Goal: Task Accomplishment & Management: Manage account settings

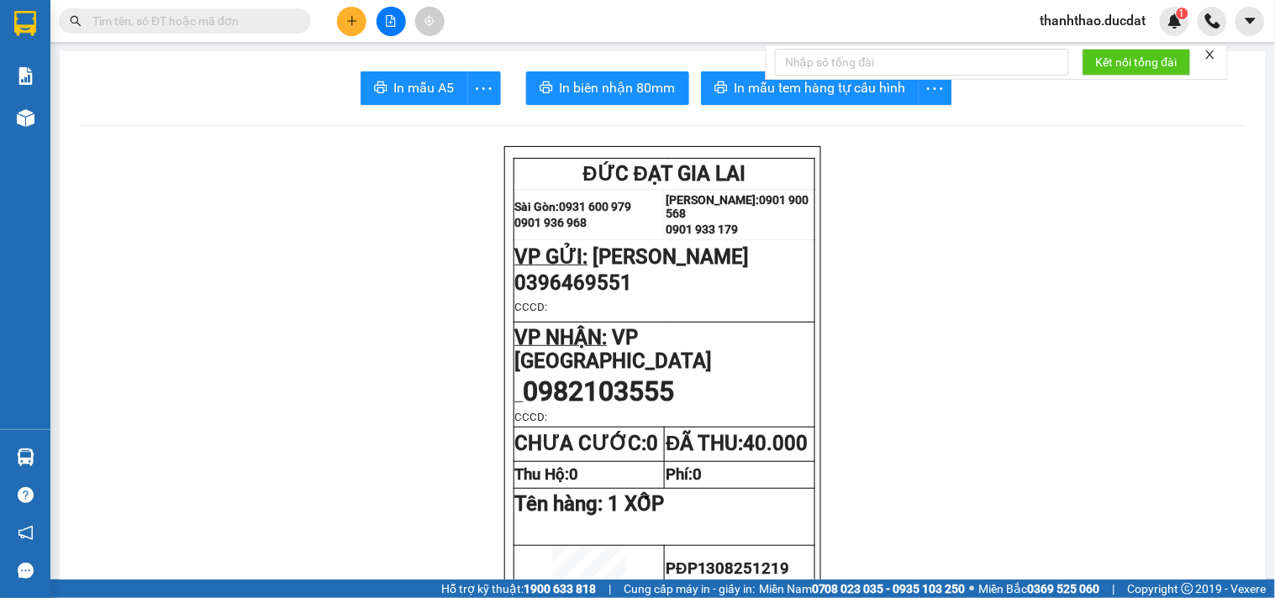
click at [346, 15] on icon "plus" at bounding box center [352, 21] width 12 height 12
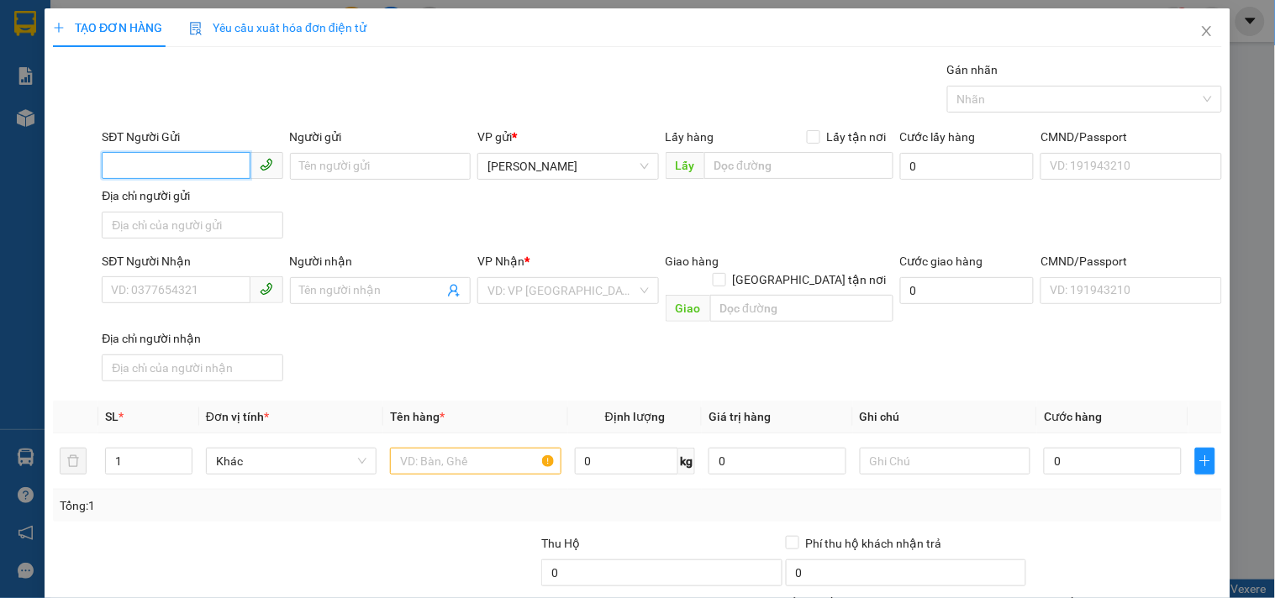
click at [176, 155] on input "SĐT Người Gửi" at bounding box center [176, 165] width 148 height 27
click at [219, 163] on input "0357" at bounding box center [176, 165] width 148 height 27
type input "0357499863"
click at [222, 203] on div "0357499863 - LỢI" at bounding box center [190, 200] width 159 height 18
type input "LỢI"
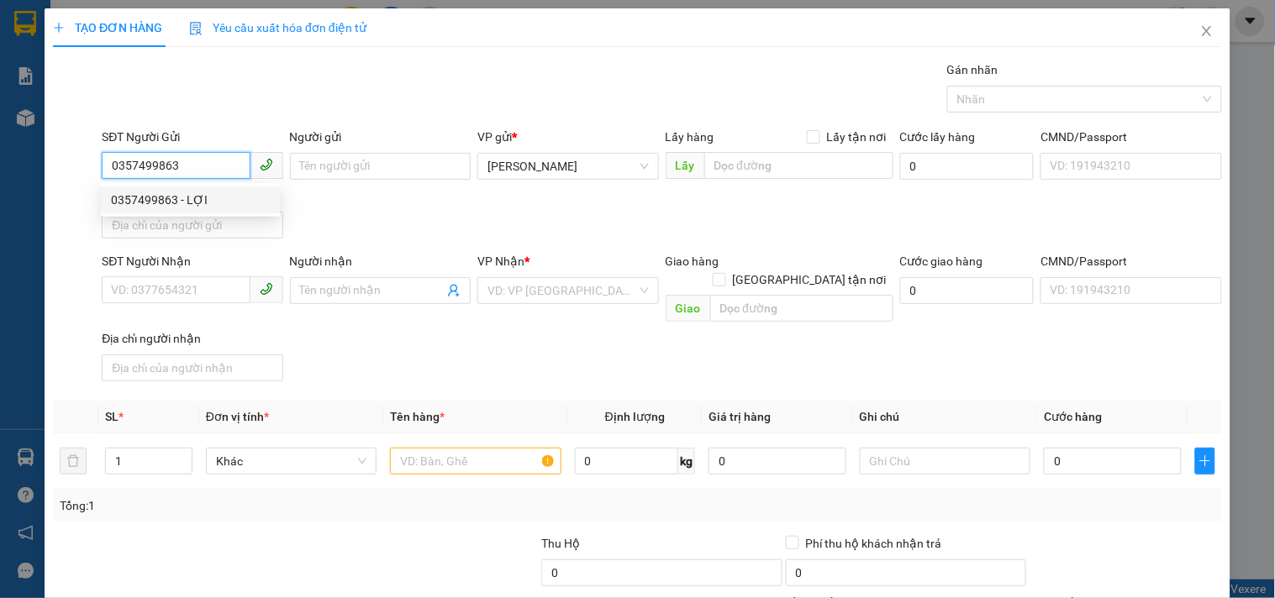
type input "0983042553"
type input "LINH"
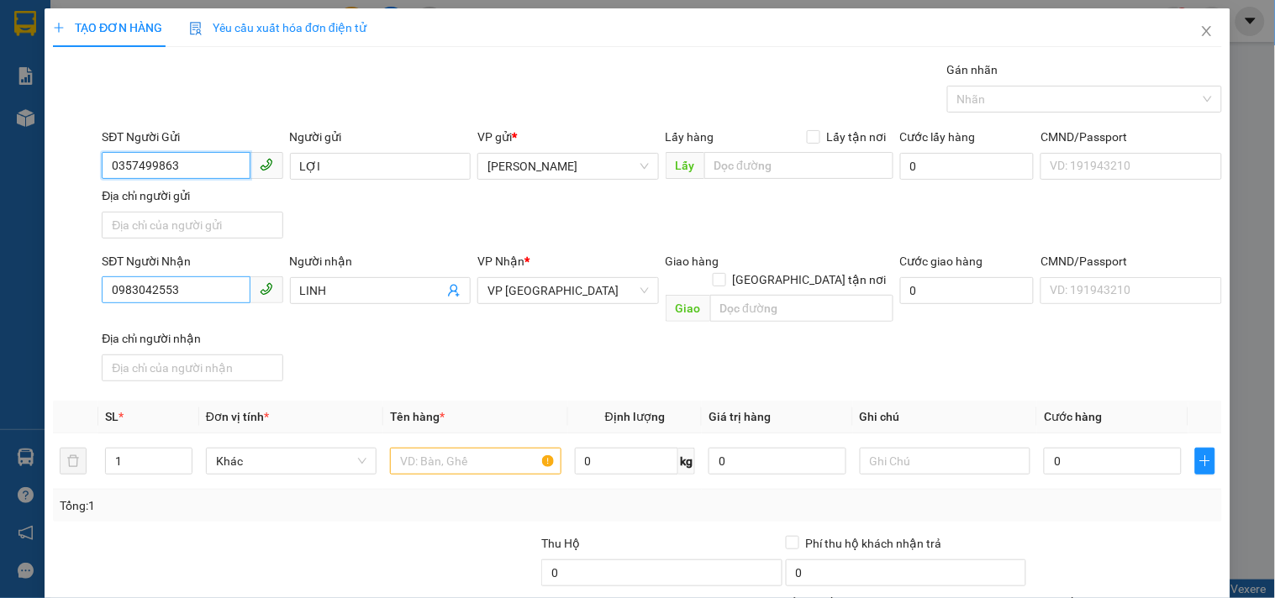
type input "0357499863"
click at [194, 298] on input "0983042553" at bounding box center [176, 290] width 148 height 27
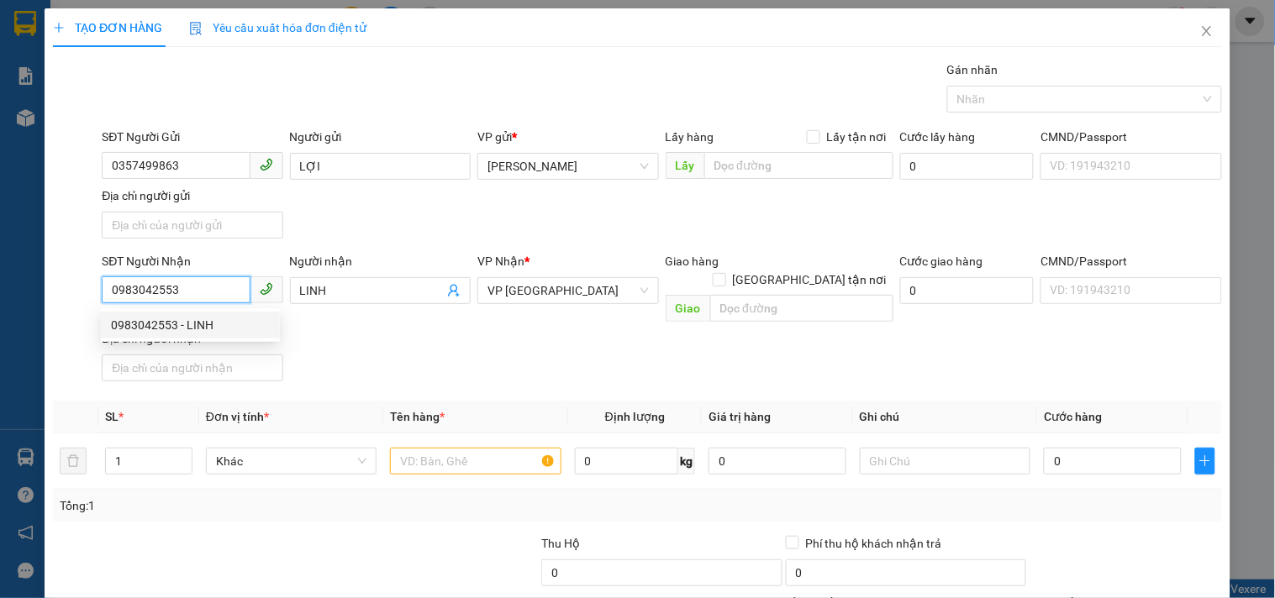
click at [198, 323] on div "0983042553 - LINH" at bounding box center [190, 325] width 159 height 18
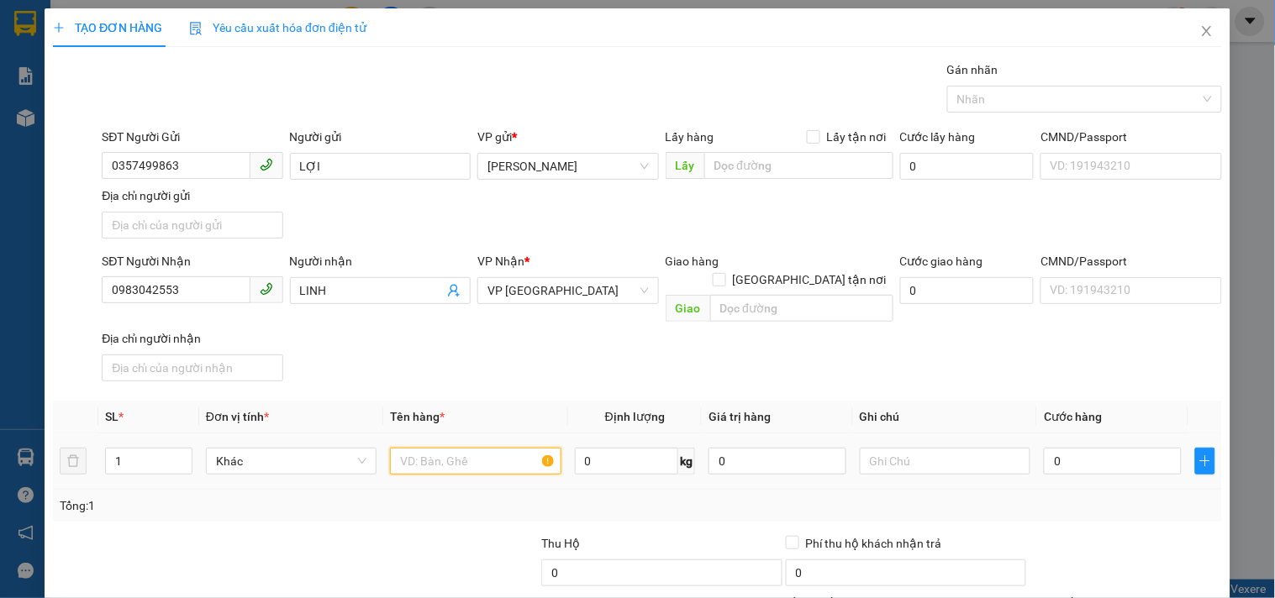
click at [447, 448] on input "text" at bounding box center [475, 461] width 171 height 27
type input "1 T/GIẤY"
click at [1069, 448] on input "0" at bounding box center [1113, 461] width 138 height 27
type input "4"
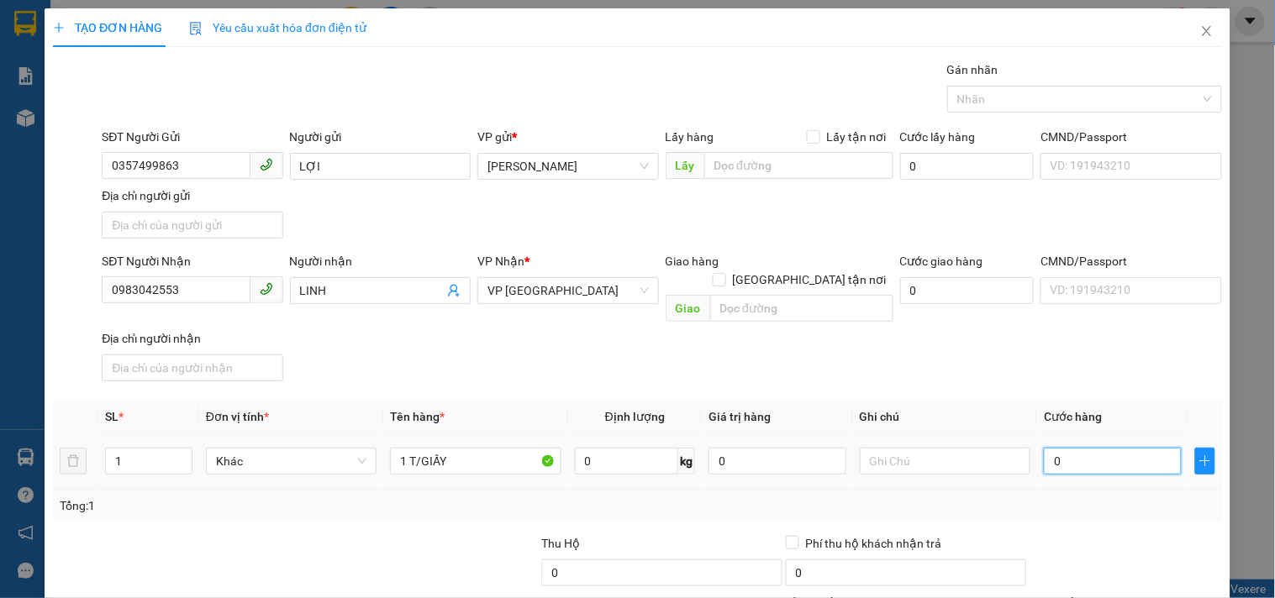
type input "4"
type input "40"
type input "40.000"
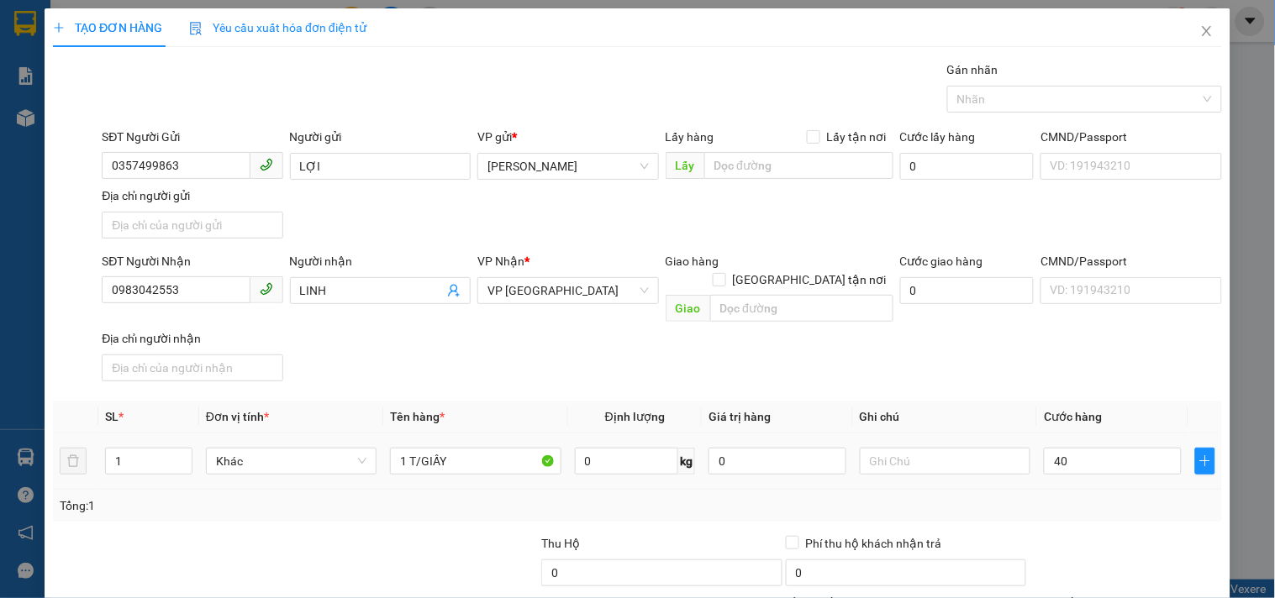
type input "40.000"
click at [1024, 371] on div "Transit Pickup Surcharge Ids Transit Deliver Surcharge Ids Transit Deliver Surc…" at bounding box center [637, 393] width 1169 height 665
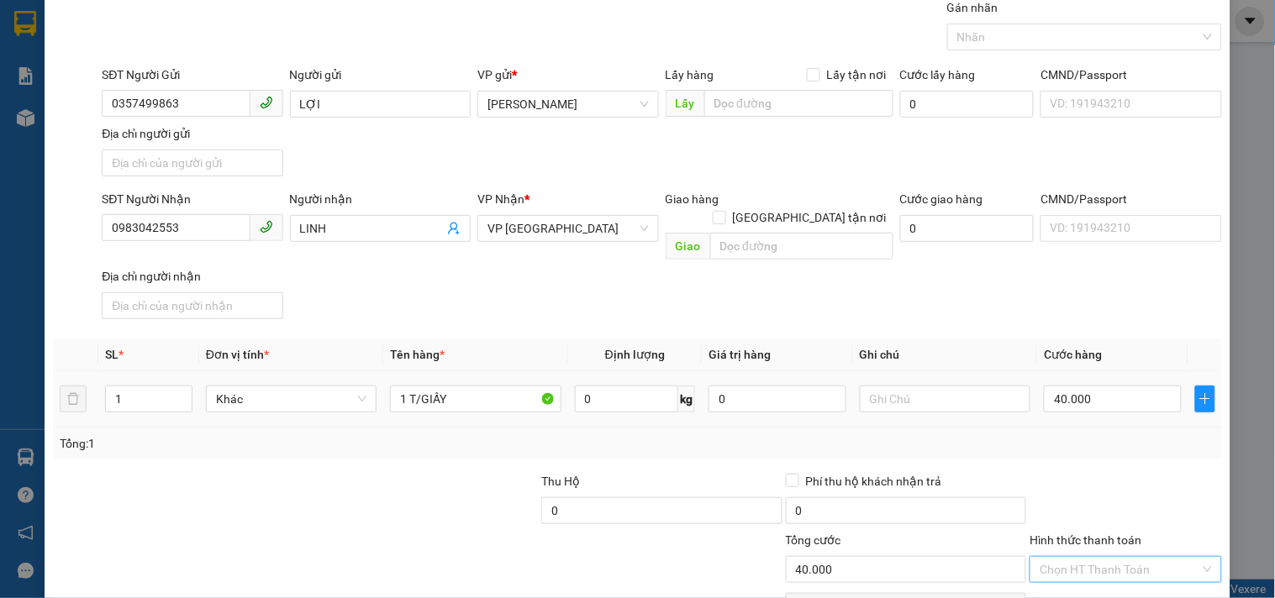
scroll to position [140, 0]
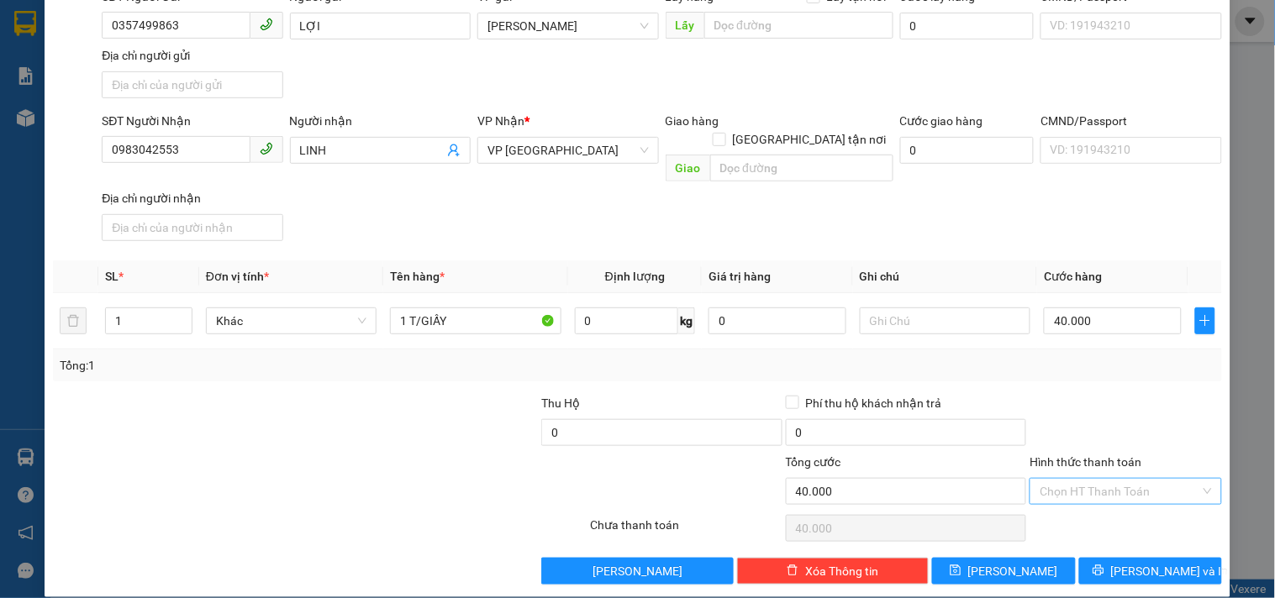
click at [1110, 479] on input "Hình thức thanh toán" at bounding box center [1120, 491] width 160 height 25
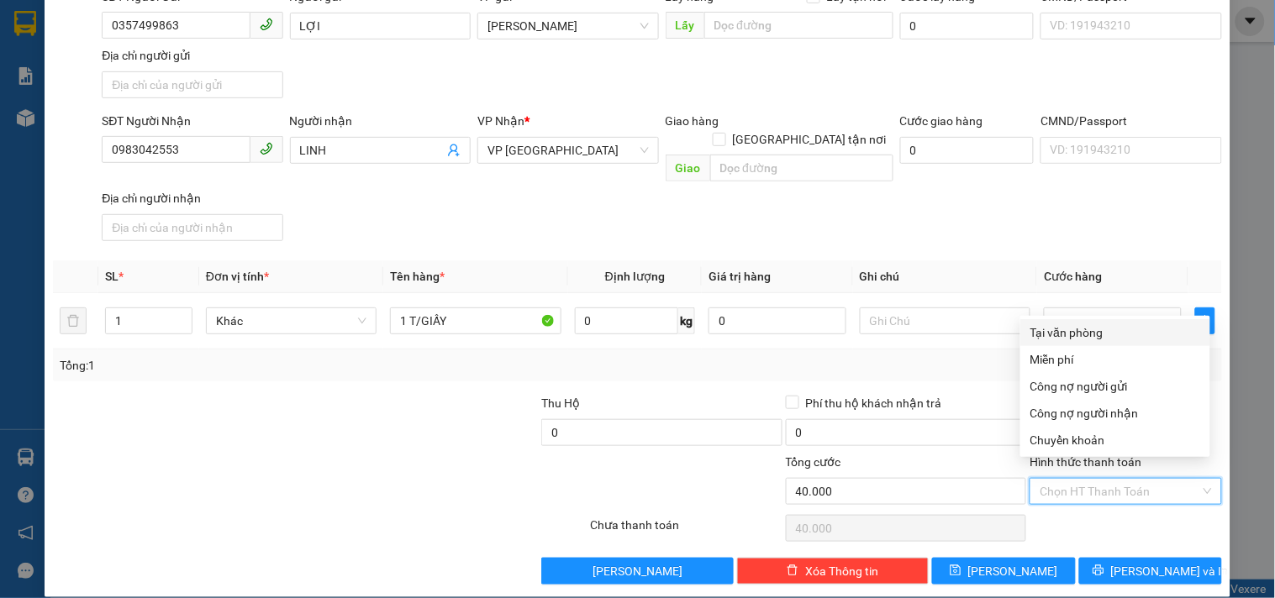
click at [1078, 336] on div "Tại văn phòng" at bounding box center [1115, 333] width 170 height 18
type input "0"
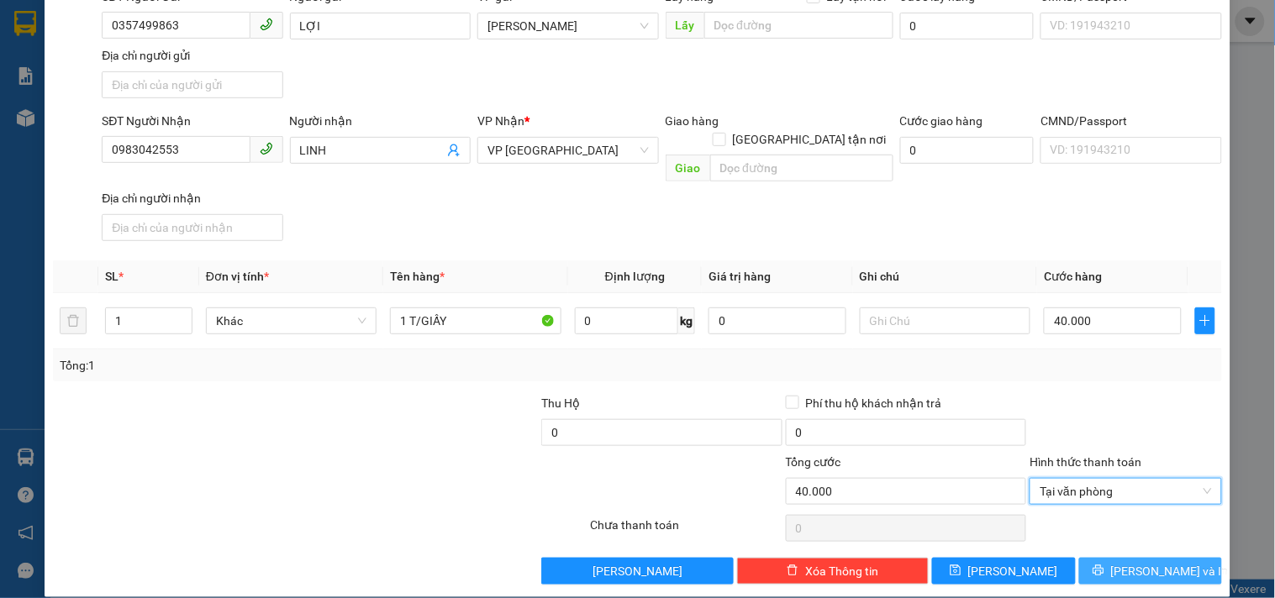
click at [1122, 558] on button "[PERSON_NAME] và In" at bounding box center [1150, 571] width 143 height 27
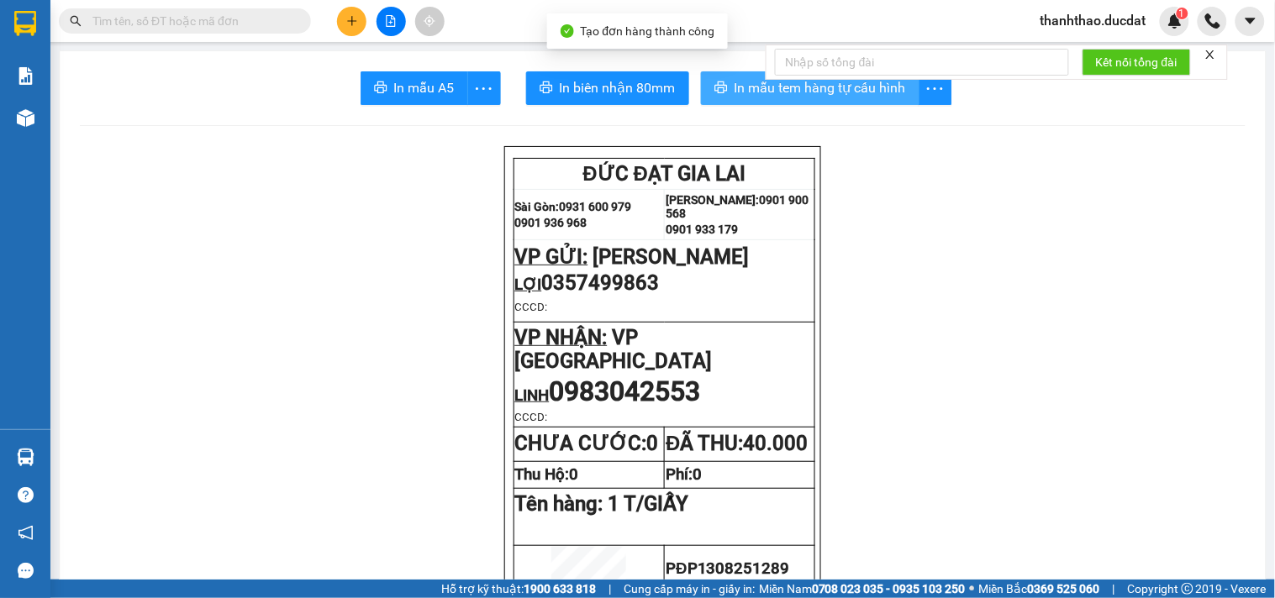
click at [776, 94] on span "In mẫu tem hàng tự cấu hình" at bounding box center [820, 87] width 171 height 21
click at [350, 31] on button at bounding box center [351, 21] width 29 height 29
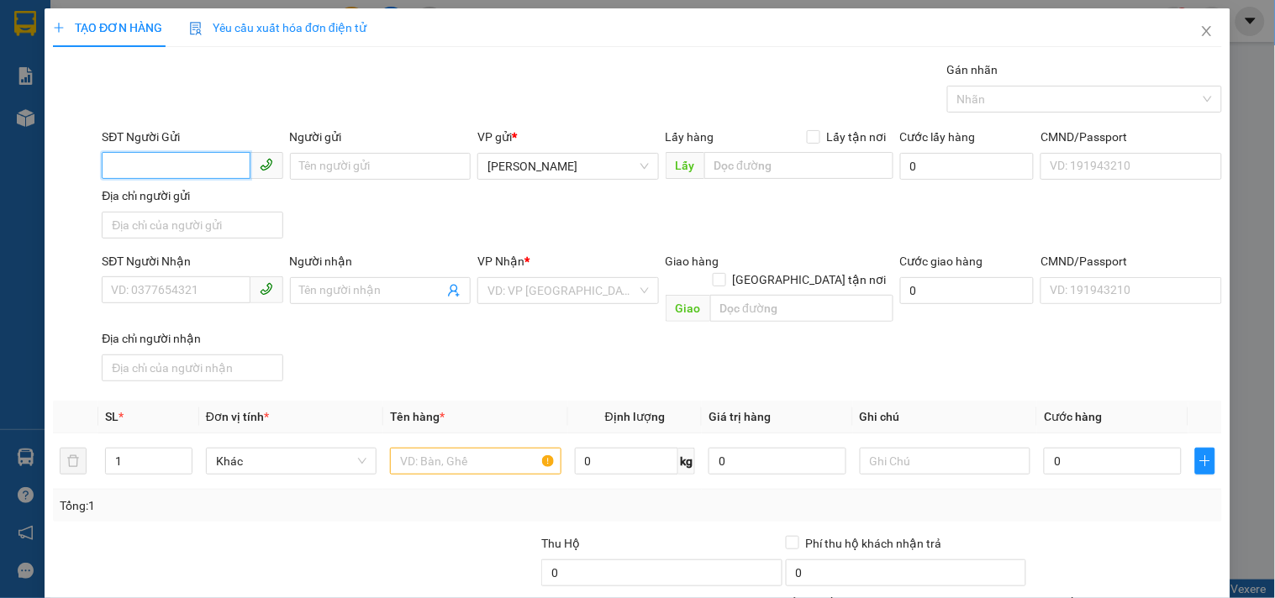
click at [163, 174] on input "SĐT Người Gửi" at bounding box center [176, 165] width 148 height 27
type input "0983001168"
click at [329, 166] on input "Người gửi" at bounding box center [380, 166] width 181 height 27
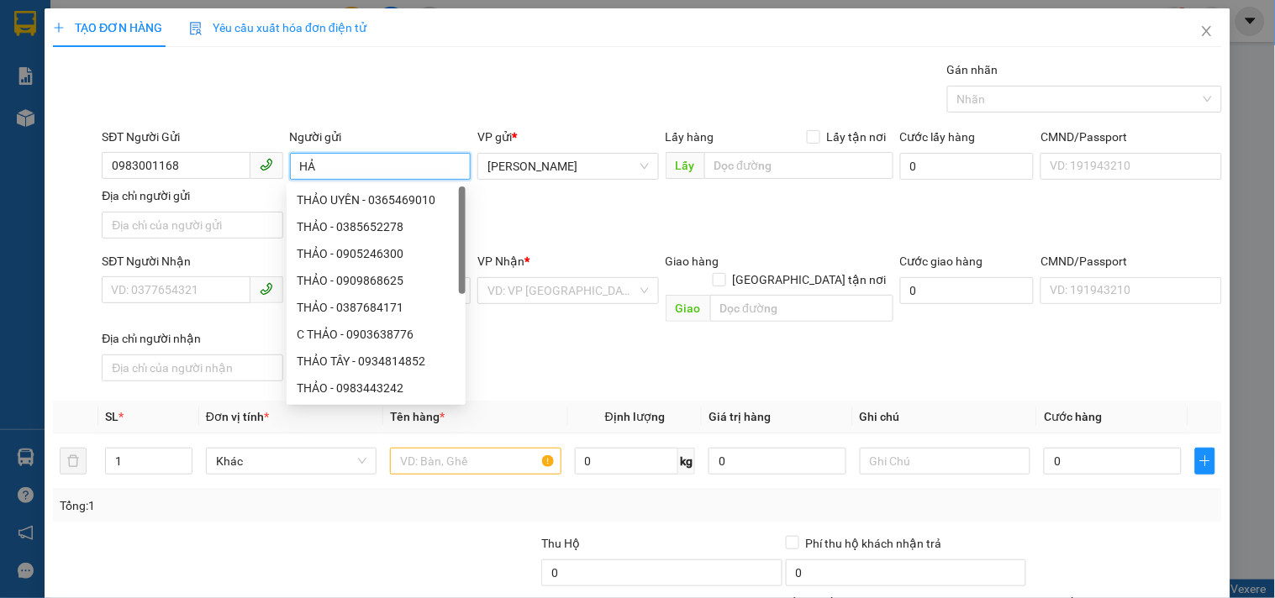
type input "H"
type input "THẢO"
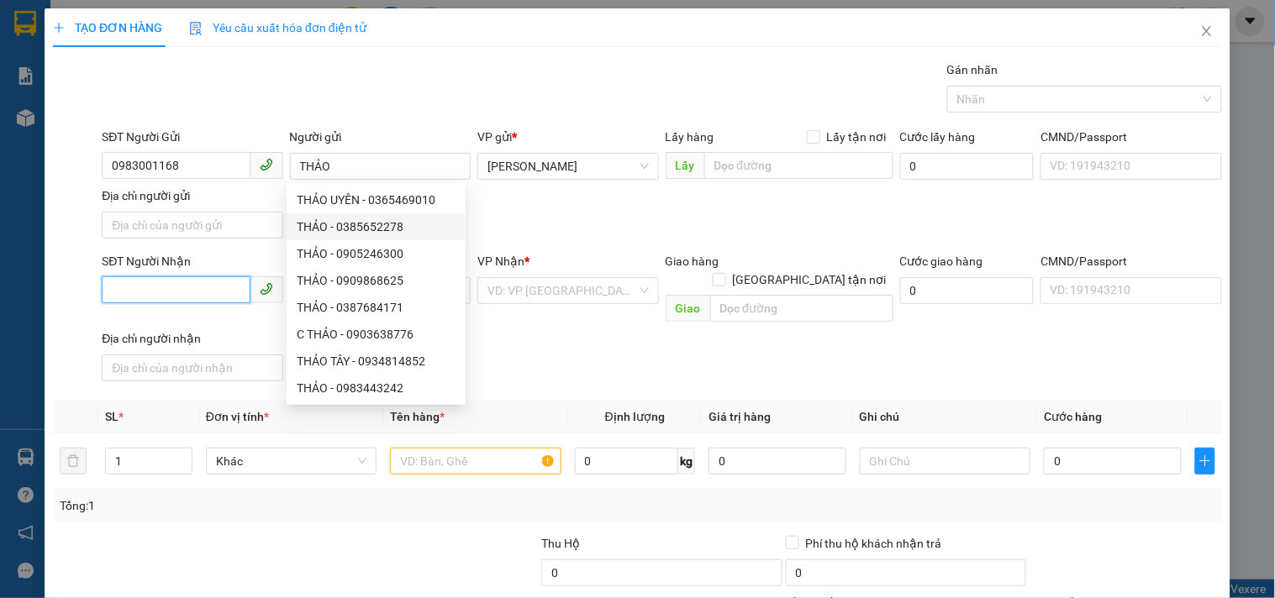
click at [181, 289] on input "SĐT Người Nhận" at bounding box center [176, 290] width 148 height 27
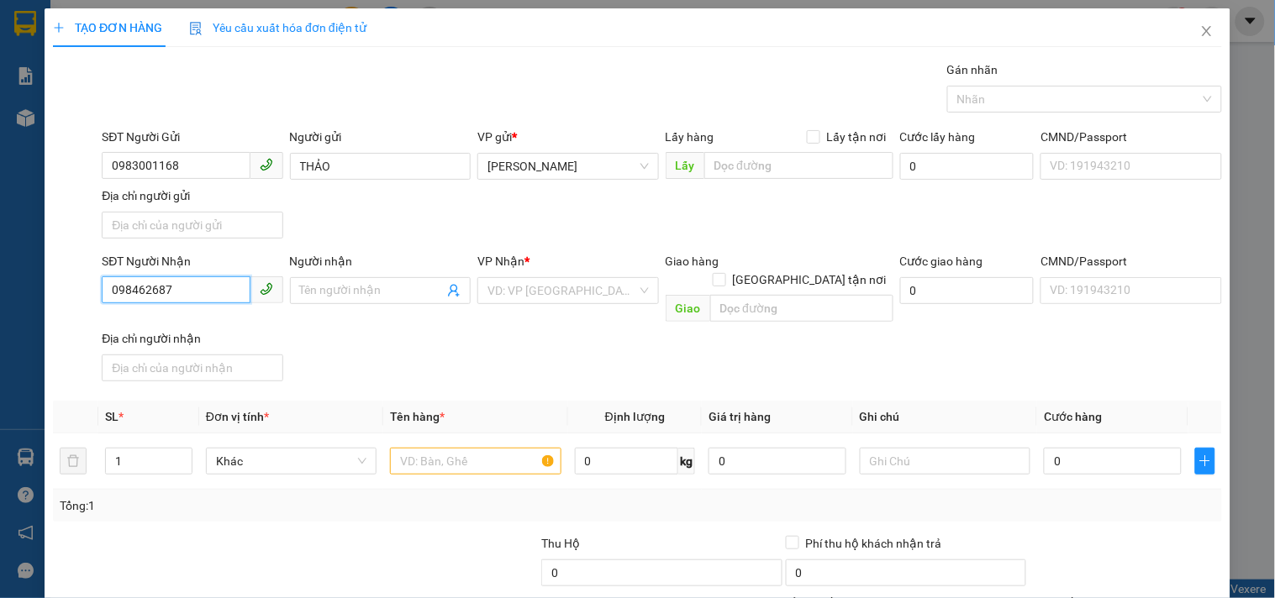
type input "0984626871"
click at [203, 325] on div "0984626871 - THẮNG" at bounding box center [190, 325] width 159 height 18
type input "THẮNG"
type input "0984626871"
drag, startPoint x: 28, startPoint y: 313, endPoint x: 0, endPoint y: 320, distance: 28.5
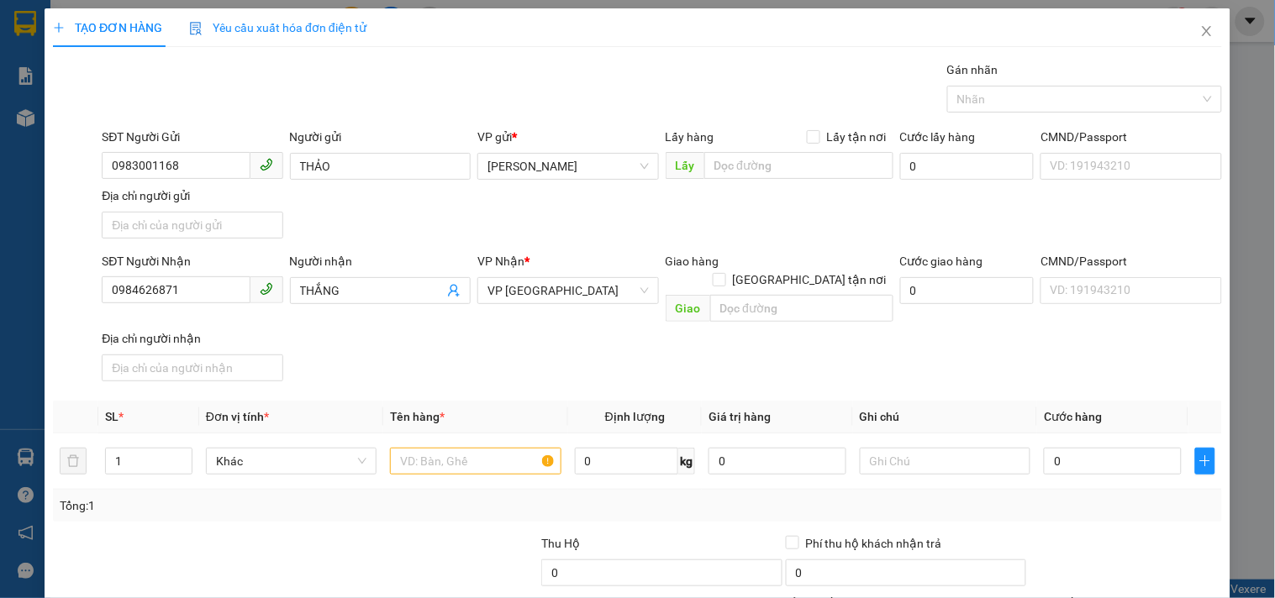
click at [0, 313] on div "TẠO ĐƠN HÀNG Yêu cầu xuất hóa đơn điện tử Transit Pickup Surcharge Ids Transit …" at bounding box center [637, 299] width 1275 height 598
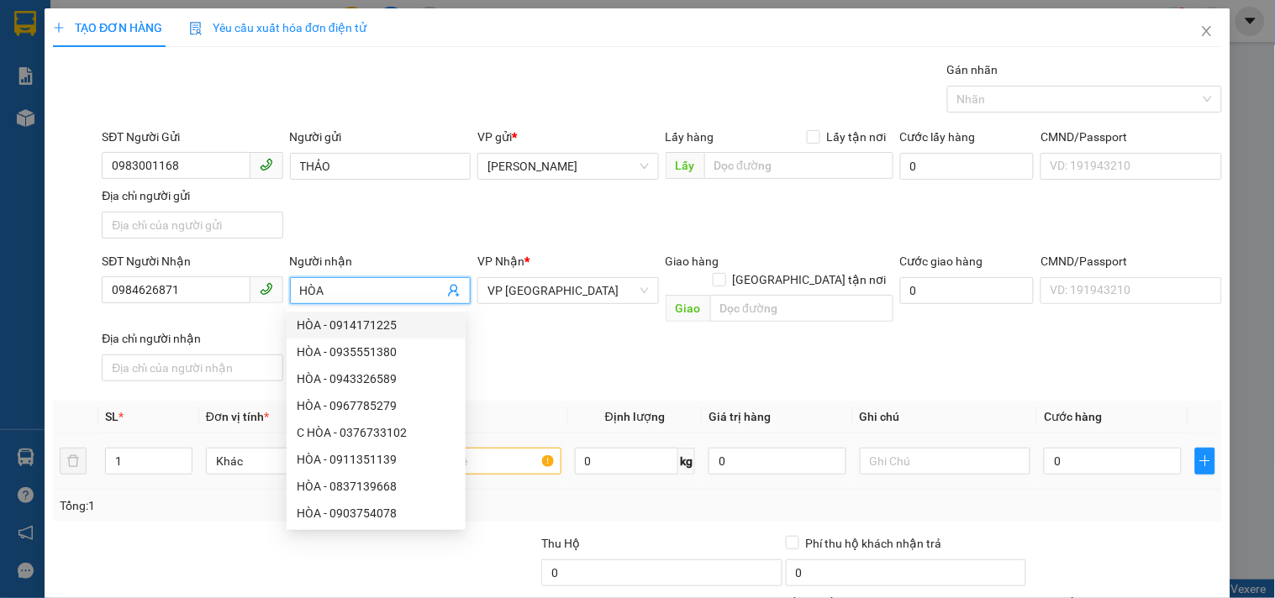
type input "HÒA"
click at [493, 448] on input "text" at bounding box center [475, 461] width 171 height 27
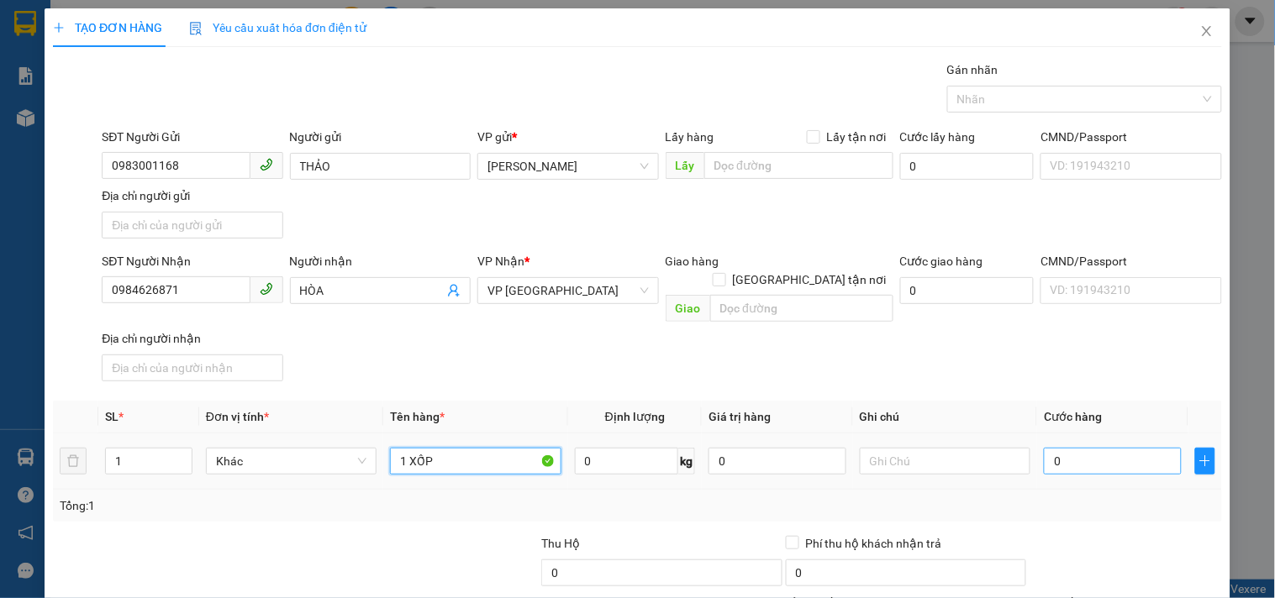
type input "1 XỐP"
type input "4"
type input "40"
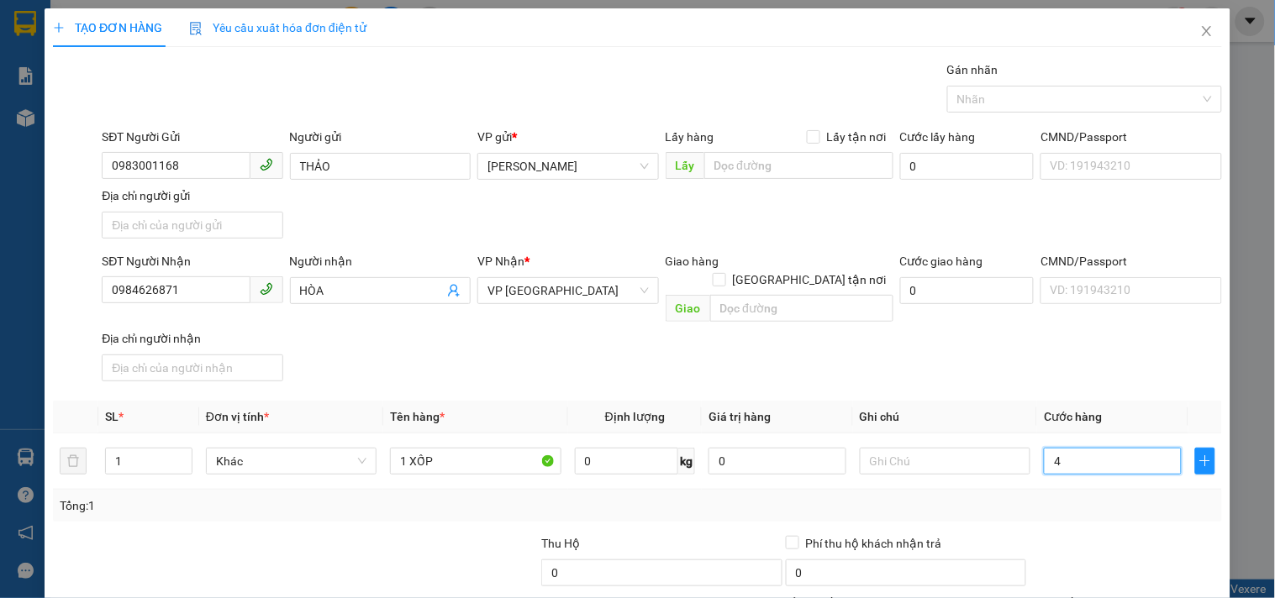
type input "40"
type input "40.000"
click at [1011, 401] on th "Ghi chú" at bounding box center [945, 417] width 184 height 33
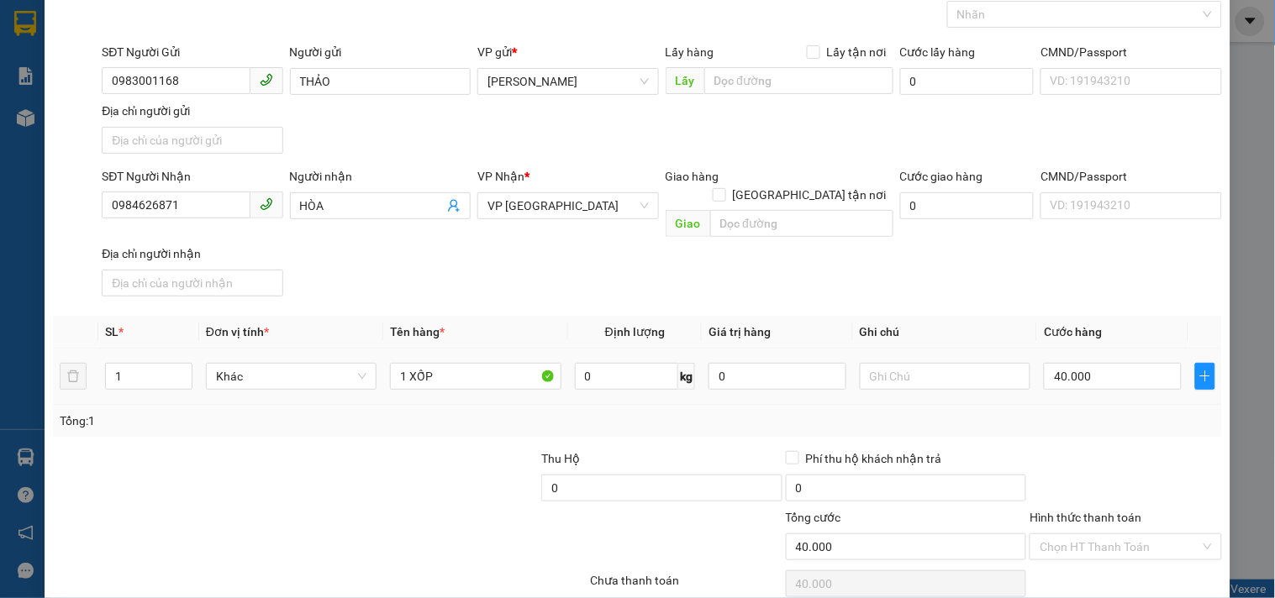
scroll to position [140, 0]
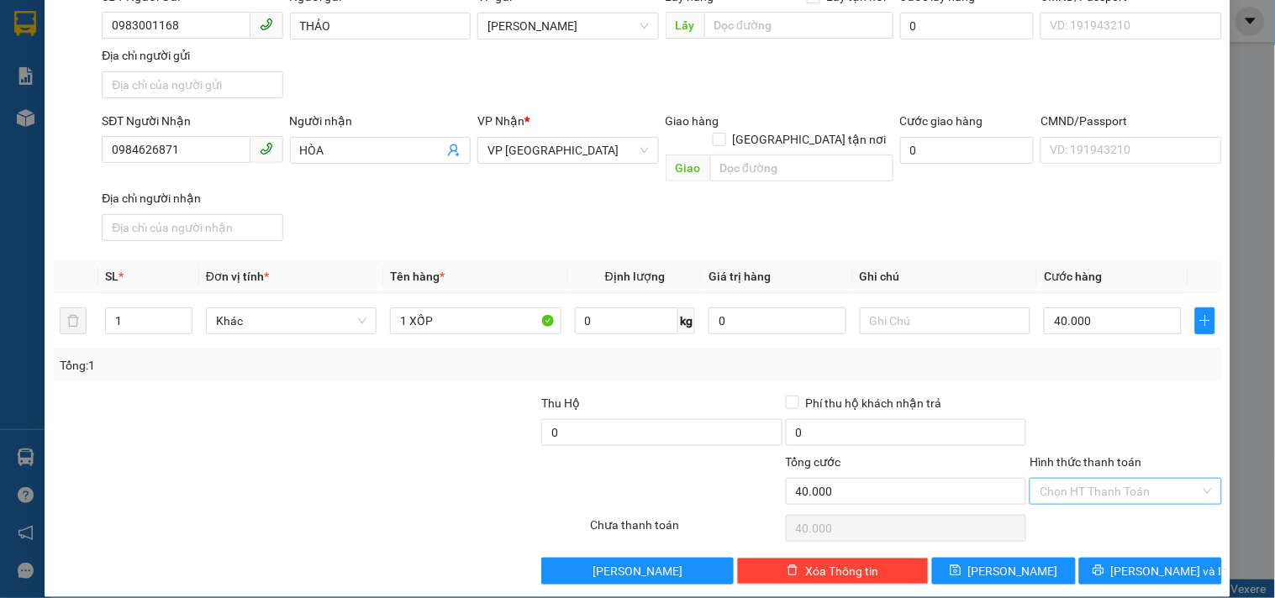
click at [1114, 479] on input "Hình thức thanh toán" at bounding box center [1120, 491] width 160 height 25
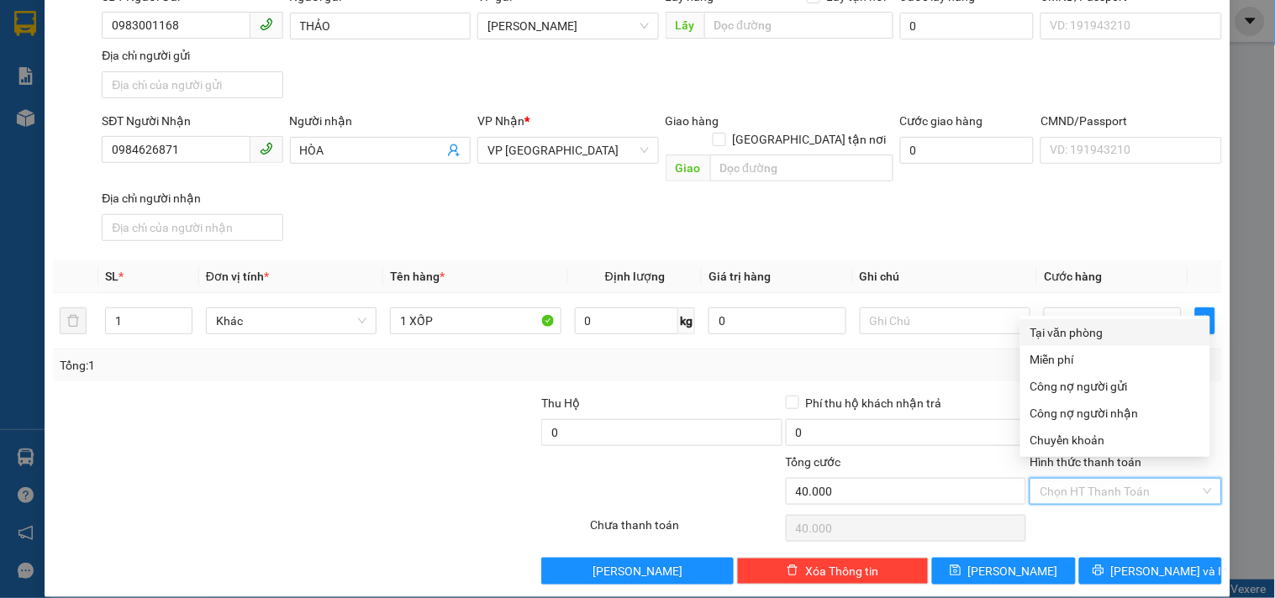
click at [1097, 334] on div "Tại văn phòng" at bounding box center [1115, 333] width 170 height 18
type input "0"
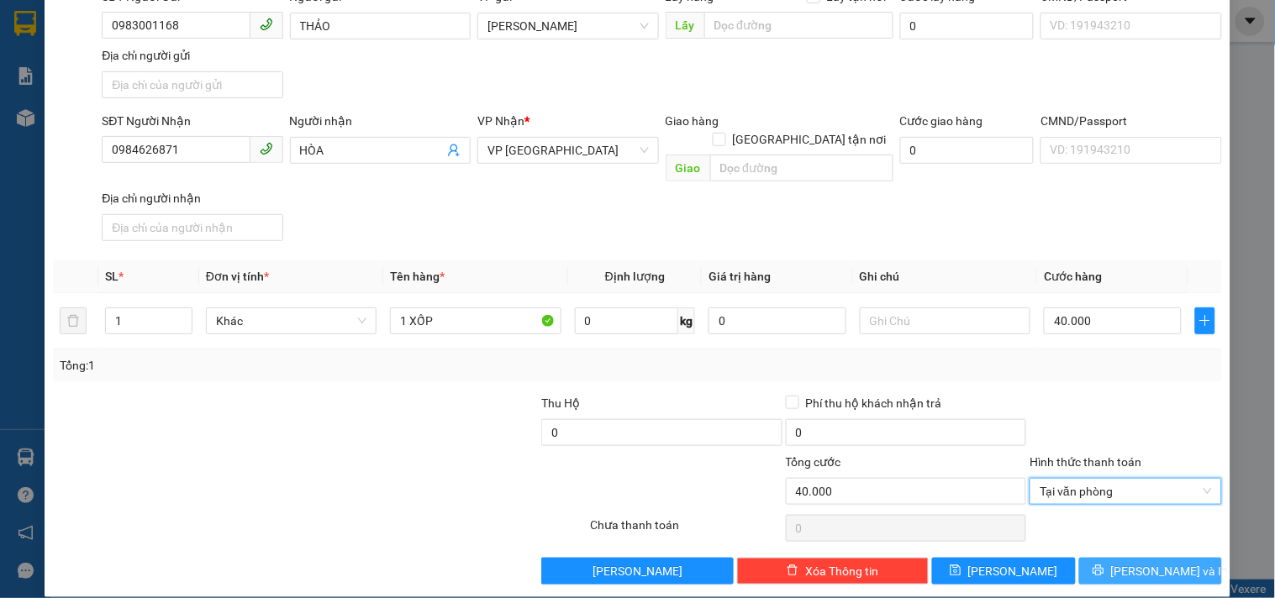
click at [1138, 562] on span "[PERSON_NAME] và In" at bounding box center [1170, 571] width 118 height 18
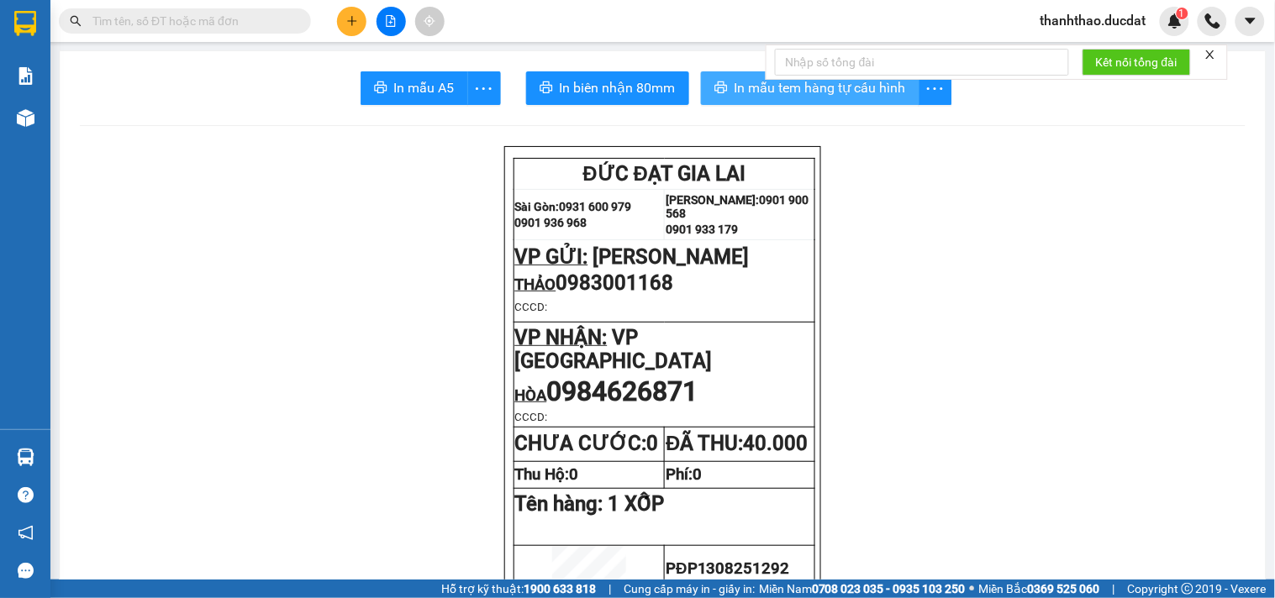
click at [749, 92] on span "In mẫu tem hàng tự cấu hình" at bounding box center [820, 87] width 171 height 21
click at [336, 13] on div at bounding box center [391, 21] width 126 height 29
click at [347, 27] on button at bounding box center [351, 21] width 29 height 29
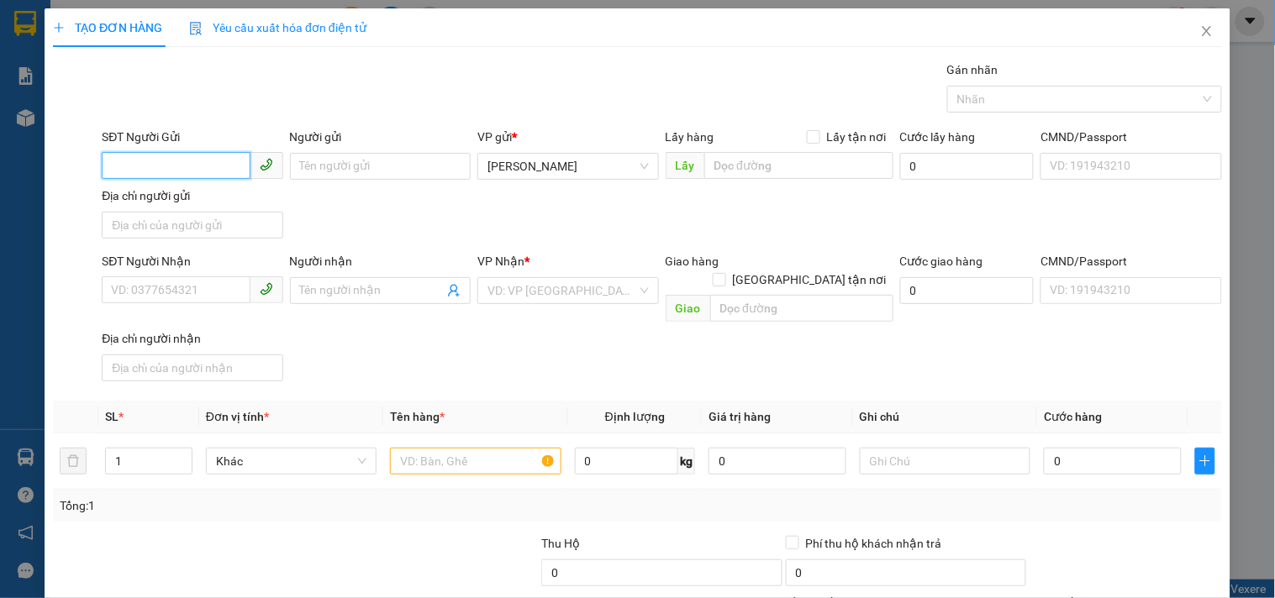
drag, startPoint x: 188, startPoint y: 160, endPoint x: 170, endPoint y: 149, distance: 21.5
click at [174, 149] on div "SĐT Người Gửi VD: 0371234567" at bounding box center [192, 157] width 181 height 59
type input "0901128332"
click at [166, 198] on div "0901128332 - THƯƠNG" at bounding box center [190, 200] width 159 height 18
type input "THƯƠNG"
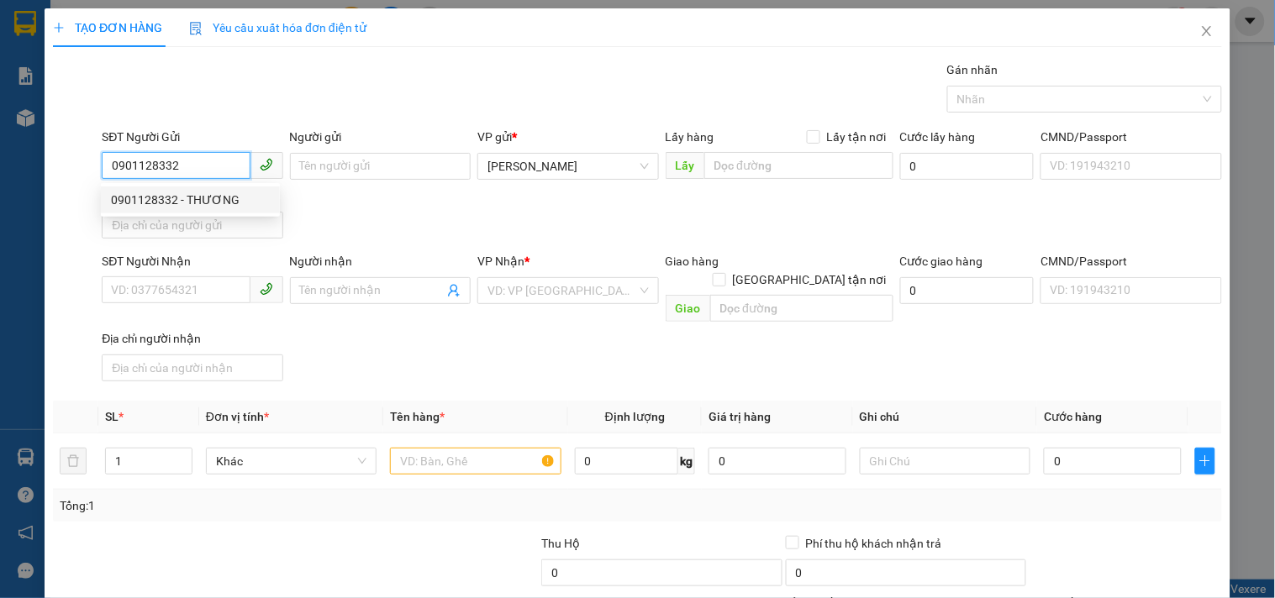
type input "0907055120"
type input "TÙNG"
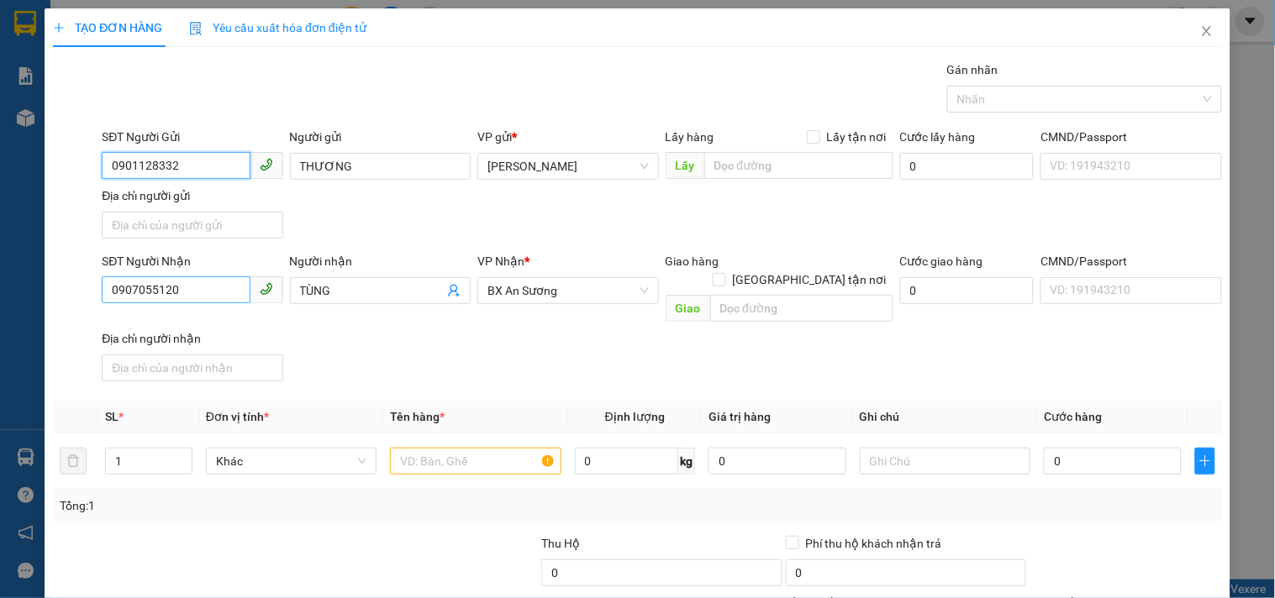
type input "0901128332"
drag, startPoint x: 198, startPoint y: 292, endPoint x: 0, endPoint y: 216, distance: 211.5
click at [0, 221] on div "TẠO ĐƠN HÀNG Yêu cầu xuất hóa đơn điện tử Transit Pickup Surcharge Ids Transit …" at bounding box center [637, 299] width 1275 height 598
type input "0328214314"
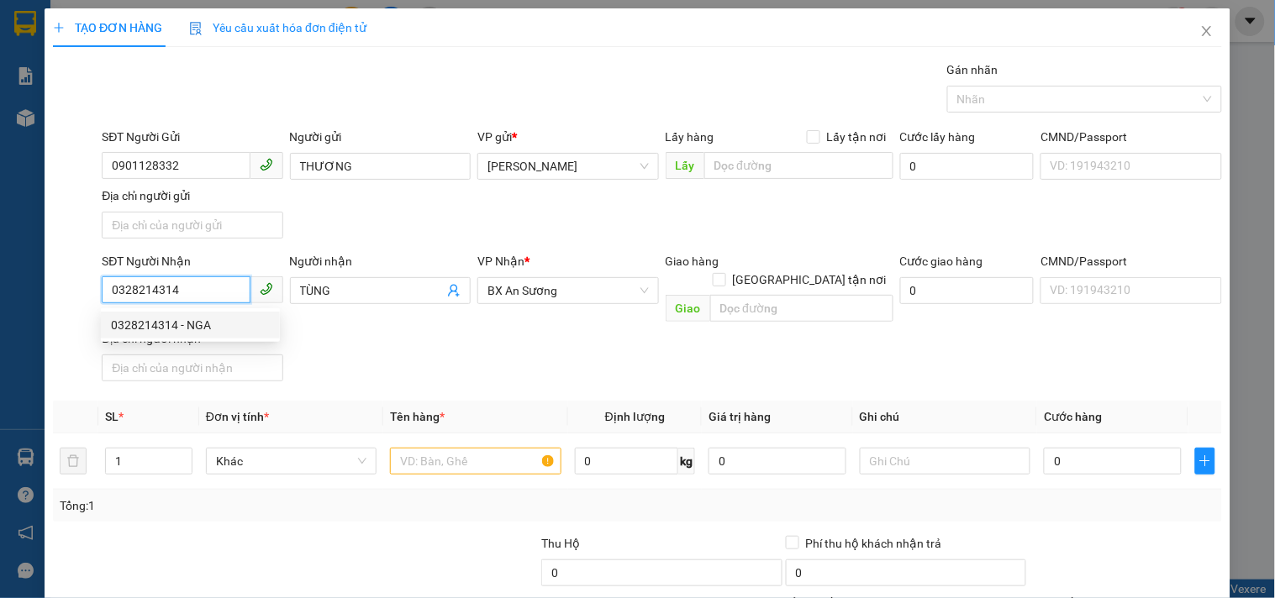
click at [161, 317] on div "0328214314 - NGA" at bounding box center [190, 325] width 159 height 18
type input "NGA"
type input "0328214314"
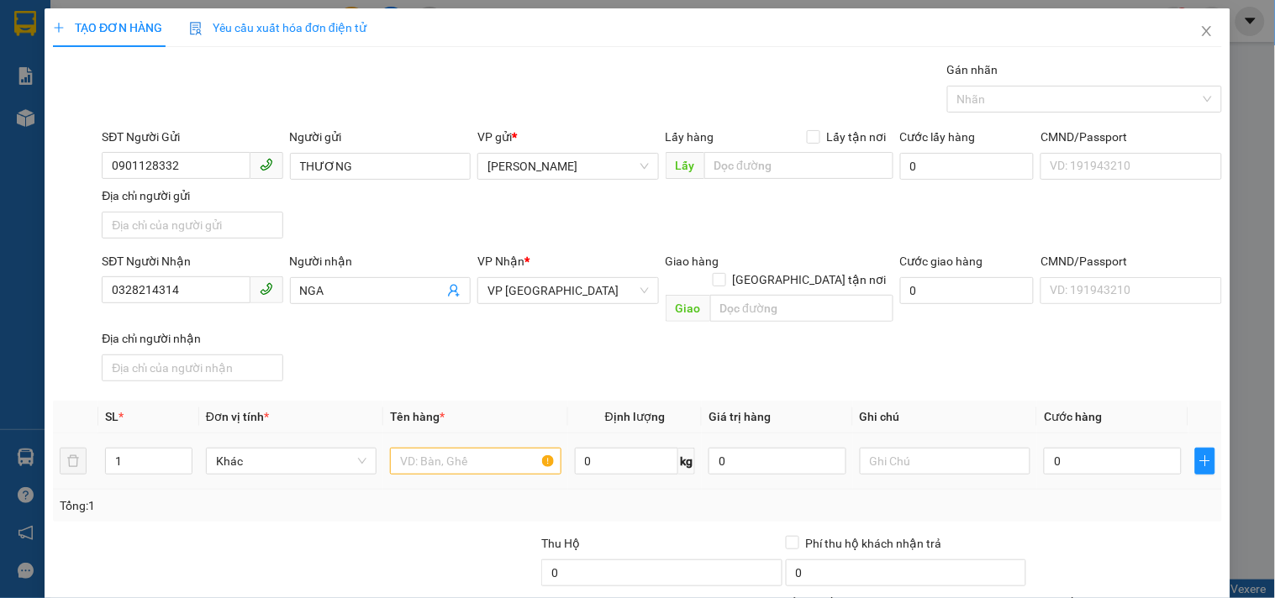
click at [456, 457] on div at bounding box center [475, 462] width 171 height 34
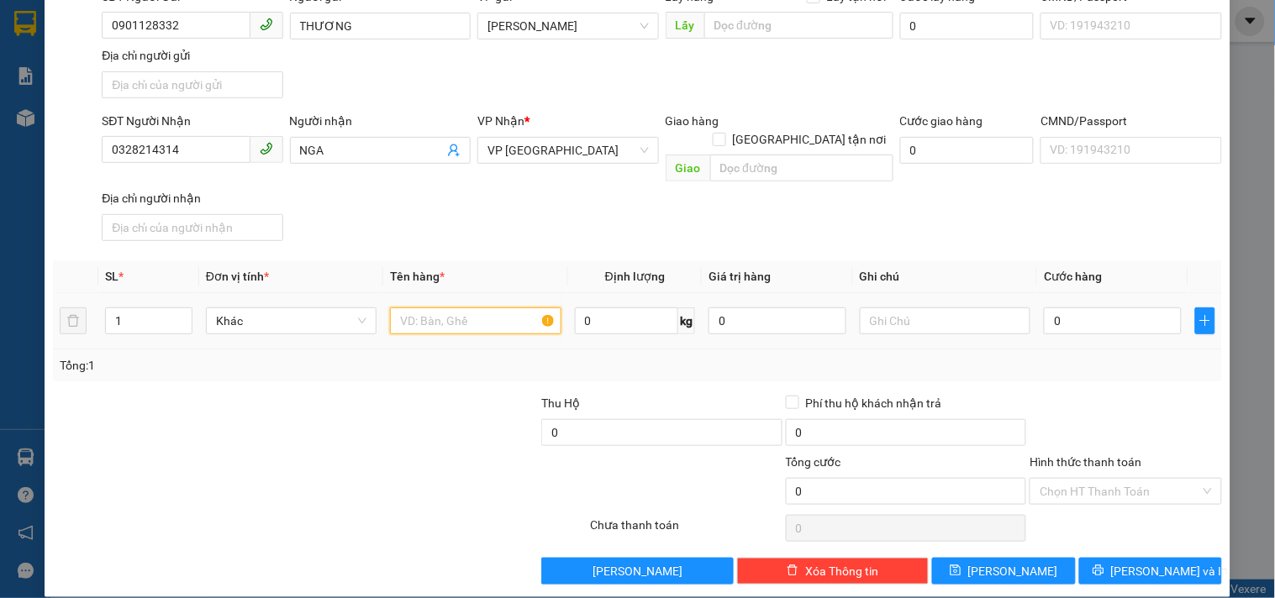
click at [429, 313] on input "text" at bounding box center [475, 321] width 171 height 27
type input "1 T/GIẤY CF"
click at [1090, 308] on input "0" at bounding box center [1113, 321] width 138 height 27
type input "7"
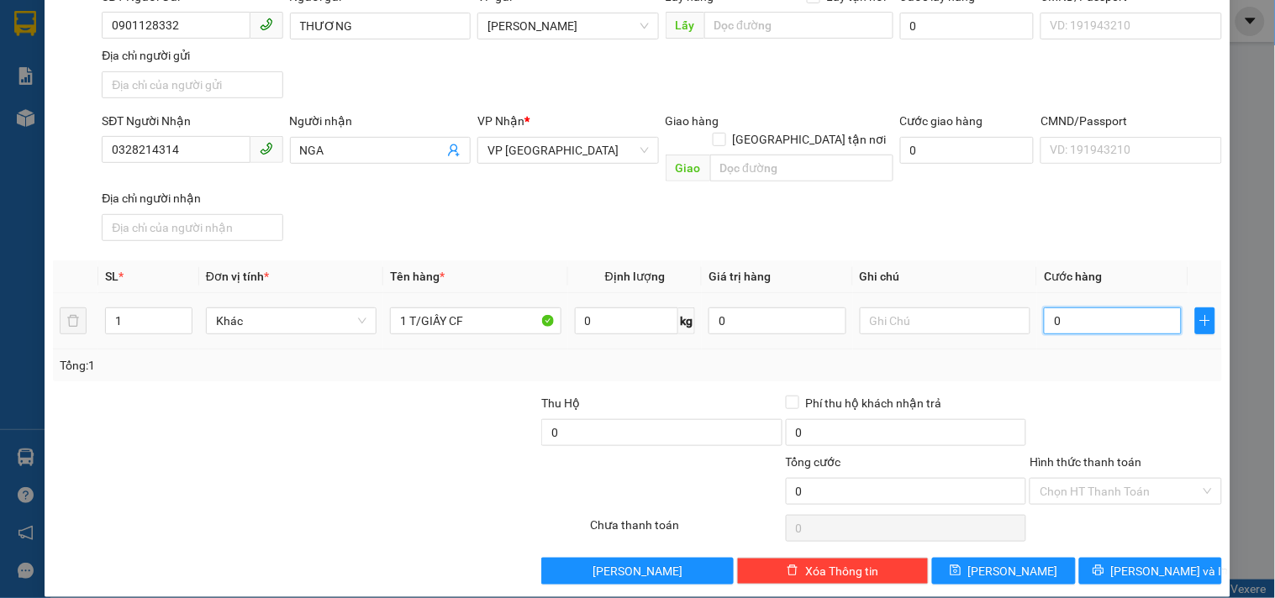
type input "7"
type input "70"
type input "70.000"
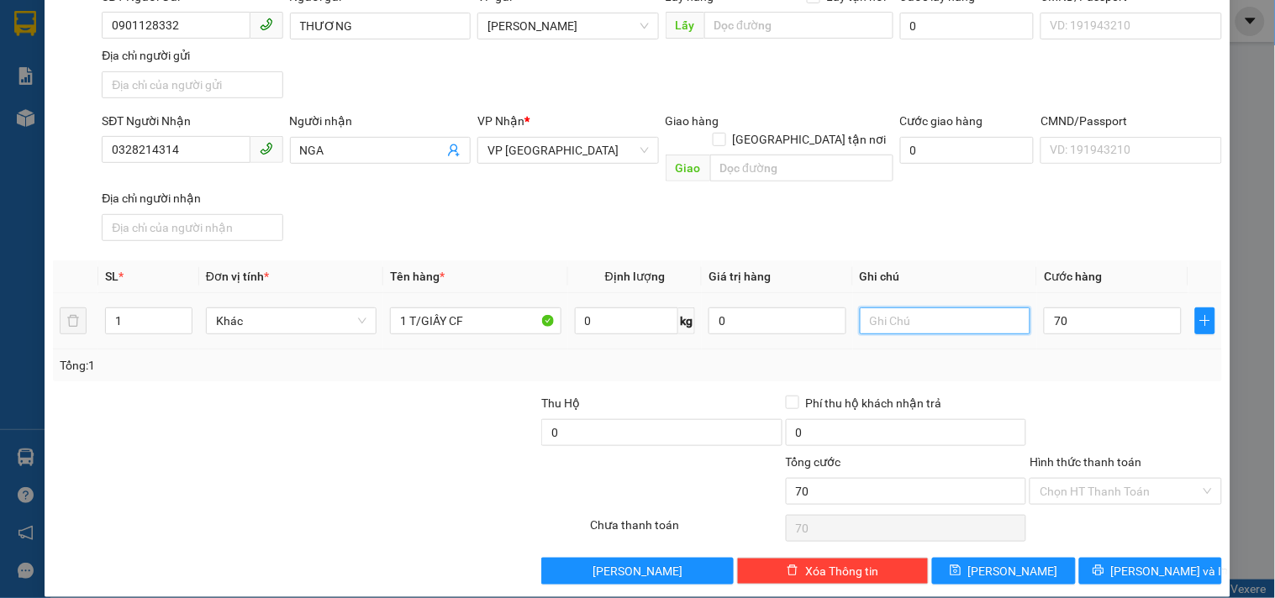
type input "70.000"
click at [988, 308] on input "text" at bounding box center [945, 321] width 171 height 27
type input "CC"
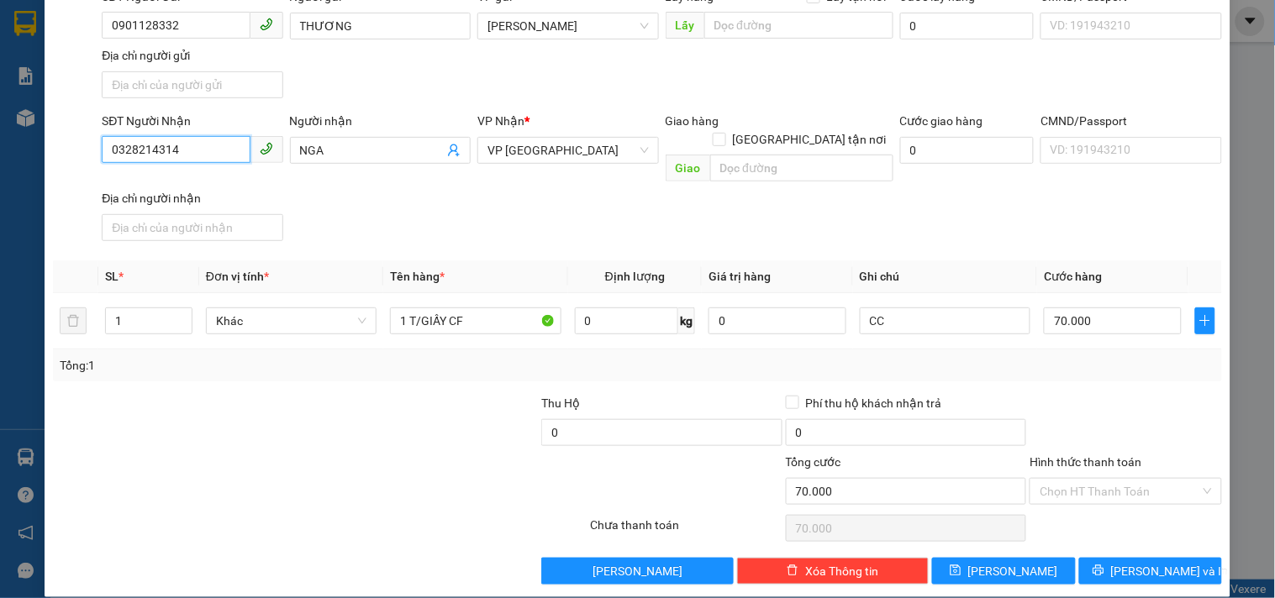
click at [0, 203] on div "TẠO ĐƠN HÀNG Yêu cầu xuất hóa đơn điện tử Transit Pickup Surcharge Ids Transit …" at bounding box center [637, 299] width 1275 height 598
click at [1145, 562] on span "[PERSON_NAME] và In" at bounding box center [1170, 571] width 118 height 18
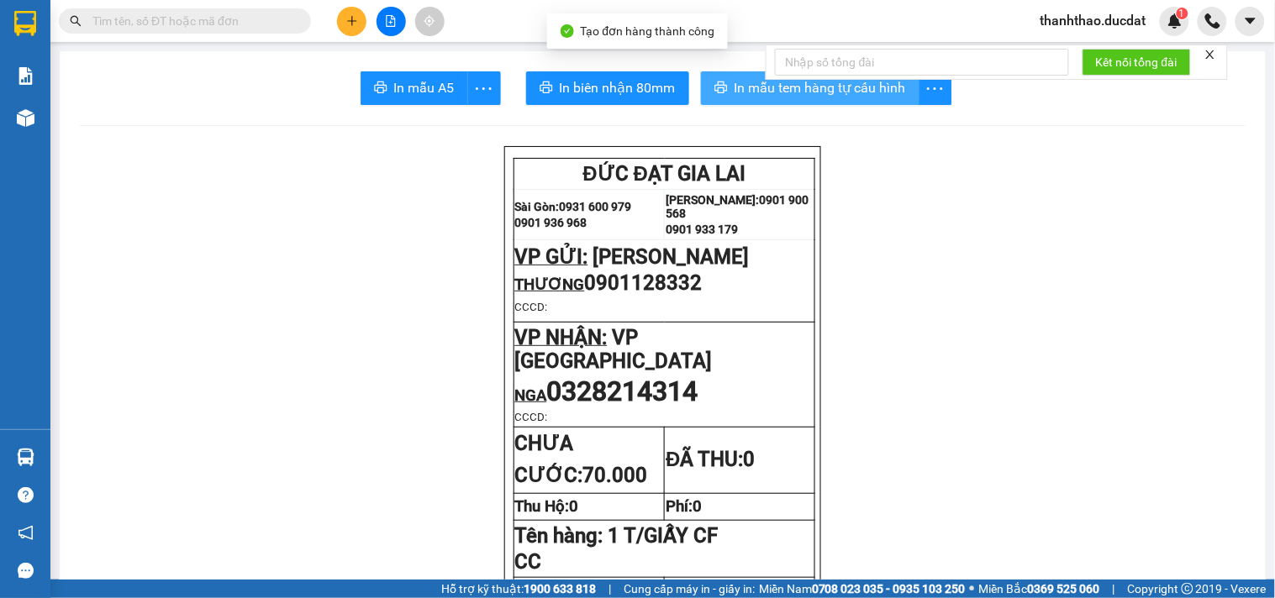
click at [778, 93] on span "In mẫu tem hàng tự cấu hình" at bounding box center [820, 87] width 171 height 21
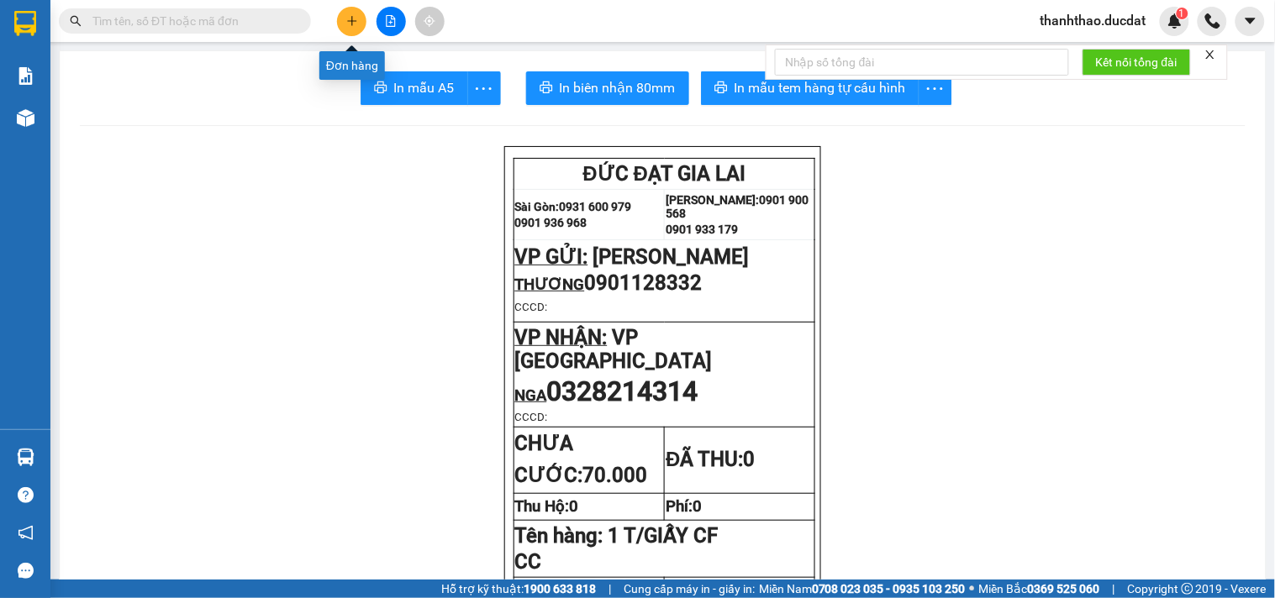
click at [341, 13] on button at bounding box center [351, 21] width 29 height 29
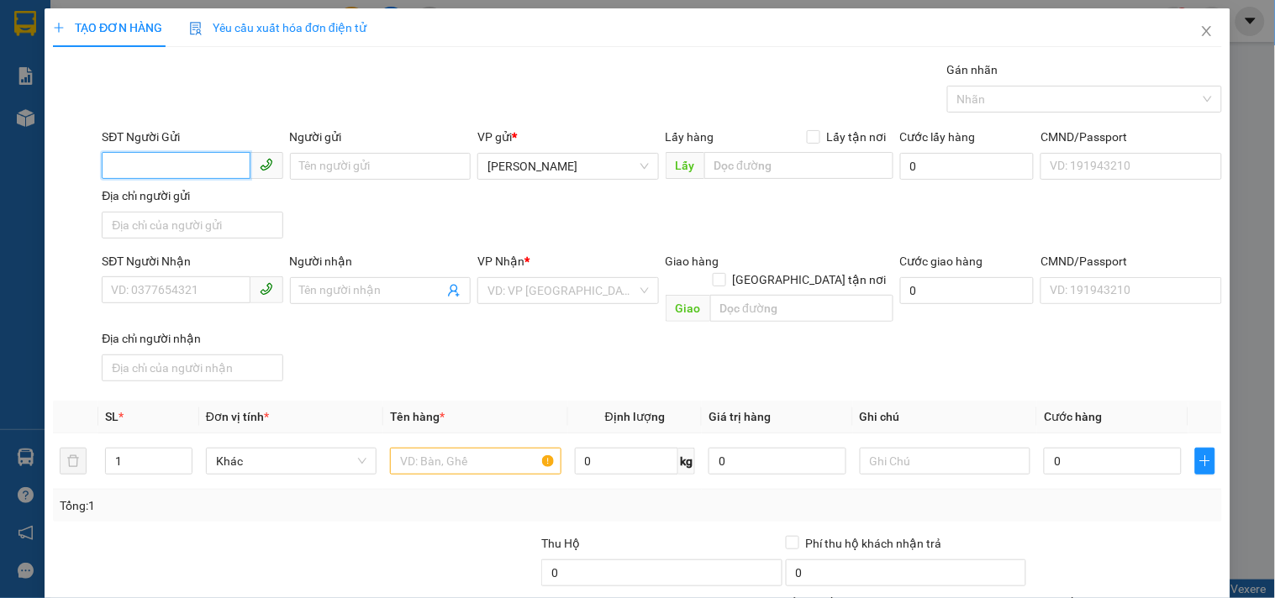
click at [224, 165] on input "SĐT Người Gửi" at bounding box center [176, 165] width 148 height 27
type input "0914197325"
click at [225, 196] on div "0914197325 - DUNG" at bounding box center [190, 200] width 159 height 18
type input "DUNG"
type input "0964135777"
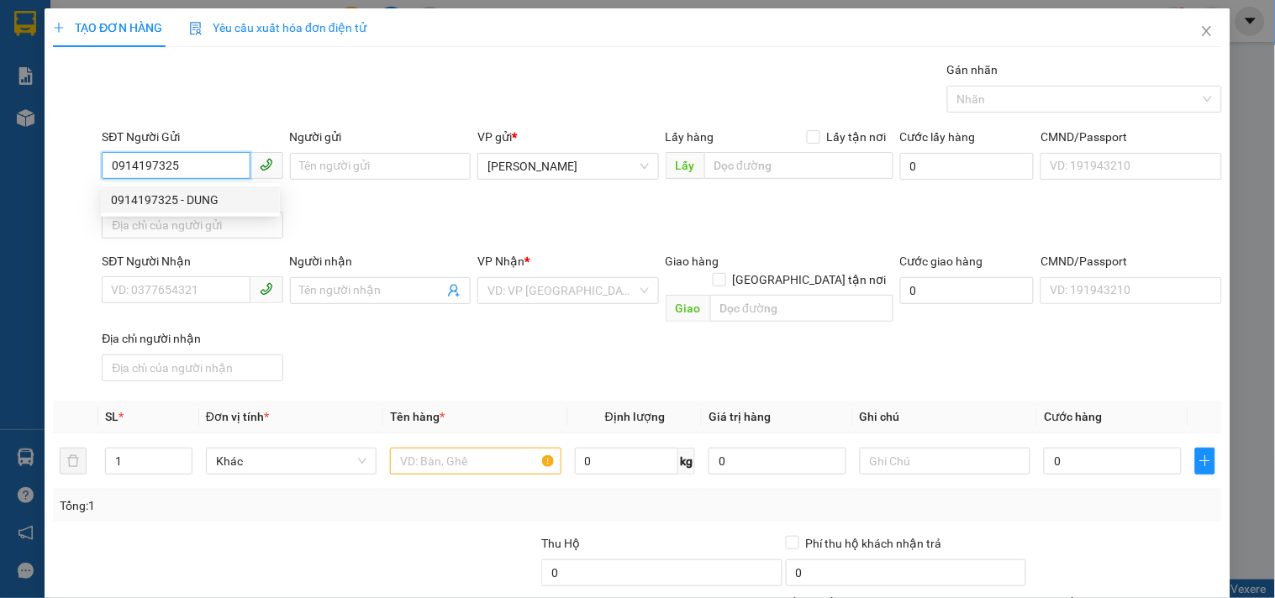
type input "UYÊN"
type input "0914197325"
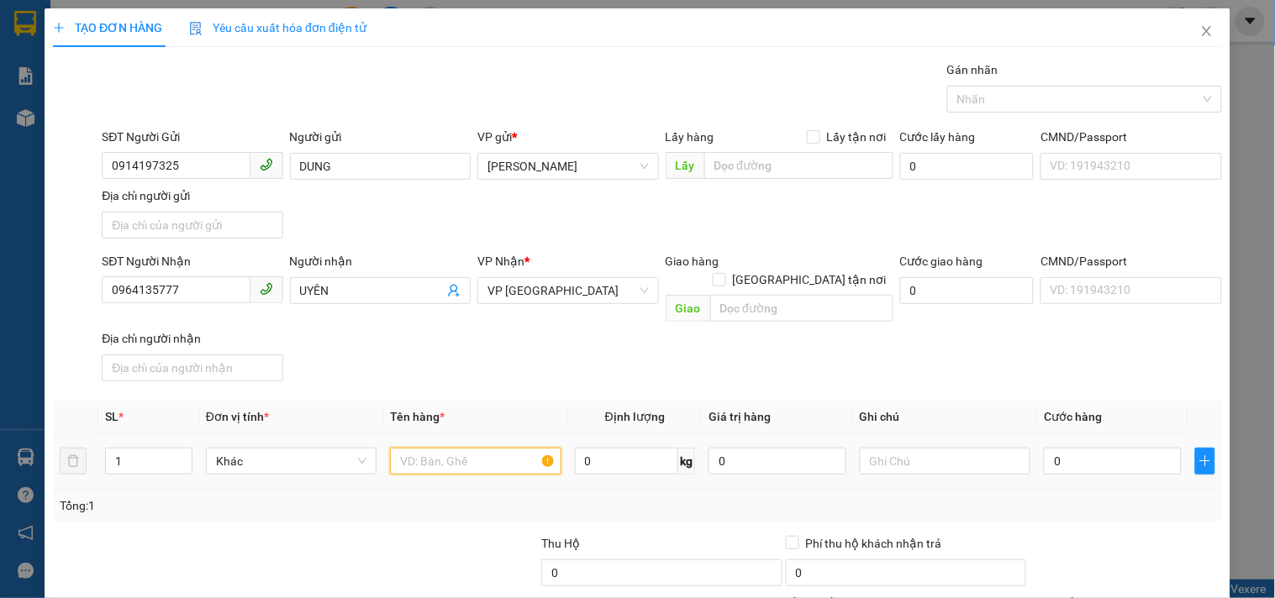
click at [462, 450] on input "text" at bounding box center [475, 461] width 171 height 27
type input "1 XỐP-1 SỌT CR"
click at [1115, 448] on input "0" at bounding box center [1113, 461] width 138 height 27
type input "8"
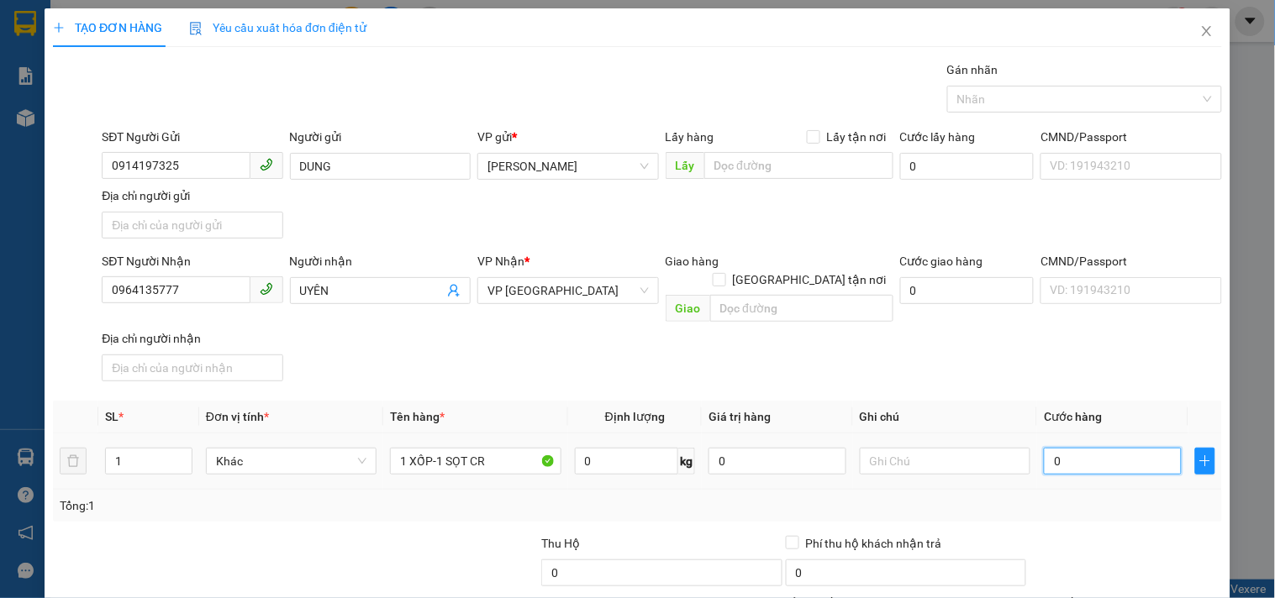
type input "8"
type input "80"
type input "80.000"
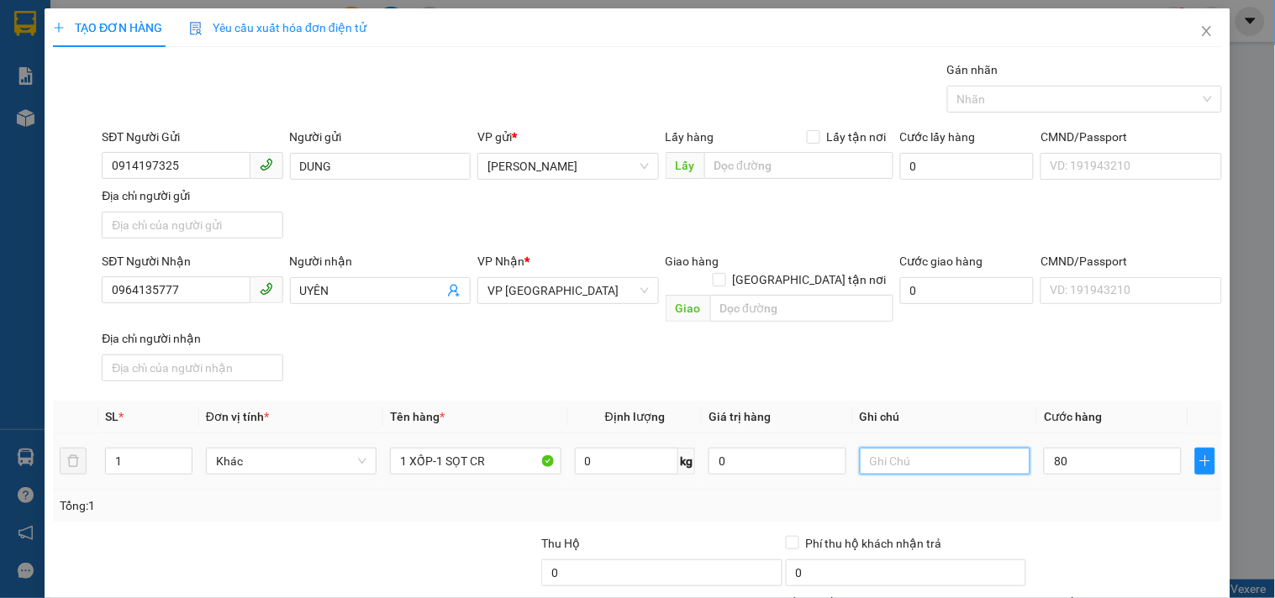
type input "80.000"
click at [947, 448] on input "text" at bounding box center [945, 461] width 171 height 27
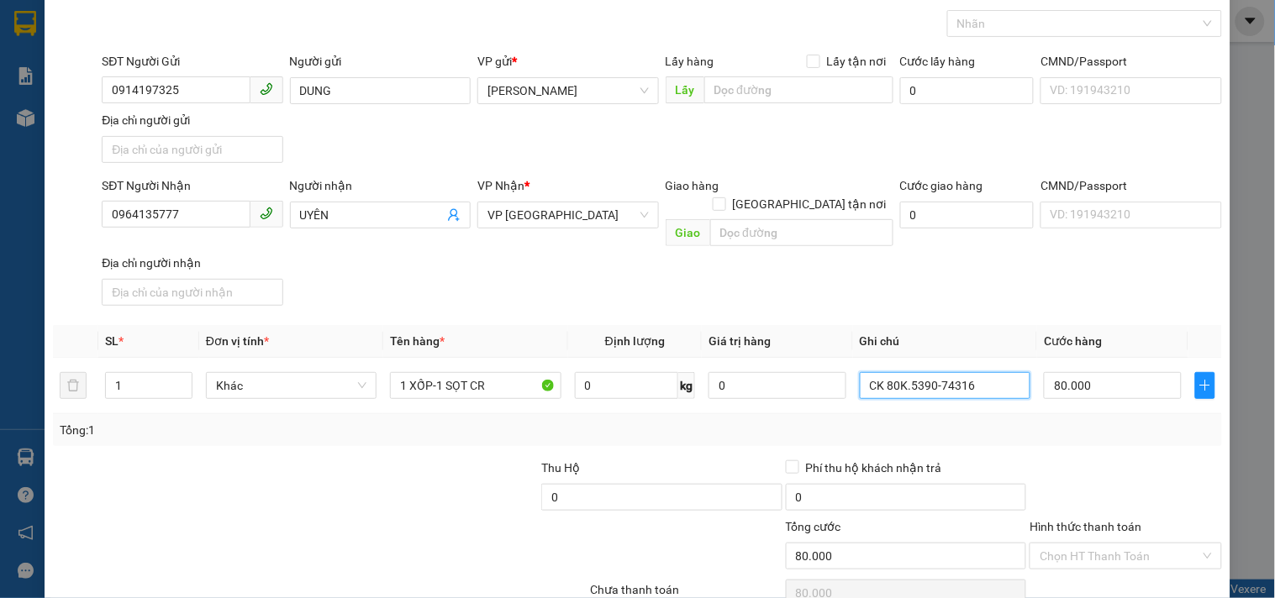
scroll to position [140, 0]
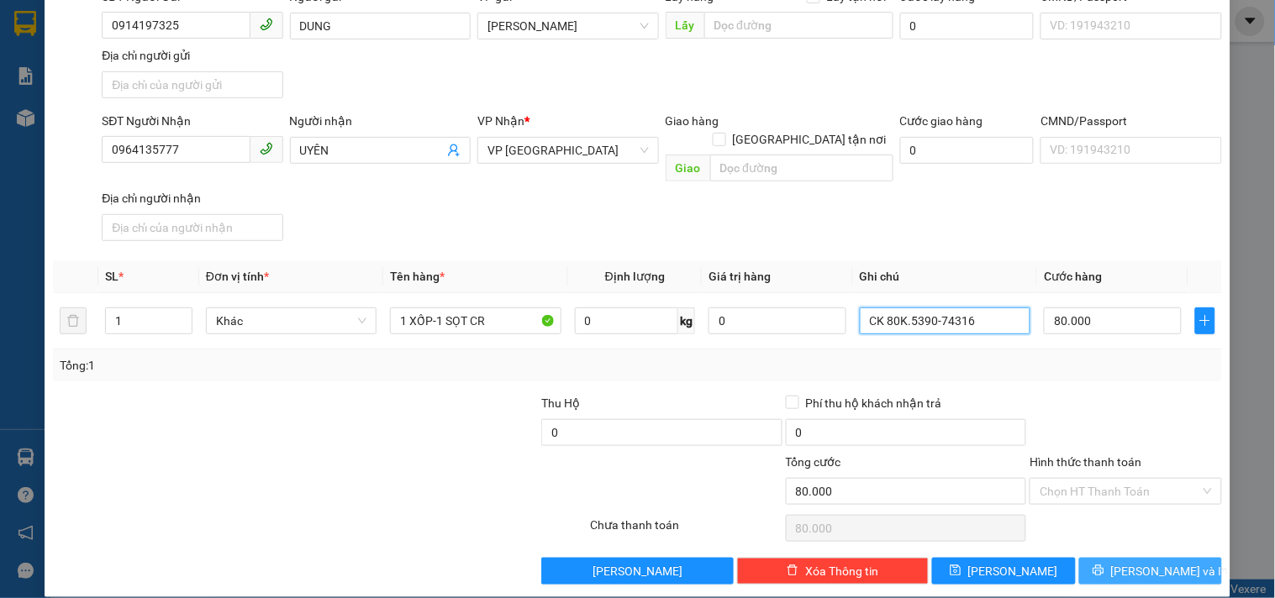
type input "CK 80K.5390-74316"
click at [1121, 558] on button "[PERSON_NAME] và In" at bounding box center [1150, 571] width 143 height 27
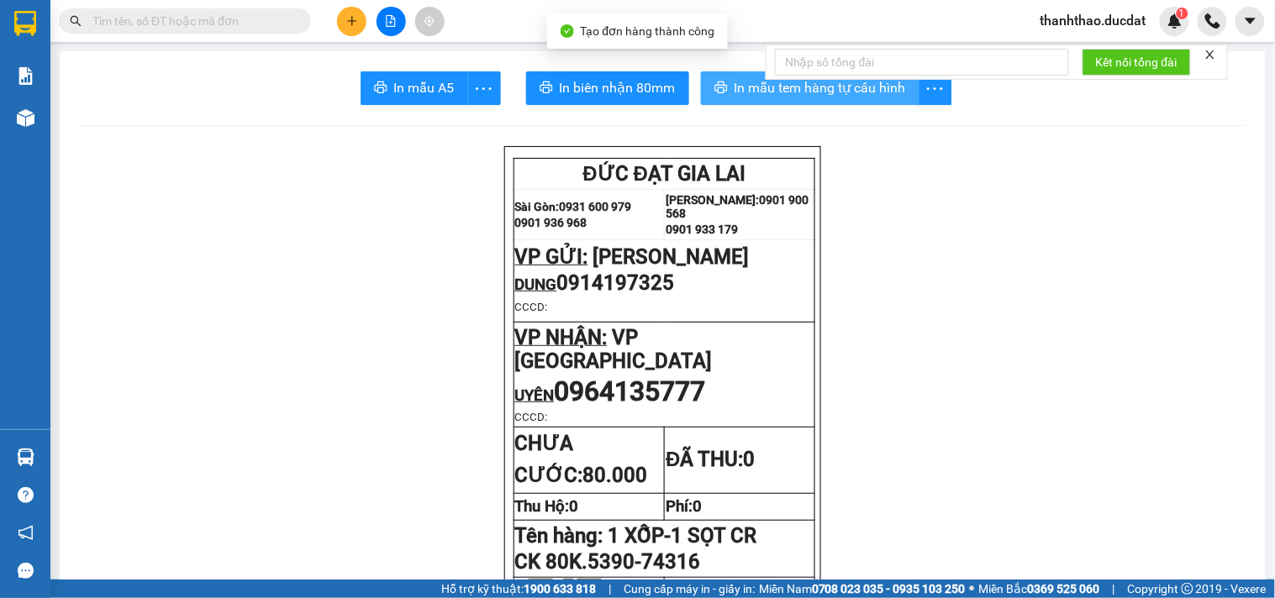
click at [743, 87] on span "In mẫu tem hàng tự cấu hình" at bounding box center [820, 87] width 171 height 21
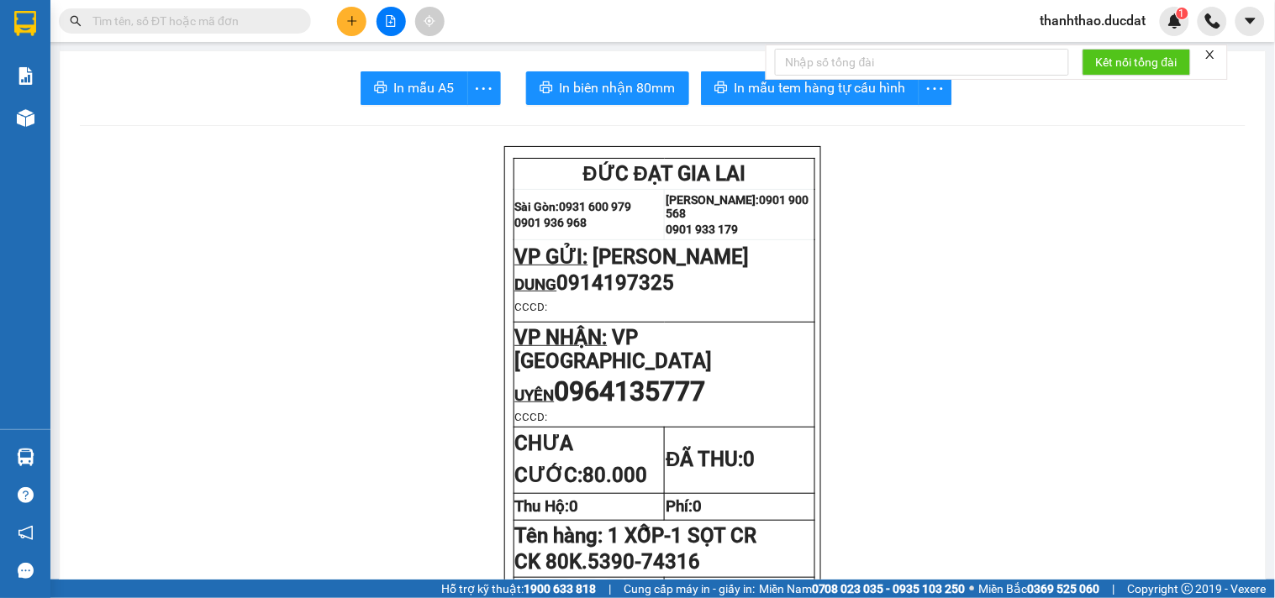
scroll to position [93, 0]
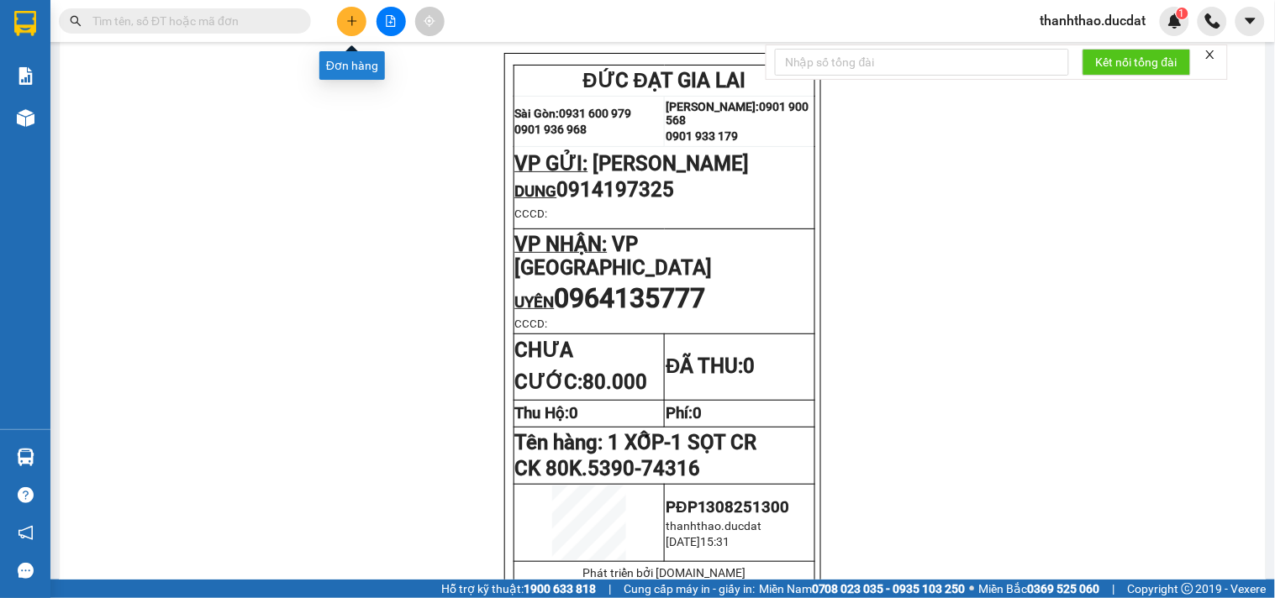
click at [346, 8] on button at bounding box center [351, 21] width 29 height 29
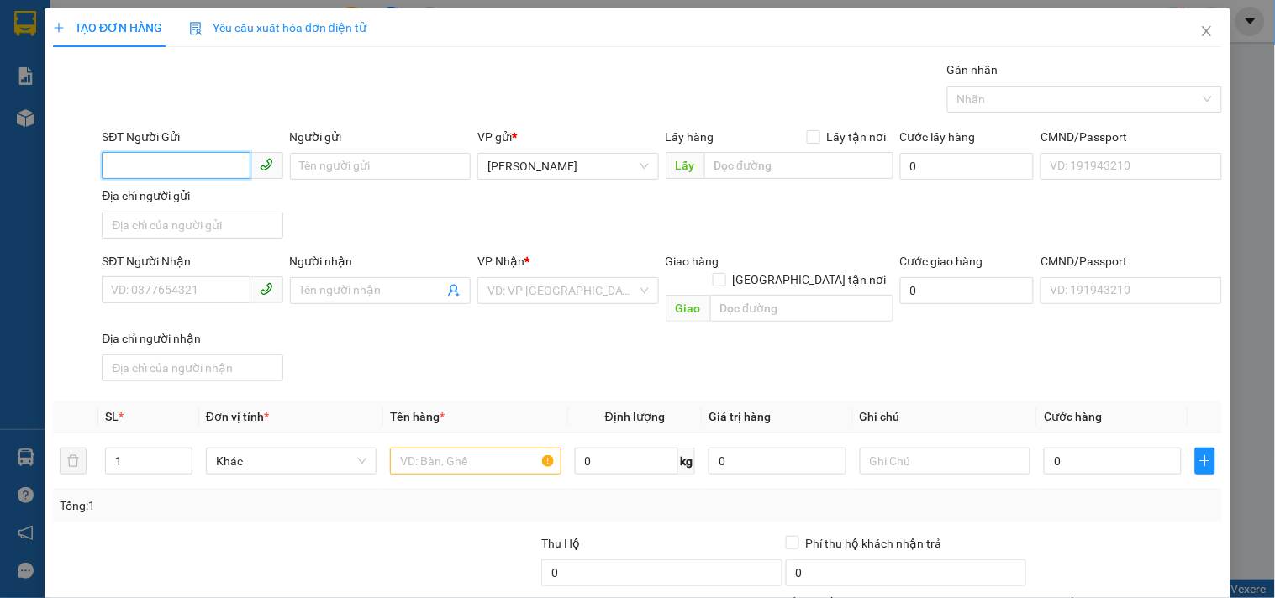
click at [187, 154] on input "SĐT Người Gửi" at bounding box center [176, 165] width 148 height 27
type input "0395126150"
click at [234, 207] on div "0395126150" at bounding box center [190, 200] width 159 height 18
type input "0339714245"
type input "BÉ BA"
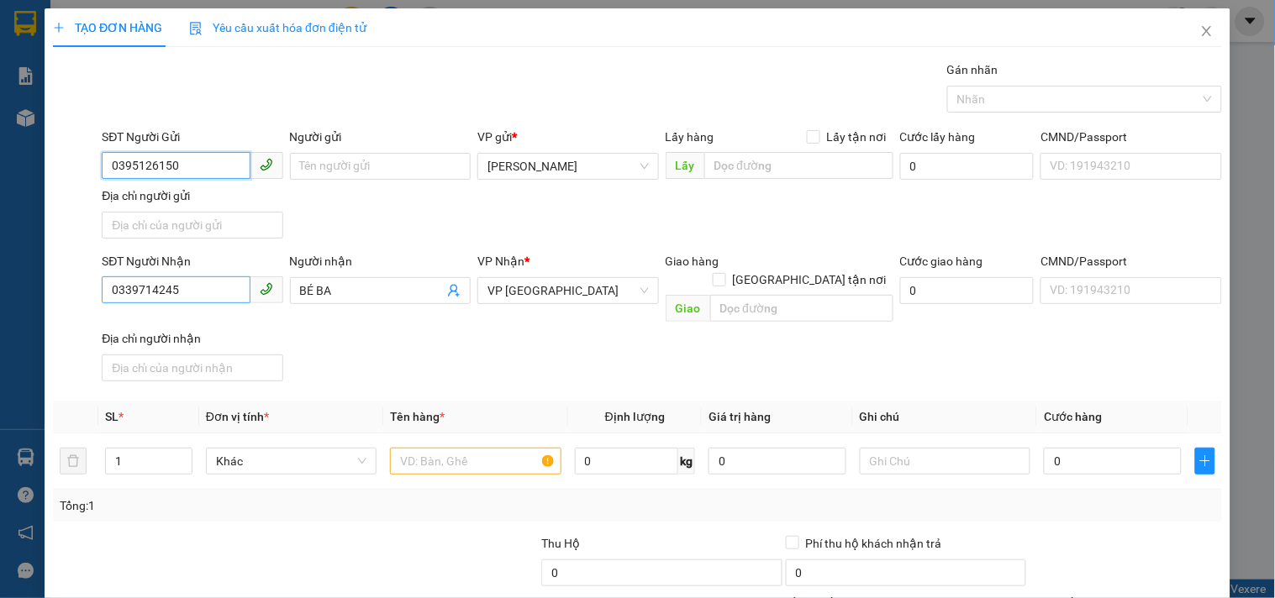
type input "0395126150"
drag, startPoint x: 211, startPoint y: 292, endPoint x: 0, endPoint y: 292, distance: 211.0
click at [0, 292] on div "TẠO ĐƠN HÀNG Yêu cầu xuất hóa đơn điện tử Transit Pickup Surcharge Ids Transit …" at bounding box center [637, 299] width 1275 height 598
type input "0394111007"
drag, startPoint x: 325, startPoint y: 283, endPoint x: 95, endPoint y: 305, distance: 231.3
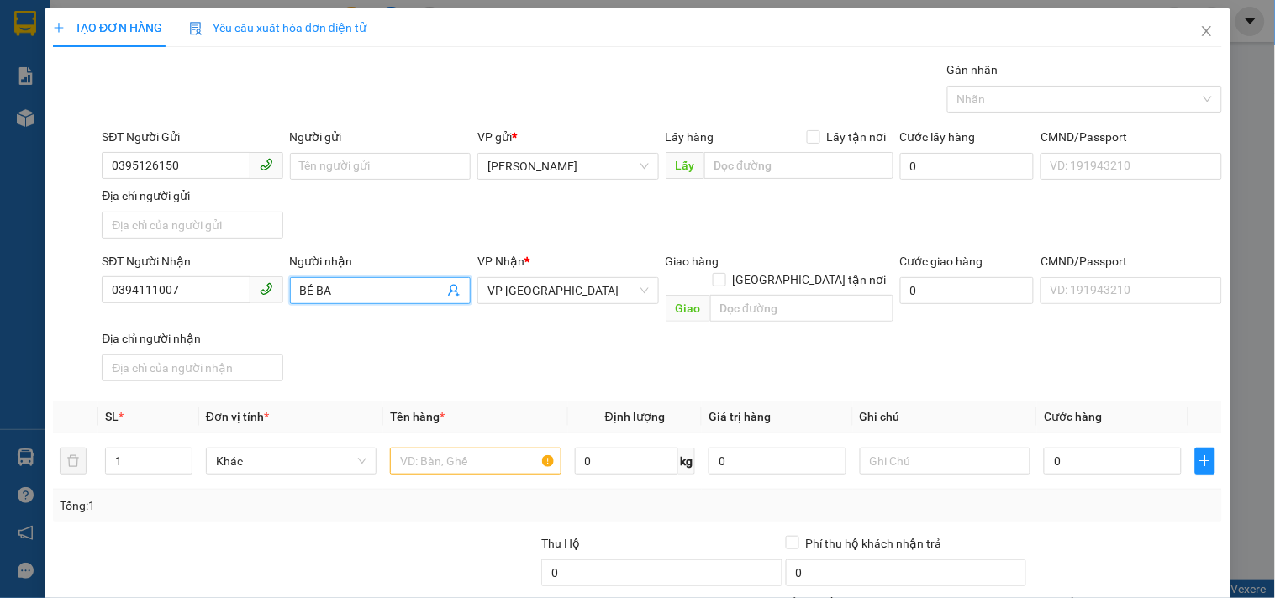
click at [105, 303] on div "SĐT Người Nhận 0394111007 Người nhận BÉ BA BÉ BA VP Nhận * VP [GEOGRAPHIC_DATA]…" at bounding box center [661, 320] width 1127 height 136
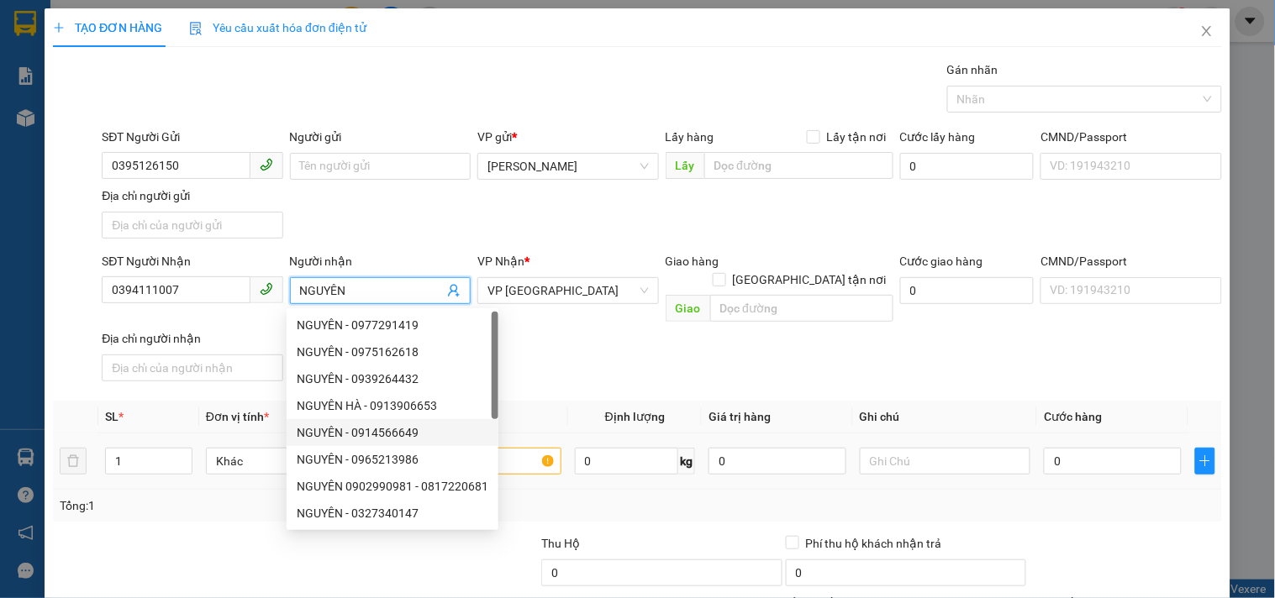
type input "NGUYÊN"
click at [502, 448] on input "text" at bounding box center [475, 461] width 171 height 27
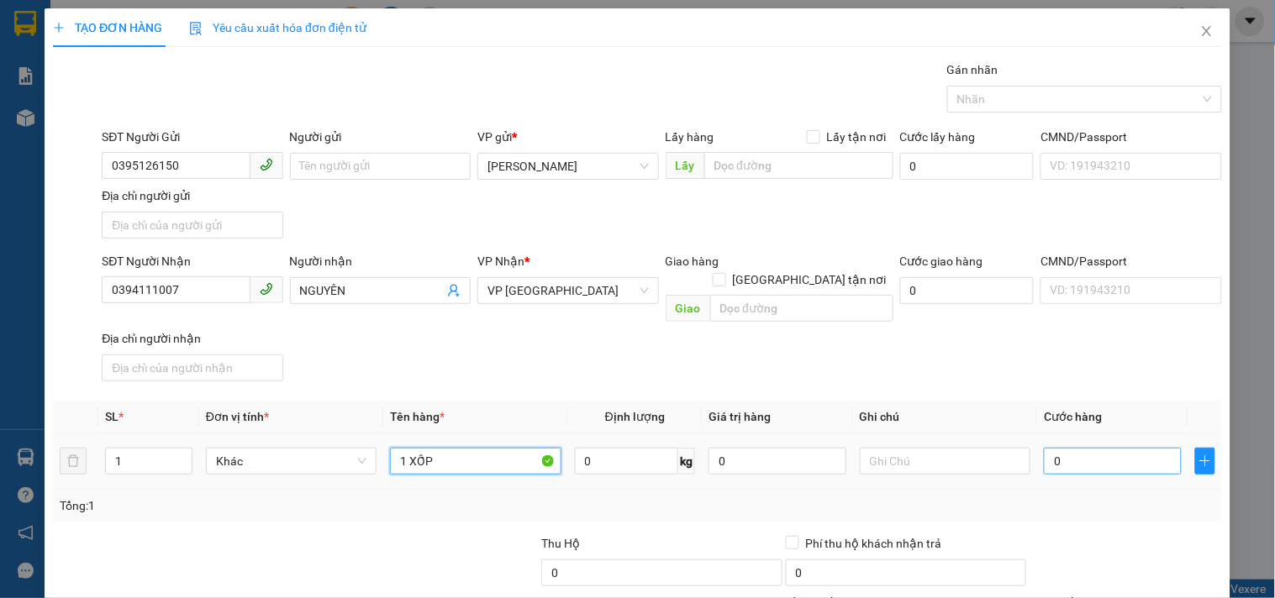
type input "1 XỐP"
type input "4"
type input "40"
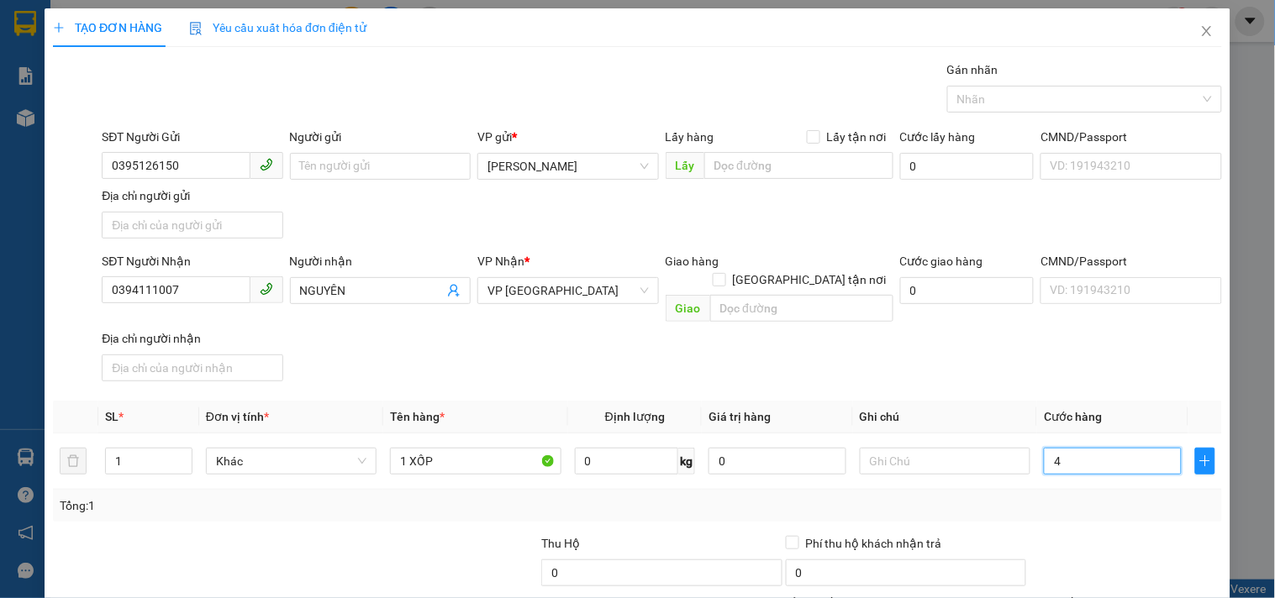
type input "40"
type input "40.000"
click at [989, 362] on div "SĐT Người Nhận 0394111007 Người nhận NGUYÊN VP Nhận * VP [GEOGRAPHIC_DATA] Giao…" at bounding box center [661, 320] width 1127 height 136
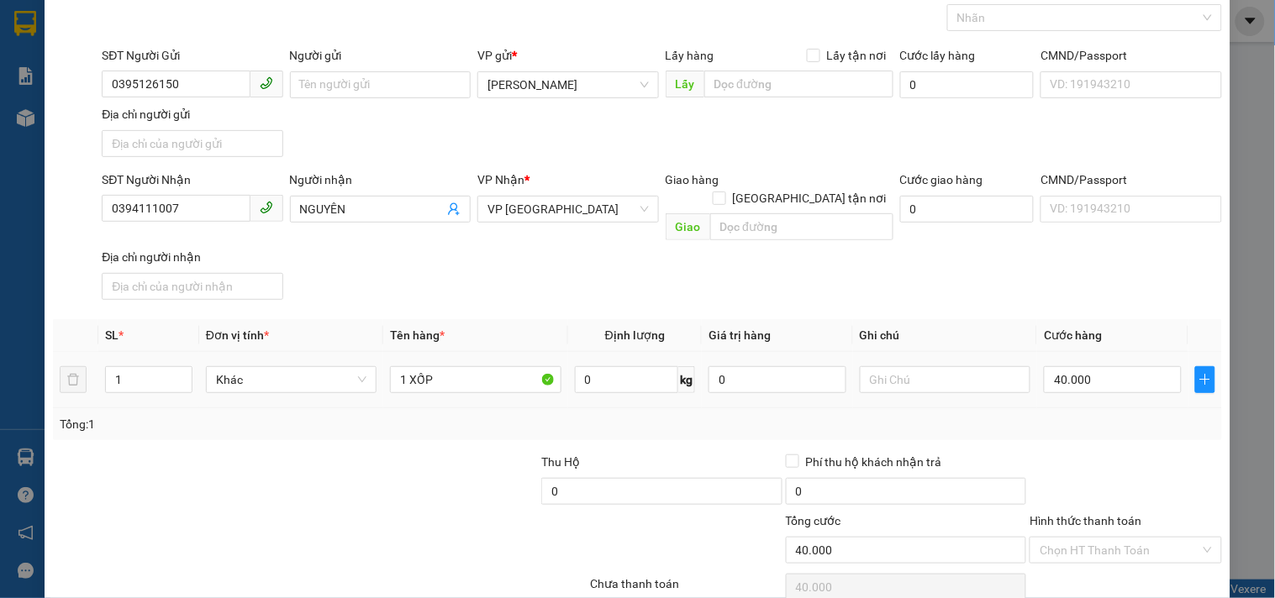
scroll to position [140, 0]
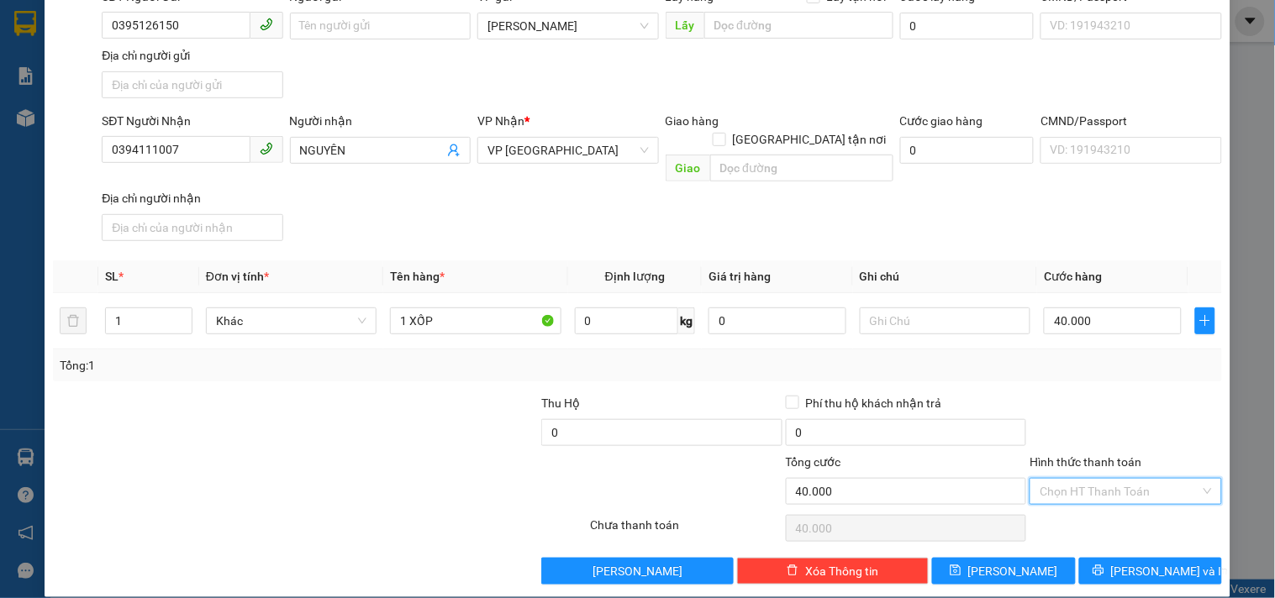
click at [1081, 481] on input "Hình thức thanh toán" at bounding box center [1120, 491] width 160 height 25
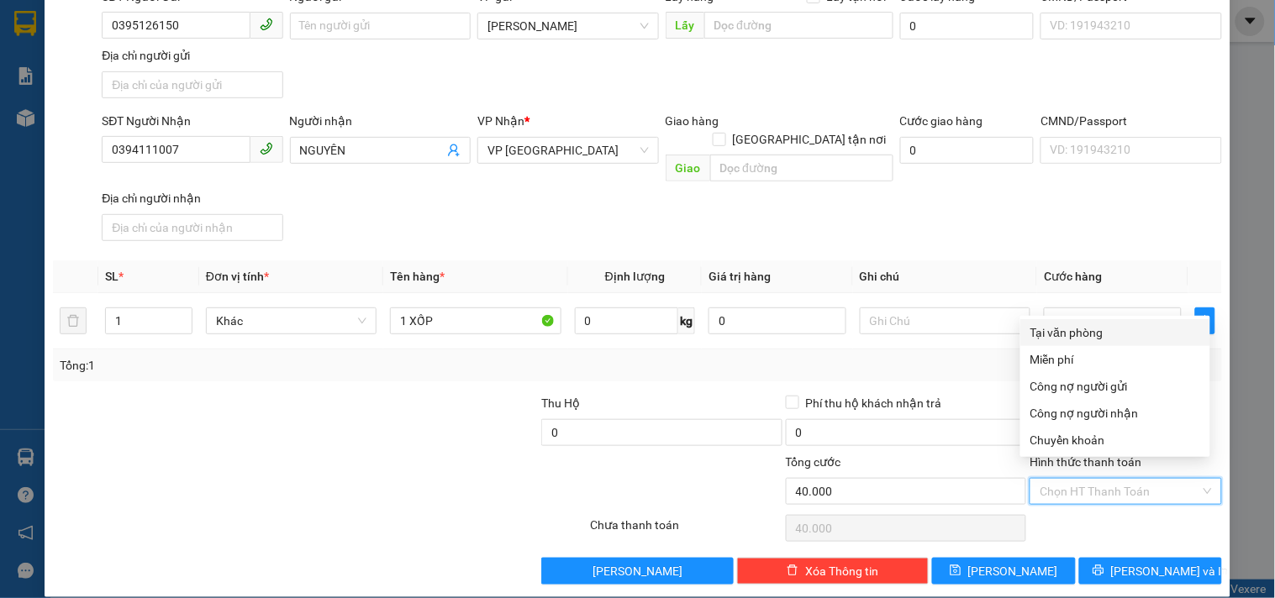
click at [1073, 334] on div "Tại văn phòng" at bounding box center [1115, 333] width 170 height 18
type input "0"
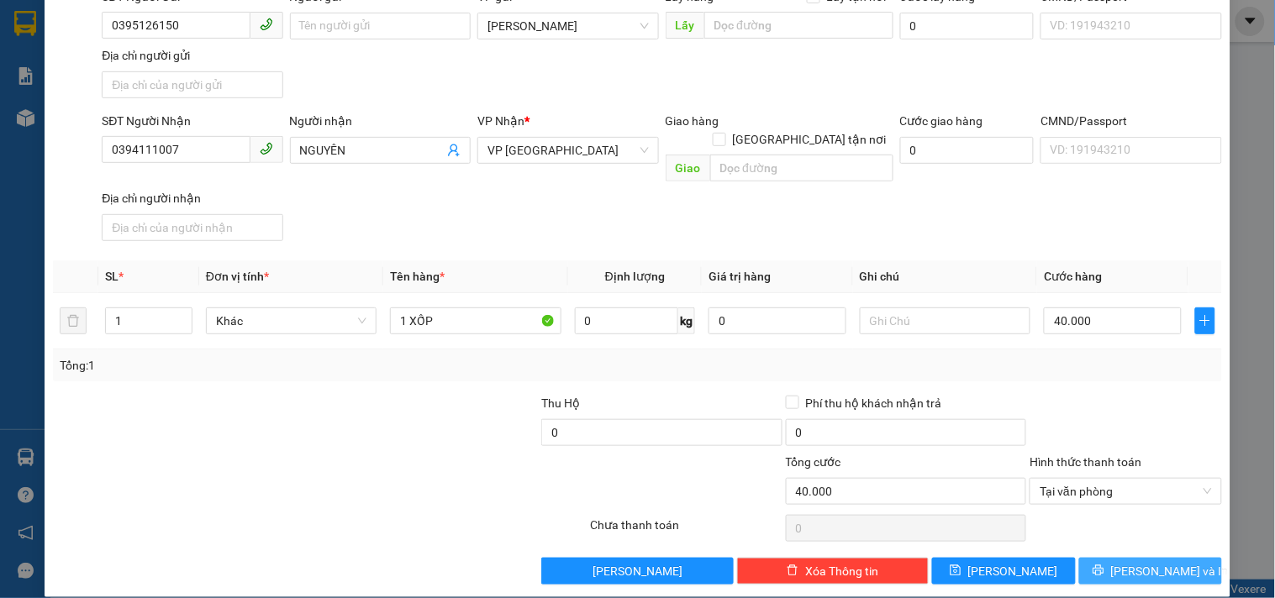
click at [1135, 562] on span "[PERSON_NAME] và In" at bounding box center [1170, 571] width 118 height 18
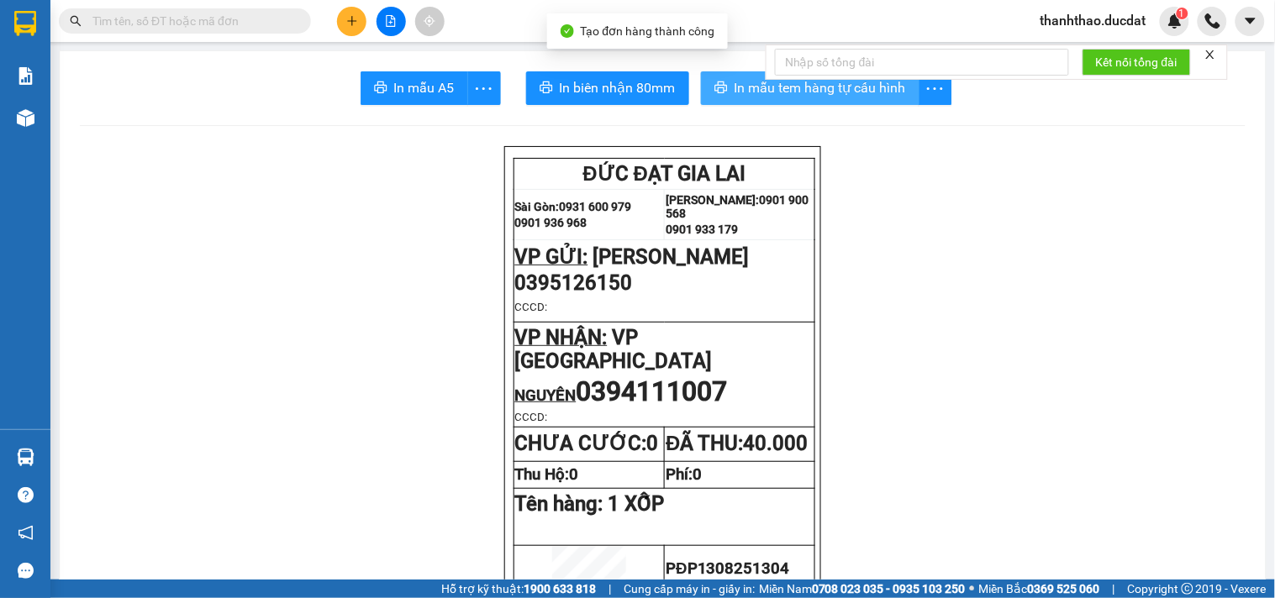
click at [723, 81] on button "In mẫu tem hàng tự cấu hình" at bounding box center [810, 88] width 219 height 34
click at [751, 88] on span "In mẫu tem hàng tự cấu hình" at bounding box center [820, 87] width 171 height 21
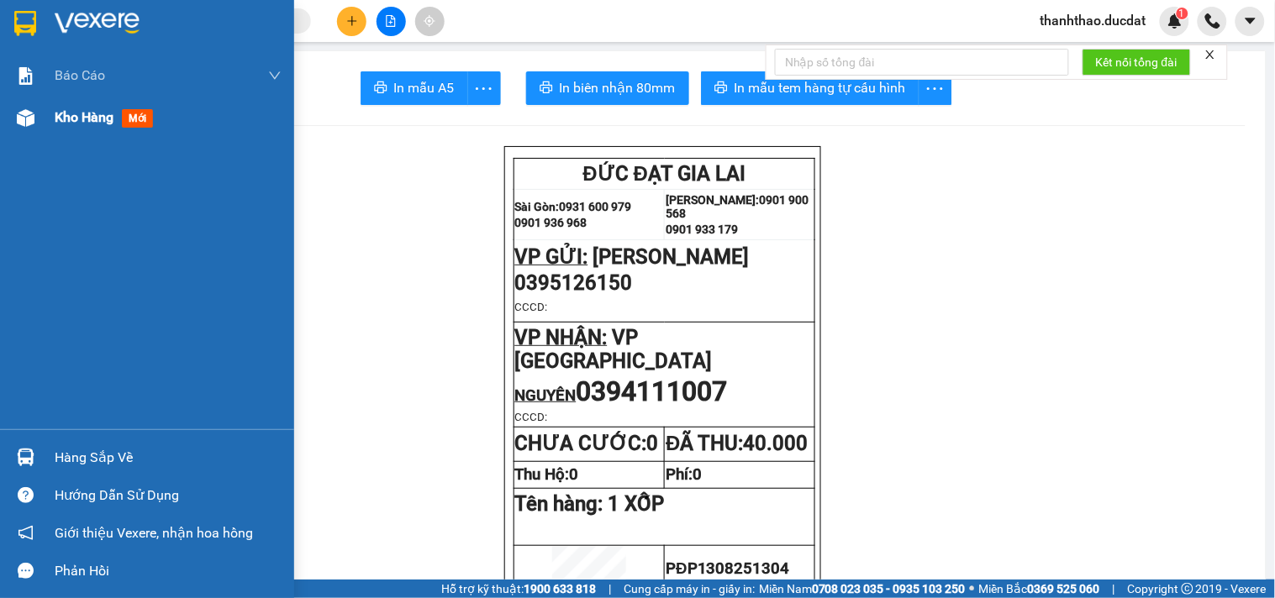
click at [67, 109] on span "Kho hàng" at bounding box center [84, 117] width 59 height 16
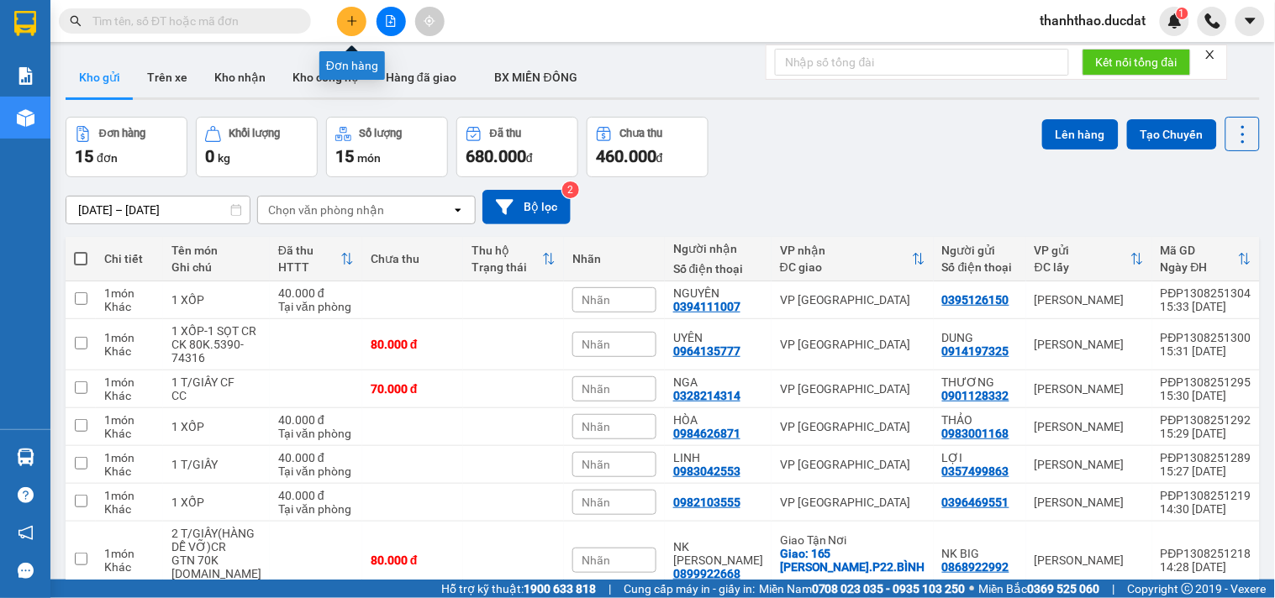
click at [341, 17] on button at bounding box center [351, 21] width 29 height 29
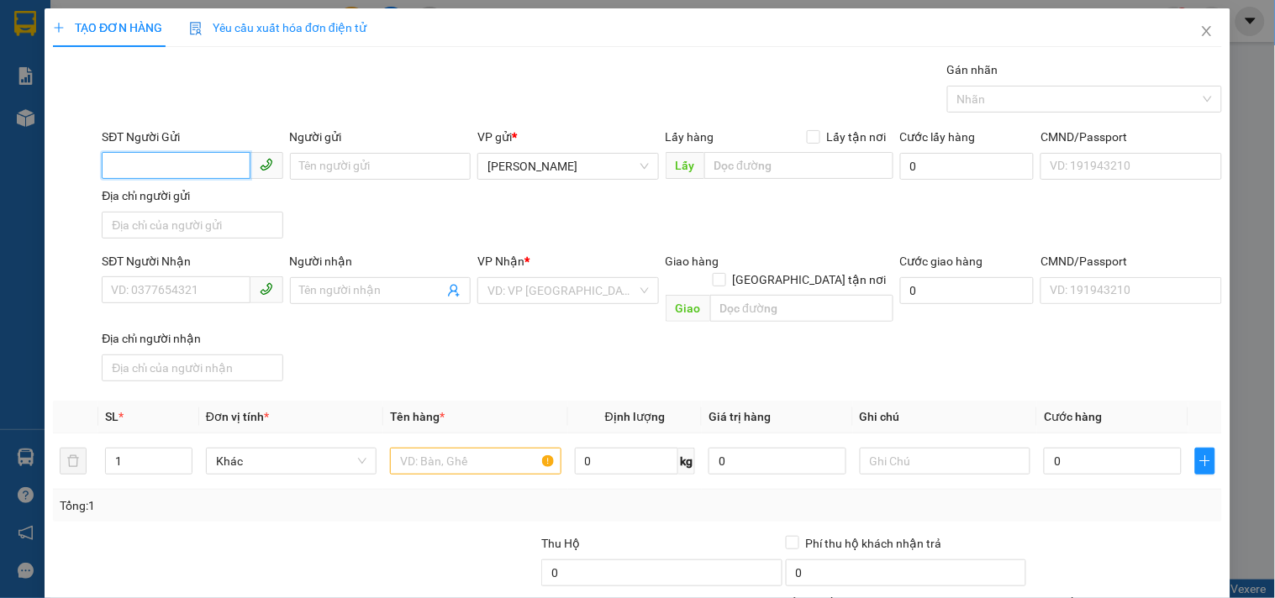
click at [182, 160] on input "SĐT Người Gửi" at bounding box center [176, 165] width 148 height 27
type input "0378120389"
click at [356, 179] on input "Người gửi" at bounding box center [380, 166] width 181 height 27
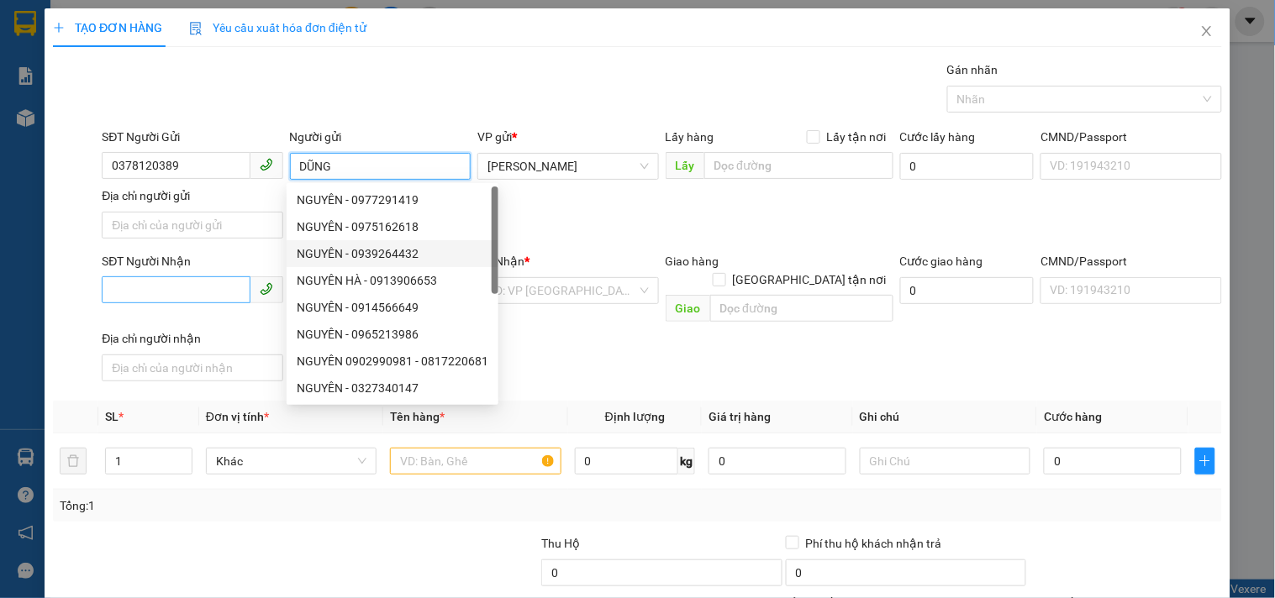
type input "DŨNG"
click at [200, 282] on input "SĐT Người Nhận" at bounding box center [176, 290] width 148 height 27
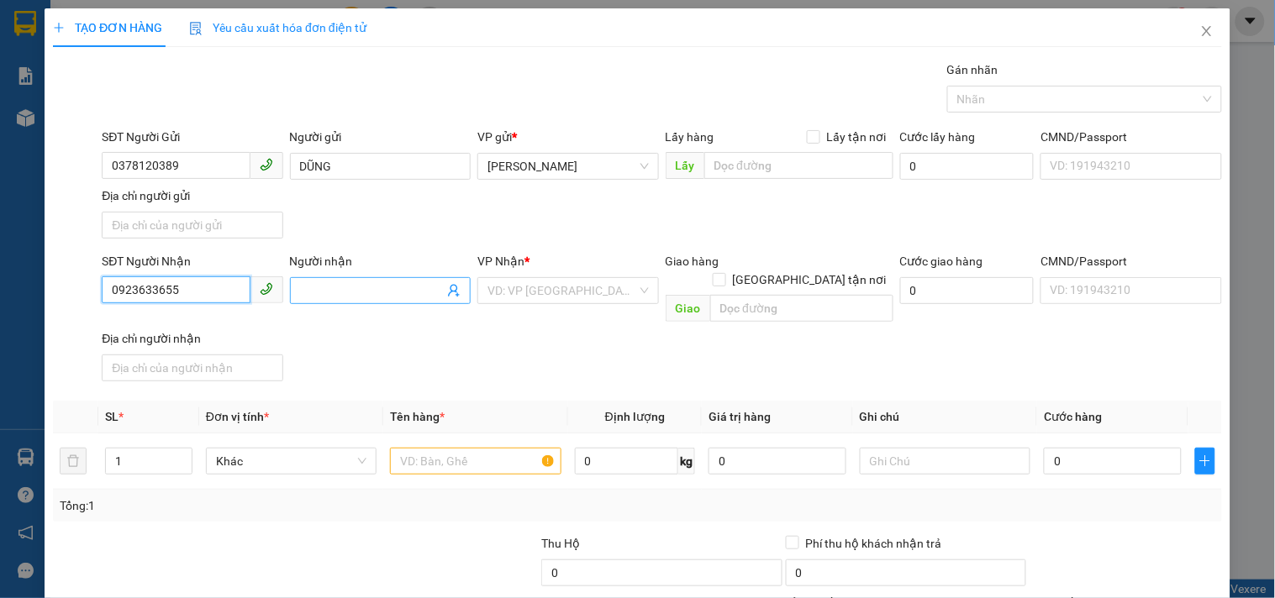
type input "0923633655"
click at [354, 288] on input "Người nhận" at bounding box center [372, 291] width 144 height 18
type input "CTY KHẢ LỢI"
drag, startPoint x: 608, startPoint y: 281, endPoint x: 614, endPoint y: 290, distance: 10.5
click at [608, 286] on input "search" at bounding box center [561, 290] width 149 height 25
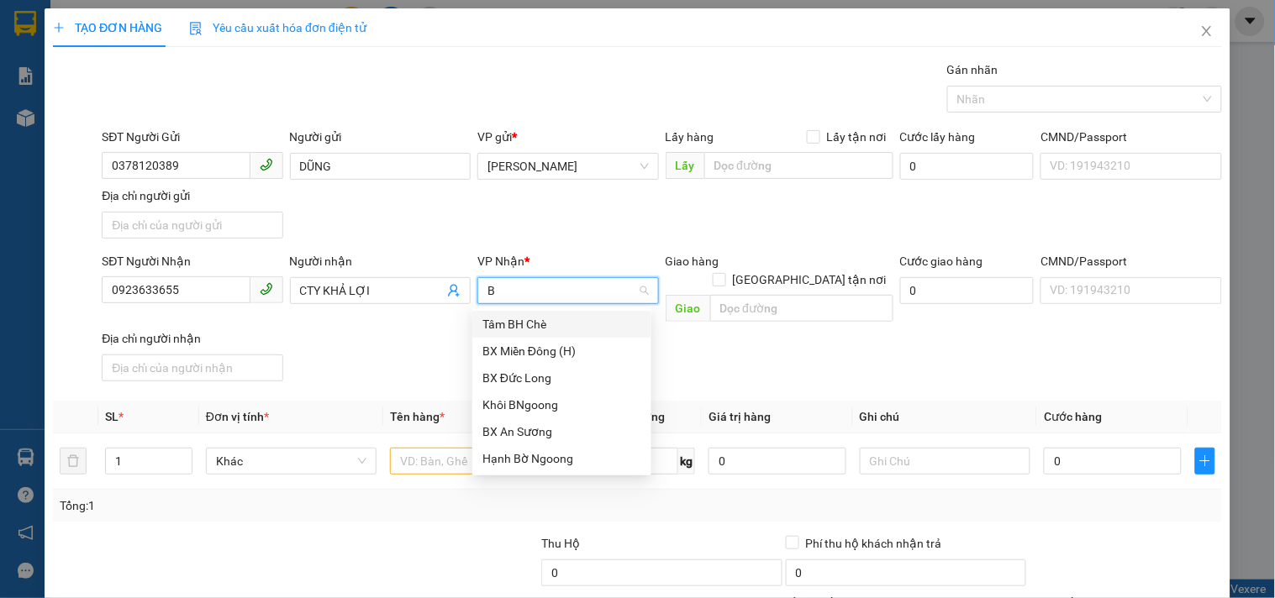
type input "BX"
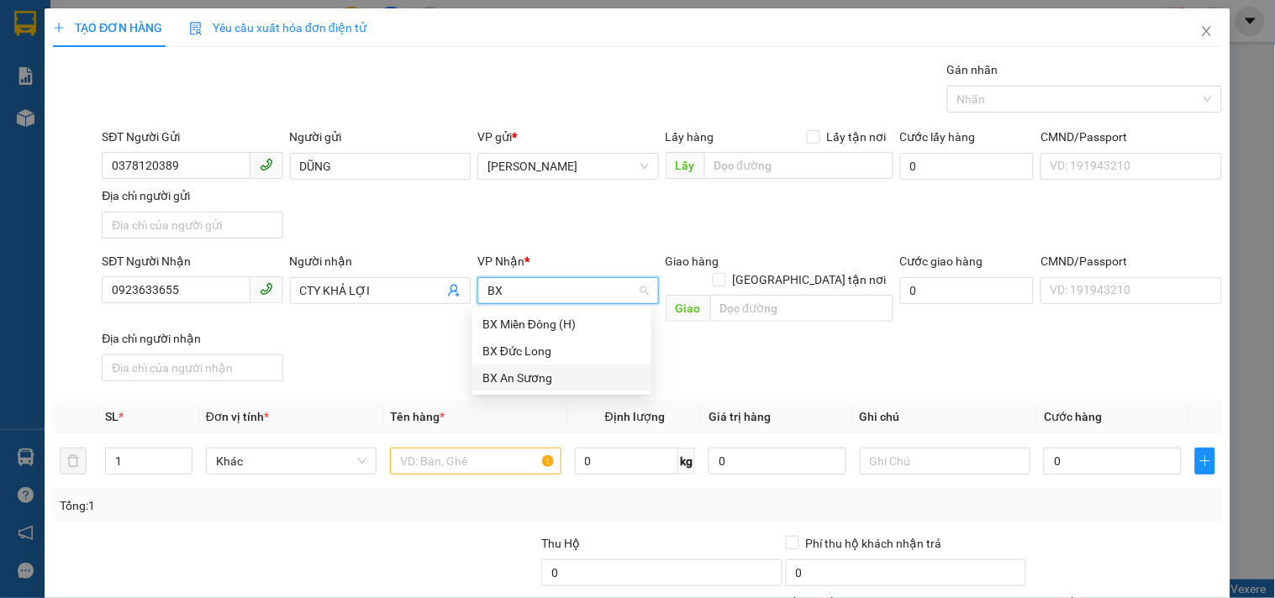
click at [539, 374] on div "BX An Sương" at bounding box center [561, 378] width 159 height 18
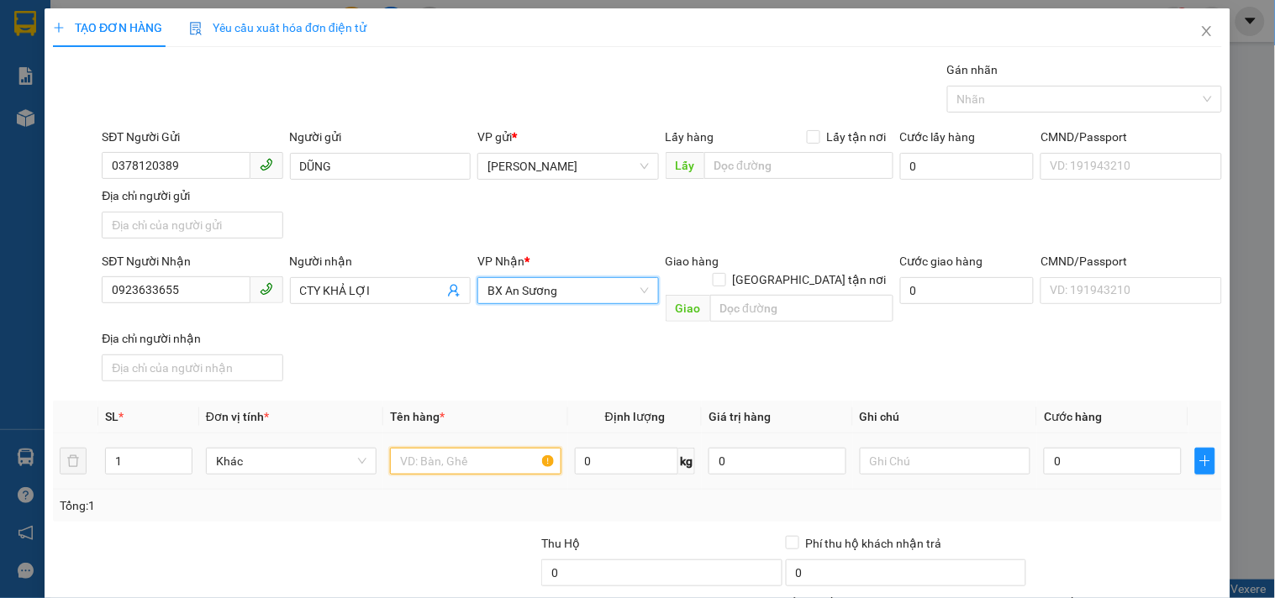
click at [487, 448] on input "text" at bounding box center [475, 461] width 171 height 27
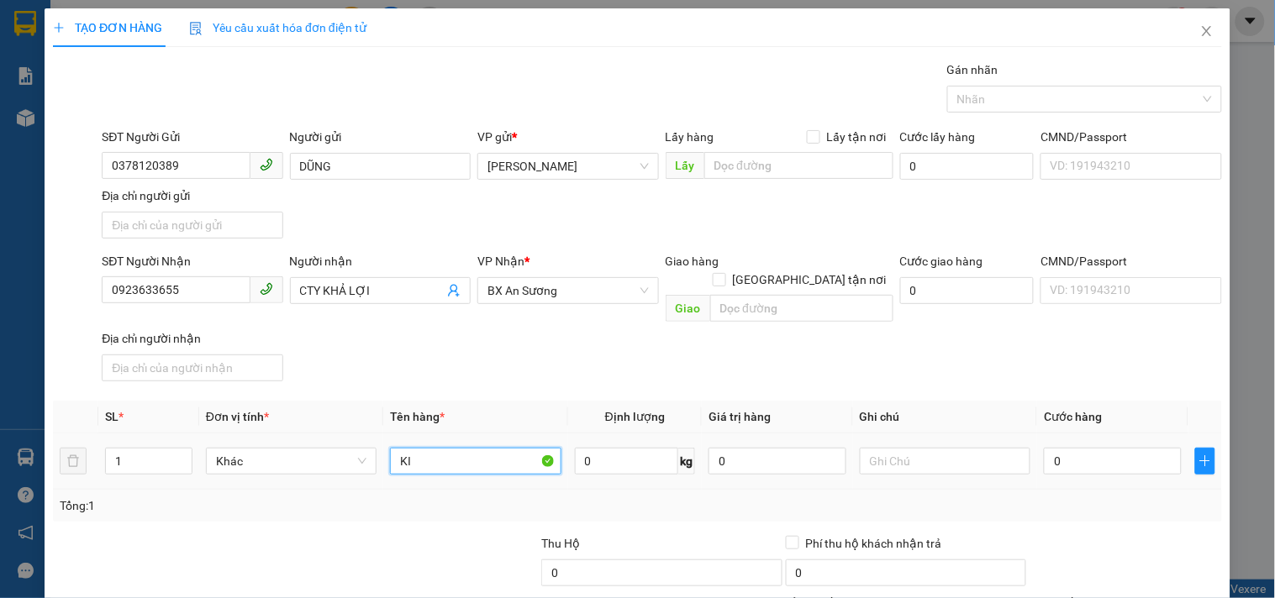
type input "K"
type input "1 KIỆN GIẤY(MÁY CẮT DECAL)"
click at [1087, 448] on input "0" at bounding box center [1113, 461] width 138 height 27
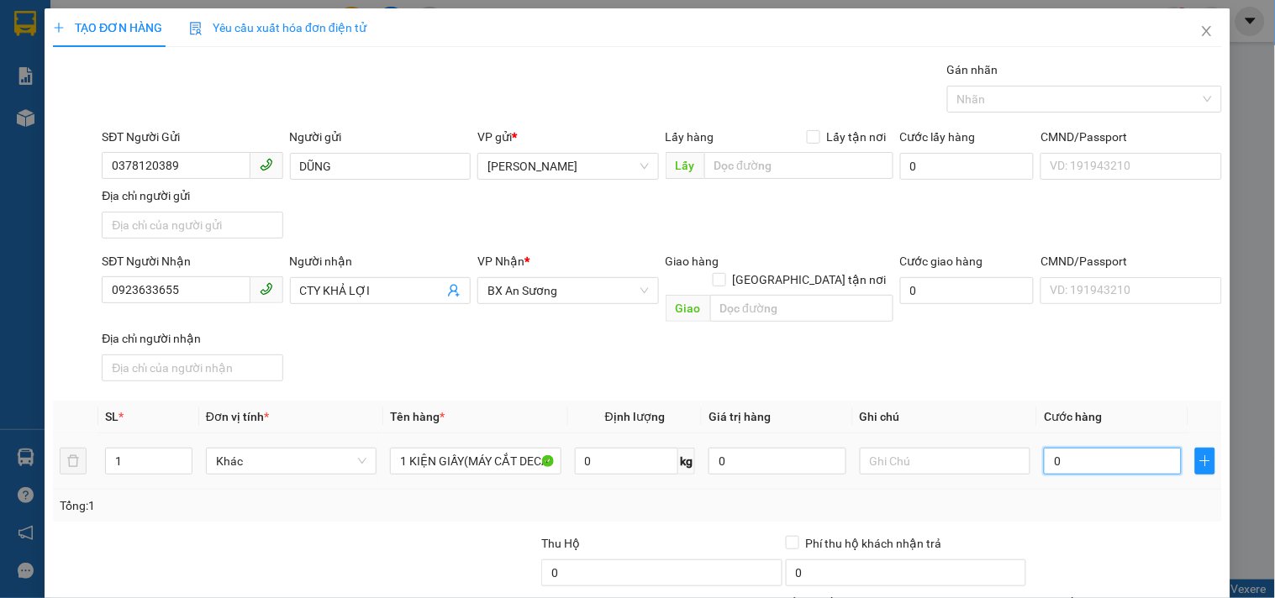
type input "1"
type input "15"
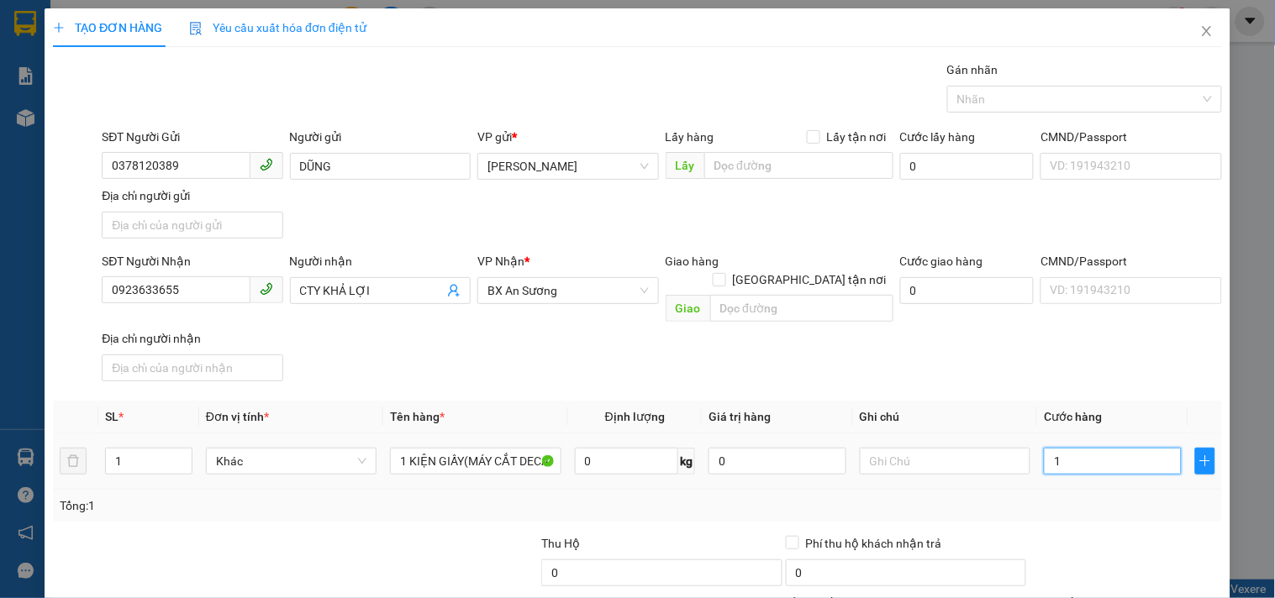
type input "15"
type input "150"
type input "150.000"
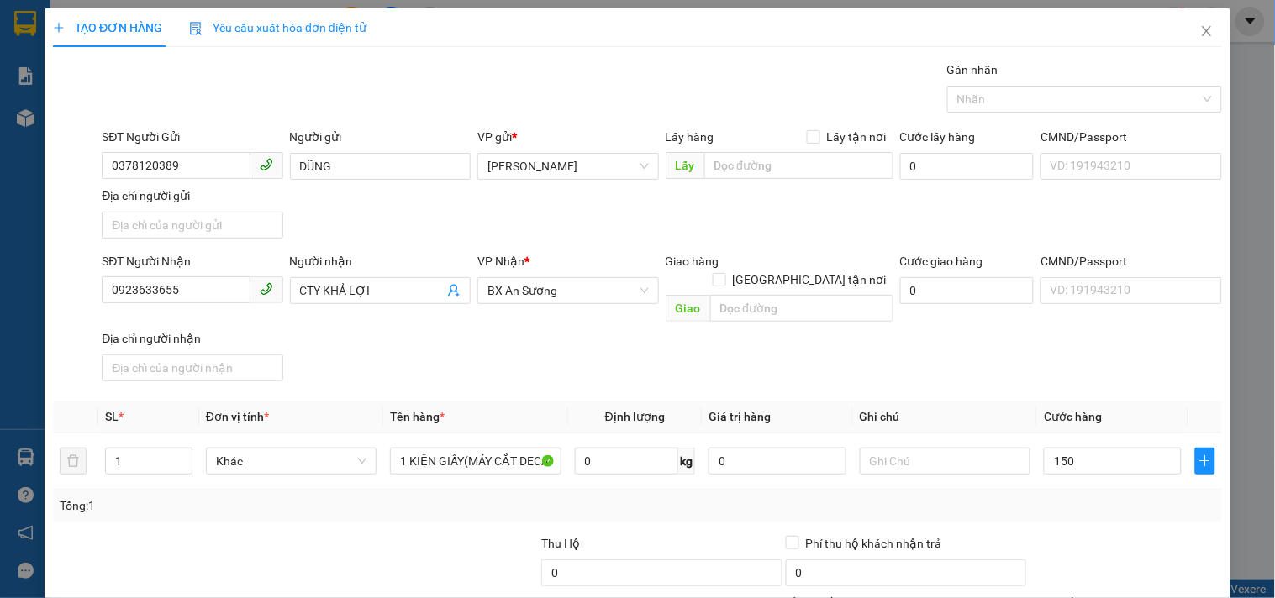
type input "150.000"
click at [1057, 357] on div "SĐT Người Nhận 0923633655 Người nhận CTY KHẢ LỢI VP Nhận * BX An Sương Giao hàn…" at bounding box center [661, 320] width 1127 height 136
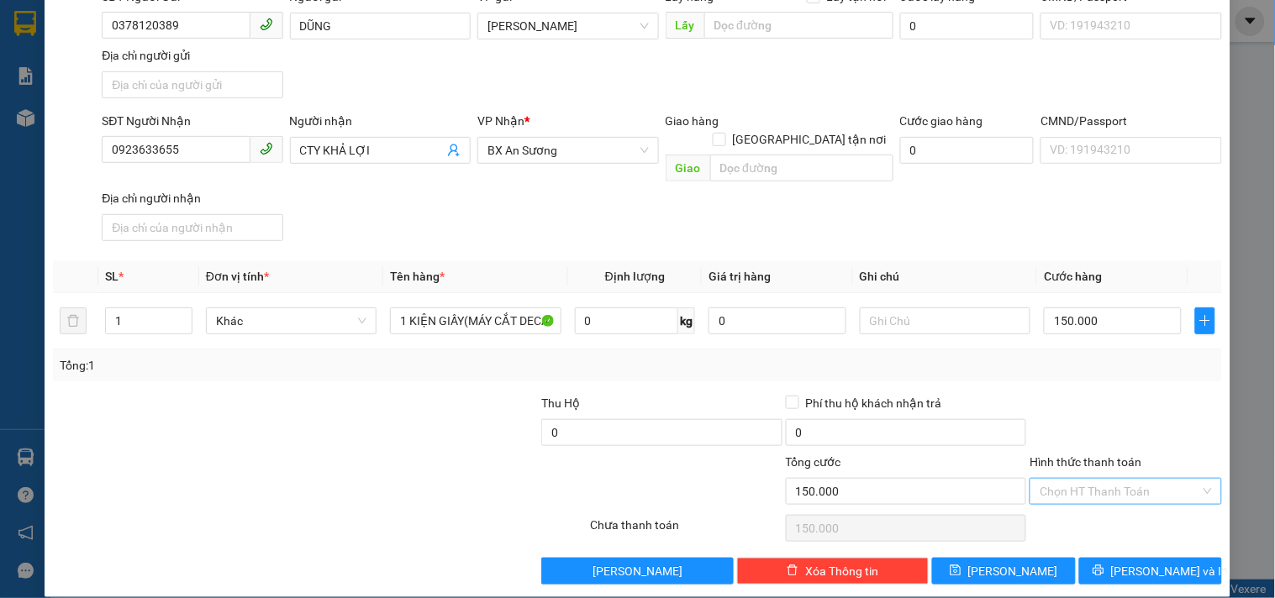
drag, startPoint x: 1090, startPoint y: 472, endPoint x: 1090, endPoint y: 462, distance: 10.1
click at [1090, 479] on input "Hình thức thanh toán" at bounding box center [1120, 491] width 160 height 25
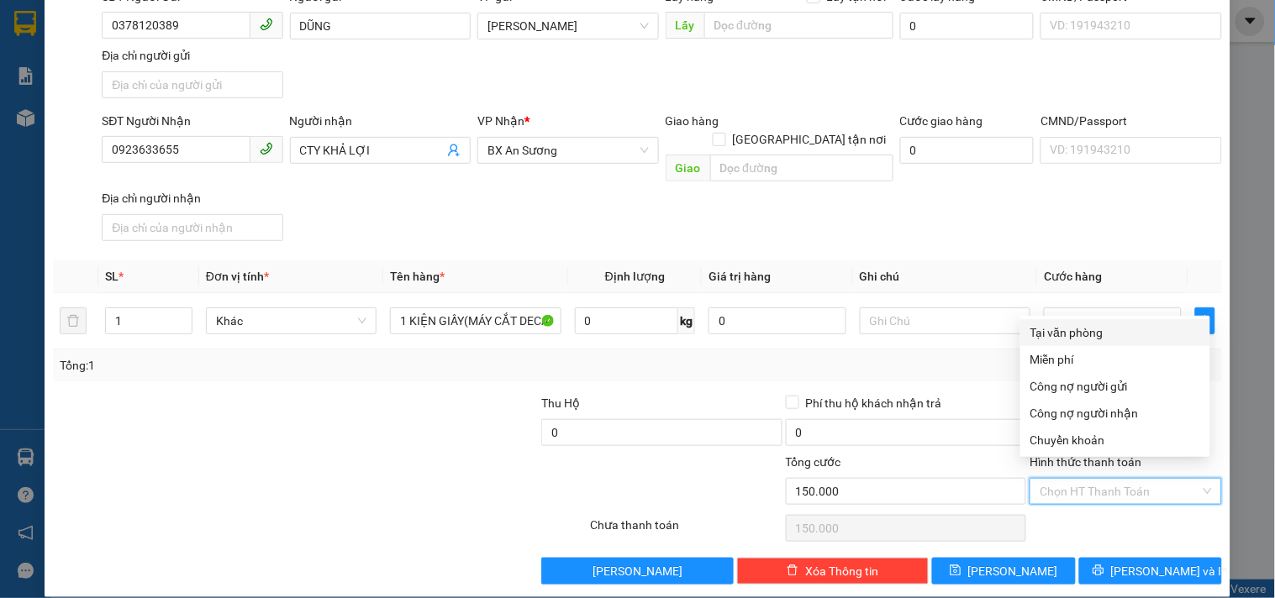
click at [1077, 329] on div "Tại văn phòng" at bounding box center [1115, 333] width 170 height 18
type input "0"
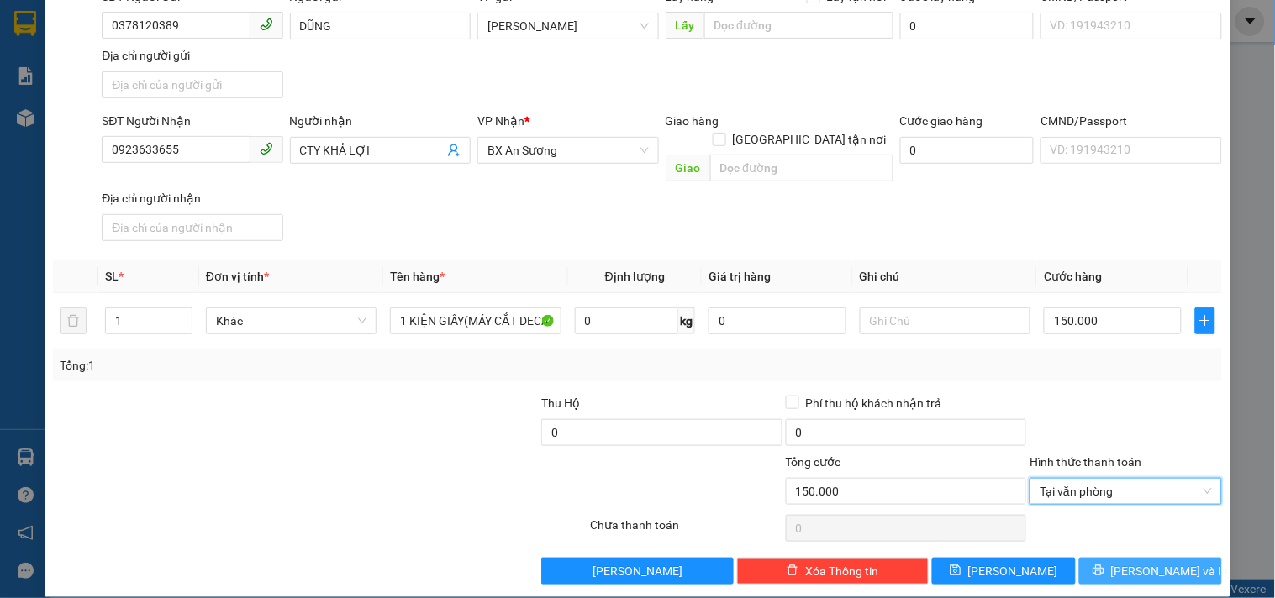
click at [1107, 565] on button "[PERSON_NAME] và In" at bounding box center [1150, 571] width 143 height 27
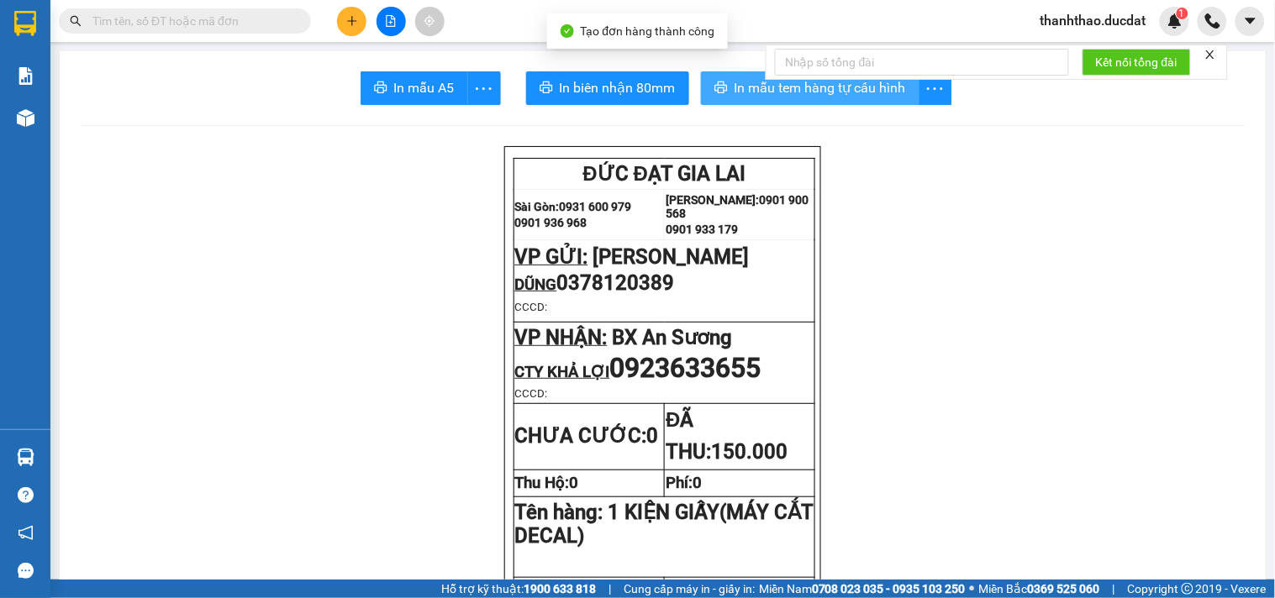
click at [758, 72] on button "In mẫu tem hàng tự cấu hình" at bounding box center [810, 88] width 219 height 34
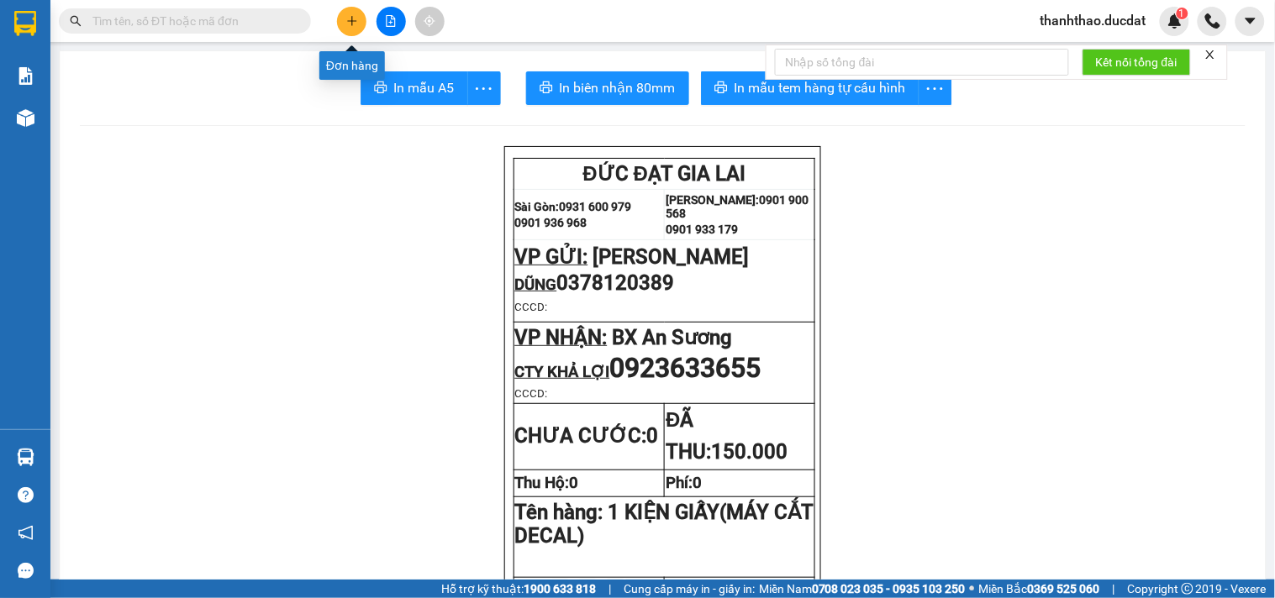
click at [356, 21] on icon "plus" at bounding box center [351, 20] width 9 height 1
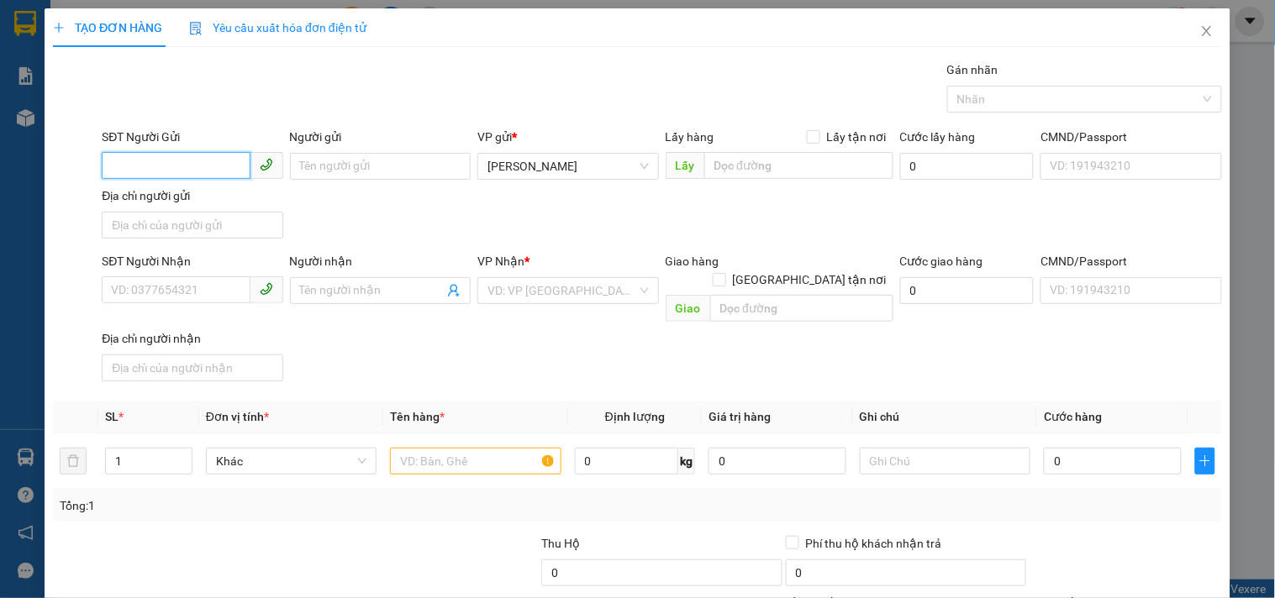
click at [180, 152] on input "SĐT Người Gửi" at bounding box center [176, 165] width 148 height 27
type input "0389934370"
click at [156, 196] on div "0389934370" at bounding box center [190, 200] width 159 height 18
type input "0966052707"
type input "0389934370"
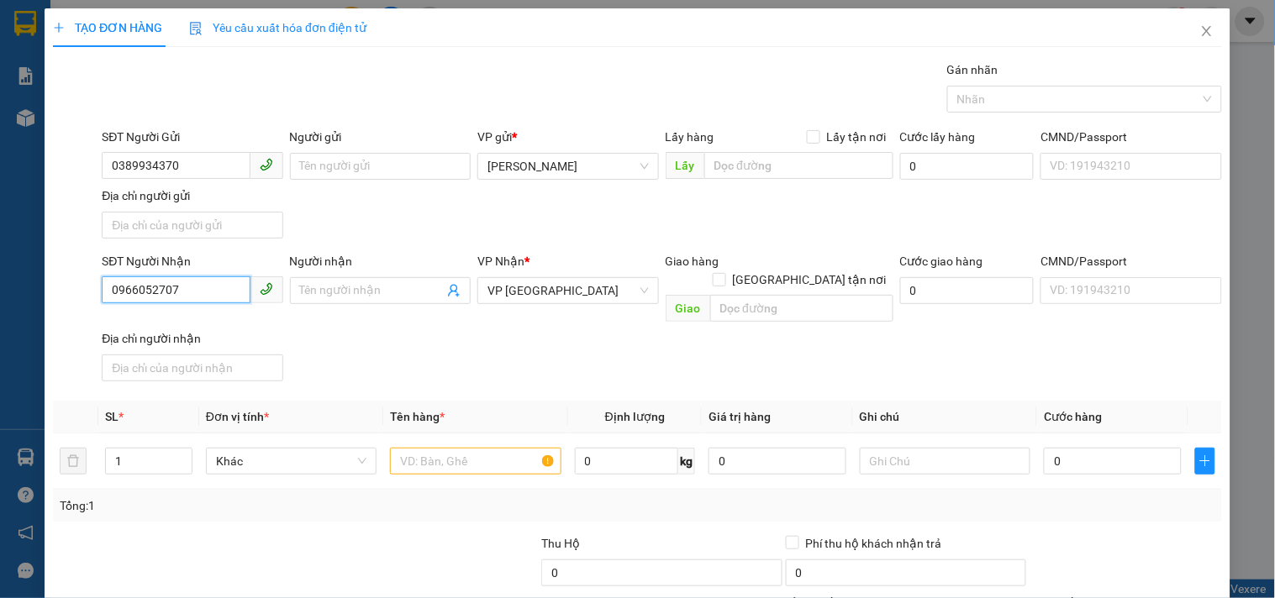
drag, startPoint x: 194, startPoint y: 288, endPoint x: 0, endPoint y: 391, distance: 219.6
click at [0, 387] on div "TẠO ĐƠN HÀNG Yêu cầu xuất hóa đơn điện tử Transit Pickup Surcharge Ids Transit …" at bounding box center [637, 299] width 1275 height 598
type input "0935302100"
click at [317, 295] on input "Người nhận" at bounding box center [372, 291] width 144 height 18
drag, startPoint x: 506, startPoint y: 449, endPoint x: 471, endPoint y: 438, distance: 36.1
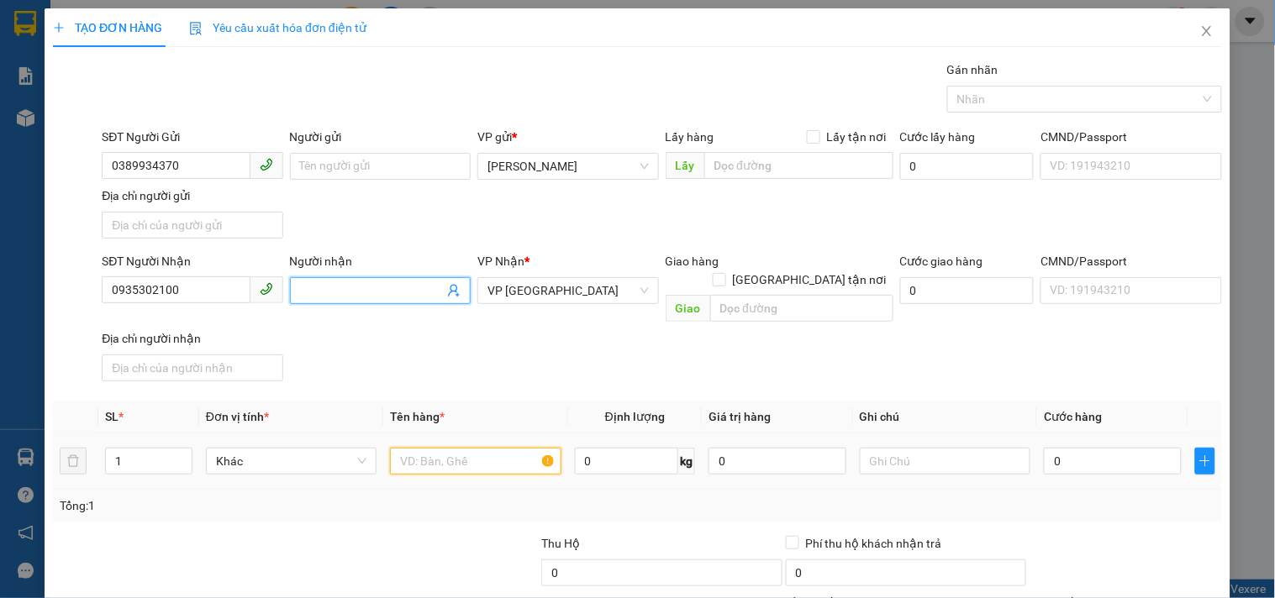
click at [485, 448] on input "text" at bounding box center [475, 461] width 171 height 27
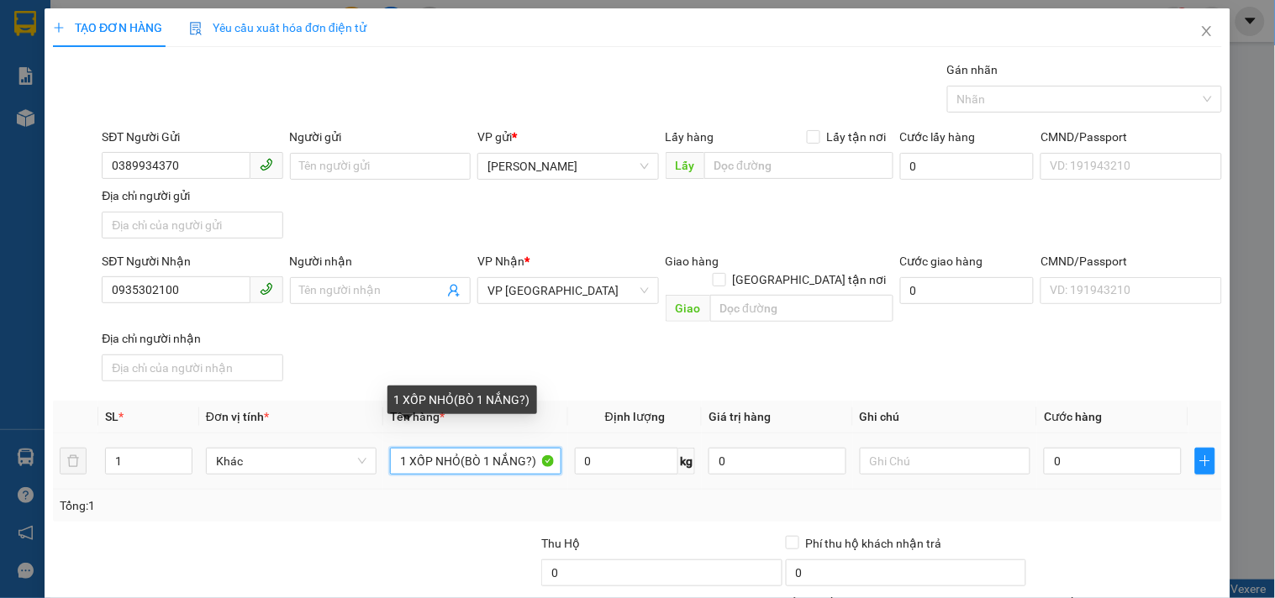
click at [528, 448] on input "1 XỐP NHỎ(BÒ 1 NẮNG?)" at bounding box center [475, 461] width 171 height 27
type input "1 XỐP NHỎ(BÒ 1 NẮNG)"
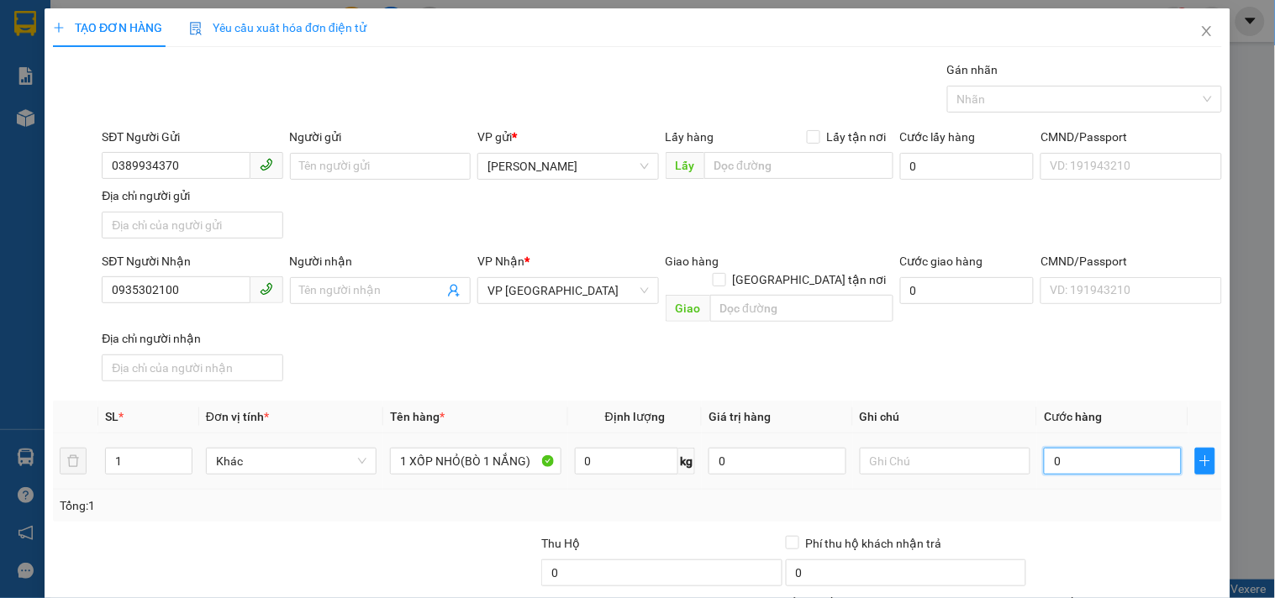
click at [1074, 448] on input "0" at bounding box center [1113, 461] width 138 height 27
type input "3"
type input "30"
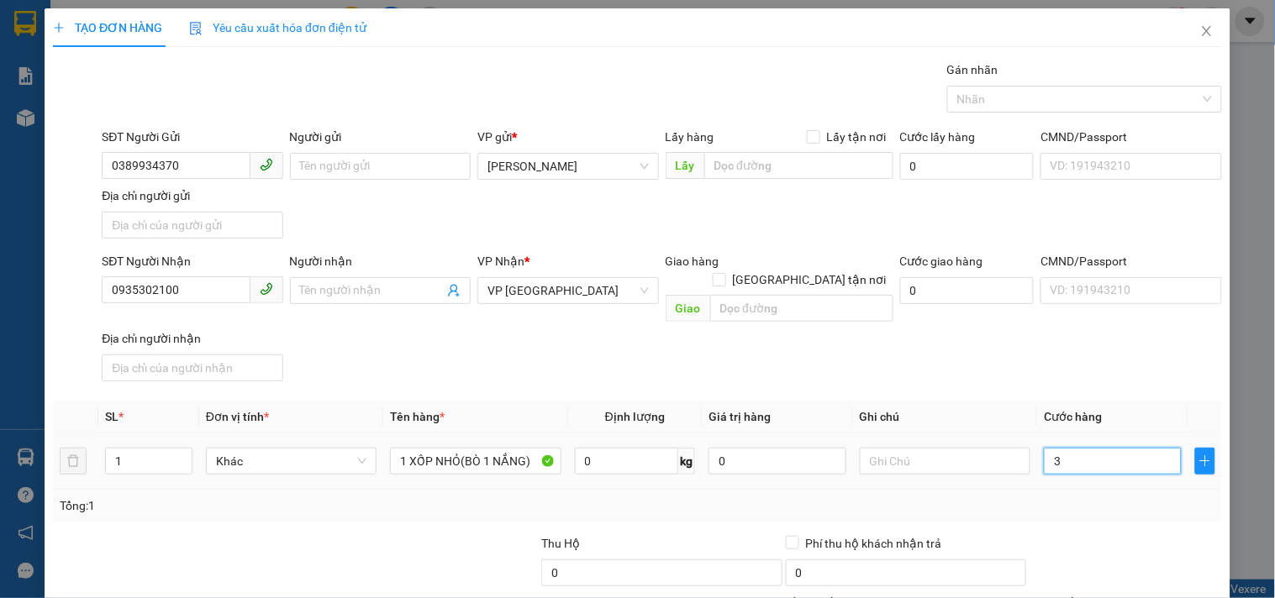
type input "30"
type input "30.000"
click at [1062, 364] on div "SĐT Người Nhận 0935302100 Người nhận Tên người nhận VP Nhận * VP [GEOGRAPHIC_DA…" at bounding box center [661, 320] width 1127 height 136
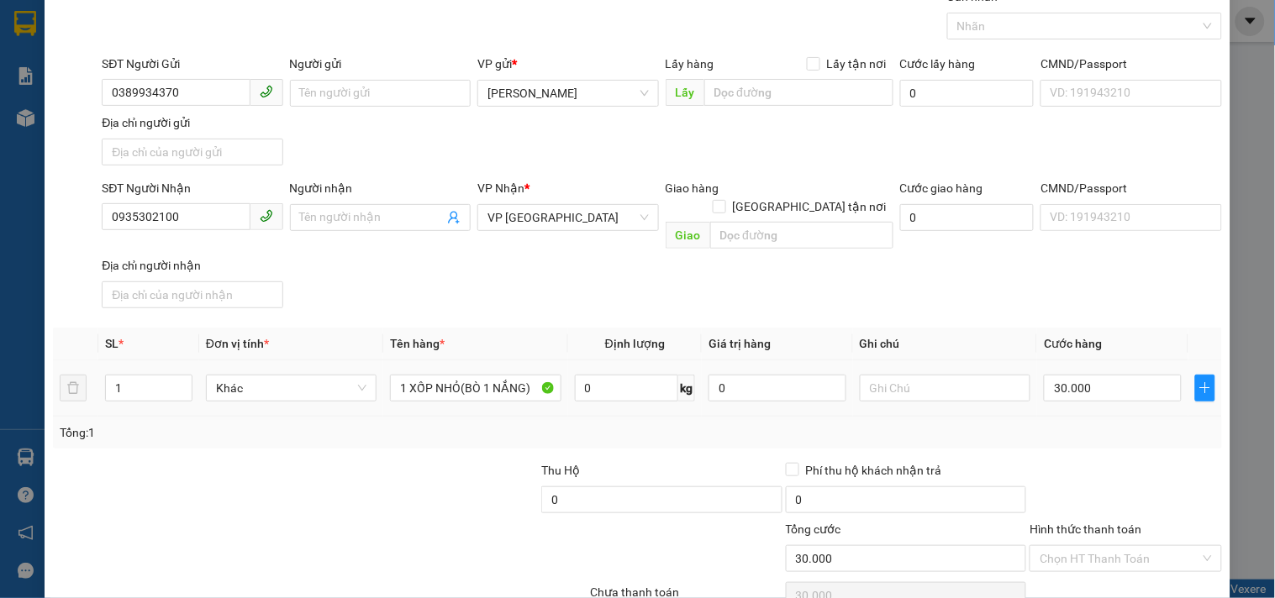
scroll to position [140, 0]
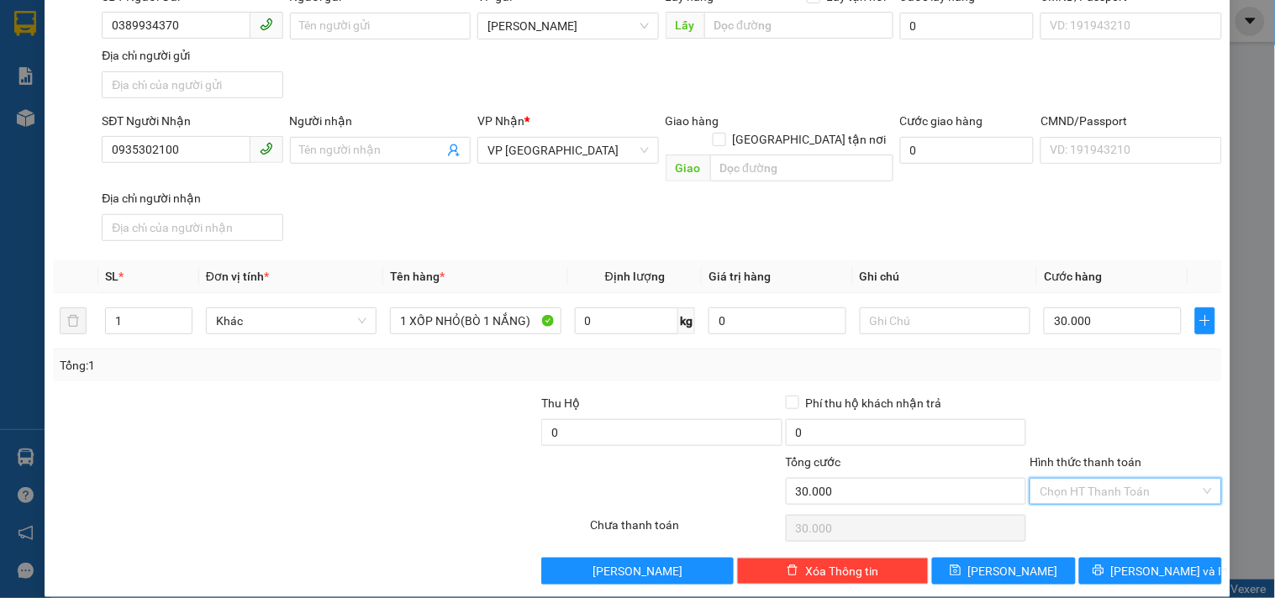
click at [1074, 479] on input "Hình thức thanh toán" at bounding box center [1120, 491] width 160 height 25
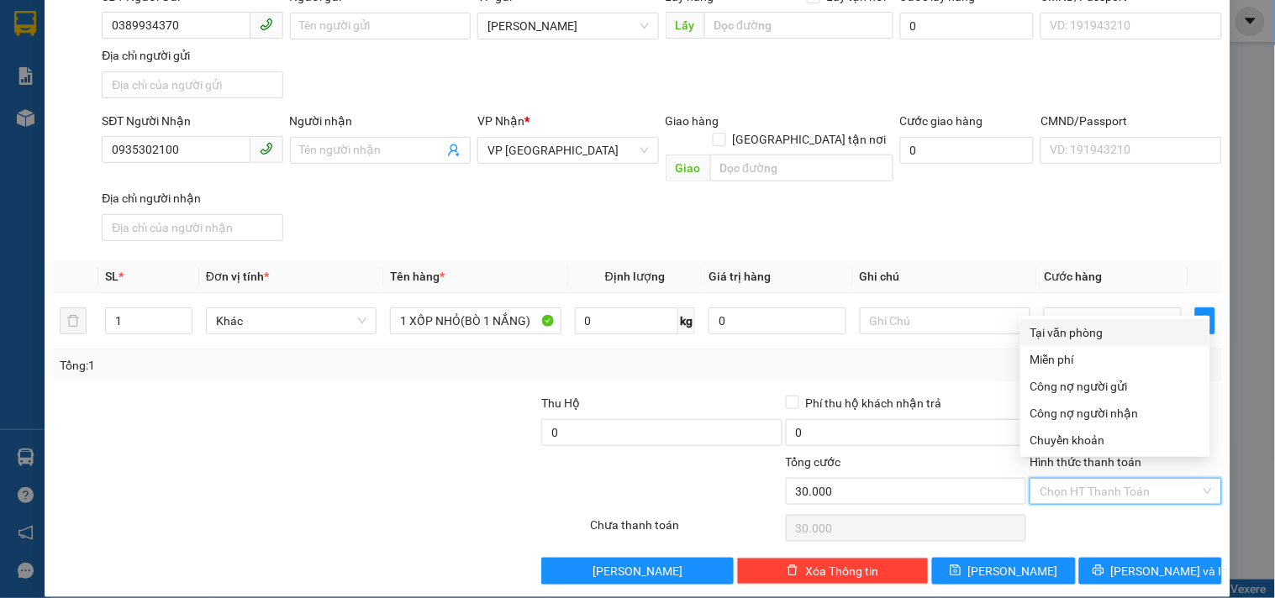
click at [1060, 334] on div "Tại văn phòng" at bounding box center [1115, 333] width 170 height 18
type input "0"
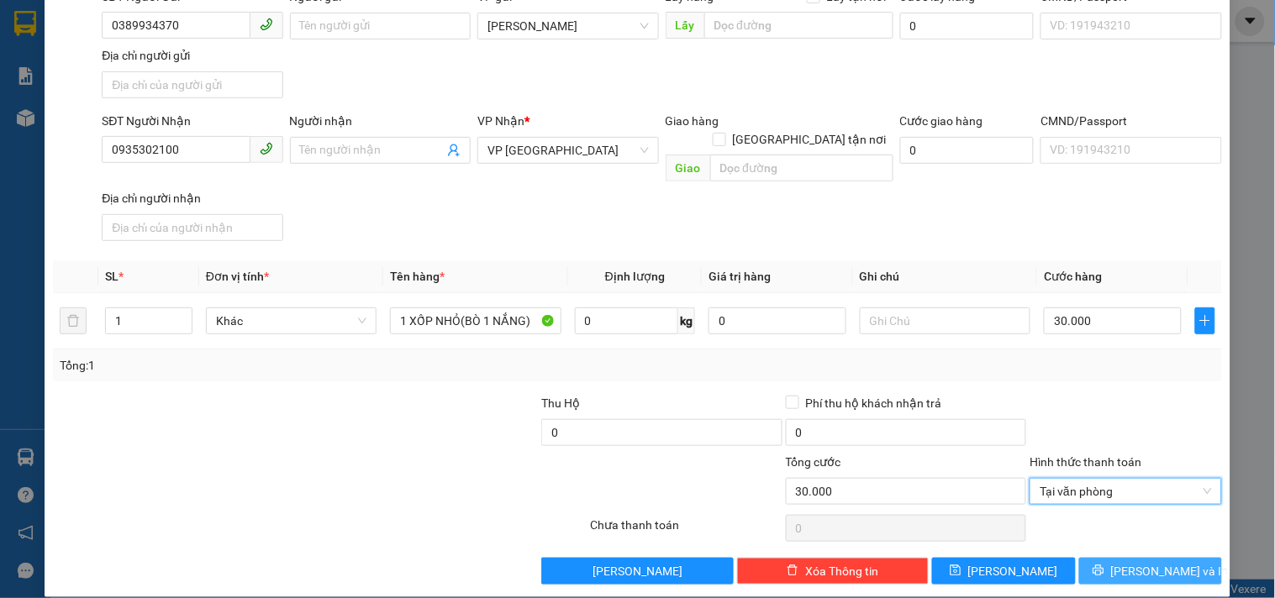
click at [1104, 565] on icon "printer" at bounding box center [1099, 571] width 12 height 12
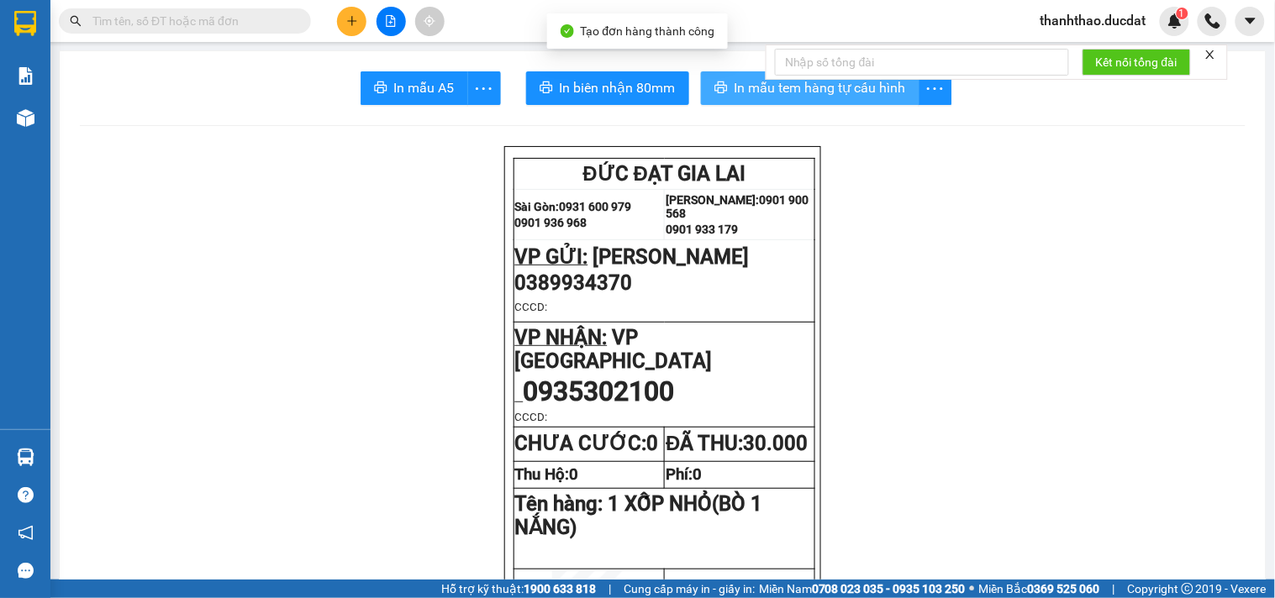
click at [735, 87] on span "In mẫu tem hàng tự cấu hình" at bounding box center [820, 87] width 171 height 21
click at [750, 90] on span "In mẫu tem hàng tự cấu hình" at bounding box center [820, 87] width 171 height 21
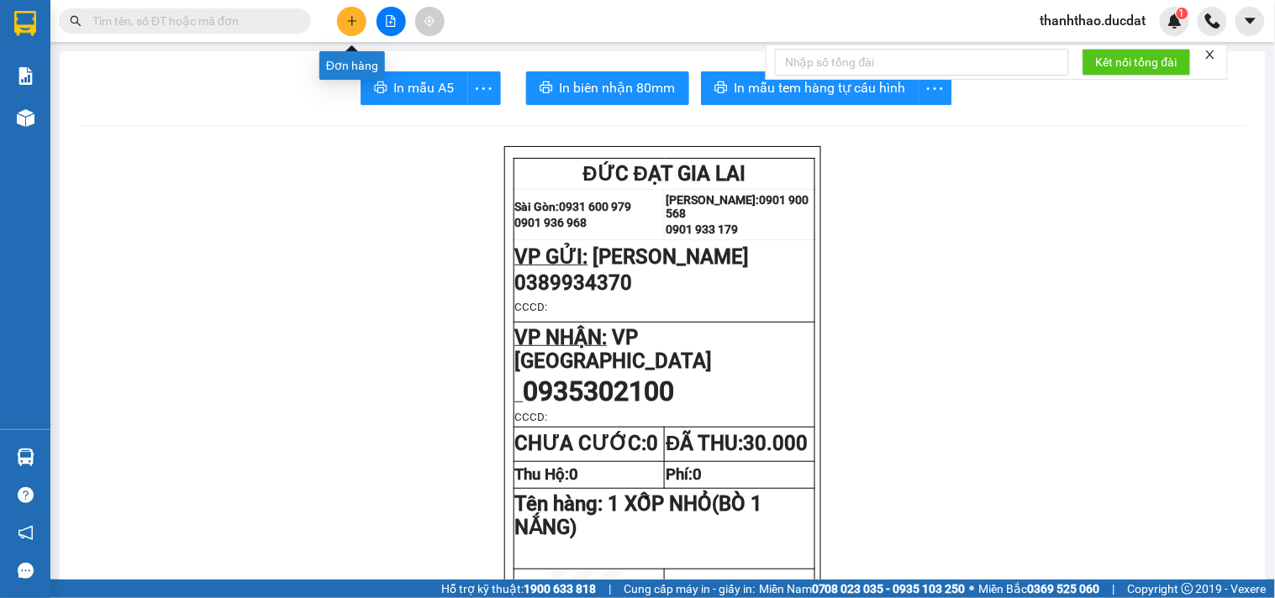
click at [351, 23] on icon "plus" at bounding box center [351, 20] width 1 height 9
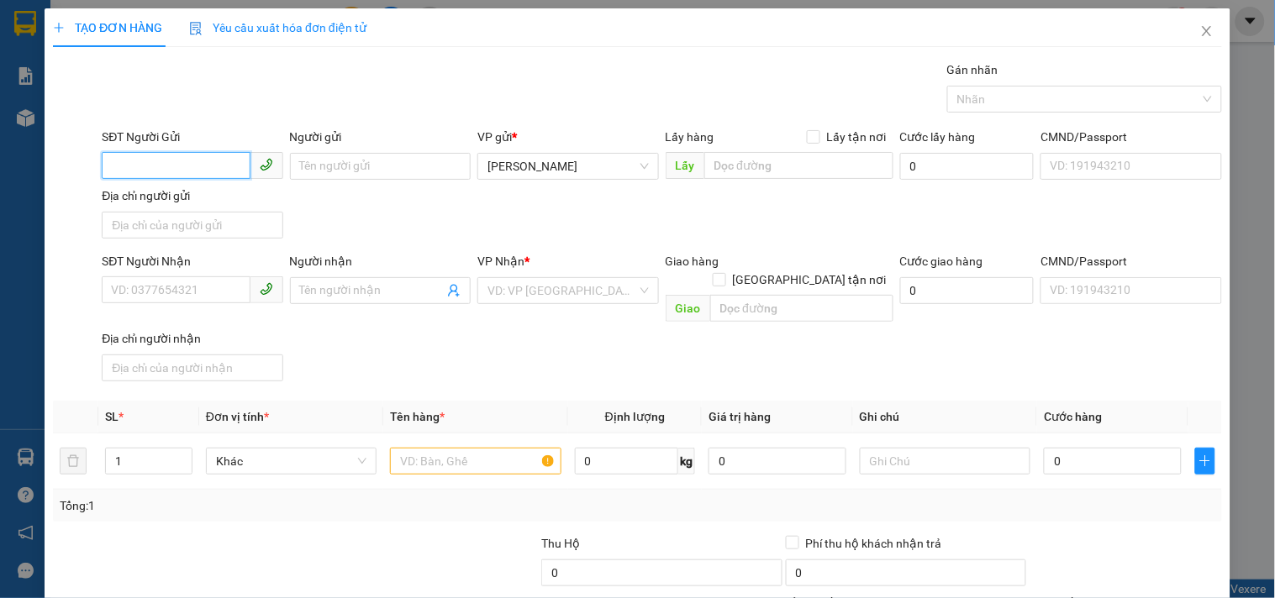
click at [215, 161] on input "SĐT Người Gửi" at bounding box center [176, 165] width 148 height 27
type input "0326175679"
click at [199, 202] on div "0326175679 - SEN" at bounding box center [190, 200] width 159 height 18
type input "SEN"
type input "0909127339"
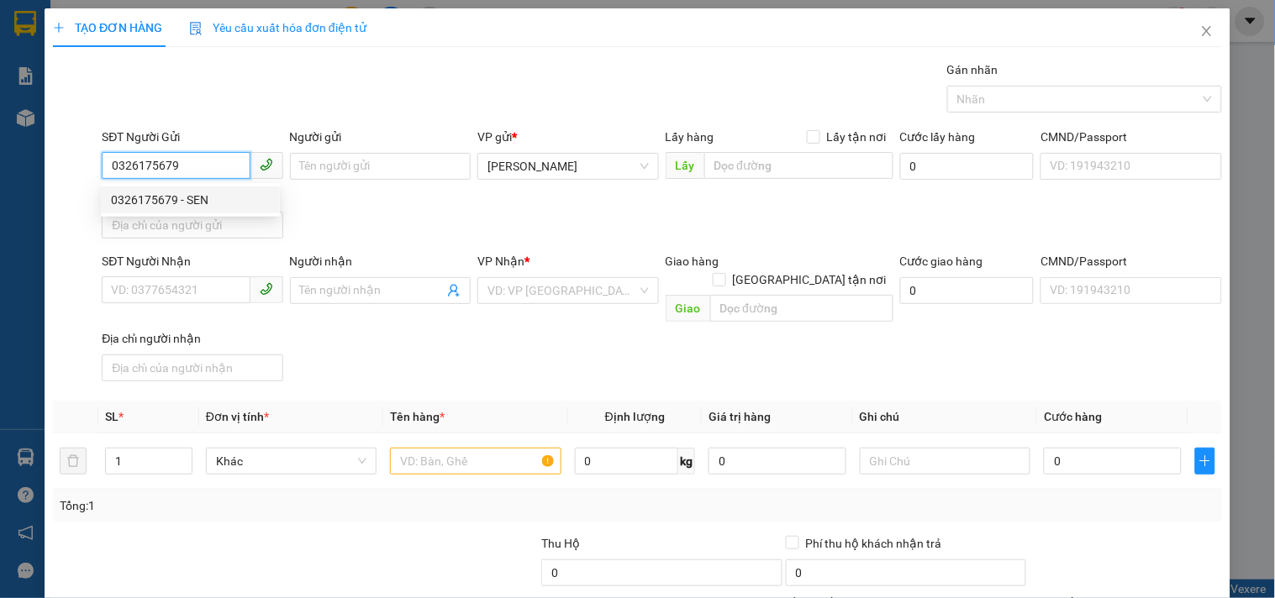
type input "NAM"
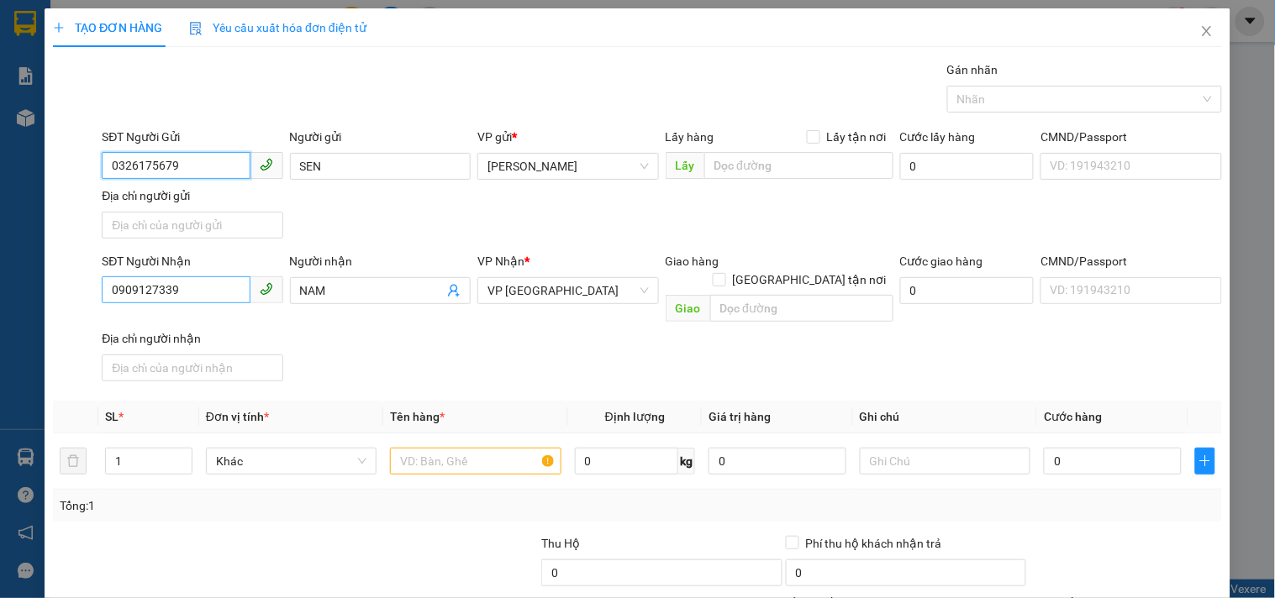
type input "0326175679"
drag, startPoint x: 212, startPoint y: 297, endPoint x: 0, endPoint y: 277, distance: 212.7
click at [0, 287] on div "TẠO ĐƠN HÀNG Yêu cầu xuất hóa đơn điện tử Transit Pickup Surcharge Ids Transit …" at bounding box center [637, 299] width 1275 height 598
type input "0904339391"
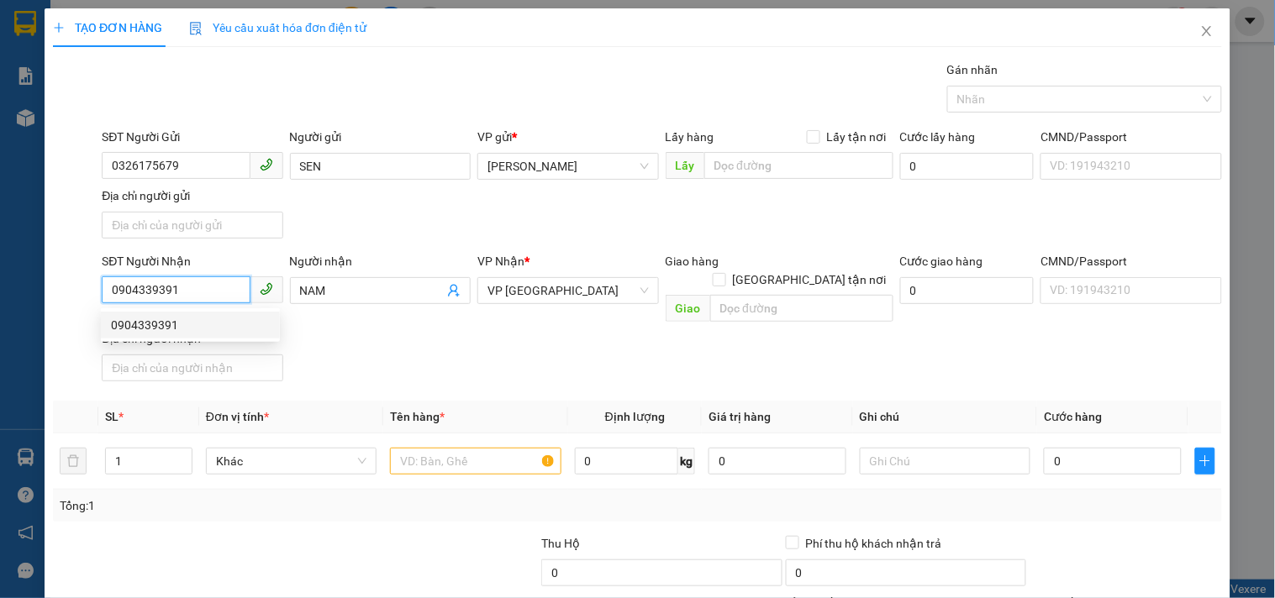
click at [217, 325] on div "0904339391" at bounding box center [190, 325] width 159 height 18
type input "0904339391"
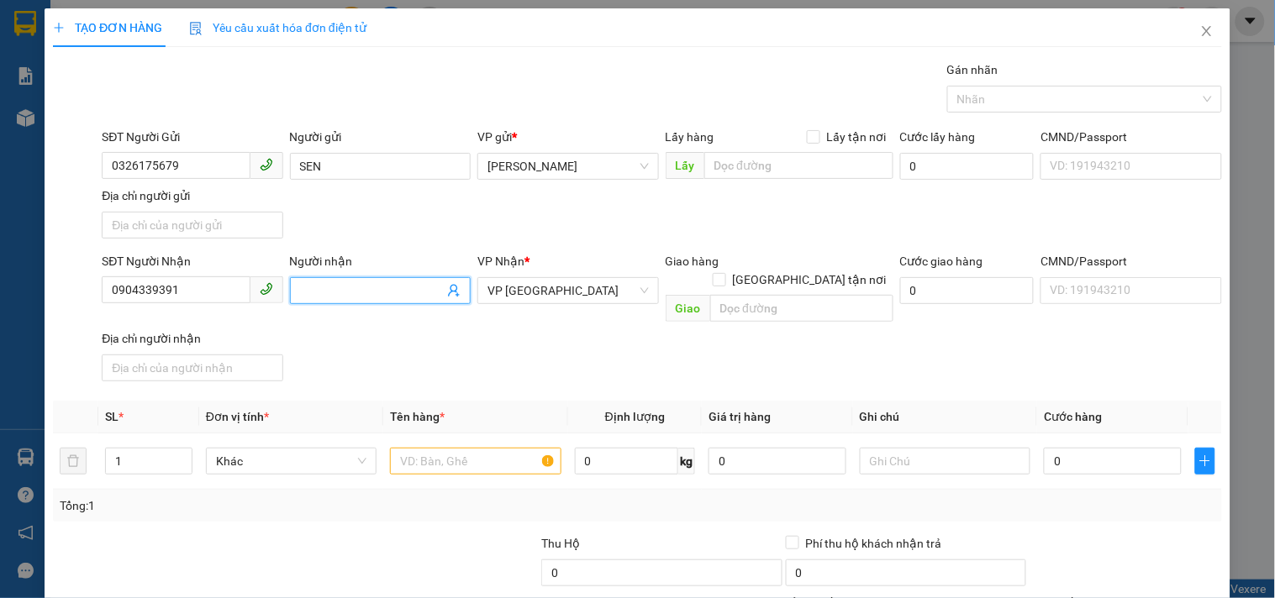
click at [343, 300] on span at bounding box center [380, 290] width 181 height 27
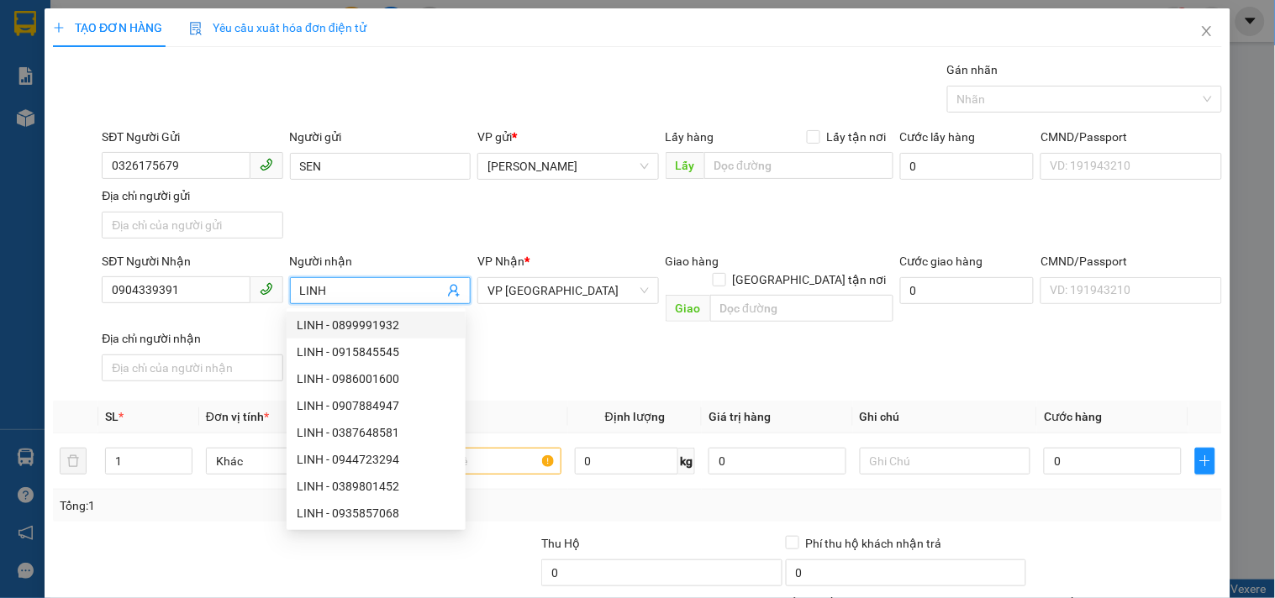
click at [376, 298] on input "LINH" at bounding box center [372, 291] width 144 height 18
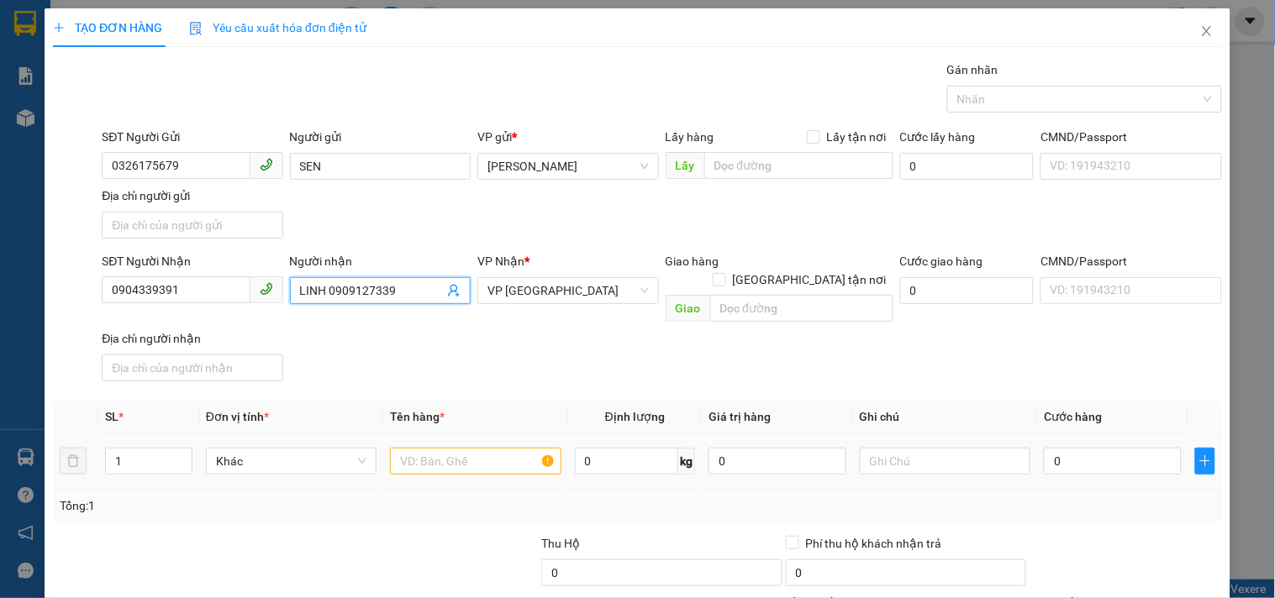
type input "LINH 0909127339"
click at [483, 448] on input "text" at bounding box center [475, 461] width 171 height 27
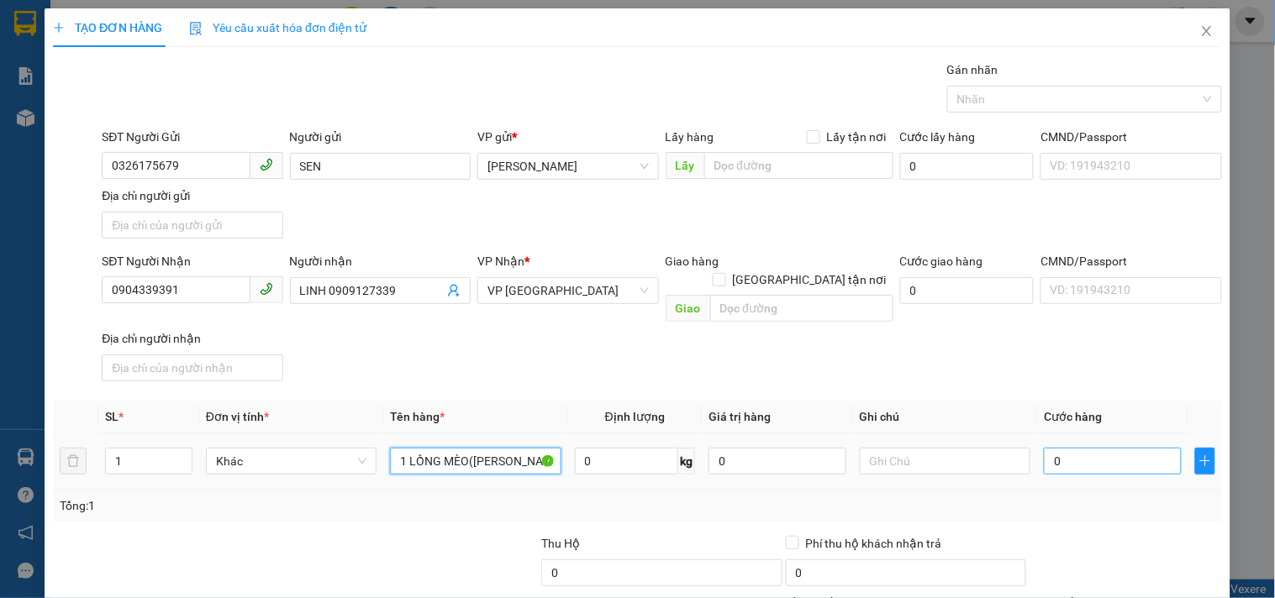
type input "1 LỒNG MÈO([PERSON_NAME] CHẾT)"
click at [1062, 448] on input "0" at bounding box center [1113, 461] width 138 height 27
type input "1"
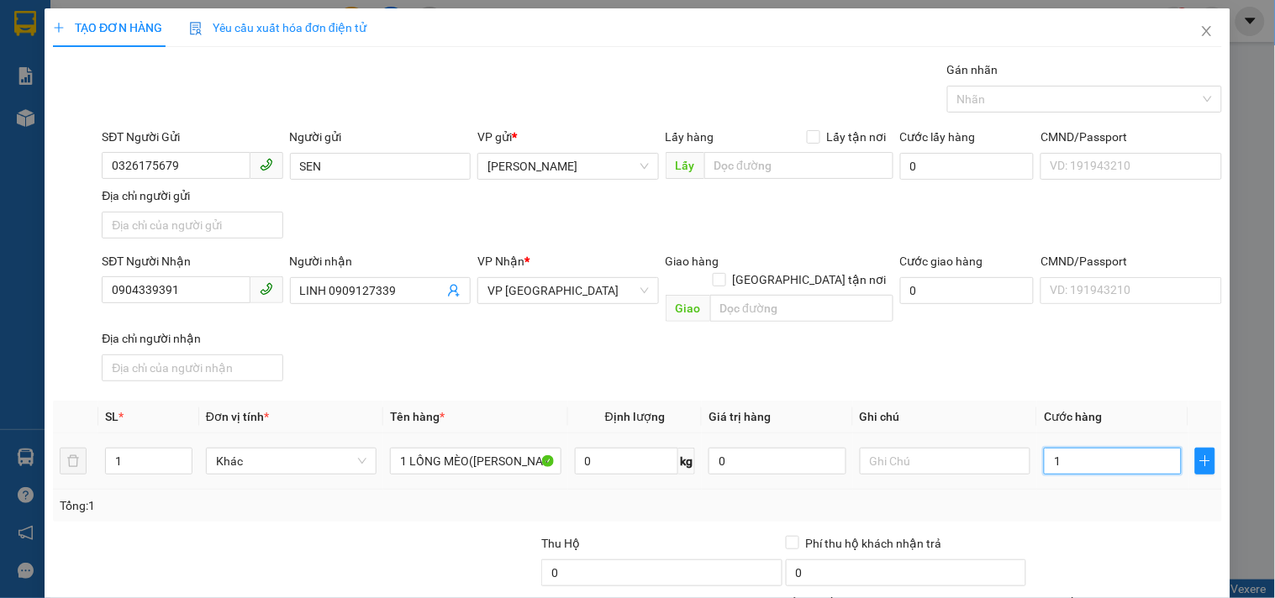
type input "15"
type input "150"
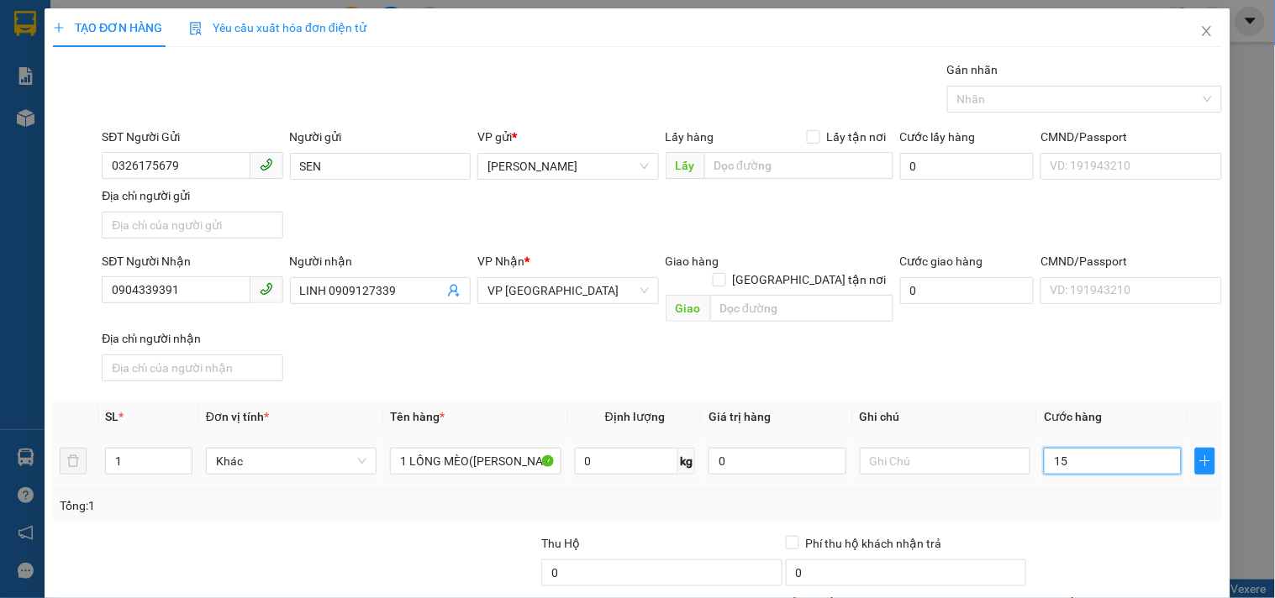
type input "150"
type input "150.000"
click at [1051, 376] on div "Transit Pickup Surcharge Ids Transit Deliver Surcharge Ids Transit Deliver Surc…" at bounding box center [637, 393] width 1169 height 665
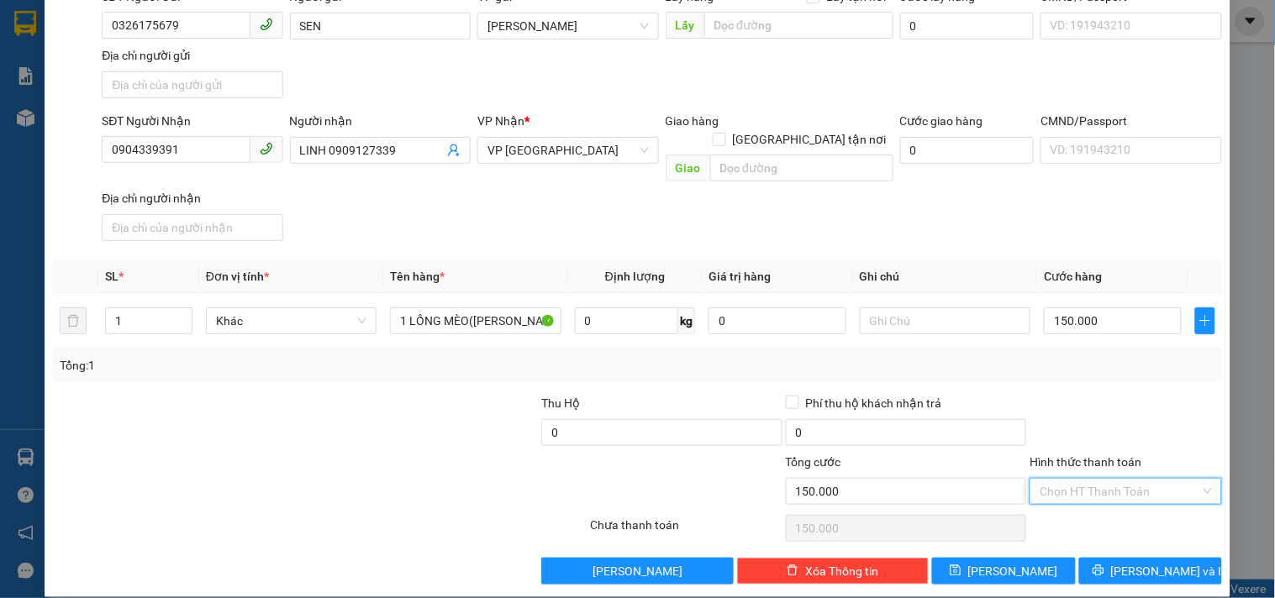
click at [1097, 479] on input "Hình thức thanh toán" at bounding box center [1120, 491] width 160 height 25
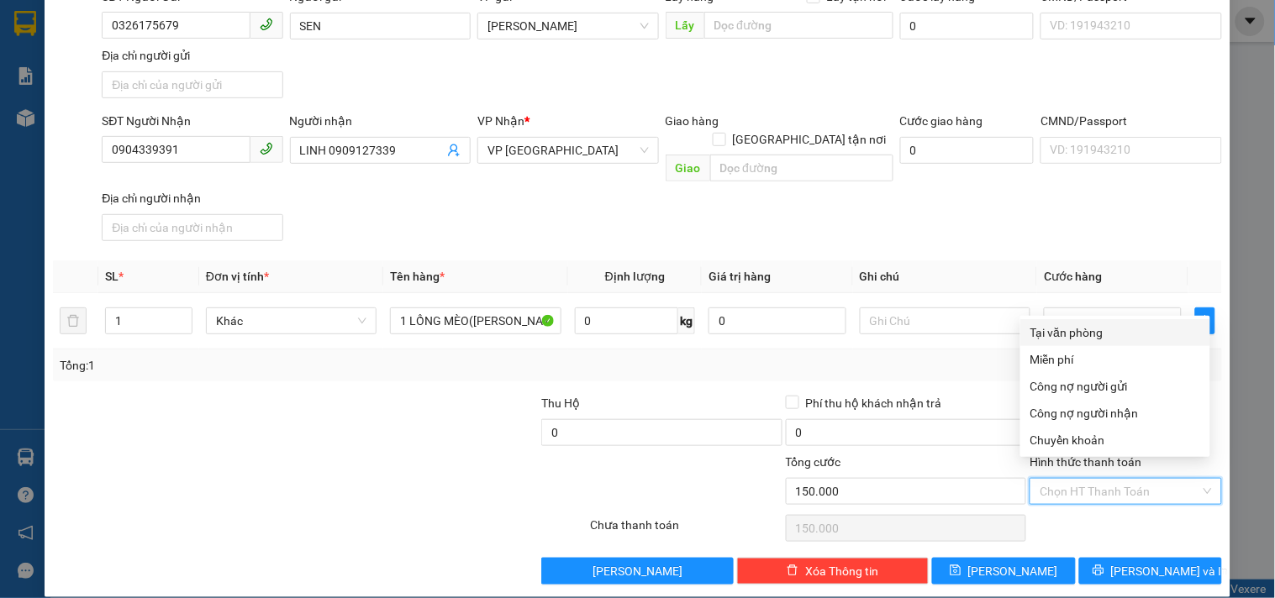
click at [1088, 338] on div "Tại văn phòng" at bounding box center [1115, 333] width 170 height 18
type input "0"
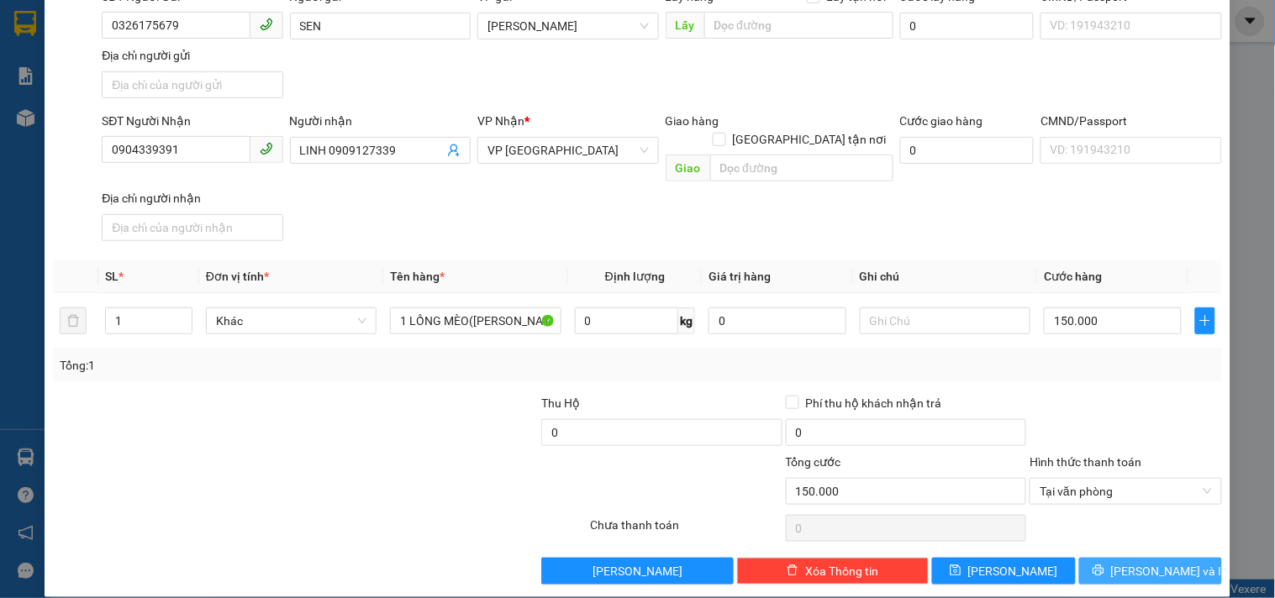
click at [1132, 562] on span "[PERSON_NAME] và In" at bounding box center [1170, 571] width 118 height 18
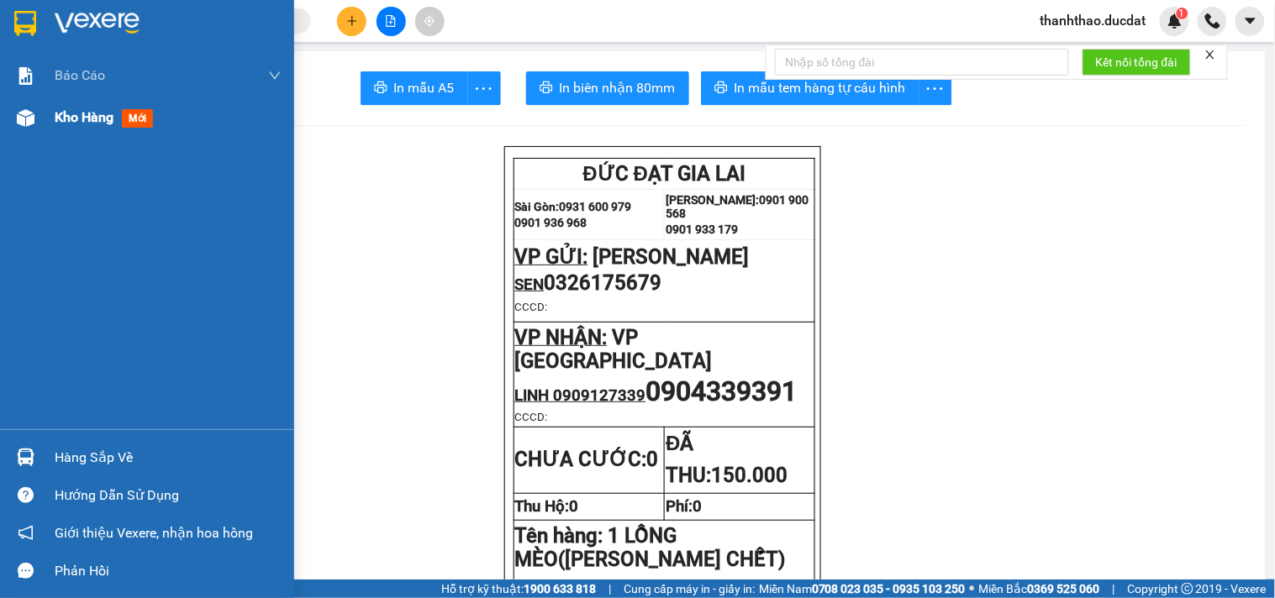
click at [73, 121] on span "Kho hàng" at bounding box center [84, 117] width 59 height 16
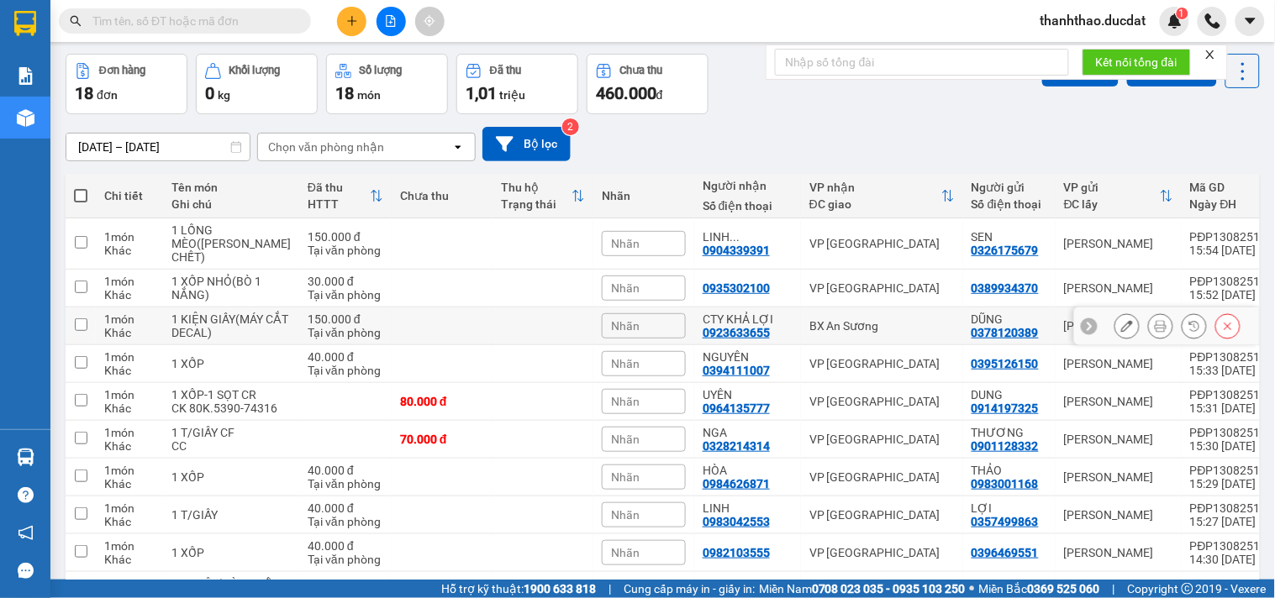
scroll to position [93, 0]
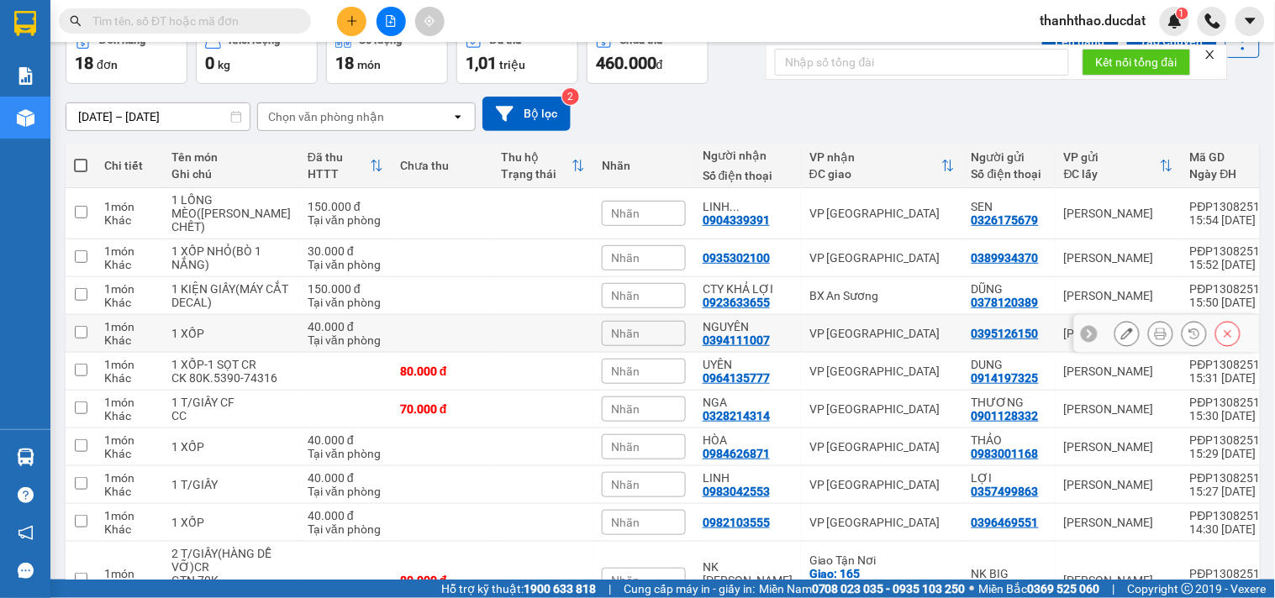
click at [1222, 340] on icon at bounding box center [1228, 334] width 12 height 12
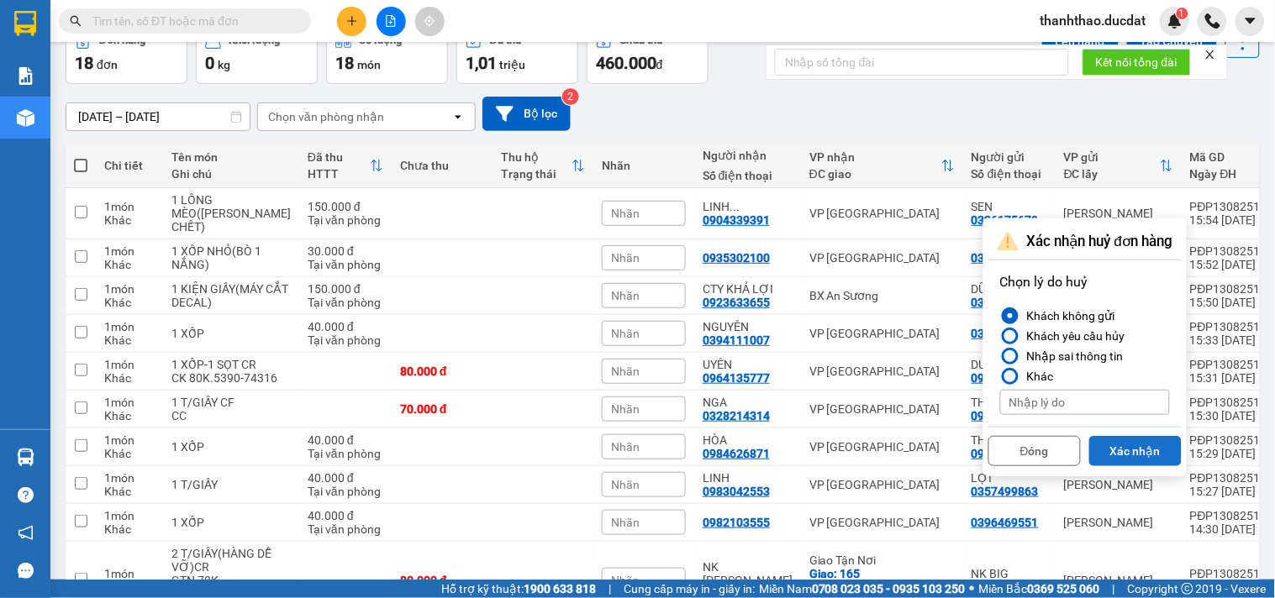
click at [1130, 445] on button "Xác nhận" at bounding box center [1135, 451] width 92 height 30
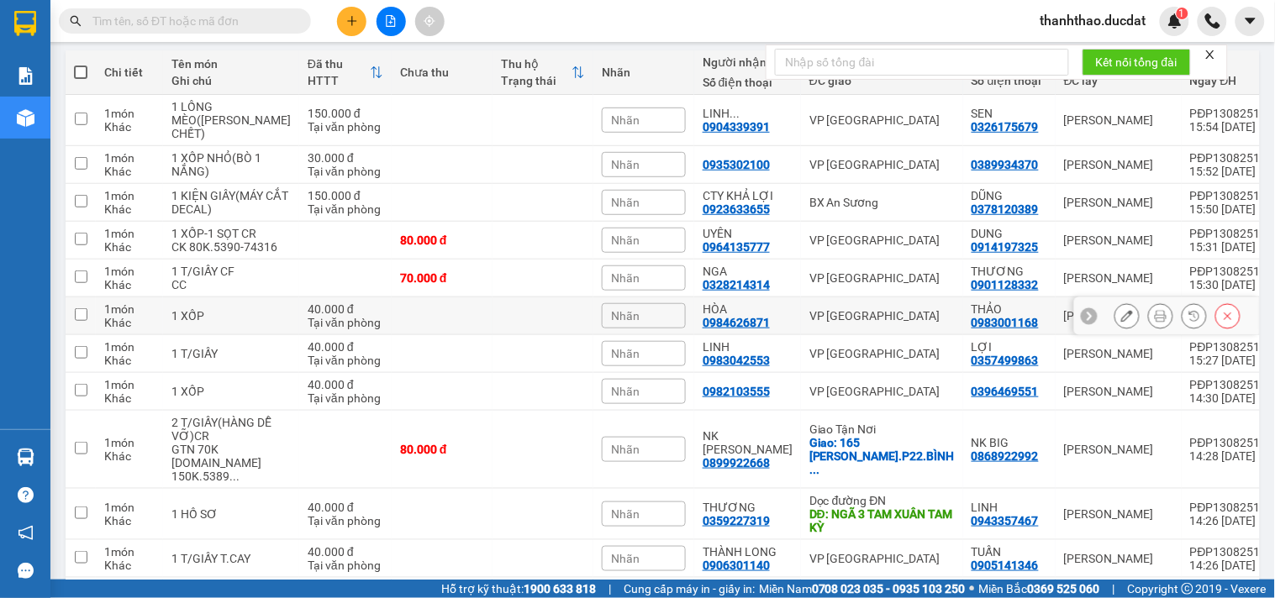
scroll to position [0, 0]
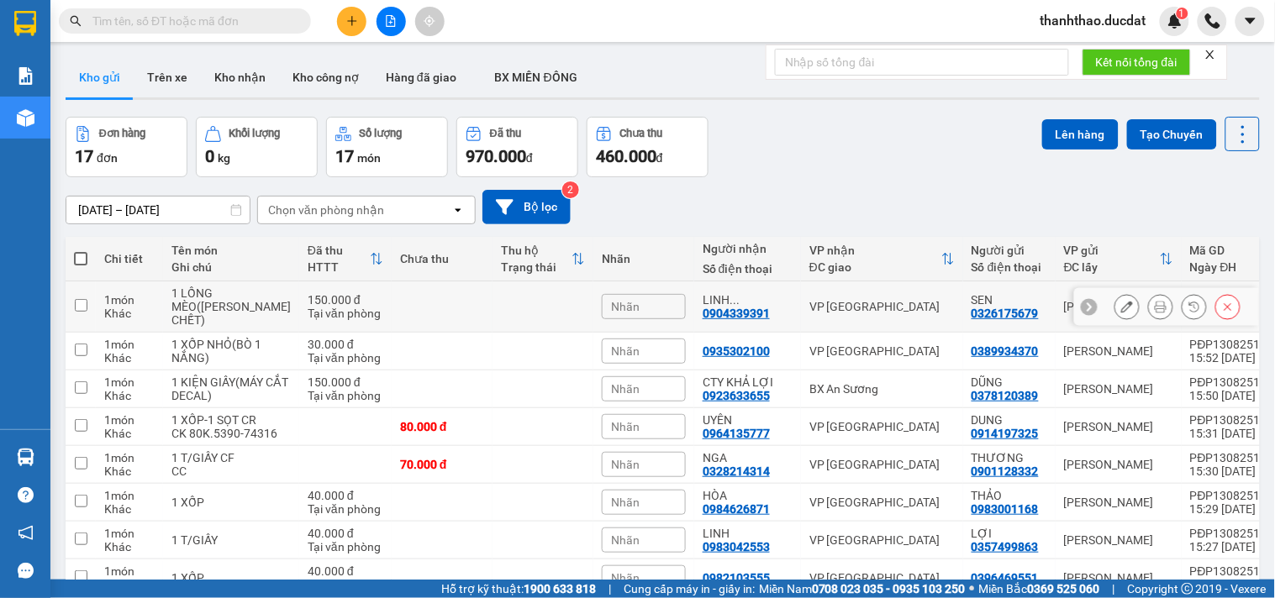
click at [1155, 303] on icon at bounding box center [1161, 307] width 12 height 12
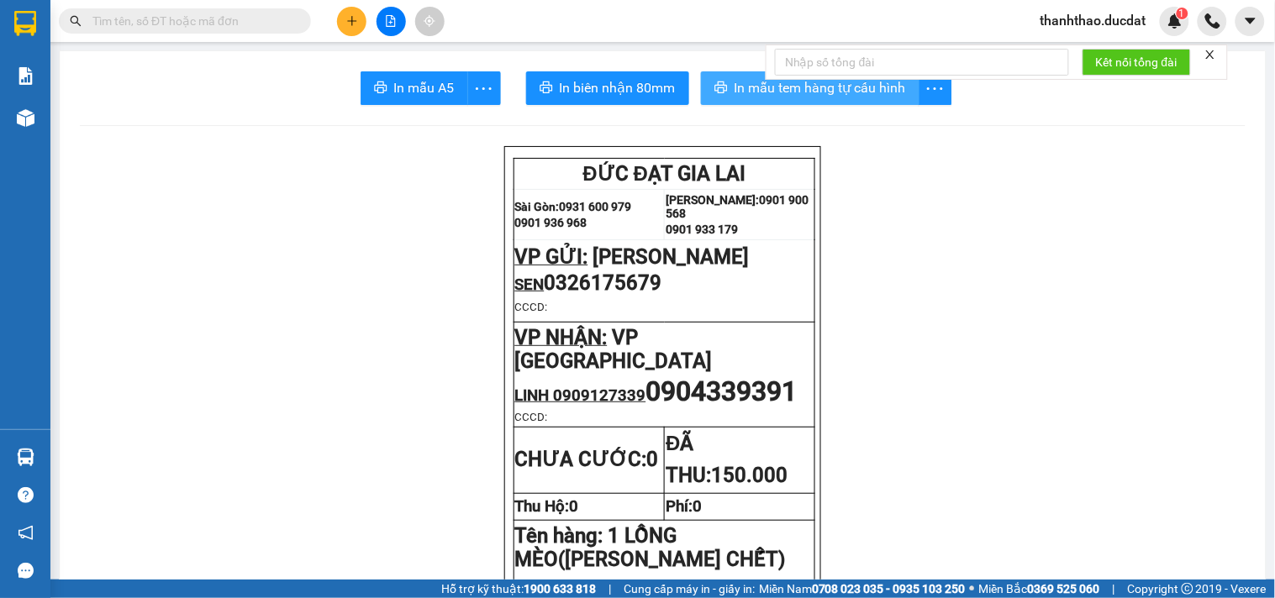
click at [716, 92] on icon "printer" at bounding box center [720, 88] width 13 height 12
click at [355, 13] on button at bounding box center [351, 21] width 29 height 29
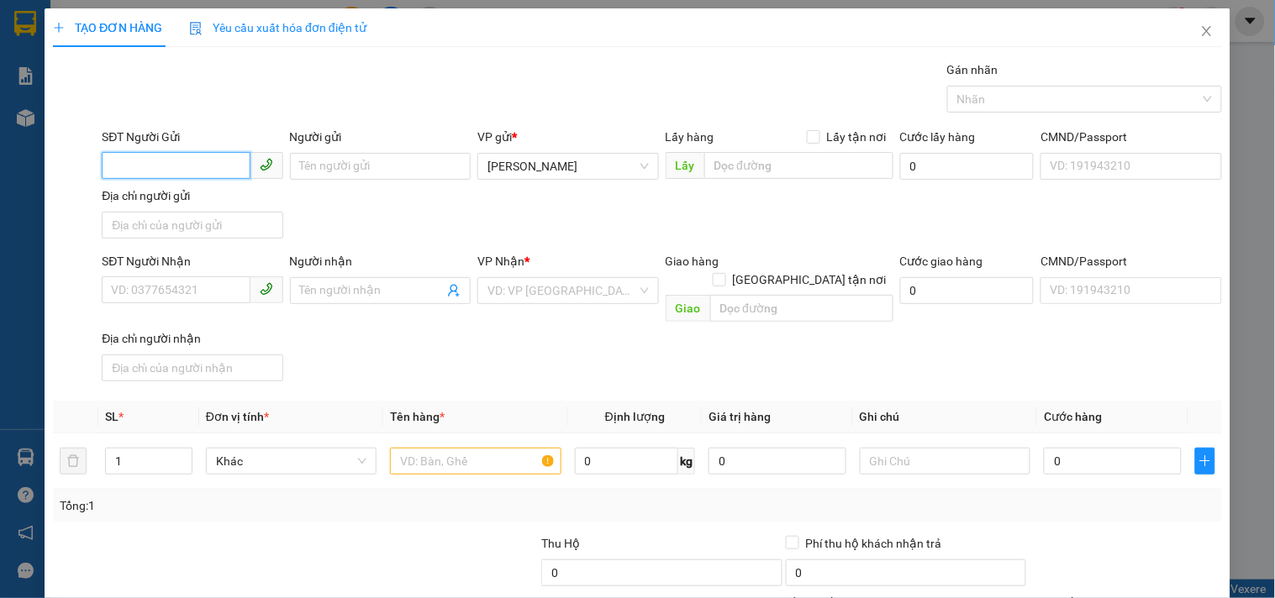
click at [174, 168] on input "SĐT Người Gửi" at bounding box center [176, 165] width 148 height 27
click at [171, 196] on div "0974433699 - LÊ" at bounding box center [190, 200] width 159 height 18
type input "0974433699"
type input "LÊ"
type input "0972764148"
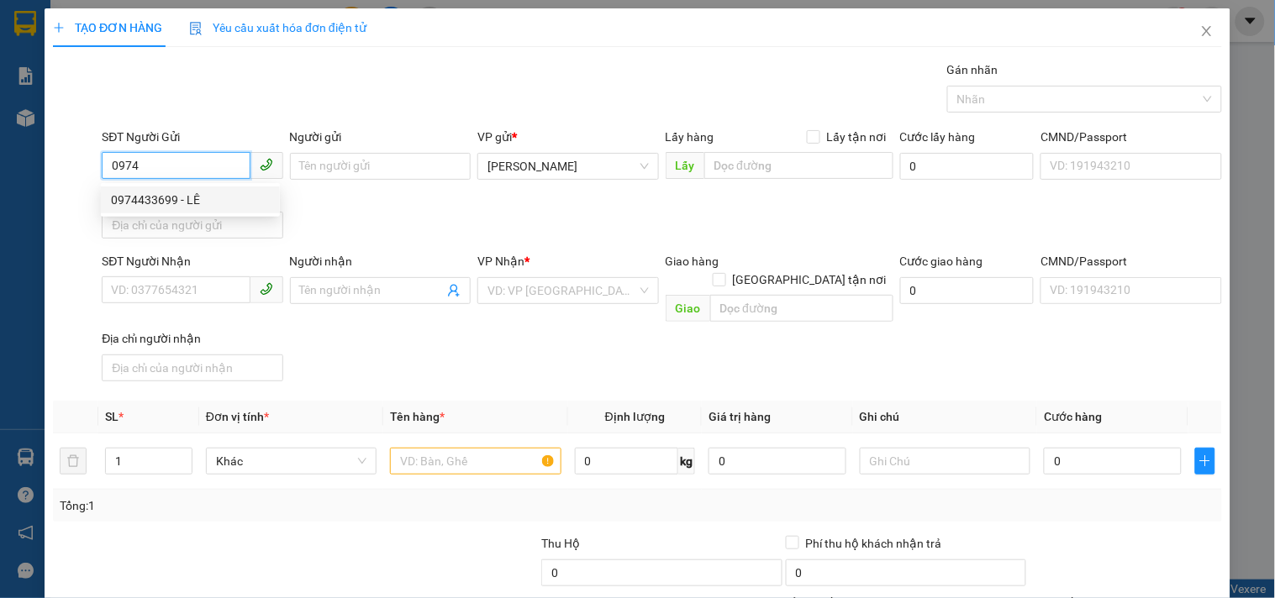
type input "VIỆT"
type input "CÂY XĂNG HÒA HIỆP 2"
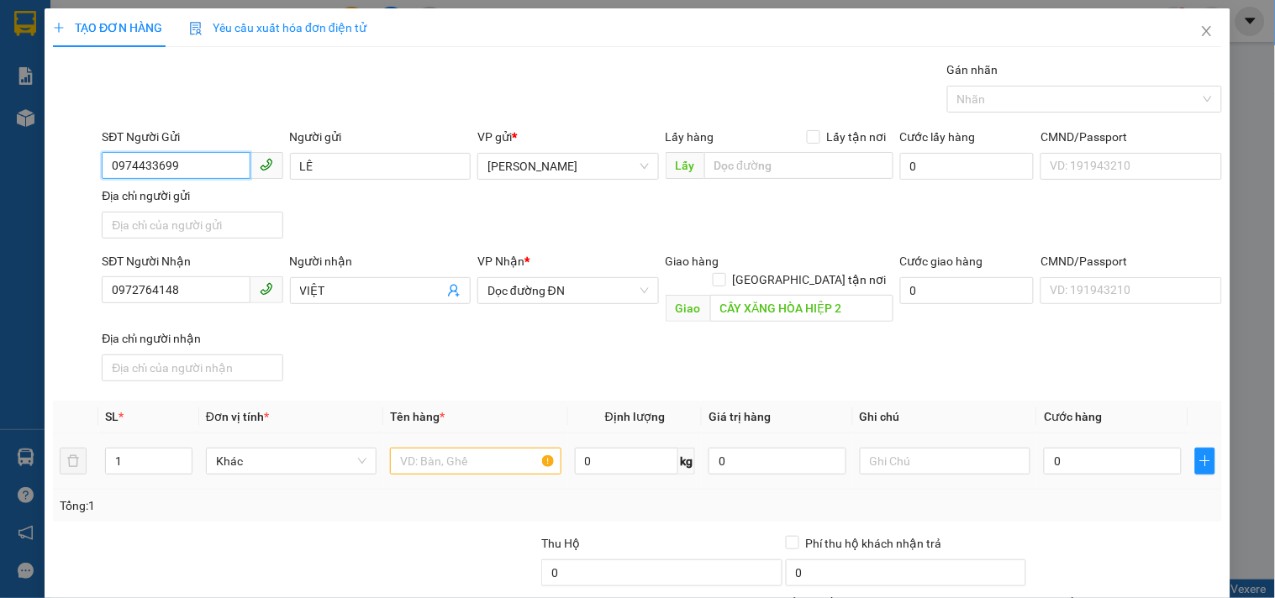
type input "0974433699"
click at [443, 448] on input "text" at bounding box center [475, 461] width 171 height 27
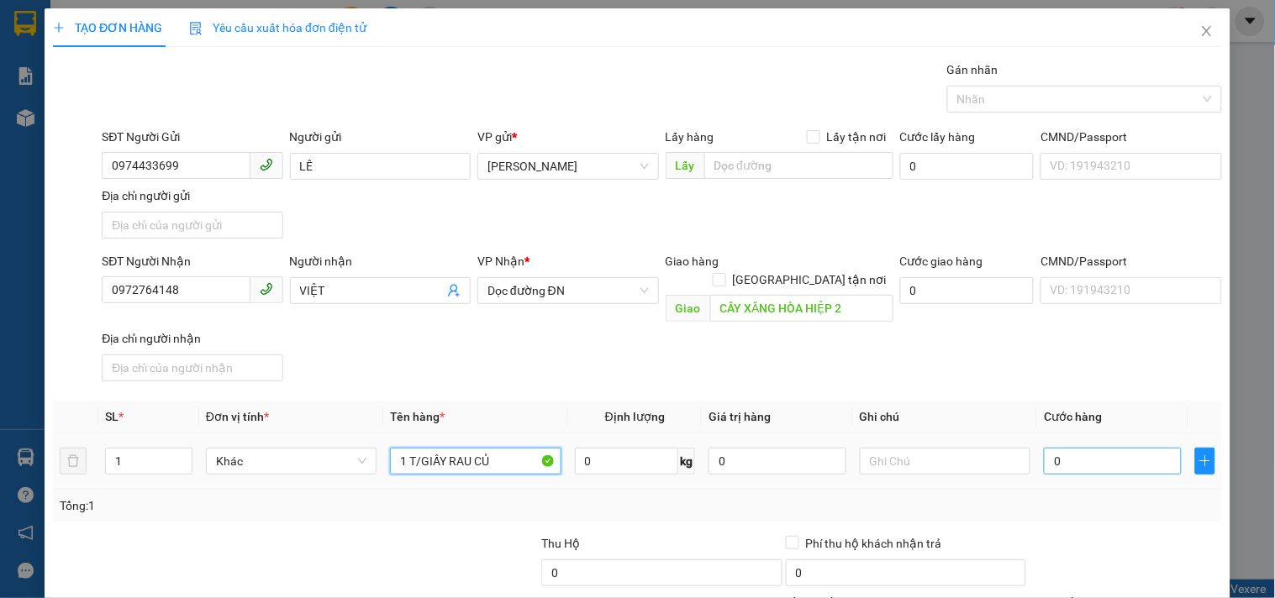
type input "1 T/GIẤY RAU CỦ"
type input "6"
type input "60"
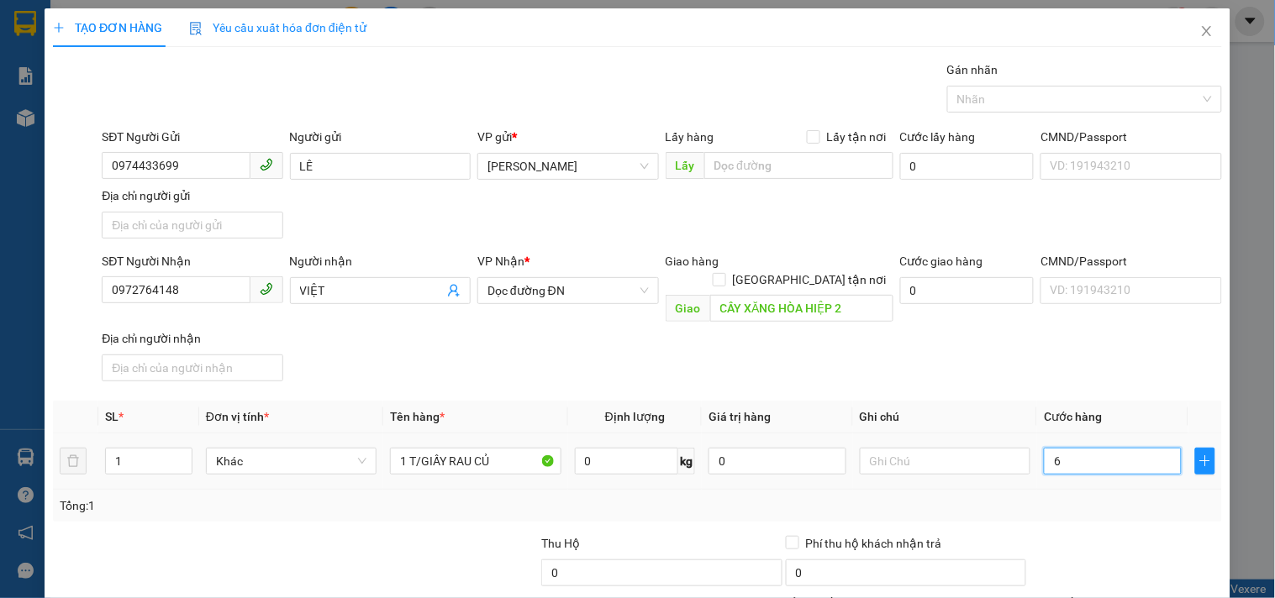
type input "60"
type input "60.000"
click at [1030, 359] on div "SĐT Người Nhận 0972764148 Người nhận VIỆT VP Nhận * Dọc đường ĐN Giao hàng Giao…" at bounding box center [661, 320] width 1127 height 136
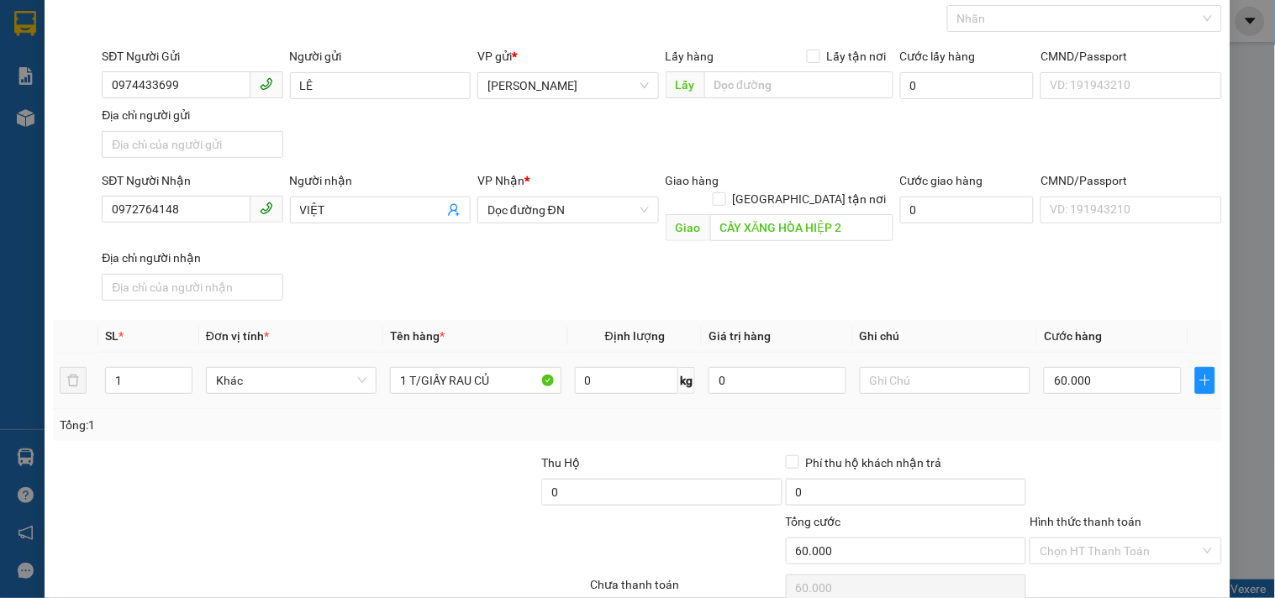
scroll to position [140, 0]
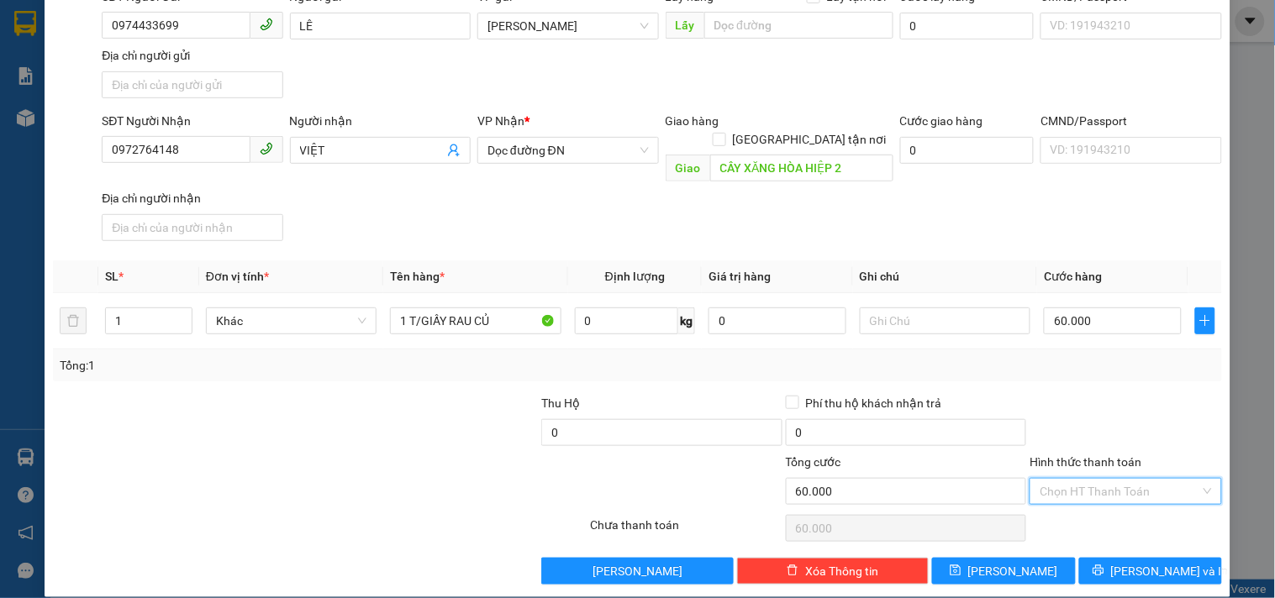
drag, startPoint x: 1129, startPoint y: 484, endPoint x: 1097, endPoint y: 381, distance: 108.2
click at [1128, 482] on input "Hình thức thanh toán" at bounding box center [1120, 491] width 160 height 25
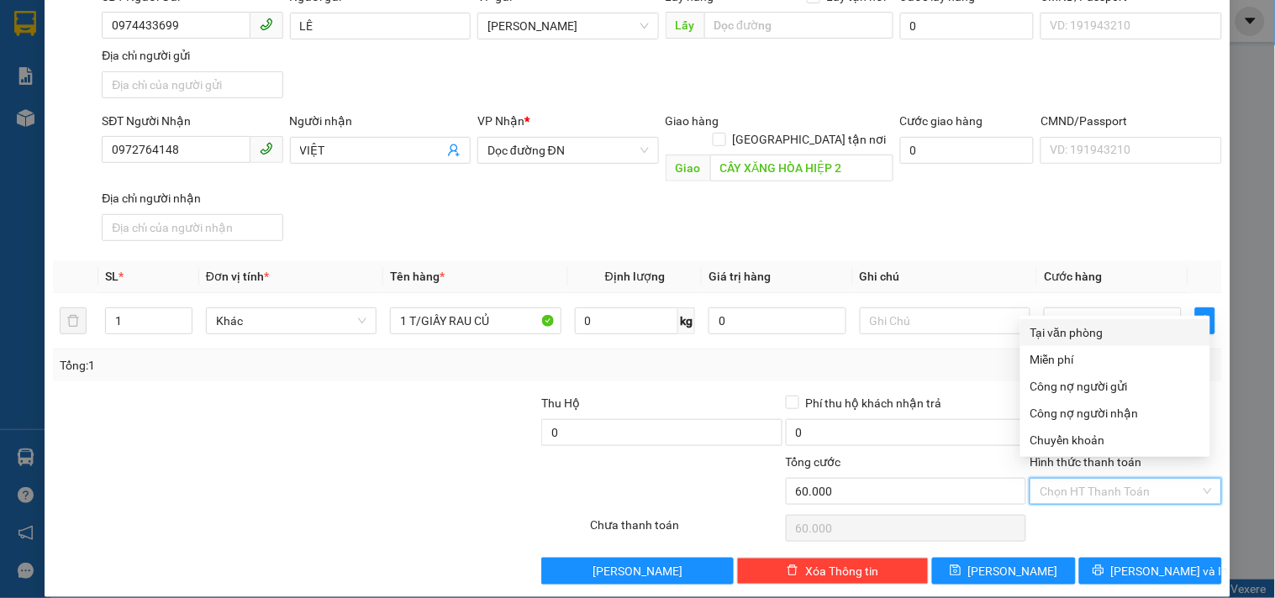
click at [1091, 332] on div "Tại văn phòng" at bounding box center [1115, 333] width 170 height 18
type input "0"
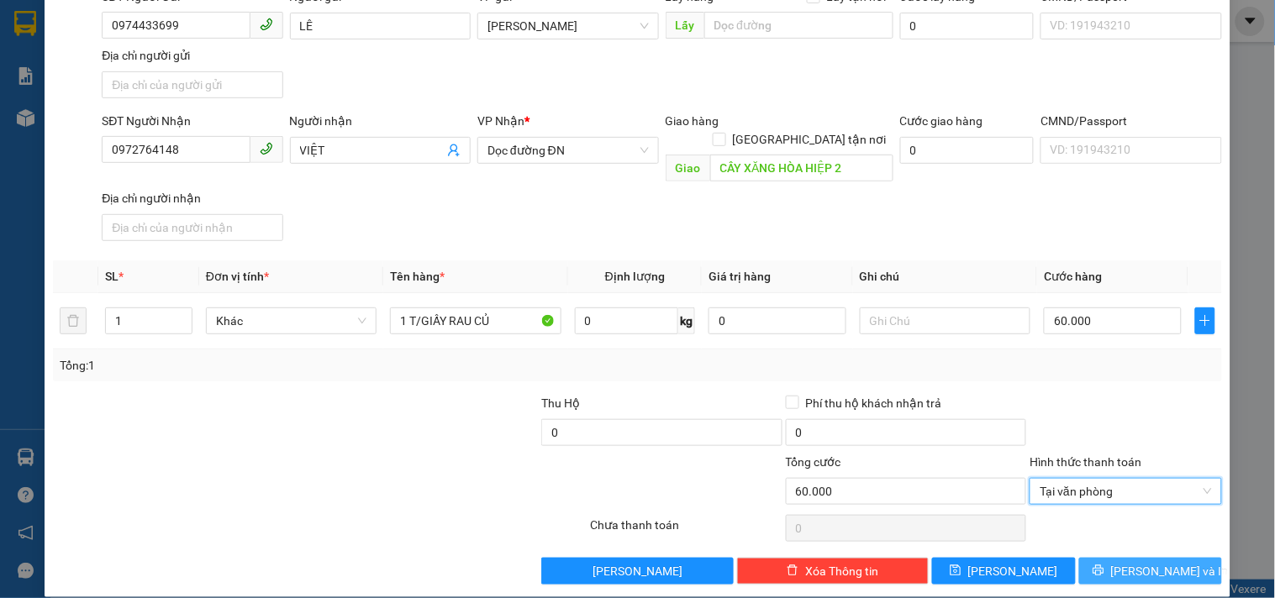
click at [1138, 562] on span "[PERSON_NAME] và In" at bounding box center [1170, 571] width 118 height 18
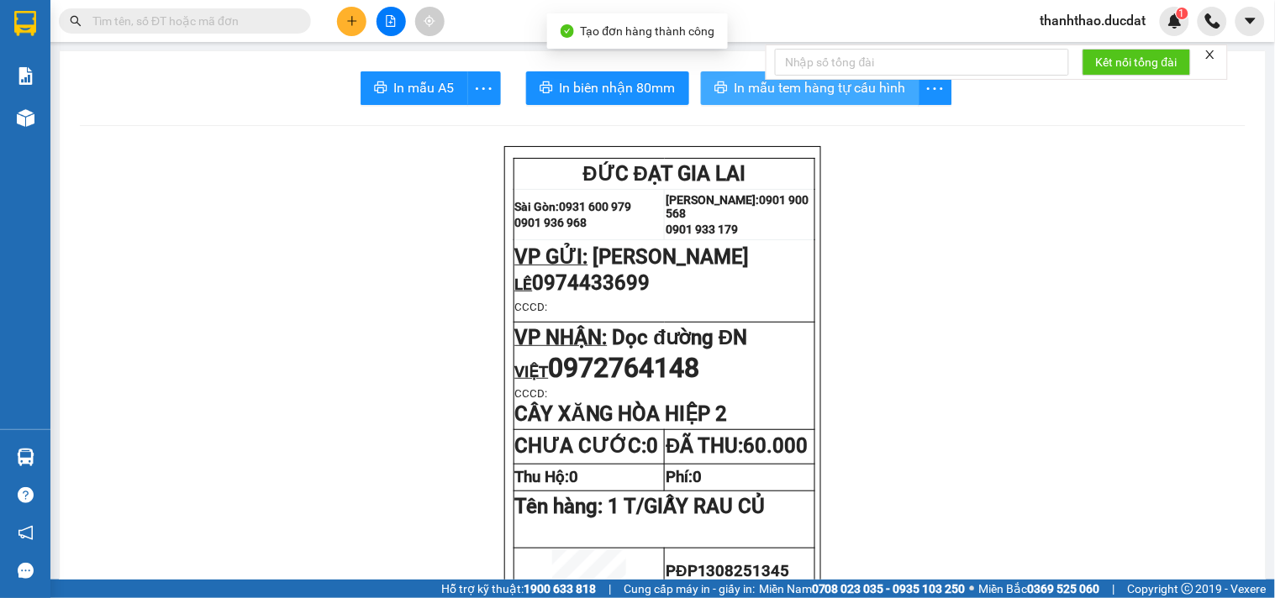
click at [735, 85] on span "In mẫu tem hàng tự cấu hình" at bounding box center [820, 87] width 171 height 21
click at [348, 25] on icon "plus" at bounding box center [352, 21] width 12 height 12
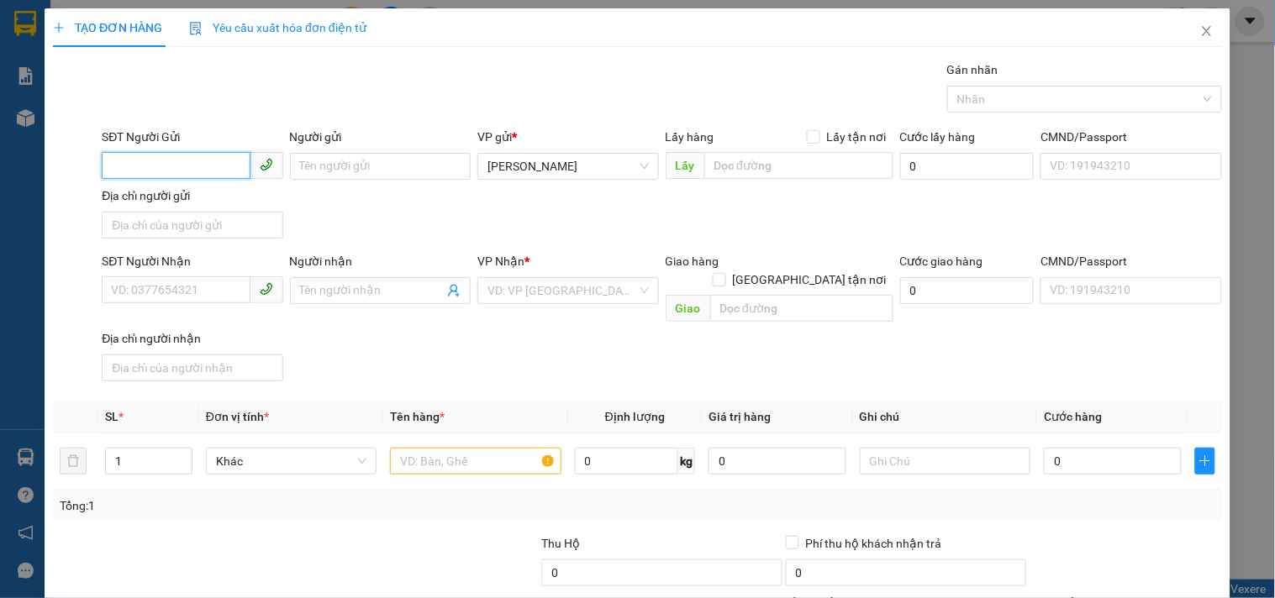
click at [157, 162] on input "SĐT Người Gửi" at bounding box center [176, 165] width 148 height 27
type input "0345056579"
click at [342, 149] on div "Người gửi" at bounding box center [380, 140] width 181 height 25
click at [336, 171] on input "Người gửi" at bounding box center [380, 166] width 181 height 27
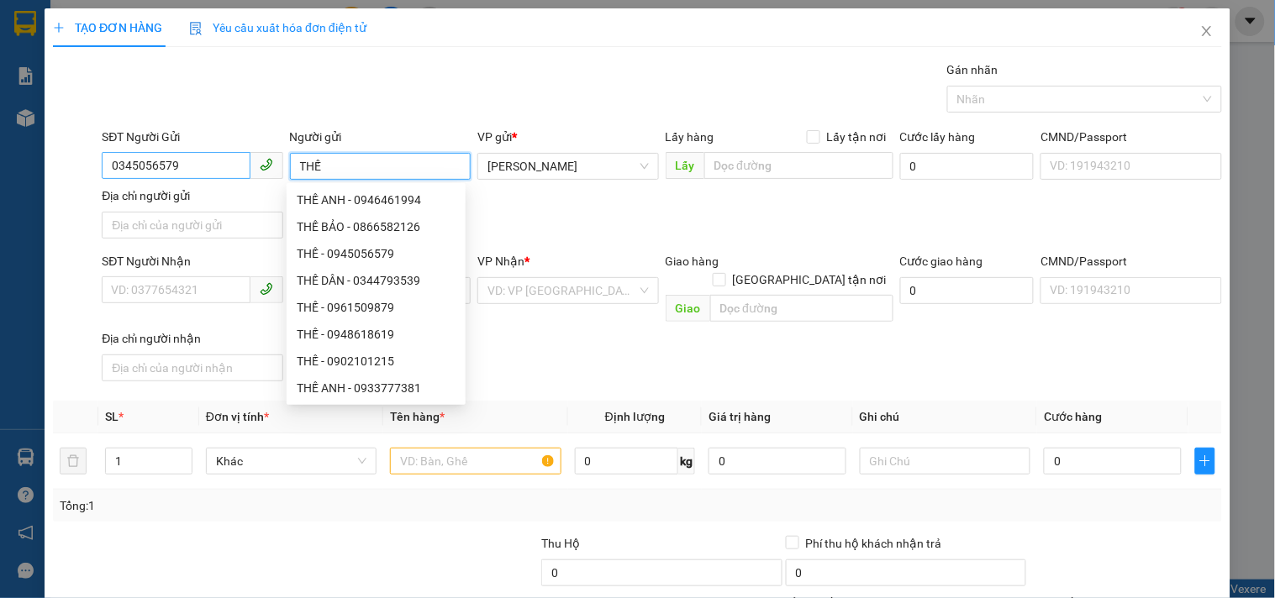
type input "THẾ"
click at [122, 165] on input "0345056579" at bounding box center [176, 165] width 148 height 27
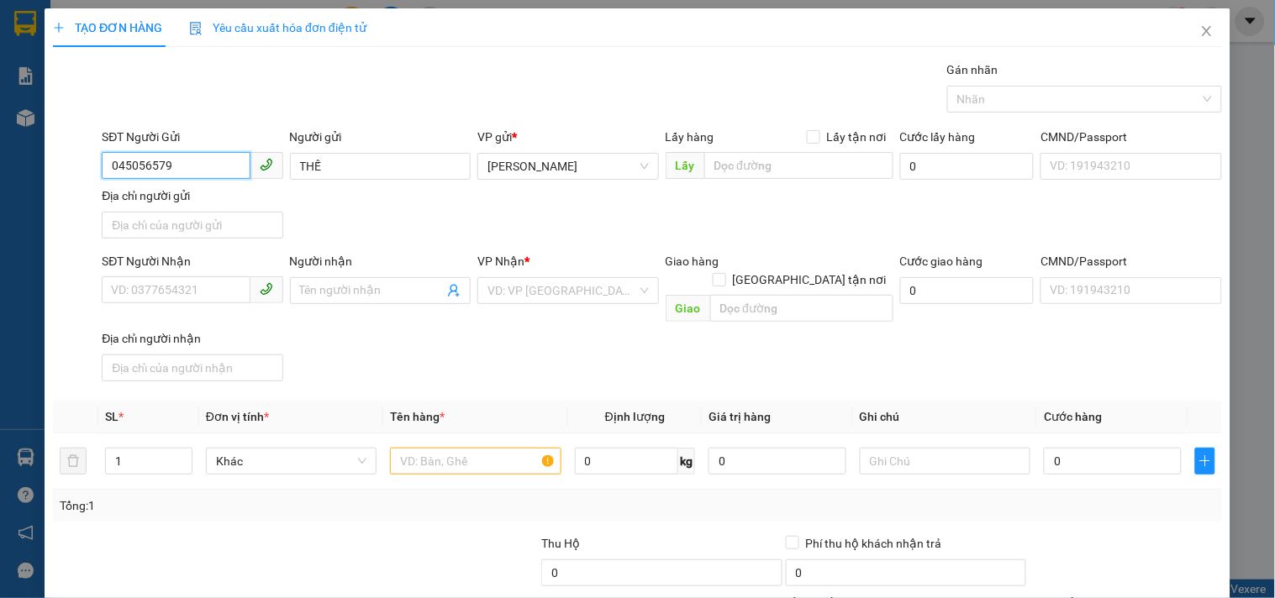
type input "0945056579"
click at [151, 193] on div "0945056579 - THẾ" at bounding box center [190, 200] width 159 height 18
type input "0941139482"
type input "0945056579"
drag, startPoint x: 423, startPoint y: 435, endPoint x: 405, endPoint y: 435, distance: 17.6
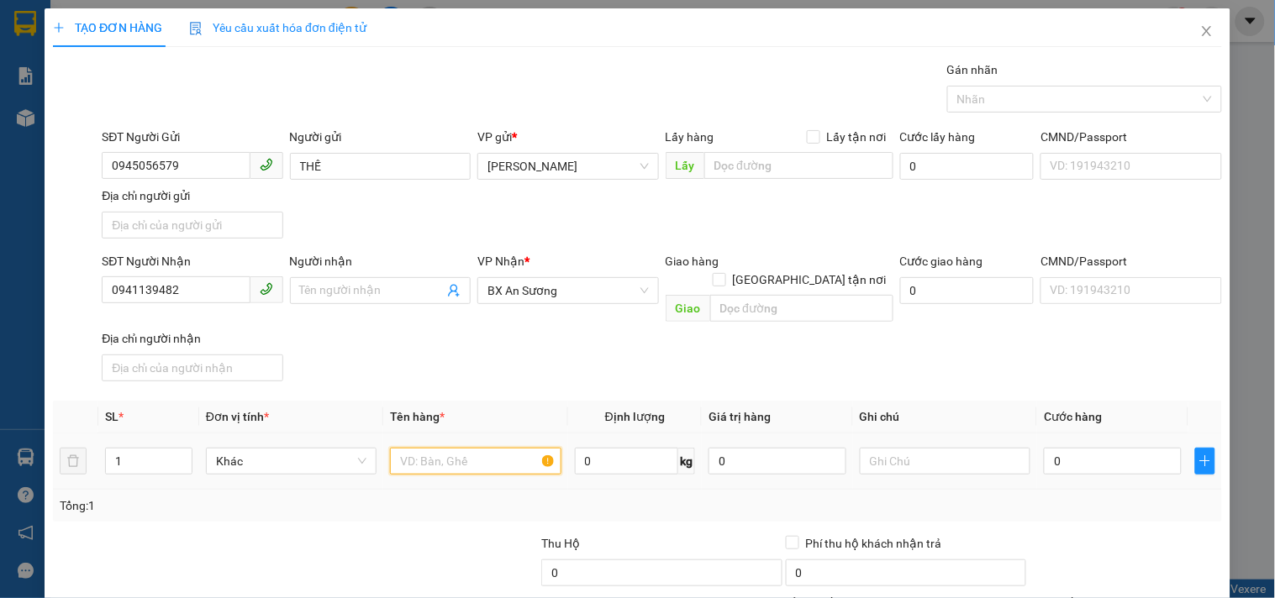
click at [420, 448] on input "text" at bounding box center [475, 461] width 171 height 27
type input "1 KIỆN GIẤY(VỢT)"
click at [1069, 448] on input "0" at bounding box center [1113, 461] width 138 height 27
type input "4"
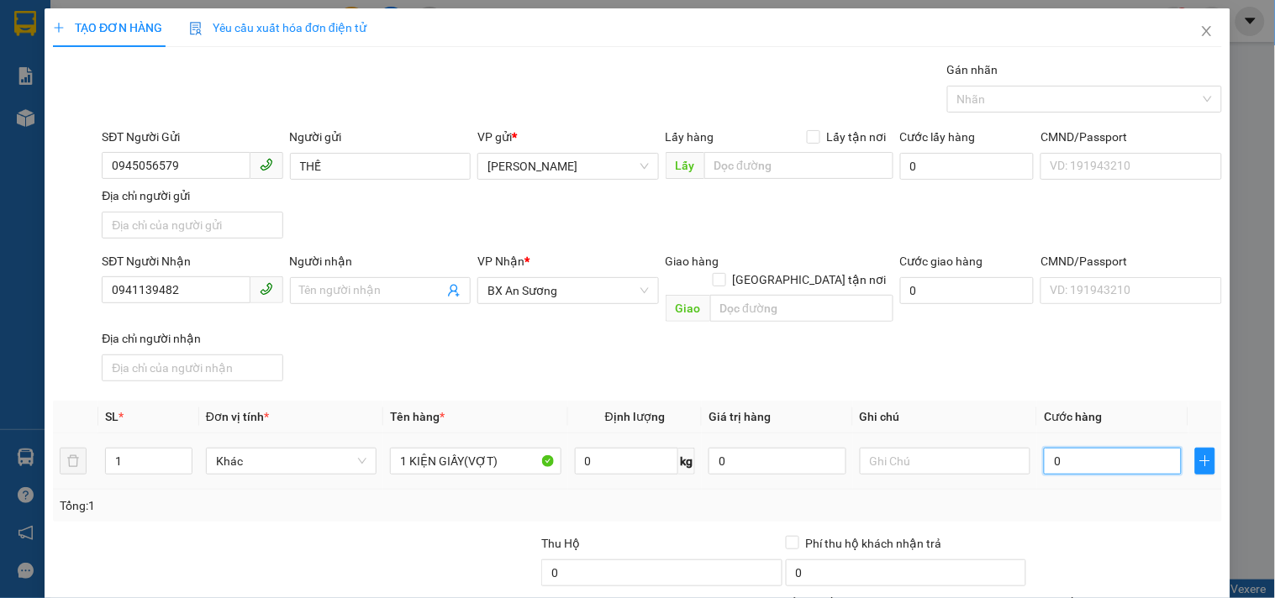
type input "4"
type input "40"
type input "40.000"
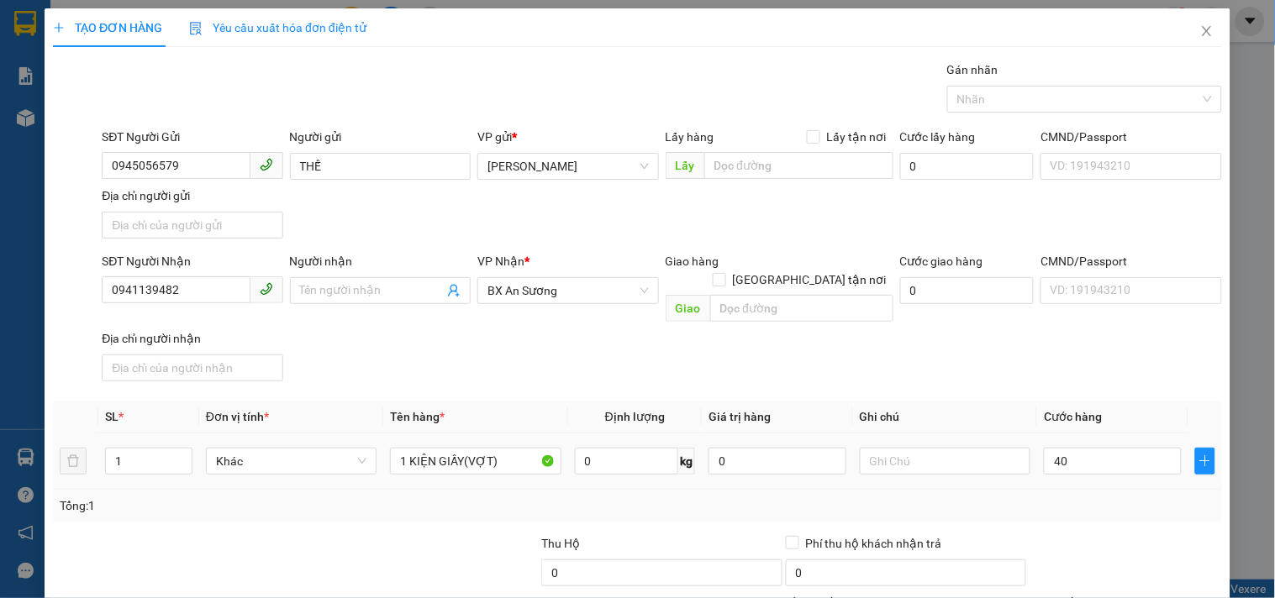
type input "40.000"
click at [972, 434] on td at bounding box center [945, 462] width 184 height 56
click at [969, 434] on td at bounding box center [945, 462] width 184 height 56
click at [945, 448] on input "text" at bounding box center [945, 461] width 171 height 27
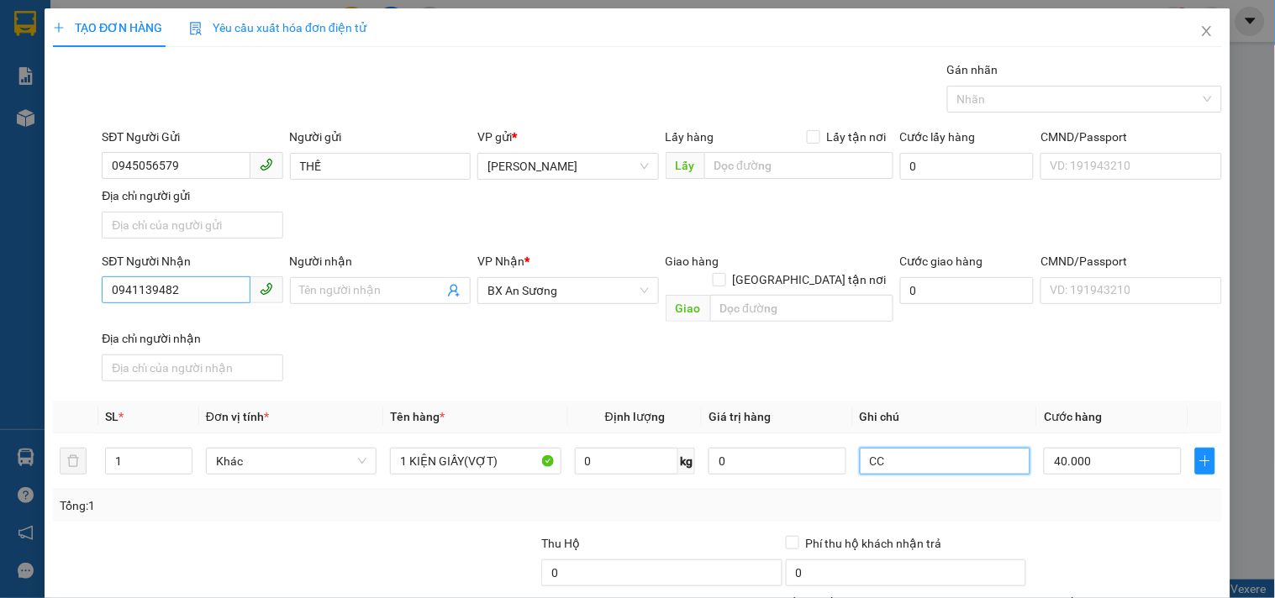
type input "CC"
drag, startPoint x: 215, startPoint y: 289, endPoint x: 0, endPoint y: 388, distance: 236.9
click at [0, 388] on div "TẠO ĐƠN HÀNG Yêu cầu xuất hóa đơn điện tử Transit Pickup Surcharge Ids Transit …" at bounding box center [637, 299] width 1275 height 598
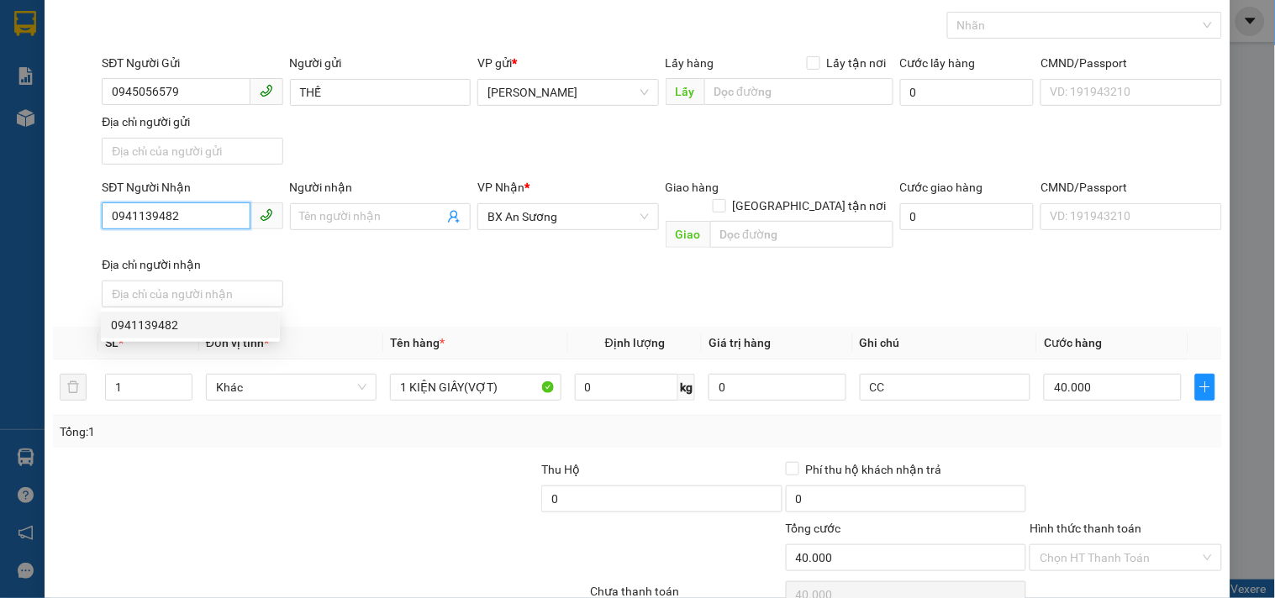
scroll to position [140, 0]
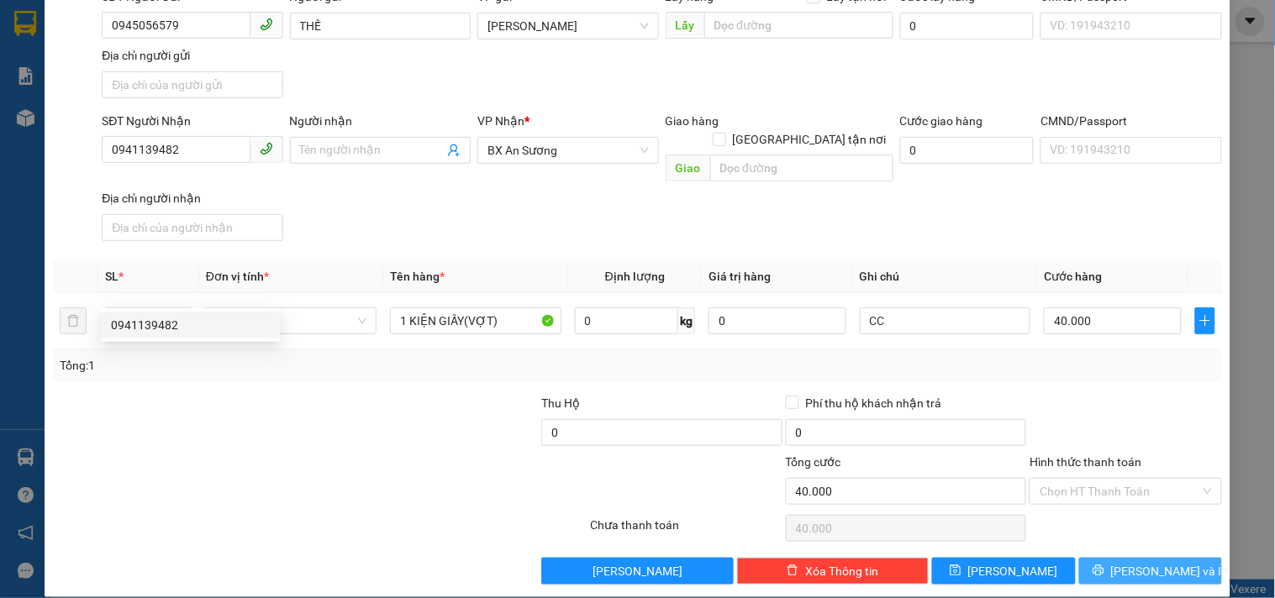
click at [1161, 562] on span "[PERSON_NAME] và In" at bounding box center [1170, 571] width 118 height 18
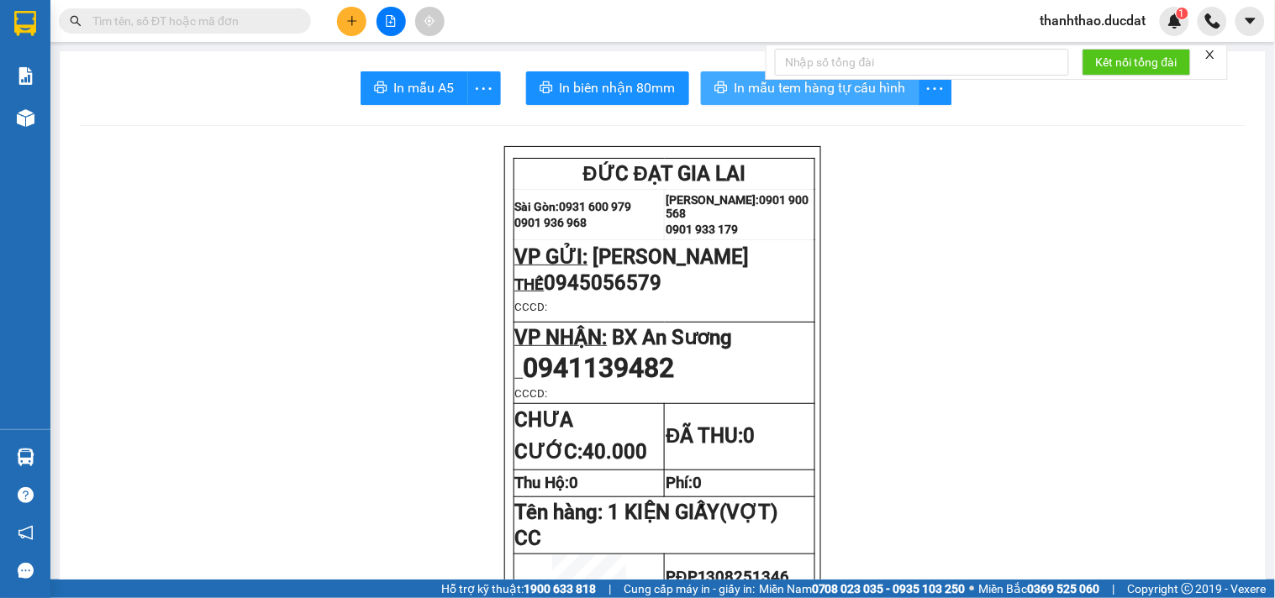
click at [735, 89] on span "In mẫu tem hàng tự cấu hình" at bounding box center [820, 87] width 171 height 21
click at [360, 24] on button at bounding box center [351, 21] width 29 height 29
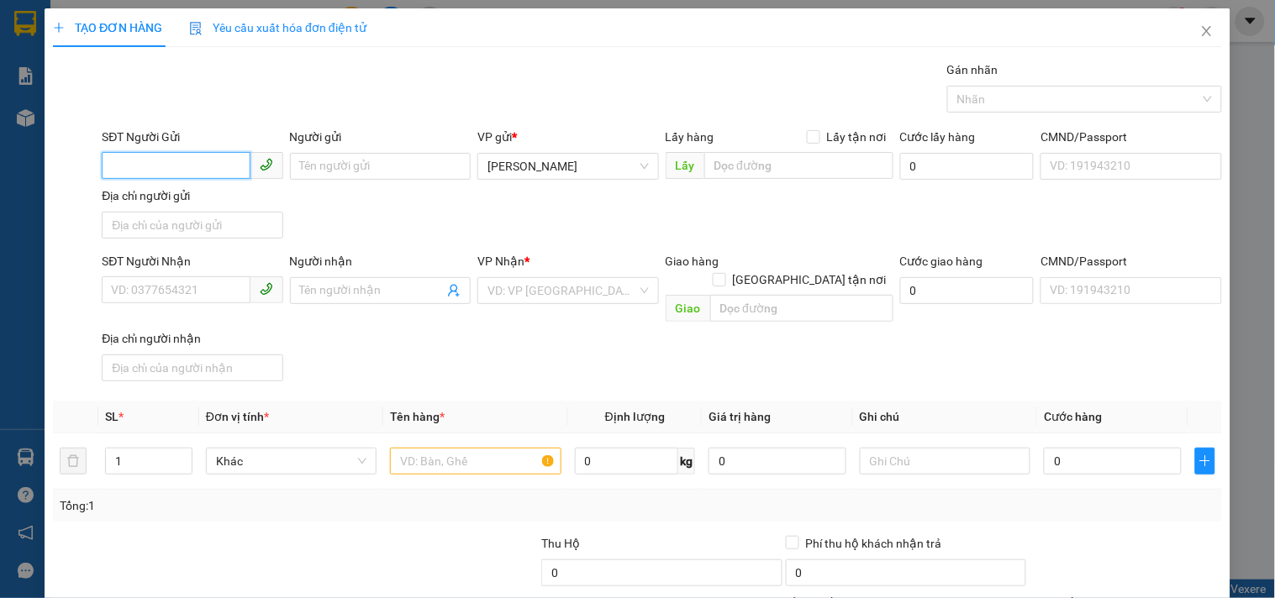
click at [174, 160] on input "SĐT Người Gửi" at bounding box center [176, 165] width 148 height 27
type input "0978043007"
click at [179, 204] on div "0978043007 - TRANG" at bounding box center [190, 200] width 159 height 18
type input "TRANG"
type input "0976580639"
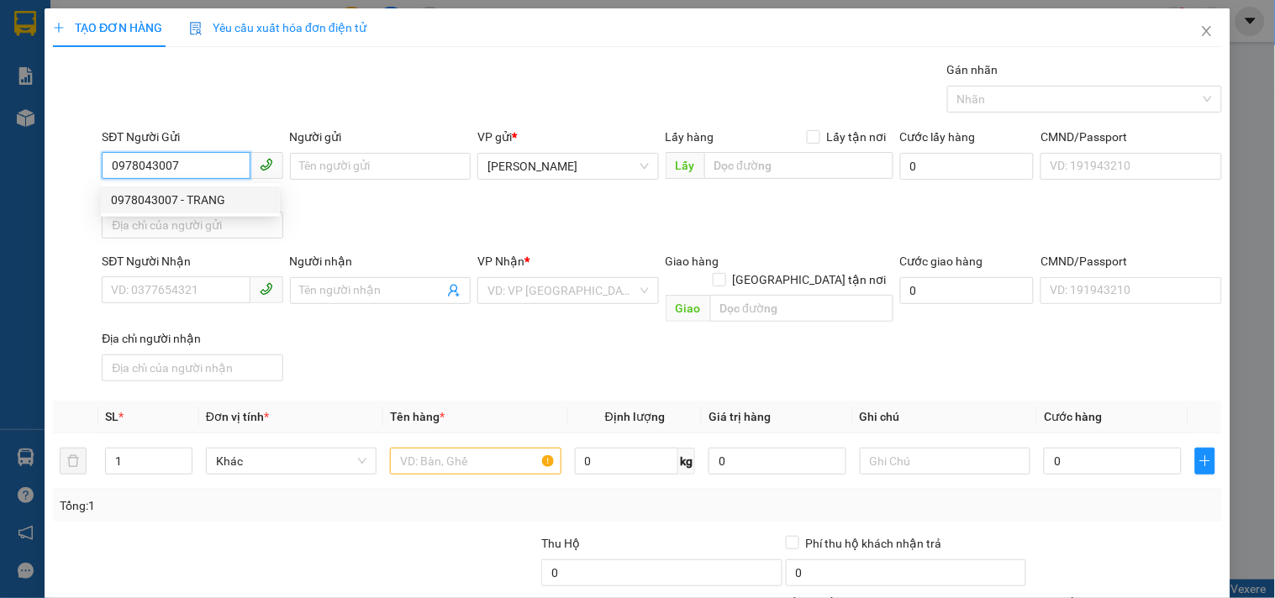
checkbox input "true"
type input "CC HAPPY ONE.THẠNH LỘC 8.Q12"
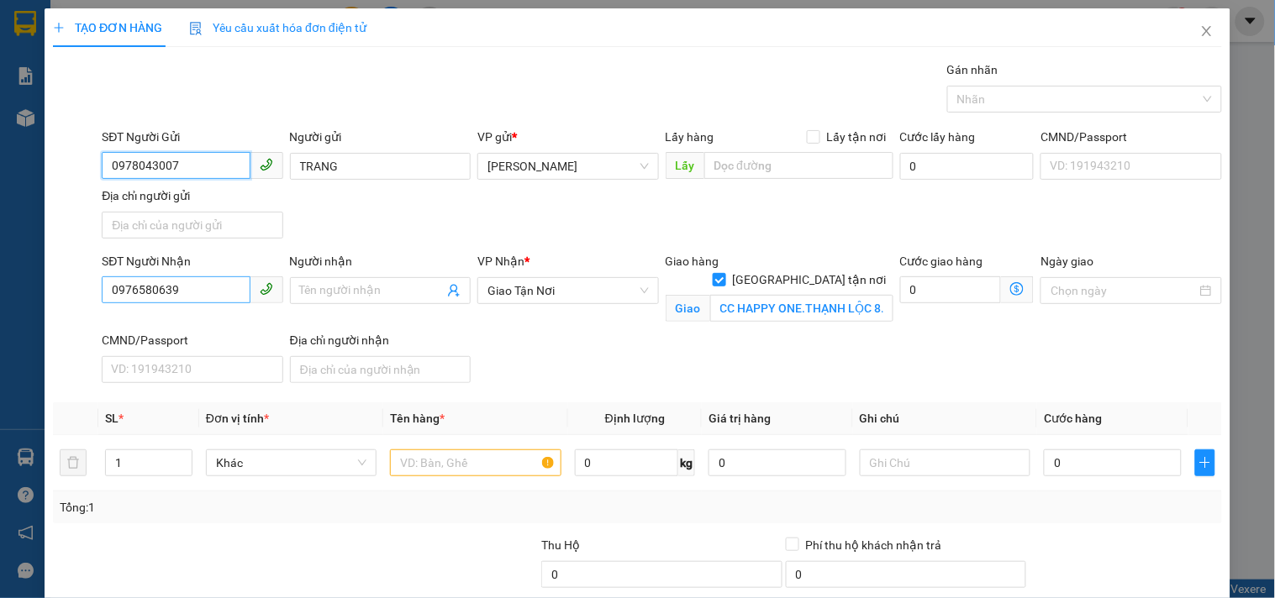
type input "0978043007"
drag, startPoint x: 183, startPoint y: 283, endPoint x: 0, endPoint y: 295, distance: 183.6
click at [0, 295] on div "TẠO ĐƠN HÀNG Yêu cầu xuất hóa đơn điện tử Transit Pickup Surcharge Ids Transit …" at bounding box center [637, 299] width 1275 height 598
type input "0972265361"
click at [363, 298] on input "Người nhận" at bounding box center [372, 291] width 144 height 18
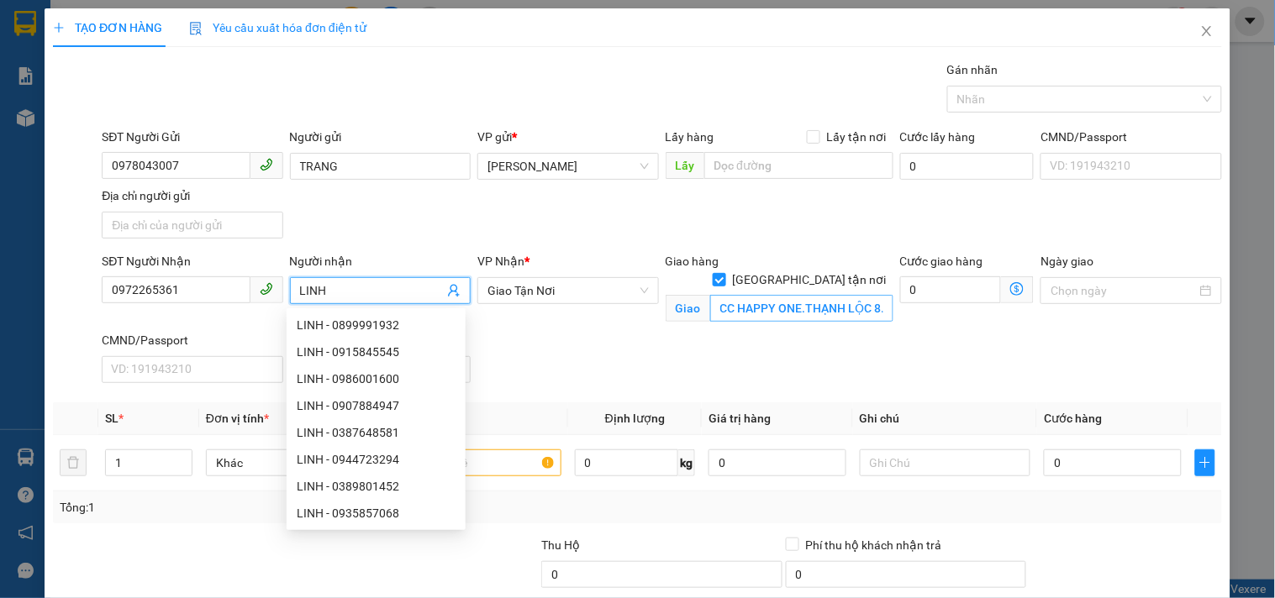
type input "LINH"
click at [740, 298] on input "CC HAPPY ONE.THẠNH LỘC 8.Q12" at bounding box center [801, 308] width 183 height 27
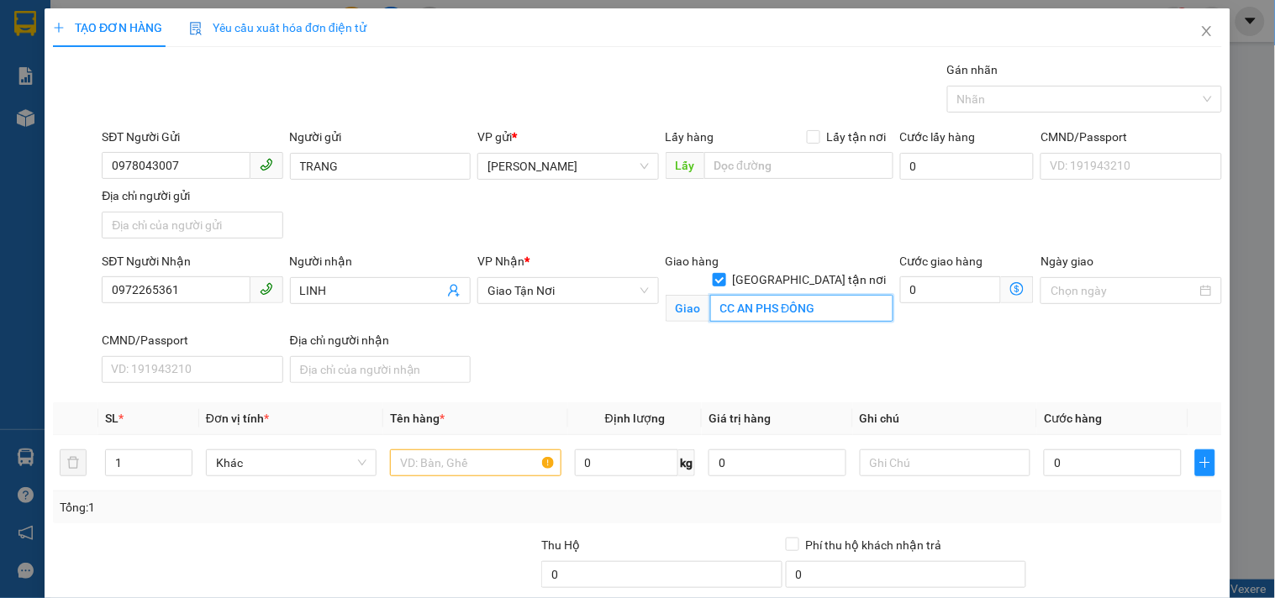
click at [766, 296] on input "CC AN PHS ĐÔNG" at bounding box center [801, 308] width 183 height 27
click at [830, 296] on input "CC AN [GEOGRAPHIC_DATA]" at bounding box center [801, 308] width 183 height 27
type input "CC AN [GEOGRAPHIC_DATA]ĐG VƯỜN LÀI.P AN [GEOGRAPHIC_DATA]Q12"
click at [506, 460] on input "text" at bounding box center [475, 463] width 171 height 27
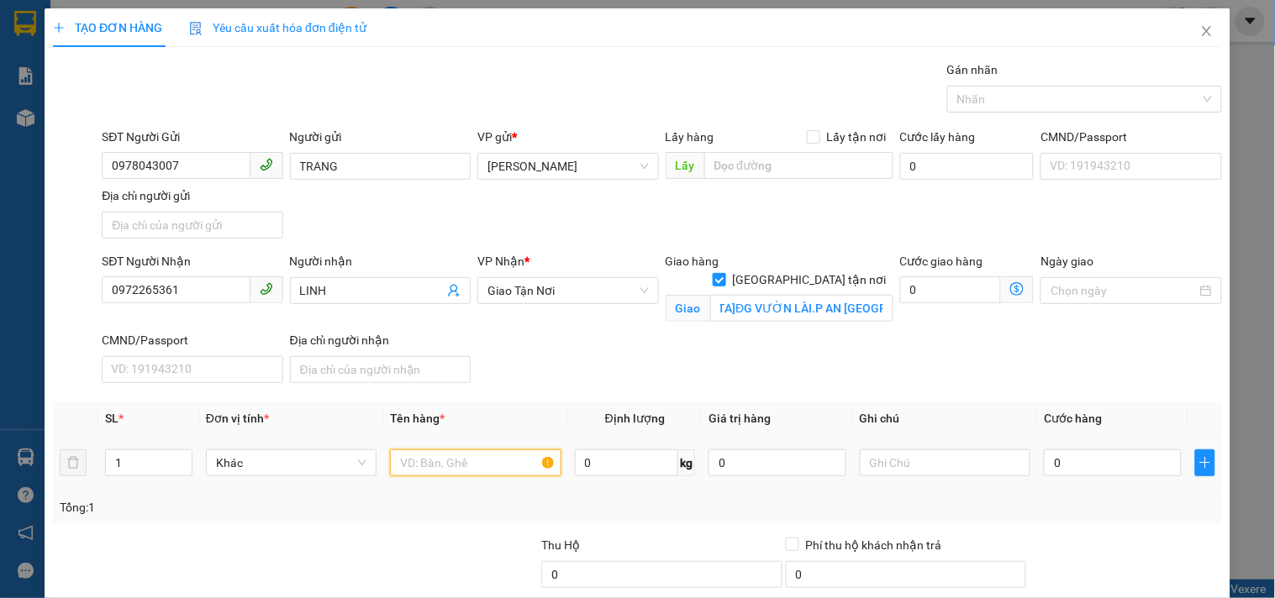
scroll to position [0, 0]
type input "1 XỐP CR"
click at [1064, 464] on input "0" at bounding box center [1113, 463] width 138 height 27
type input "4"
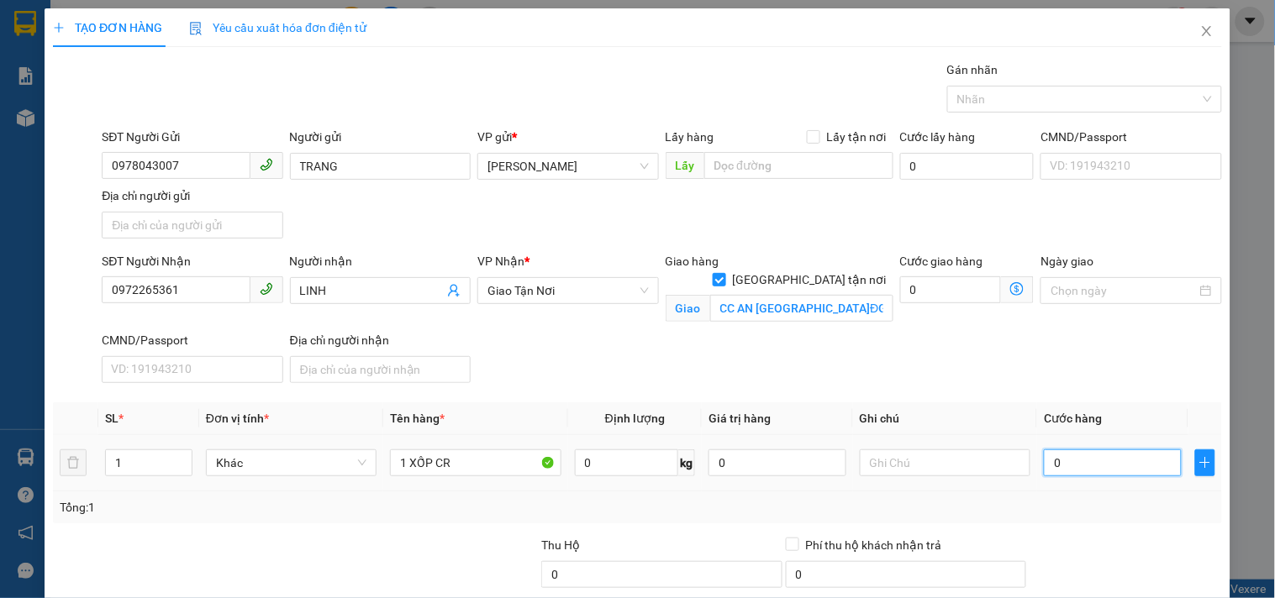
type input "4"
type input "40"
type input "40.000"
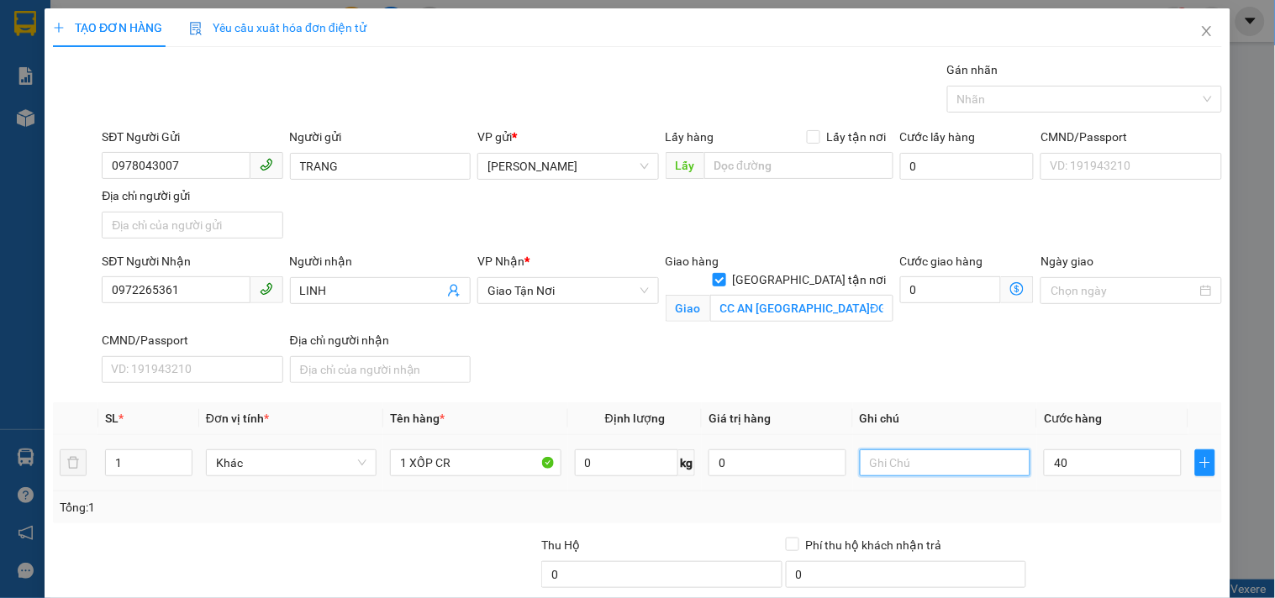
type input "40.000"
click at [946, 466] on input "text" at bounding box center [945, 463] width 171 height 27
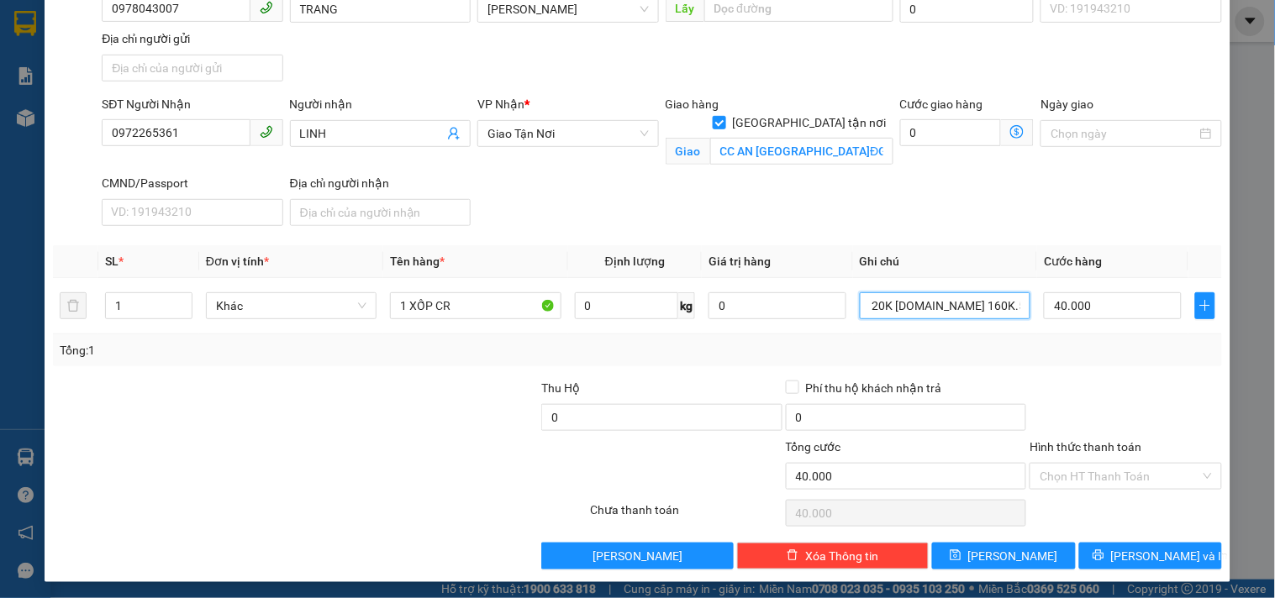
scroll to position [161, 0]
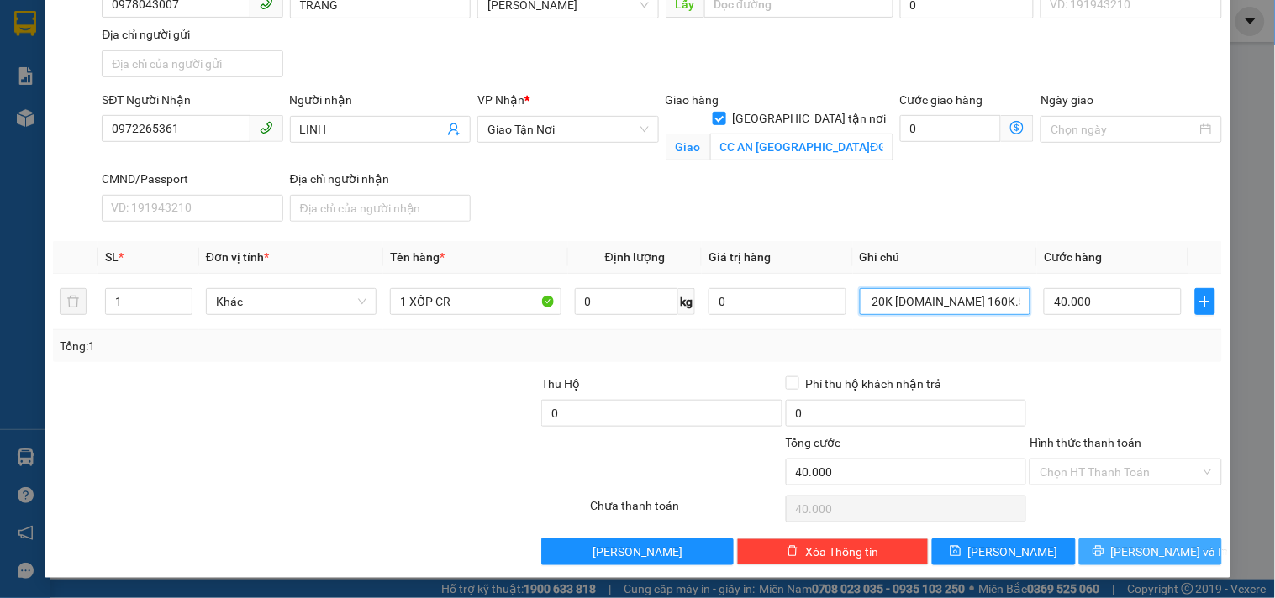
type input "GTN 120K [DOMAIN_NAME] 160K.5390-90089"
click at [1113, 544] on button "[PERSON_NAME] và In" at bounding box center [1150, 552] width 143 height 27
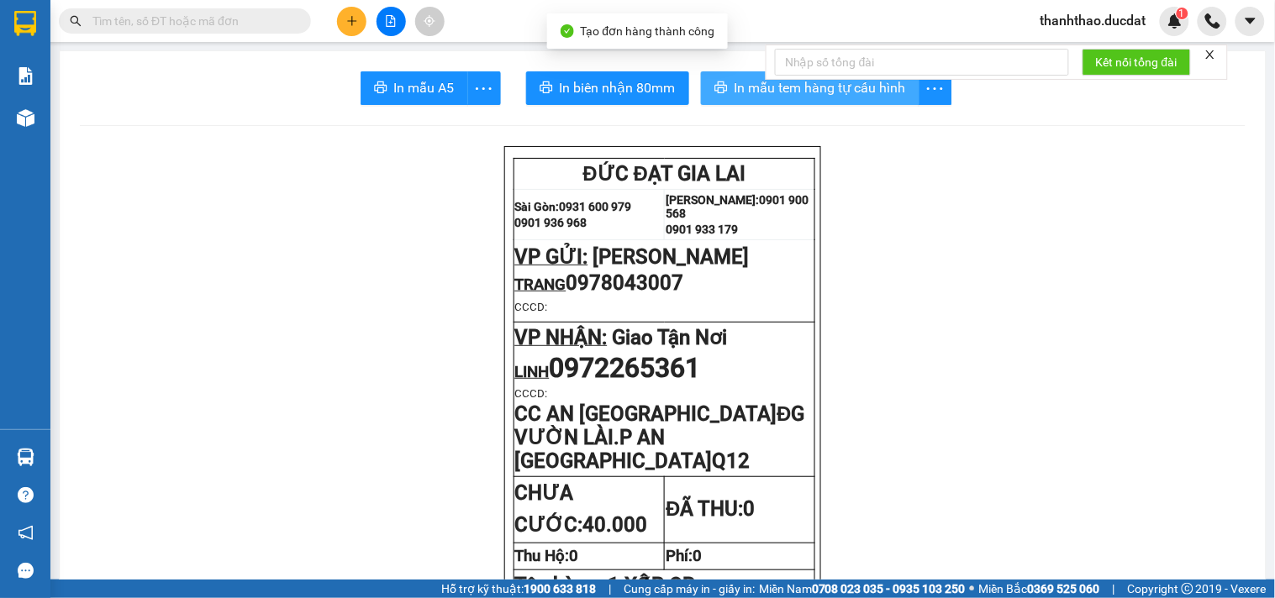
click at [762, 94] on span "In mẫu tem hàng tự cấu hình" at bounding box center [820, 87] width 171 height 21
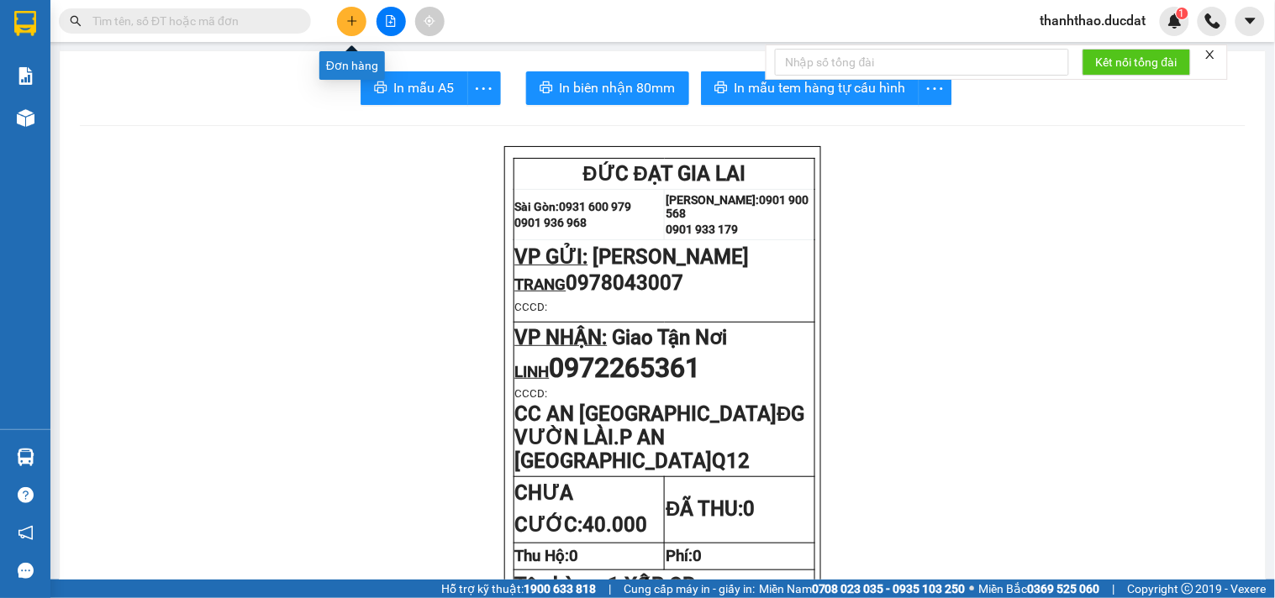
click at [355, 13] on button at bounding box center [351, 21] width 29 height 29
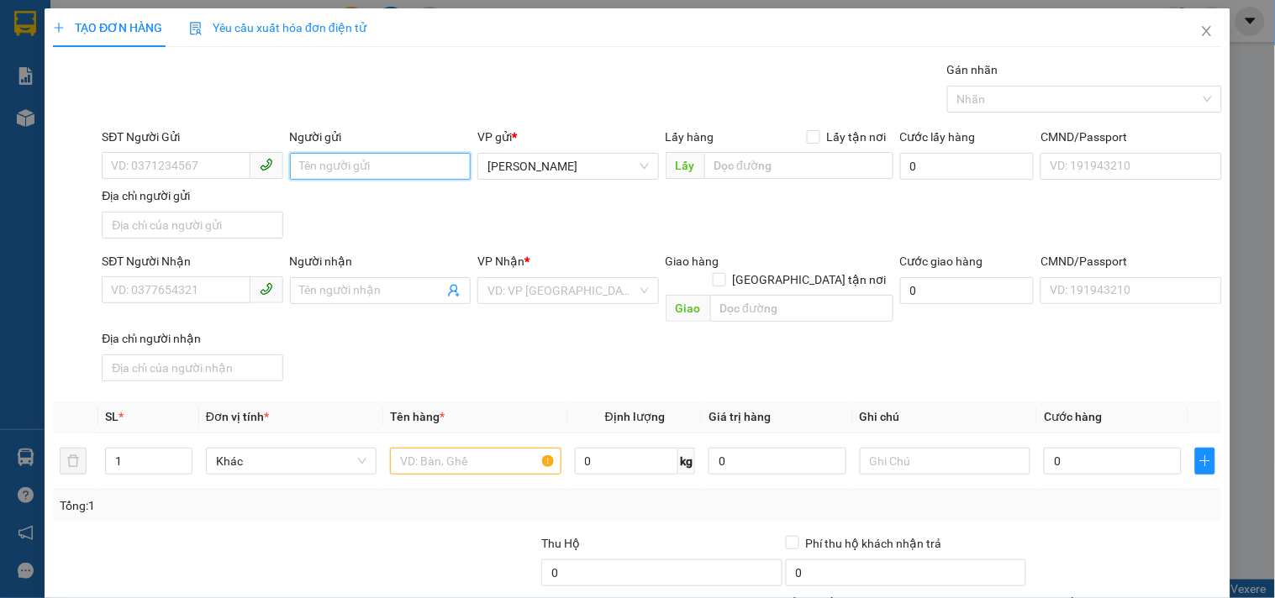
drag, startPoint x: 372, startPoint y: 161, endPoint x: 383, endPoint y: 156, distance: 11.7
click at [373, 160] on input "Người gửi" at bounding box center [380, 166] width 181 height 27
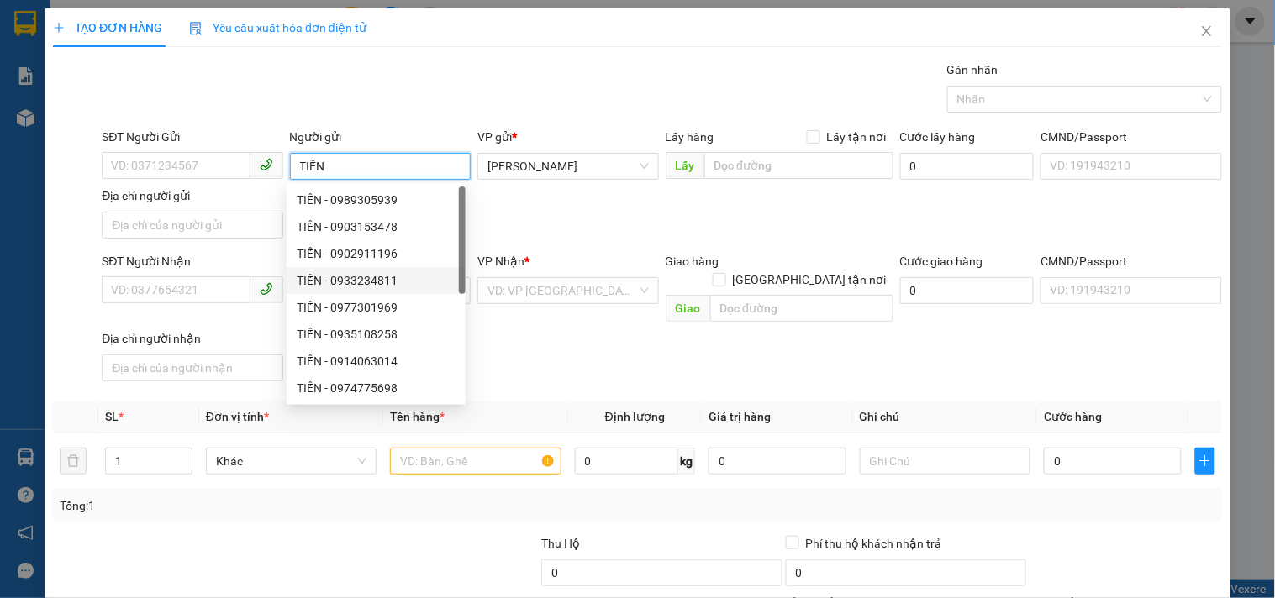
type input "TIẾN"
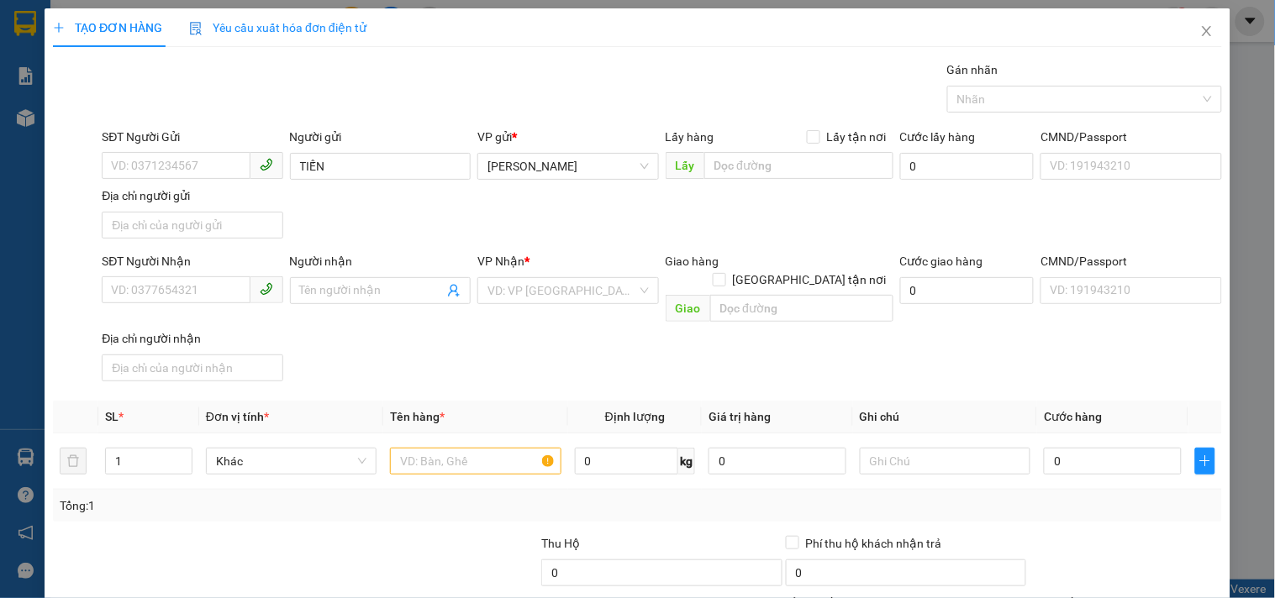
click at [222, 274] on div "SĐT Người Nhận" at bounding box center [192, 264] width 181 height 25
click at [216, 291] on input "SĐT Người Nhận" at bounding box center [176, 290] width 148 height 27
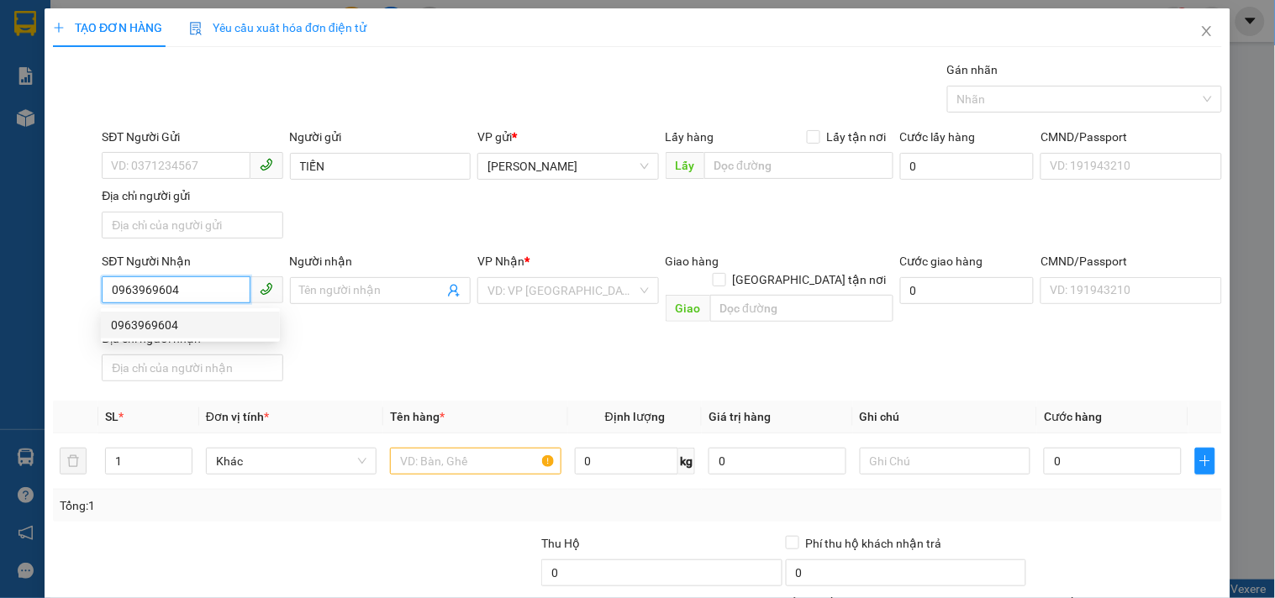
click at [133, 316] on div "0963969604" at bounding box center [190, 325] width 159 height 18
type input "0963969604"
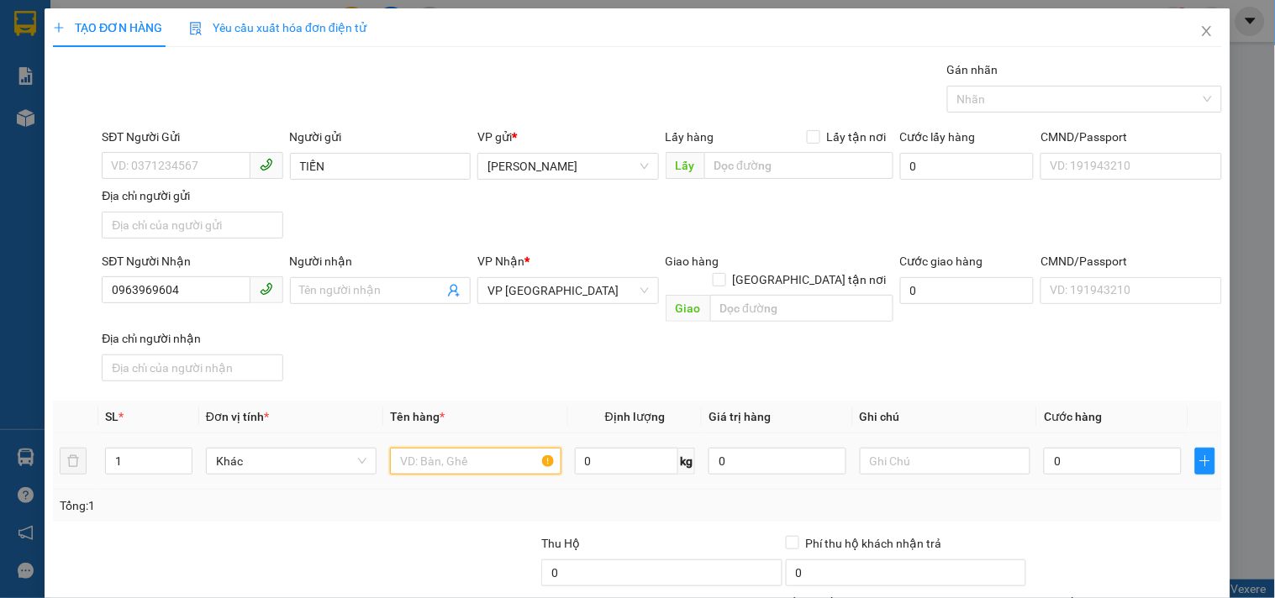
click at [466, 448] on input "text" at bounding box center [475, 461] width 171 height 27
type input "1 CỤC BỌC NILON"
click at [1047, 450] on input "0" at bounding box center [1113, 461] width 138 height 27
type input "6"
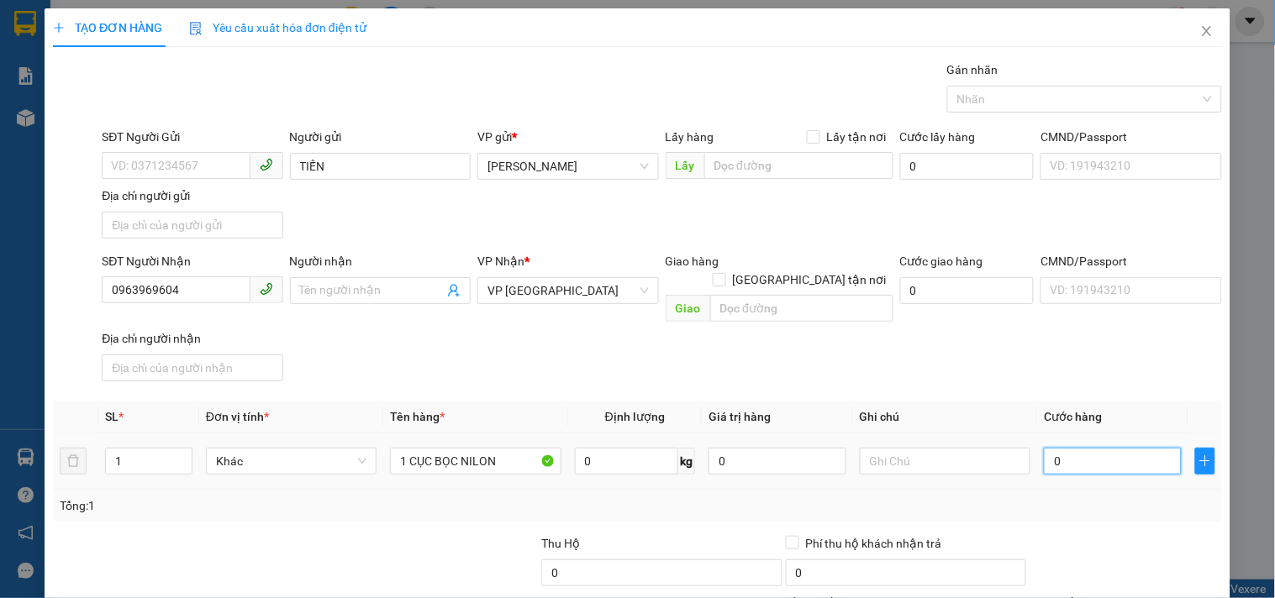
type input "6"
type input "60"
click at [1037, 401] on th "Cước hàng" at bounding box center [1112, 417] width 151 height 33
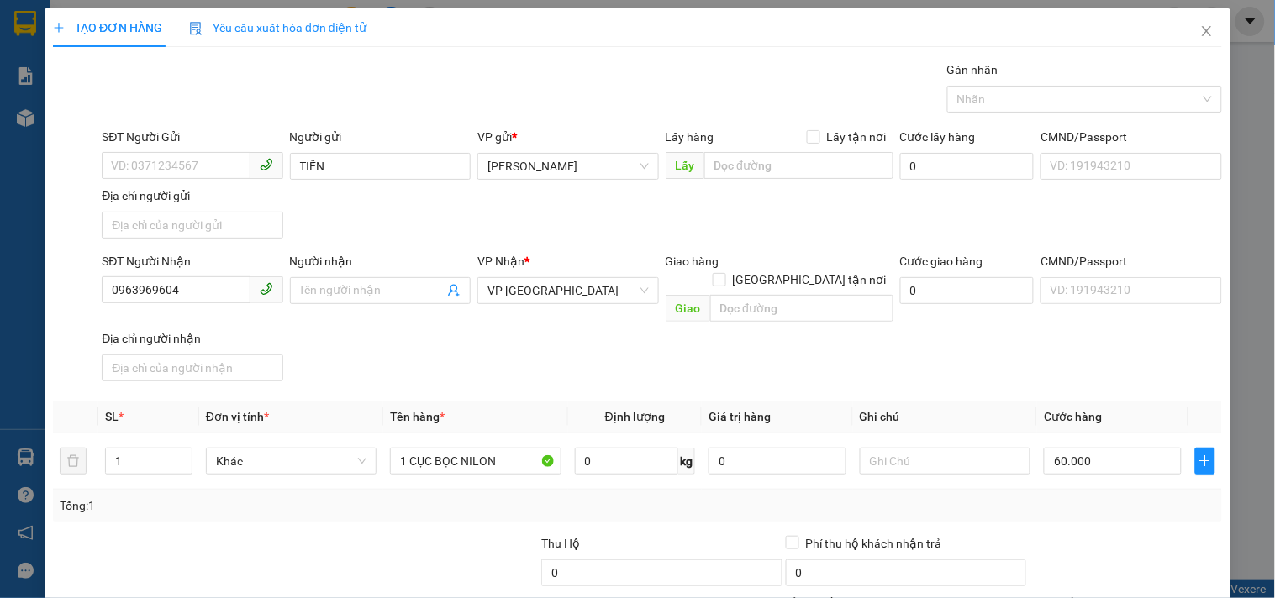
scroll to position [140, 0]
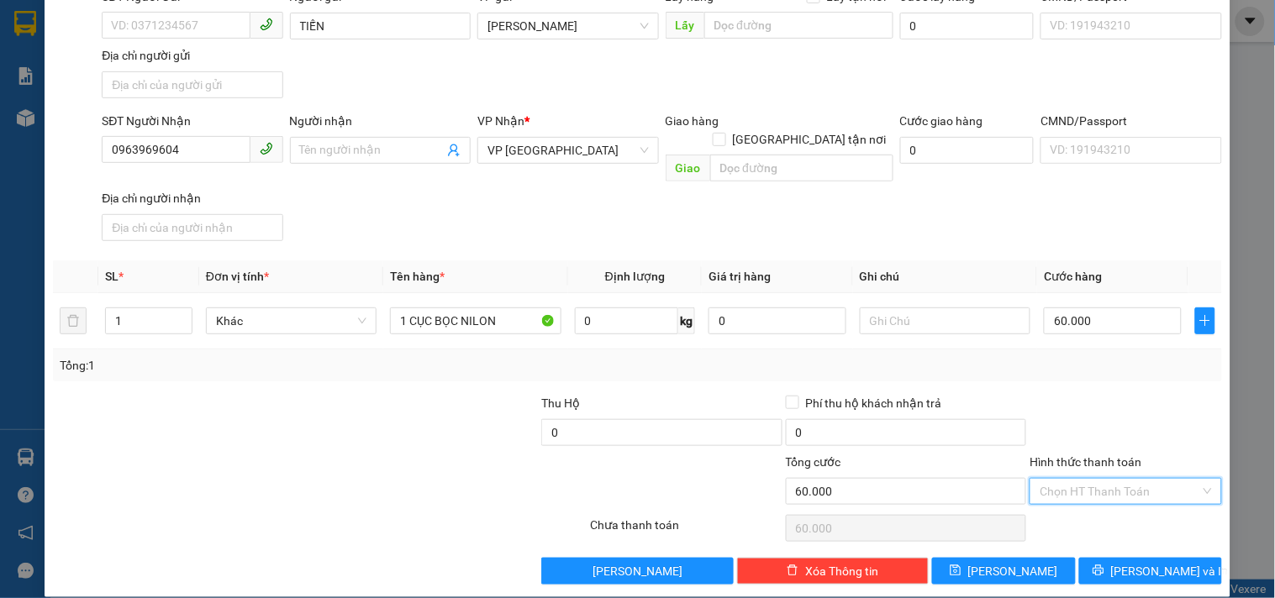
drag, startPoint x: 1071, startPoint y: 472, endPoint x: 1071, endPoint y: 351, distance: 121.0
click at [1071, 479] on input "Hình thức thanh toán" at bounding box center [1120, 491] width 160 height 25
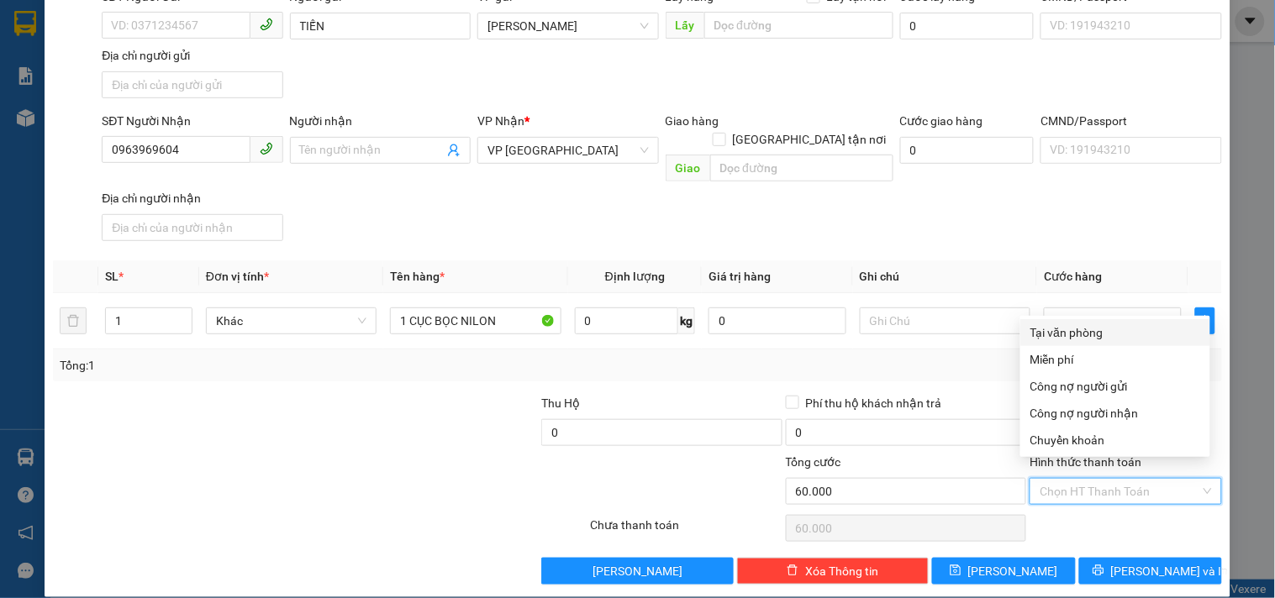
click at [1071, 319] on div "Tại văn phòng" at bounding box center [1115, 332] width 190 height 27
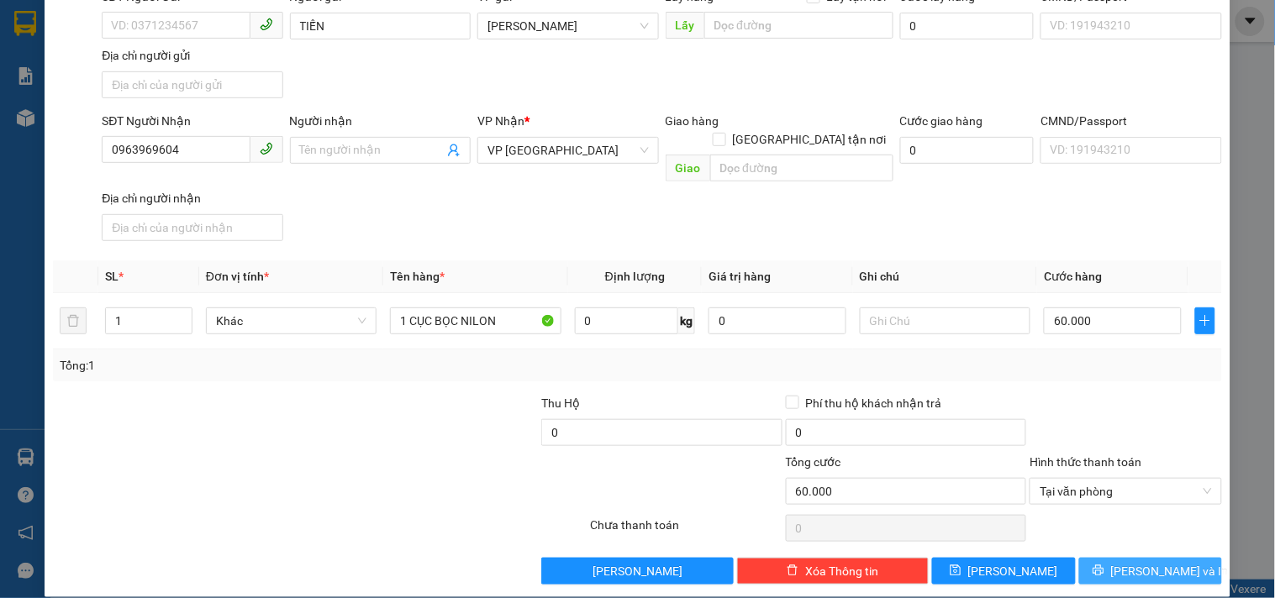
click at [1128, 562] on span "[PERSON_NAME] và In" at bounding box center [1170, 571] width 118 height 18
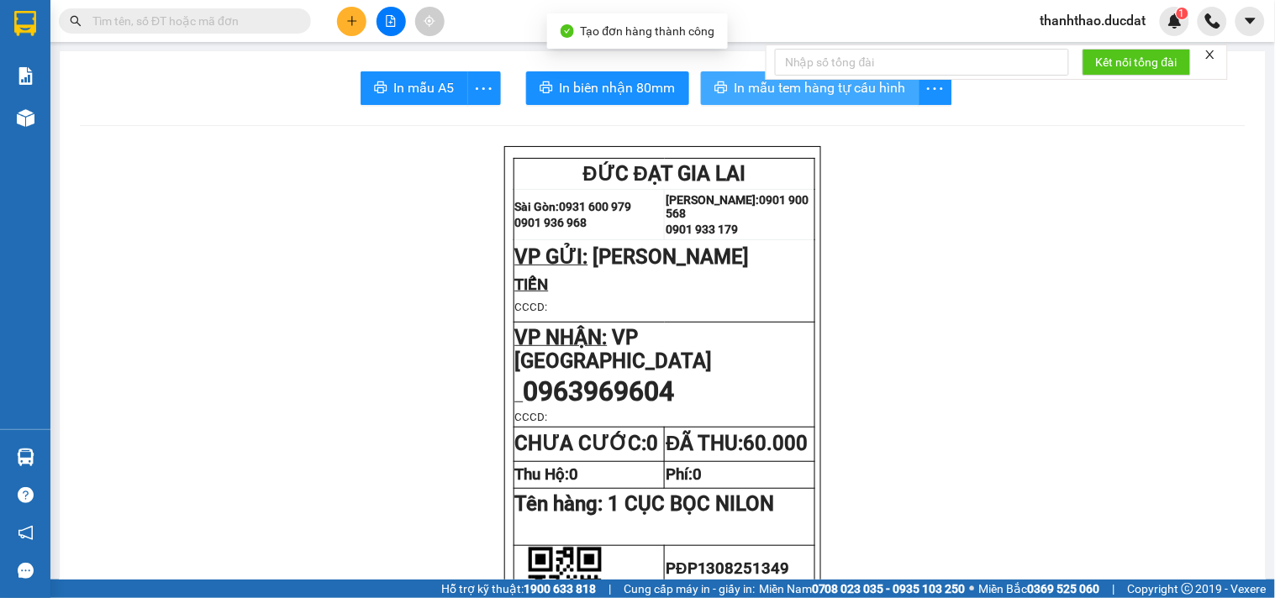
click at [718, 76] on button "In mẫu tem hàng tự cấu hình" at bounding box center [810, 88] width 219 height 34
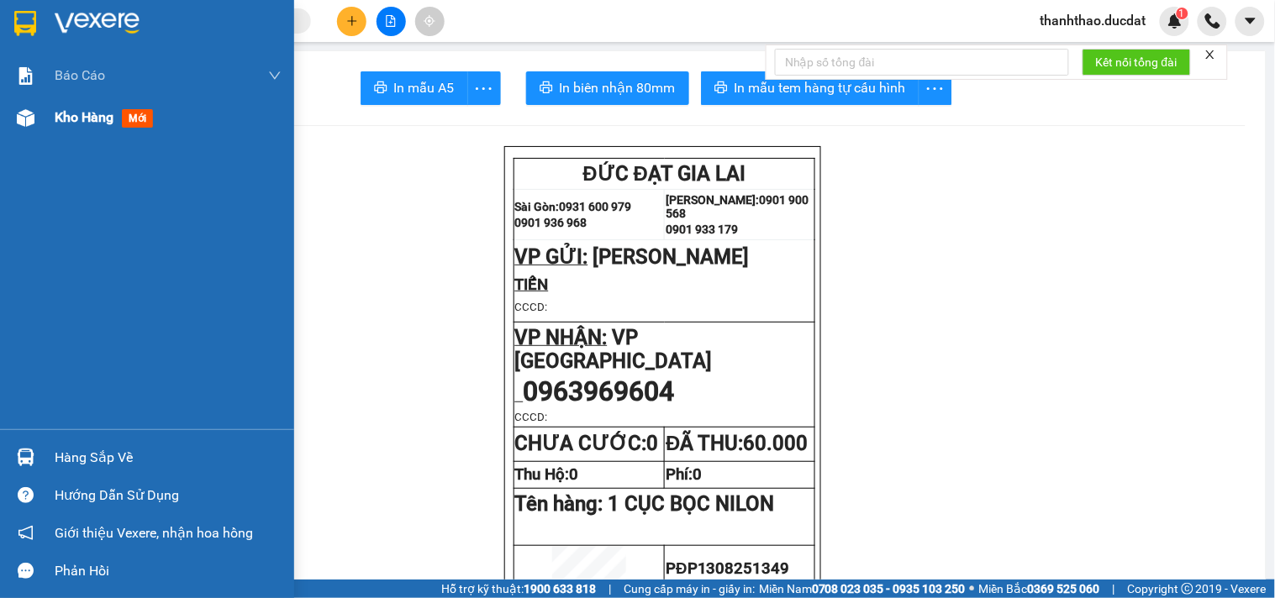
click at [60, 105] on div "Kho hàng mới" at bounding box center [168, 118] width 227 height 42
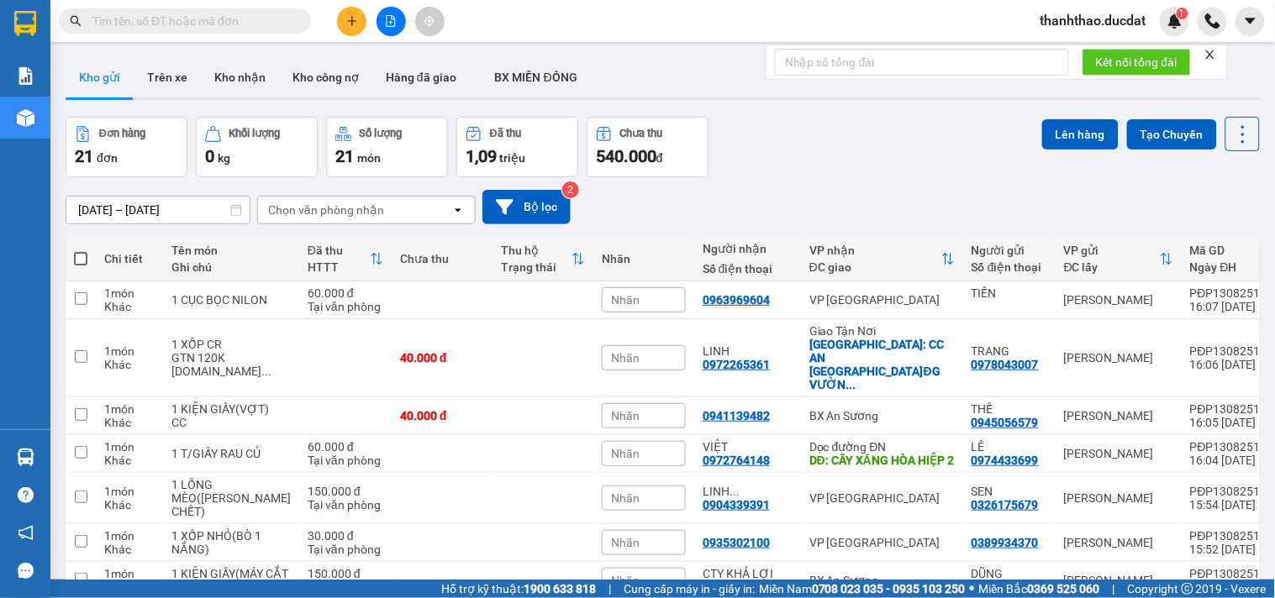
click at [366, 208] on div "Chọn văn phòng nhận" at bounding box center [326, 210] width 116 height 17
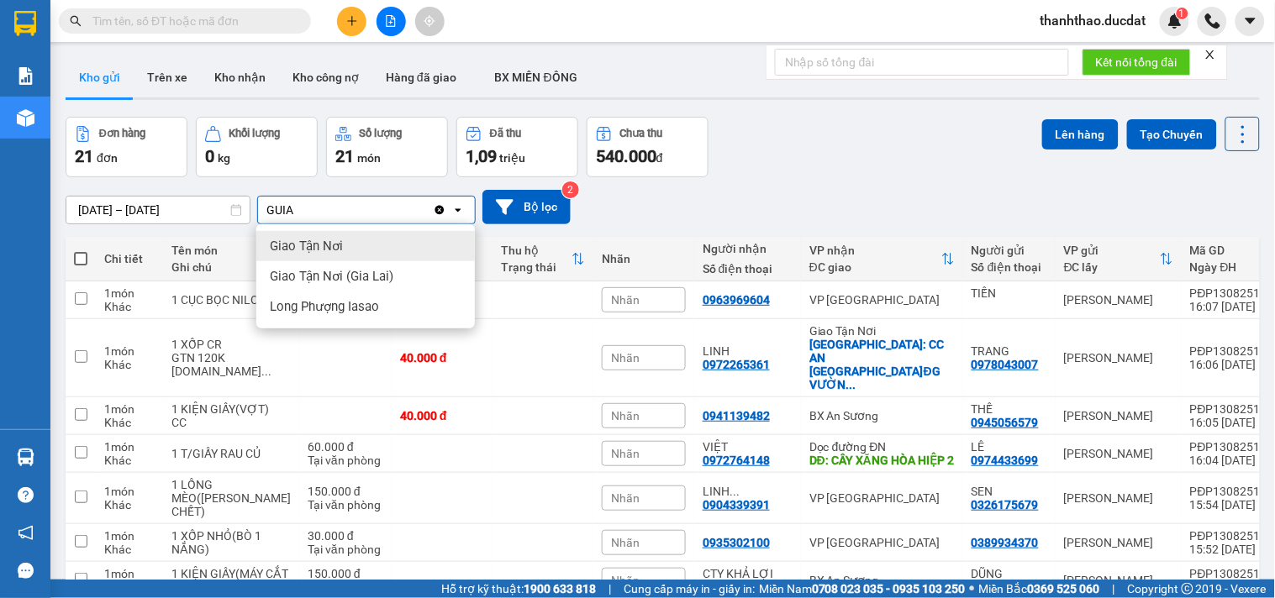
click at [359, 246] on div "Giao Tận Nơi" at bounding box center [365, 246] width 219 height 30
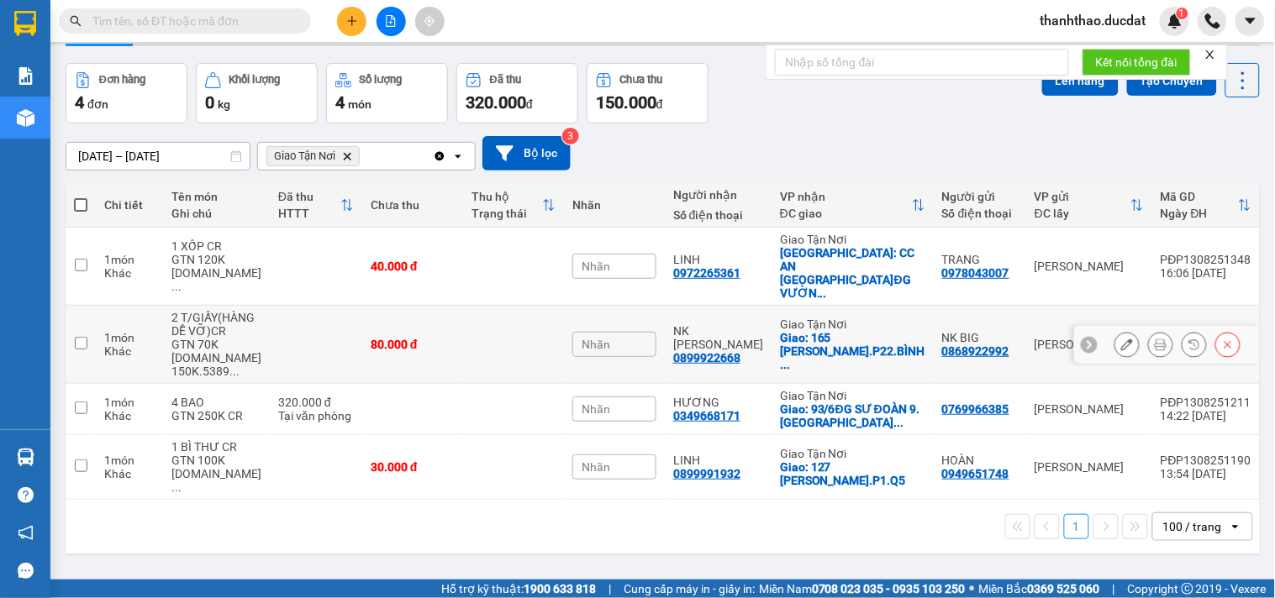
scroll to position [77, 0]
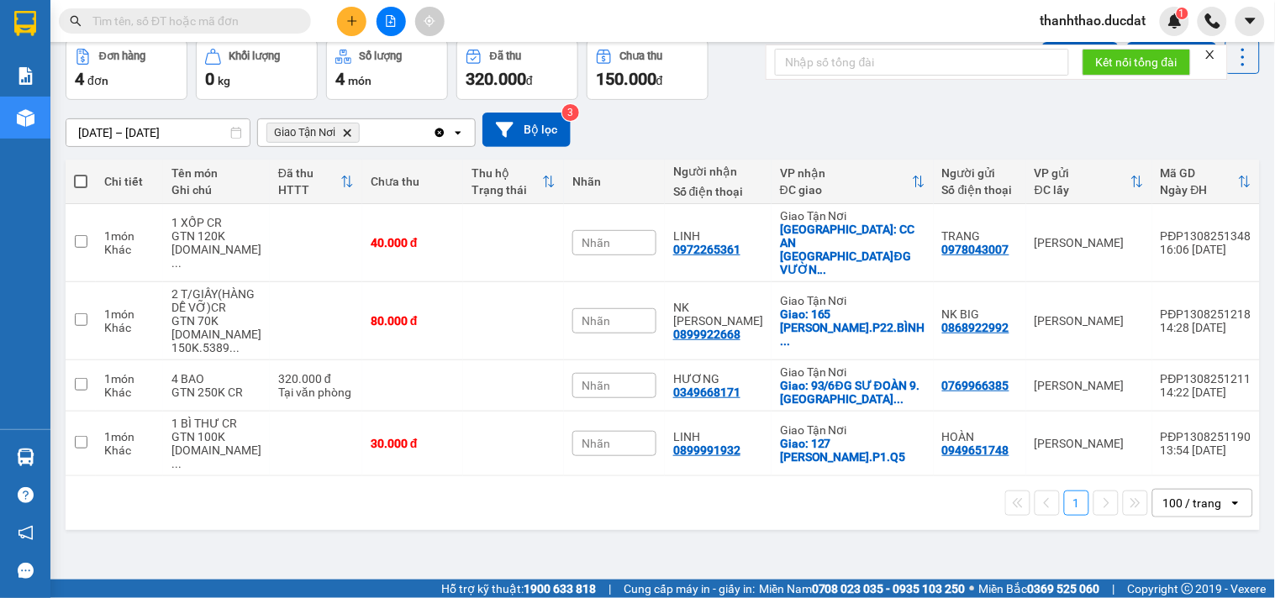
click at [435, 130] on icon "Clear all" at bounding box center [439, 132] width 9 height 9
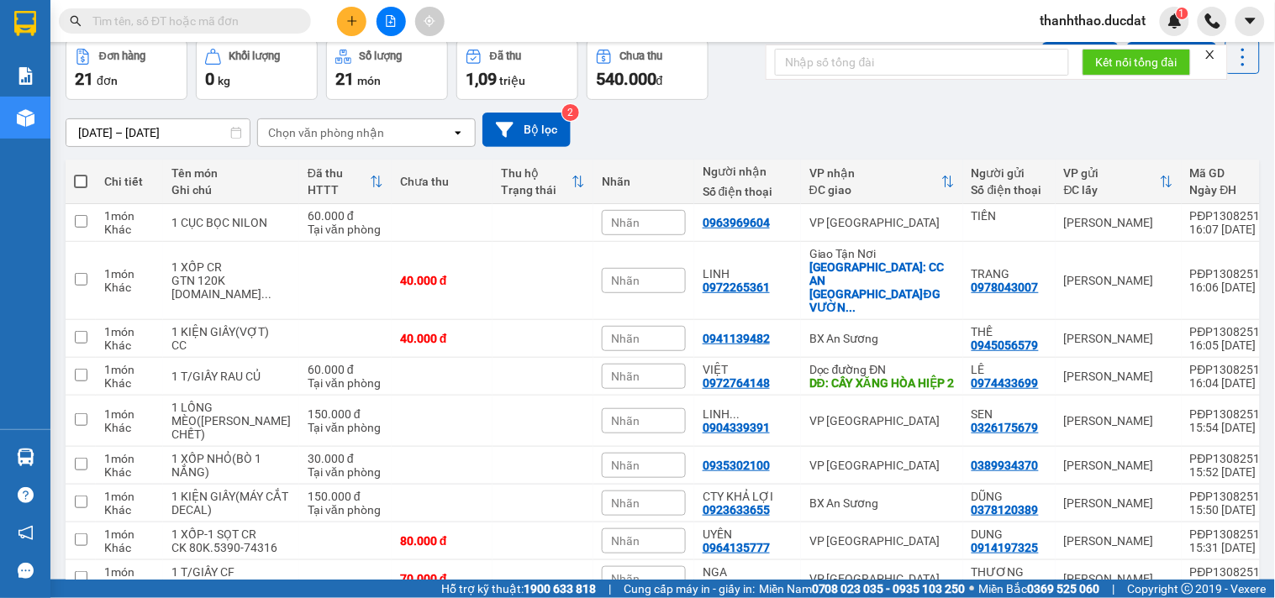
click at [353, 27] on button at bounding box center [351, 21] width 29 height 29
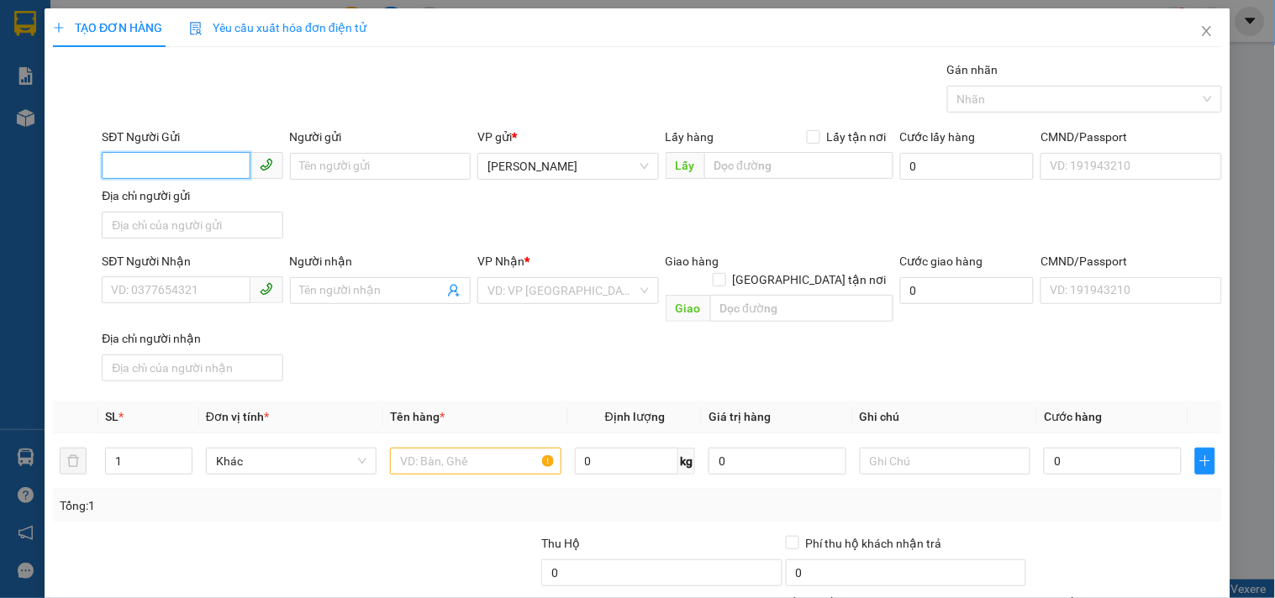
click at [187, 168] on input "SĐT Người Gửi" at bounding box center [176, 165] width 148 height 27
click at [190, 192] on div "0909661919 - [GEOGRAPHIC_DATA]" at bounding box center [205, 200] width 189 height 18
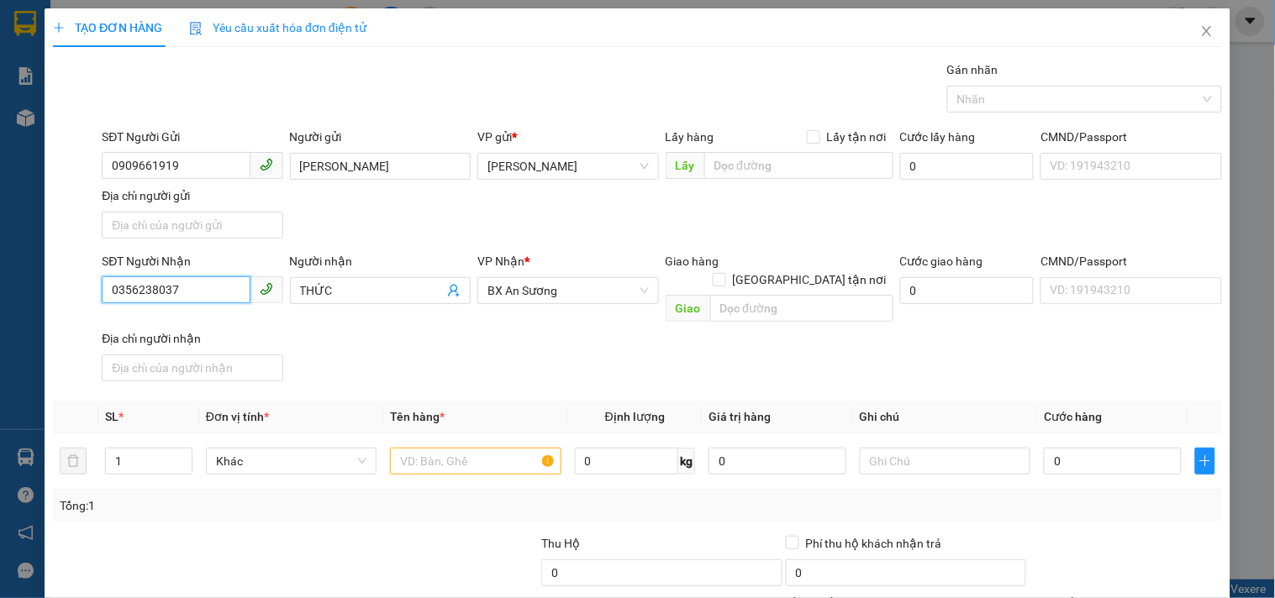
drag, startPoint x: 200, startPoint y: 287, endPoint x: 0, endPoint y: 250, distance: 203.3
click at [0, 250] on div "TẠO ĐƠN HÀNG Yêu cầu xuất hóa đơn điện tử Transit Pickup Surcharge Ids Transit …" at bounding box center [637, 299] width 1275 height 598
click at [200, 329] on div "0905094065 - MẠNH" at bounding box center [190, 325] width 159 height 18
click at [484, 448] on input "text" at bounding box center [475, 461] width 171 height 27
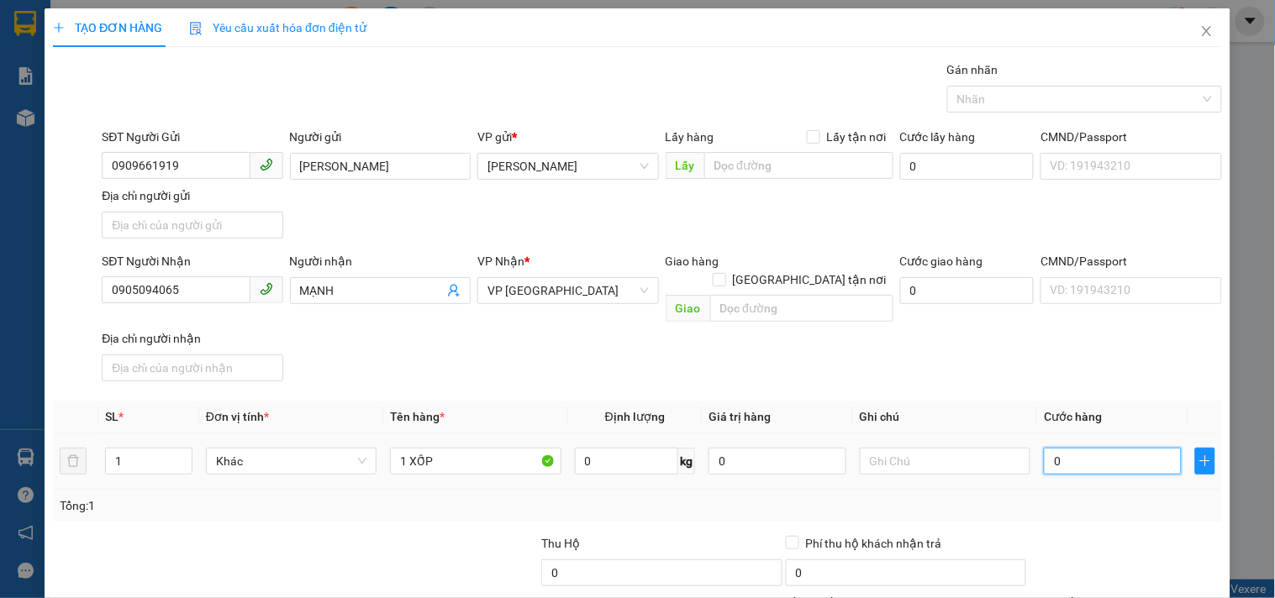
click at [1077, 448] on input "0" at bounding box center [1113, 461] width 138 height 27
click at [960, 450] on input "text" at bounding box center [945, 461] width 171 height 27
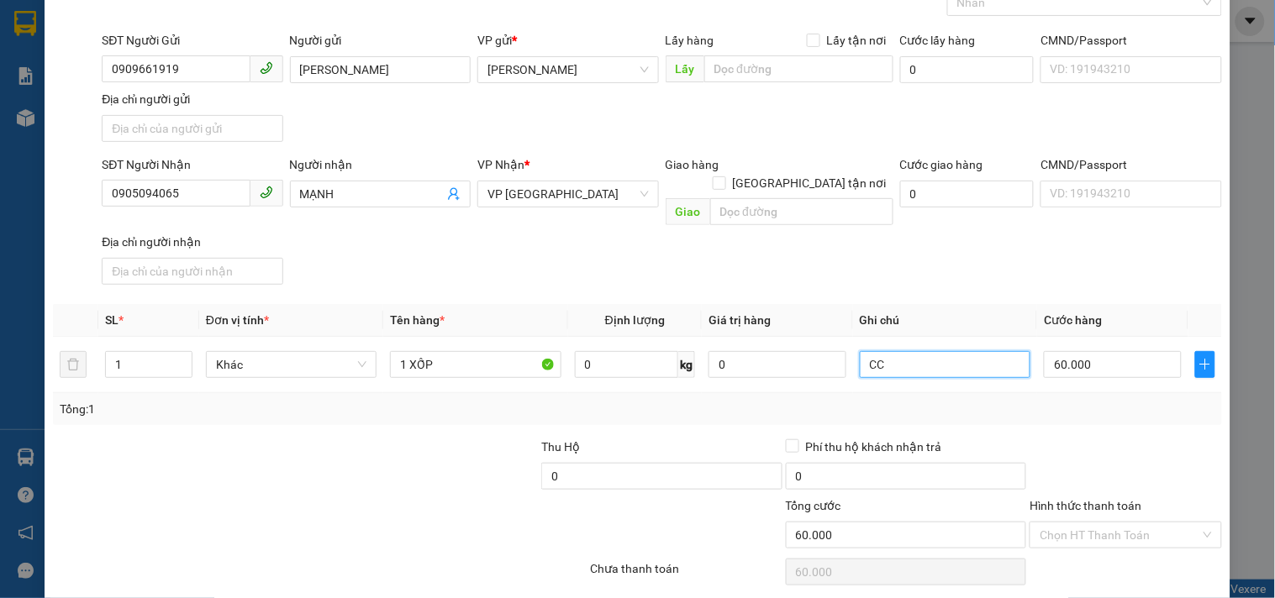
scroll to position [140, 0]
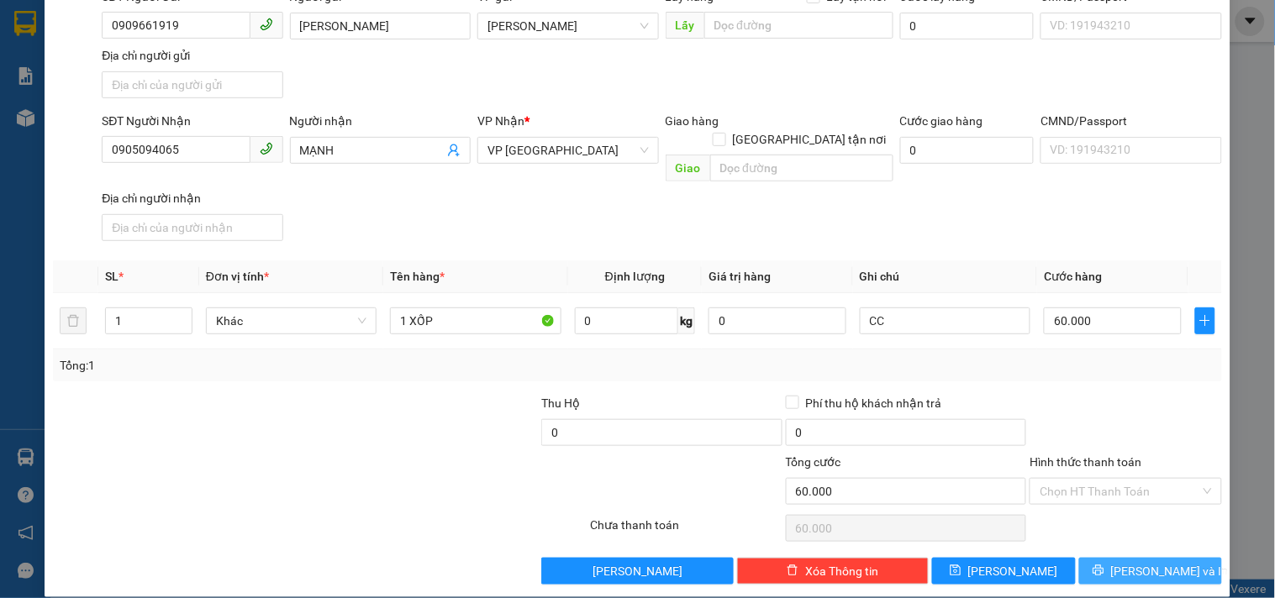
click at [1145, 562] on span "[PERSON_NAME] và In" at bounding box center [1170, 571] width 118 height 18
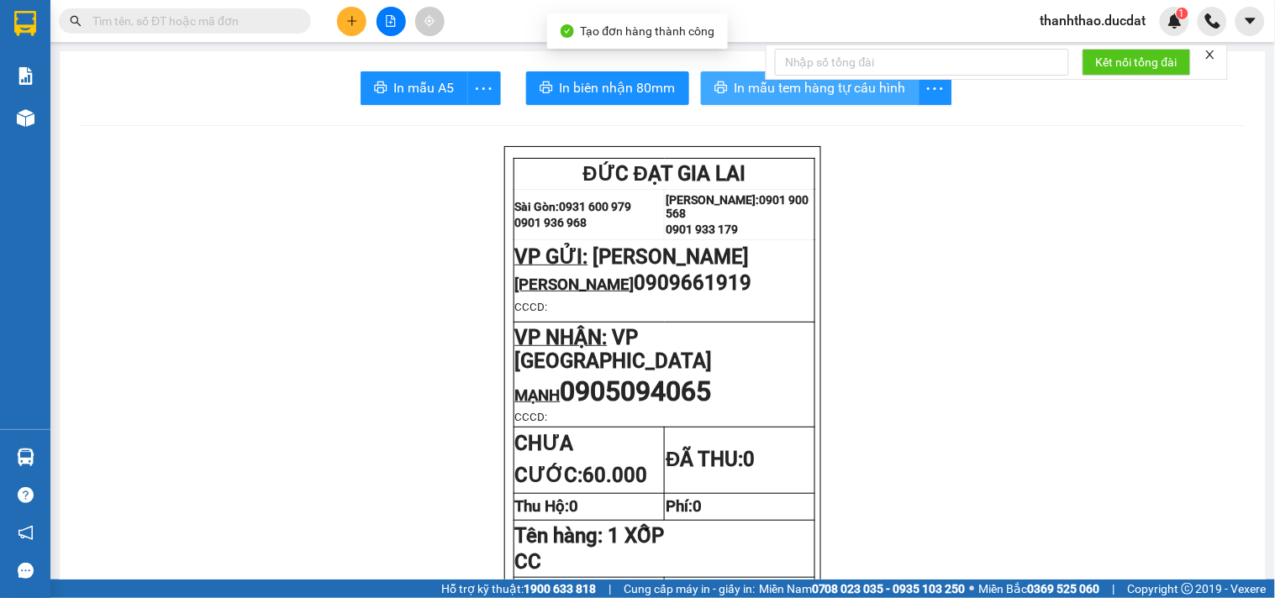
click at [752, 89] on span "In mẫu tem hàng tự cấu hình" at bounding box center [820, 87] width 171 height 21
click at [357, 15] on icon "plus" at bounding box center [352, 21] width 12 height 12
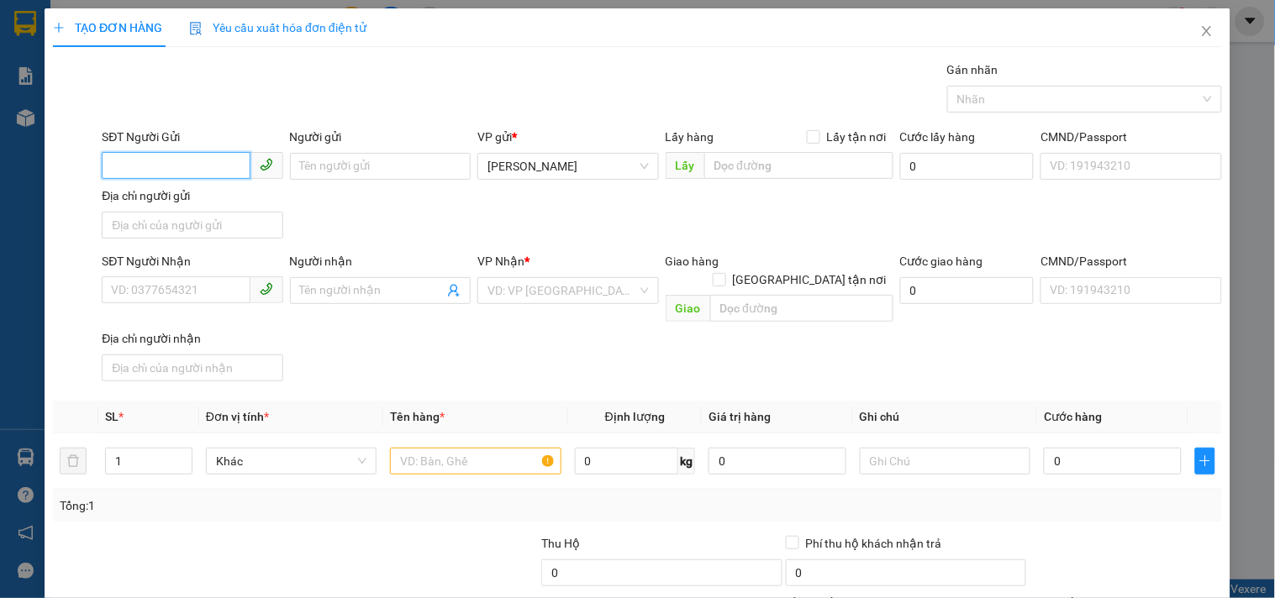
click at [157, 173] on input "SĐT Người Gửi" at bounding box center [176, 165] width 148 height 27
click at [175, 200] on div "0909661919 - [GEOGRAPHIC_DATA]" at bounding box center [205, 200] width 189 height 18
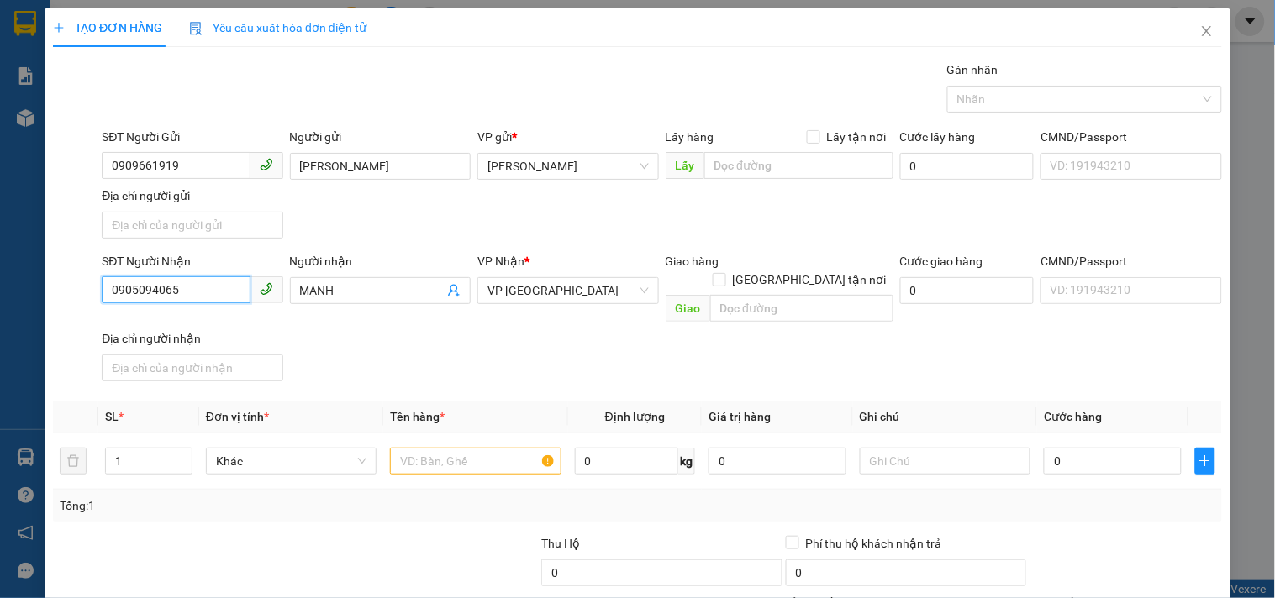
drag, startPoint x: 191, startPoint y: 276, endPoint x: 0, endPoint y: 342, distance: 202.0
click at [0, 340] on div "TẠO ĐƠN HÀNG Yêu cầu xuất hóa đơn điện tử Transit Pickup Surcharge Ids Transit …" at bounding box center [637, 299] width 1275 height 598
click at [196, 318] on div "0977881499 - 0379043905" at bounding box center [190, 325] width 159 height 18
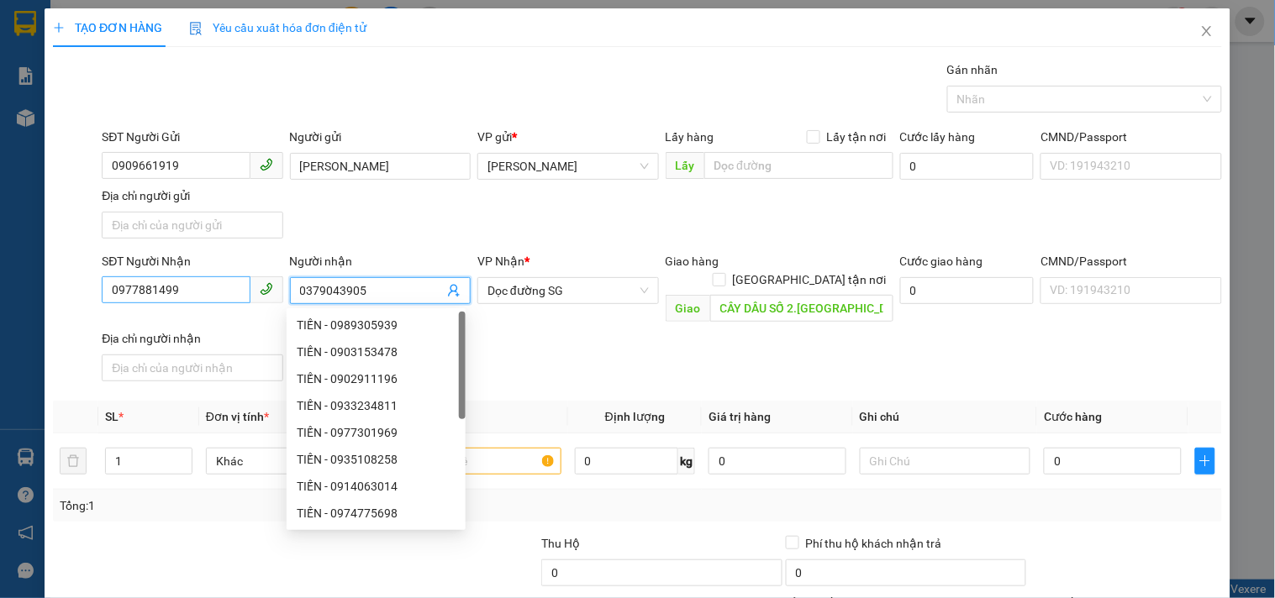
drag, startPoint x: 376, startPoint y: 287, endPoint x: 227, endPoint y: 287, distance: 148.8
click at [234, 287] on div "SĐT Người Nhận 0977881499 Người nhận 0379043905 VP Nhận * Dọc đường [GEOGRAPHIC…" at bounding box center [661, 320] width 1127 height 136
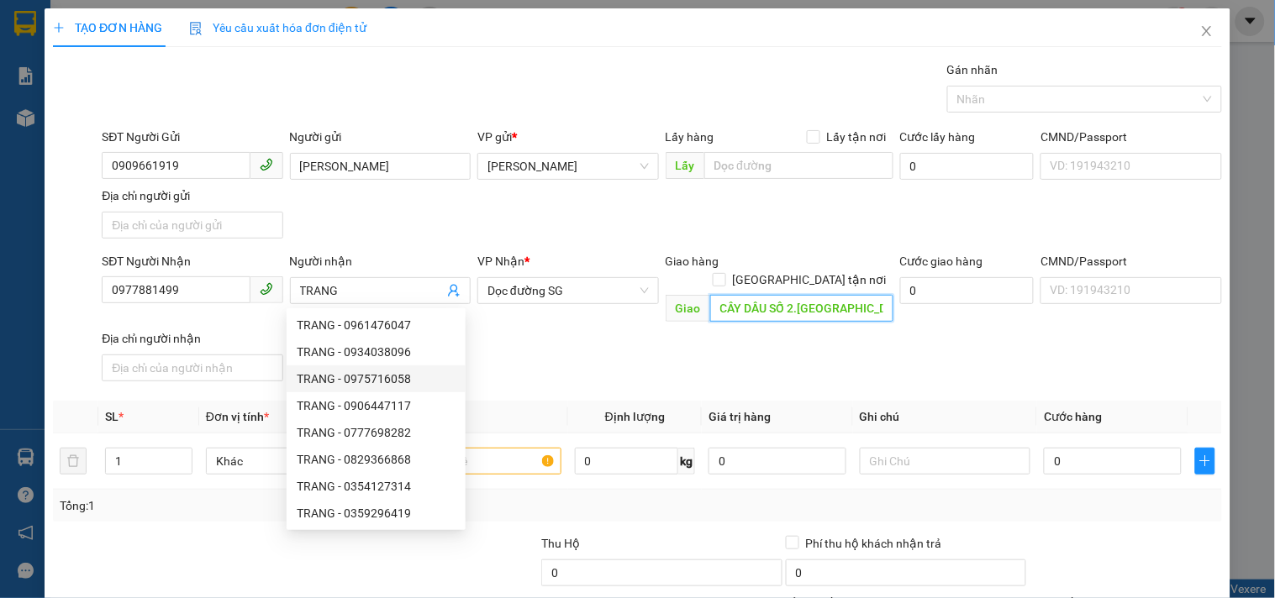
click at [737, 295] on input "CÂY DẦU SỐ 2.[GEOGRAPHIC_DATA]" at bounding box center [801, 308] width 183 height 27
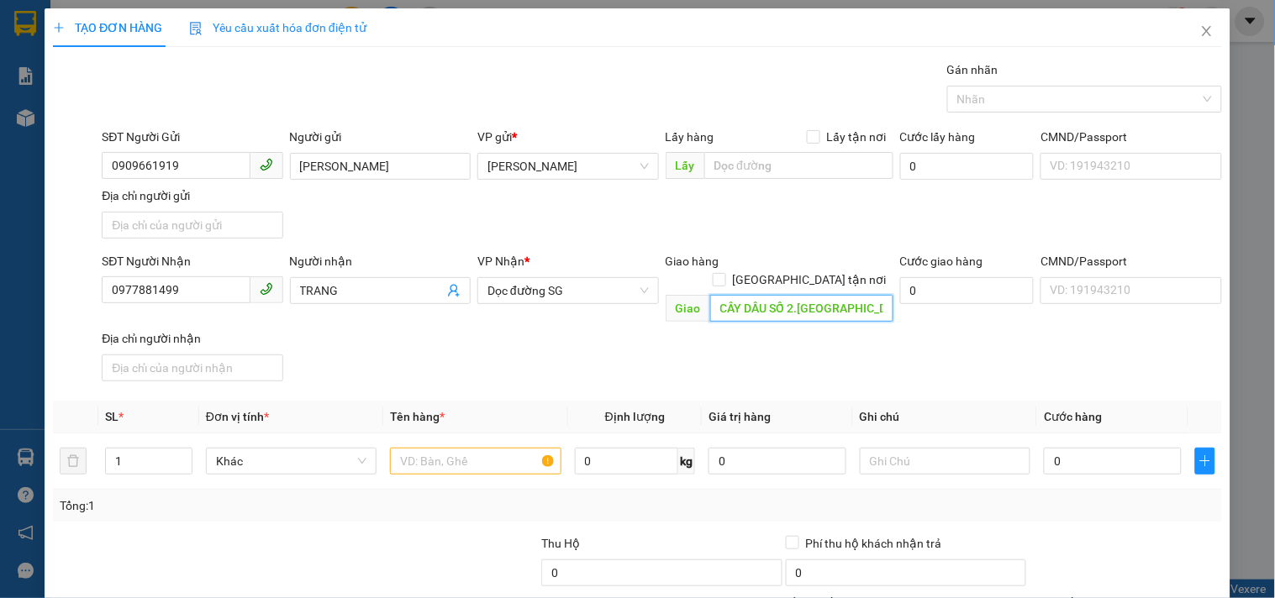
click at [735, 295] on input "CÂY DẦU SỐ 2.[GEOGRAPHIC_DATA]" at bounding box center [801, 308] width 183 height 27
click at [505, 448] on input "text" at bounding box center [475, 461] width 171 height 27
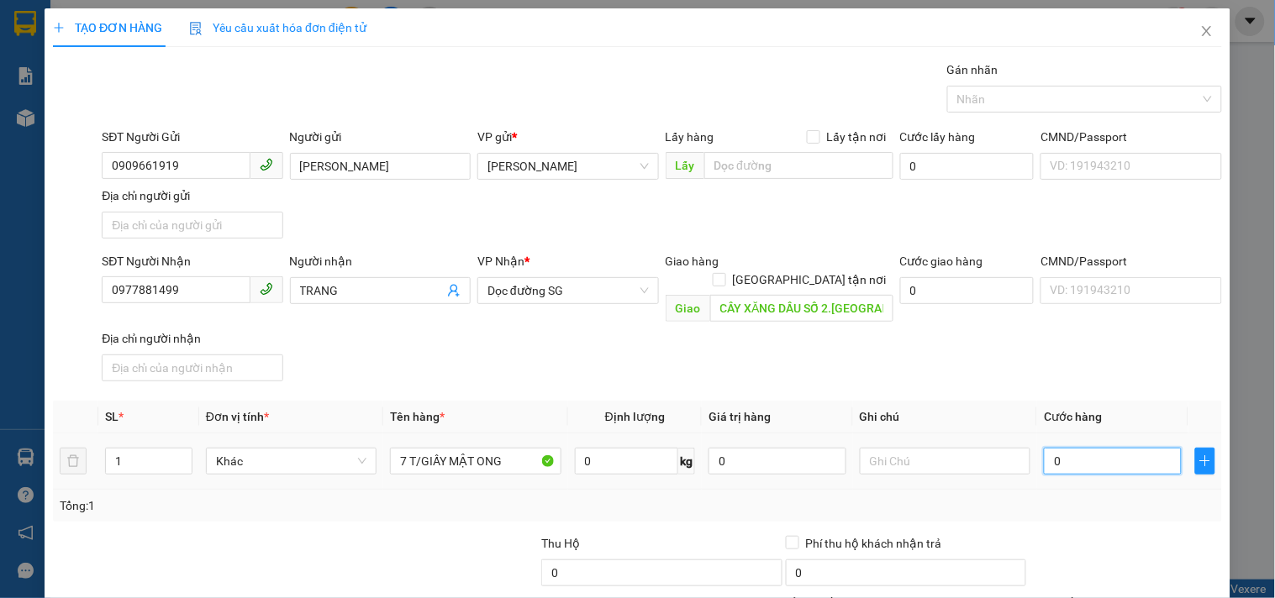
click at [1055, 449] on input "0" at bounding box center [1113, 461] width 138 height 27
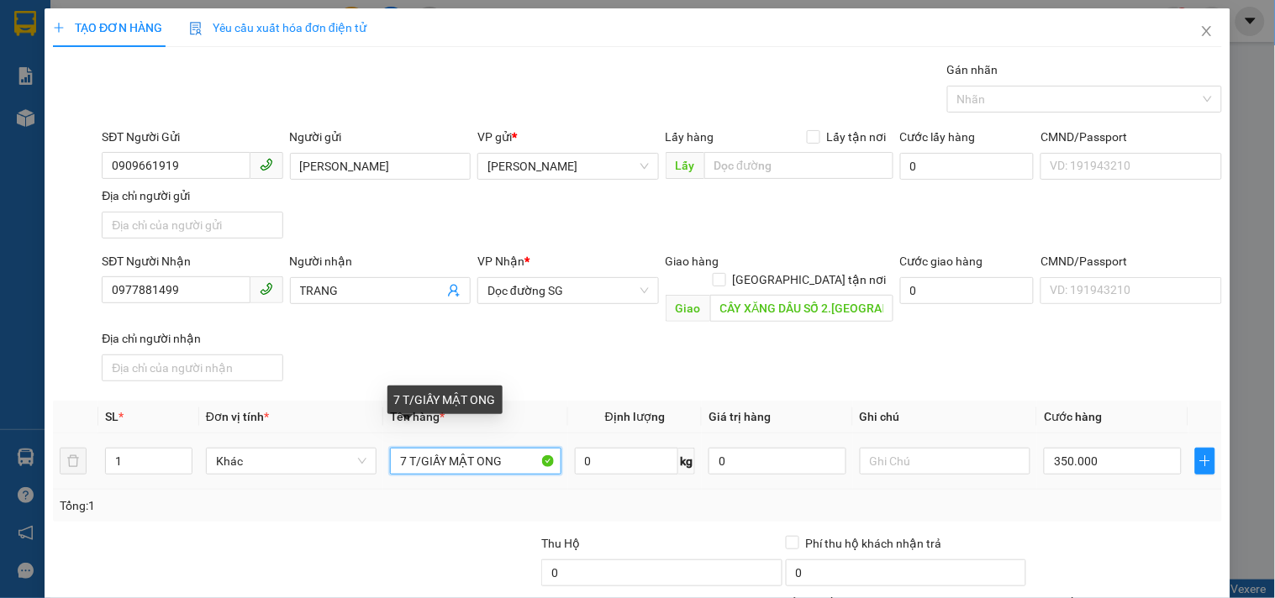
click at [519, 448] on input "7 T/GIẤY MẬT ONG" at bounding box center [475, 461] width 171 height 27
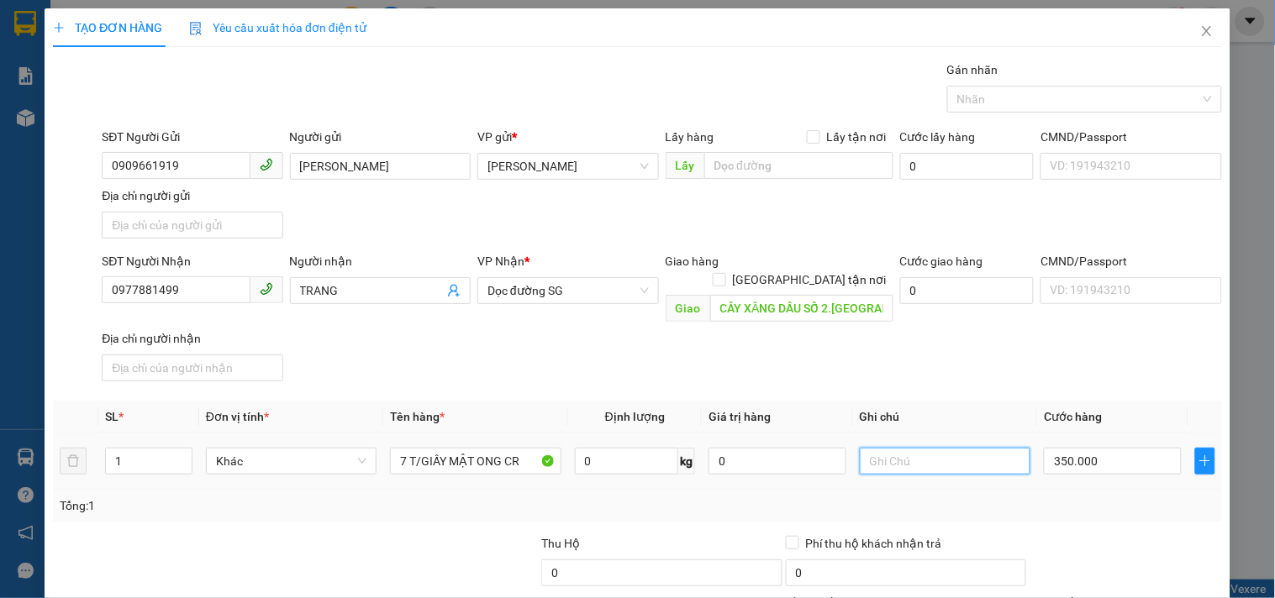
click at [916, 452] on input "text" at bounding box center [945, 461] width 171 height 27
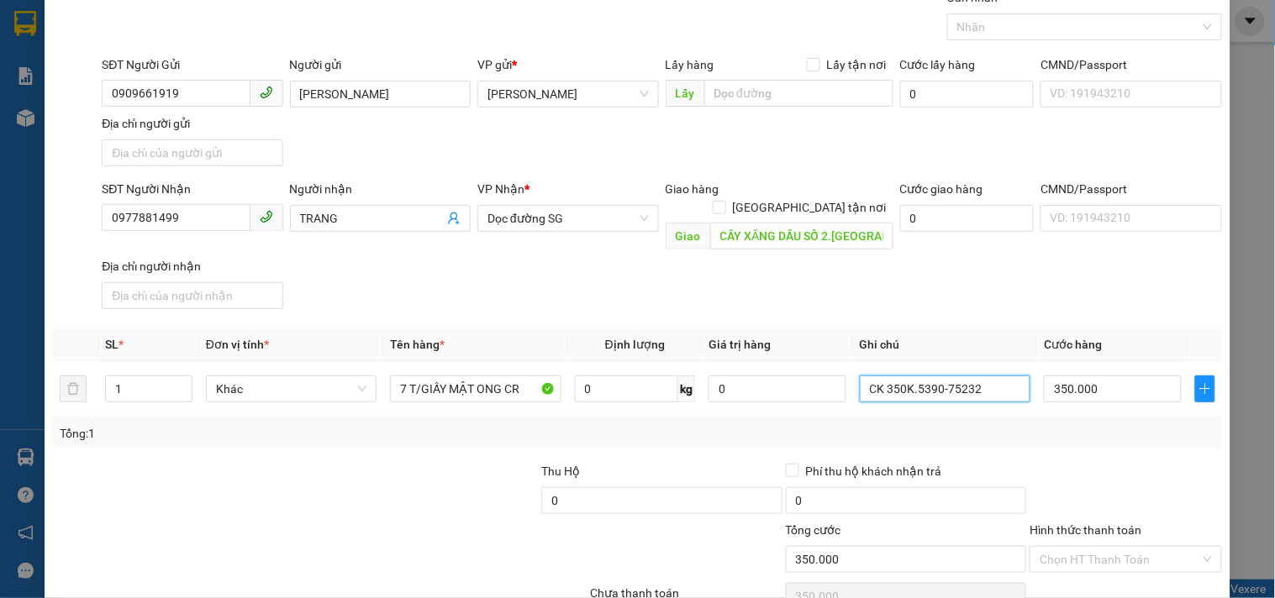
scroll to position [140, 0]
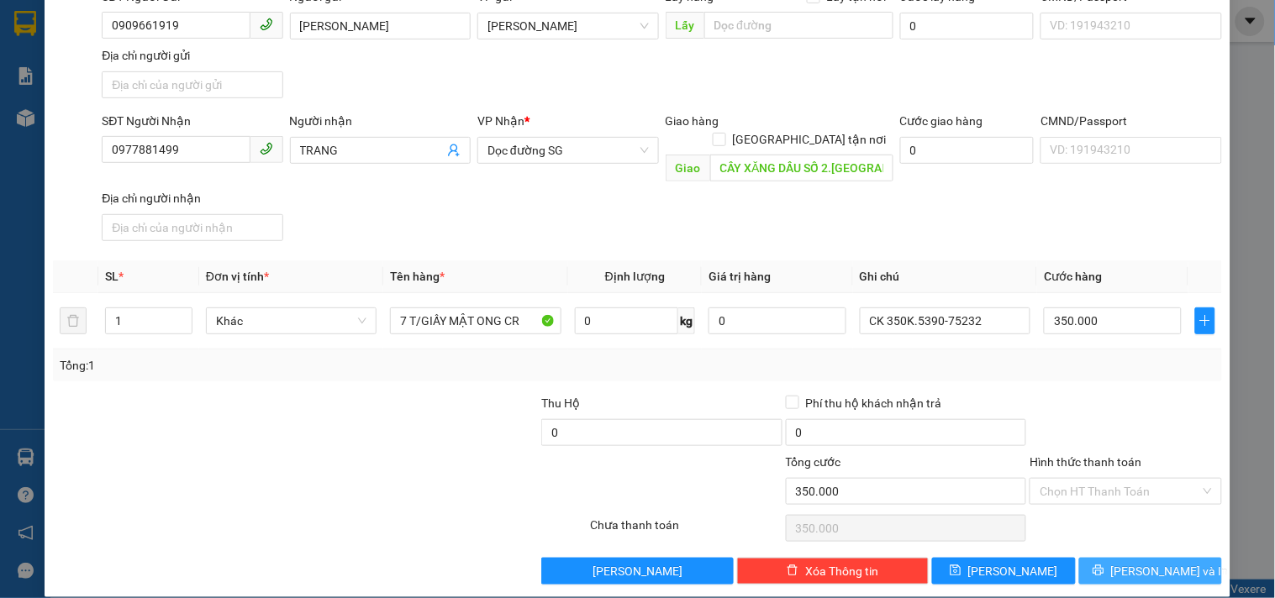
click at [1087, 559] on button "[PERSON_NAME] và In" at bounding box center [1150, 571] width 143 height 27
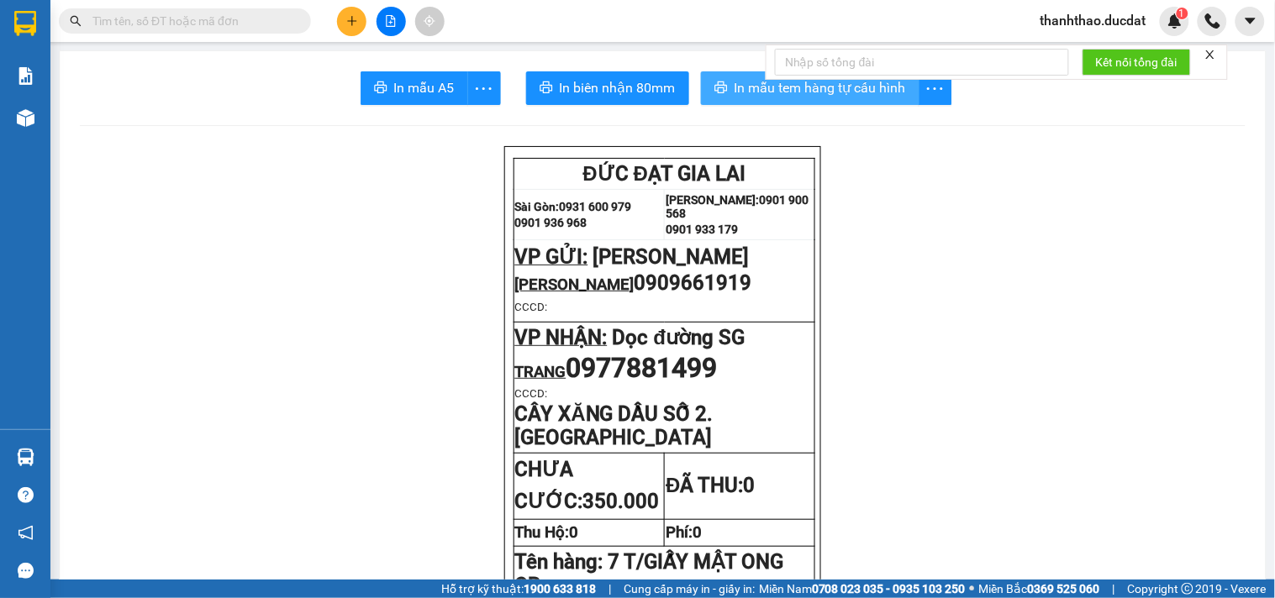
click at [763, 89] on span "In mẫu tem hàng tự cấu hình" at bounding box center [820, 87] width 171 height 21
click at [346, 18] on icon "plus" at bounding box center [352, 21] width 12 height 12
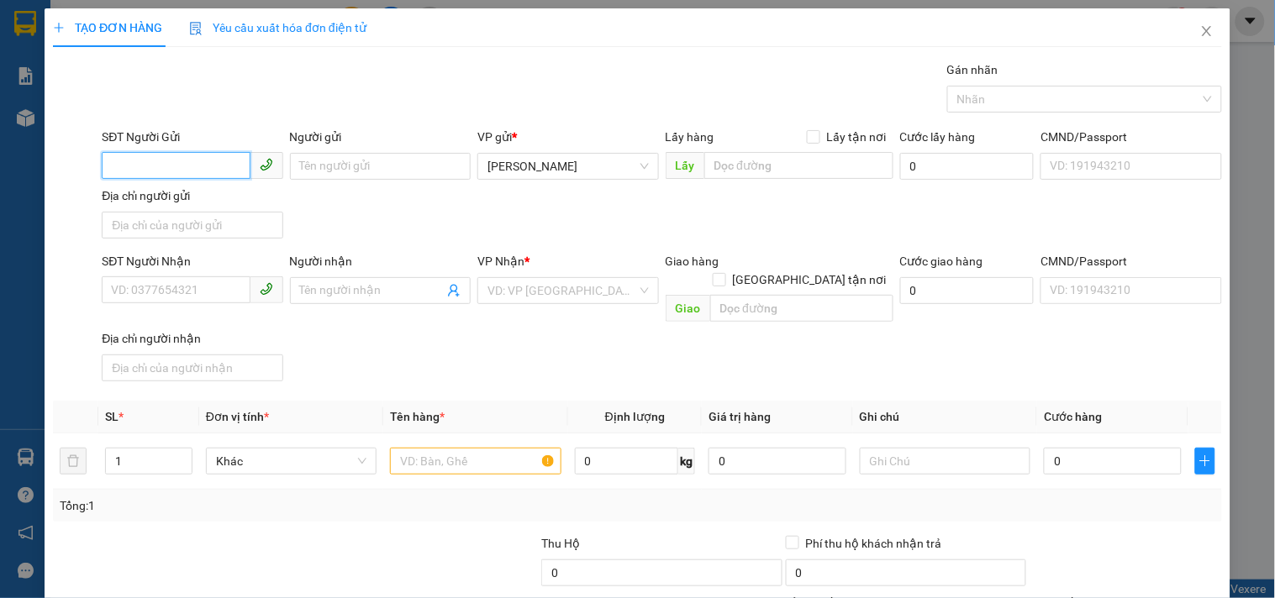
click at [205, 165] on input "SĐT Người Gửi" at bounding box center [176, 165] width 148 height 27
click at [207, 204] on div "0967115299" at bounding box center [190, 200] width 159 height 18
click at [421, 456] on input "text" at bounding box center [475, 461] width 171 height 27
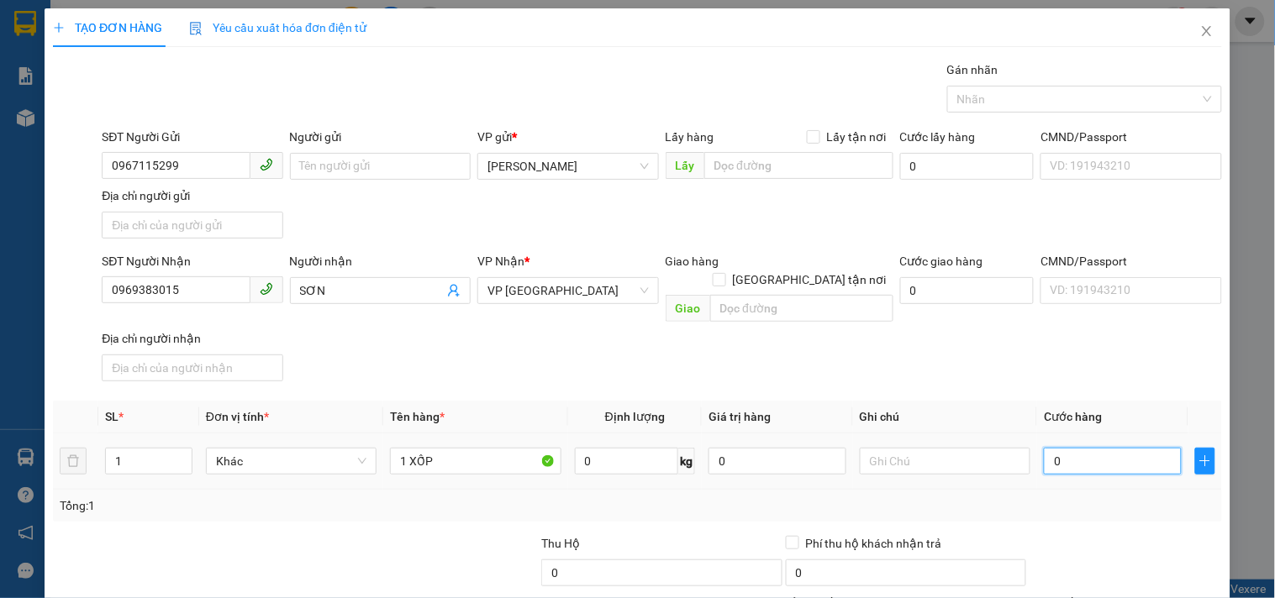
click at [1089, 448] on input "0" at bounding box center [1113, 461] width 138 height 27
drag, startPoint x: 1023, startPoint y: 291, endPoint x: 1027, endPoint y: 309, distance: 19.0
click at [1022, 290] on div "Cước giao hàng 0" at bounding box center [967, 290] width 141 height 77
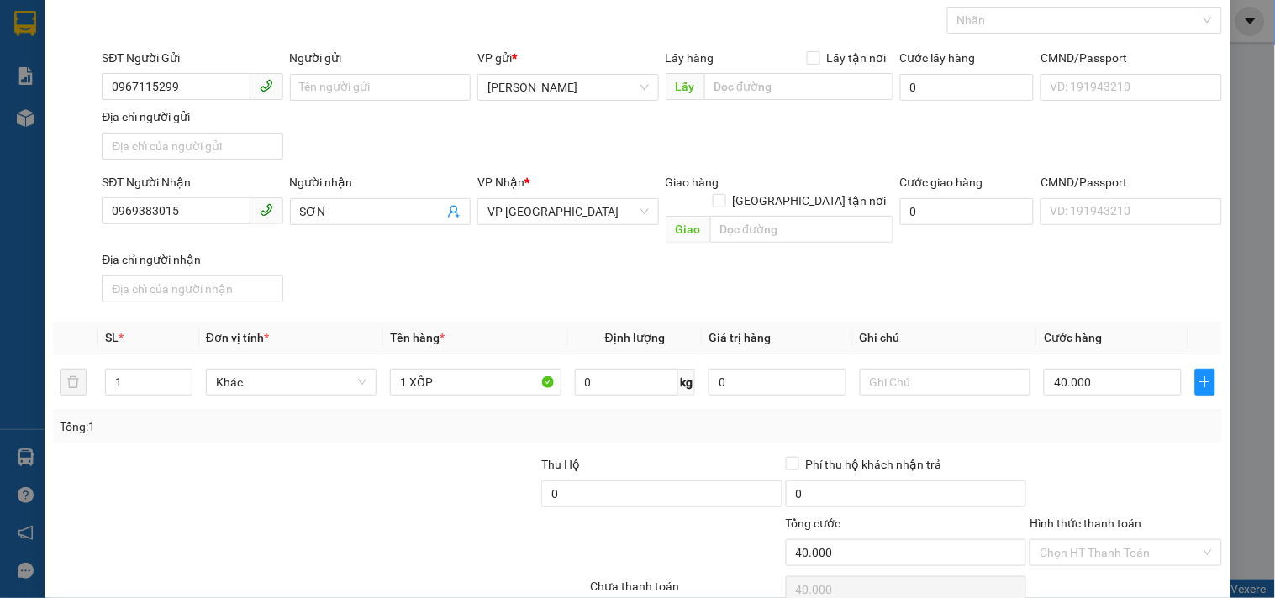
scroll to position [140, 0]
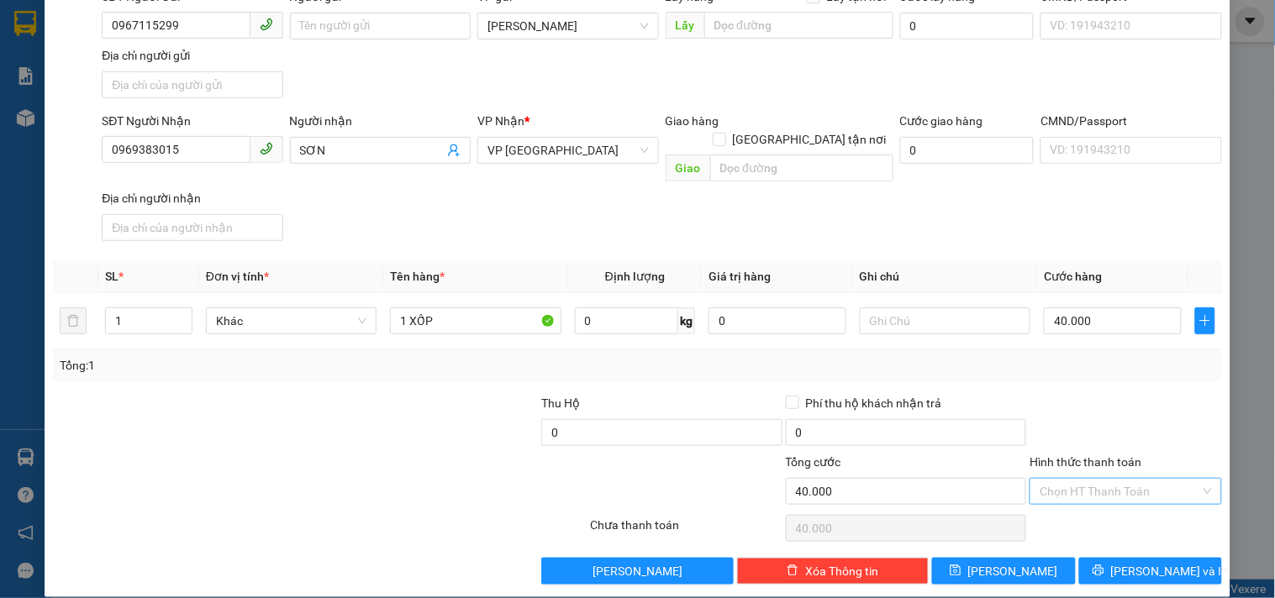
click at [1087, 479] on input "Hình thức thanh toán" at bounding box center [1120, 491] width 160 height 25
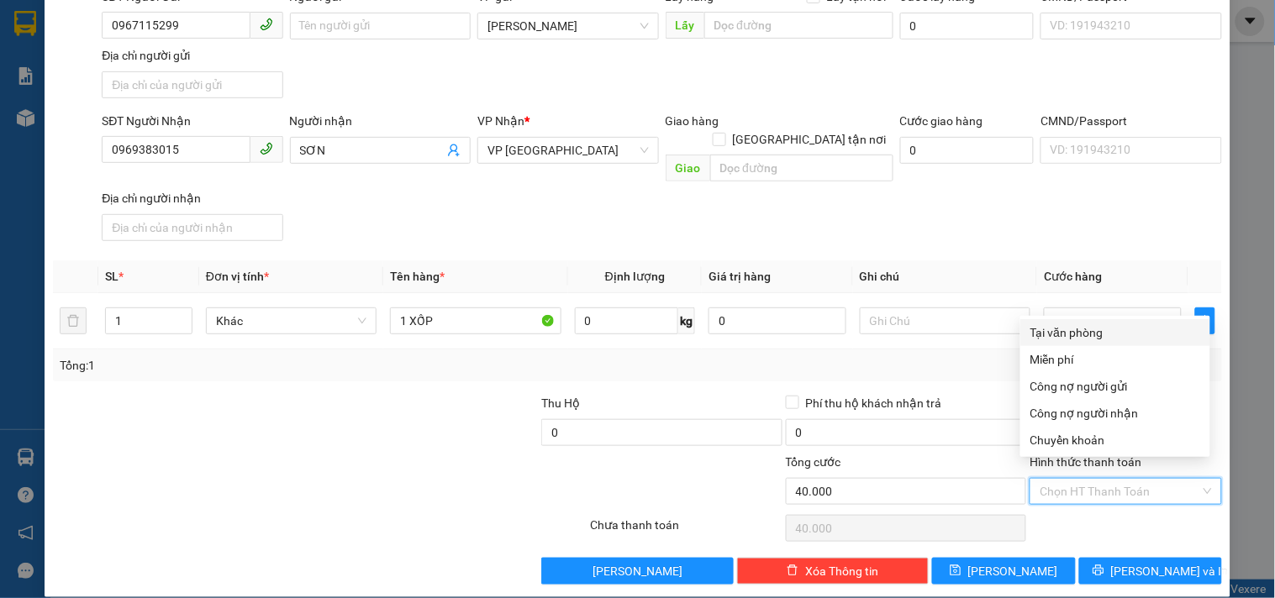
click at [1080, 334] on div "Tại văn phòng" at bounding box center [1115, 333] width 170 height 18
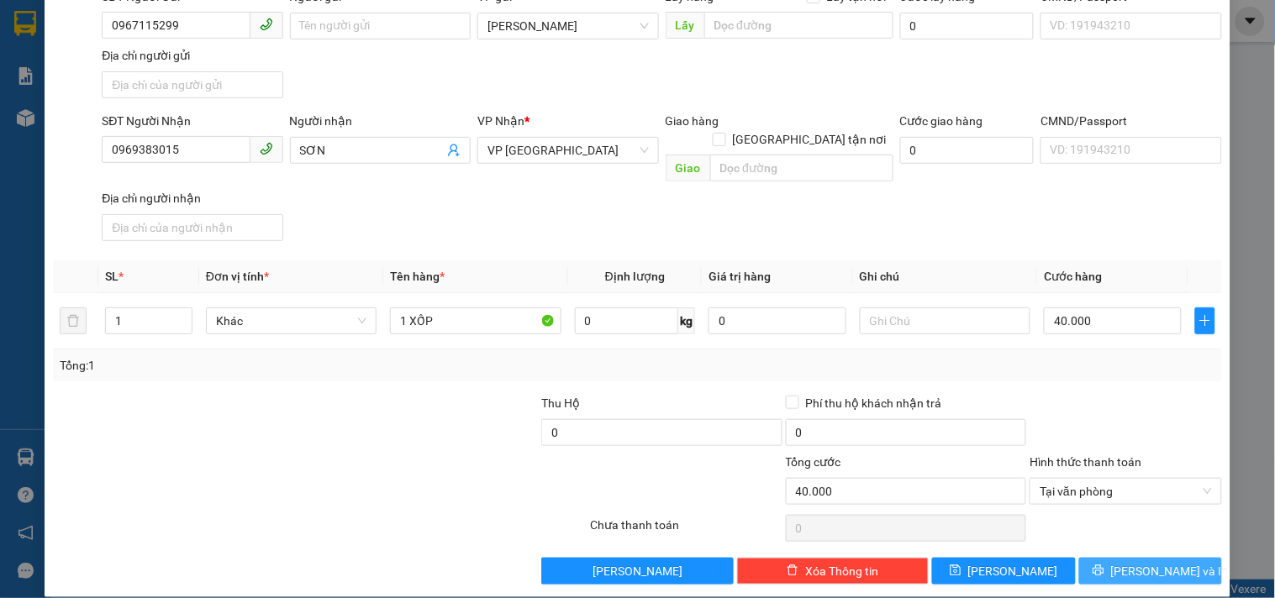
click at [1104, 558] on button "[PERSON_NAME] và In" at bounding box center [1150, 571] width 143 height 27
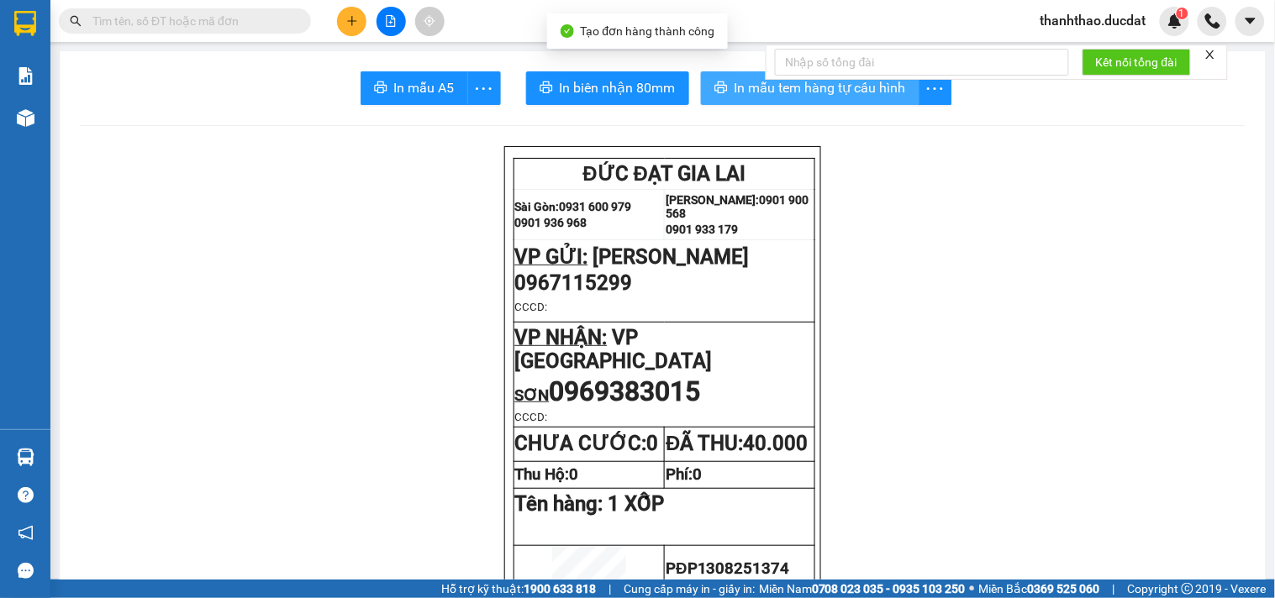
click at [824, 93] on span "In mẫu tem hàng tự cấu hình" at bounding box center [820, 87] width 171 height 21
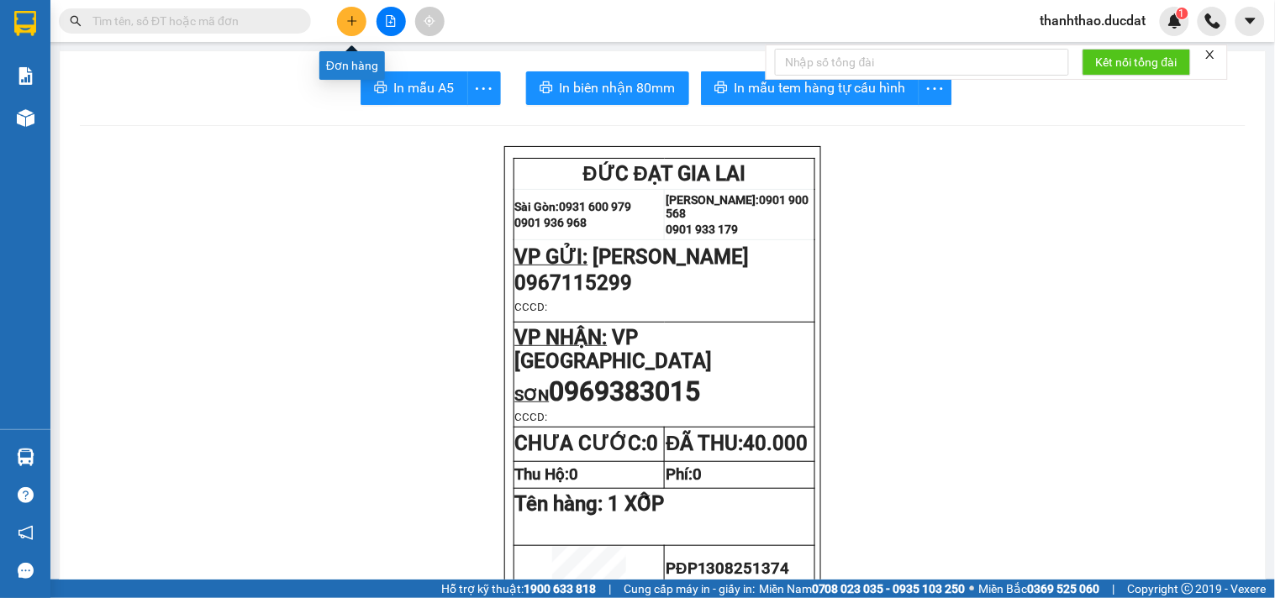
click at [354, 13] on button at bounding box center [351, 21] width 29 height 29
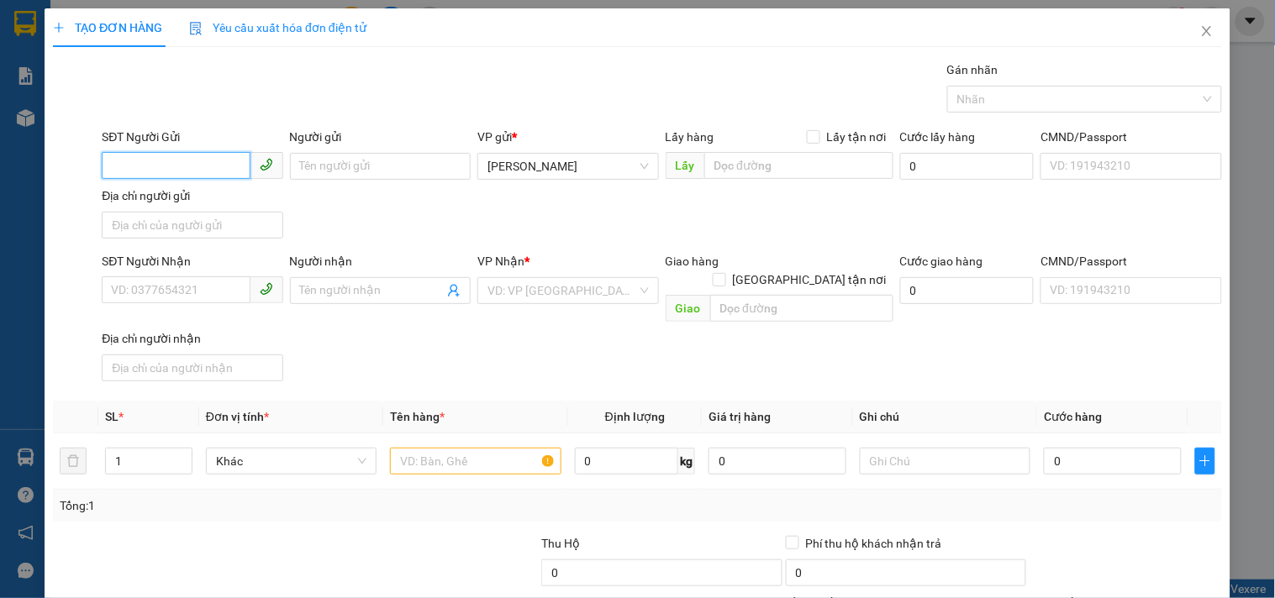
click at [181, 164] on input "SĐT Người Gửi" at bounding box center [176, 165] width 148 height 27
click at [185, 189] on div "0961073637" at bounding box center [190, 200] width 179 height 27
click at [431, 448] on input "text" at bounding box center [475, 461] width 171 height 27
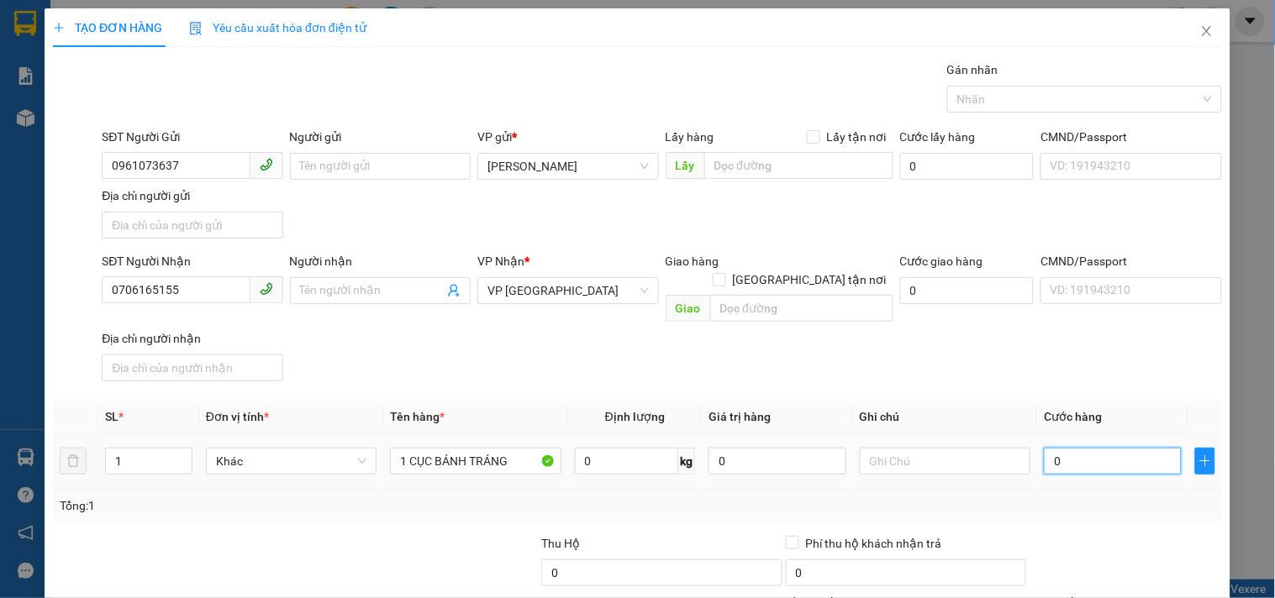
click at [1059, 456] on input "0" at bounding box center [1113, 461] width 138 height 27
drag, startPoint x: 956, startPoint y: 439, endPoint x: 927, endPoint y: 450, distance: 30.6
click at [944, 450] on input "text" at bounding box center [945, 461] width 171 height 27
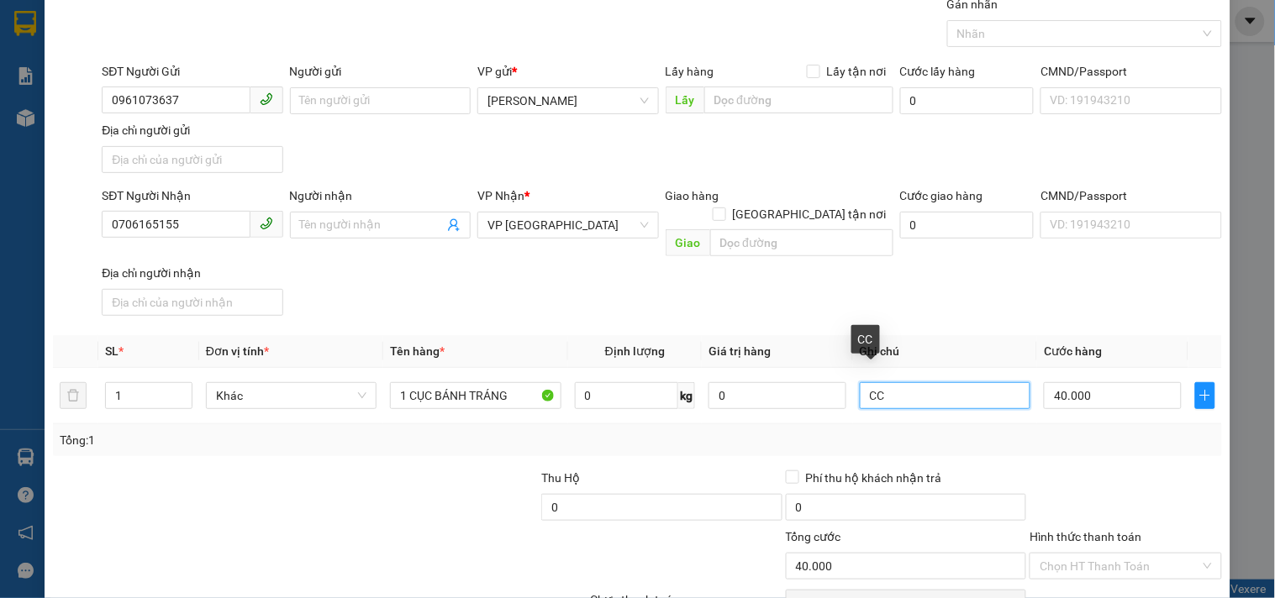
scroll to position [140, 0]
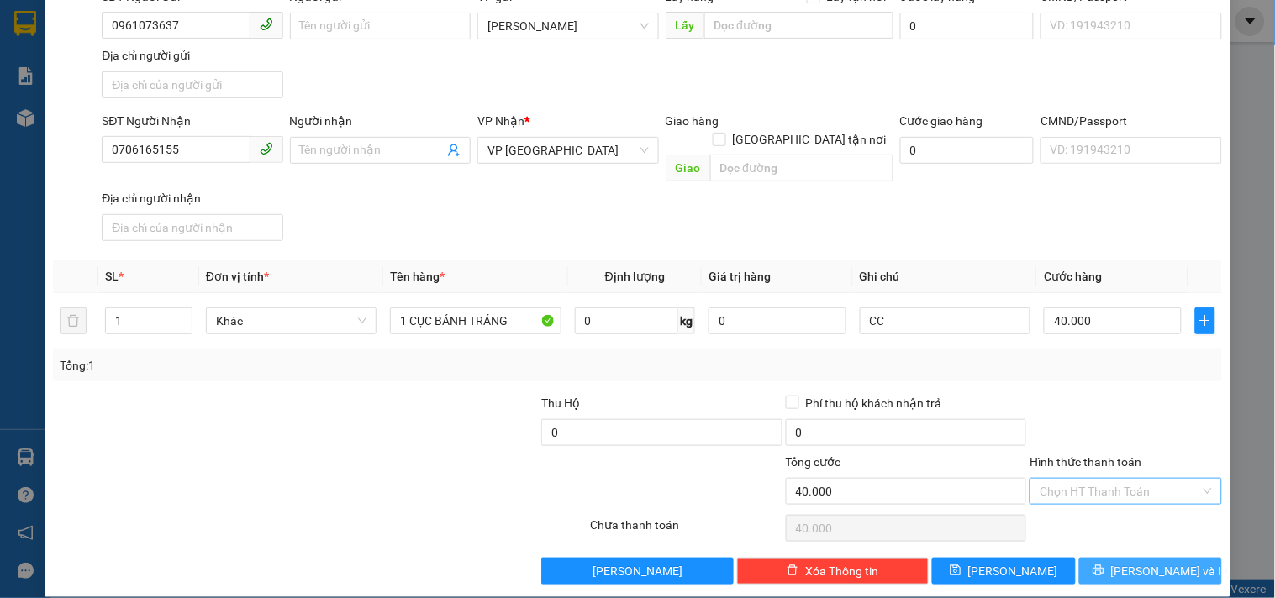
drag, startPoint x: 1132, startPoint y: 545, endPoint x: 1087, endPoint y: 477, distance: 81.8
click at [1116, 508] on div "Transit Pickup Surcharge Ids Transit Deliver Surcharge Ids Transit Deliver Surc…" at bounding box center [637, 252] width 1169 height 665
click at [1096, 558] on button "[PERSON_NAME] và In" at bounding box center [1150, 571] width 143 height 27
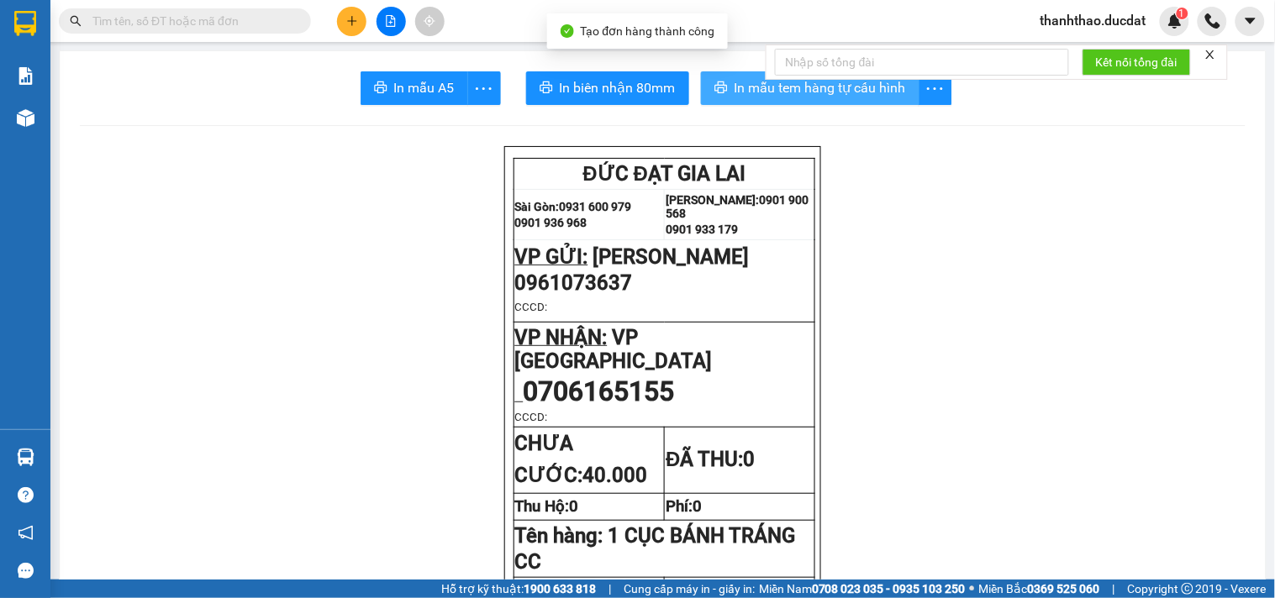
click at [755, 94] on span "In mẫu tem hàng tự cấu hình" at bounding box center [820, 87] width 171 height 21
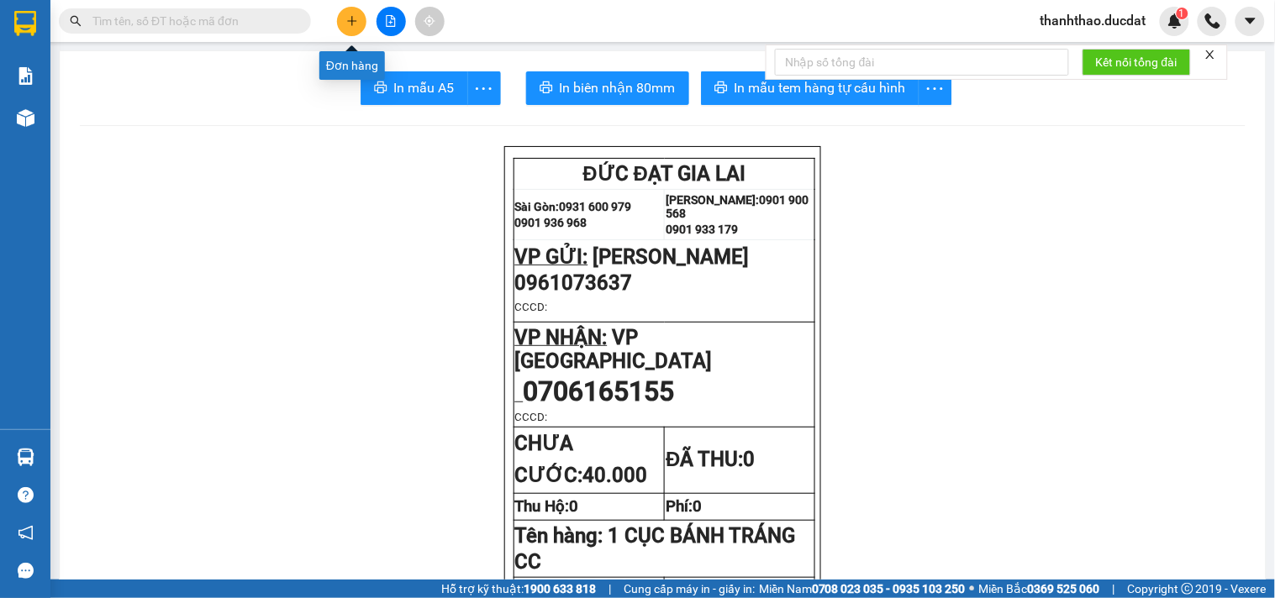
click at [358, 24] on button at bounding box center [351, 21] width 29 height 29
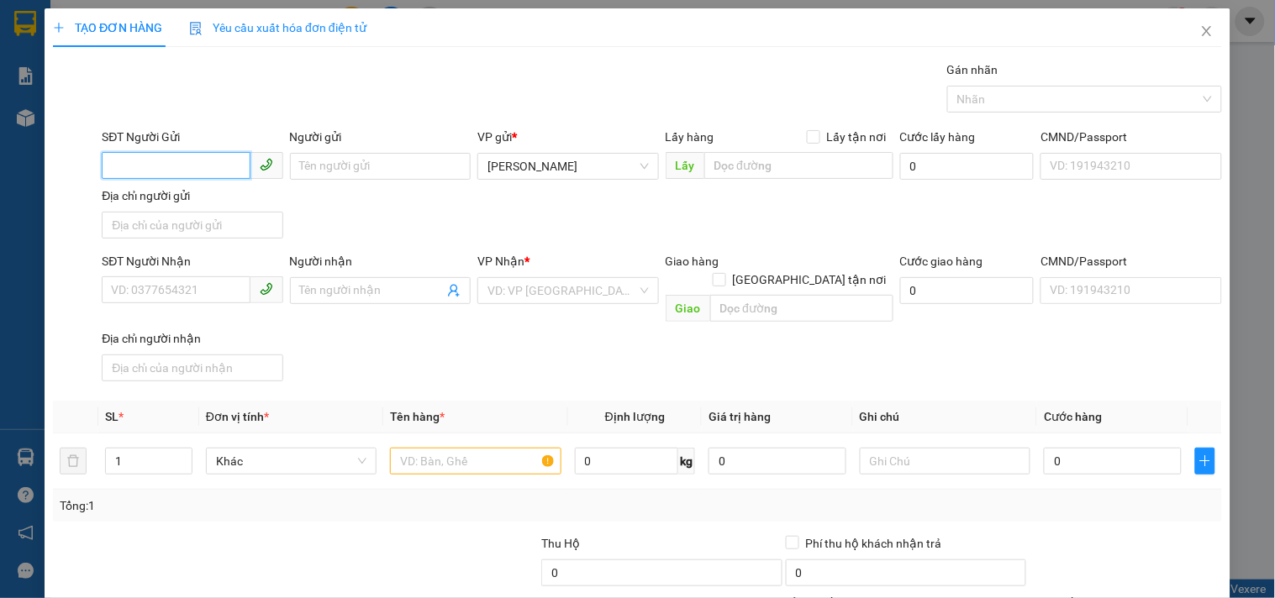
drag, startPoint x: 187, startPoint y: 161, endPoint x: 149, endPoint y: 151, distance: 39.8
click at [164, 149] on div "SĐT Người Gửi VD: 0371234567" at bounding box center [192, 157] width 181 height 59
click at [157, 200] on div "0339209027 - [PERSON_NAME]" at bounding box center [194, 200] width 166 height 18
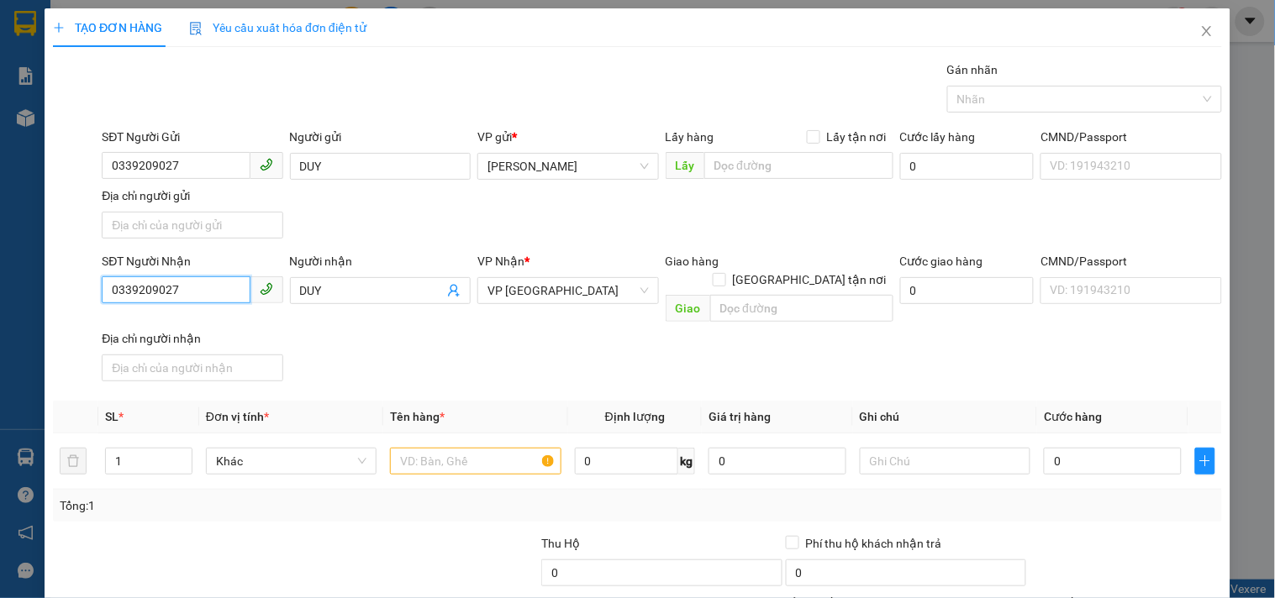
drag, startPoint x: 214, startPoint y: 289, endPoint x: 0, endPoint y: 208, distance: 229.3
click at [0, 216] on div "TẠO ĐƠN HÀNG Yêu cầu xuất hóa đơn điện tử Transit Pickup Surcharge Ids Transit …" at bounding box center [637, 299] width 1275 height 598
click at [136, 329] on div "0906241915 - DUY" at bounding box center [190, 325] width 159 height 18
drag, startPoint x: 518, startPoint y: 443, endPoint x: 501, endPoint y: 438, distance: 17.5
click at [508, 448] on input "text" at bounding box center [475, 461] width 171 height 27
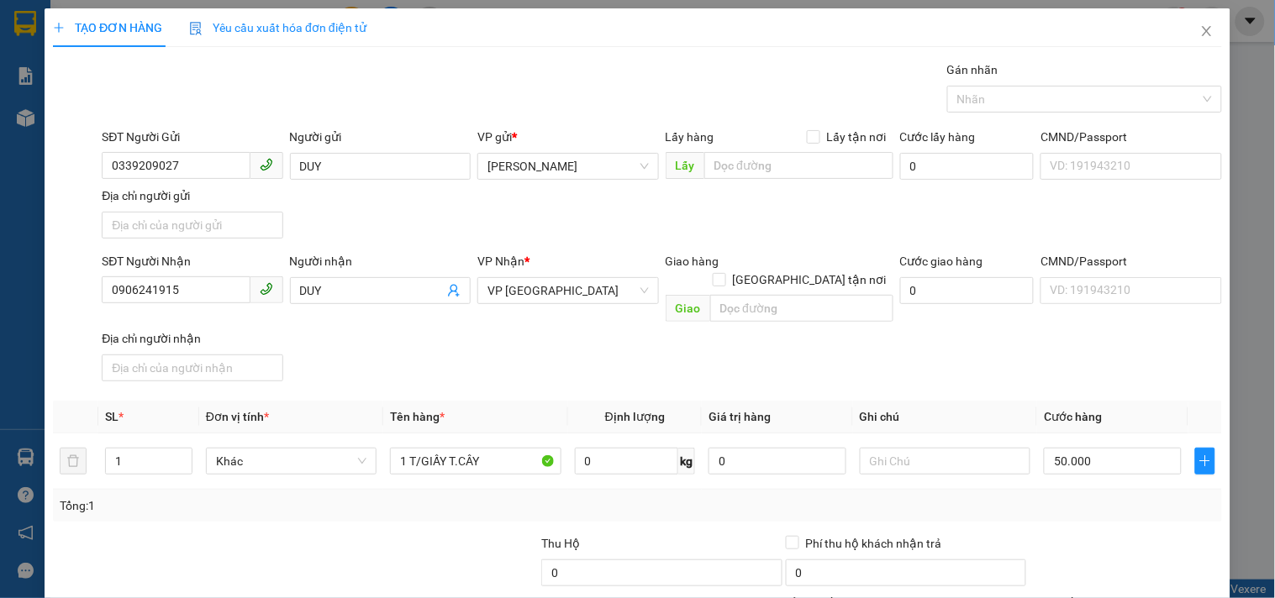
click at [1057, 337] on div "SĐT Người Nhận 0906241915 Người nhận DUY VP Nhận * VP [GEOGRAPHIC_DATA] Giao hà…" at bounding box center [661, 320] width 1127 height 136
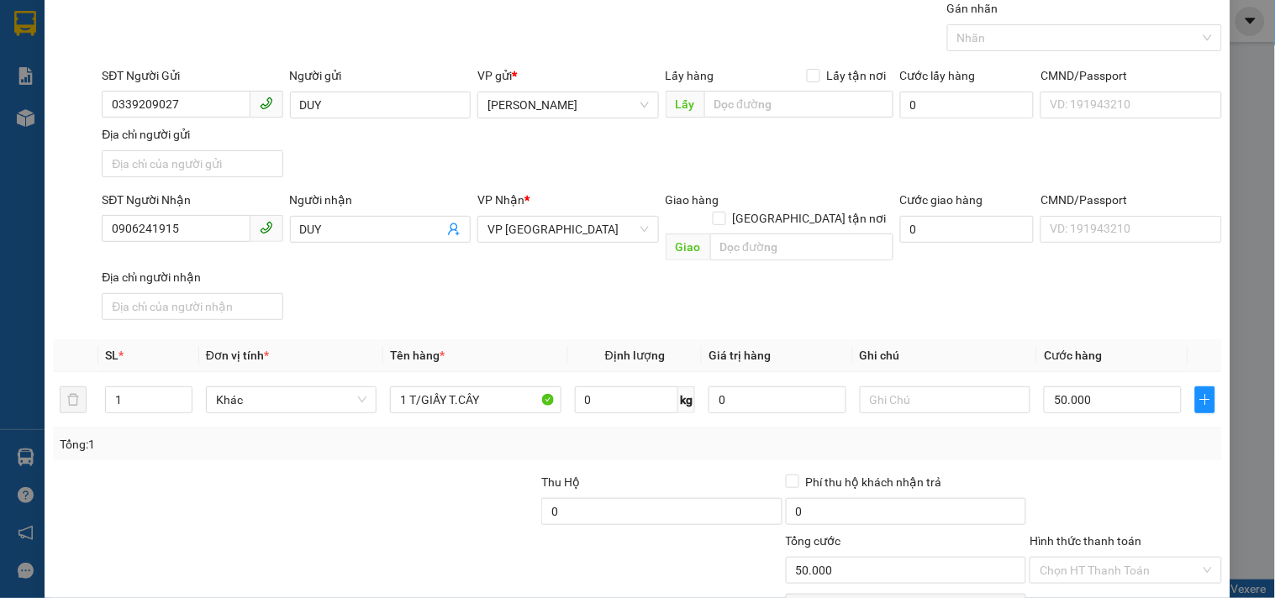
scroll to position [140, 0]
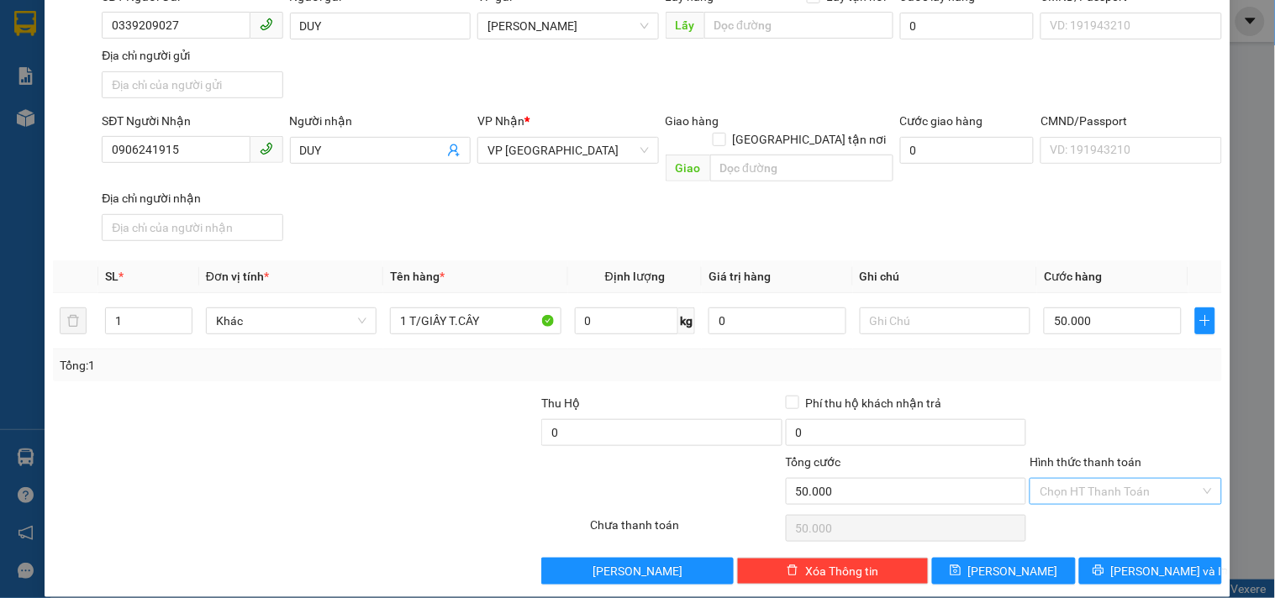
drag, startPoint x: 1110, startPoint y: 479, endPoint x: 1109, endPoint y: 462, distance: 16.8
click at [1110, 479] on input "Hình thức thanh toán" at bounding box center [1120, 491] width 160 height 25
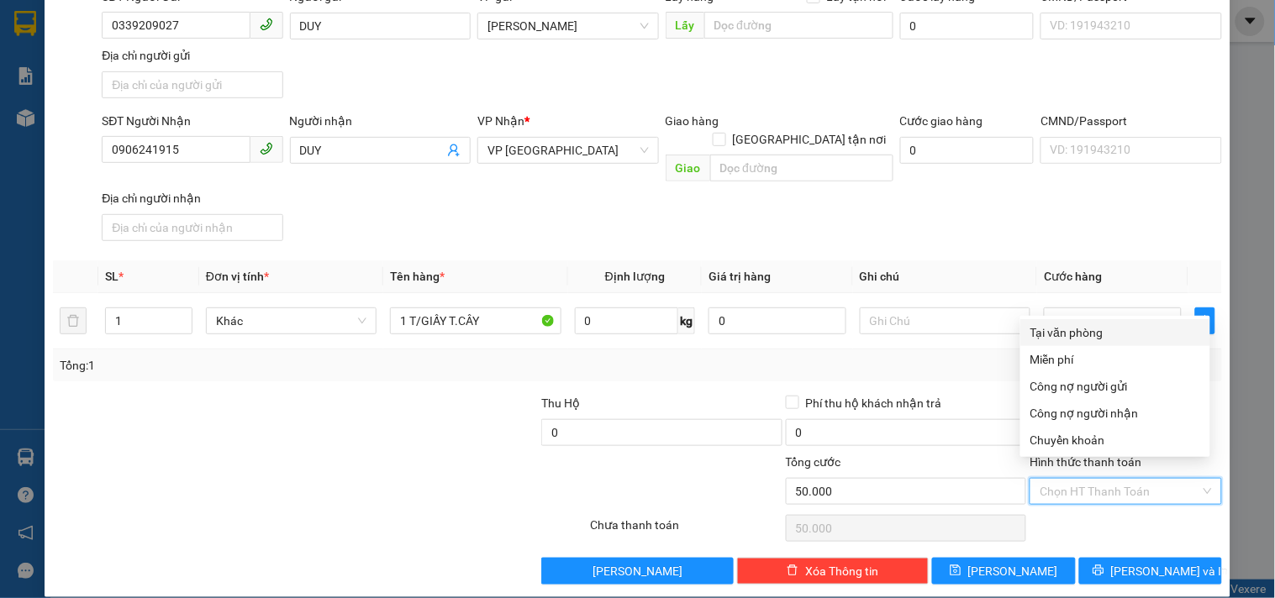
click at [1105, 334] on div "Tại văn phòng" at bounding box center [1115, 333] width 170 height 18
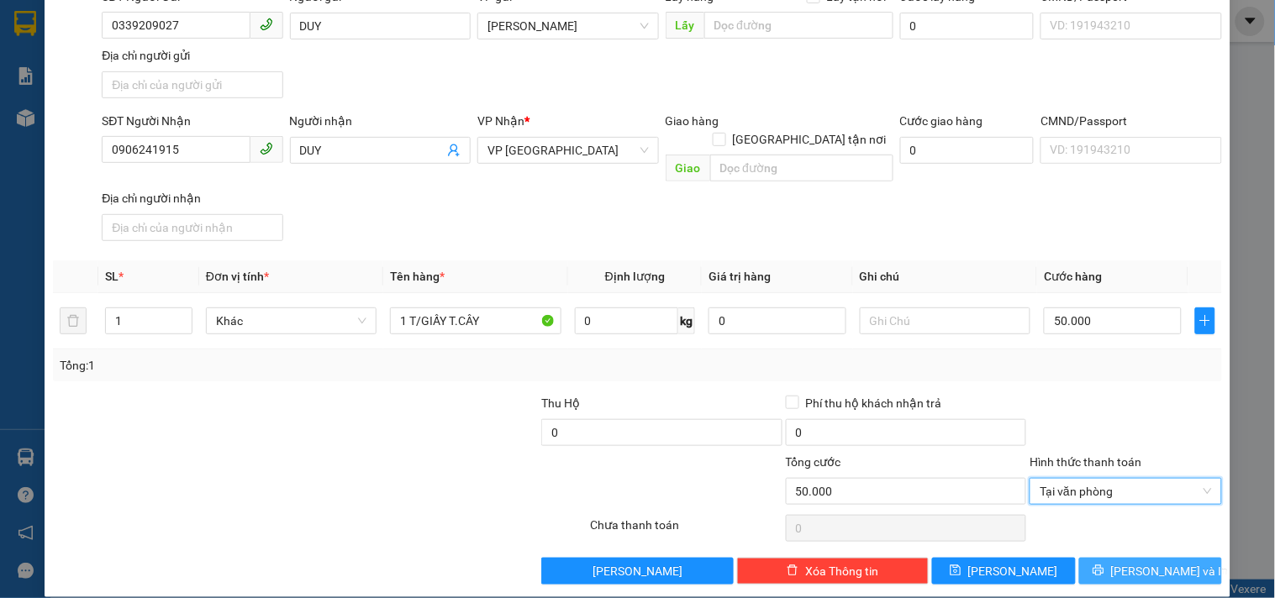
click at [1104, 565] on icon "printer" at bounding box center [1099, 571] width 12 height 12
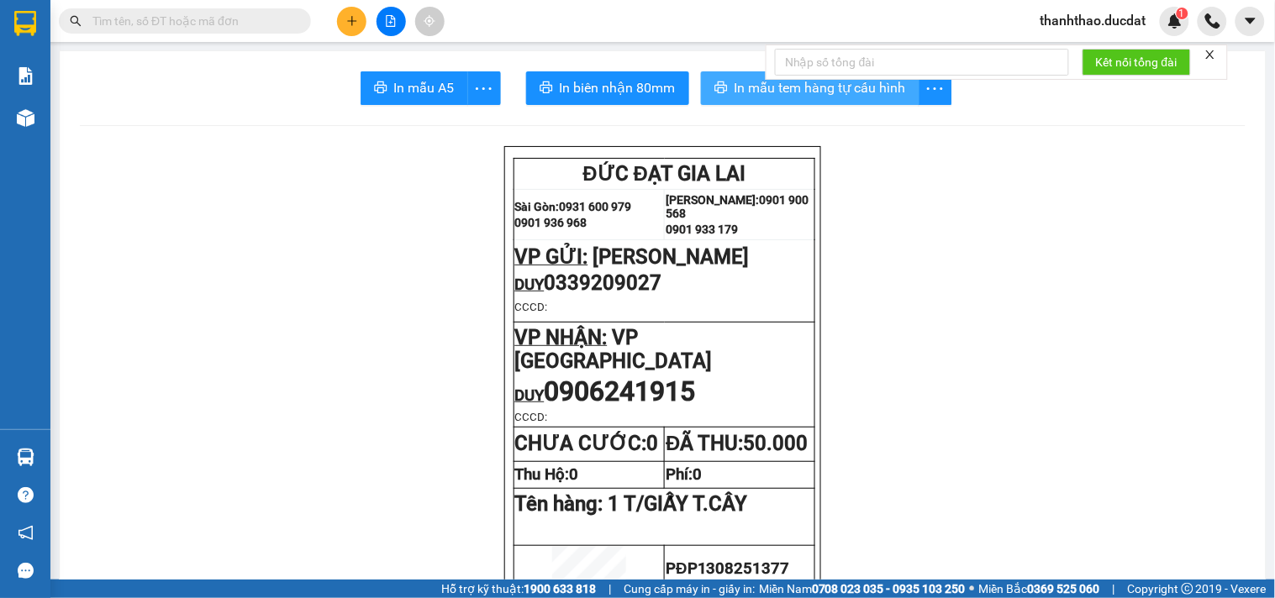
click at [753, 79] on span "In mẫu tem hàng tự cấu hình" at bounding box center [820, 87] width 171 height 21
click at [346, 19] on icon "plus" at bounding box center [352, 21] width 12 height 12
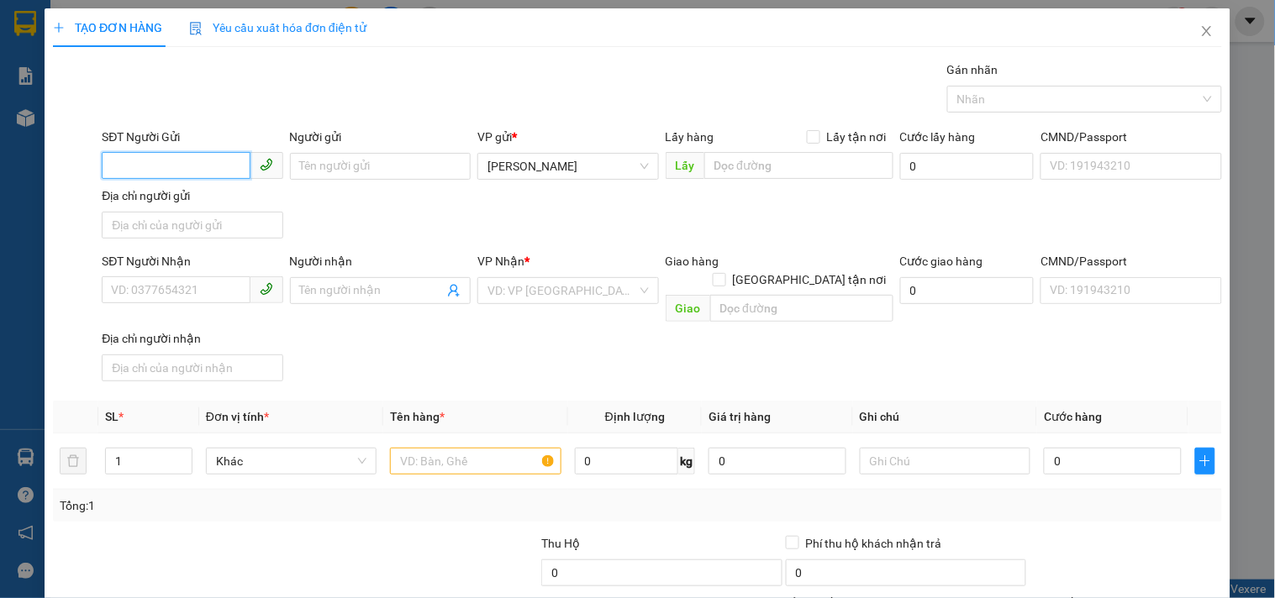
drag, startPoint x: 185, startPoint y: 158, endPoint x: 145, endPoint y: 172, distance: 42.8
click at [182, 160] on input "SĐT Người Gửi" at bounding box center [176, 165] width 148 height 27
click at [150, 204] on div "0377861386" at bounding box center [190, 200] width 159 height 18
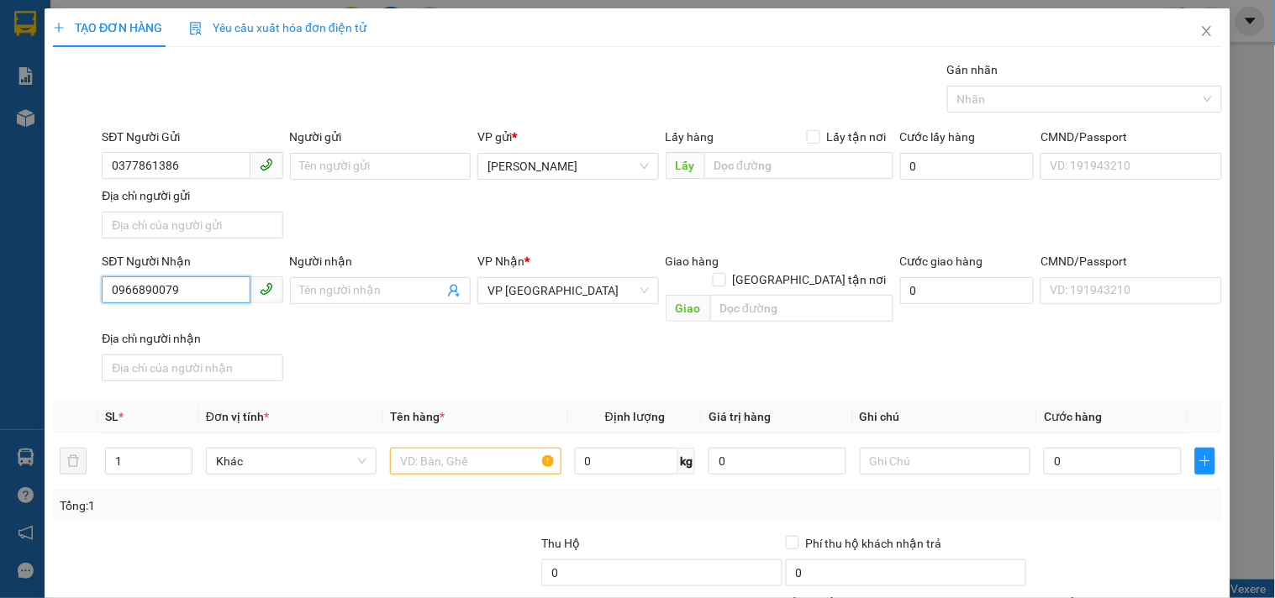
drag, startPoint x: 196, startPoint y: 292, endPoint x: 3, endPoint y: 322, distance: 194.8
click at [0, 319] on div "TẠO ĐƠN HÀNG Yêu cầu xuất hóa đơn điện tử Transit Pickup Surcharge Ids Transit …" at bounding box center [637, 299] width 1275 height 598
click at [153, 321] on div "0905821828" at bounding box center [190, 325] width 159 height 18
drag, startPoint x: 503, startPoint y: 441, endPoint x: 473, endPoint y: 444, distance: 29.5
click at [493, 448] on input "text" at bounding box center [475, 461] width 171 height 27
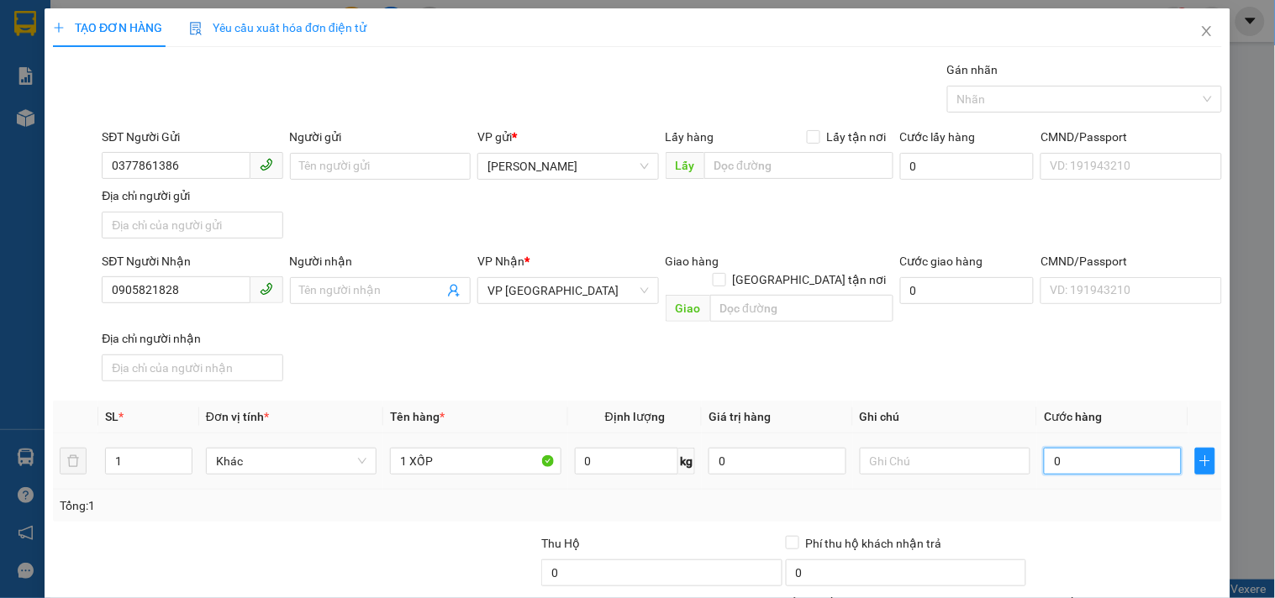
click at [1099, 452] on input "0" at bounding box center [1113, 461] width 138 height 27
click at [1009, 401] on th "Ghi chú" at bounding box center [945, 417] width 184 height 33
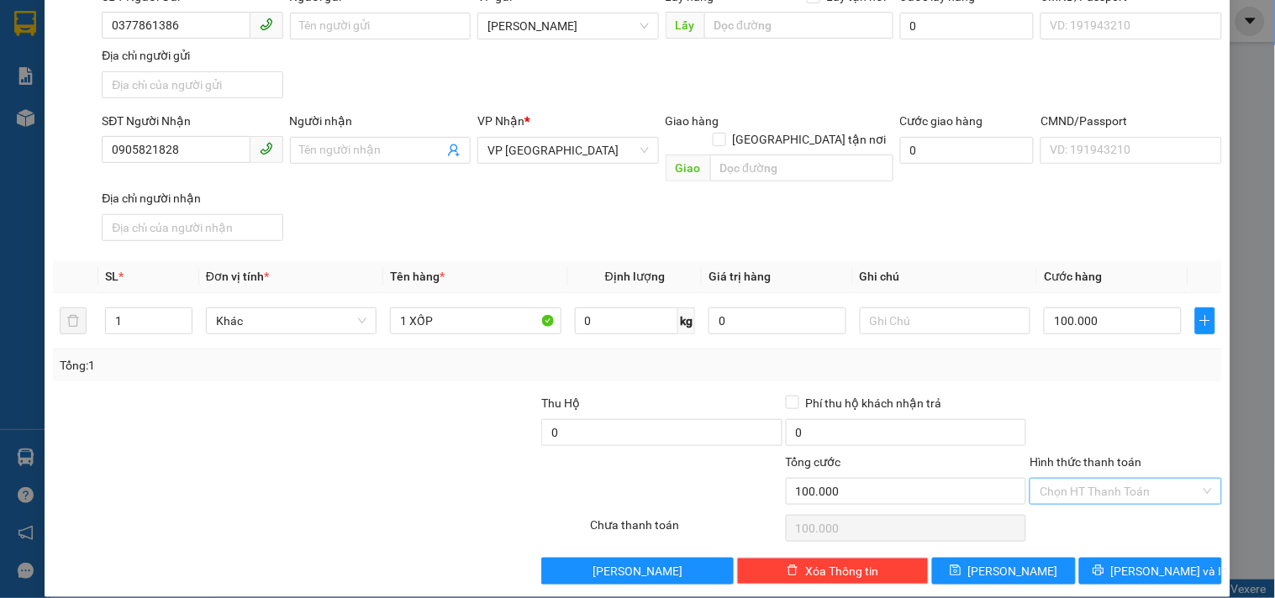
click at [1133, 479] on input "Hình thức thanh toán" at bounding box center [1120, 491] width 160 height 25
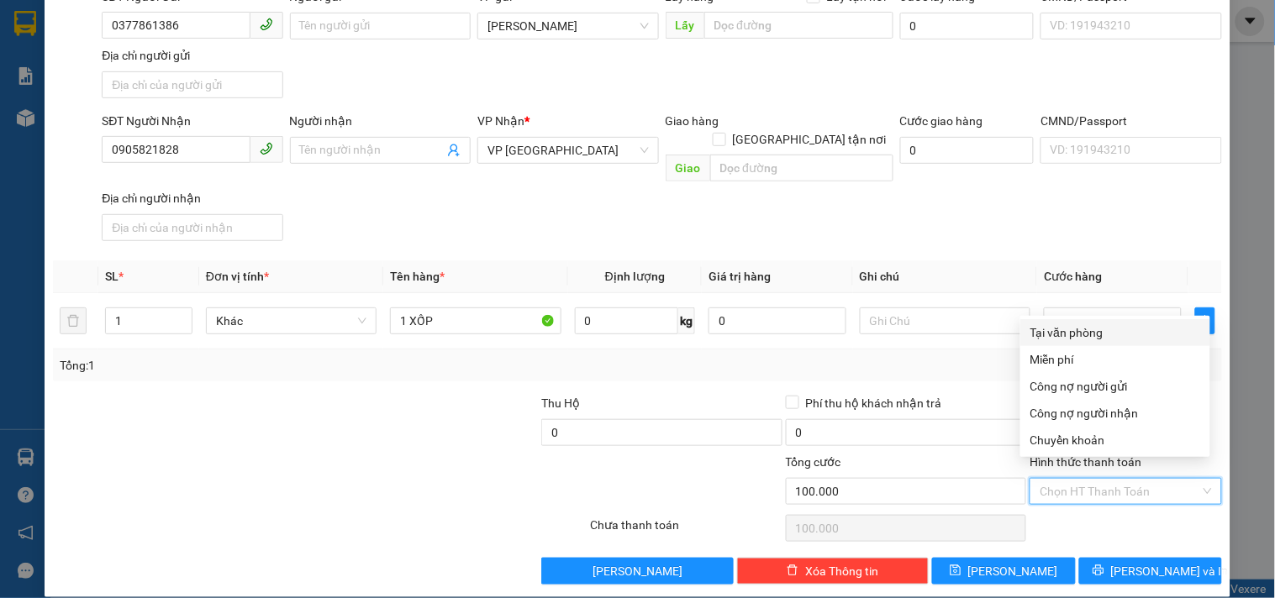
click at [1082, 334] on div "Tại văn phòng" at bounding box center [1115, 333] width 170 height 18
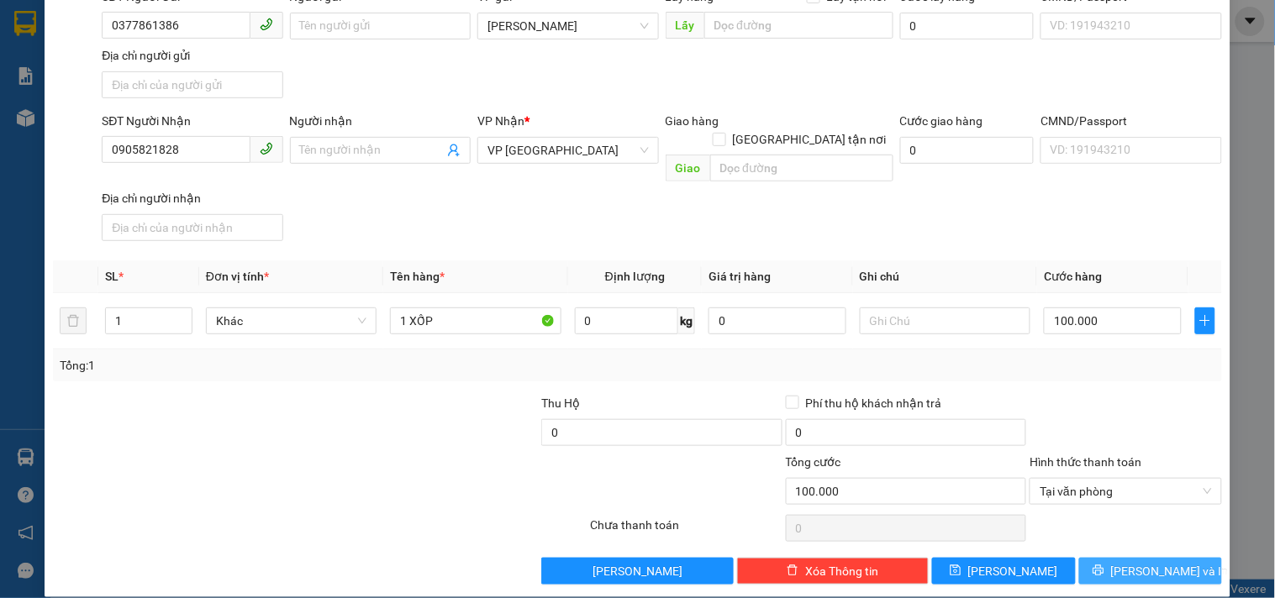
click at [1104, 565] on icon "printer" at bounding box center [1099, 571] width 12 height 12
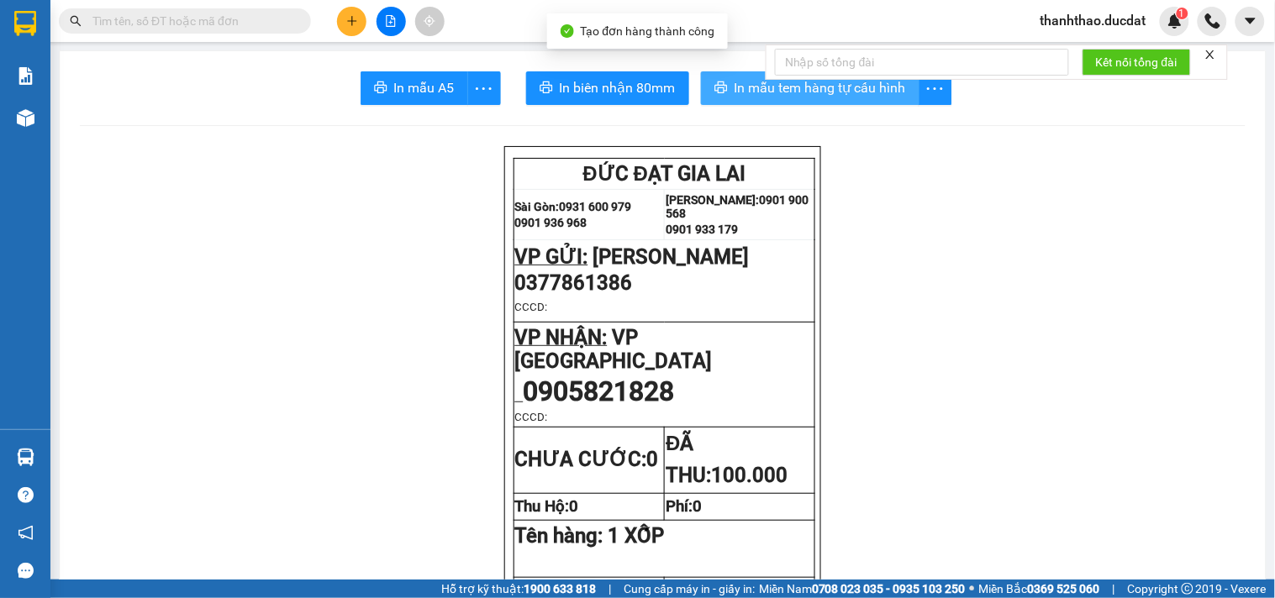
click at [714, 90] on icon "printer" at bounding box center [720, 87] width 13 height 13
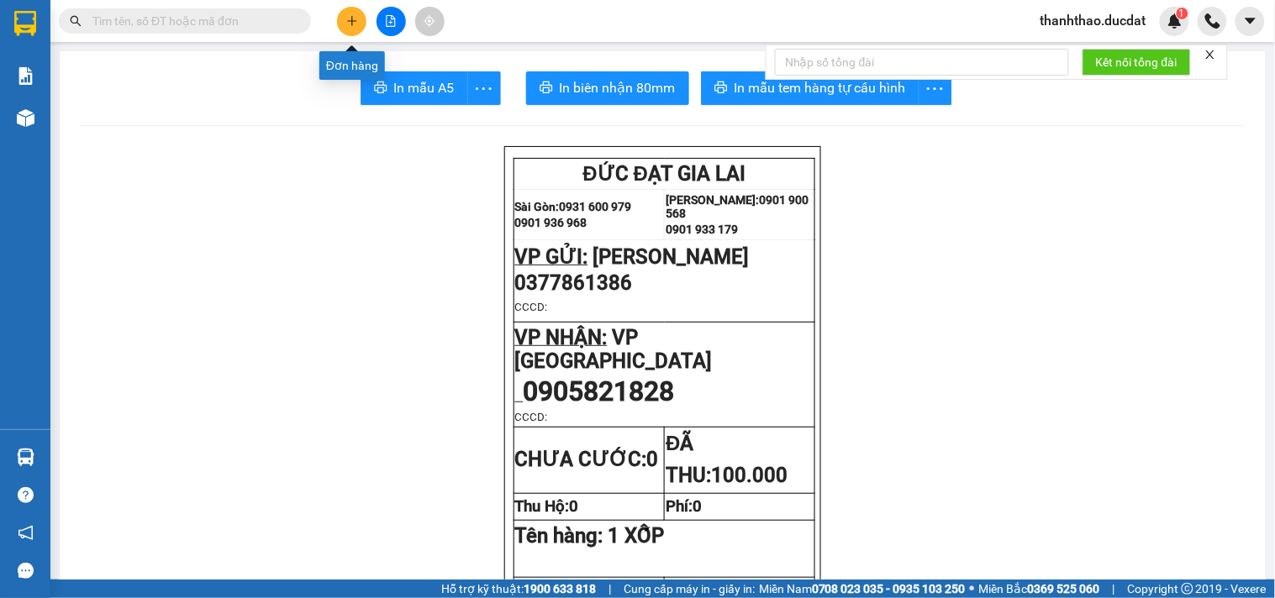
click at [354, 24] on icon "plus" at bounding box center [352, 21] width 12 height 12
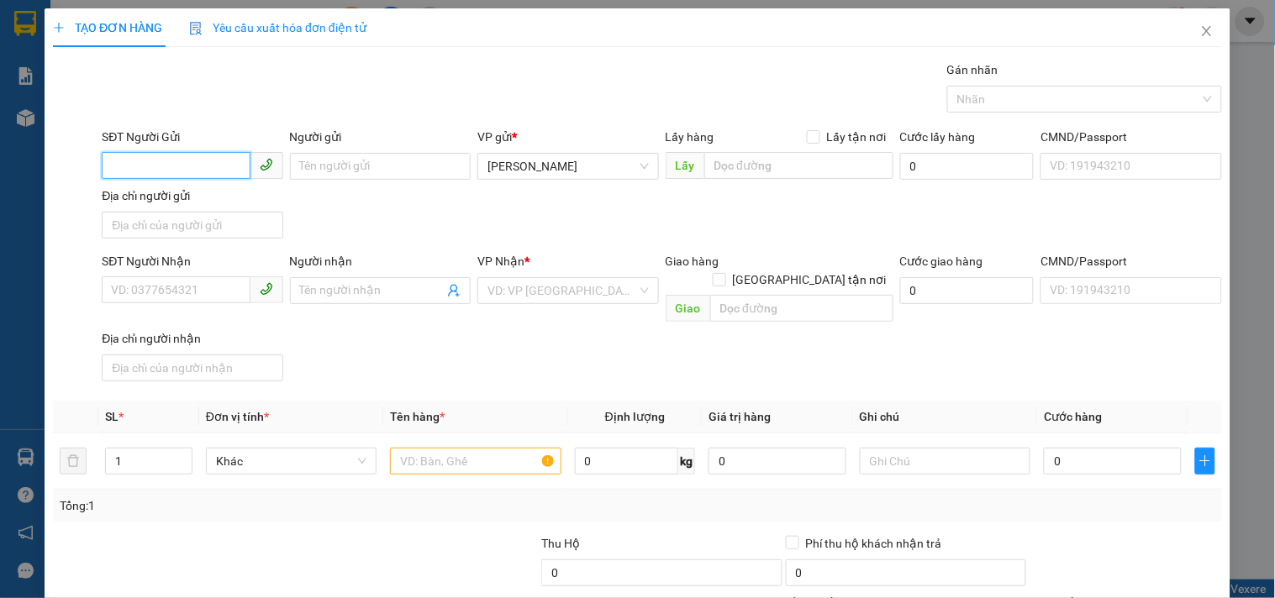
click at [207, 158] on input "SĐT Người Gửi" at bounding box center [176, 165] width 148 height 27
click at [182, 197] on div "0976716073" at bounding box center [190, 200] width 159 height 18
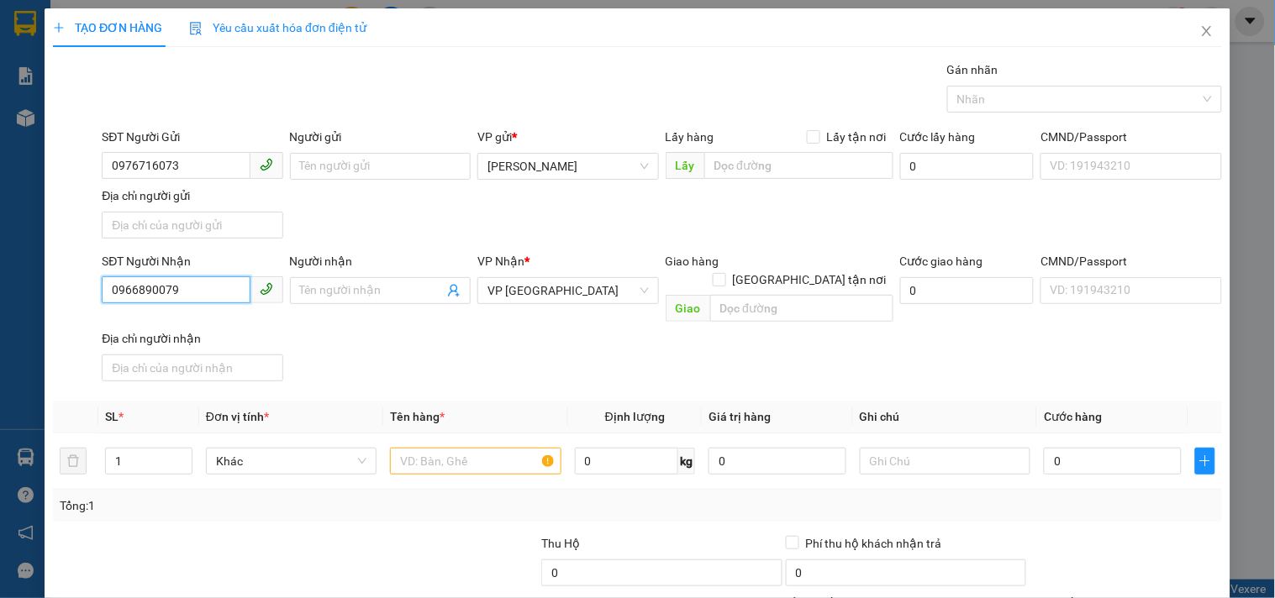
drag, startPoint x: 223, startPoint y: 283, endPoint x: 0, endPoint y: 313, distance: 224.7
click at [0, 313] on div "TẠO ĐƠN HÀNG Yêu cầu xuất hóa đơn điện tử Transit Pickup Surcharge Ids Transit …" at bounding box center [637, 299] width 1275 height 598
click at [528, 298] on span "VP [GEOGRAPHIC_DATA]" at bounding box center [567, 290] width 161 height 25
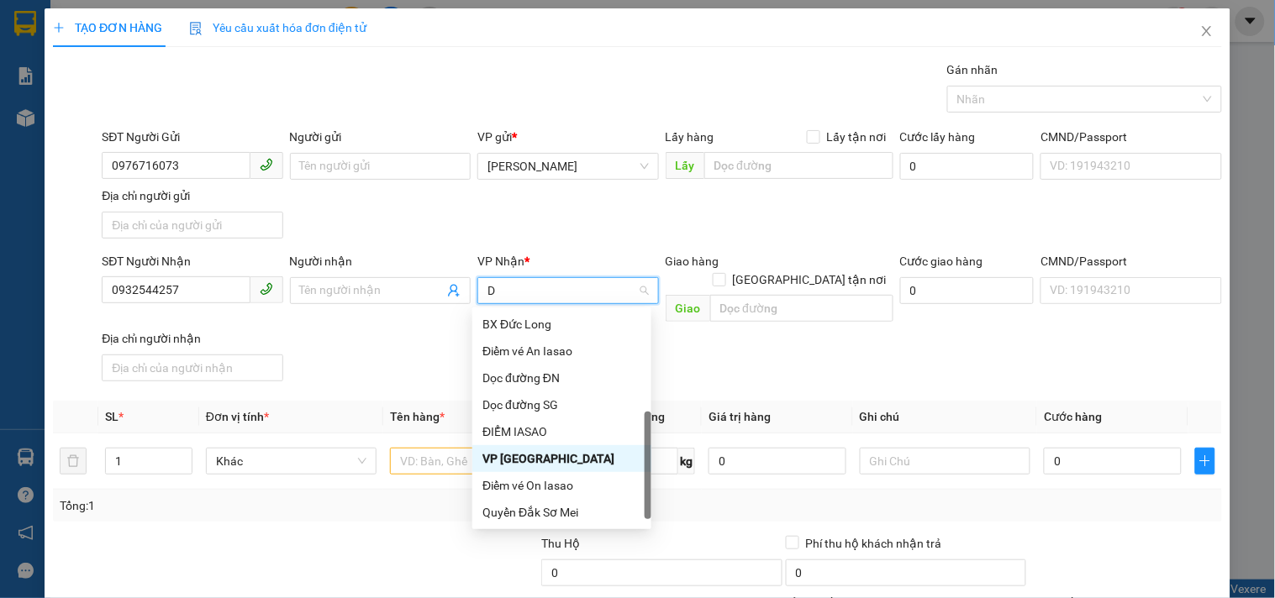
scroll to position [202, 0]
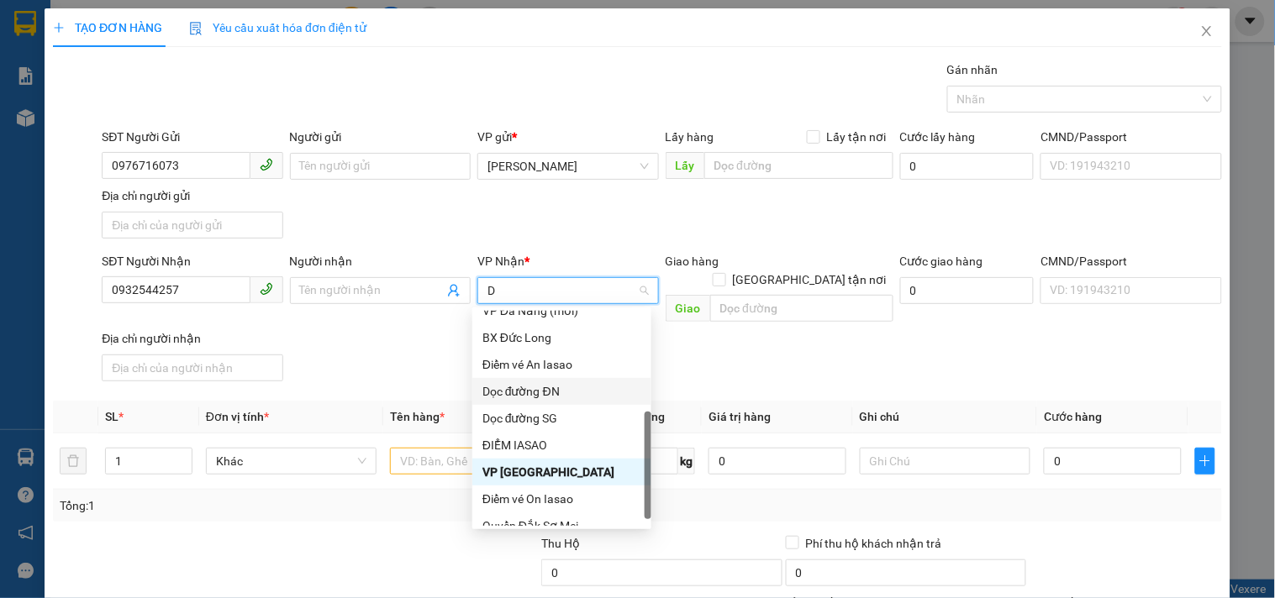
click at [540, 393] on div "Dọc đường ĐN" at bounding box center [561, 391] width 159 height 18
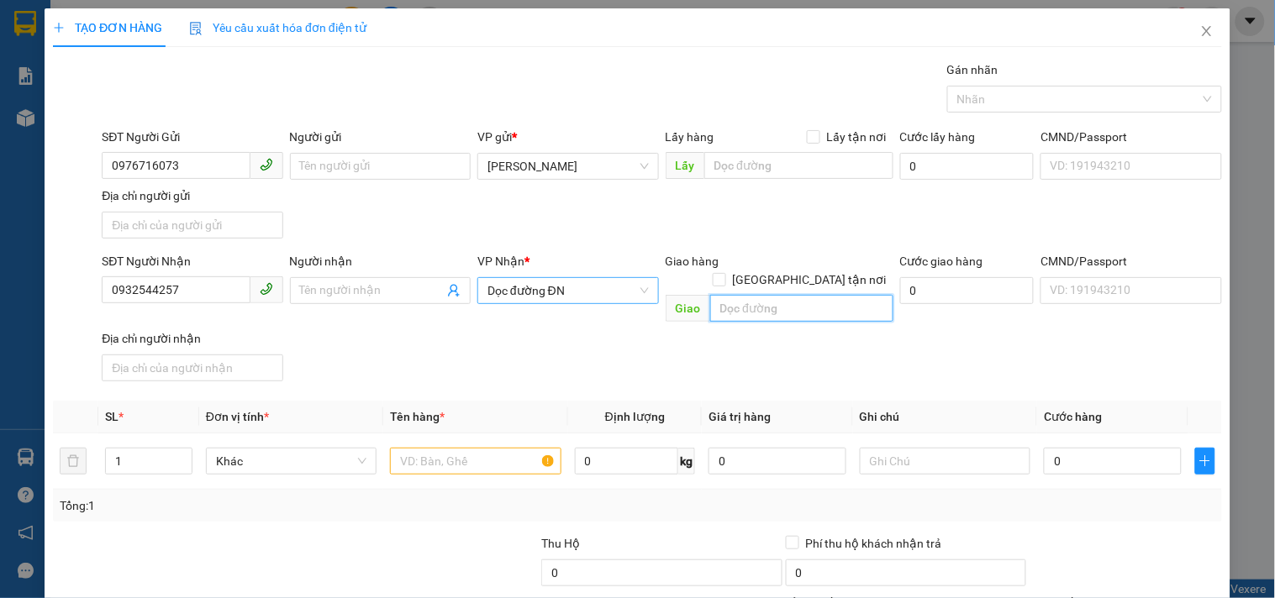
click at [766, 295] on input "text" at bounding box center [801, 308] width 183 height 27
click at [461, 448] on input "text" at bounding box center [475, 461] width 171 height 27
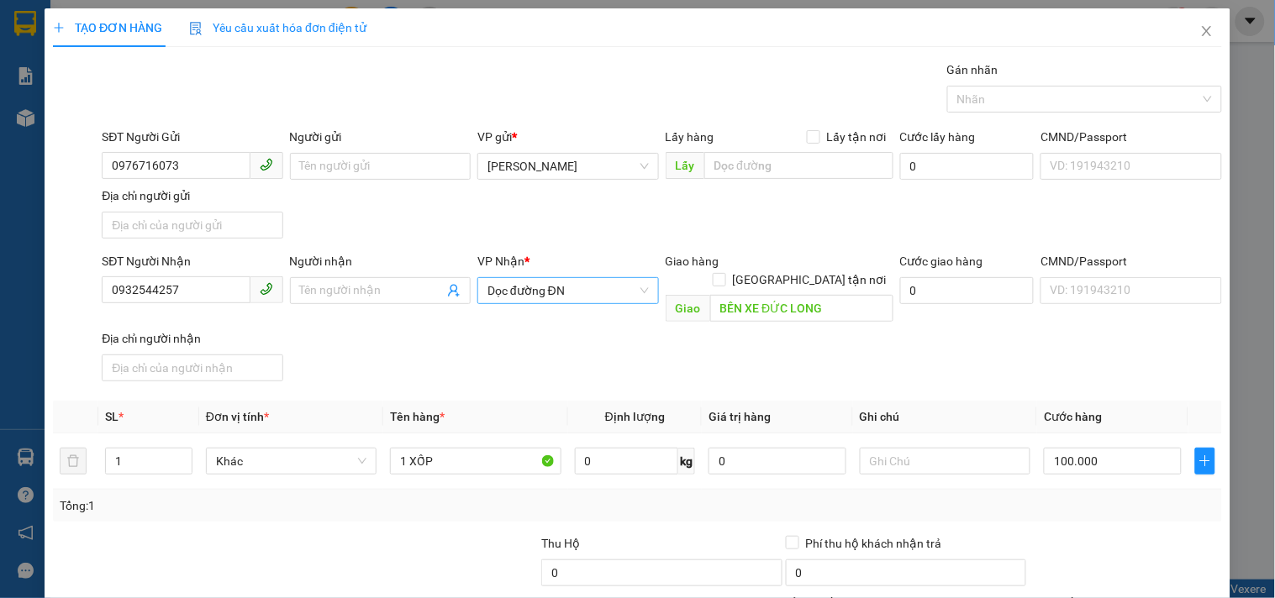
click at [1038, 330] on div "SĐT Người Nhận 0932544257 Người nhận Tên người nhận VP Nhận * Dọc đường ĐN Giao…" at bounding box center [661, 320] width 1127 height 136
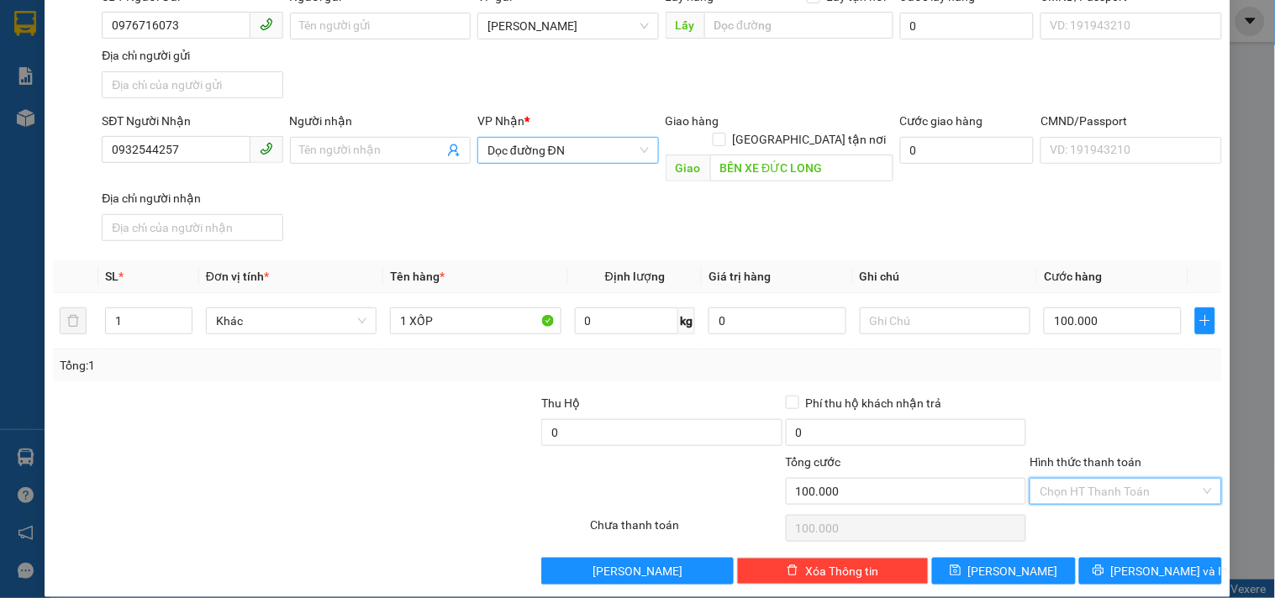
drag, startPoint x: 1118, startPoint y: 476, endPoint x: 1084, endPoint y: 378, distance: 103.1
click at [1115, 479] on input "Hình thức thanh toán" at bounding box center [1120, 491] width 160 height 25
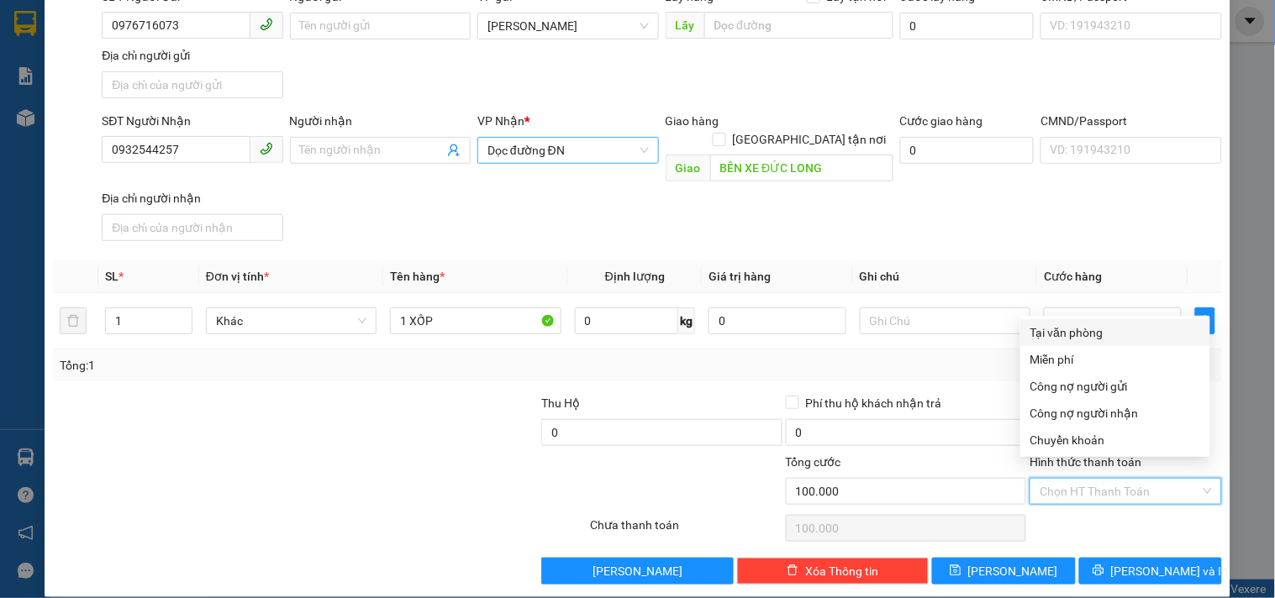
click at [1074, 334] on div "Tại văn phòng" at bounding box center [1115, 333] width 170 height 18
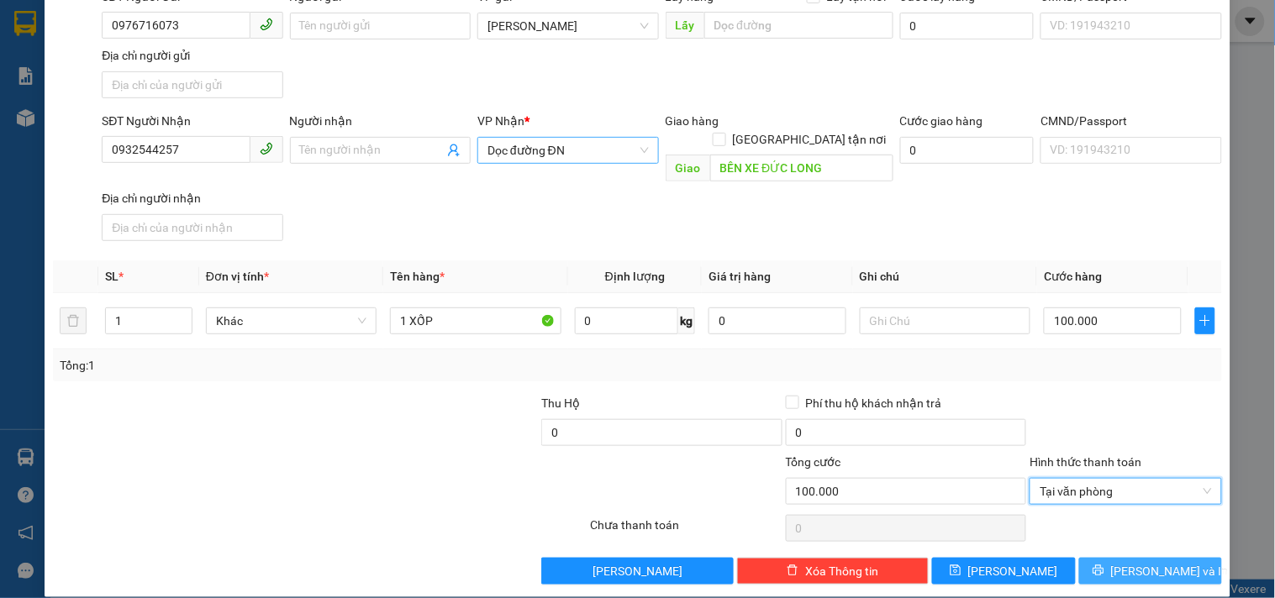
click at [1127, 562] on span "[PERSON_NAME] và In" at bounding box center [1170, 571] width 118 height 18
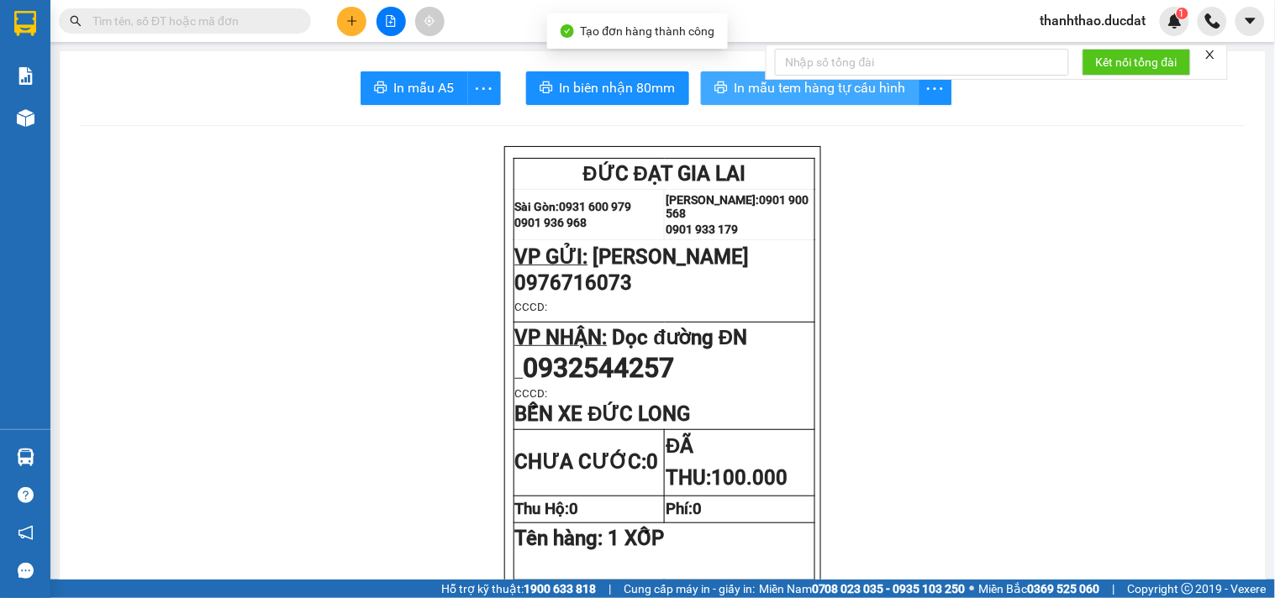
click at [740, 88] on span "In mẫu tem hàng tự cấu hình" at bounding box center [820, 87] width 171 height 21
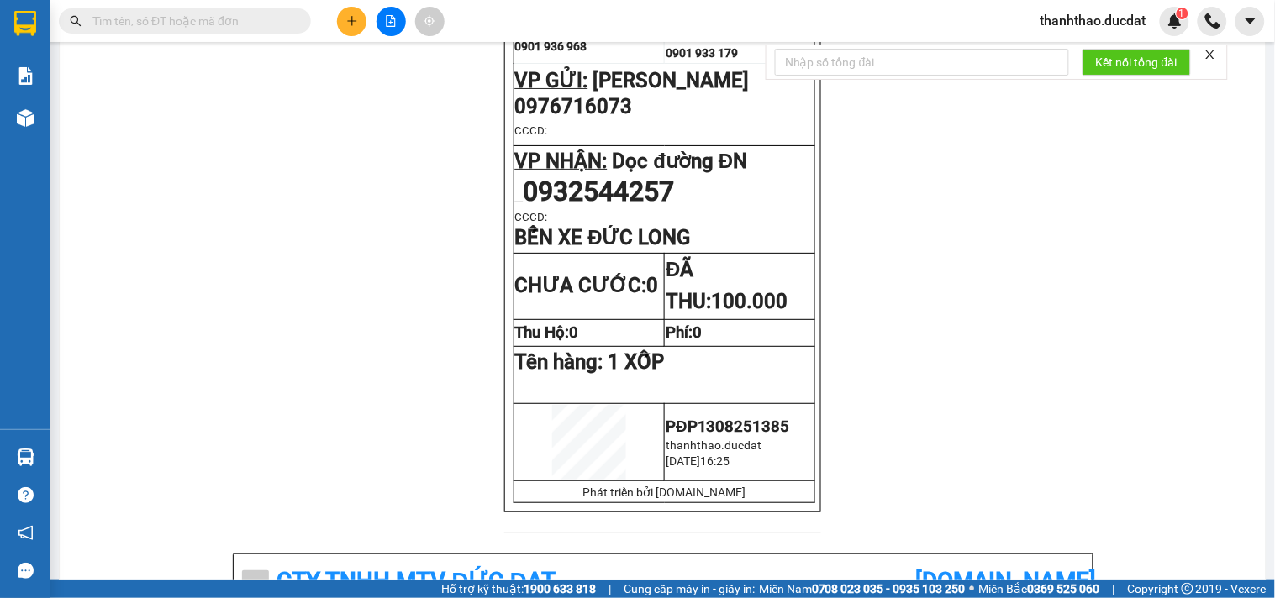
scroll to position [187, 0]
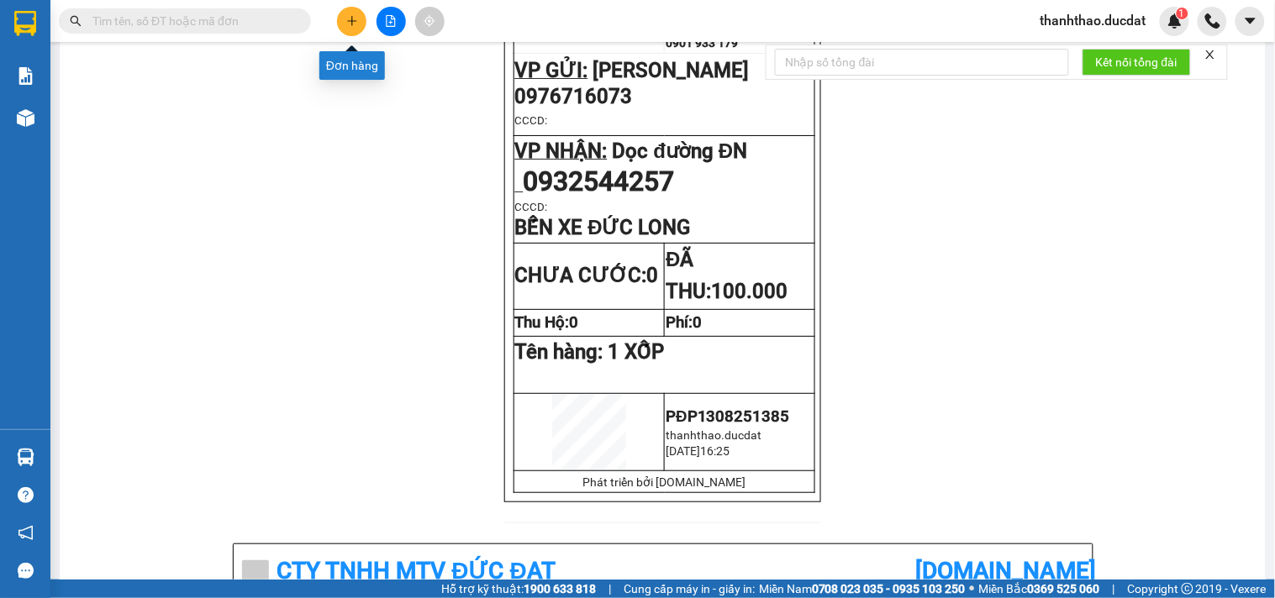
click at [359, 11] on button at bounding box center [351, 21] width 29 height 29
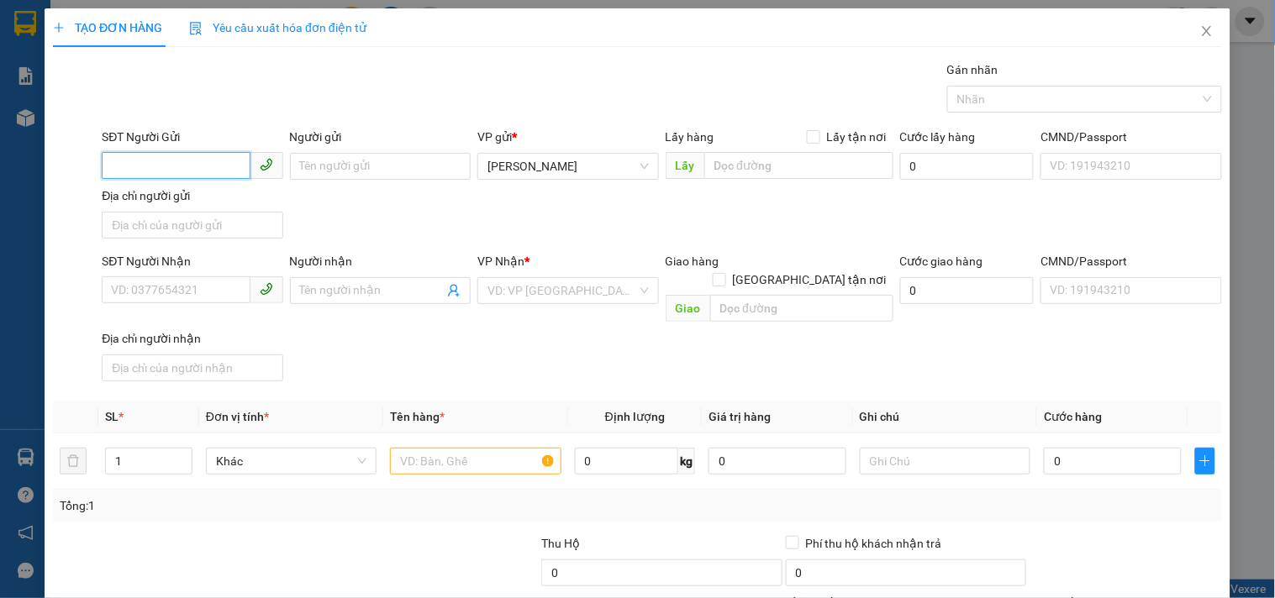
click at [158, 174] on input "SĐT Người Gửi" at bounding box center [176, 165] width 148 height 27
click at [211, 170] on input "0943060100" at bounding box center [176, 165] width 148 height 27
click at [235, 200] on div "0943060100 - [PERSON_NAME]" at bounding box center [194, 200] width 166 height 18
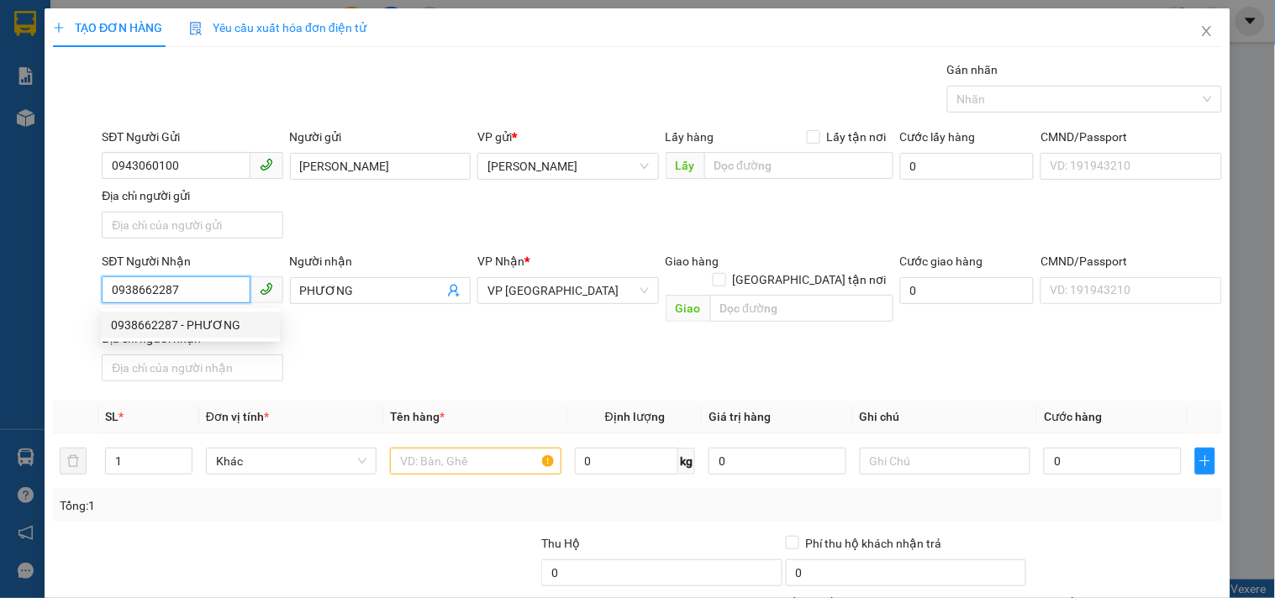
drag, startPoint x: 189, startPoint y: 282, endPoint x: 0, endPoint y: 262, distance: 190.2
click at [0, 271] on div "TẠO ĐƠN HÀNG Yêu cầu xuất hóa đơn điện tử Transit Pickup Surcharge Ids Transit …" at bounding box center [637, 299] width 1275 height 598
click at [181, 329] on div "0019006062 - TTBH BROTHER" at bounding box center [191, 325] width 161 height 18
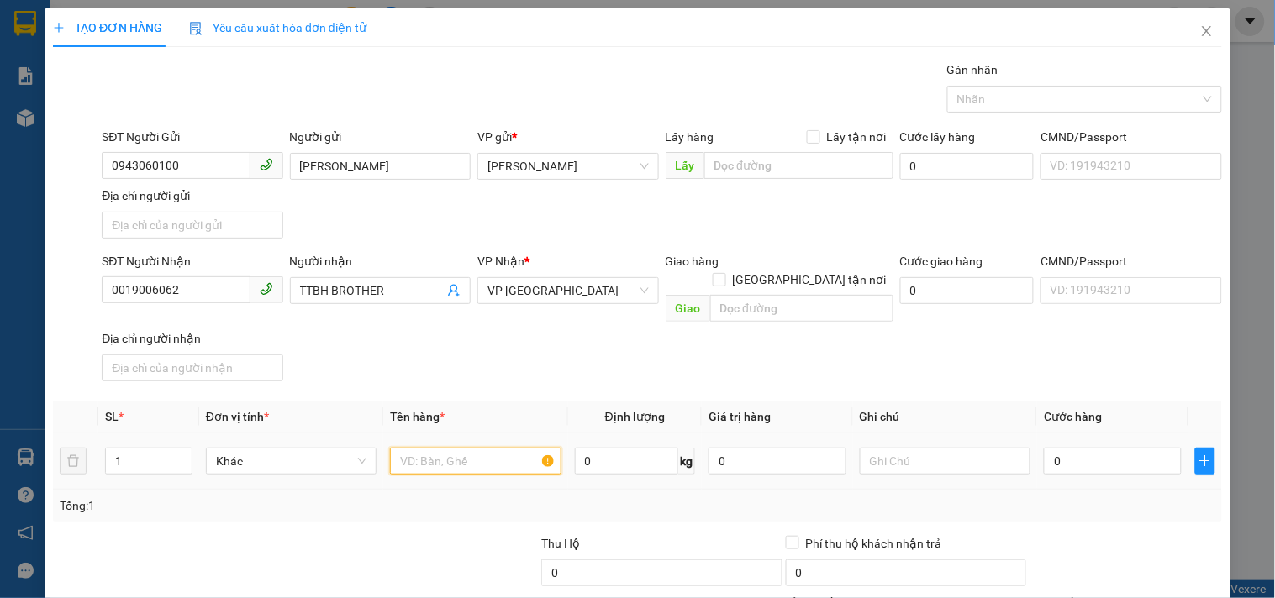
click at [482, 448] on input "text" at bounding box center [475, 461] width 171 height 27
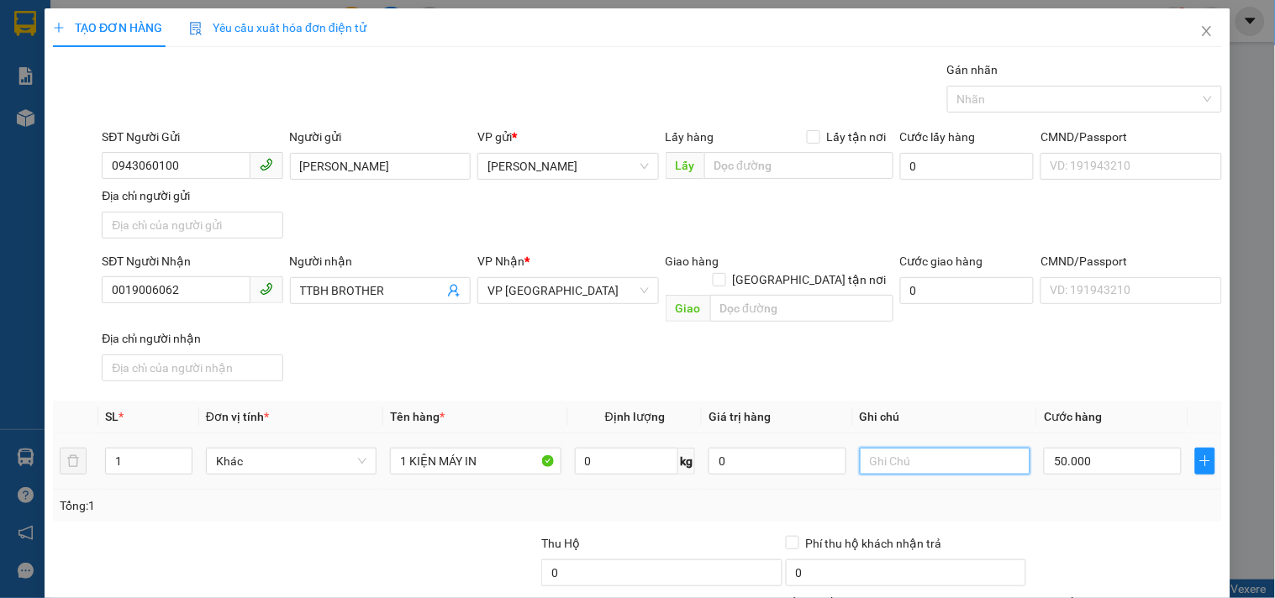
drag, startPoint x: 958, startPoint y: 434, endPoint x: 945, endPoint y: 429, distance: 14.1
click at [950, 448] on input "text" at bounding box center [945, 461] width 171 height 27
drag, startPoint x: 208, startPoint y: 296, endPoint x: 0, endPoint y: 358, distance: 217.5
click at [0, 358] on div "TẠO ĐƠN HÀNG Yêu cầu xuất hóa đơn điện tử Transit Pickup Surcharge Ids Transit …" at bounding box center [637, 299] width 1275 height 598
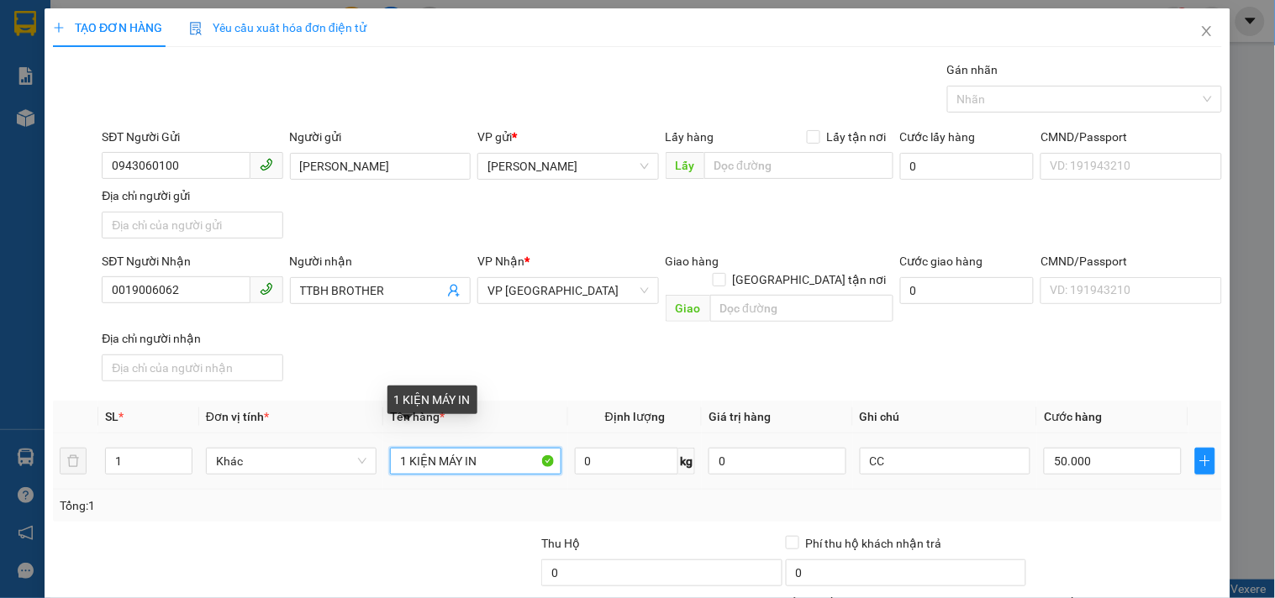
drag, startPoint x: 429, startPoint y: 447, endPoint x: 68, endPoint y: 458, distance: 360.7
click at [69, 459] on tr "1 Khác 1 KIỆN MÁY IN 0 kg 0 CC 50.000" at bounding box center [637, 462] width 1169 height 56
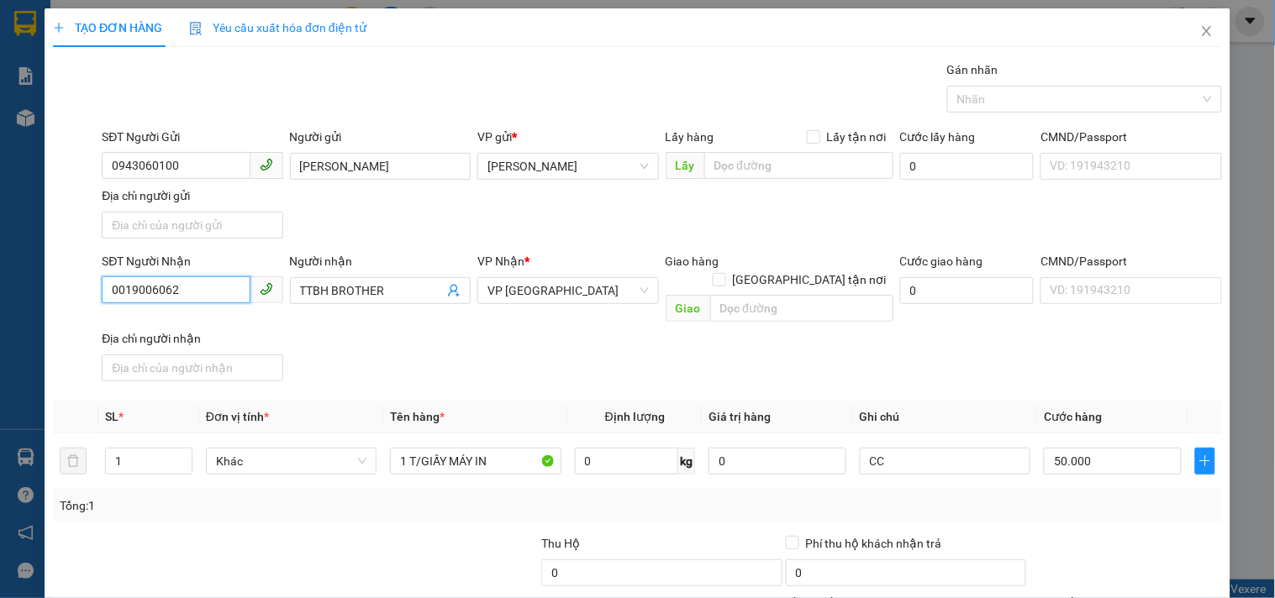
drag, startPoint x: 172, startPoint y: 290, endPoint x: 0, endPoint y: 372, distance: 191.0
click at [0, 372] on div "TẠO ĐƠN HÀNG Yêu cầu xuất hóa đơn điện tử Transit Pickup Surcharge Ids Transit …" at bounding box center [637, 299] width 1275 height 598
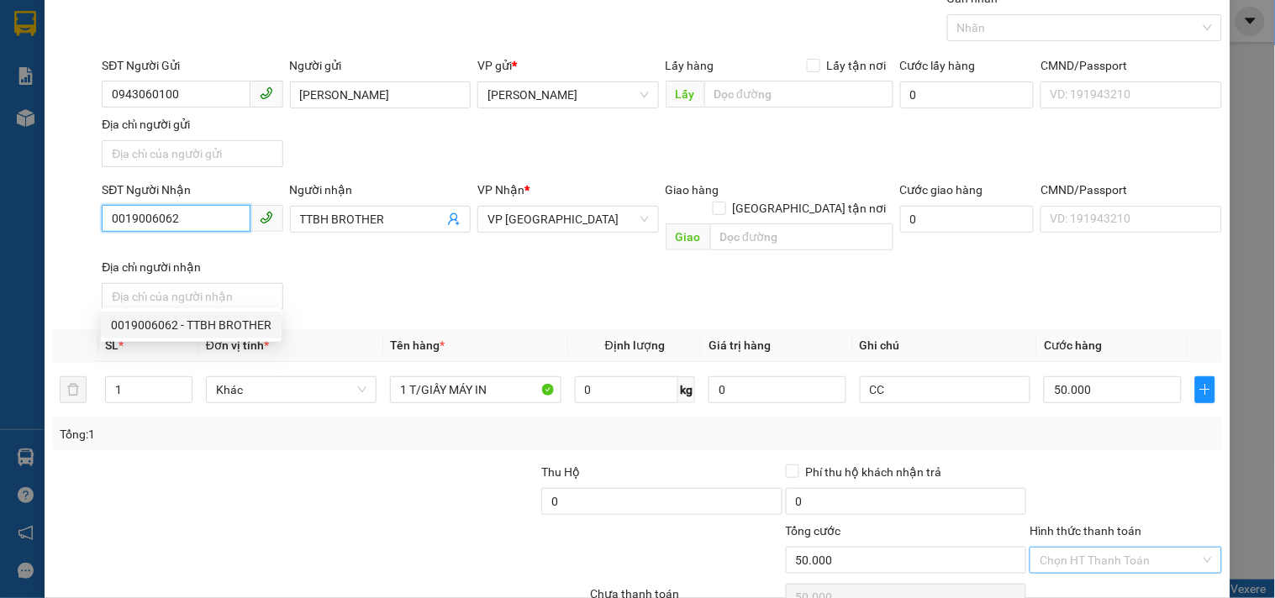
scroll to position [140, 0]
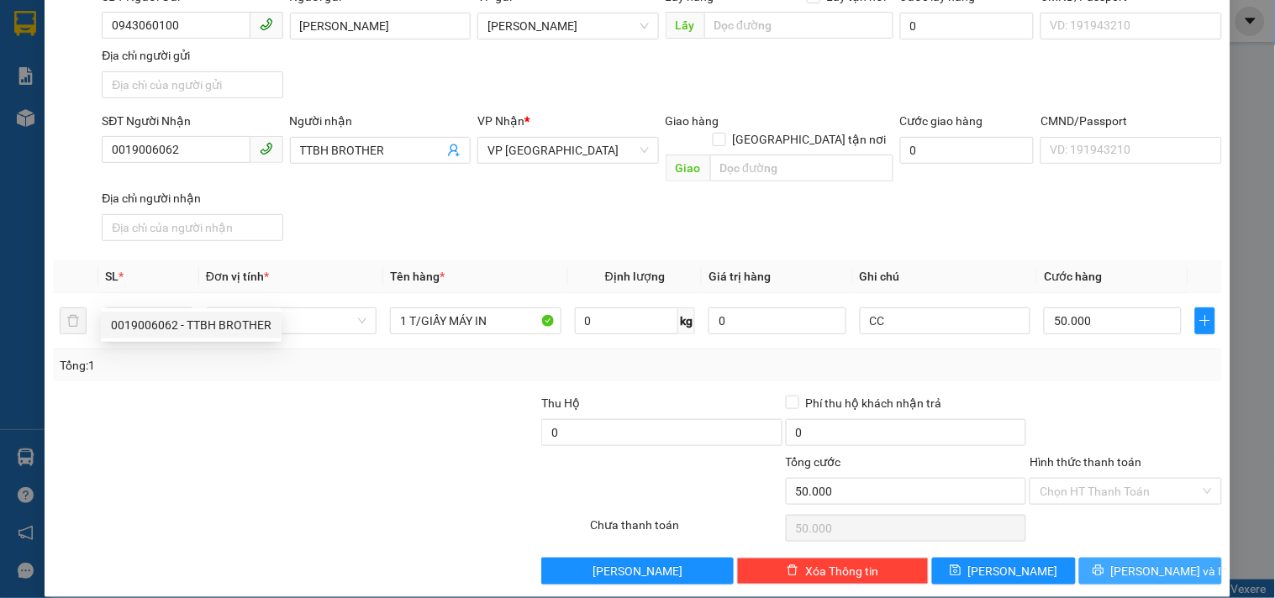
click at [1098, 558] on button "[PERSON_NAME] và In" at bounding box center [1150, 571] width 143 height 27
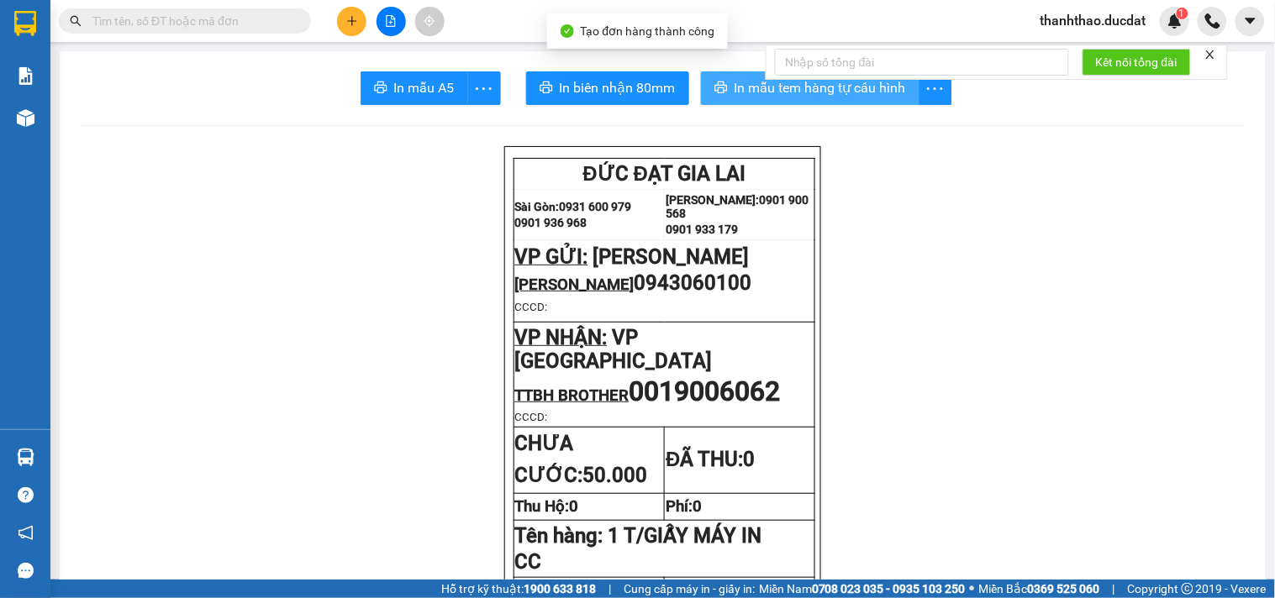
click at [717, 80] on button "In mẫu tem hàng tự cấu hình" at bounding box center [810, 88] width 219 height 34
click at [356, 21] on icon "plus" at bounding box center [352, 21] width 12 height 12
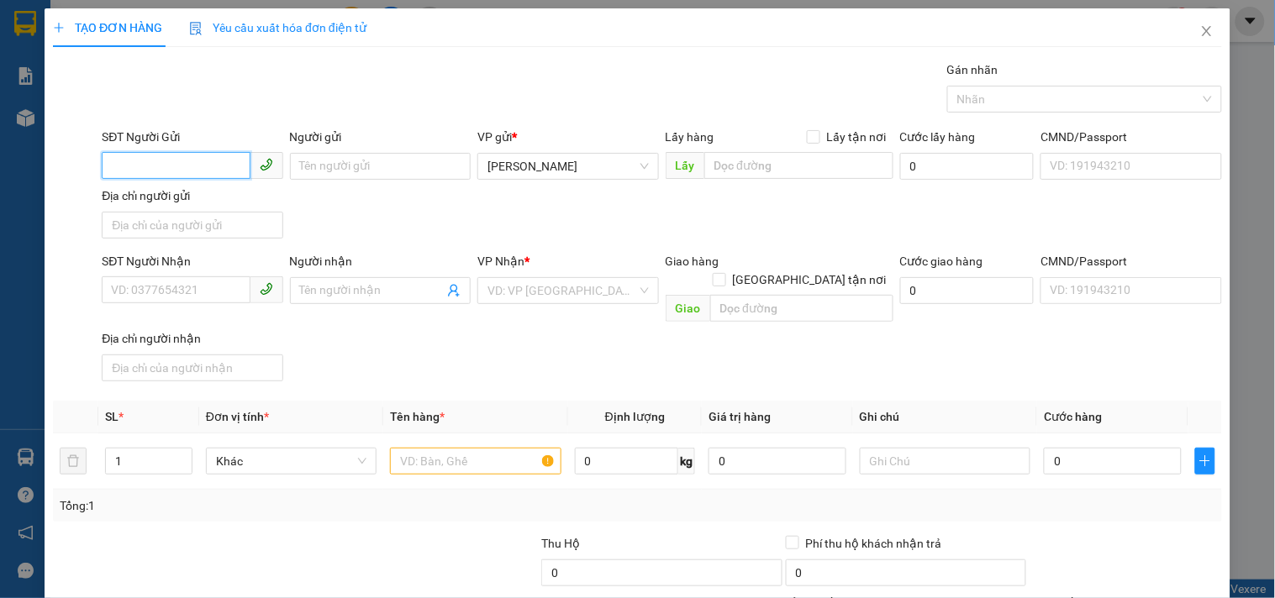
click at [174, 160] on input "SĐT Người Gửi" at bounding box center [176, 165] width 148 height 27
click at [179, 202] on div "0943060100 - [PERSON_NAME]" at bounding box center [194, 200] width 166 height 18
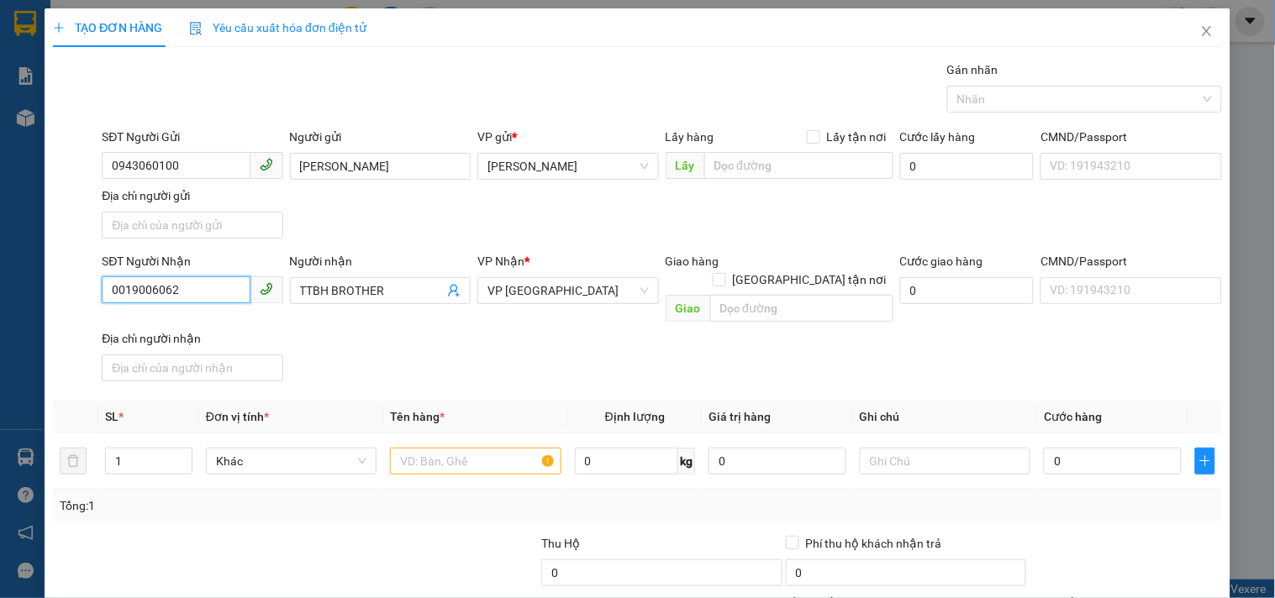
drag, startPoint x: 115, startPoint y: 288, endPoint x: 0, endPoint y: 261, distance: 118.2
click at [0, 272] on div "TẠO ĐƠN HÀNG Yêu cầu xuất hóa đơn điện tử Transit Pickup Surcharge Ids Transit …" at bounding box center [637, 299] width 1275 height 598
click at [412, 282] on input "TTBH BROTHER" at bounding box center [372, 291] width 144 height 18
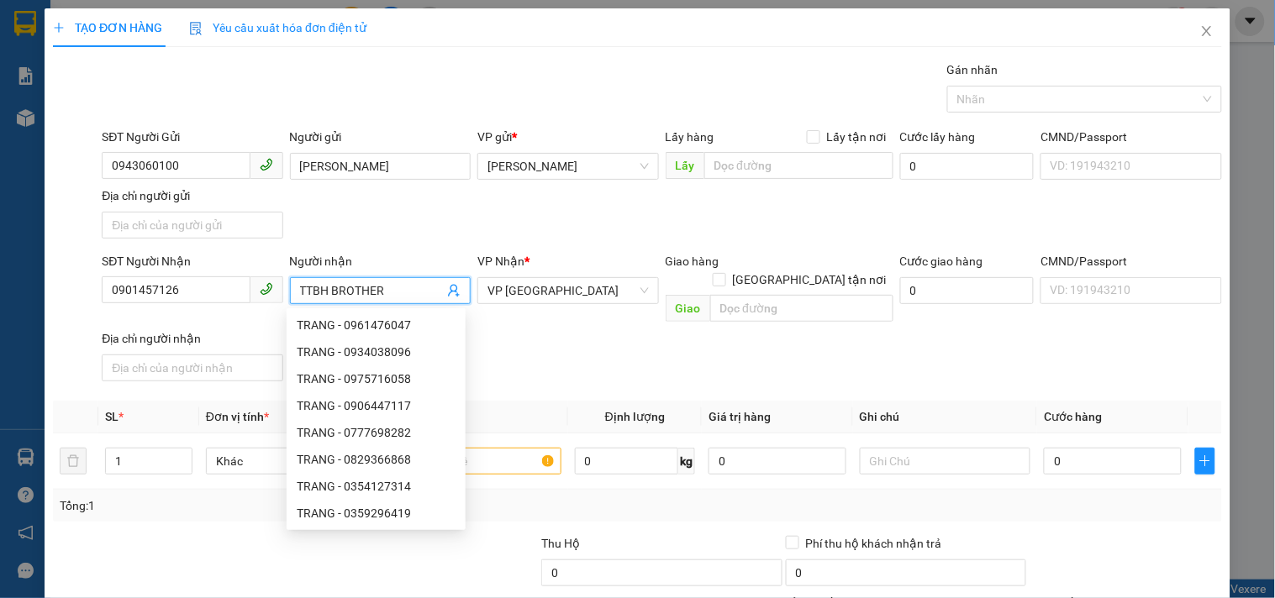
click at [400, 295] on input "TTBH BROTHER" at bounding box center [372, 291] width 144 height 18
drag, startPoint x: 400, startPoint y: 295, endPoint x: 47, endPoint y: 319, distance: 353.8
click at [47, 319] on div "TẠO ĐƠN HÀNG Yêu cầu xuất hóa đơn điện tử Transit Pickup Surcharge Ids Transit …" at bounding box center [638, 373] width 1186 height 730
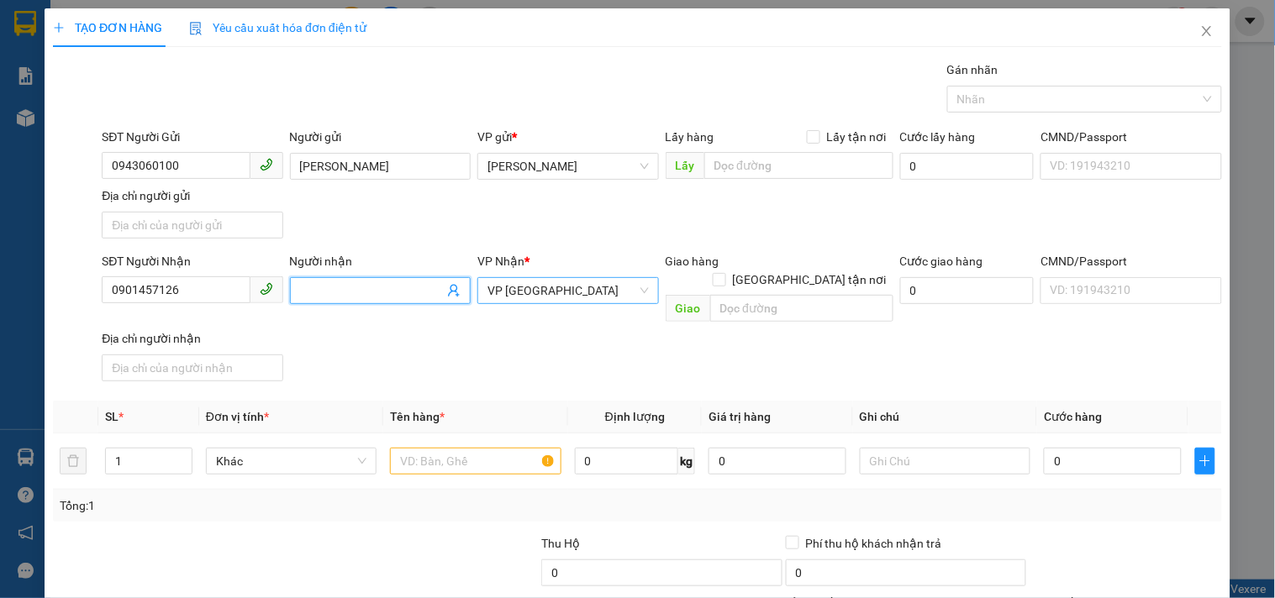
drag, startPoint x: 575, startPoint y: 294, endPoint x: 556, endPoint y: 289, distance: 19.2
click at [573, 294] on span "VP [GEOGRAPHIC_DATA]" at bounding box center [567, 290] width 161 height 25
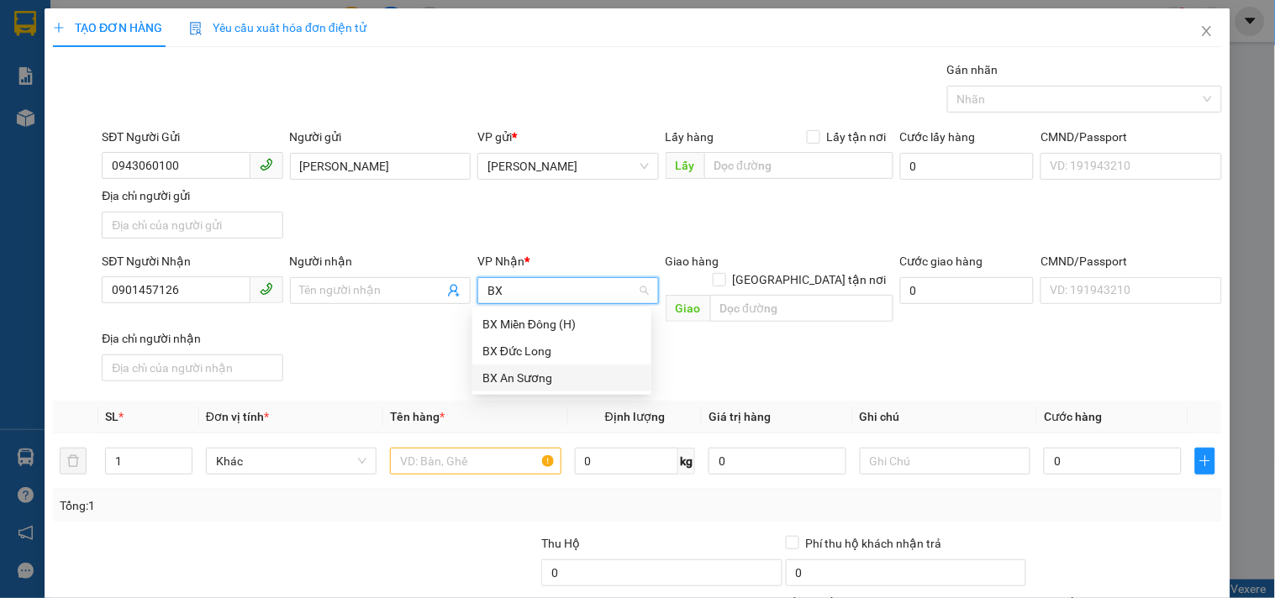
click at [534, 375] on div "BX An Sương" at bounding box center [561, 378] width 159 height 18
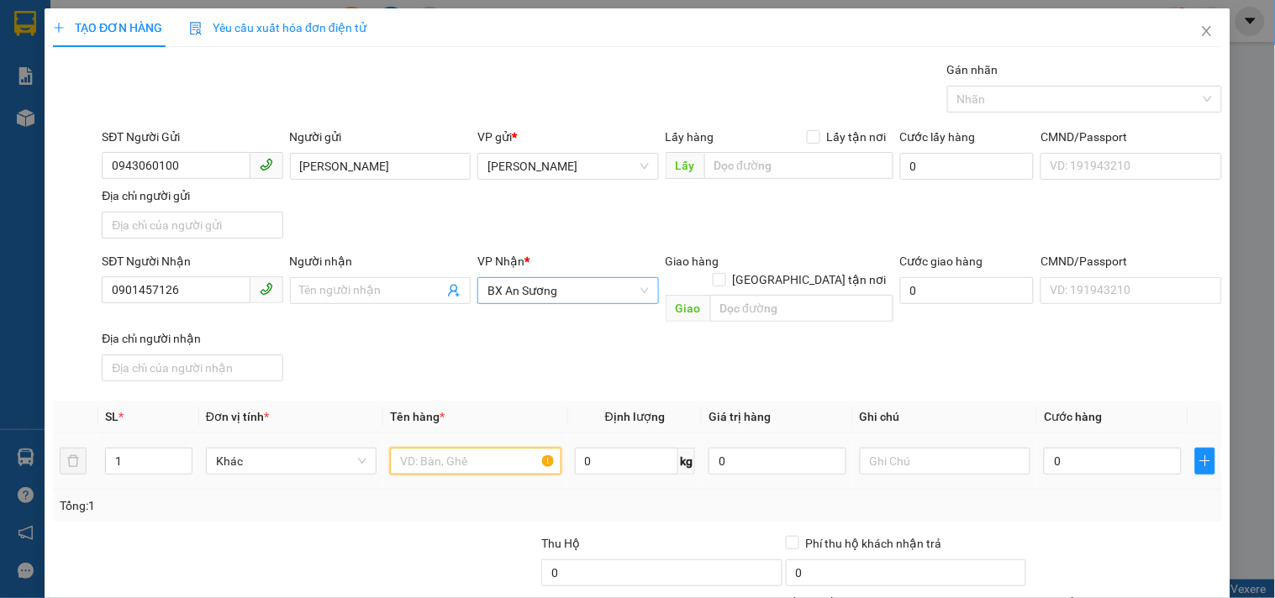
click at [472, 454] on input "text" at bounding box center [475, 461] width 171 height 27
click at [1097, 448] on input "0" at bounding box center [1113, 461] width 138 height 27
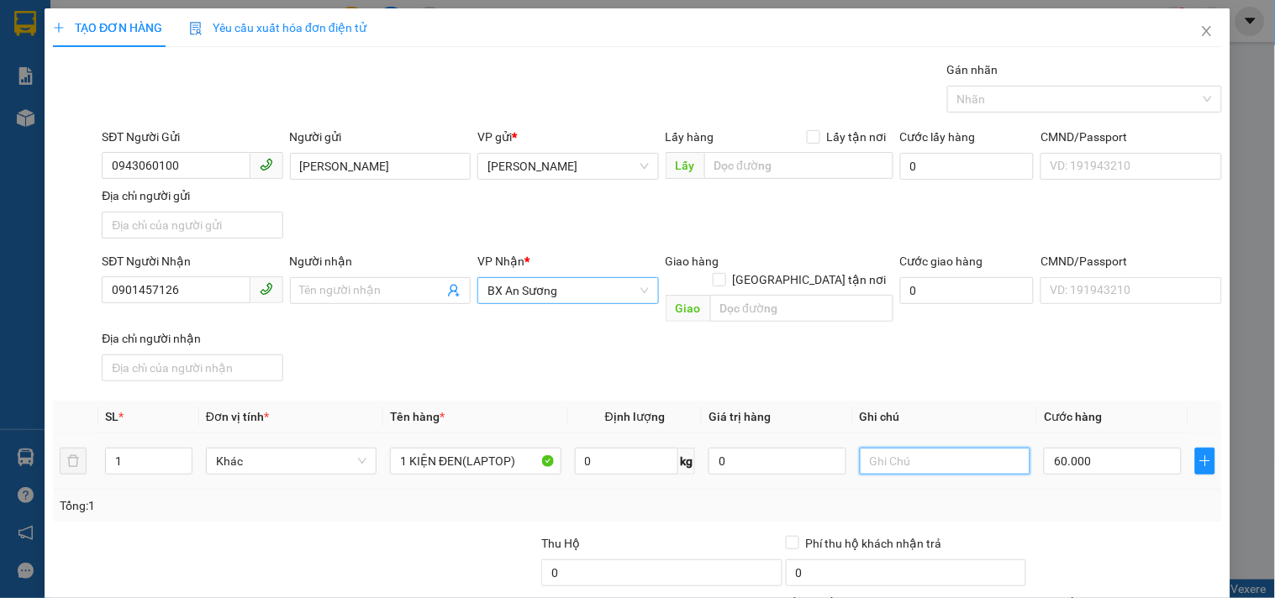
click at [965, 448] on input "text" at bounding box center [945, 461] width 171 height 27
drag, startPoint x: 193, startPoint y: 298, endPoint x: 0, endPoint y: 334, distance: 196.7
click at [0, 334] on div "TẠO ĐƠN HÀNG Yêu cầu xuất hóa đơn điện tử Transit Pickup Surcharge Ids Transit …" at bounding box center [637, 299] width 1275 height 598
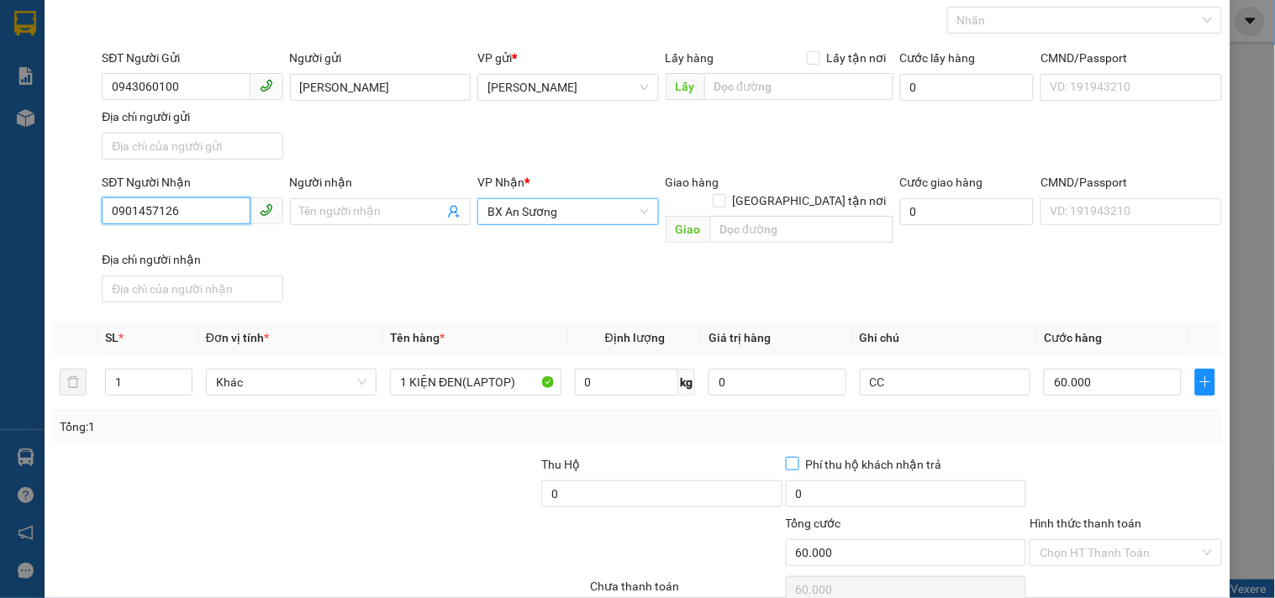
scroll to position [140, 0]
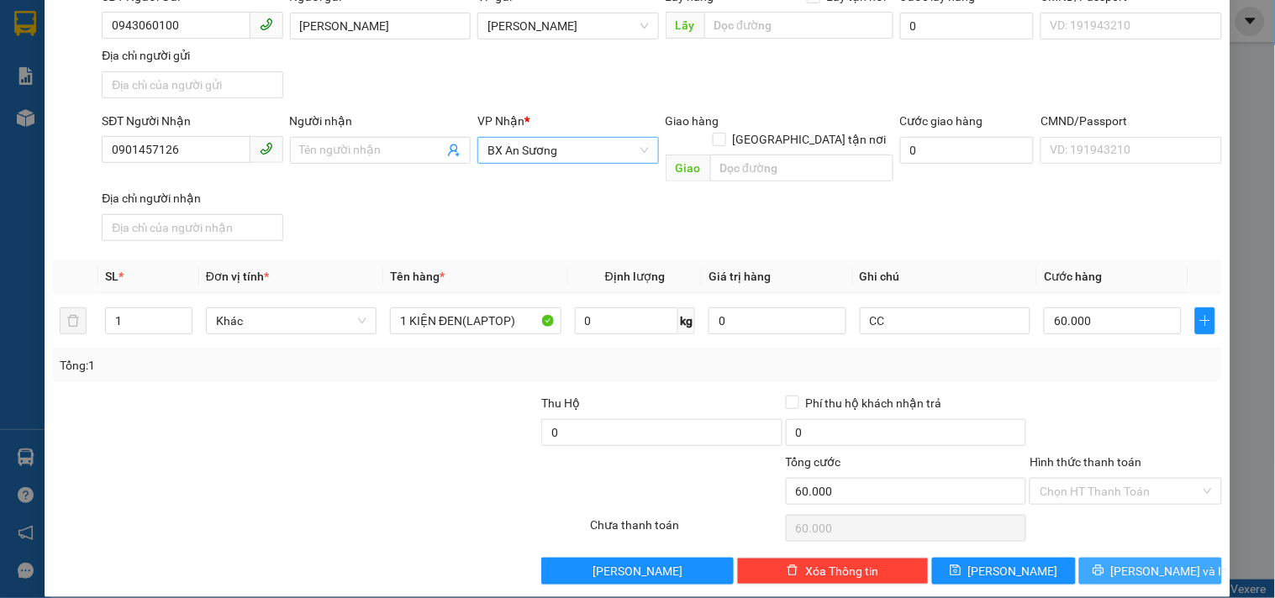
click at [1104, 566] on icon "printer" at bounding box center [1098, 571] width 11 height 11
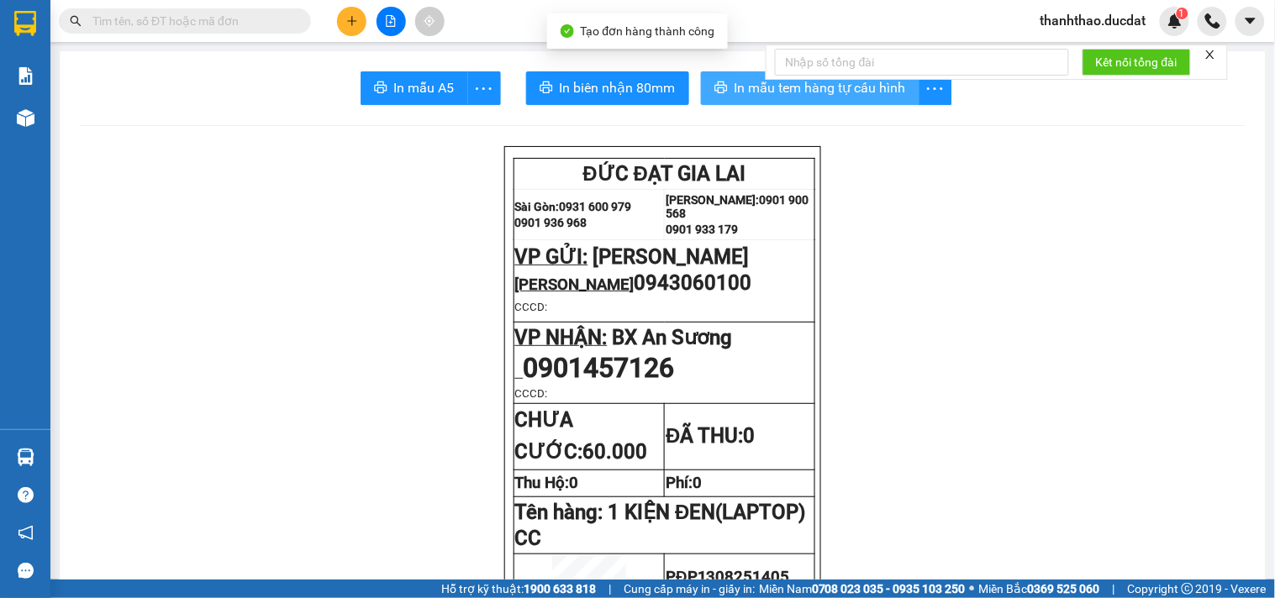
click at [720, 95] on button "In mẫu tem hàng tự cấu hình" at bounding box center [810, 88] width 219 height 34
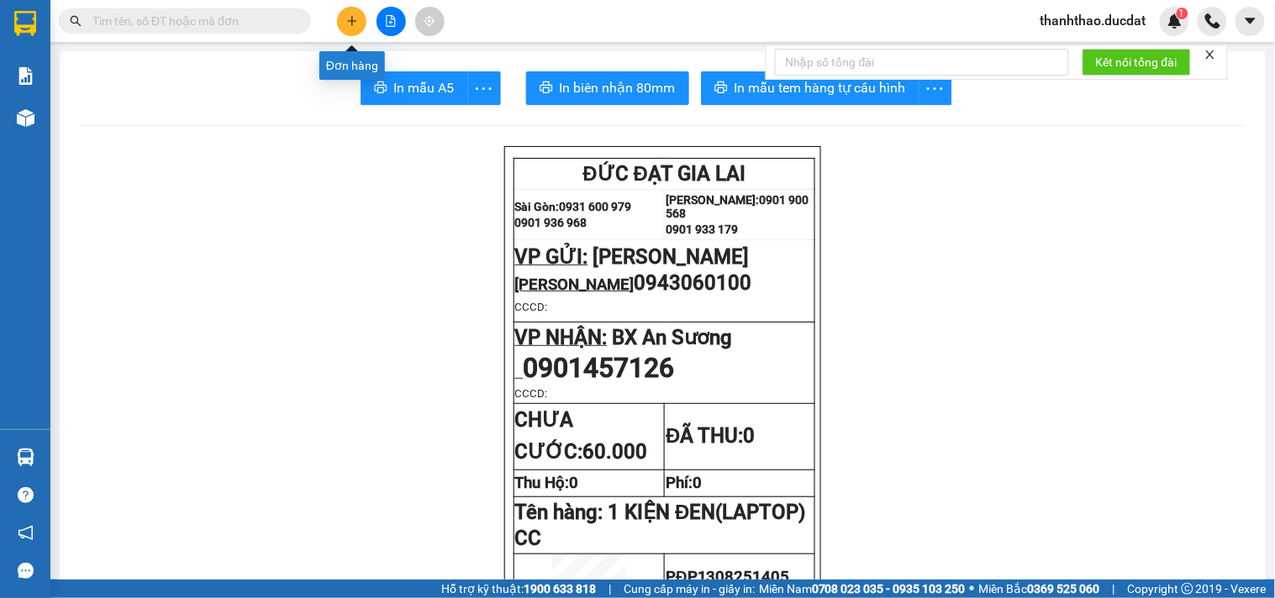
click at [350, 23] on icon "plus" at bounding box center [352, 21] width 12 height 12
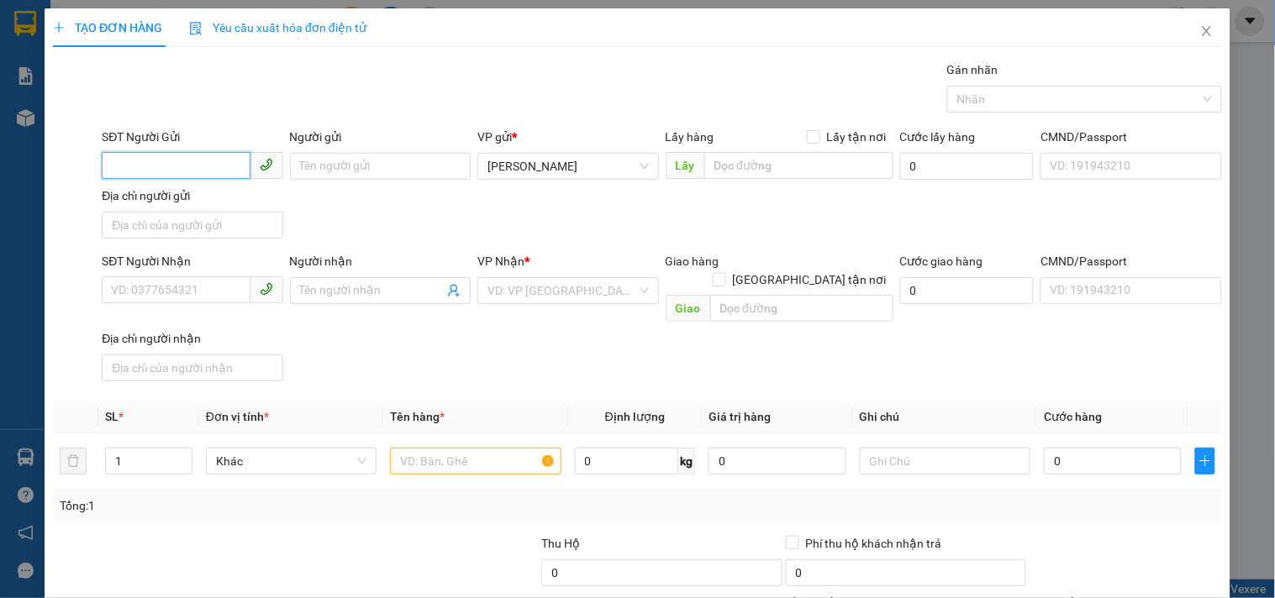
click at [198, 163] on input "SĐT Người Gửi" at bounding box center [176, 165] width 148 height 27
click at [200, 166] on input "0343" at bounding box center [176, 165] width 148 height 27
drag, startPoint x: 200, startPoint y: 166, endPoint x: 1, endPoint y: 182, distance: 199.9
click at [1, 182] on div "TẠO ĐƠN HÀNG Yêu cầu xuất hóa đơn điện tử Transit Pickup Surcharge Ids Transit …" at bounding box center [637, 299] width 1275 height 598
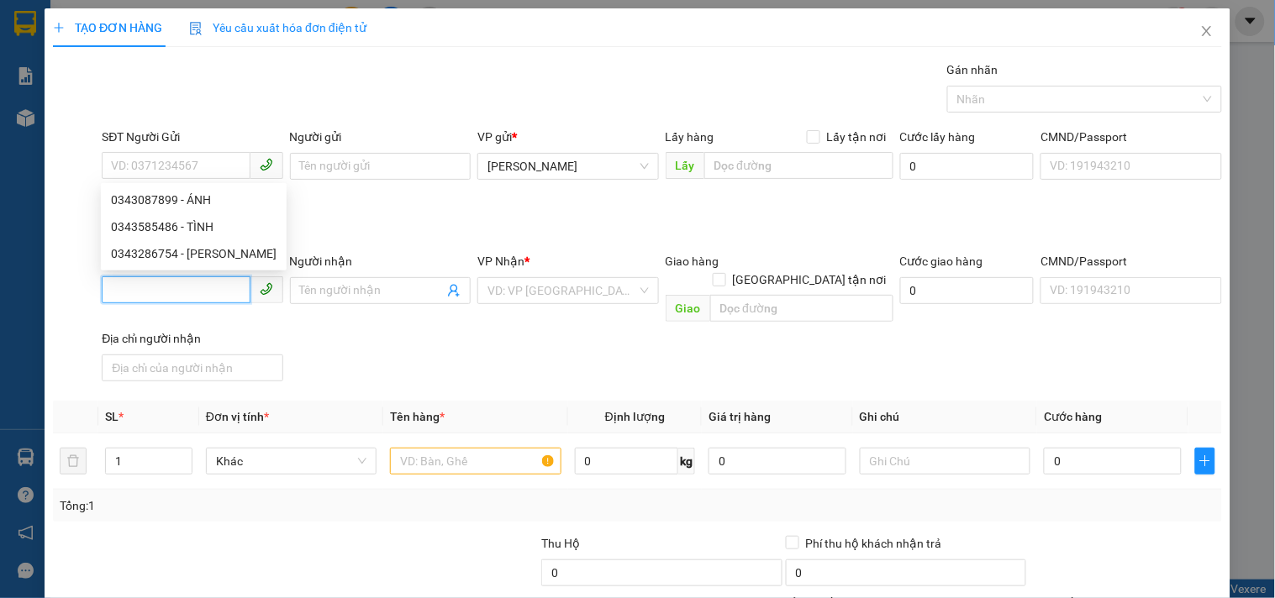
click at [212, 294] on input "SĐT Người Nhận" at bounding box center [176, 290] width 148 height 27
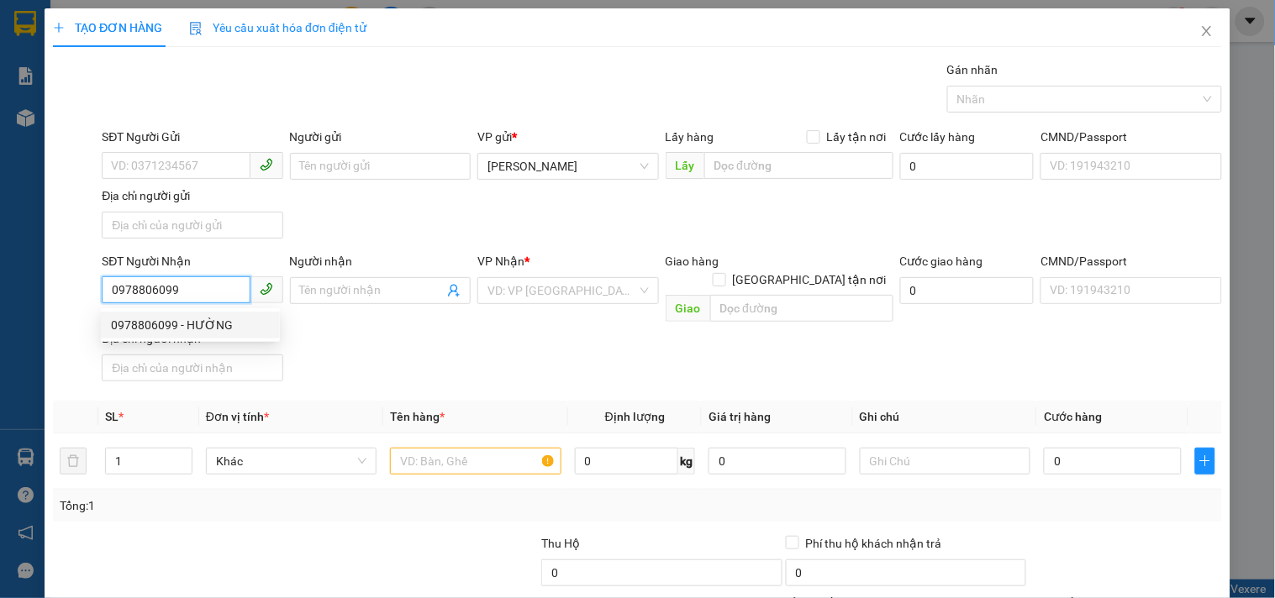
click at [187, 331] on div "0978806099 - HƯỜNG" at bounding box center [190, 325] width 159 height 18
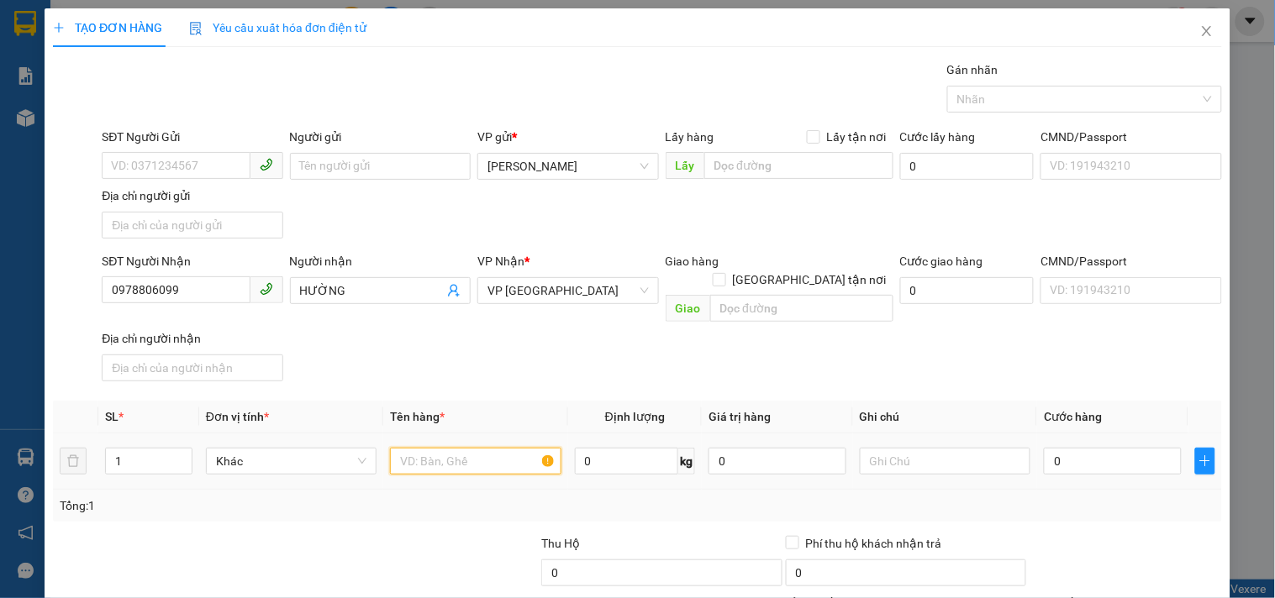
drag, startPoint x: 472, startPoint y: 440, endPoint x: 450, endPoint y: 434, distance: 22.9
click at [464, 448] on input "text" at bounding box center [475, 461] width 171 height 27
click at [962, 358] on div "SĐT Người Nhận 0978806099 Người nhận HƯỜNG VP Nhận * VP [GEOGRAPHIC_DATA] Giao …" at bounding box center [661, 320] width 1127 height 136
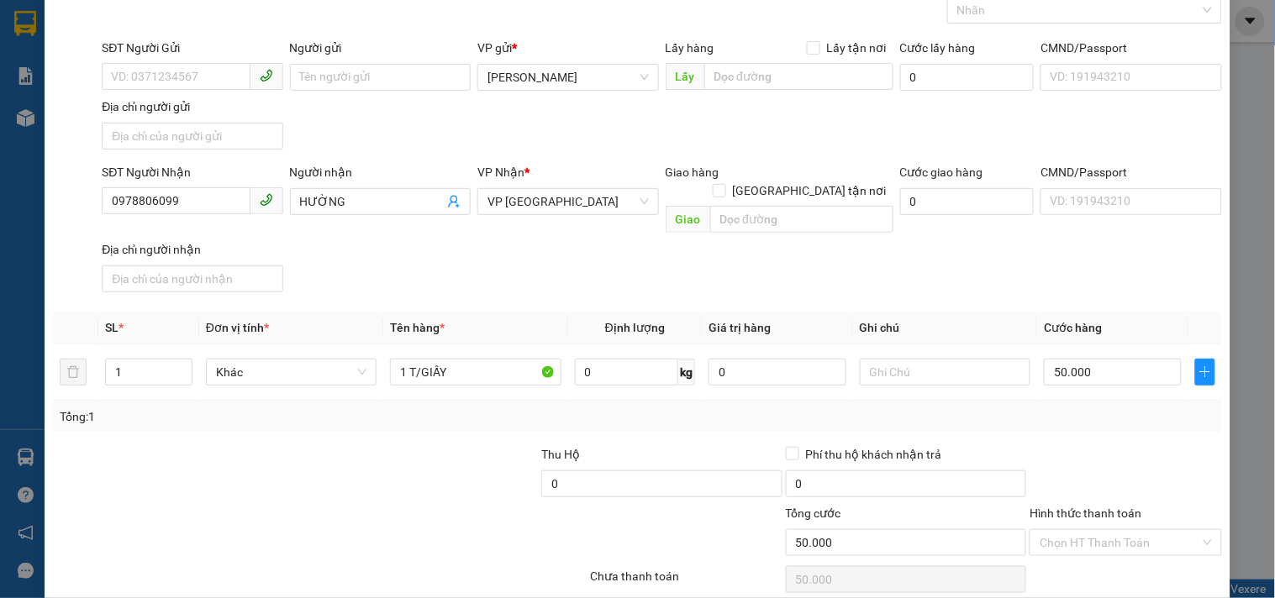
scroll to position [140, 0]
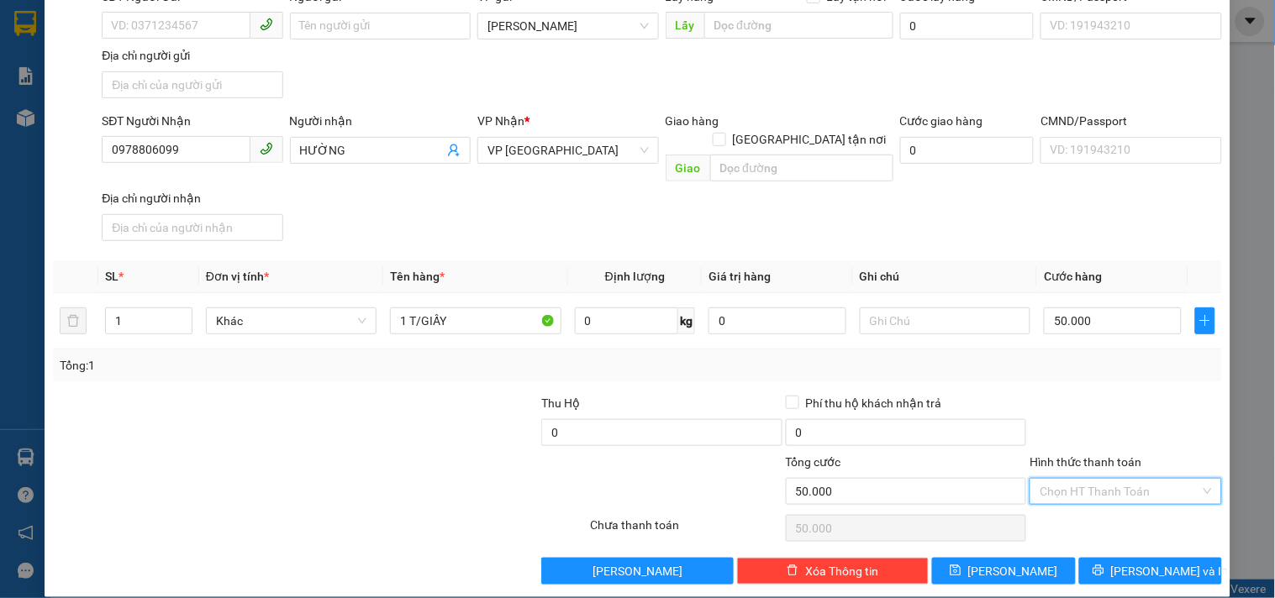
drag, startPoint x: 1119, startPoint y: 480, endPoint x: 1093, endPoint y: 339, distance: 143.6
click at [1119, 479] on input "Hình thức thanh toán" at bounding box center [1120, 491] width 160 height 25
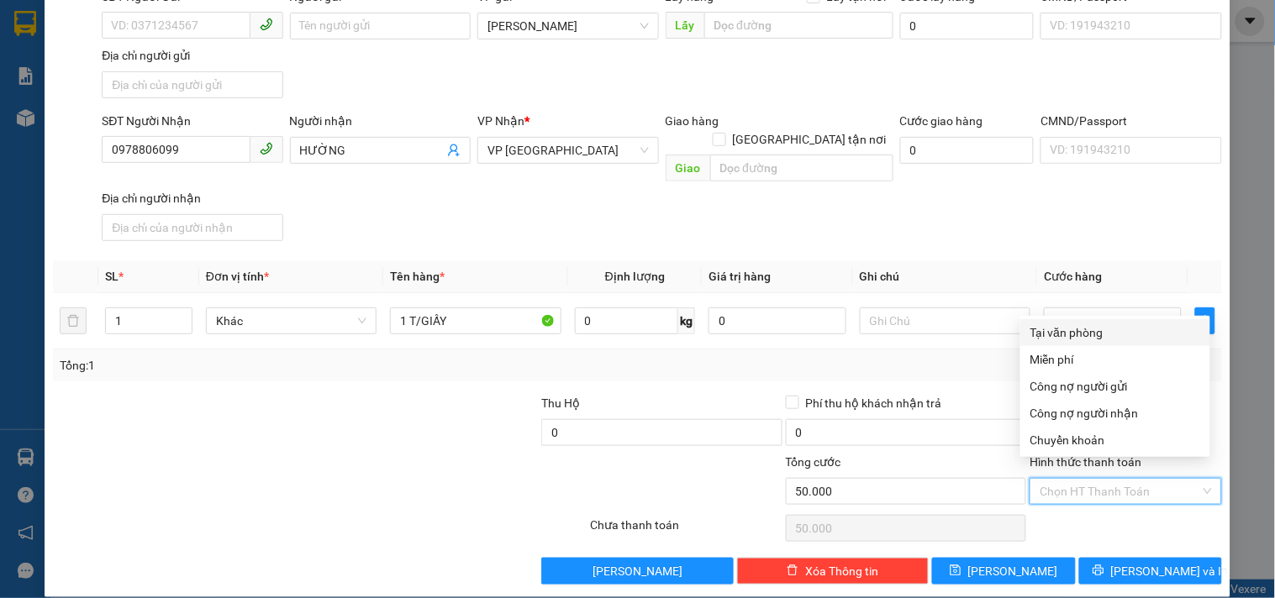
click at [1093, 333] on div "Tại văn phòng" at bounding box center [1115, 333] width 170 height 18
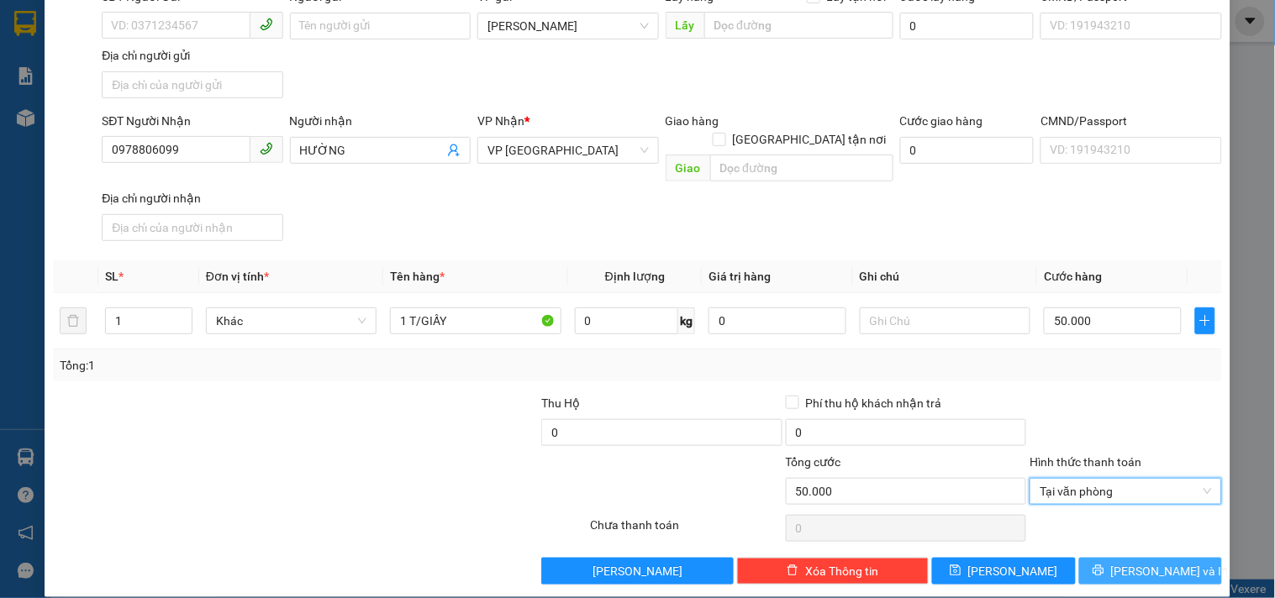
click at [1125, 562] on span "[PERSON_NAME] và In" at bounding box center [1170, 571] width 118 height 18
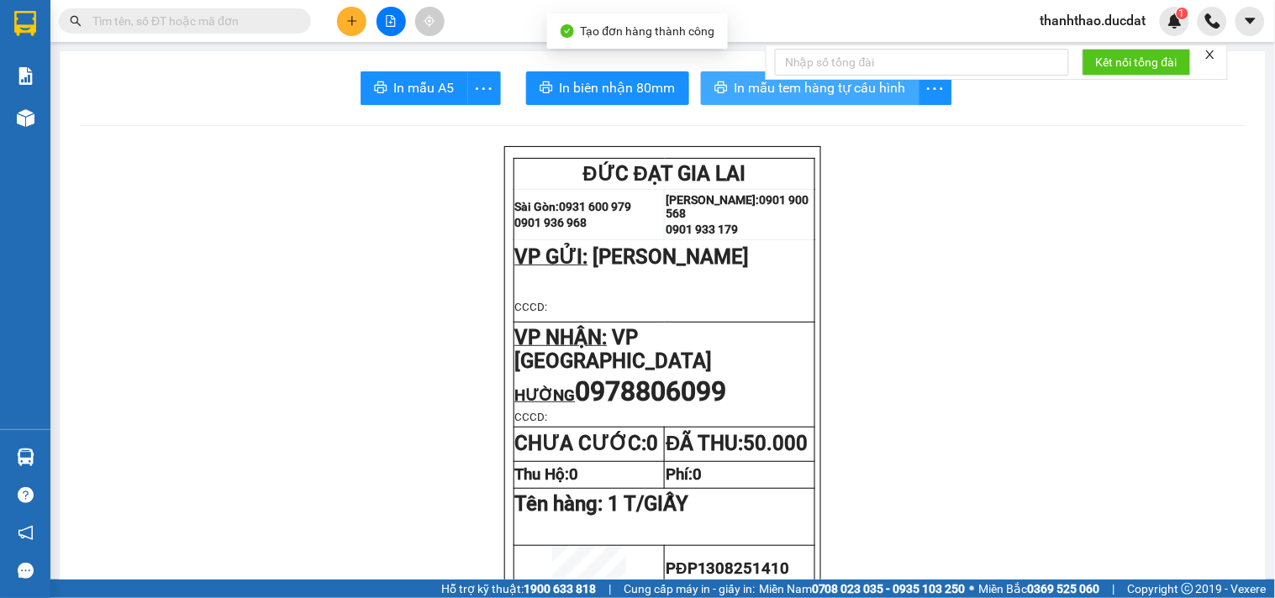
click at [714, 92] on icon "printer" at bounding box center [720, 87] width 13 height 13
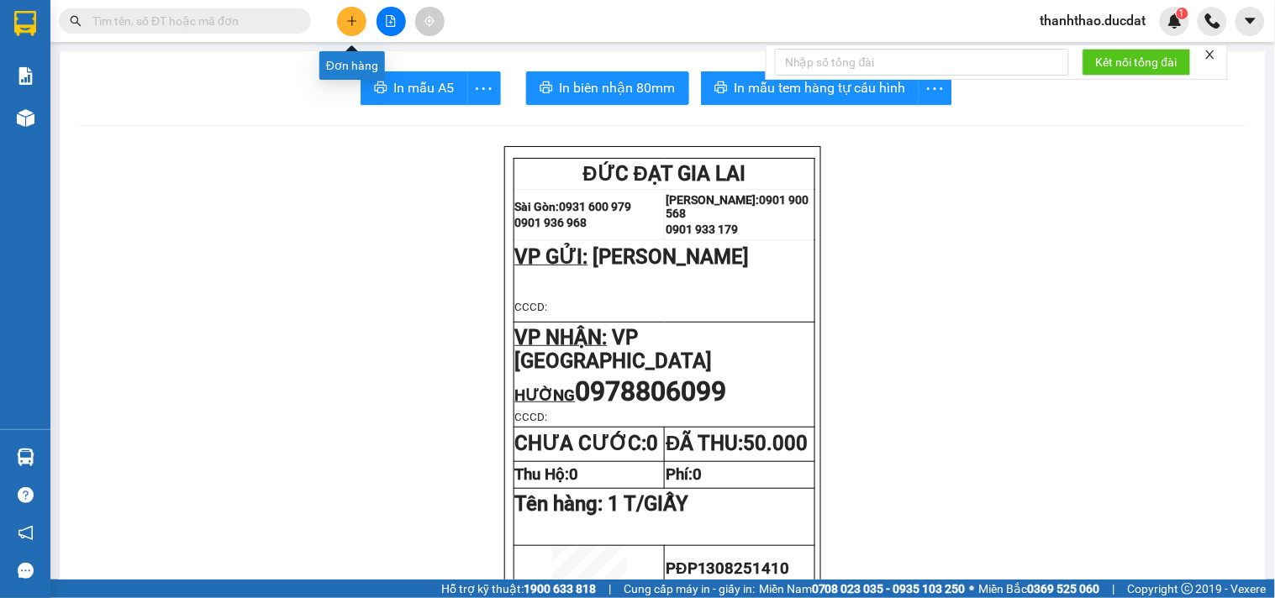
click at [348, 13] on button at bounding box center [351, 21] width 29 height 29
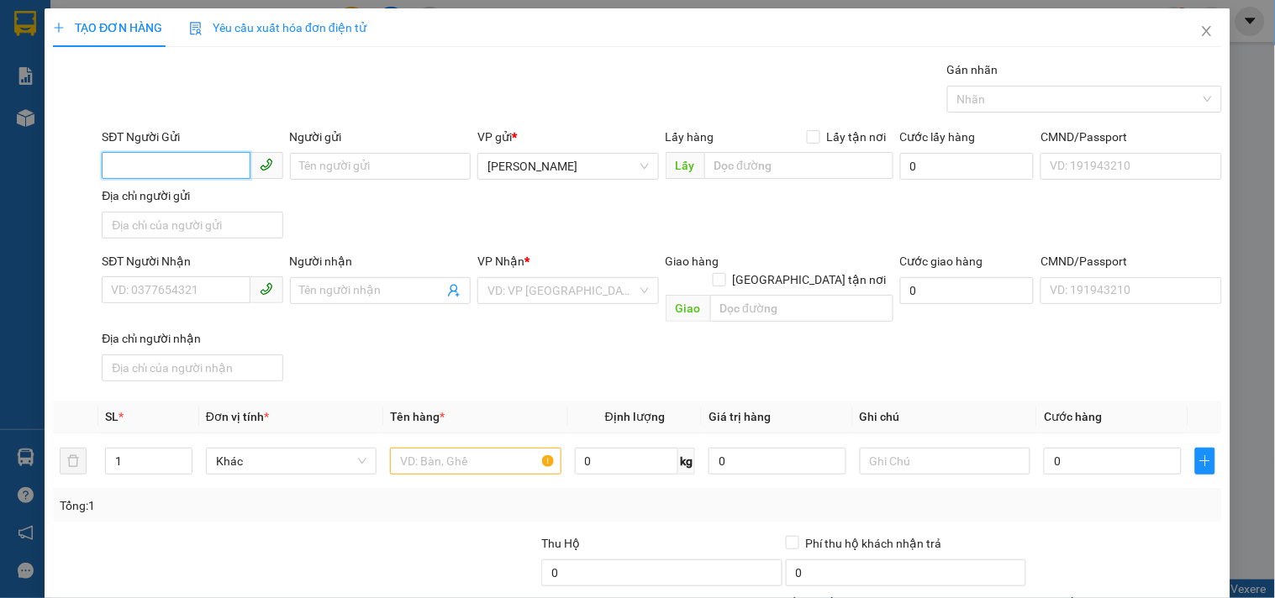
click at [206, 166] on input "SĐT Người Gửi" at bounding box center [176, 165] width 148 height 27
click at [162, 203] on div "0963208539 - HÓA" at bounding box center [190, 200] width 159 height 18
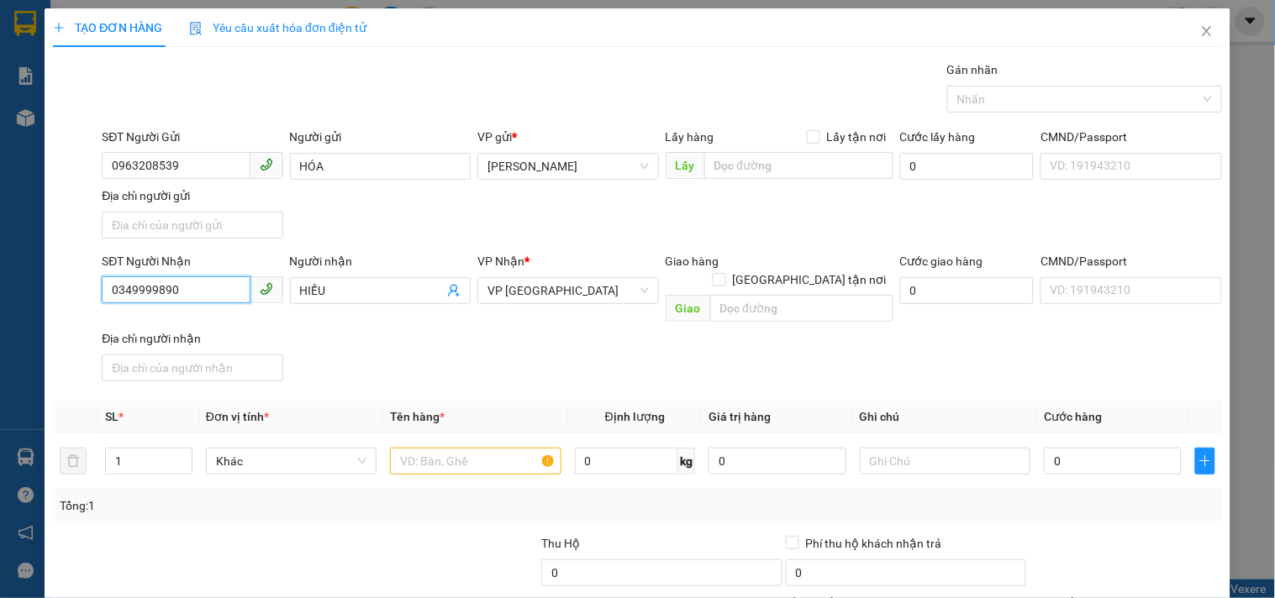
drag, startPoint x: 181, startPoint y: 292, endPoint x: 0, endPoint y: 259, distance: 183.6
click at [0, 259] on div "TẠO ĐƠN HÀNG Yêu cầu xuất hóa đơn điện tử Transit Pickup Surcharge Ids Transit …" at bounding box center [637, 299] width 1275 height 598
click at [206, 326] on div "0979099158 - SĨ" at bounding box center [190, 325] width 159 height 18
click at [465, 448] on input "text" at bounding box center [475, 461] width 171 height 27
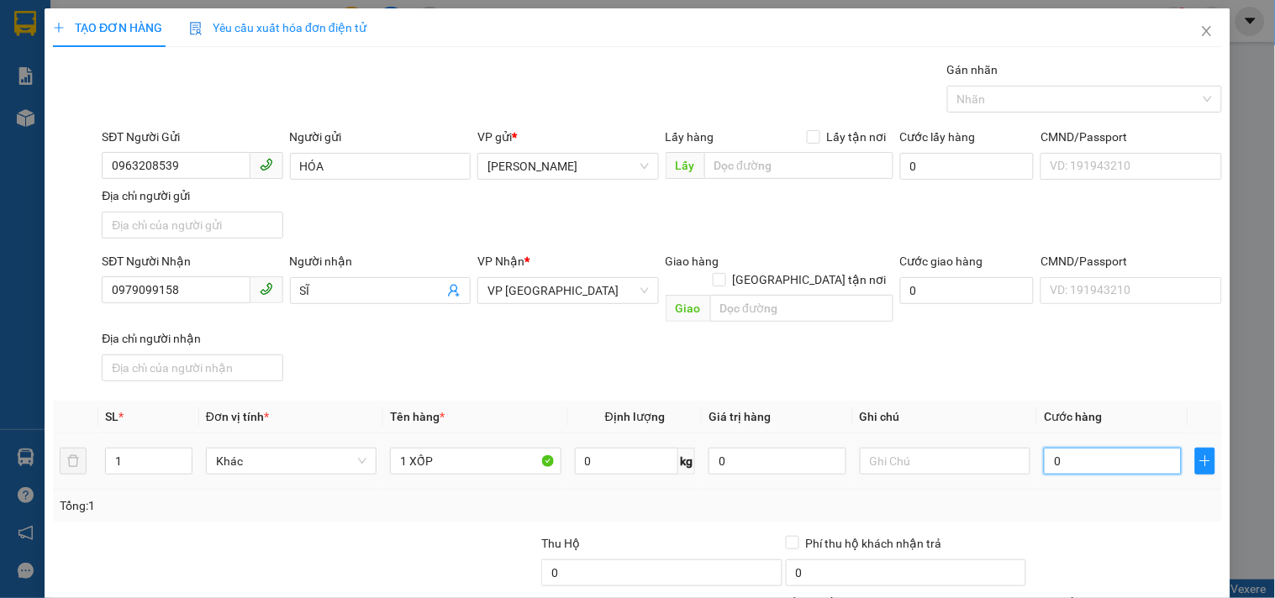
click at [1128, 449] on input "0" at bounding box center [1113, 461] width 138 height 27
click at [1126, 405] on th "Cước hàng" at bounding box center [1112, 417] width 151 height 33
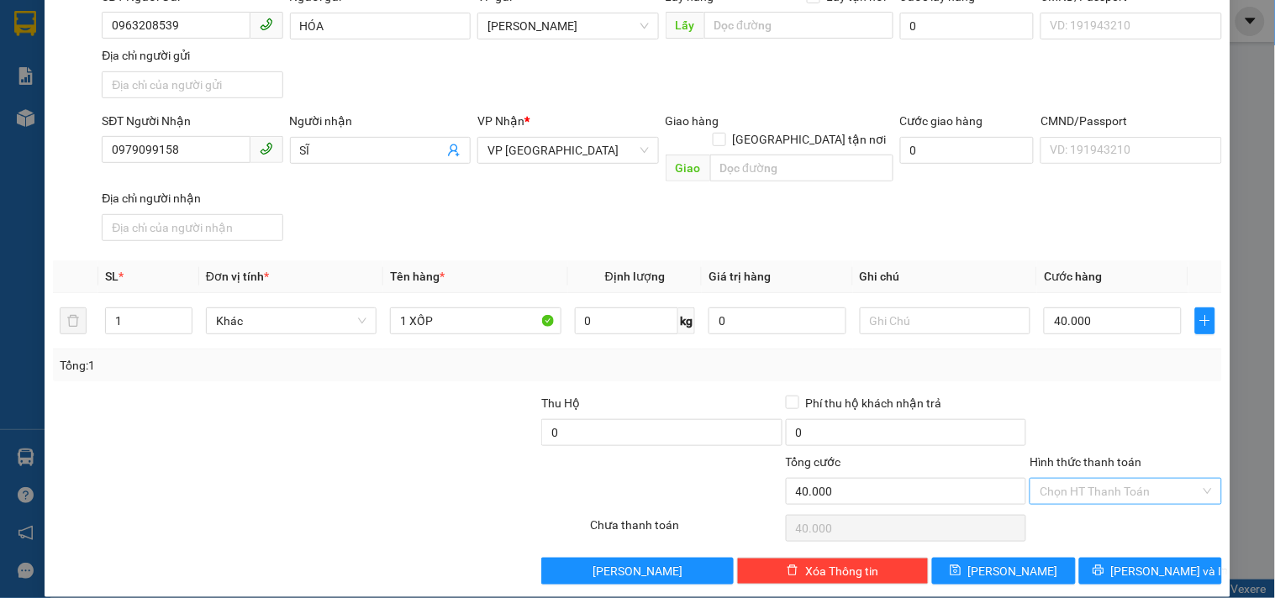
drag, startPoint x: 1086, startPoint y: 472, endPoint x: 1086, endPoint y: 462, distance: 10.1
click at [1086, 479] on input "Hình thức thanh toán" at bounding box center [1120, 491] width 160 height 25
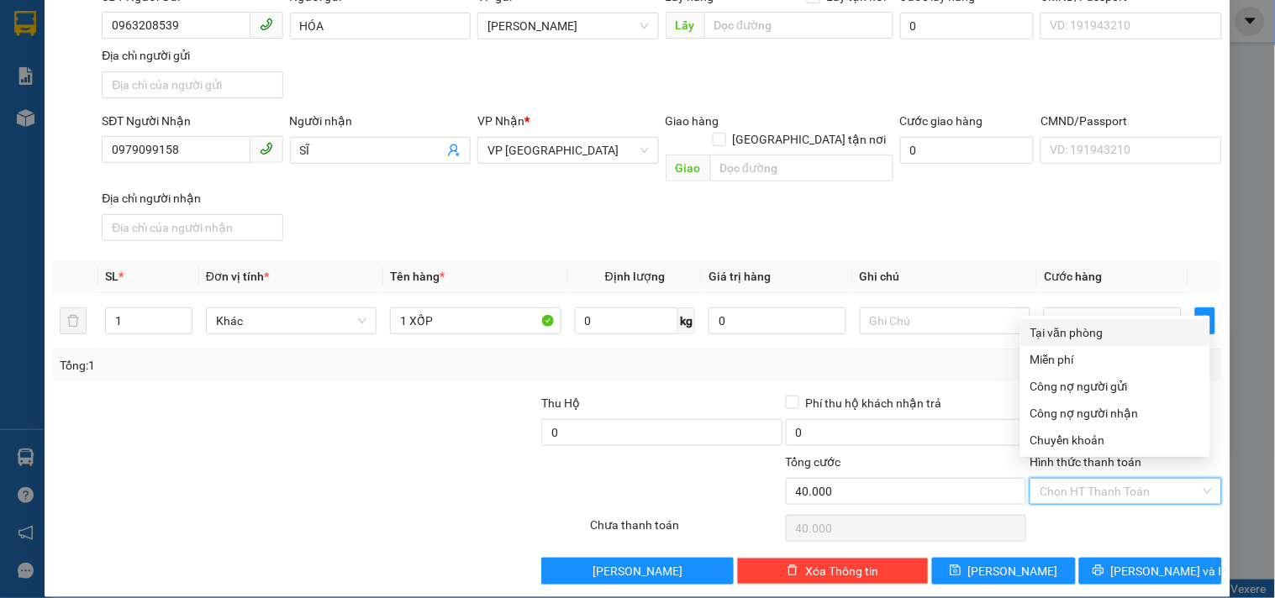
drag, startPoint x: 1093, startPoint y: 338, endPoint x: 1085, endPoint y: 444, distance: 106.2
click at [1091, 338] on div "Tại văn phòng" at bounding box center [1115, 333] width 170 height 18
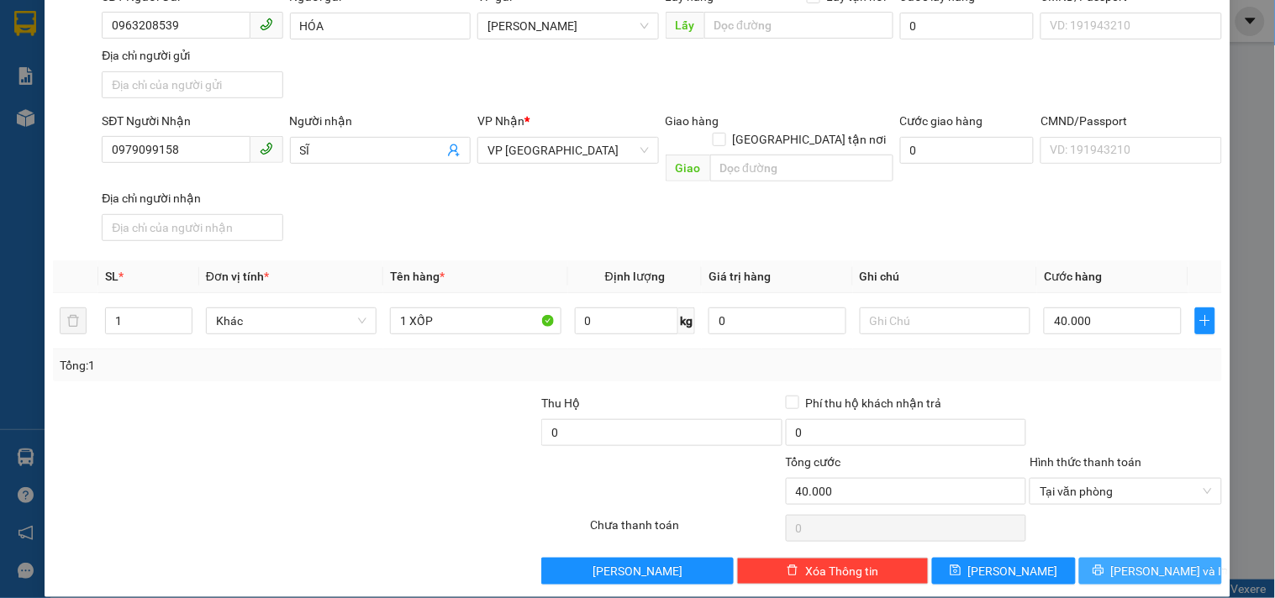
click at [1108, 558] on button "[PERSON_NAME] và In" at bounding box center [1150, 571] width 143 height 27
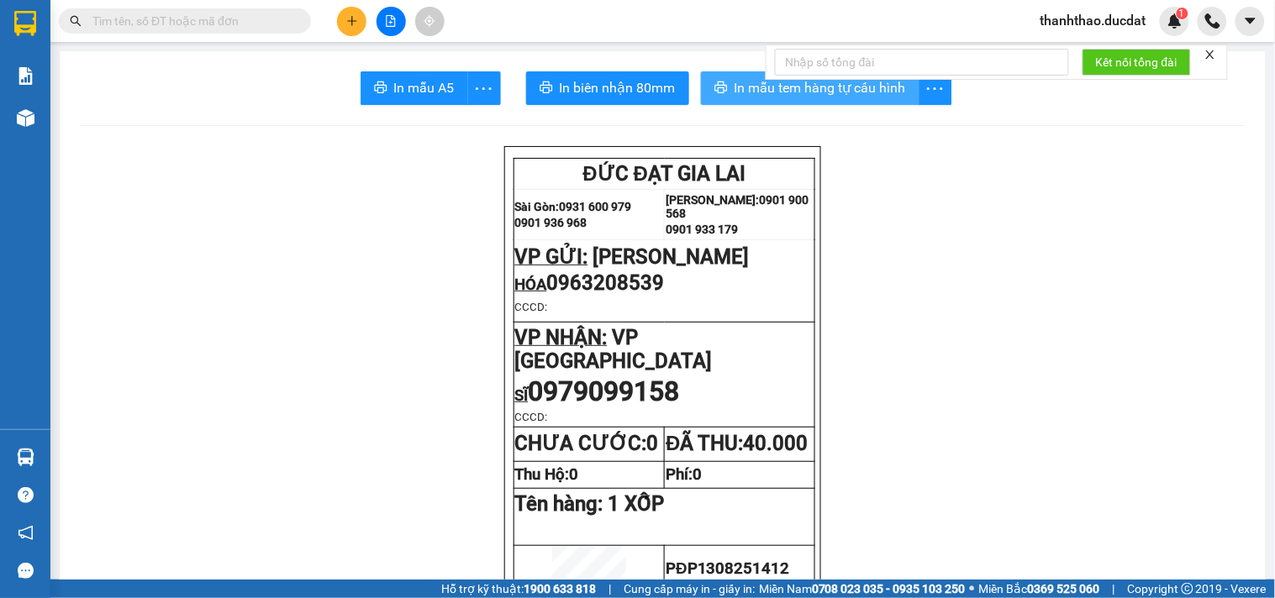
click at [746, 72] on button "In mẫu tem hàng tự cấu hình" at bounding box center [810, 88] width 219 height 34
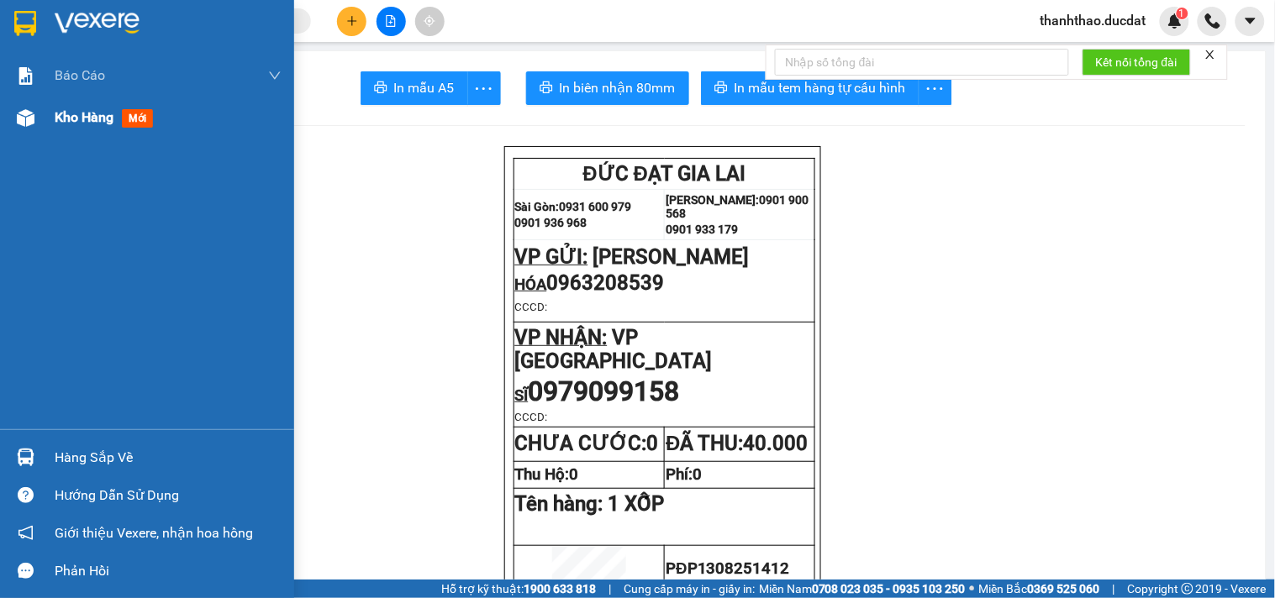
click at [73, 120] on span "Kho hàng" at bounding box center [84, 117] width 59 height 16
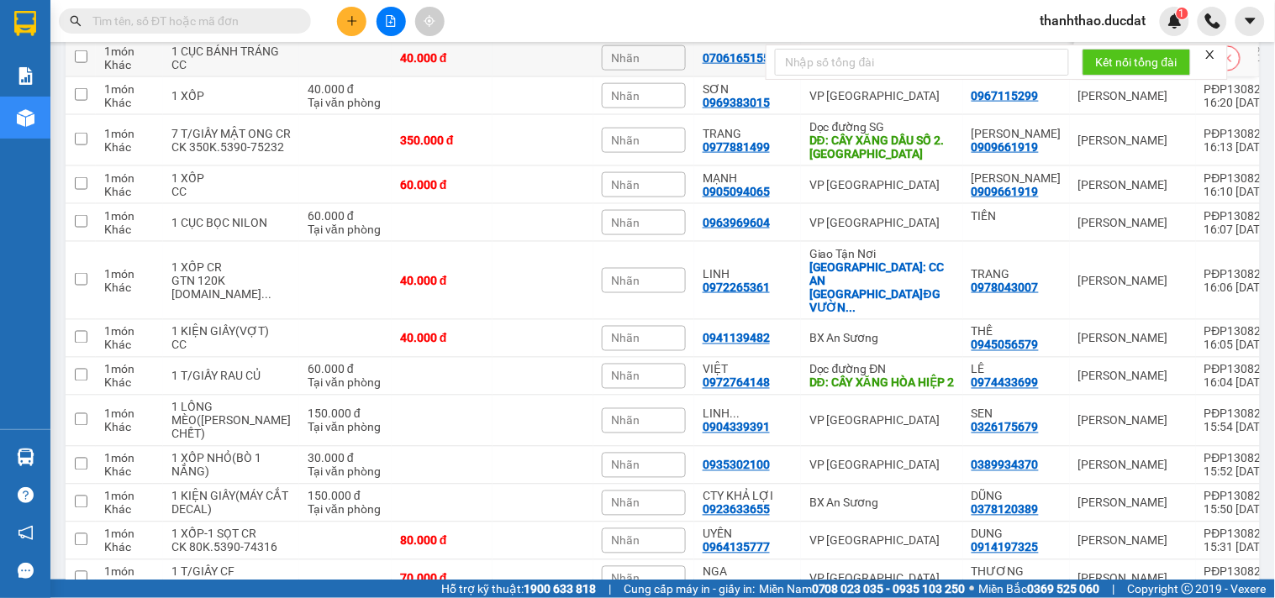
scroll to position [506, 0]
click at [354, 25] on icon "plus" at bounding box center [352, 21] width 12 height 12
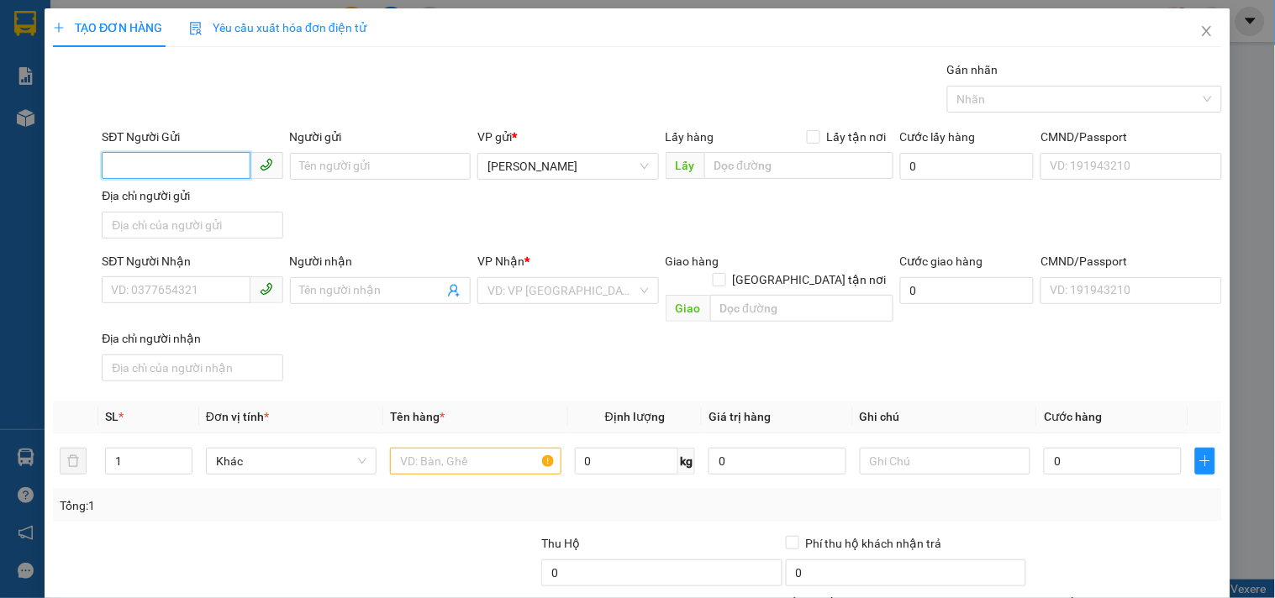
click at [175, 162] on input "SĐT Người Gửi" at bounding box center [176, 165] width 148 height 27
click at [180, 199] on div "0905357962" at bounding box center [190, 200] width 159 height 18
click at [360, 284] on input "Người nhận" at bounding box center [372, 291] width 144 height 18
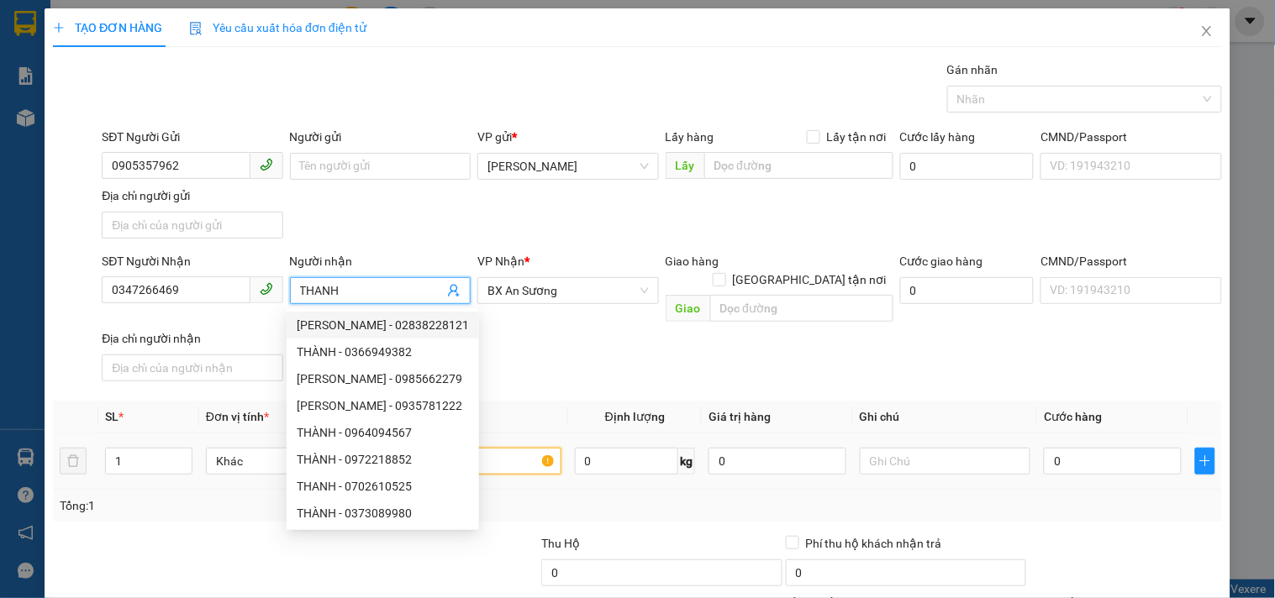
click at [506, 449] on input "text" at bounding box center [475, 461] width 171 height 27
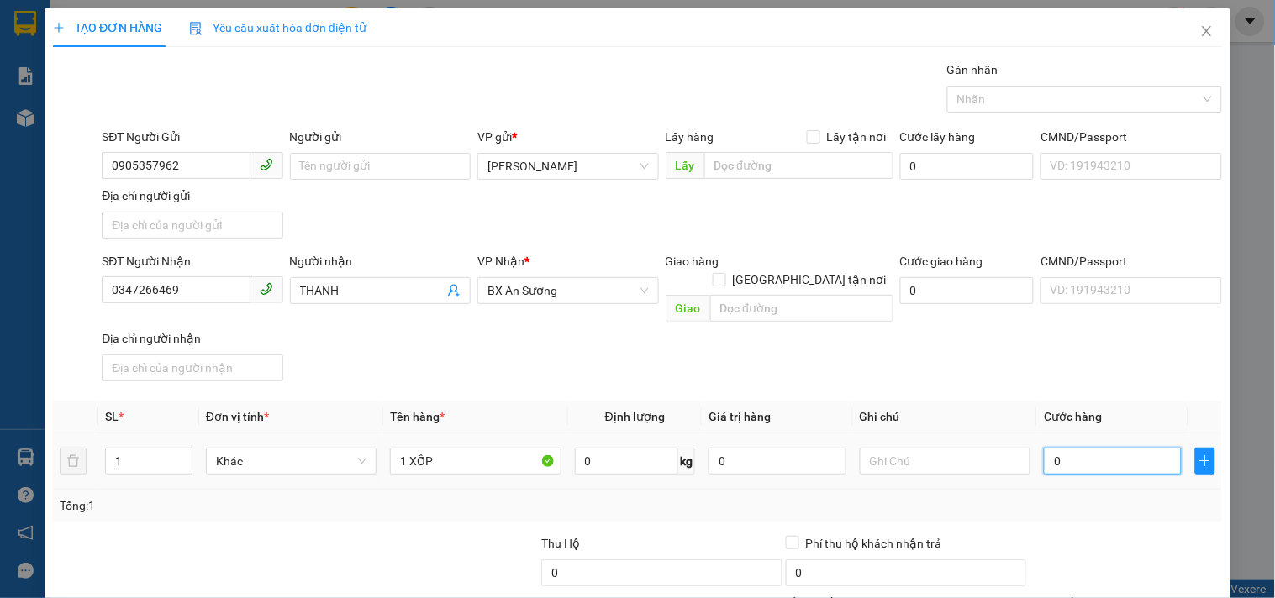
click at [1098, 448] on input "0" at bounding box center [1113, 461] width 138 height 27
click at [1049, 379] on div "Transit Pickup Surcharge Ids Transit Deliver Surcharge Ids Transit Deliver Surc…" at bounding box center [637, 393] width 1169 height 665
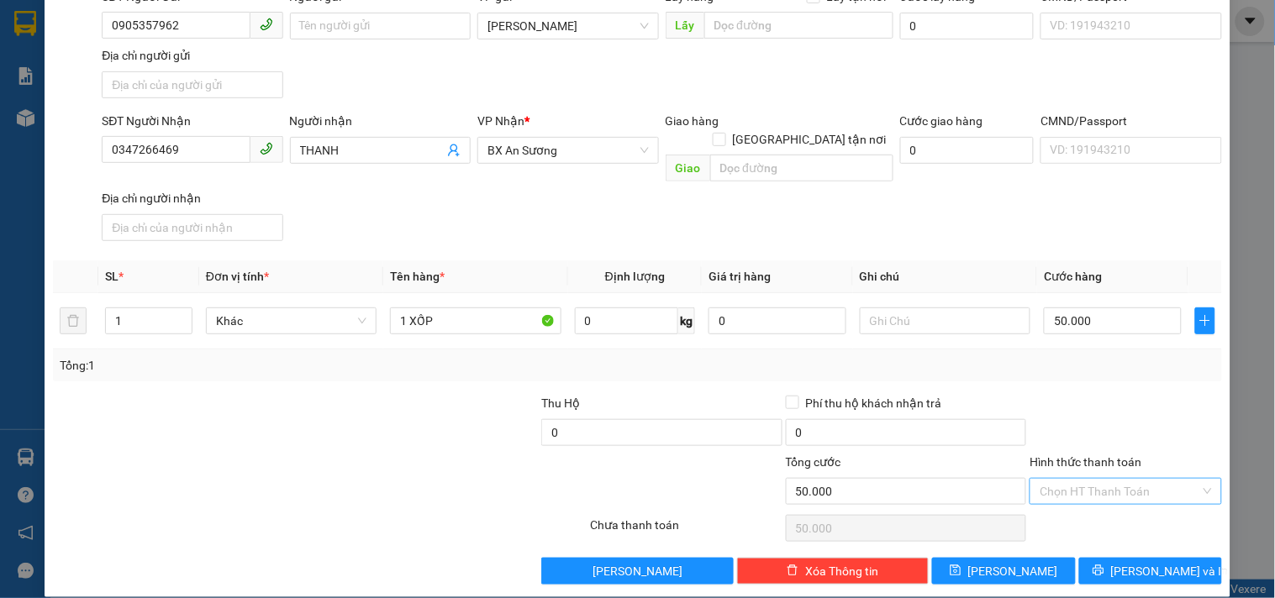
click at [1069, 479] on input "Hình thức thanh toán" at bounding box center [1120, 491] width 160 height 25
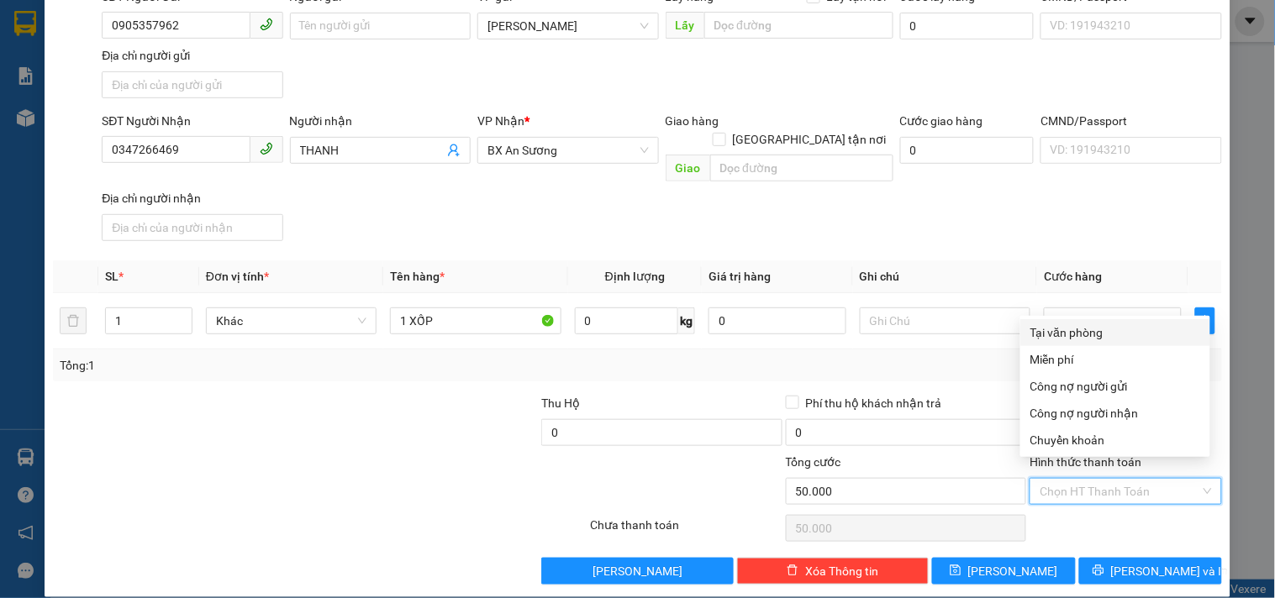
click at [1072, 324] on div "Tại văn phòng" at bounding box center [1115, 333] width 170 height 18
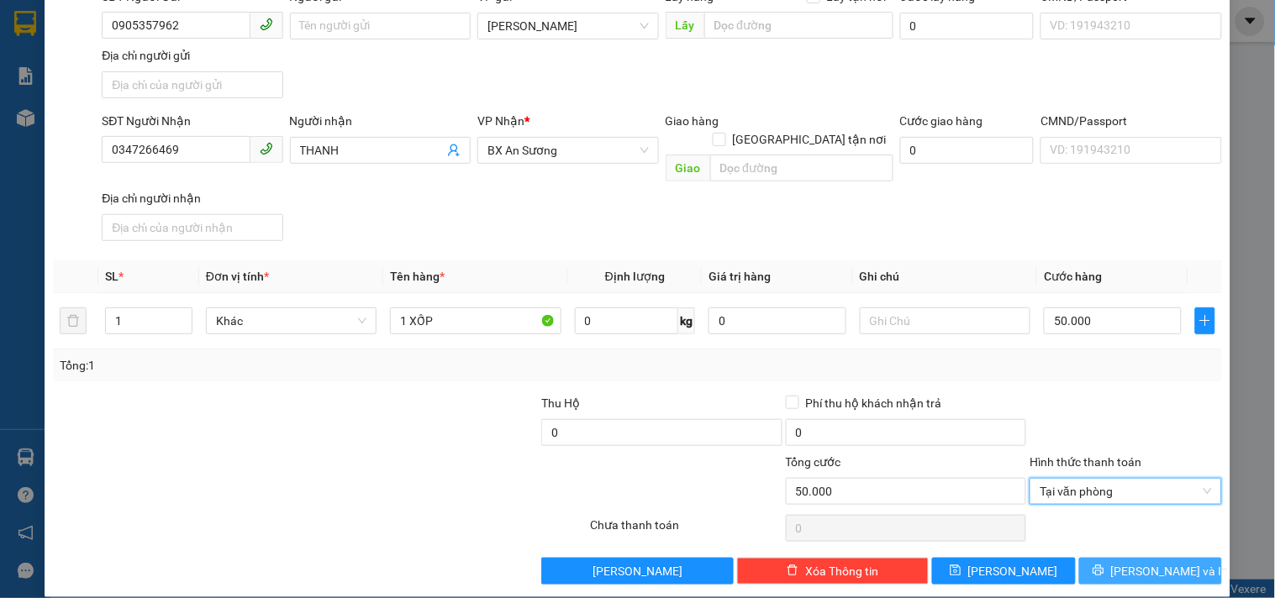
click at [1133, 562] on span "[PERSON_NAME] và In" at bounding box center [1170, 571] width 118 height 18
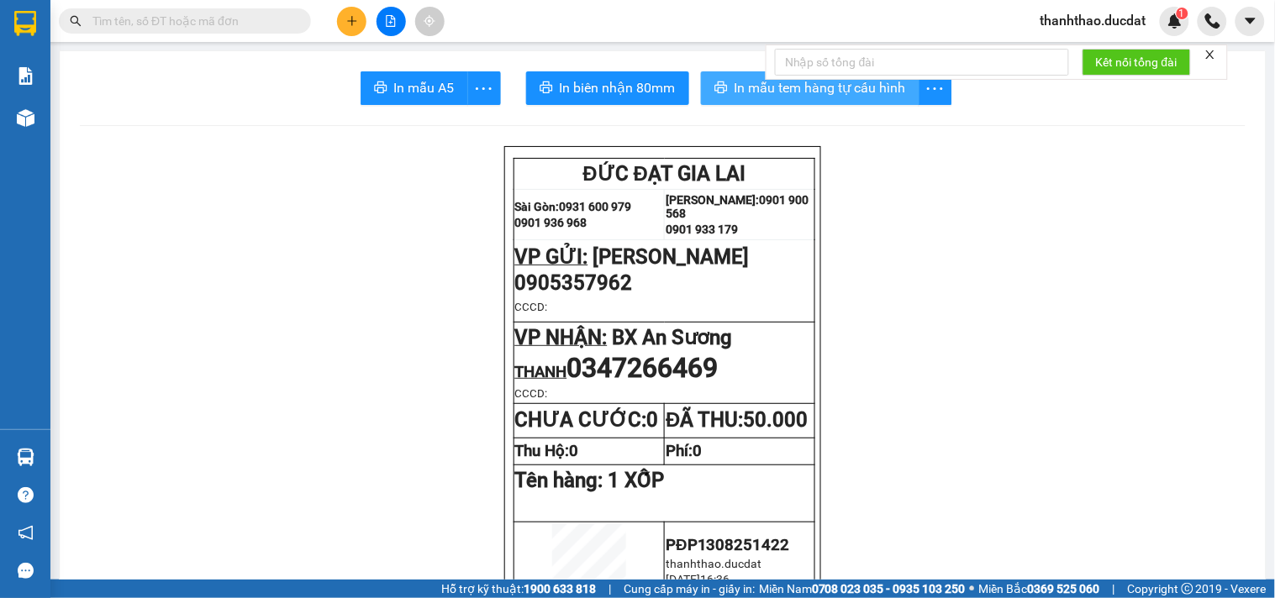
click at [740, 92] on span "In mẫu tem hàng tự cấu hình" at bounding box center [820, 87] width 171 height 21
click at [349, 17] on icon "plus" at bounding box center [352, 21] width 12 height 12
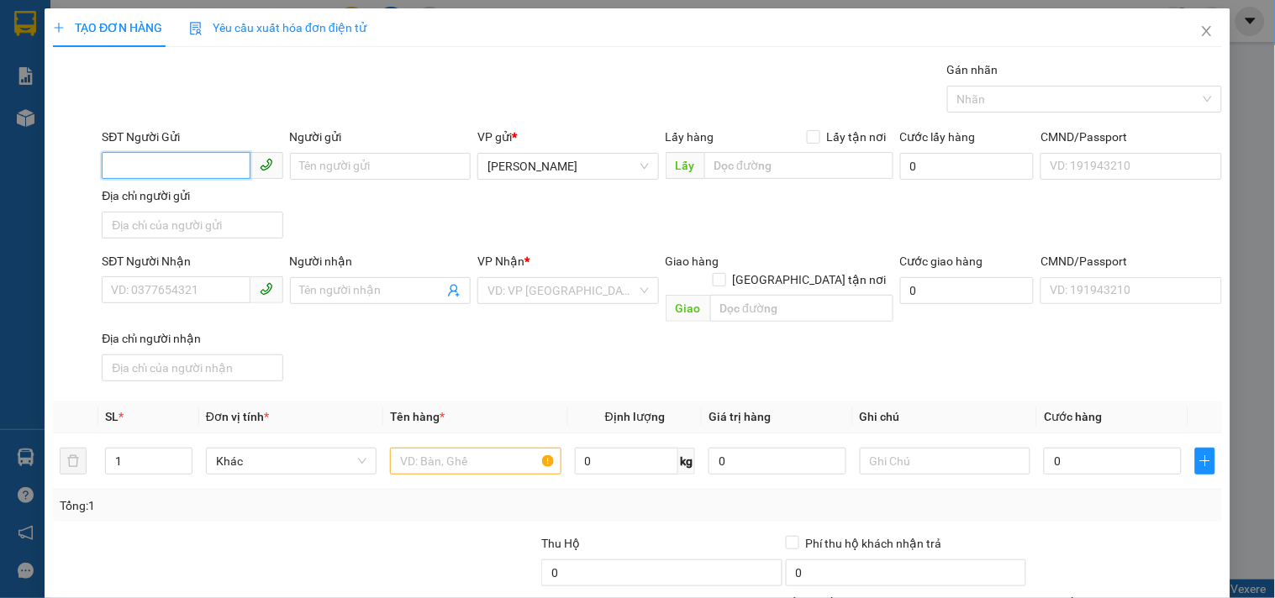
click at [161, 169] on input "SĐT Người Gửi" at bounding box center [176, 165] width 148 height 27
click at [161, 164] on input "SĐT Người Gửi" at bounding box center [176, 165] width 148 height 27
click at [139, 191] on div "0906660327" at bounding box center [190, 200] width 159 height 18
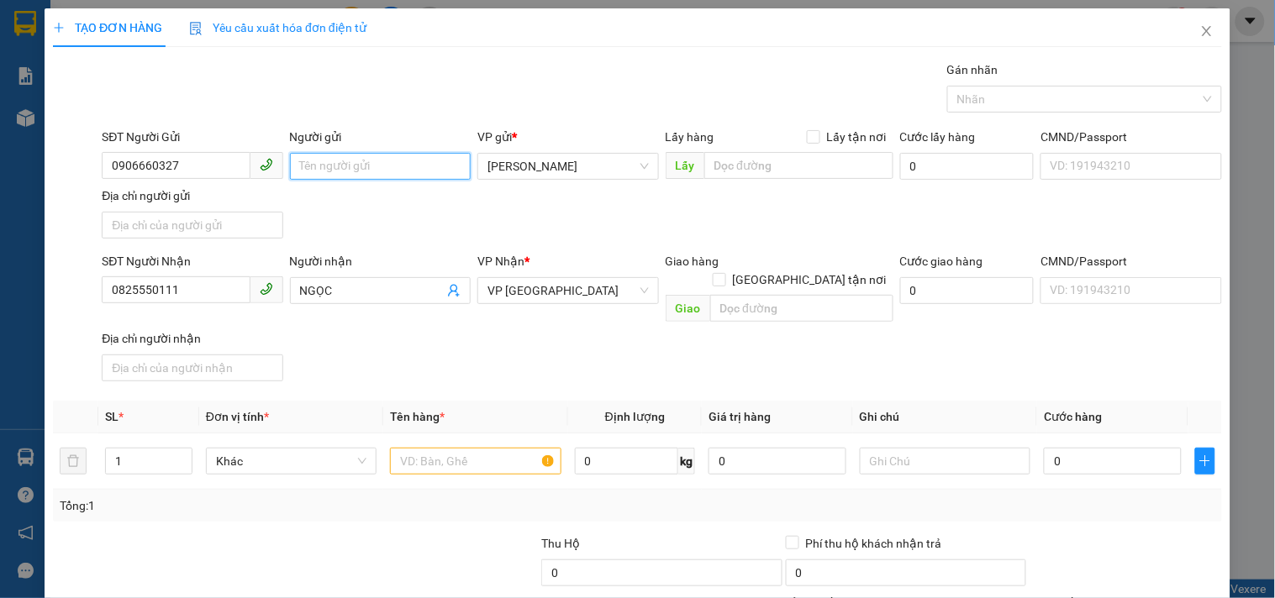
click at [421, 171] on input "Người gửi" at bounding box center [380, 166] width 181 height 27
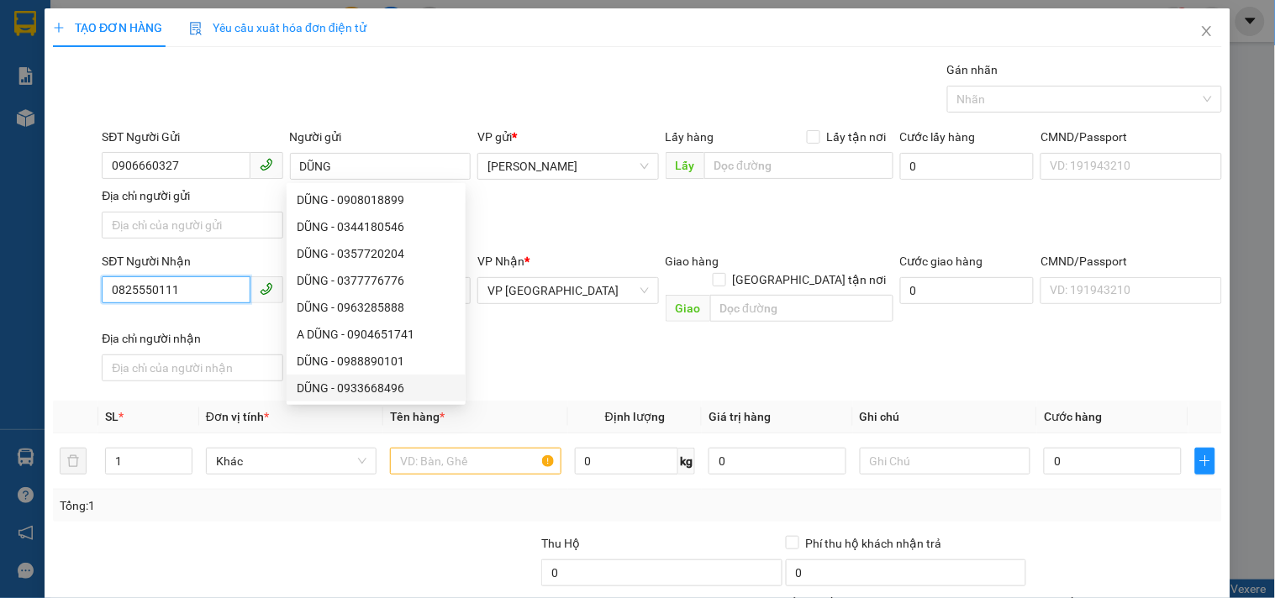
drag, startPoint x: 208, startPoint y: 297, endPoint x: 121, endPoint y: 280, distance: 88.2
click at [121, 280] on input "0825550111" at bounding box center [176, 290] width 148 height 27
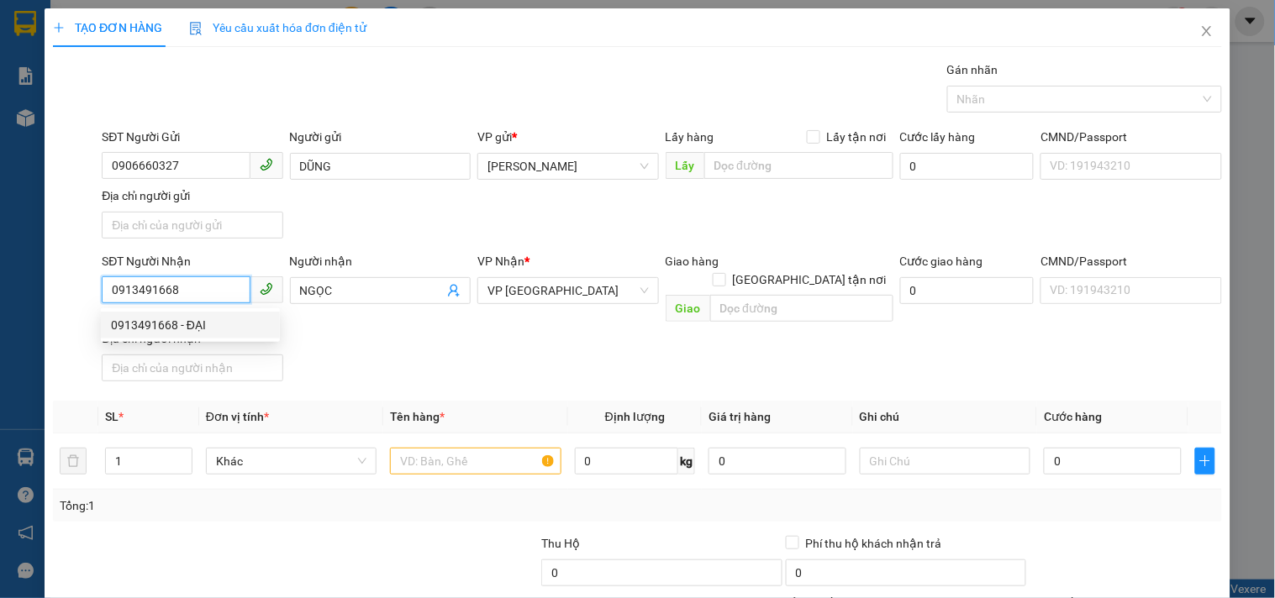
click at [164, 316] on div "0913491668 - ĐẠI" at bounding box center [190, 325] width 159 height 18
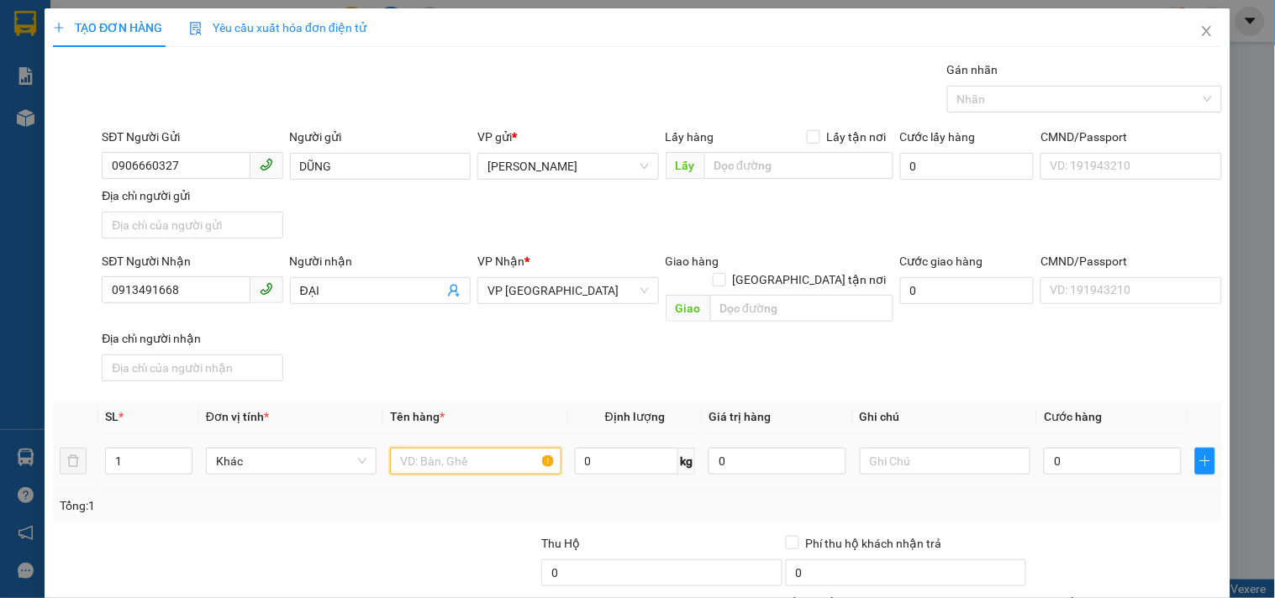
click at [458, 448] on input "text" at bounding box center [475, 461] width 171 height 27
drag, startPoint x: 1064, startPoint y: 443, endPoint x: 1042, endPoint y: 431, distance: 24.8
click at [1062, 448] on input "0" at bounding box center [1113, 461] width 138 height 27
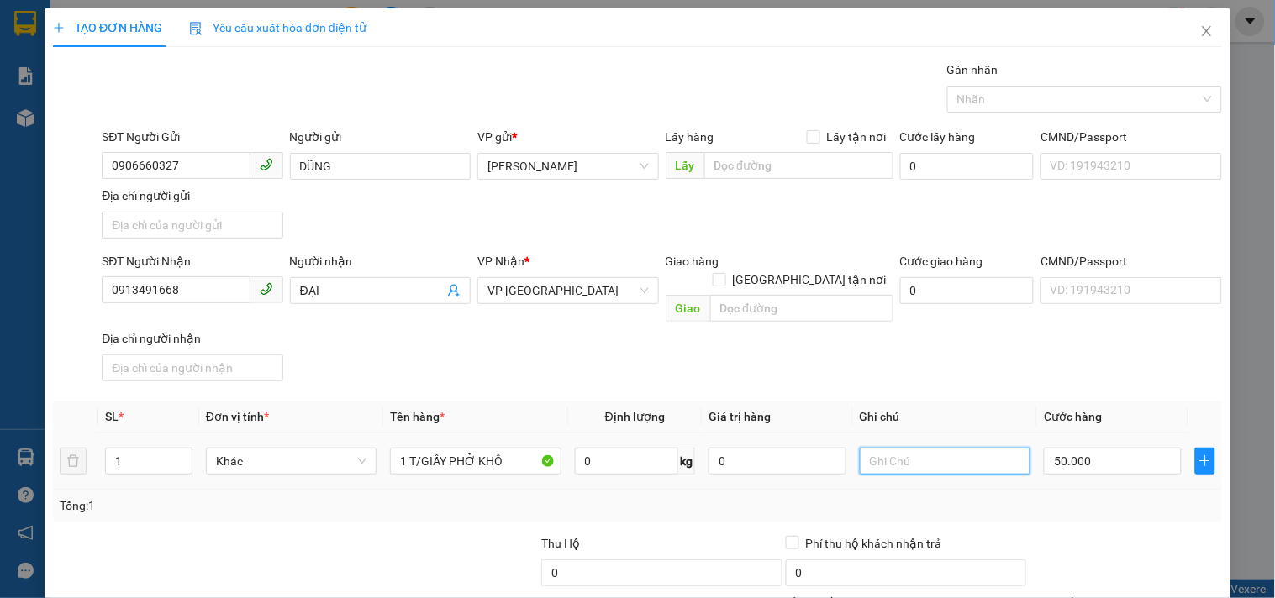
click at [942, 448] on input "text" at bounding box center [945, 461] width 171 height 27
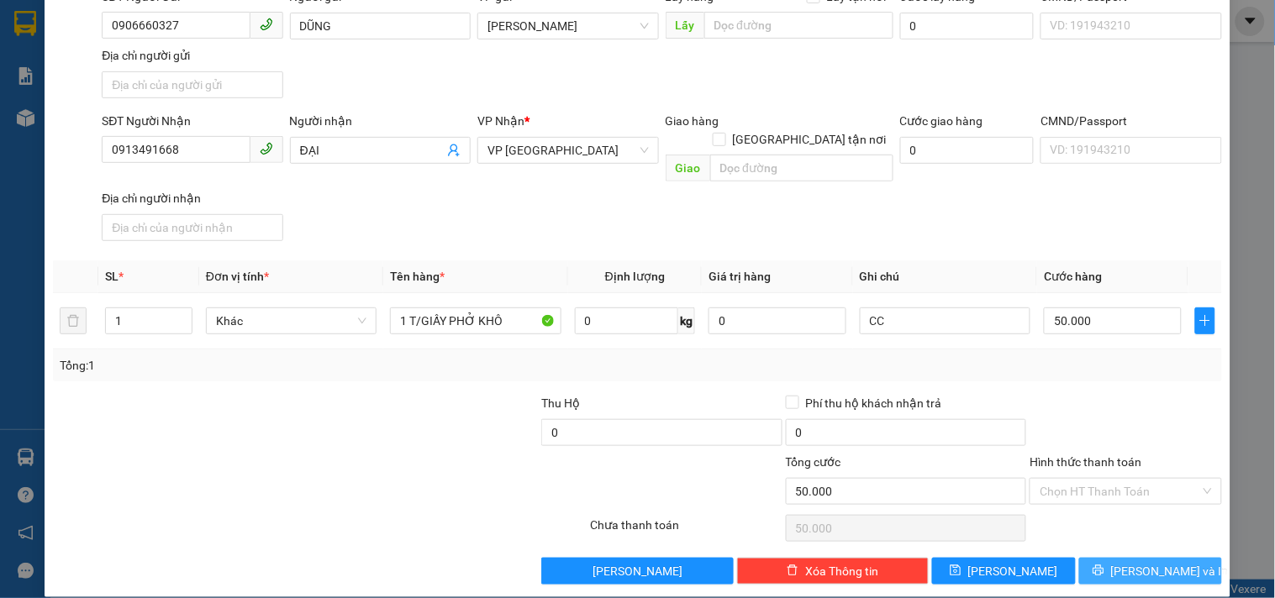
click at [1127, 562] on span "[PERSON_NAME] và In" at bounding box center [1170, 571] width 118 height 18
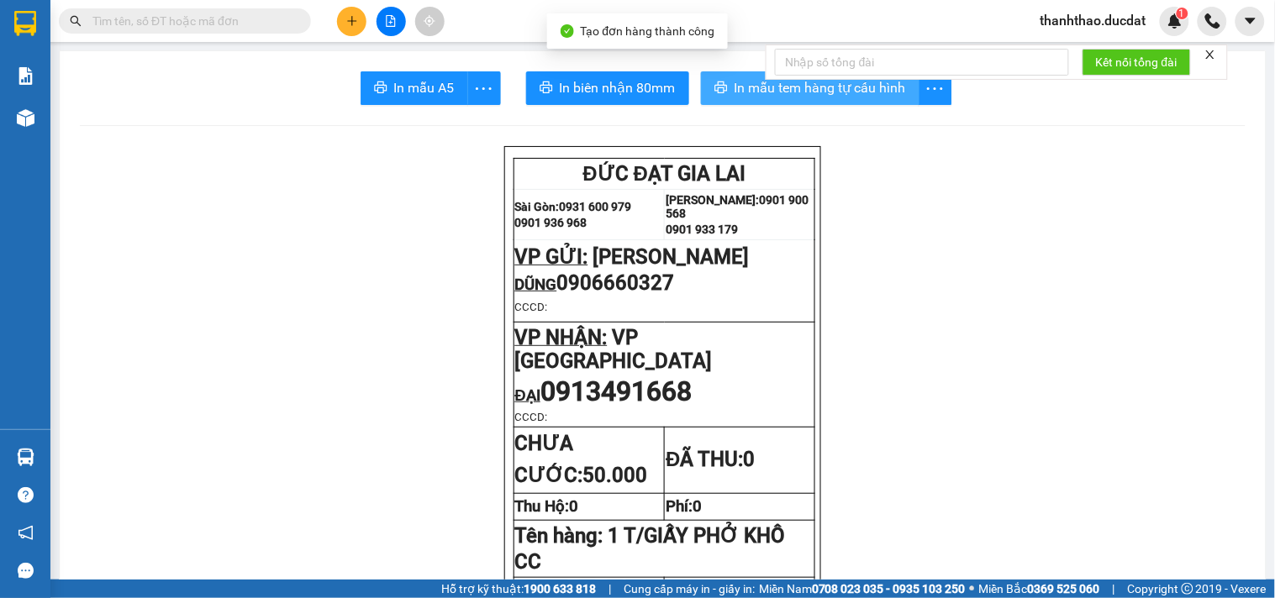
click at [735, 90] on span "In mẫu tem hàng tự cấu hình" at bounding box center [820, 87] width 171 height 21
click at [342, 7] on div at bounding box center [391, 21] width 126 height 29
click at [356, 26] on icon "plus" at bounding box center [352, 21] width 12 height 12
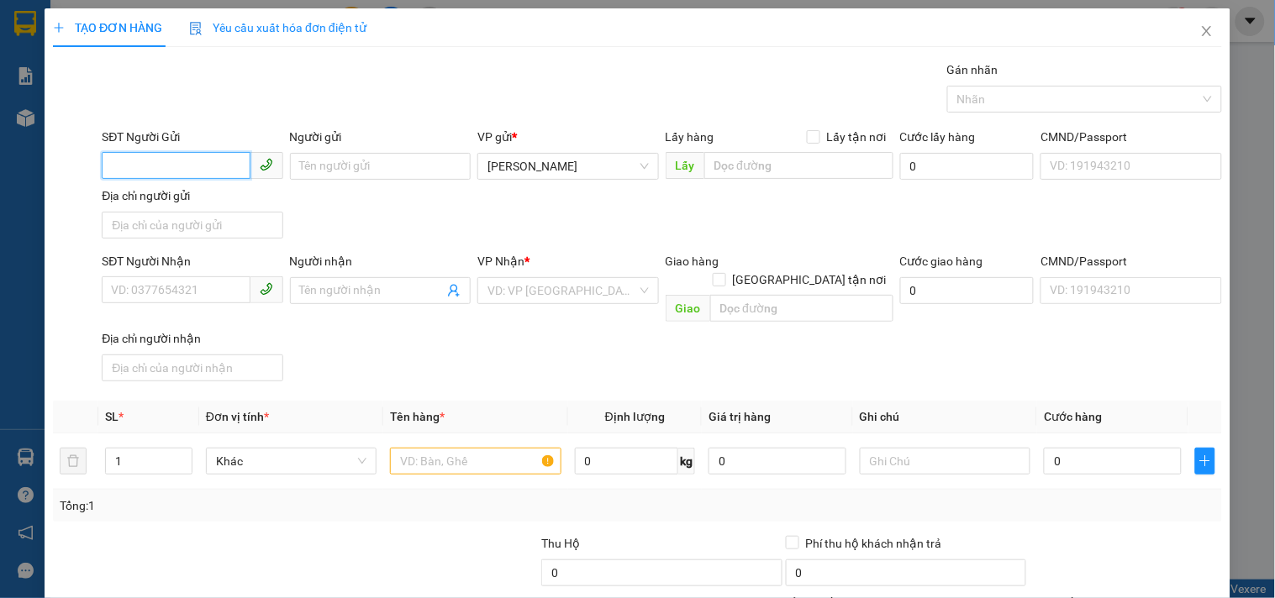
click at [172, 164] on input "SĐT Người Gửi" at bounding box center [176, 165] width 148 height 27
click at [155, 211] on div "0988467839 - [PERSON_NAME]" at bounding box center [194, 200] width 186 height 27
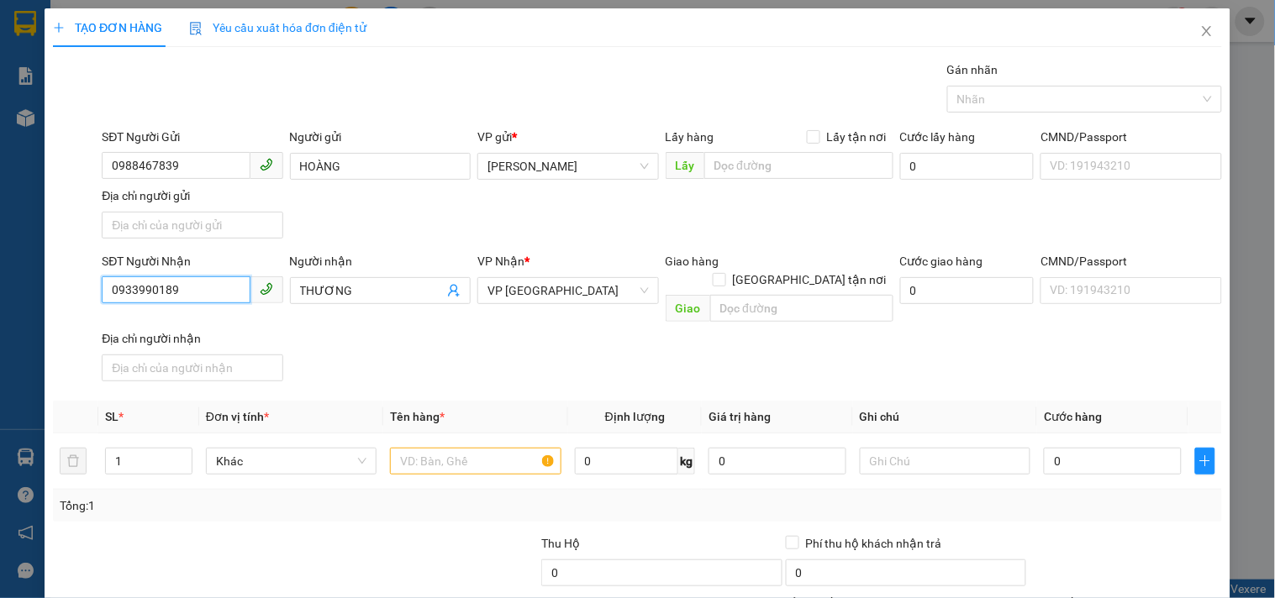
drag, startPoint x: 195, startPoint y: 296, endPoint x: 0, endPoint y: 210, distance: 213.0
click at [0, 210] on div "TẠO ĐƠN HÀNG Yêu cầu xuất hóa đơn điện tử Transit Pickup Surcharge Ids Transit …" at bounding box center [637, 299] width 1275 height 598
drag, startPoint x: 387, startPoint y: 304, endPoint x: 265, endPoint y: 311, distance: 122.0
click at [265, 311] on div "SĐT Người Nhận 0906945177 Người nhận THƯƠNG THƯƠNG VP Nhận * VP [GEOGRAPHIC_DAT…" at bounding box center [661, 320] width 1127 height 136
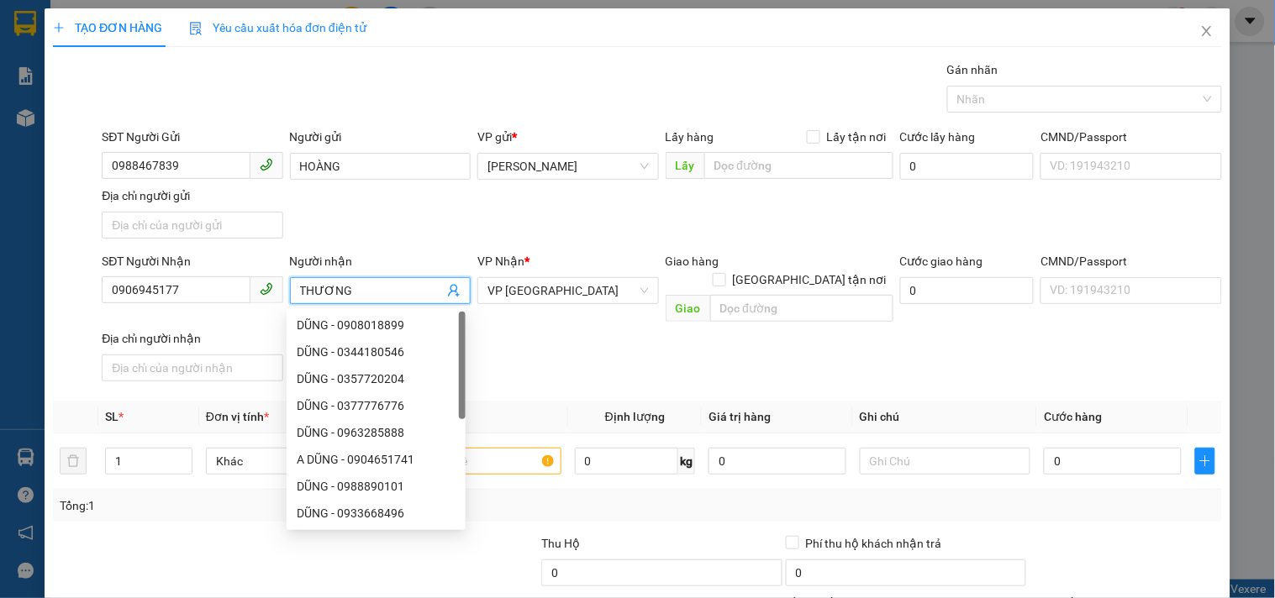
click at [360, 294] on input "THƯƠNG" at bounding box center [372, 291] width 144 height 18
drag, startPoint x: 360, startPoint y: 294, endPoint x: 288, endPoint y: 301, distance: 71.8
click at [290, 301] on span "THƯƠNG" at bounding box center [380, 290] width 181 height 27
click at [521, 290] on span "VP [GEOGRAPHIC_DATA]" at bounding box center [567, 290] width 161 height 25
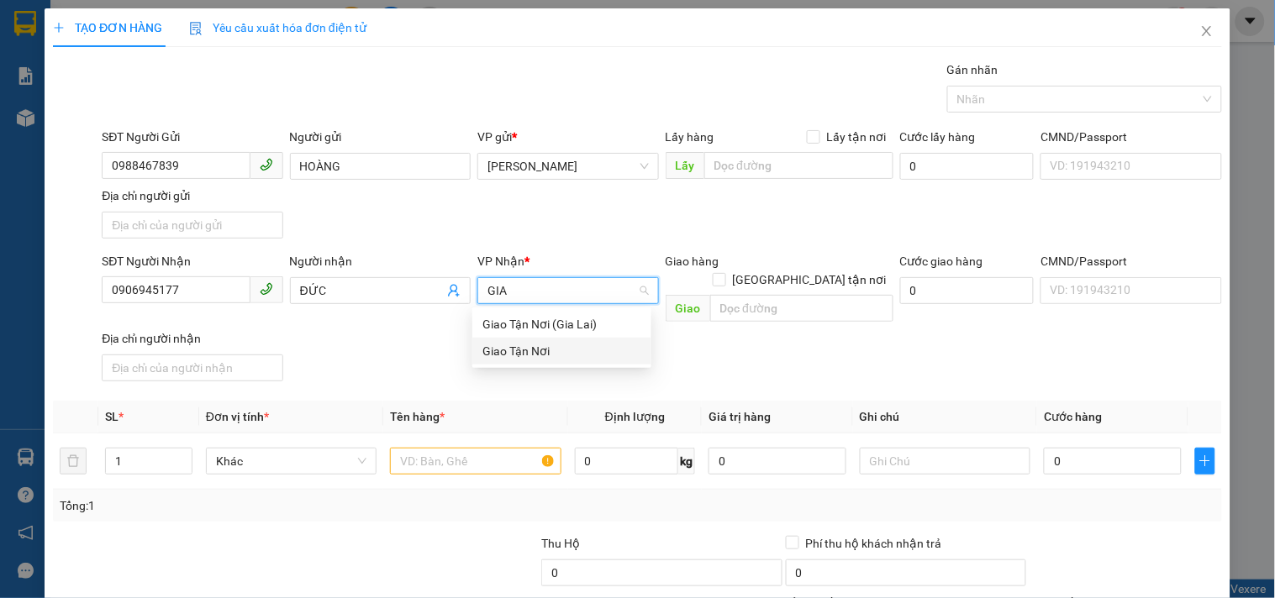
click at [547, 345] on div "Giao Tận Nơi" at bounding box center [561, 351] width 159 height 18
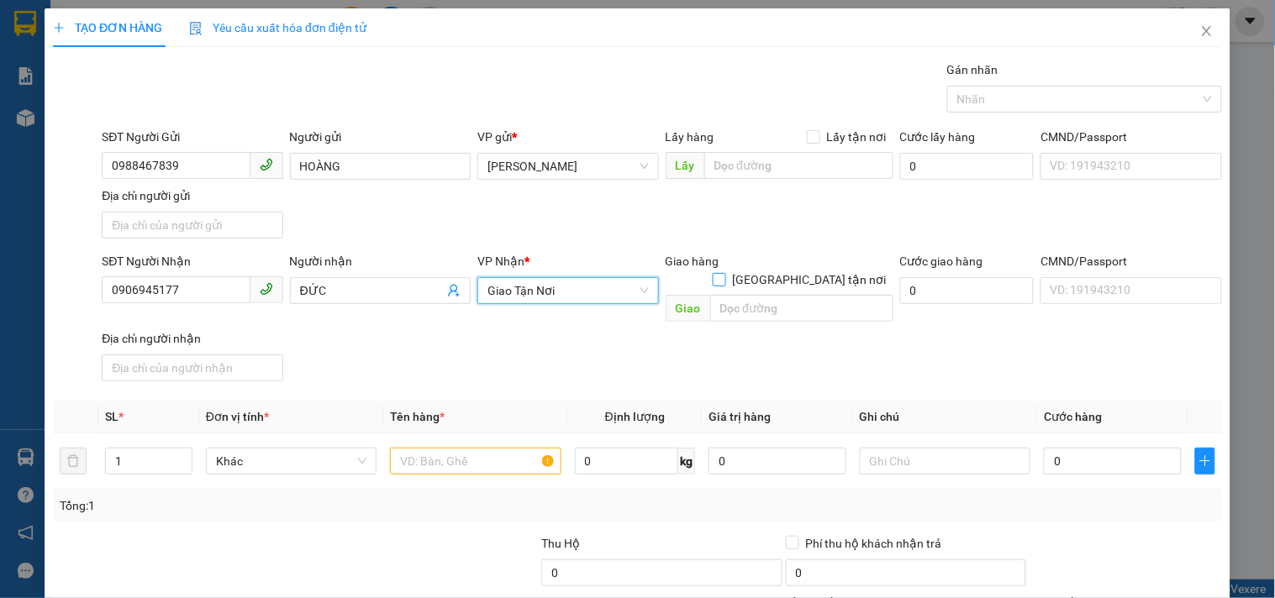
drag, startPoint x: 799, startPoint y: 258, endPoint x: 795, endPoint y: 282, distance: 23.9
click at [724, 273] on input "[GEOGRAPHIC_DATA] tận nơi" at bounding box center [719, 279] width 12 height 12
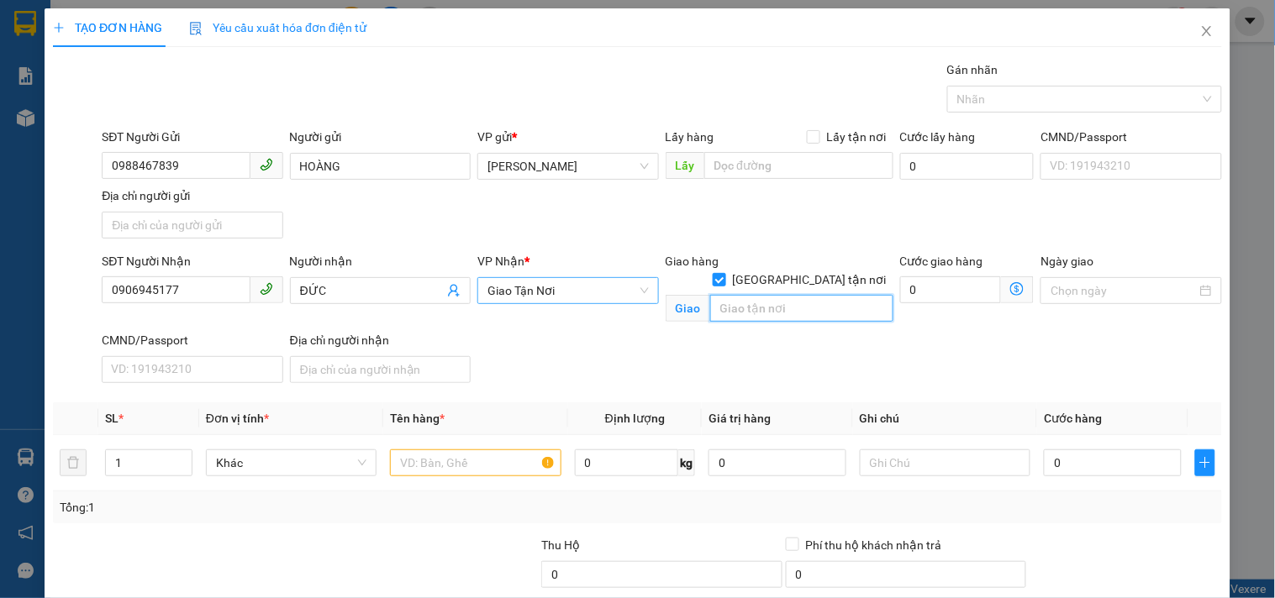
click at [793, 295] on input "text" at bounding box center [801, 308] width 183 height 27
drag, startPoint x: 455, startPoint y: 464, endPoint x: 449, endPoint y: 493, distance: 30.0
click at [455, 477] on div at bounding box center [475, 463] width 171 height 34
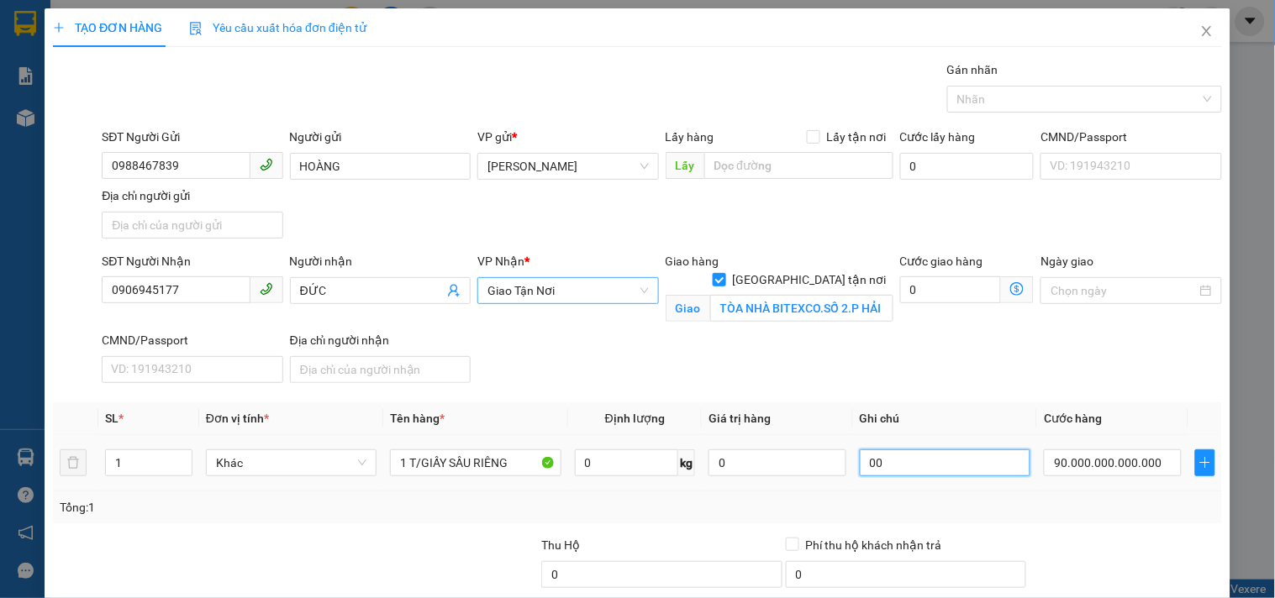
click at [876, 460] on input "00" at bounding box center [945, 463] width 171 height 27
click at [1070, 466] on input "90.000.000.000.000" at bounding box center [1113, 463] width 138 height 27
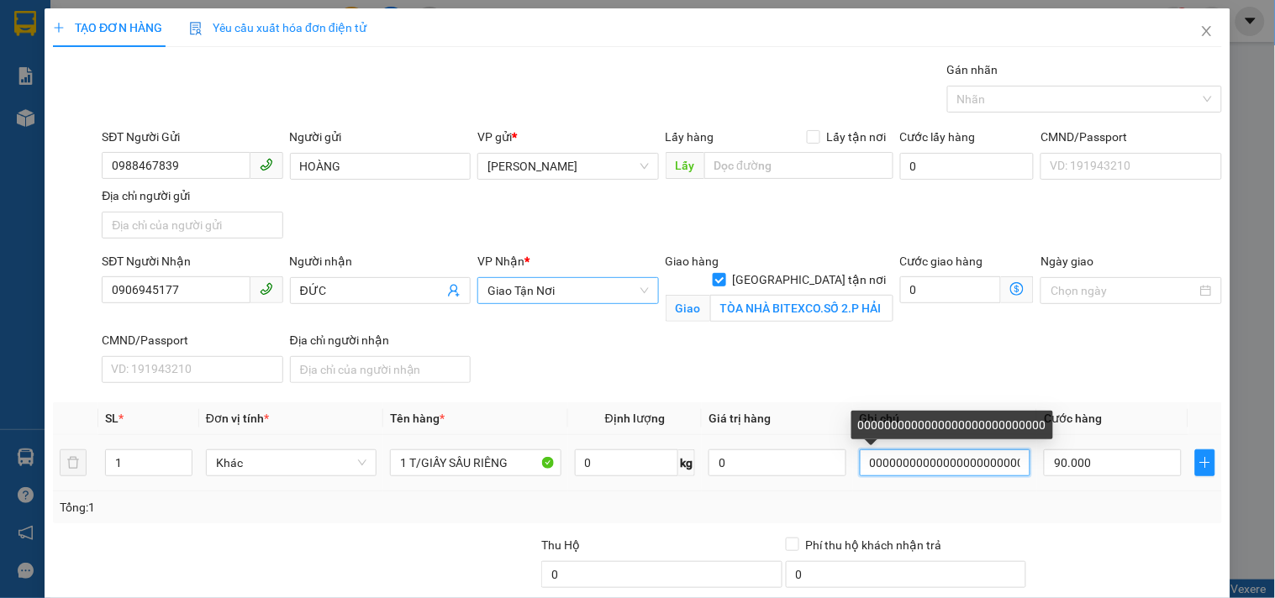
click at [965, 463] on input "0000000000000000000000000000" at bounding box center [945, 463] width 171 height 27
click at [964, 463] on input "0000000000000000000000000000" at bounding box center [945, 463] width 171 height 27
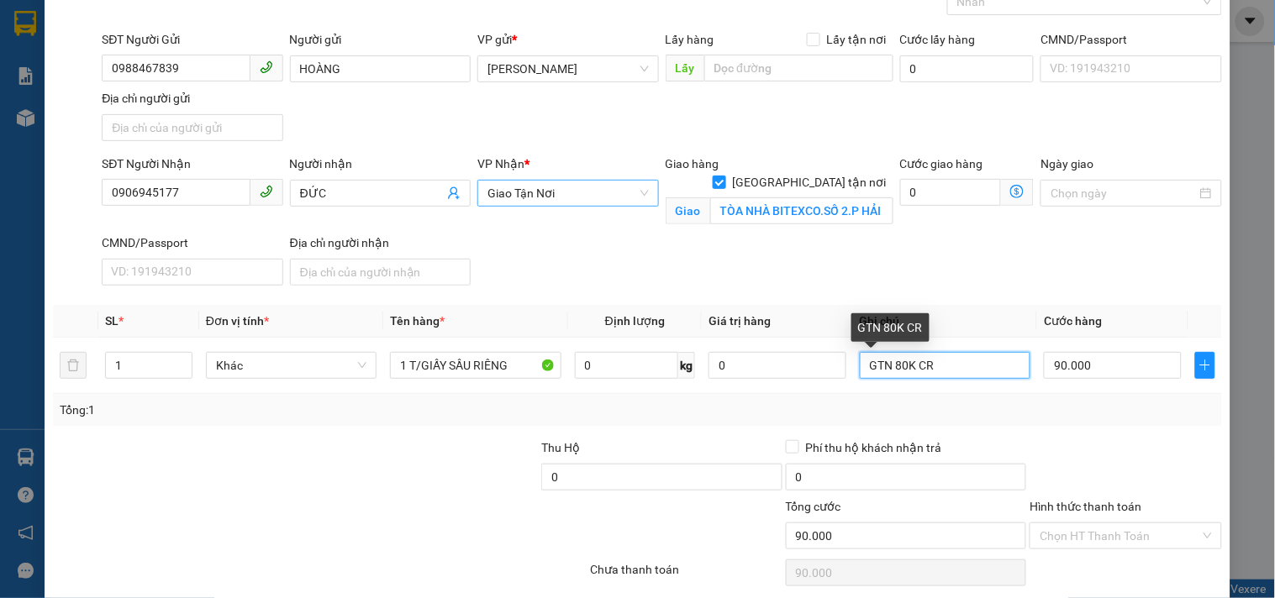
scroll to position [161, 0]
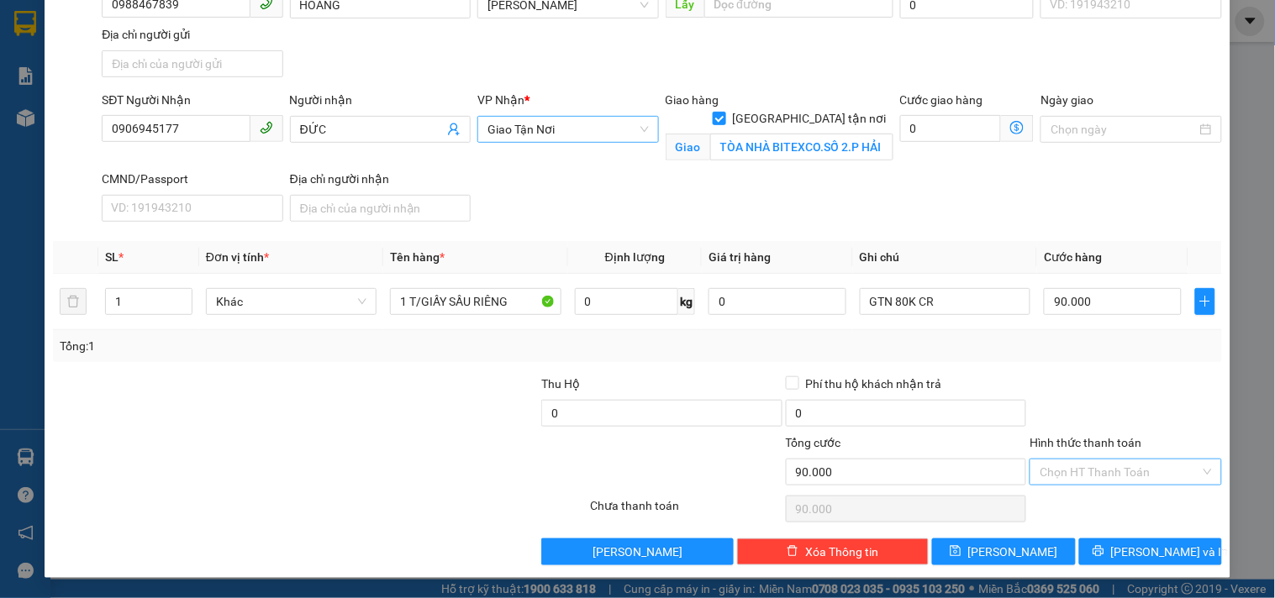
click at [1152, 469] on input "Hình thức thanh toán" at bounding box center [1120, 472] width 160 height 25
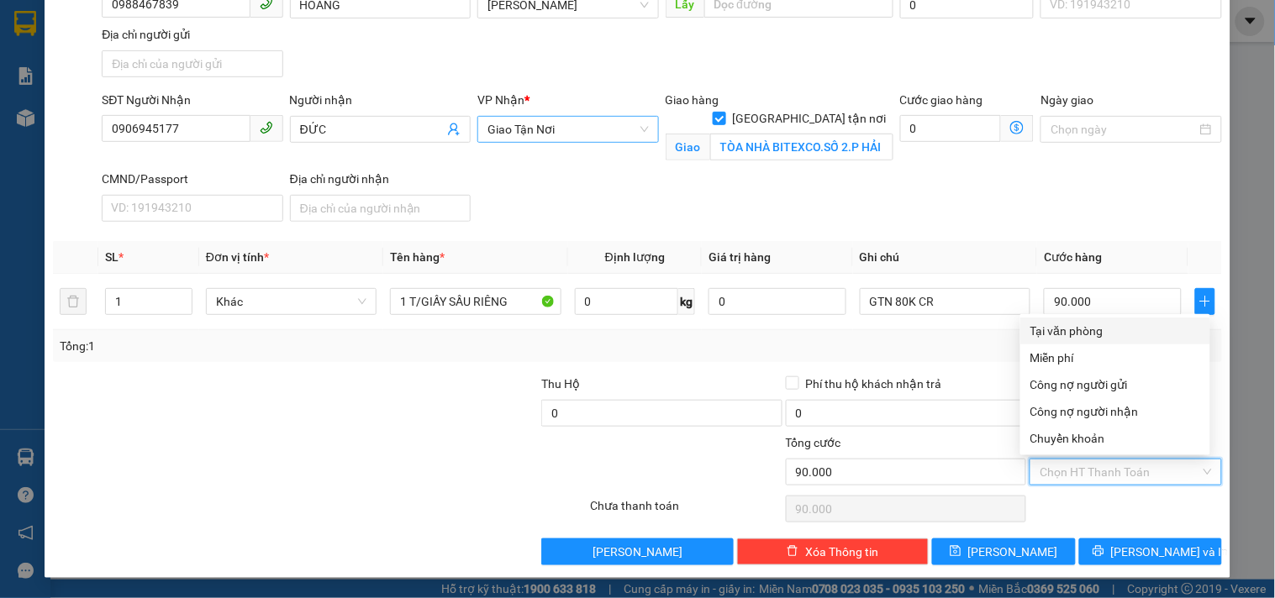
click at [1093, 329] on div "Tại văn phòng" at bounding box center [1115, 331] width 170 height 18
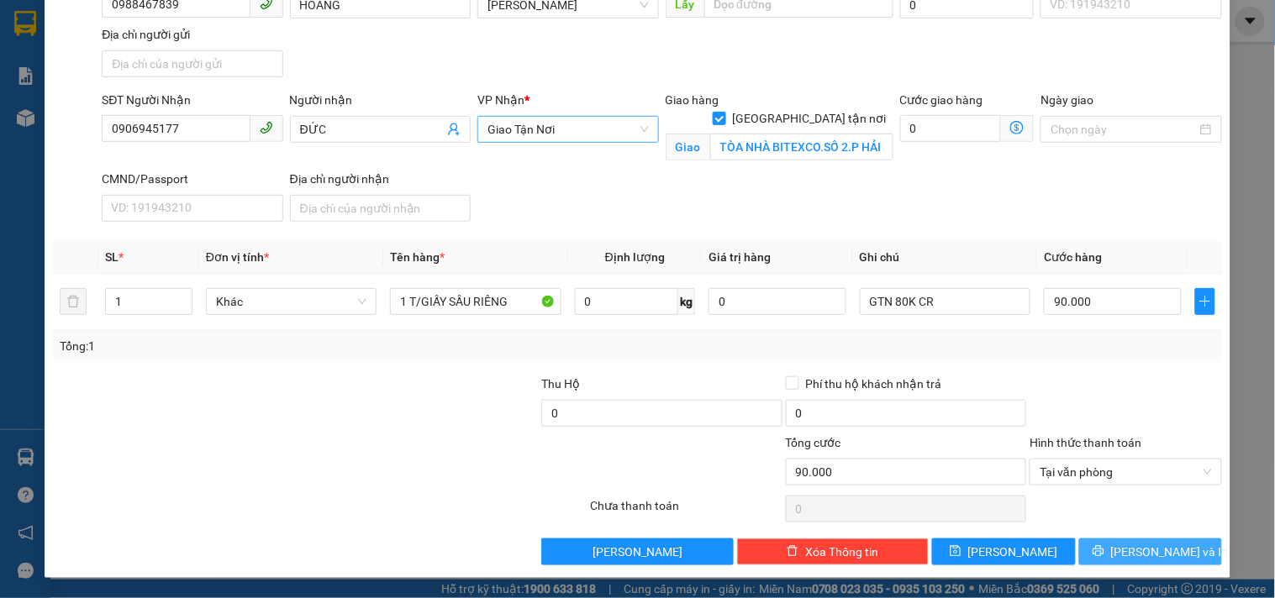
click at [1127, 555] on span "[PERSON_NAME] và In" at bounding box center [1170, 552] width 118 height 18
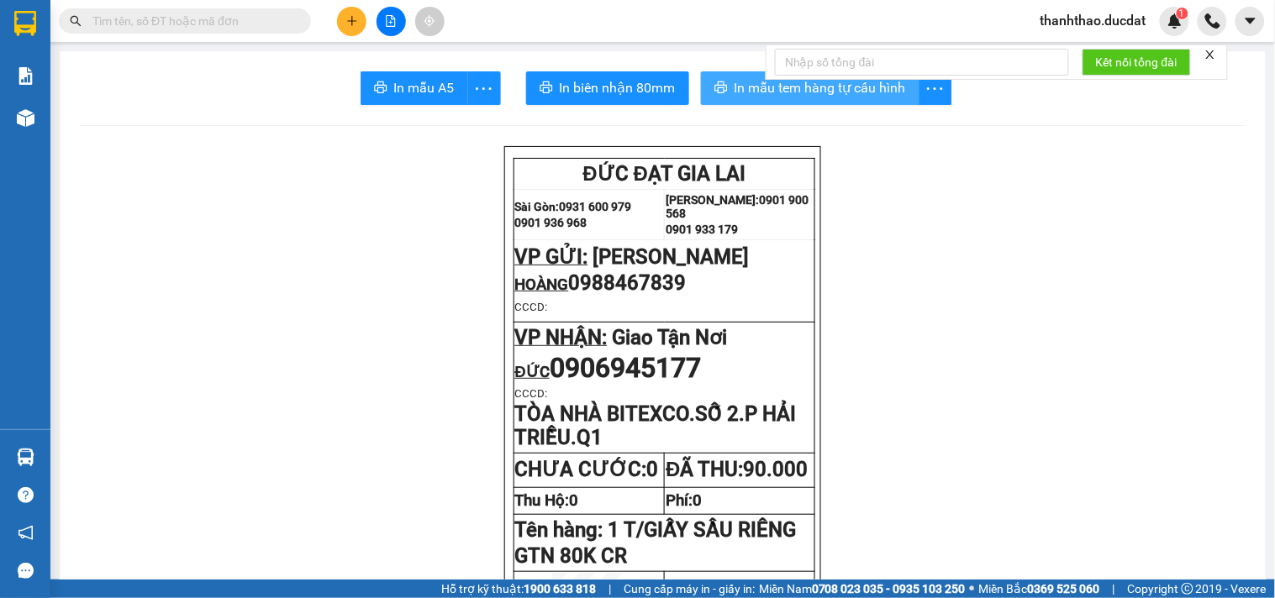
click at [754, 89] on span "In mẫu tem hàng tự cấu hình" at bounding box center [820, 87] width 171 height 21
click at [361, 13] on button at bounding box center [351, 21] width 29 height 29
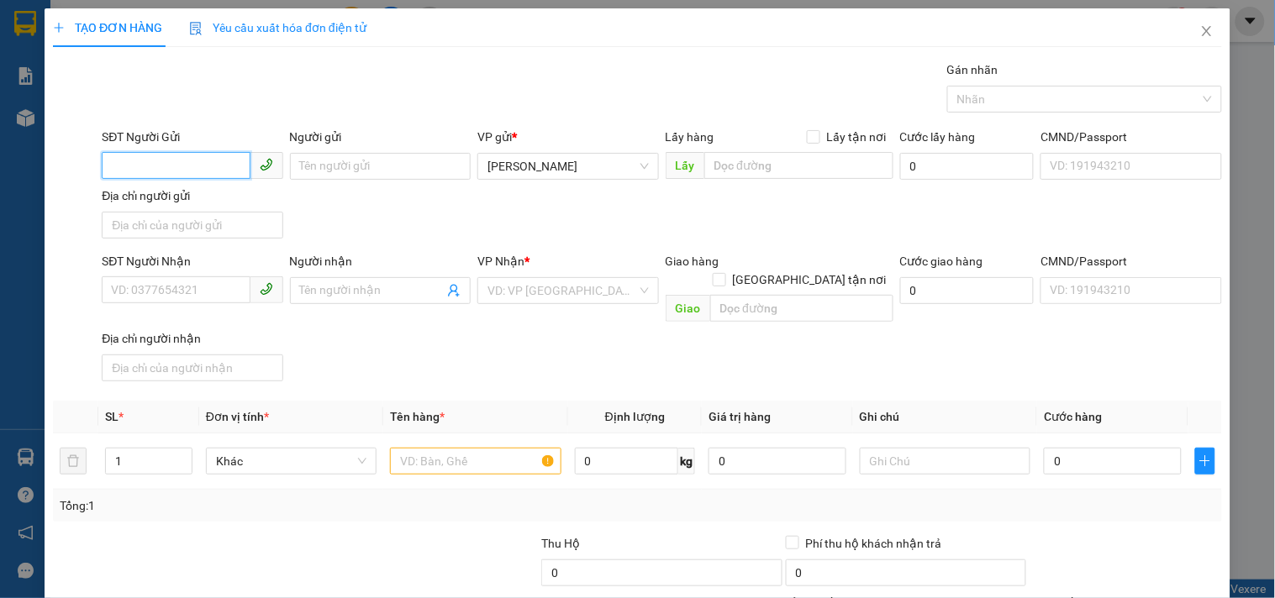
drag, startPoint x: 214, startPoint y: 166, endPoint x: 193, endPoint y: 171, distance: 21.4
click at [212, 166] on input "SĐT Người Gửi" at bounding box center [176, 165] width 148 height 27
click at [175, 187] on div "0906891727" at bounding box center [190, 200] width 179 height 27
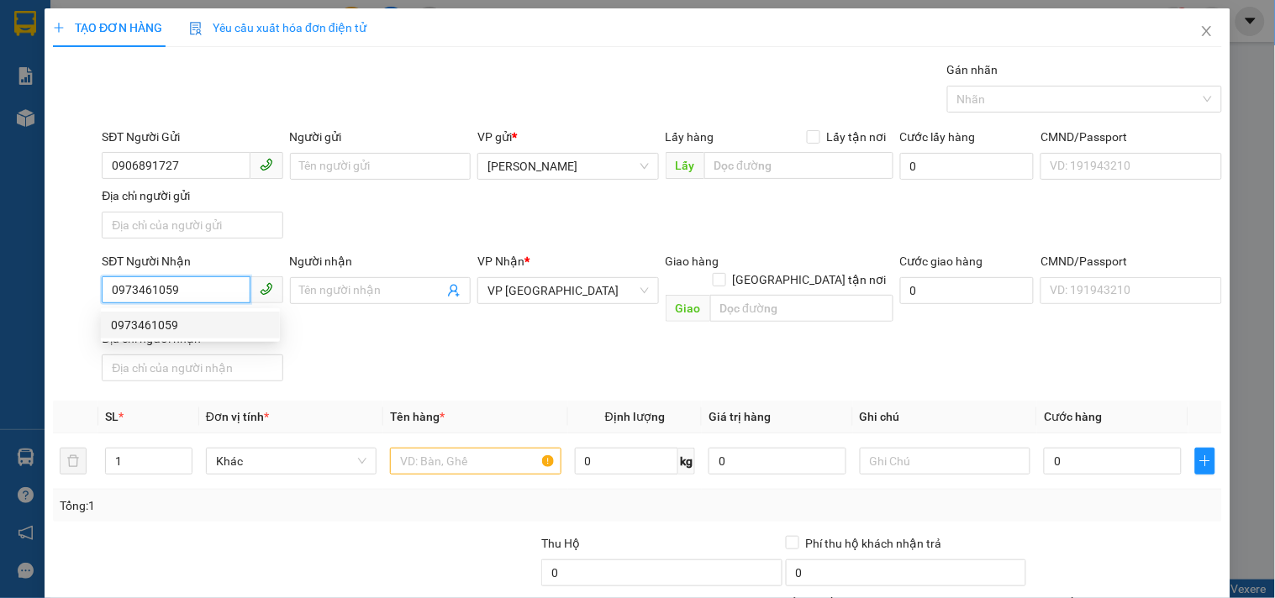
drag, startPoint x: 224, startPoint y: 282, endPoint x: 0, endPoint y: 280, distance: 223.6
click at [0, 280] on div "TẠO ĐƠN HÀNG Yêu cầu xuất hóa đơn điện tử Transit Pickup Surcharge Ids Transit …" at bounding box center [637, 299] width 1275 height 598
drag, startPoint x: 158, startPoint y: 282, endPoint x: 0, endPoint y: 322, distance: 163.1
click at [0, 321] on div "TẠO ĐƠN HÀNG Yêu cầu xuất hóa đơn điện tử Transit Pickup Surcharge Ids Transit …" at bounding box center [637, 299] width 1275 height 598
click at [180, 324] on div "0973461059" at bounding box center [190, 325] width 159 height 18
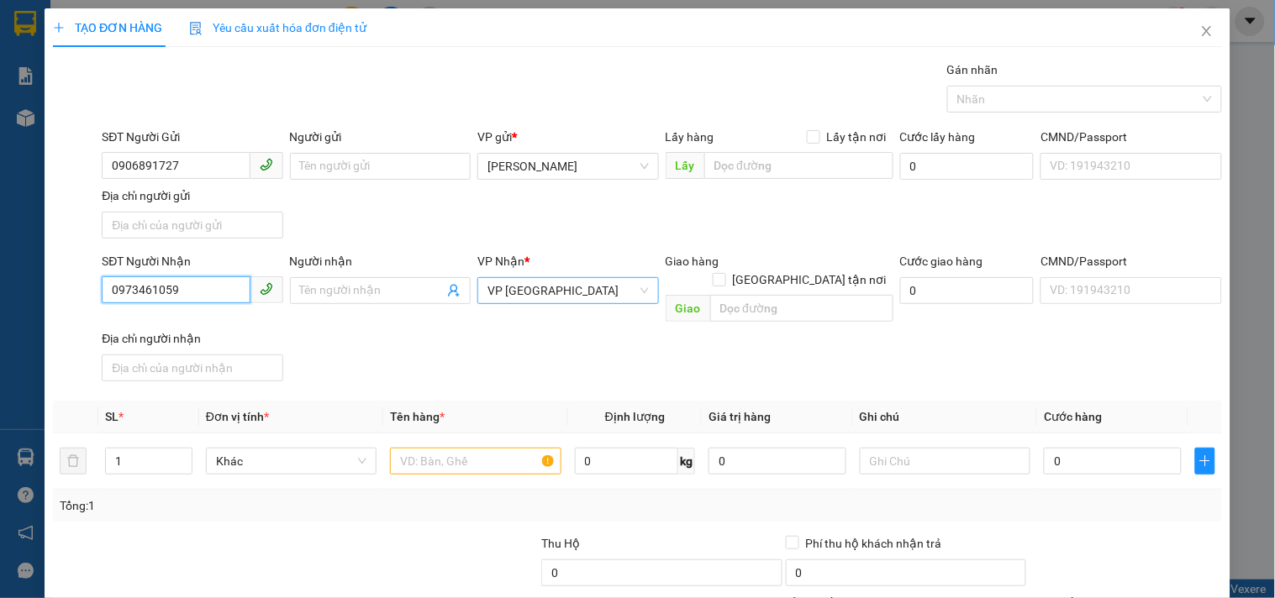
click at [527, 292] on span "VP [GEOGRAPHIC_DATA]" at bounding box center [567, 290] width 161 height 25
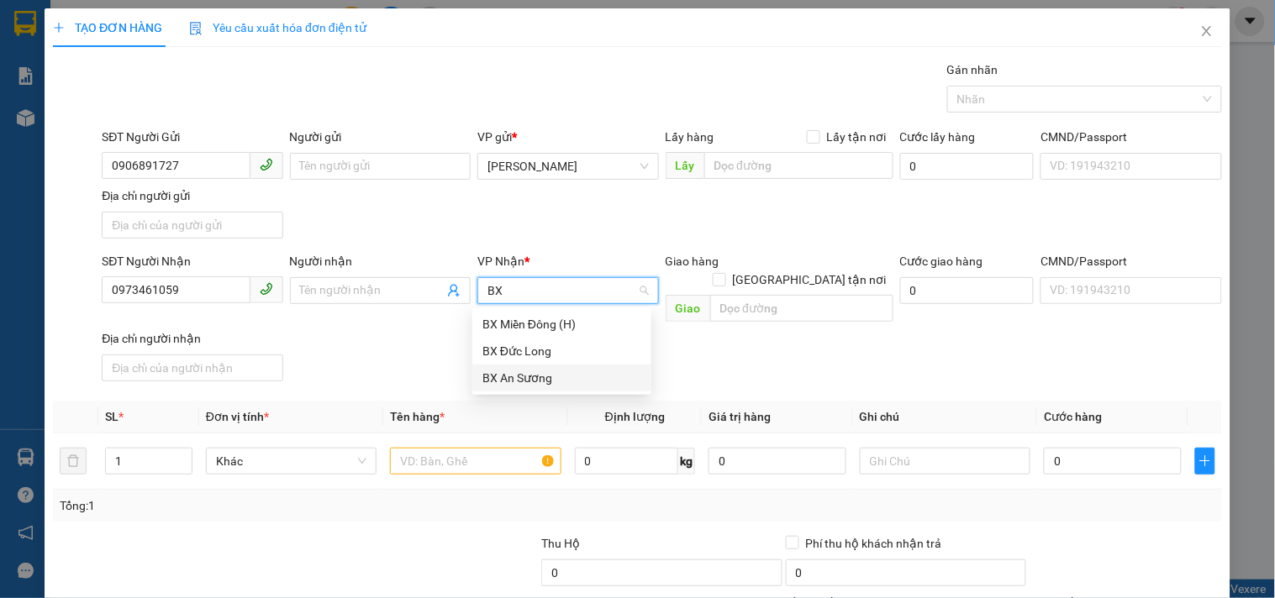
click at [498, 382] on div "BX An Sương" at bounding box center [561, 378] width 159 height 18
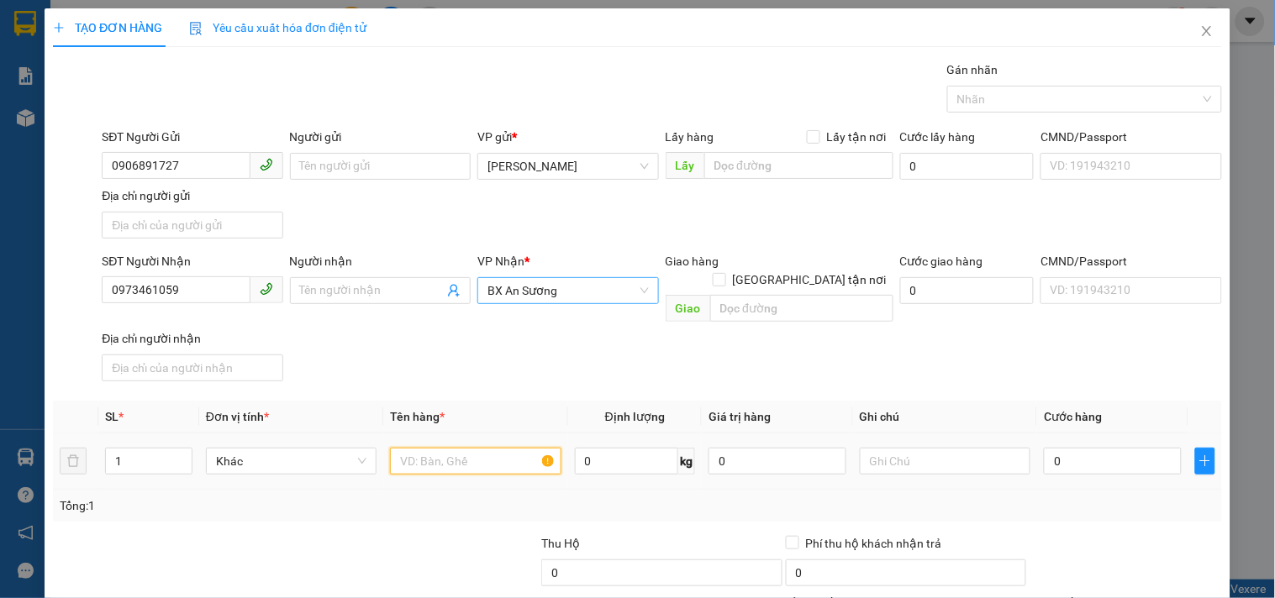
click at [451, 448] on input "text" at bounding box center [475, 461] width 171 height 27
click at [498, 450] on input "text" at bounding box center [475, 461] width 171 height 27
click at [1095, 461] on td "0" at bounding box center [1112, 462] width 151 height 56
click at [1112, 448] on input "0" at bounding box center [1113, 461] width 138 height 27
click at [1062, 360] on div "SĐT Người Nhận 0973461059 Người nhận Tên người nhận VP Nhận * BX An Sương Giao …" at bounding box center [661, 320] width 1127 height 136
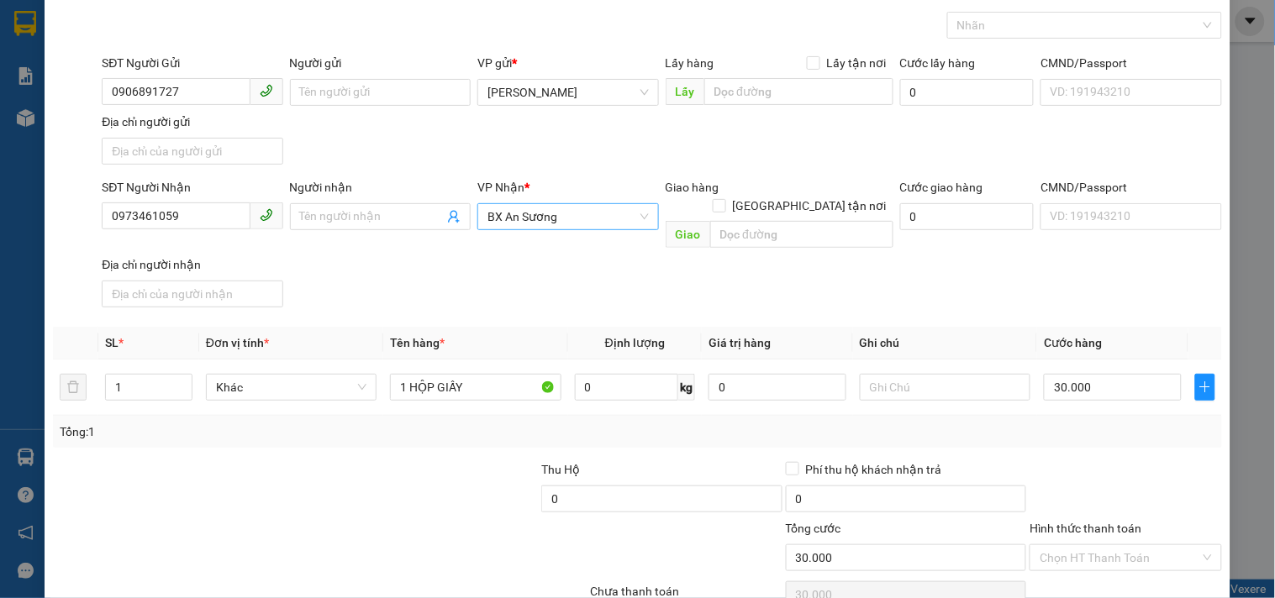
scroll to position [140, 0]
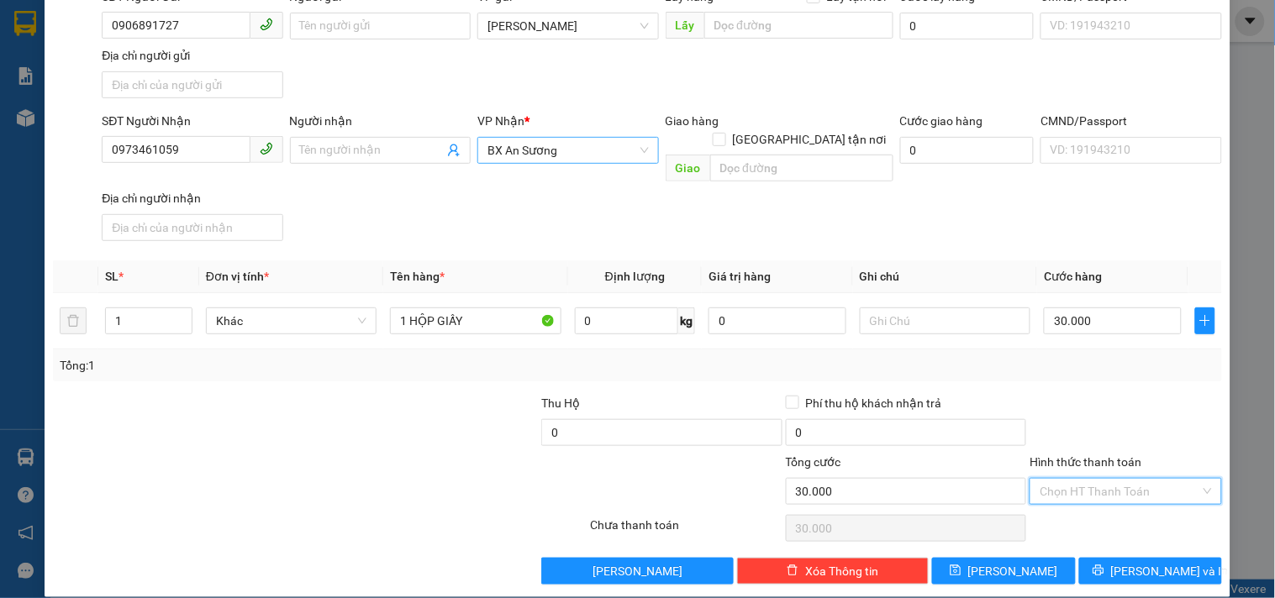
click at [1103, 479] on input "Hình thức thanh toán" at bounding box center [1120, 491] width 160 height 25
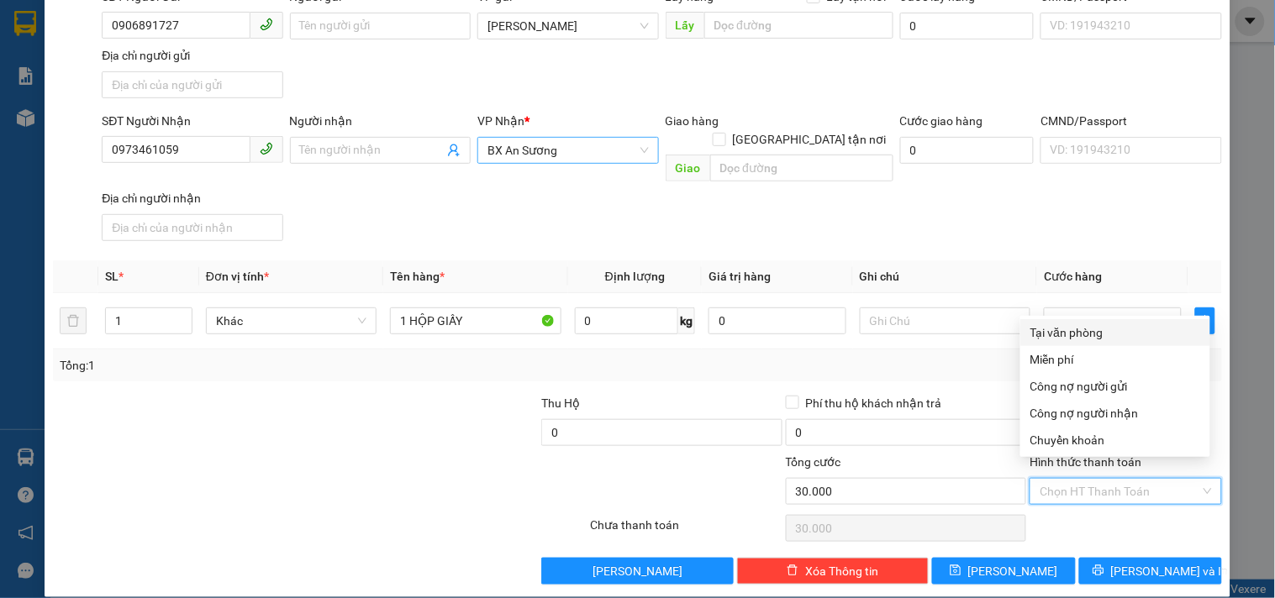
click at [1073, 324] on div "Tại văn phòng" at bounding box center [1115, 333] width 170 height 18
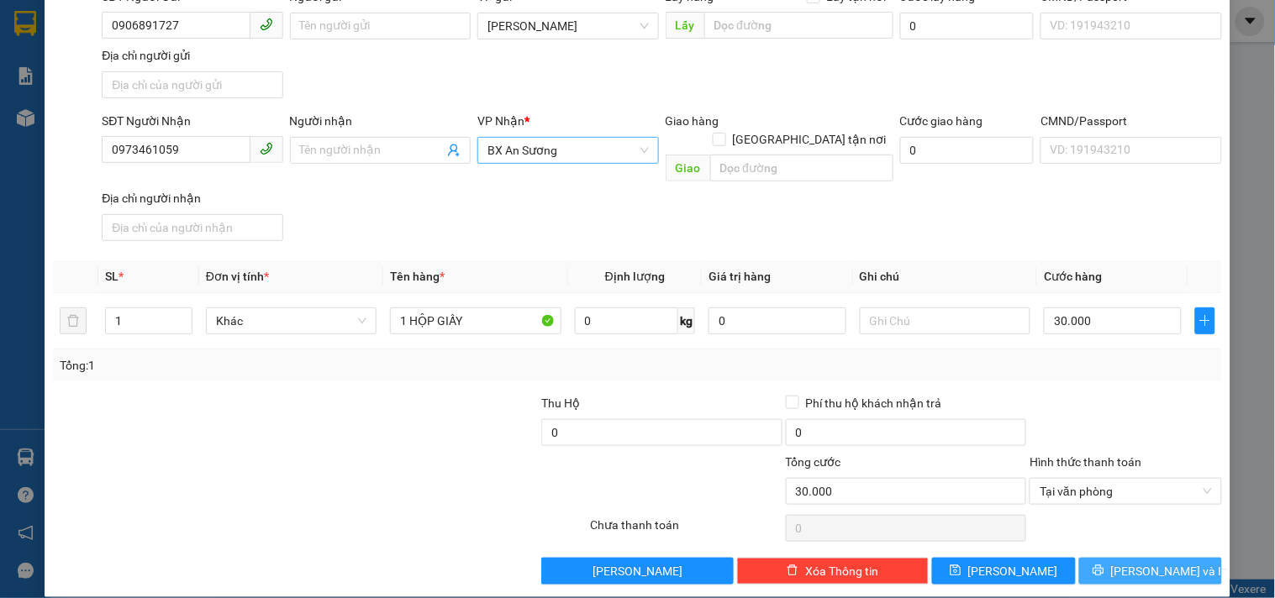
drag, startPoint x: 1111, startPoint y: 553, endPoint x: 1105, endPoint y: 544, distance: 11.0
click at [1104, 566] on icon "printer" at bounding box center [1098, 571] width 11 height 11
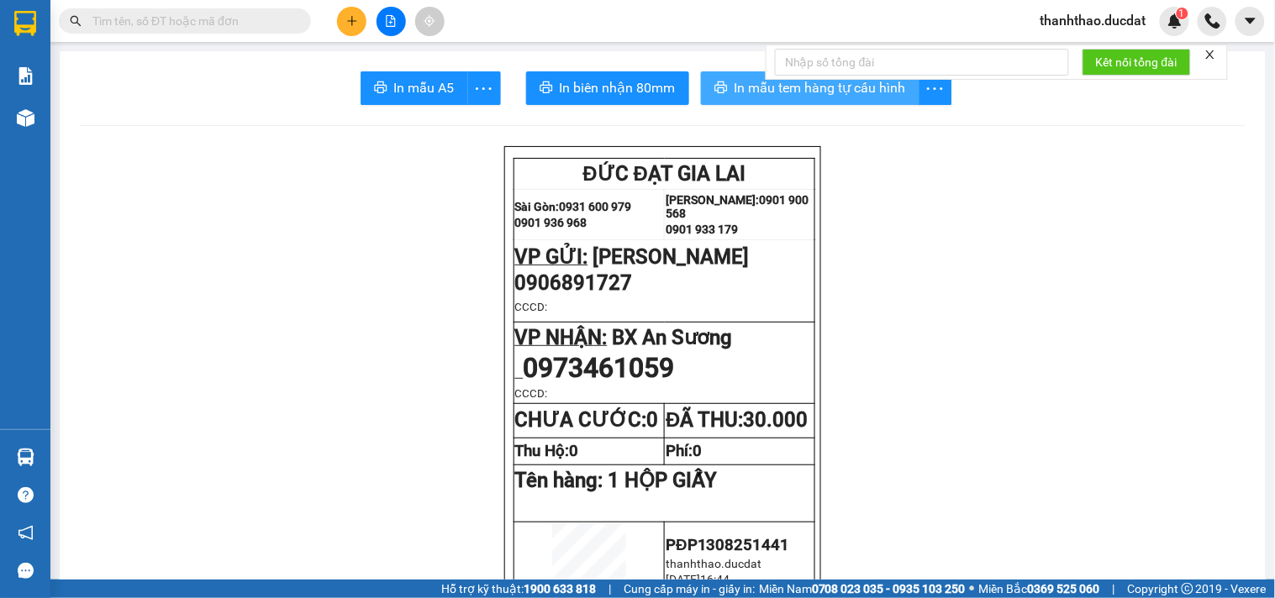
click at [742, 87] on span "In mẫu tem hàng tự cấu hình" at bounding box center [820, 87] width 171 height 21
click at [350, 15] on icon "plus" at bounding box center [352, 21] width 12 height 12
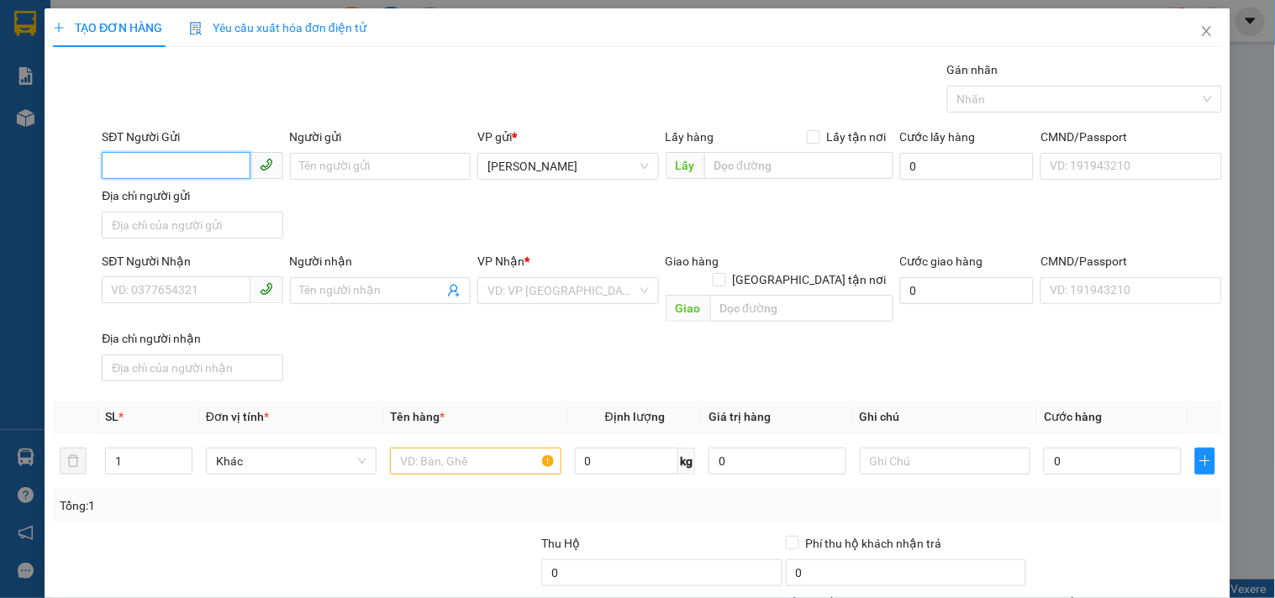
click at [170, 165] on input "SĐT Người Gửi" at bounding box center [176, 165] width 148 height 27
click at [211, 205] on div "0906891727" at bounding box center [190, 200] width 159 height 18
drag, startPoint x: 169, startPoint y: 170, endPoint x: 0, endPoint y: 166, distance: 169.0
click at [0, 166] on div "TẠO ĐƠN HÀNG Yêu cầu xuất hóa đơn điện tử Transit Pickup Surcharge Ids Transit …" at bounding box center [637, 299] width 1275 height 598
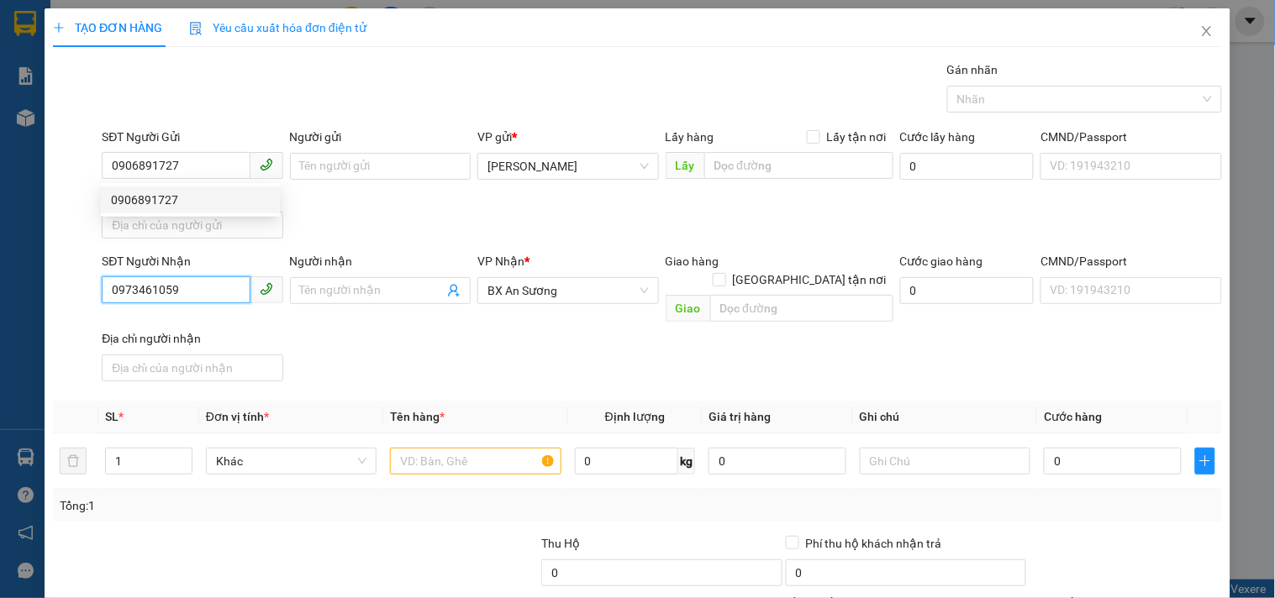
drag, startPoint x: 206, startPoint y: 292, endPoint x: 0, endPoint y: 308, distance: 206.5
click at [0, 316] on div "TẠO ĐƠN HÀNG Yêu cầu xuất hóa đơn điện tử Transit Pickup Surcharge Ids Transit …" at bounding box center [637, 299] width 1275 height 598
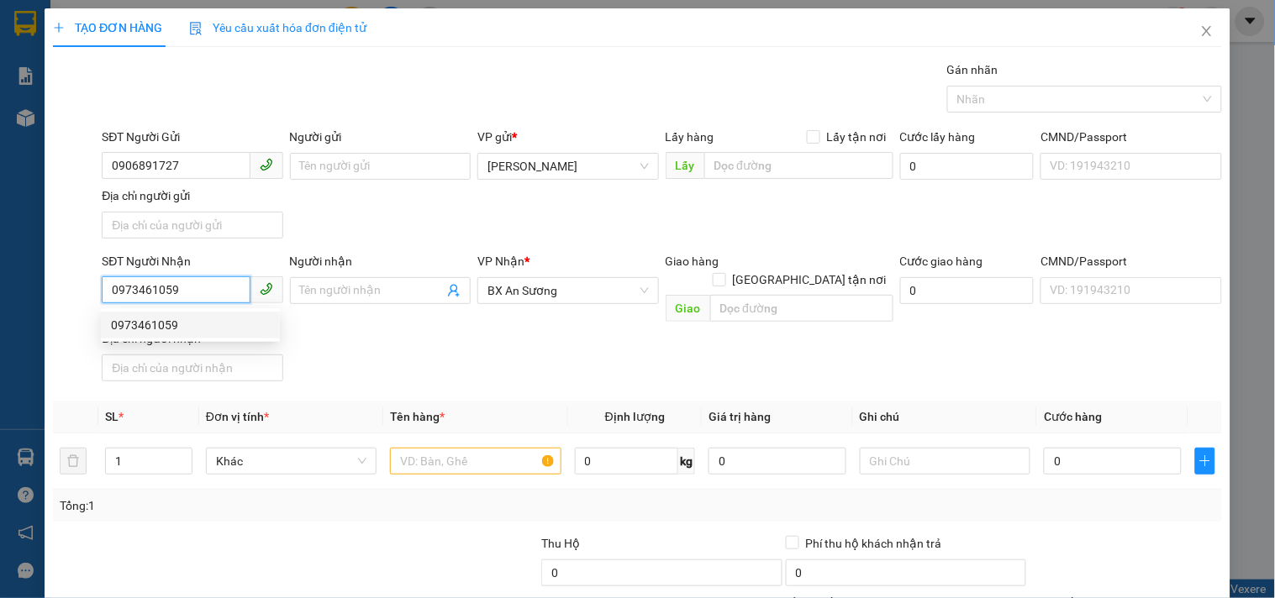
paste input "06891727"
click at [498, 284] on span "BX An Sương" at bounding box center [567, 290] width 161 height 25
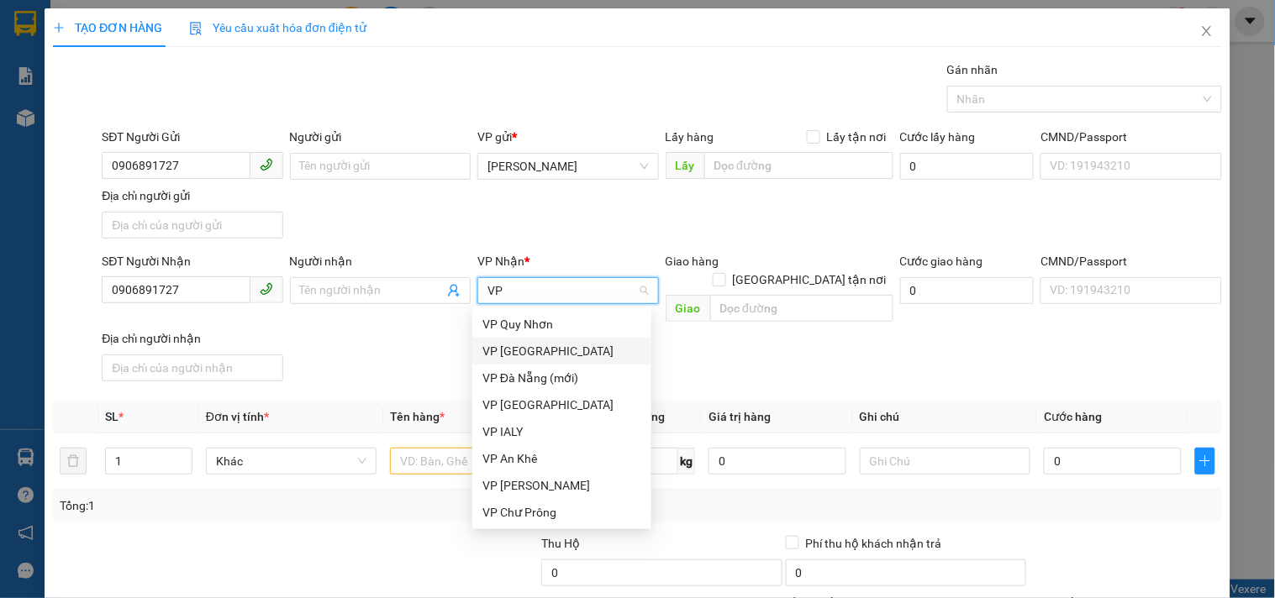
drag, startPoint x: 505, startPoint y: 341, endPoint x: 477, endPoint y: 443, distance: 105.4
click at [504, 342] on div "VP [GEOGRAPHIC_DATA]" at bounding box center [561, 351] width 159 height 18
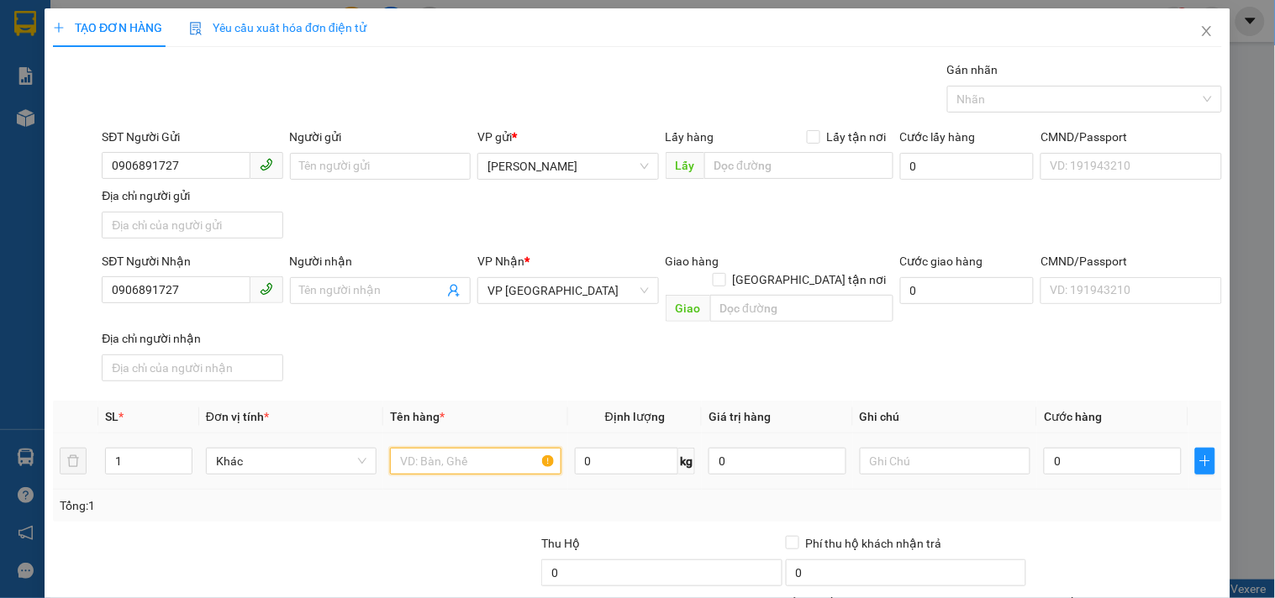
drag, startPoint x: 459, startPoint y: 442, endPoint x: 430, endPoint y: 435, distance: 29.6
click at [458, 448] on input "text" at bounding box center [475, 461] width 171 height 27
click at [1072, 448] on input "0" at bounding box center [1113, 461] width 138 height 27
click at [1052, 366] on div "SĐT Người Nhận 0906891727 Người nhận Tên người nhận VP Nhận * VP [GEOGRAPHIC_DA…" at bounding box center [661, 320] width 1127 height 136
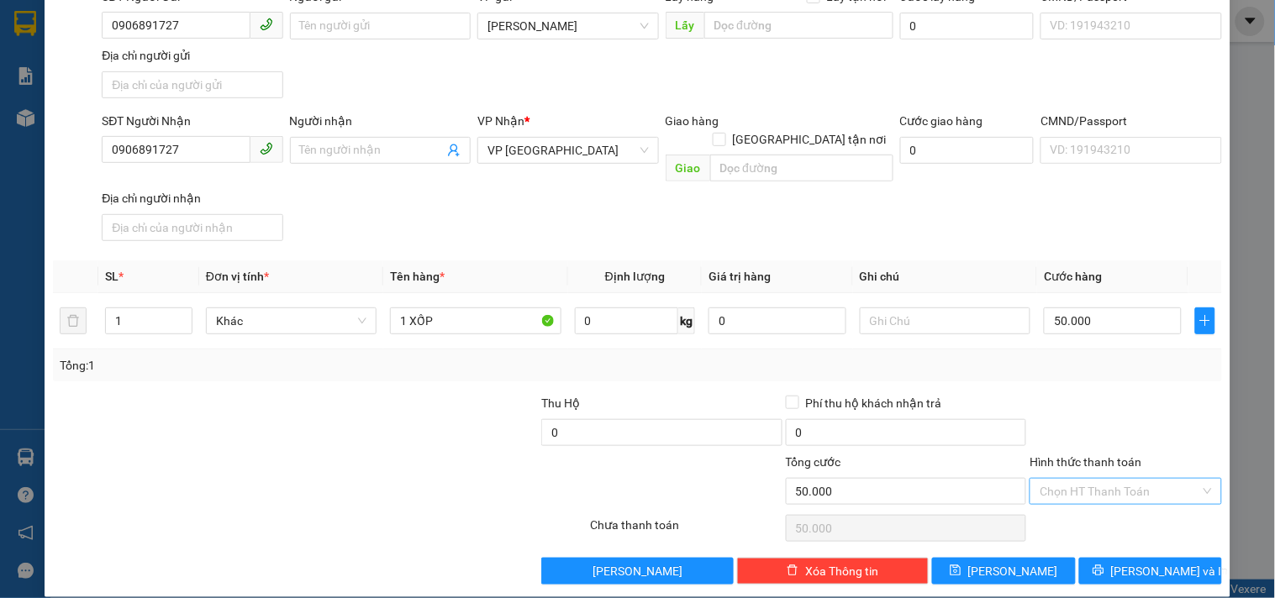
click at [1087, 479] on input "Hình thức thanh toán" at bounding box center [1120, 491] width 160 height 25
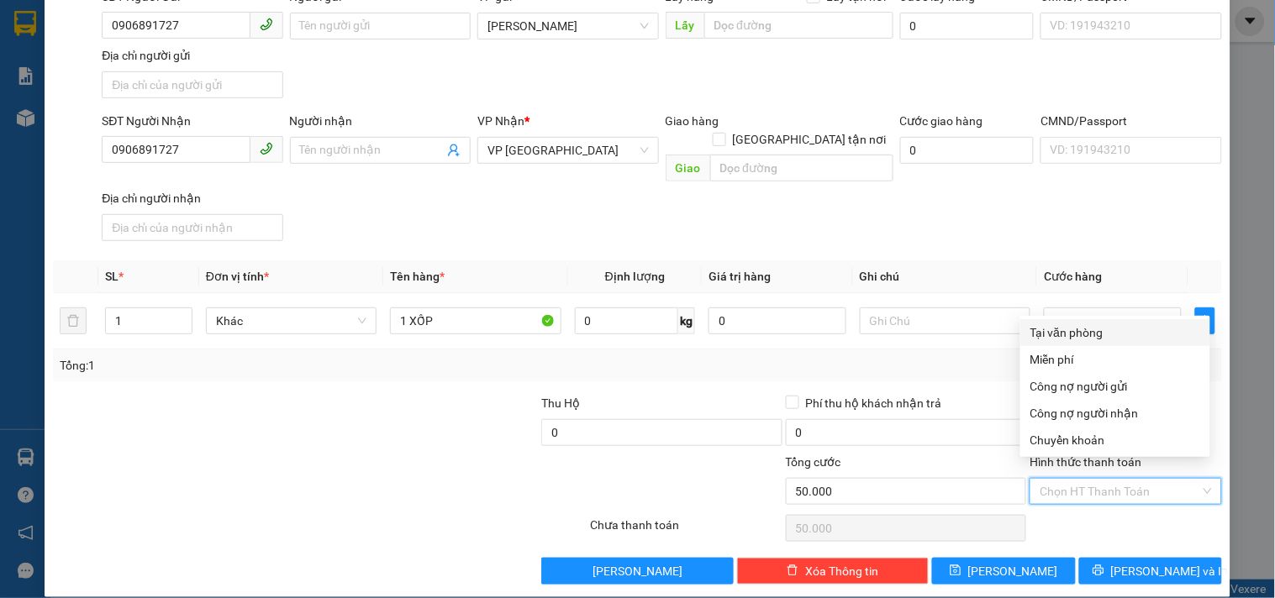
click at [1080, 329] on div "Tại văn phòng" at bounding box center [1115, 333] width 170 height 18
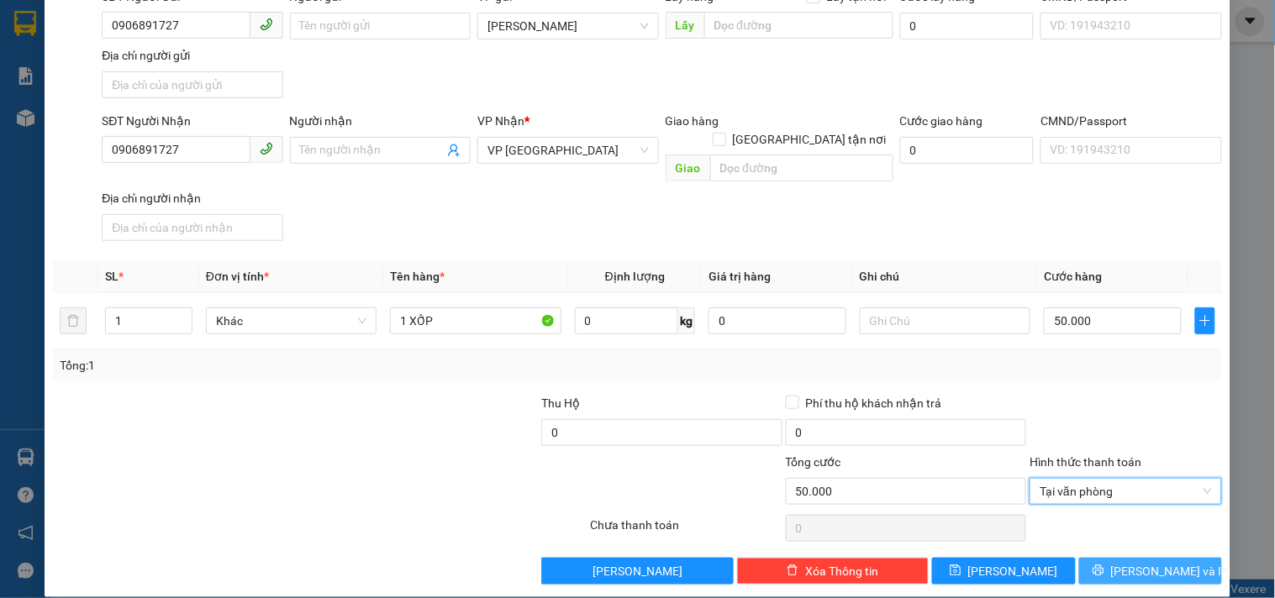
click at [1080, 558] on button "[PERSON_NAME] và In" at bounding box center [1150, 571] width 143 height 27
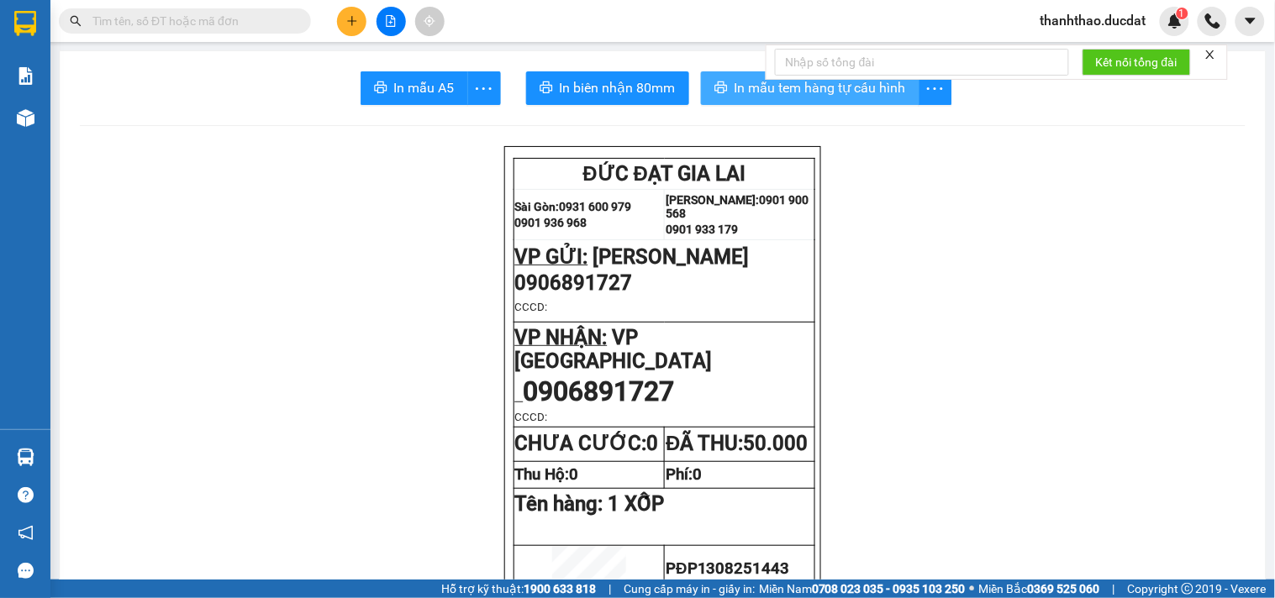
click at [757, 93] on span "In mẫu tem hàng tự cấu hình" at bounding box center [820, 87] width 171 height 21
click at [340, 22] on button at bounding box center [351, 21] width 29 height 29
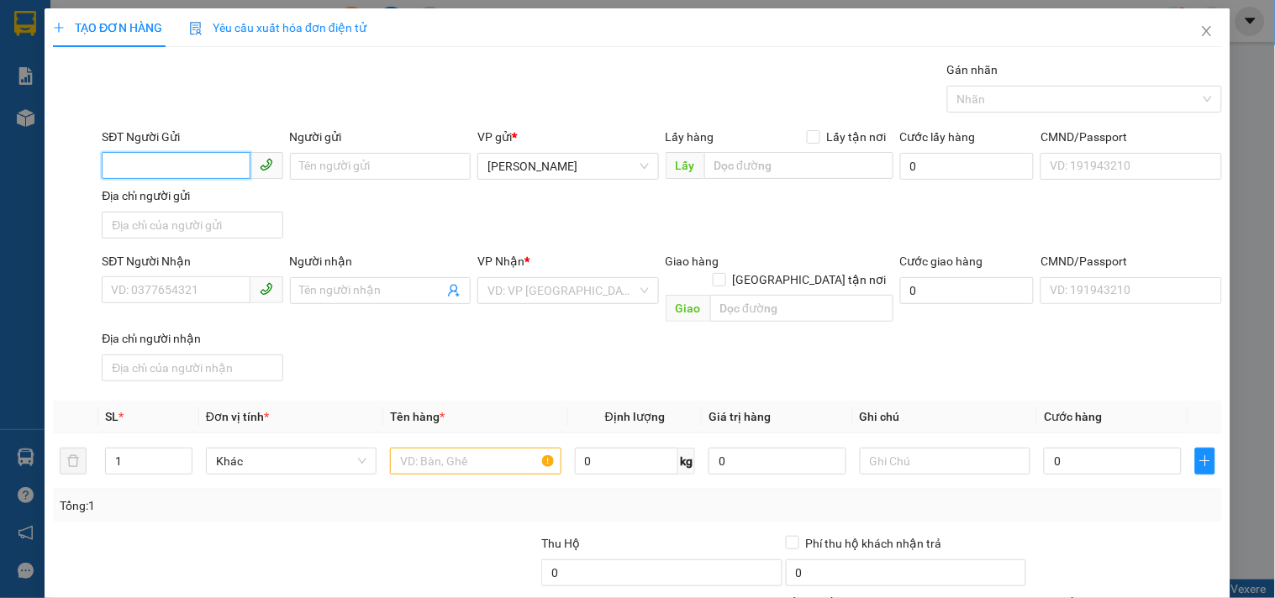
drag, startPoint x: 221, startPoint y: 173, endPoint x: 200, endPoint y: 171, distance: 21.1
click at [213, 171] on input "SĐT Người Gửi" at bounding box center [176, 165] width 148 height 27
click at [197, 202] on div "0333351958" at bounding box center [190, 200] width 159 height 18
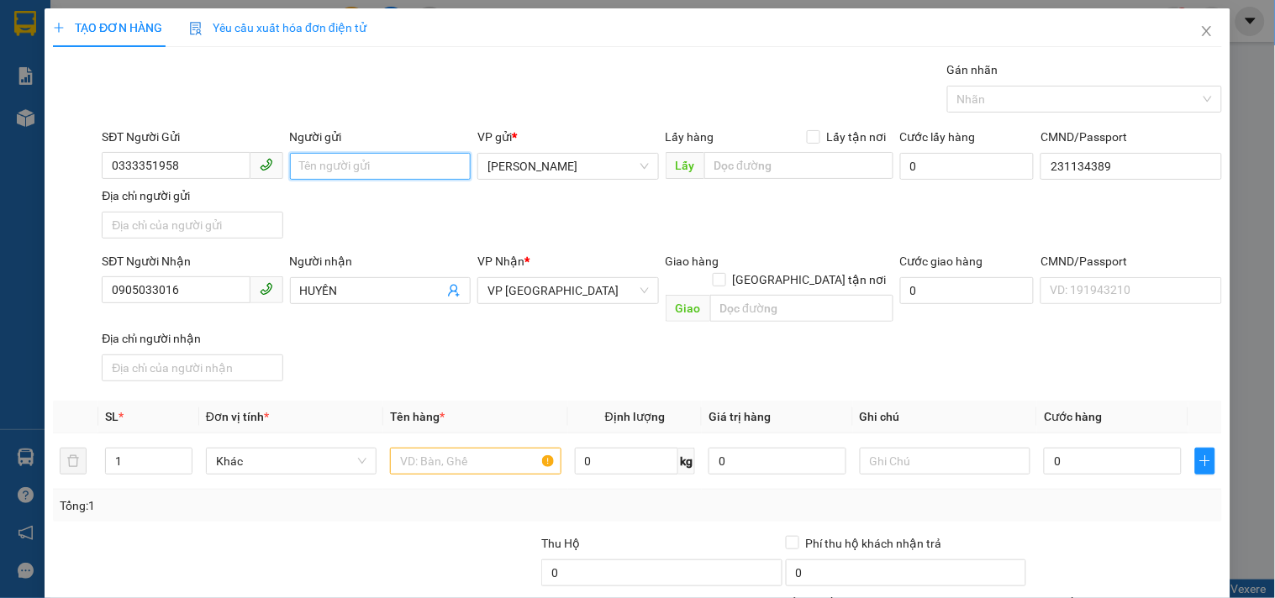
click at [370, 166] on input "Người gửi" at bounding box center [380, 166] width 181 height 27
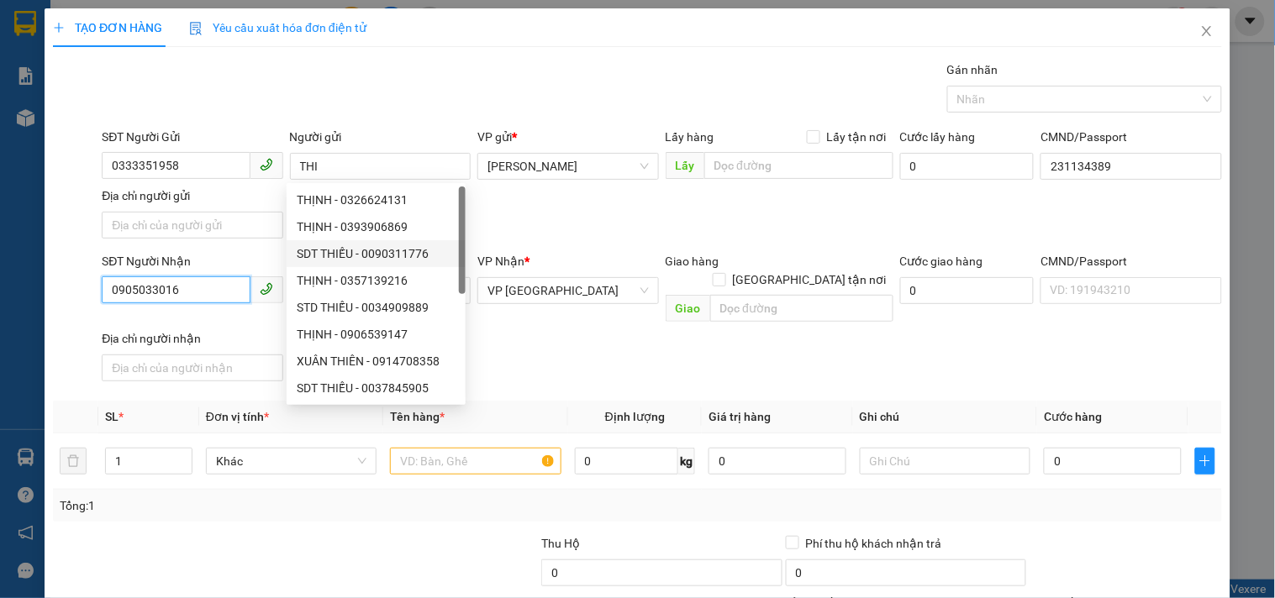
click at [193, 297] on input "0905033016" at bounding box center [176, 290] width 148 height 27
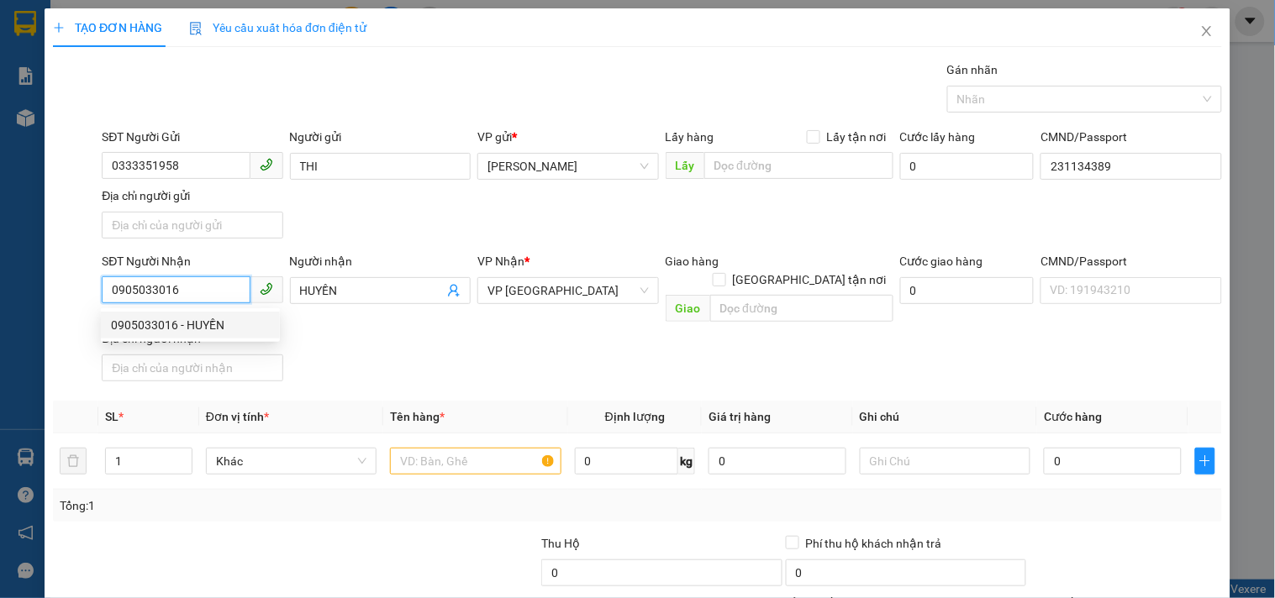
click at [193, 297] on input "0905033016" at bounding box center [176, 290] width 148 height 27
click at [237, 323] on div "0392396646 - HẰNG" at bounding box center [190, 325] width 159 height 18
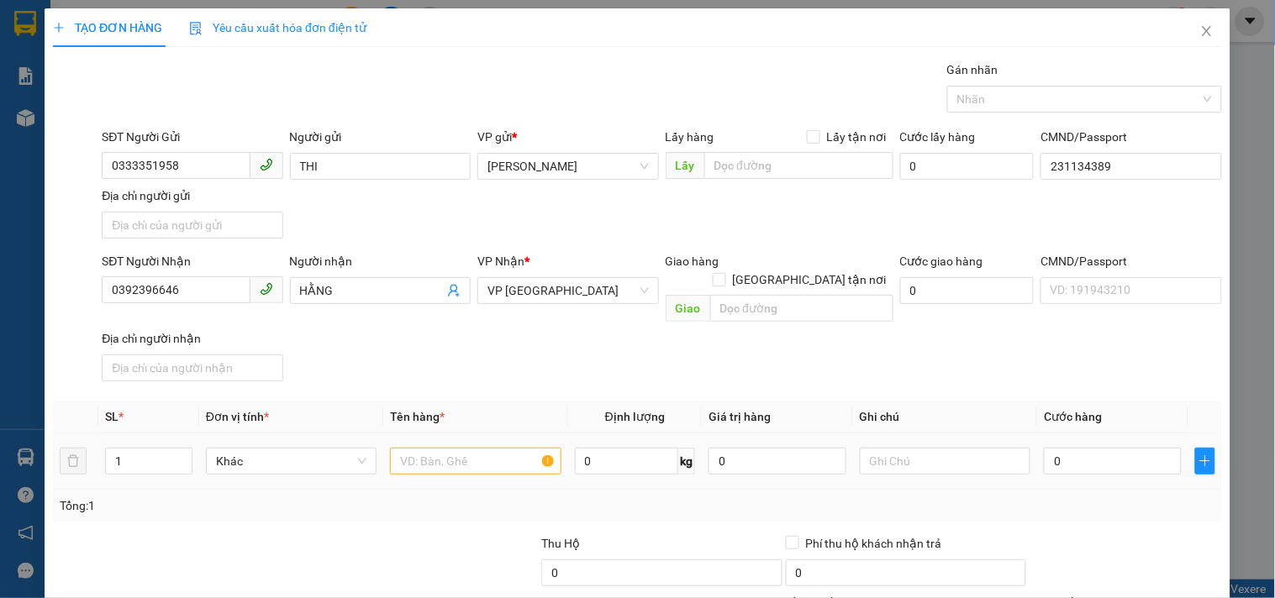
click at [454, 464] on td at bounding box center [475, 462] width 184 height 56
drag, startPoint x: 450, startPoint y: 440, endPoint x: 444, endPoint y: 449, distance: 11.4
click at [450, 448] on input "text" at bounding box center [475, 461] width 171 height 27
click at [1106, 469] on td "0" at bounding box center [1112, 462] width 151 height 56
click at [1098, 450] on input "0" at bounding box center [1113, 461] width 138 height 27
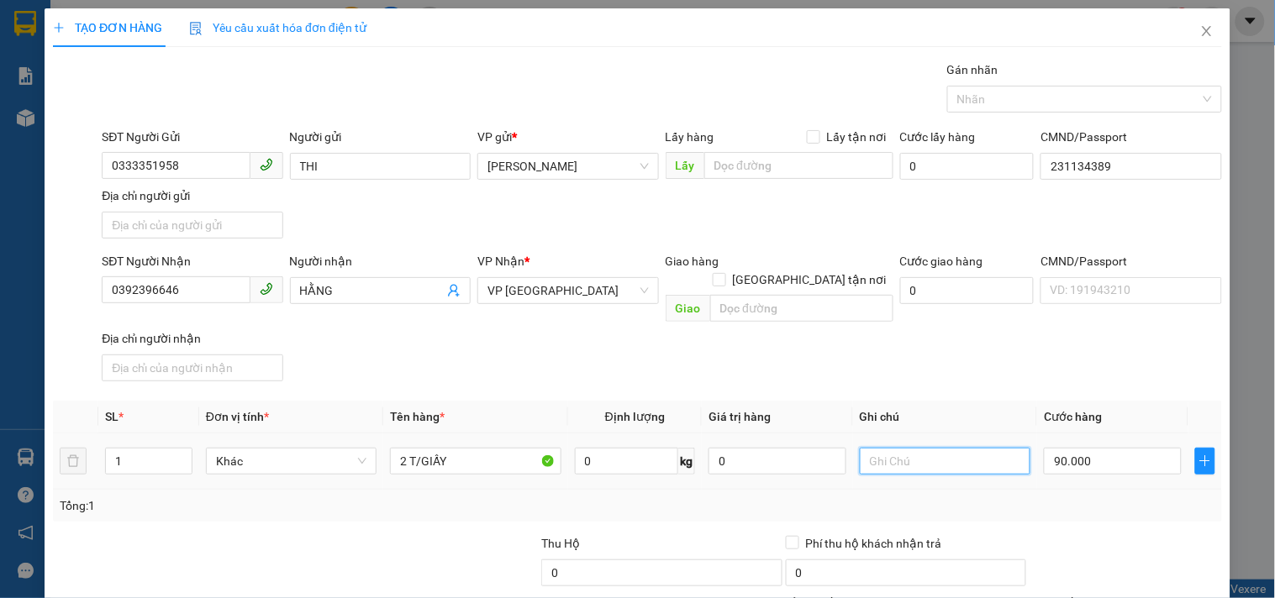
click at [888, 448] on input "text" at bounding box center [945, 461] width 171 height 27
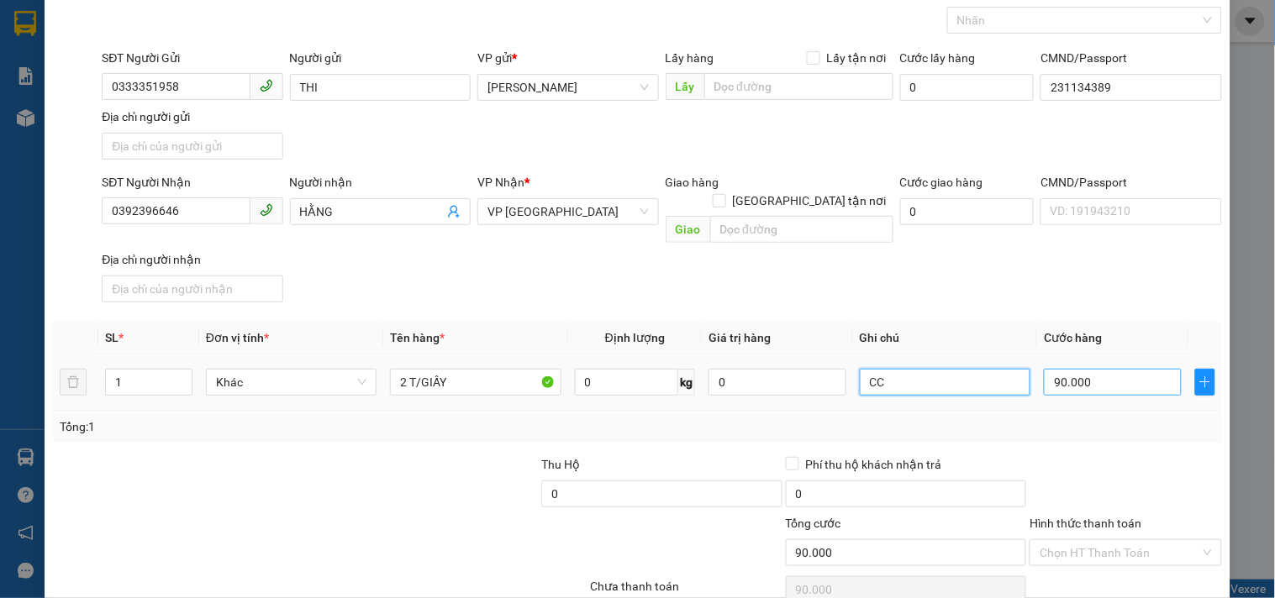
scroll to position [140, 0]
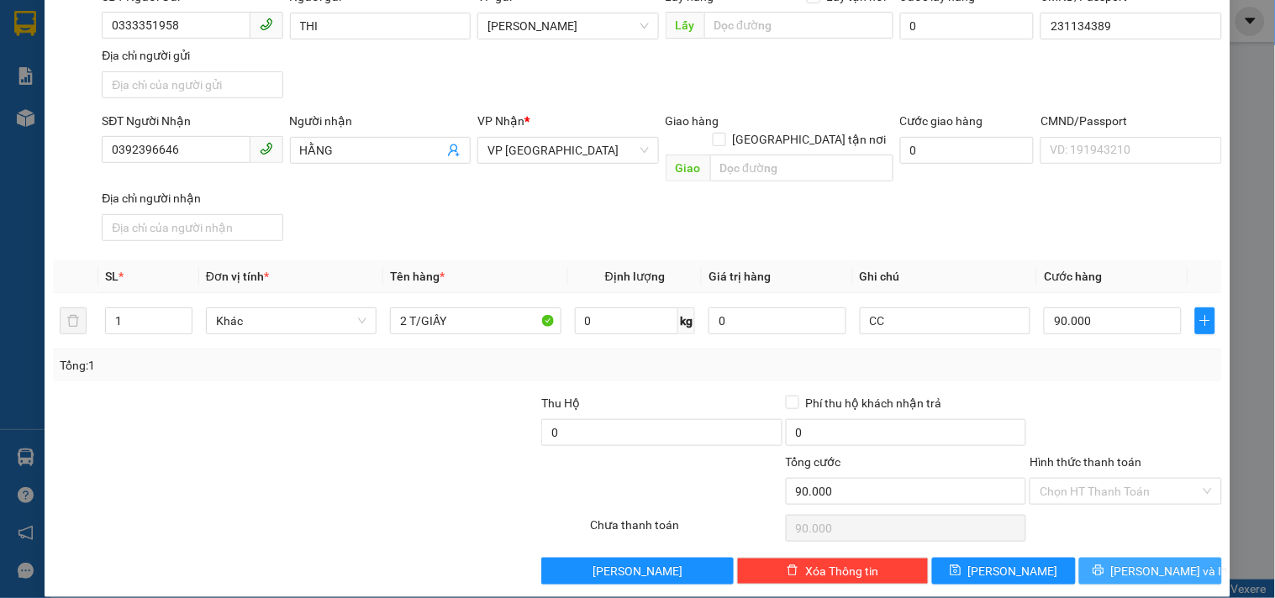
click at [1135, 558] on button "[PERSON_NAME] và In" at bounding box center [1150, 571] width 143 height 27
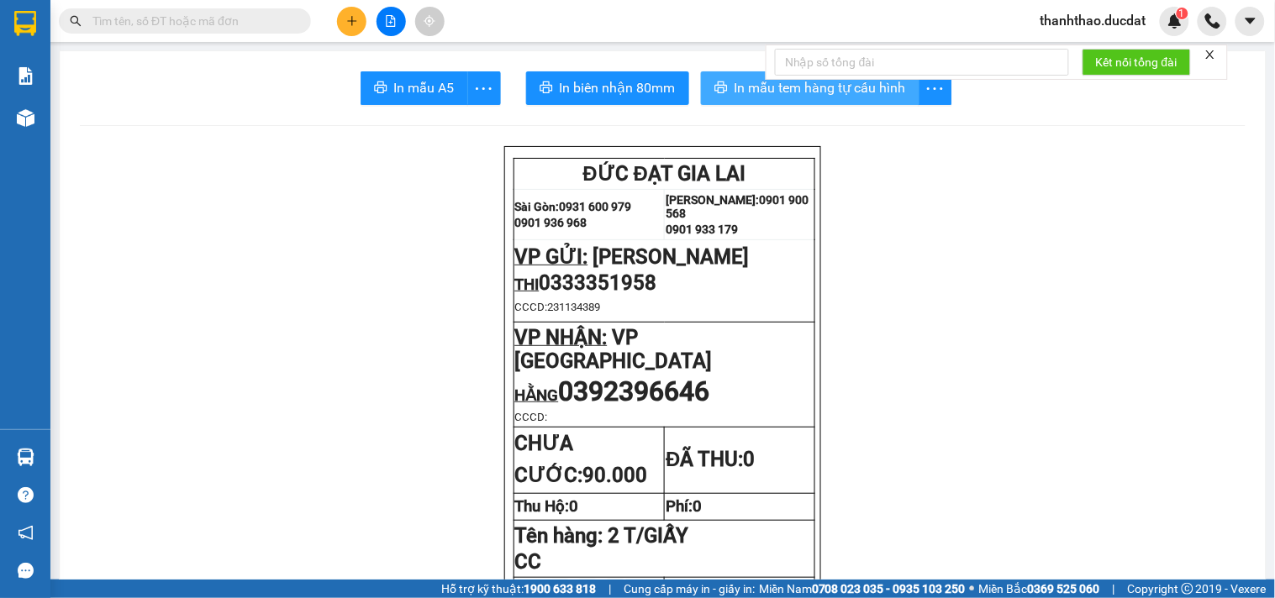
click at [743, 85] on span "In mẫu tem hàng tự cấu hình" at bounding box center [820, 87] width 171 height 21
click at [350, 29] on button at bounding box center [351, 21] width 29 height 29
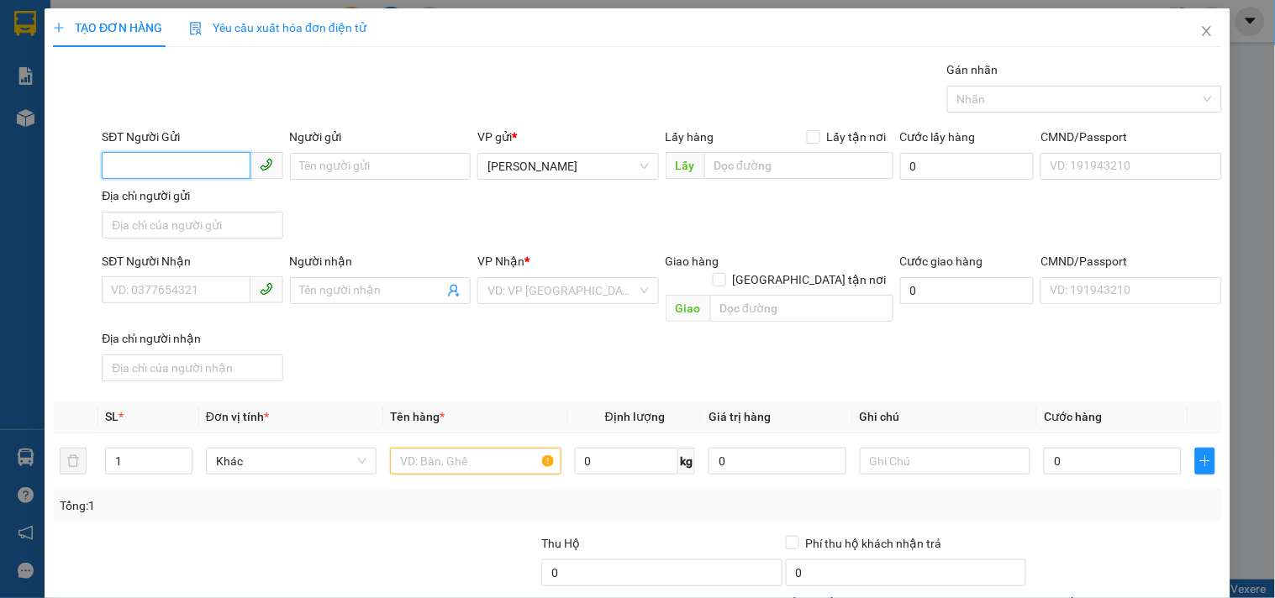
drag, startPoint x: 158, startPoint y: 173, endPoint x: 98, endPoint y: 185, distance: 60.8
click at [136, 183] on div "SĐT Người Gửi VD: 0371234567" at bounding box center [192, 157] width 181 height 59
click at [165, 191] on div "0365327108 - CẢNH" at bounding box center [190, 200] width 159 height 18
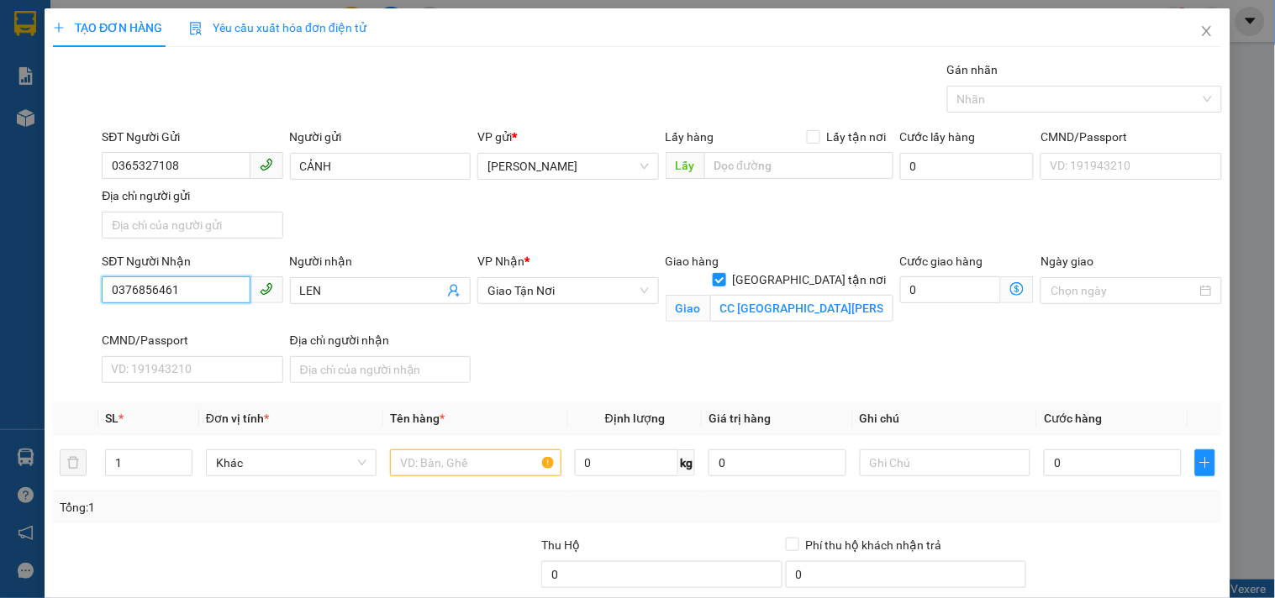
drag, startPoint x: 187, startPoint y: 287, endPoint x: 0, endPoint y: 339, distance: 194.3
click at [0, 339] on div "TẠO ĐƠN HÀNG Yêu cầu xuất hóa đơn điện tử Transit Pickup Surcharge Ids Transit …" at bounding box center [637, 299] width 1275 height 598
click at [197, 318] on div "0933029246 - MAI THU" at bounding box center [190, 325] width 159 height 18
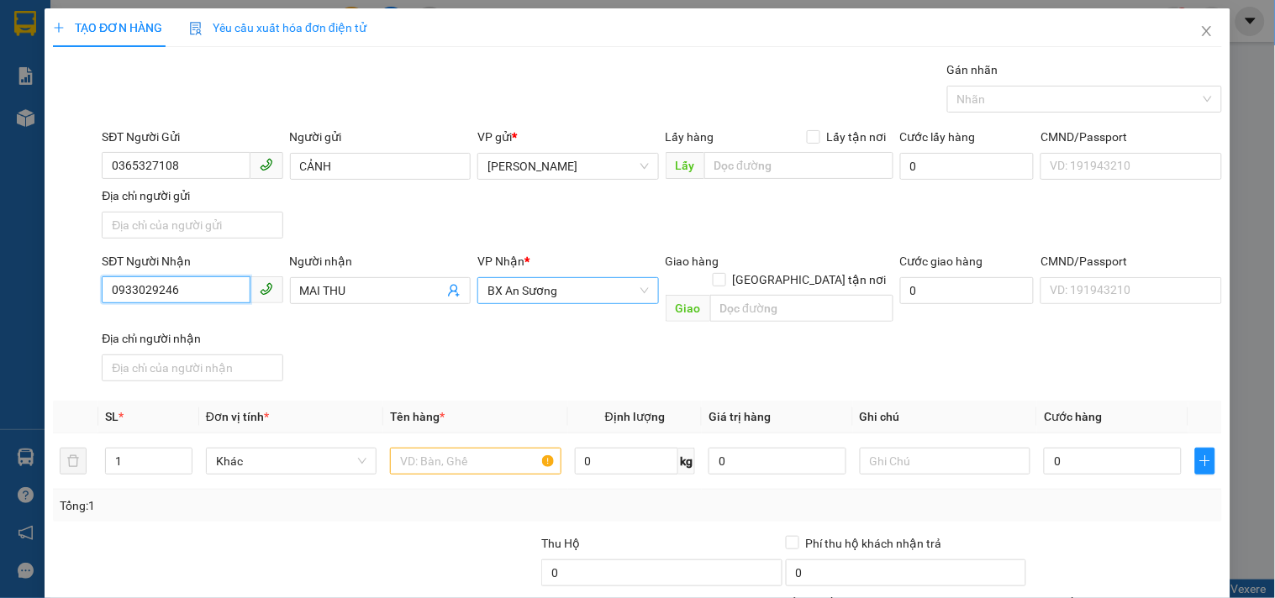
click at [558, 280] on span "BX An Sương" at bounding box center [567, 290] width 161 height 25
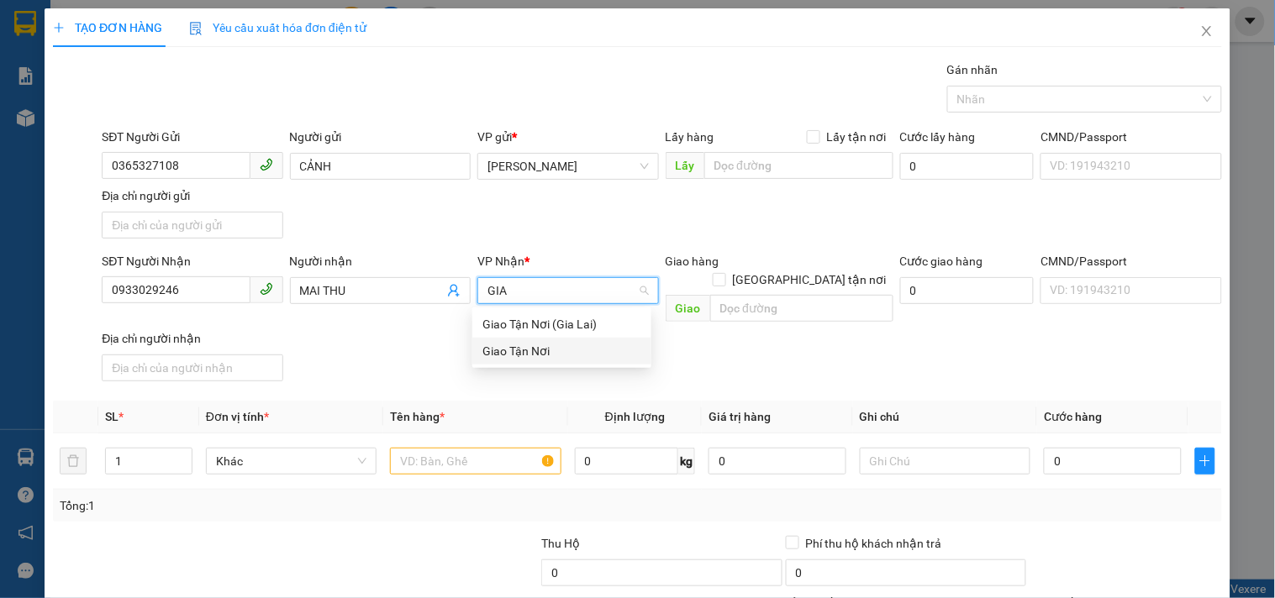
click at [516, 351] on div "Giao Tận Nơi" at bounding box center [561, 351] width 159 height 18
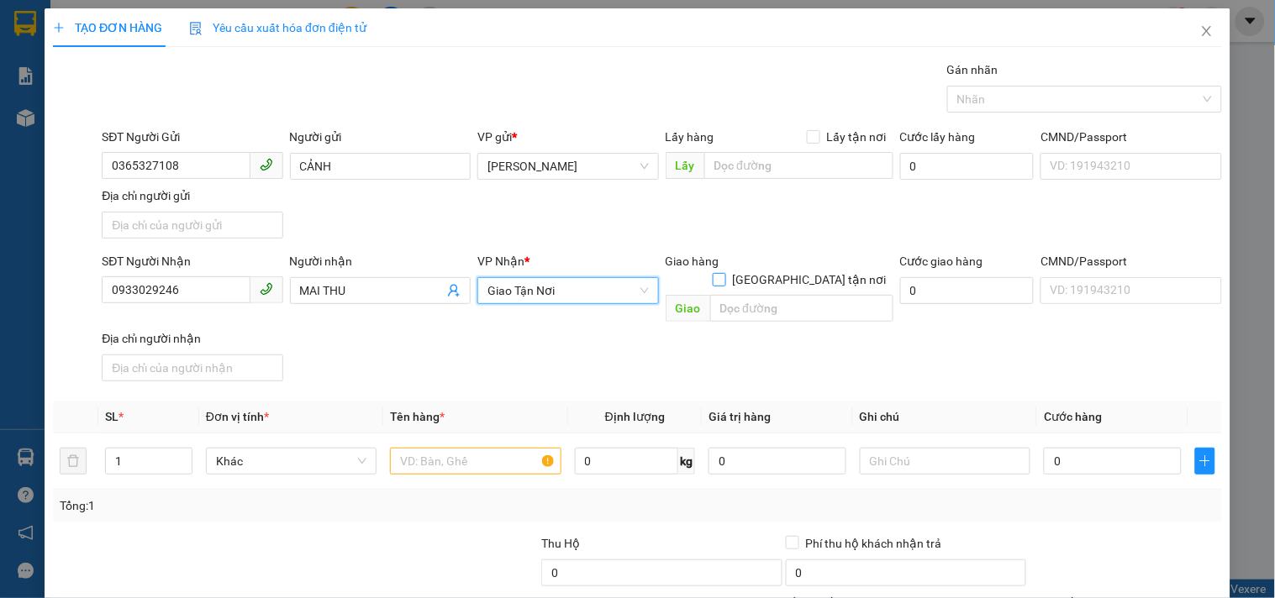
click at [724, 273] on input "[GEOGRAPHIC_DATA] tận nơi" at bounding box center [719, 279] width 12 height 12
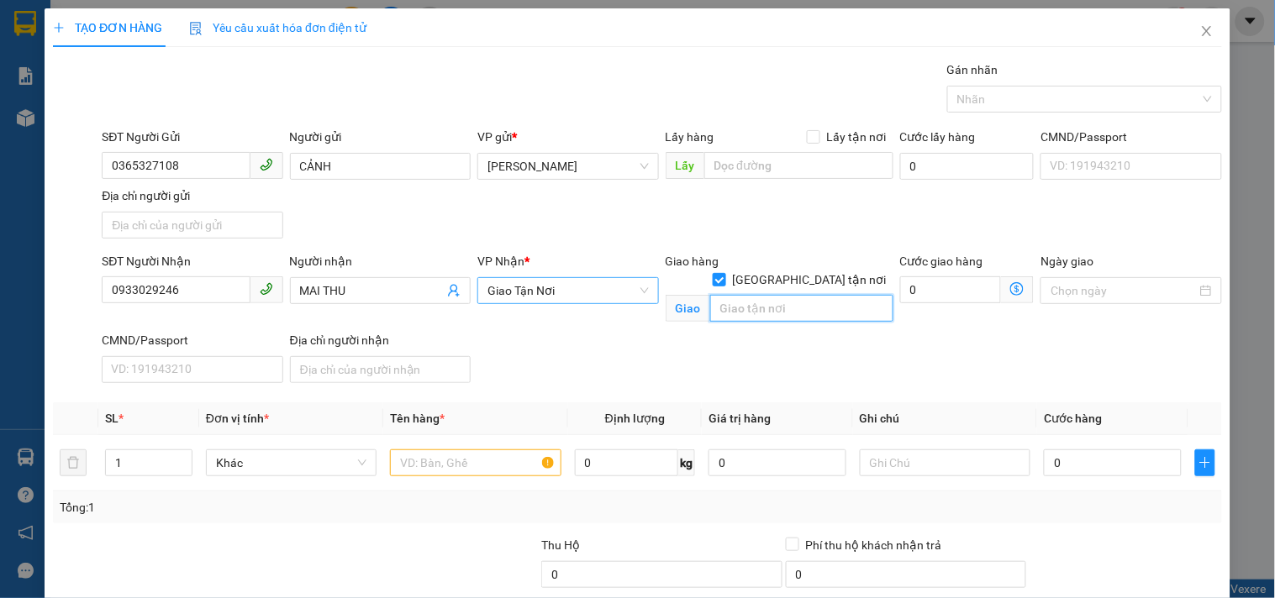
click at [787, 296] on input "text" at bounding box center [801, 308] width 183 height 27
click at [417, 457] on input "text" at bounding box center [475, 463] width 171 height 27
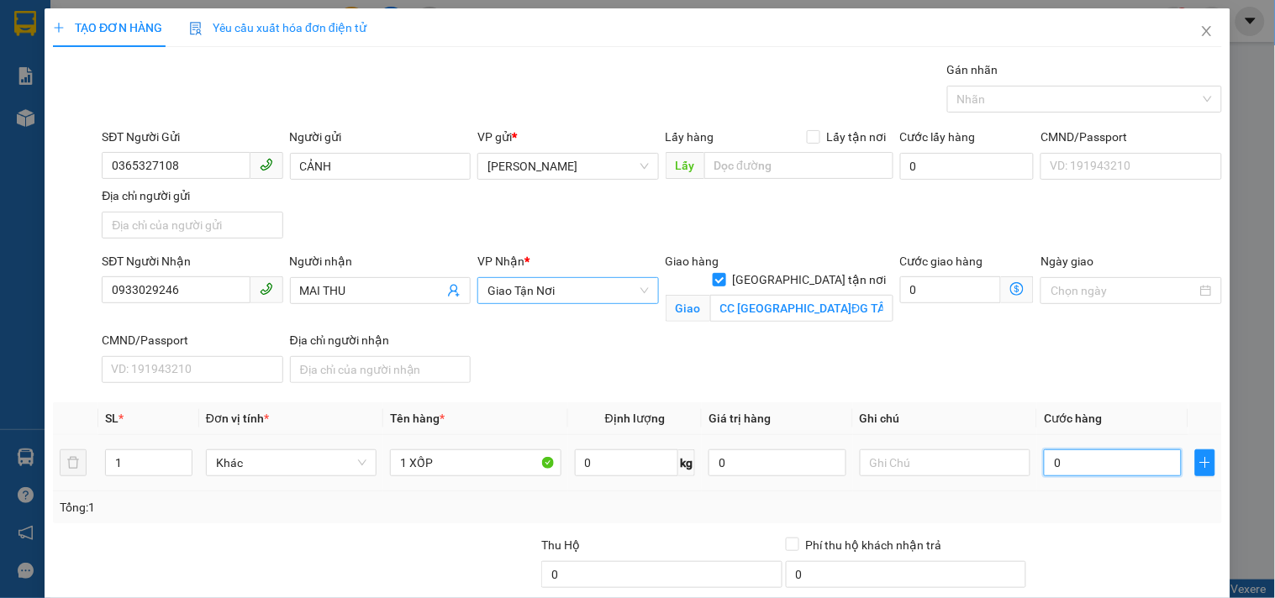
drag, startPoint x: 1091, startPoint y: 461, endPoint x: 1019, endPoint y: 442, distance: 73.8
click at [1090, 461] on input "0" at bounding box center [1113, 463] width 138 height 27
click at [956, 456] on input "text" at bounding box center [945, 463] width 171 height 27
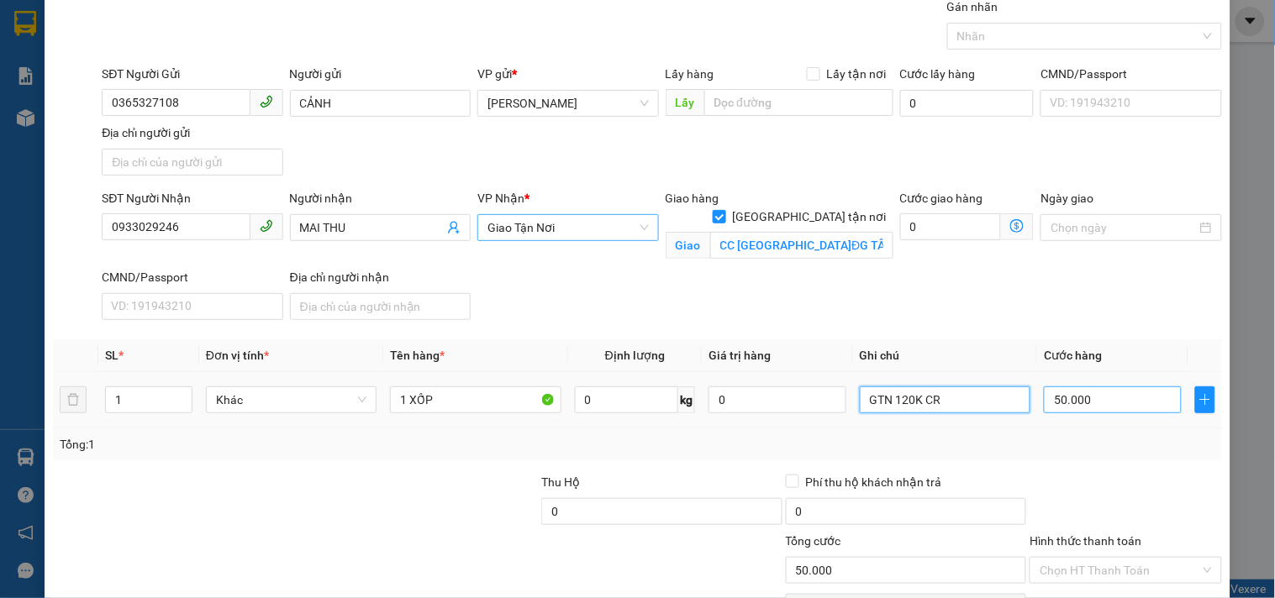
scroll to position [93, 0]
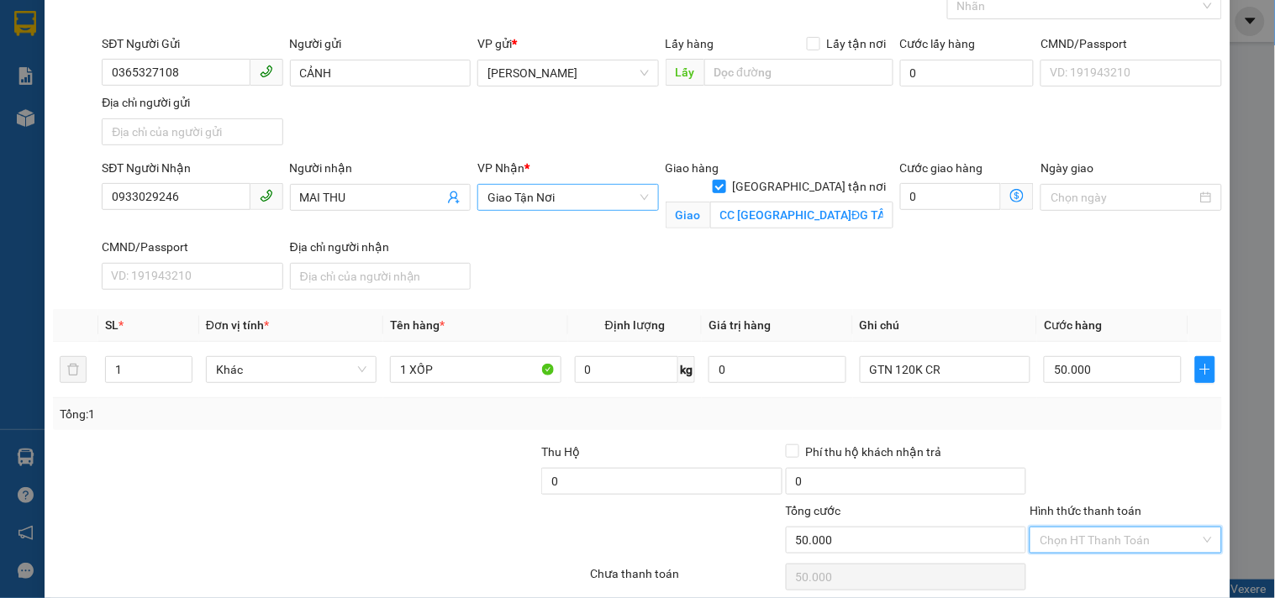
drag, startPoint x: 1104, startPoint y: 539, endPoint x: 1096, endPoint y: 461, distance: 78.5
click at [1102, 532] on input "Hình thức thanh toán" at bounding box center [1120, 540] width 160 height 25
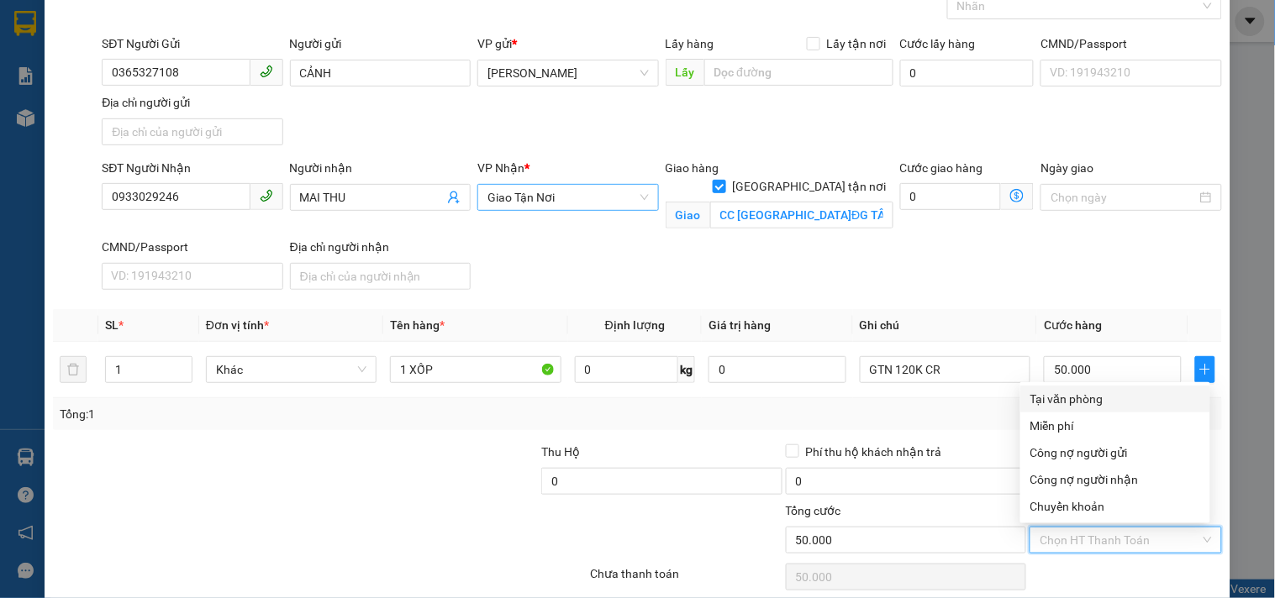
click at [1104, 399] on div "Tại văn phòng" at bounding box center [1115, 399] width 170 height 18
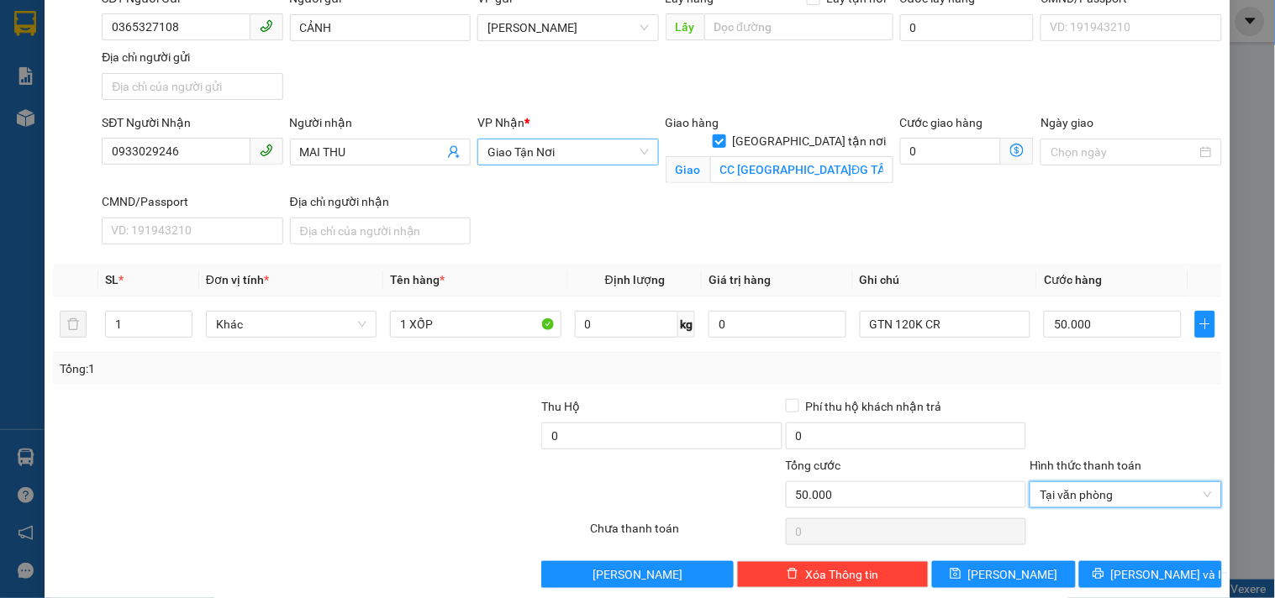
scroll to position [161, 0]
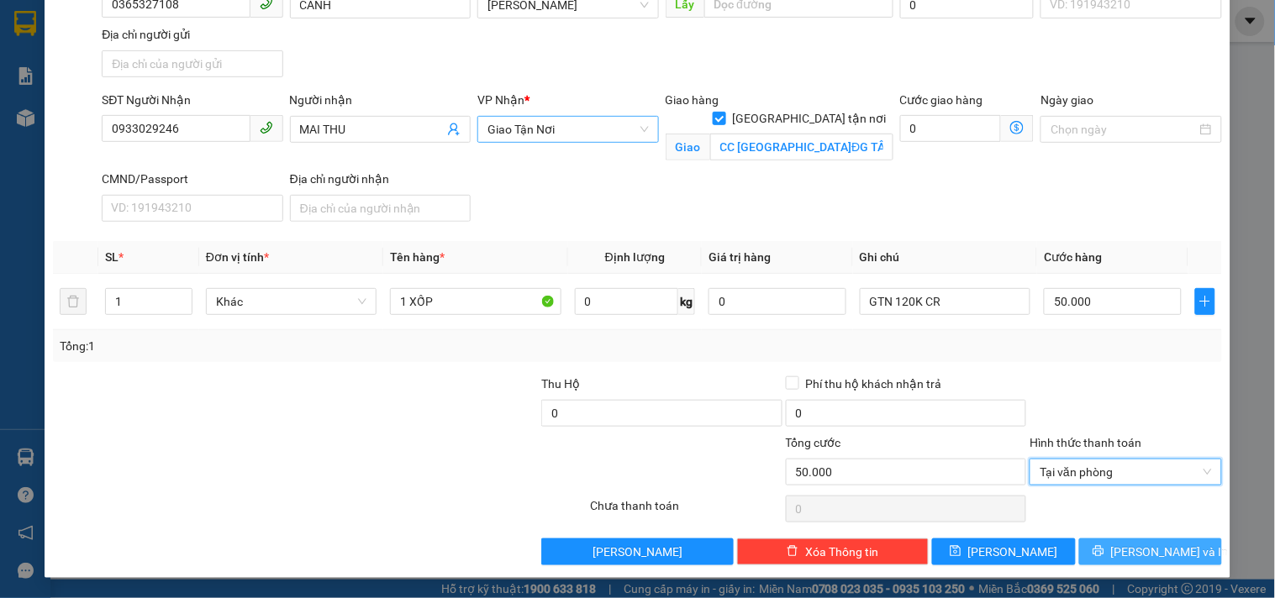
click at [1119, 548] on button "[PERSON_NAME] và In" at bounding box center [1150, 552] width 143 height 27
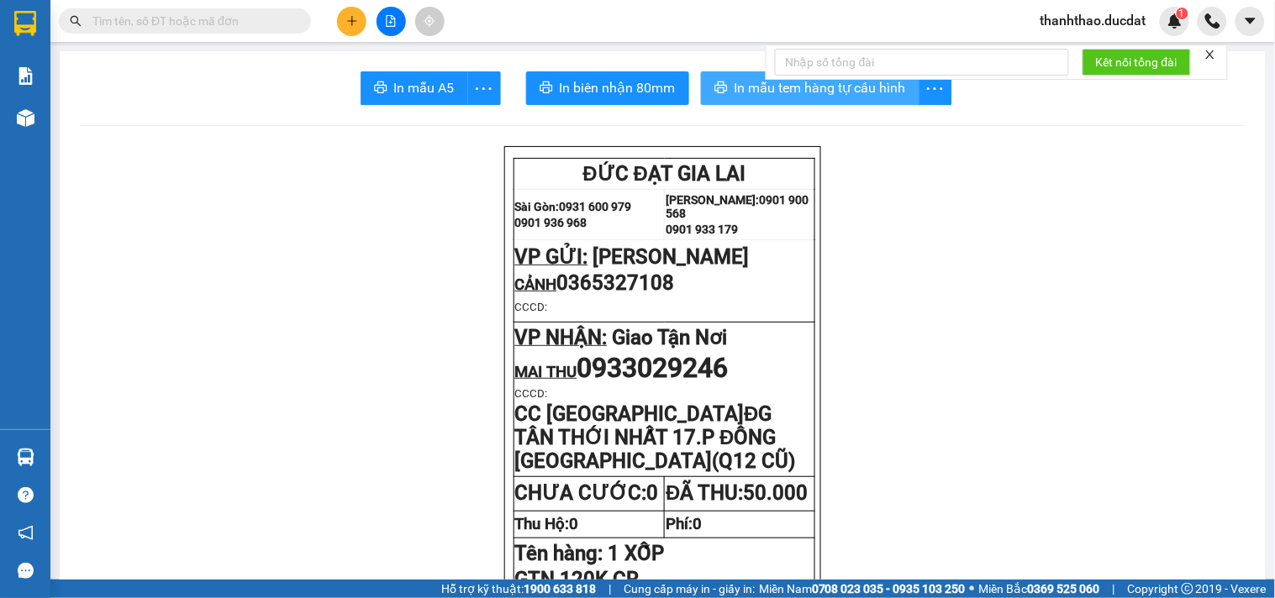
click at [735, 86] on span "In mẫu tem hàng tự cấu hình" at bounding box center [820, 87] width 171 height 21
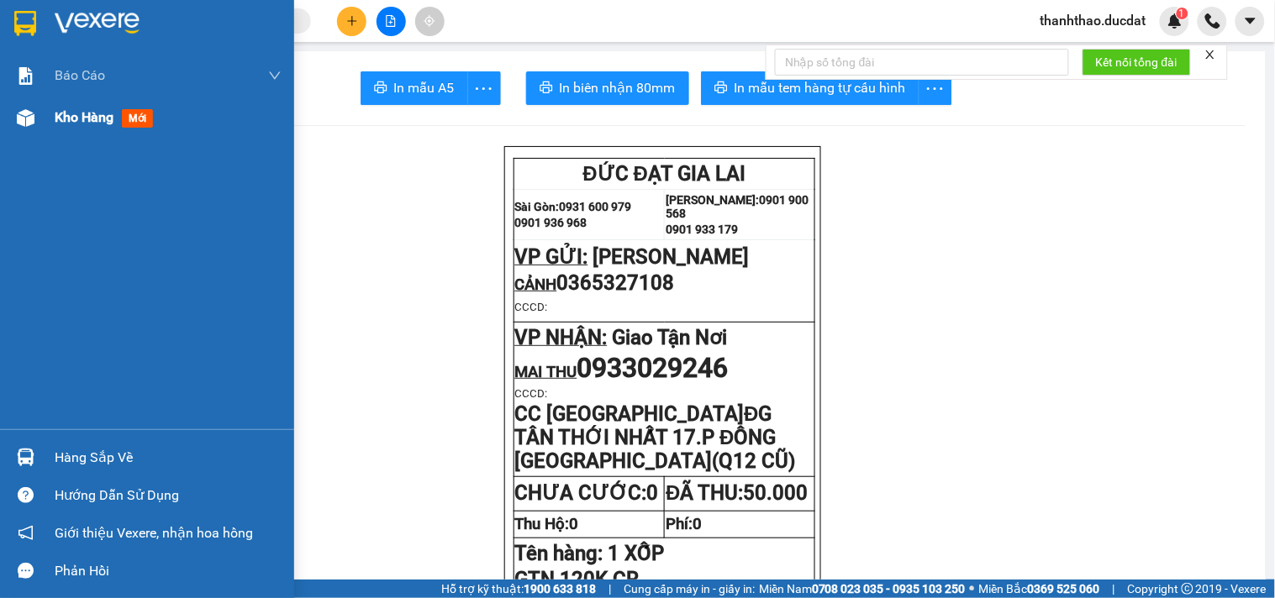
click at [85, 114] on span "Kho hàng" at bounding box center [84, 117] width 59 height 16
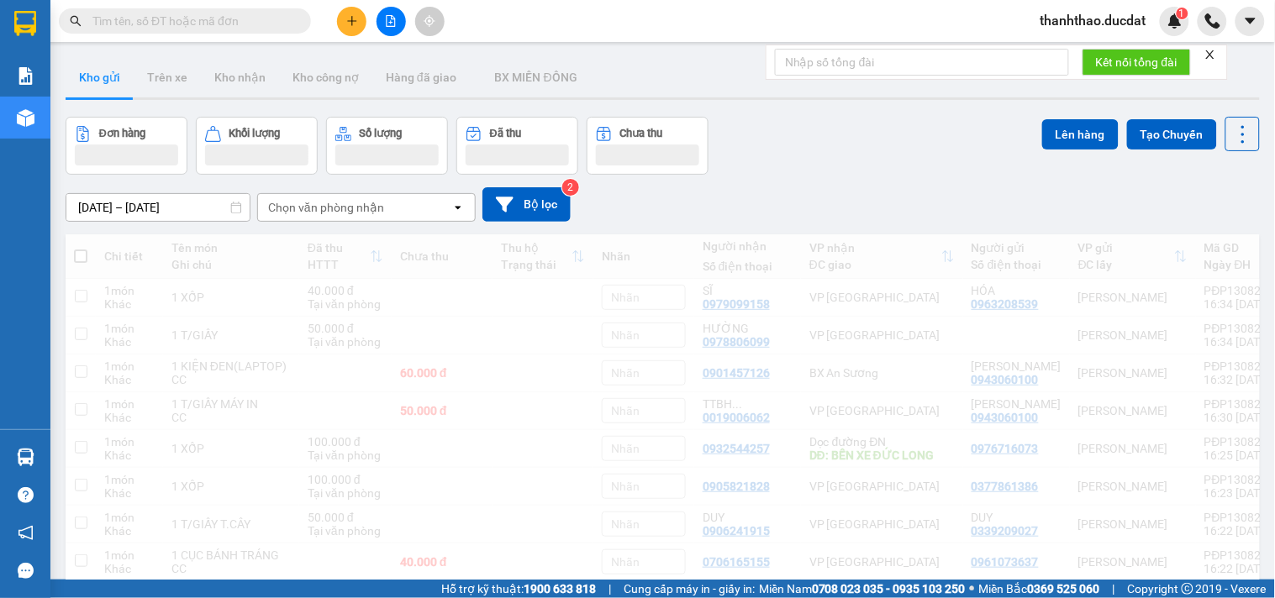
click at [371, 213] on div "Chọn văn phòng nhận" at bounding box center [326, 207] width 116 height 17
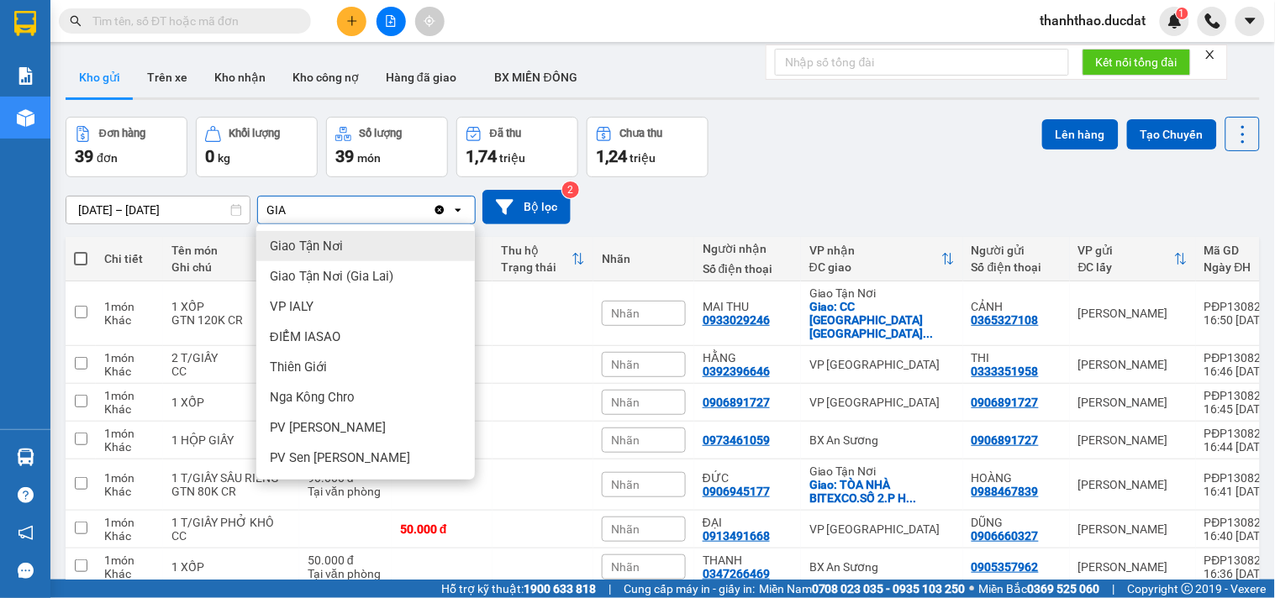
click at [388, 237] on div "Giao Tận Nơi" at bounding box center [365, 246] width 219 height 30
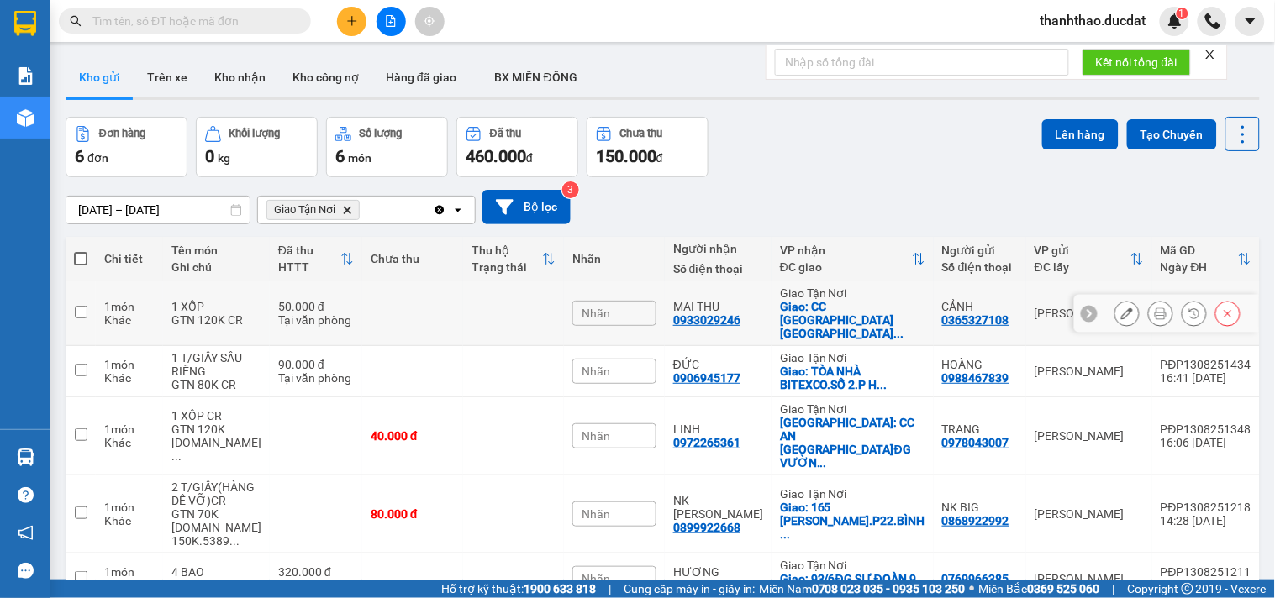
click at [354, 313] on div "Tại văn phòng" at bounding box center [316, 319] width 76 height 13
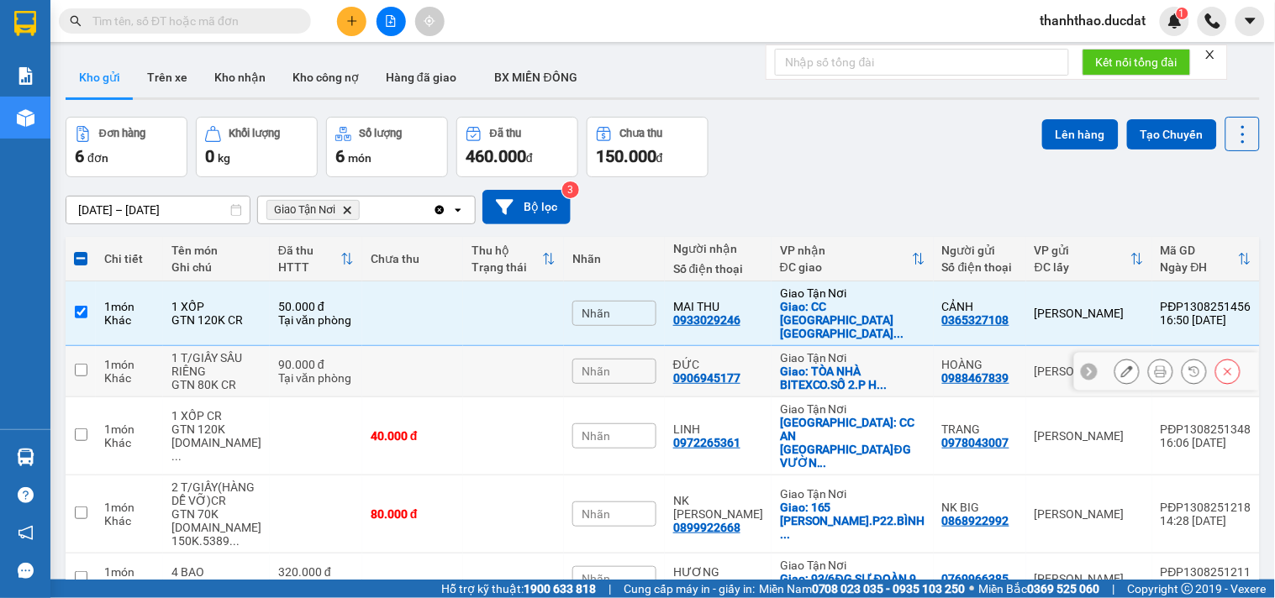
click at [371, 346] on td at bounding box center [412, 371] width 101 height 51
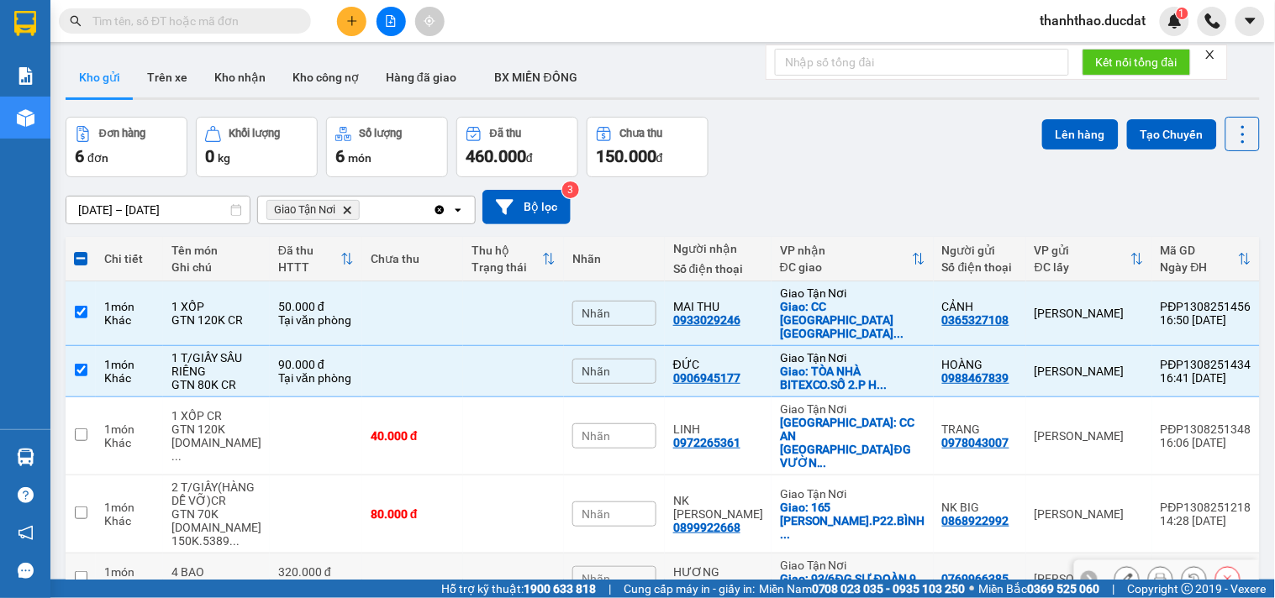
click at [382, 554] on td at bounding box center [412, 579] width 101 height 51
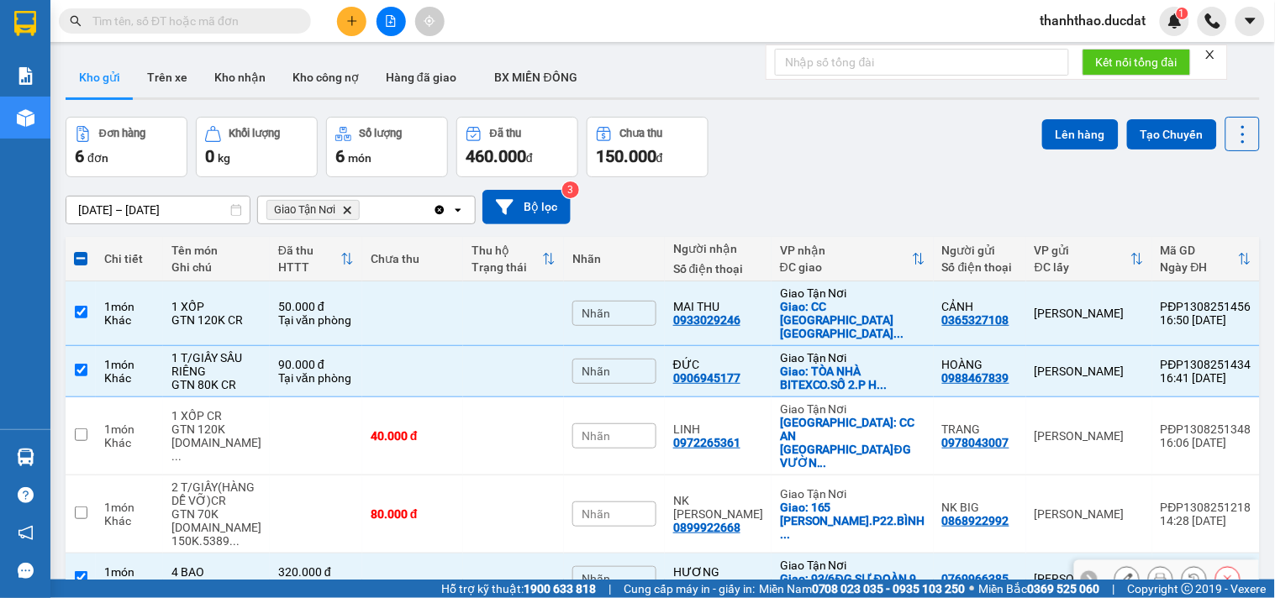
click at [382, 554] on td at bounding box center [412, 579] width 101 height 51
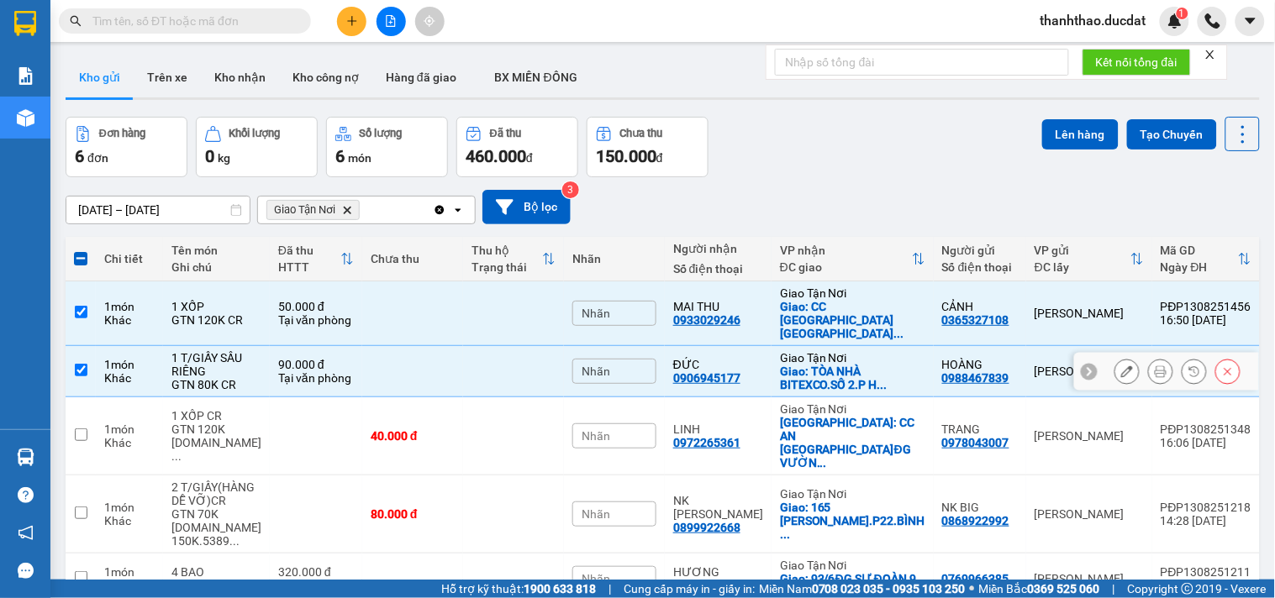
click at [385, 346] on td at bounding box center [412, 371] width 101 height 51
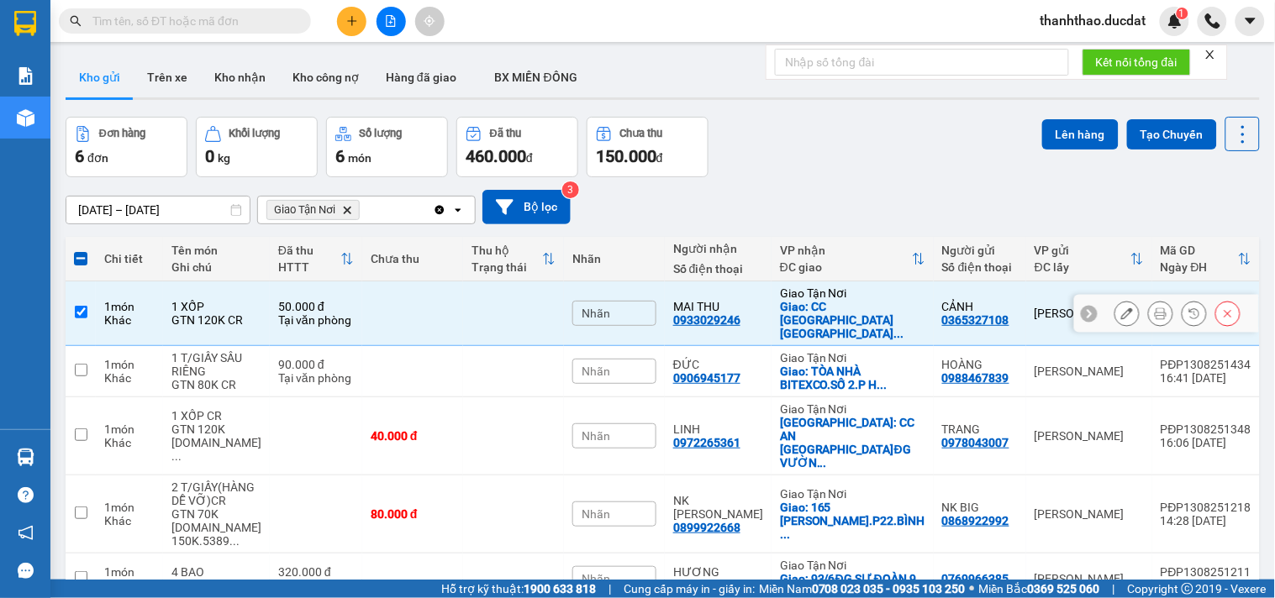
click at [390, 282] on td at bounding box center [412, 314] width 101 height 65
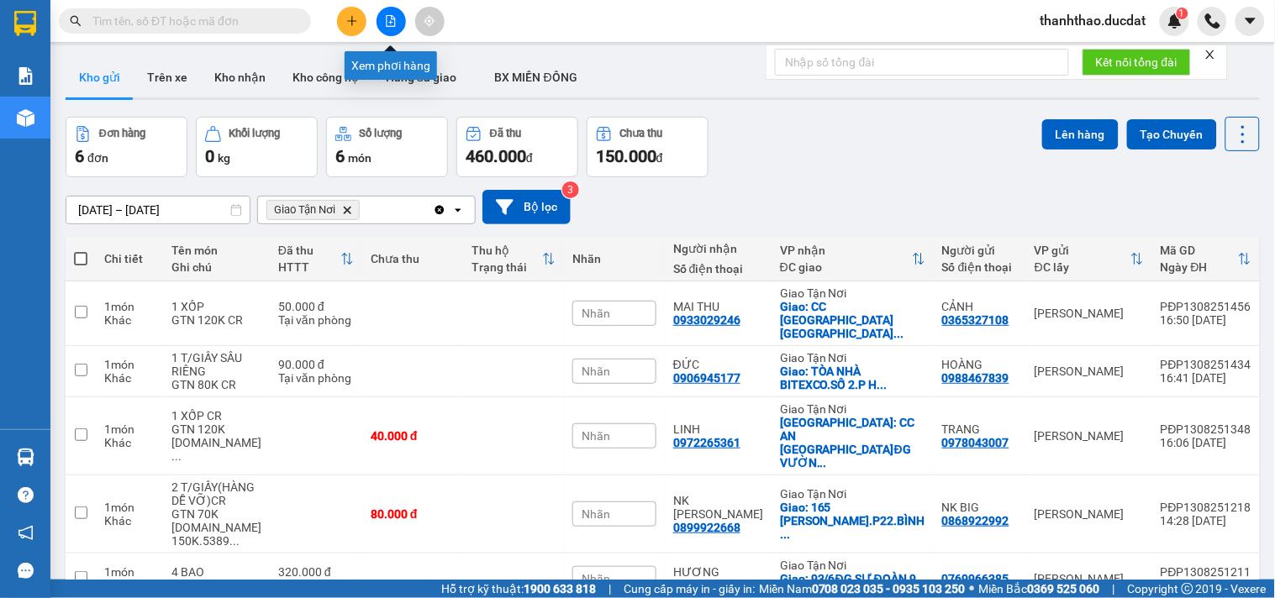
click at [350, 19] on icon "plus" at bounding box center [352, 21] width 12 height 12
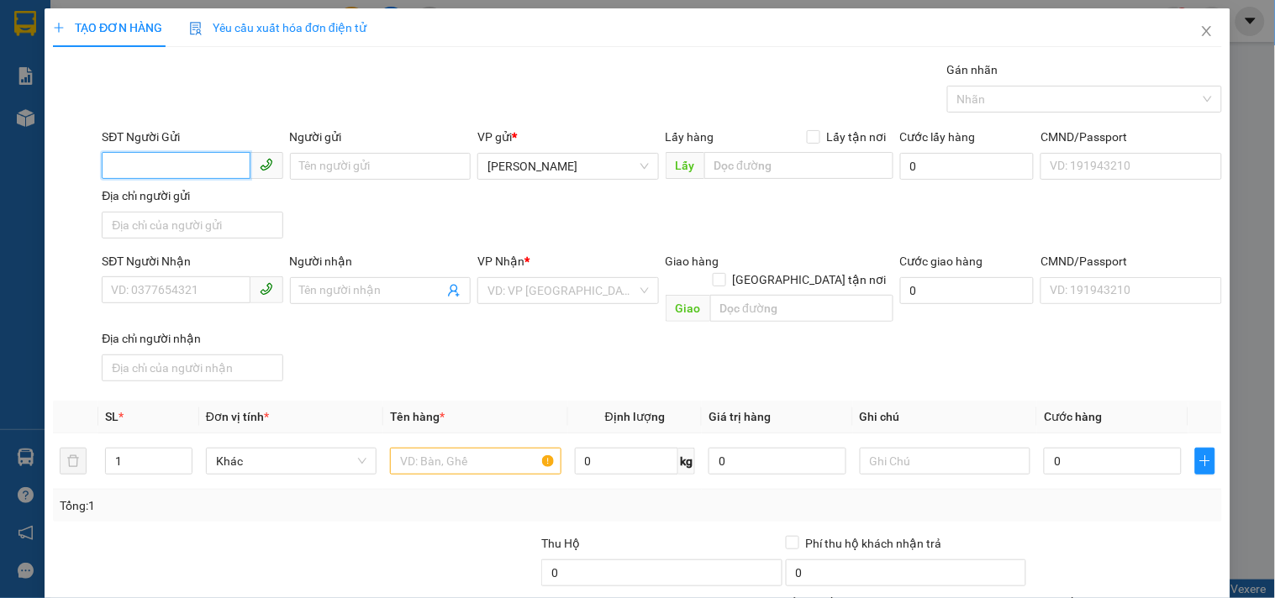
click at [129, 156] on input "SĐT Người Gửi" at bounding box center [176, 165] width 148 height 27
click at [143, 188] on div "0369876599 - HAPPY SMILE" at bounding box center [190, 200] width 179 height 27
click at [466, 448] on input "text" at bounding box center [475, 461] width 171 height 27
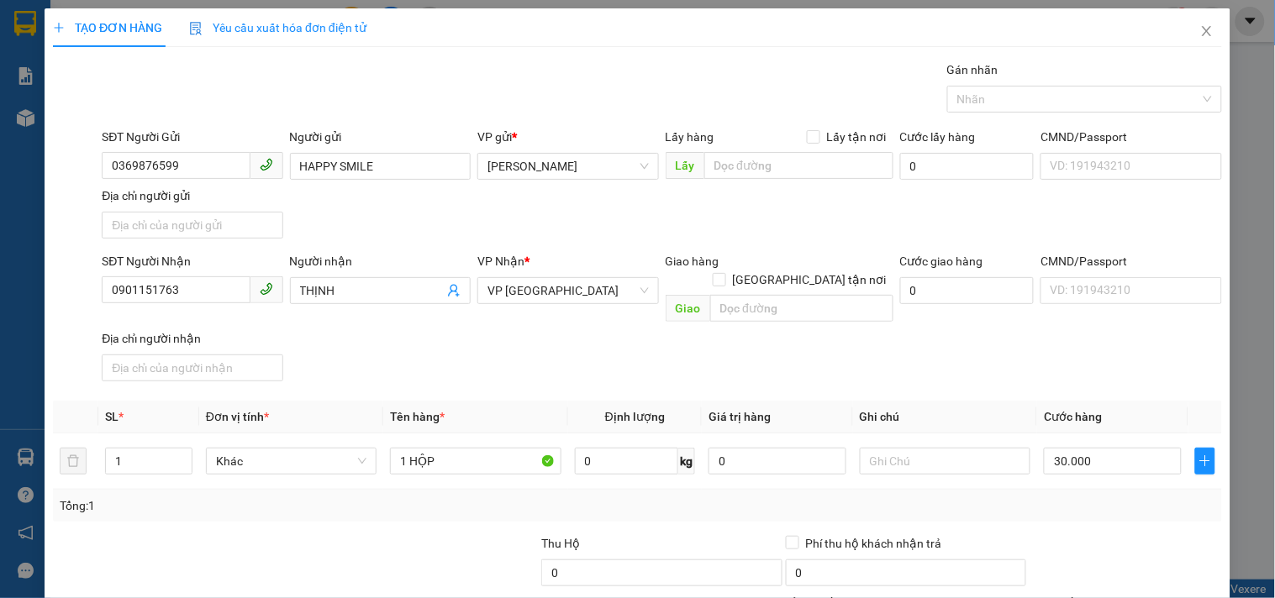
click at [869, 340] on div "SĐT Người Nhận 0901151763 Người nhận THỊNH VP Nhận * VP [GEOGRAPHIC_DATA] Giao …" at bounding box center [661, 320] width 1127 height 136
drag, startPoint x: 1061, startPoint y: 476, endPoint x: 1061, endPoint y: 466, distance: 10.1
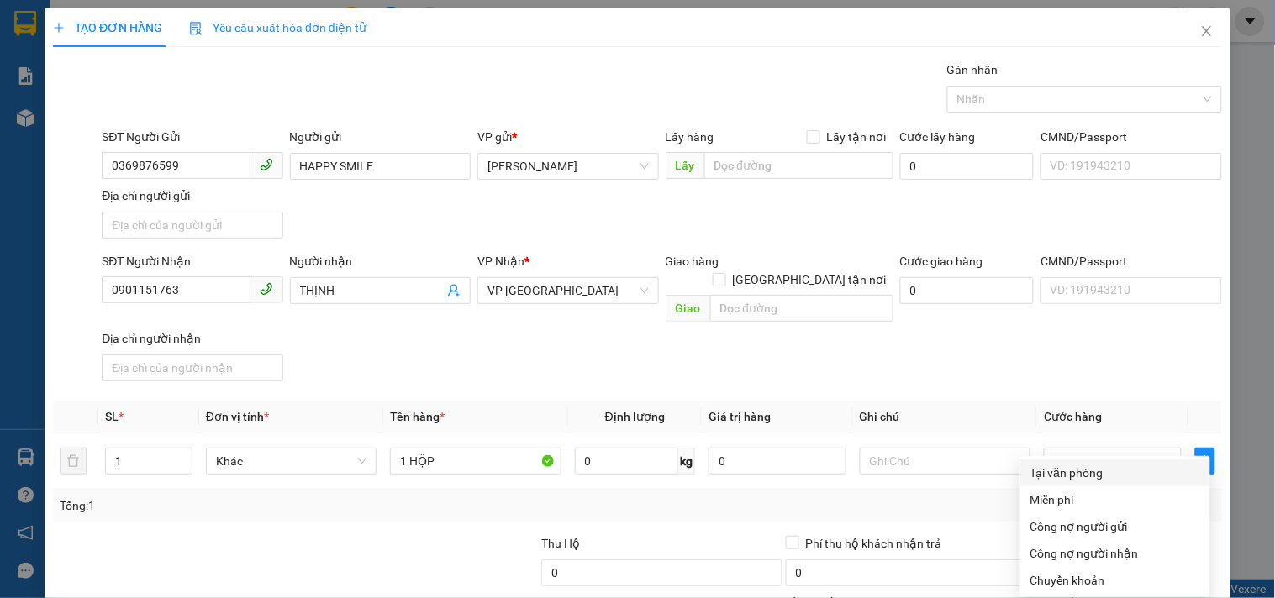
click at [1061, 464] on div "Tại văn phòng" at bounding box center [1115, 473] width 170 height 18
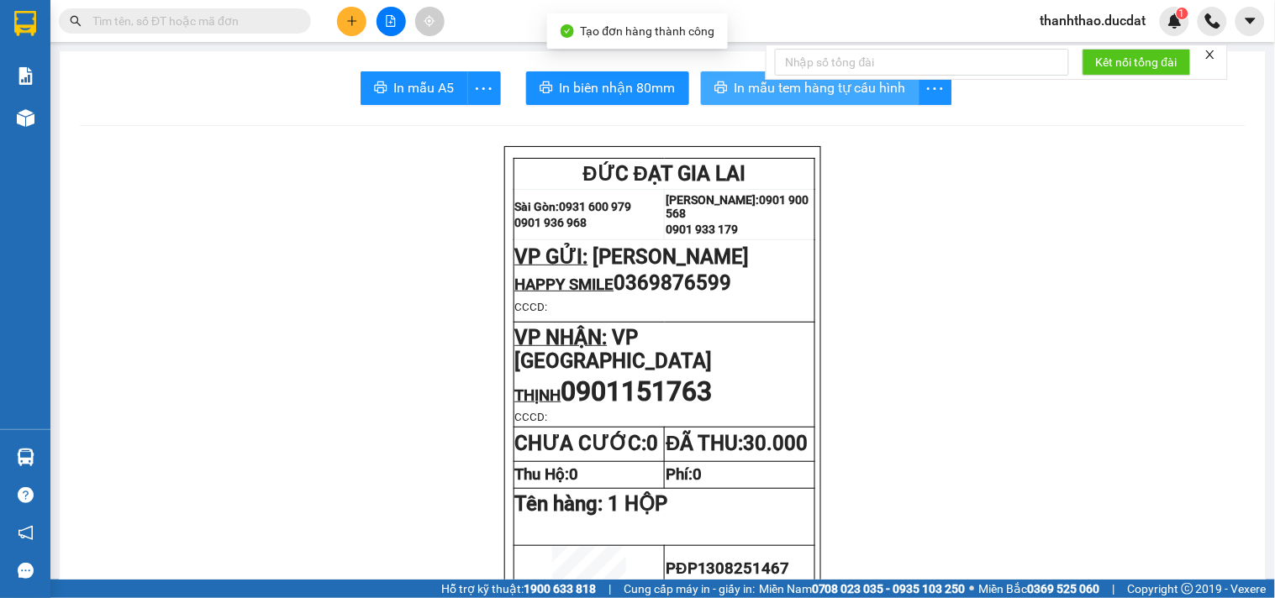
click at [755, 87] on span "In mẫu tem hàng tự cấu hình" at bounding box center [820, 87] width 171 height 21
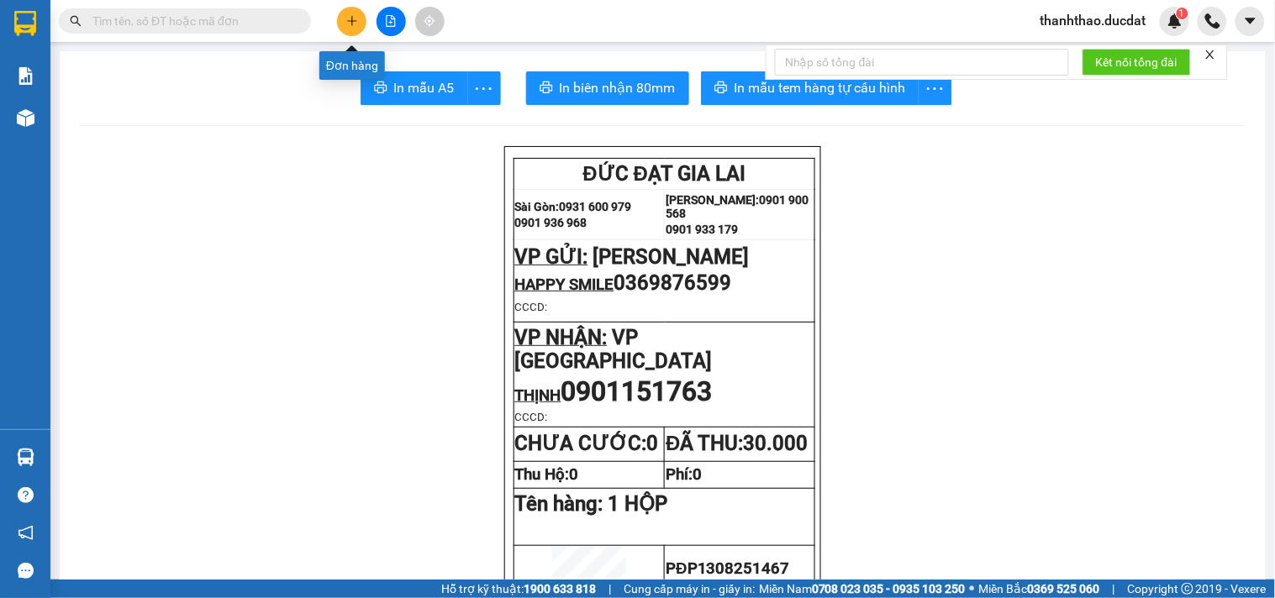
click at [355, 19] on icon "plus" at bounding box center [352, 21] width 12 height 12
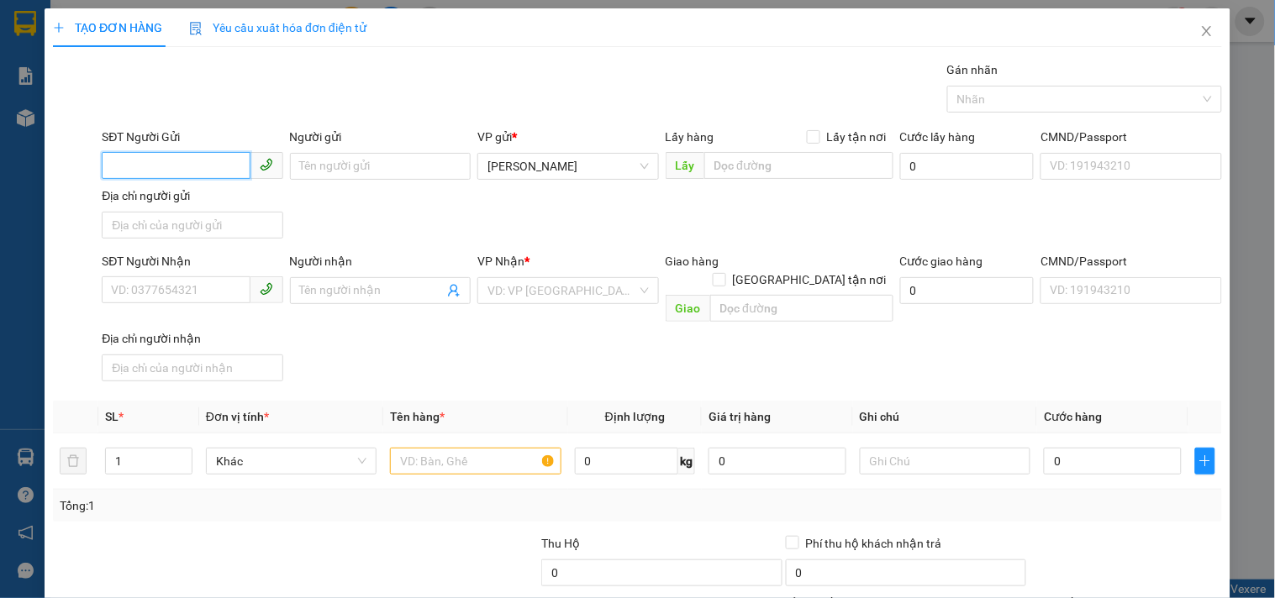
click at [148, 171] on input "SĐT Người Gửi" at bounding box center [176, 165] width 148 height 27
click at [345, 169] on input "Người gửi" at bounding box center [380, 166] width 181 height 27
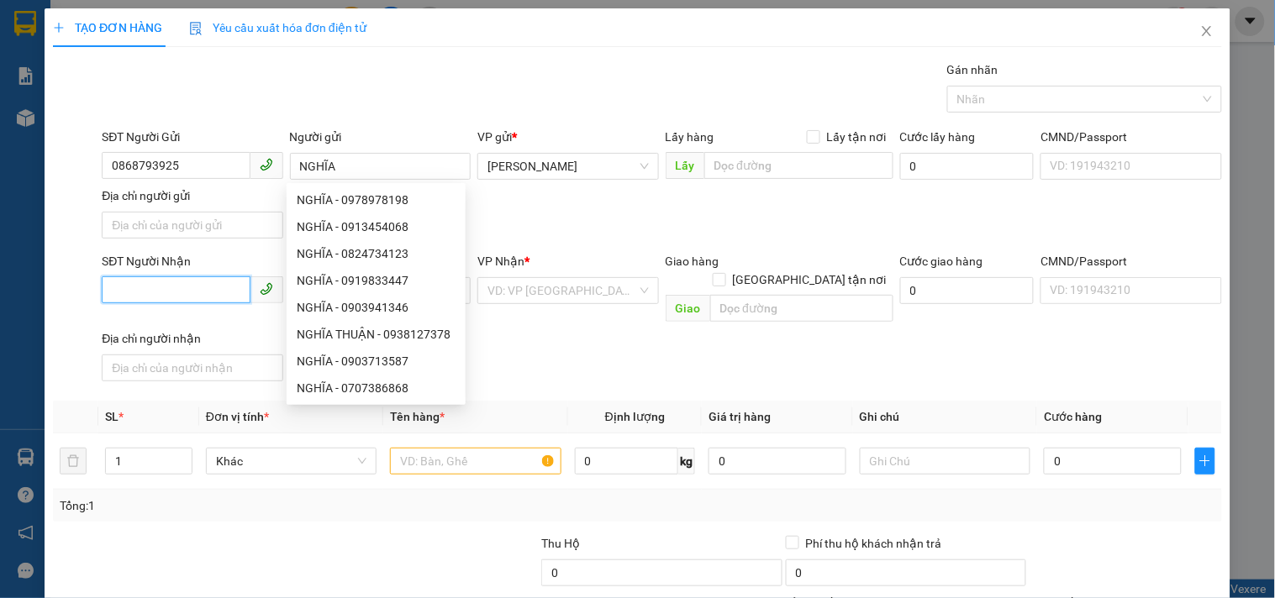
click at [155, 290] on input "SĐT Người Nhận" at bounding box center [176, 290] width 148 height 27
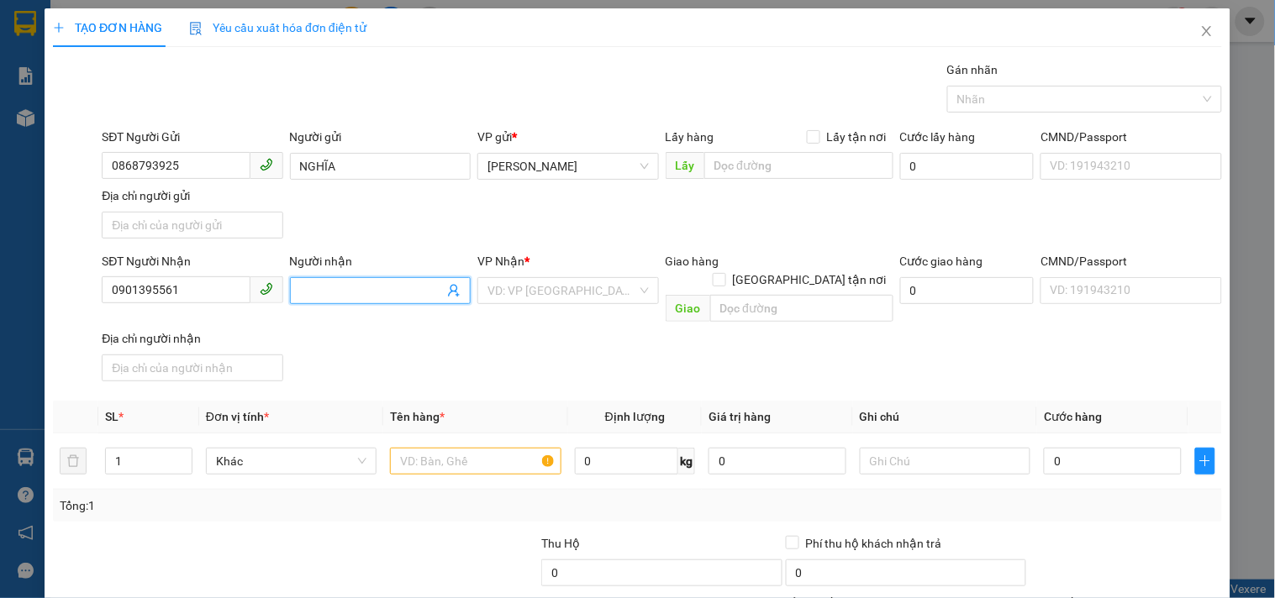
click at [367, 292] on input "Người nhận" at bounding box center [372, 291] width 144 height 18
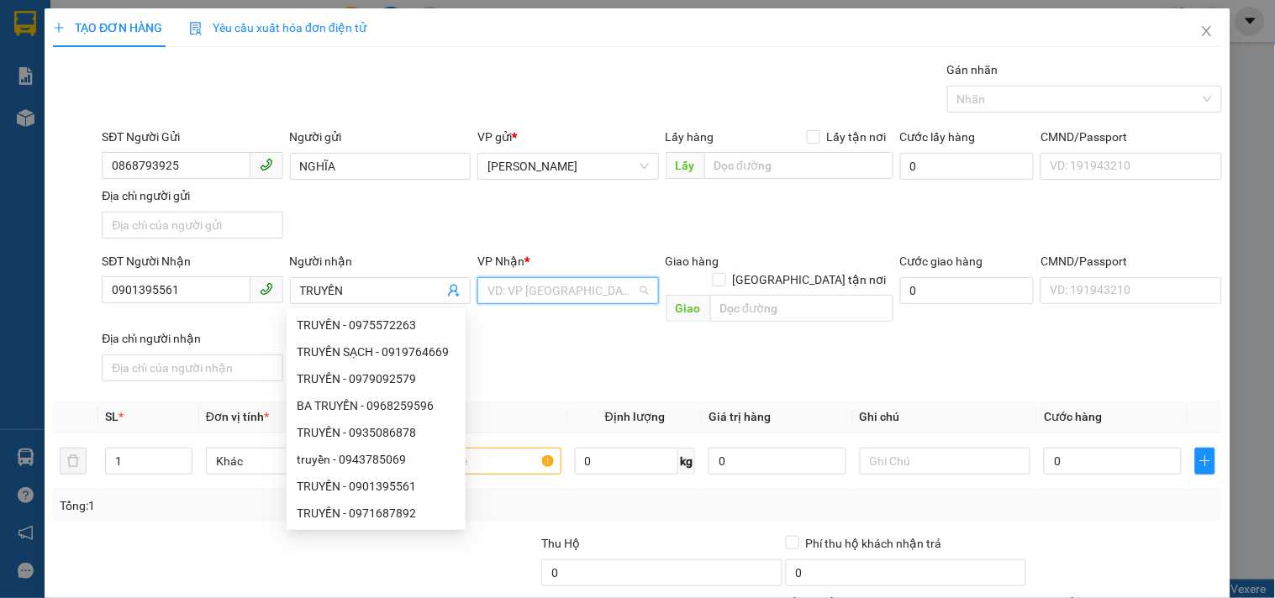
click at [608, 297] on input "search" at bounding box center [561, 290] width 149 height 25
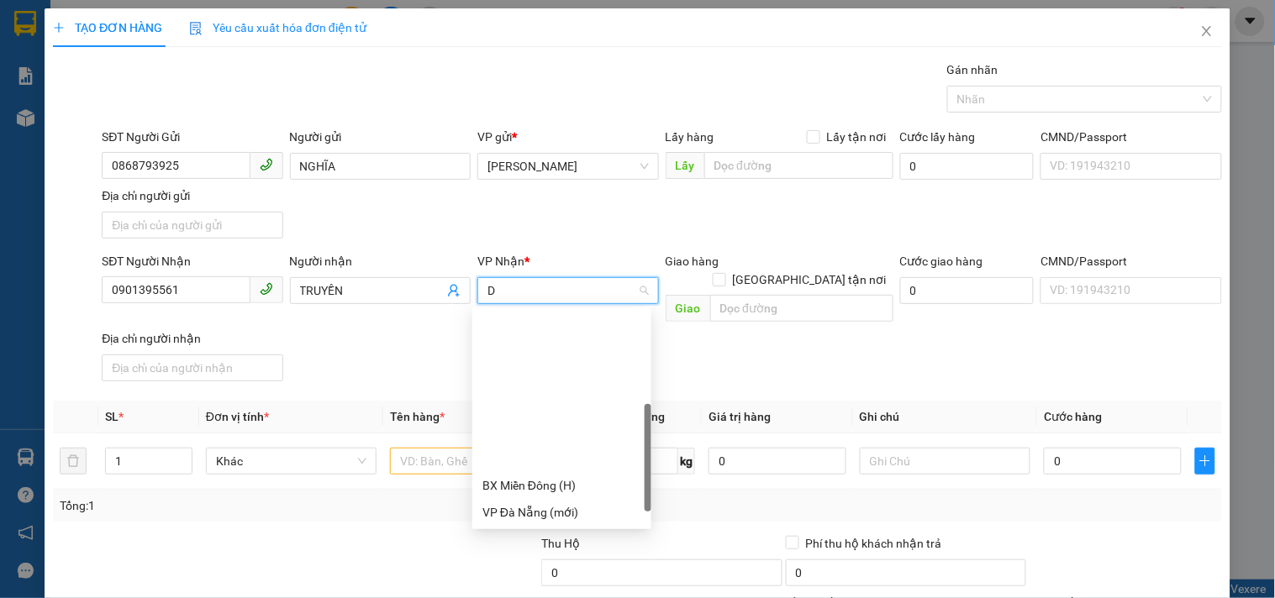
drag, startPoint x: 551, startPoint y: 426, endPoint x: 561, endPoint y: 374, distance: 53.1
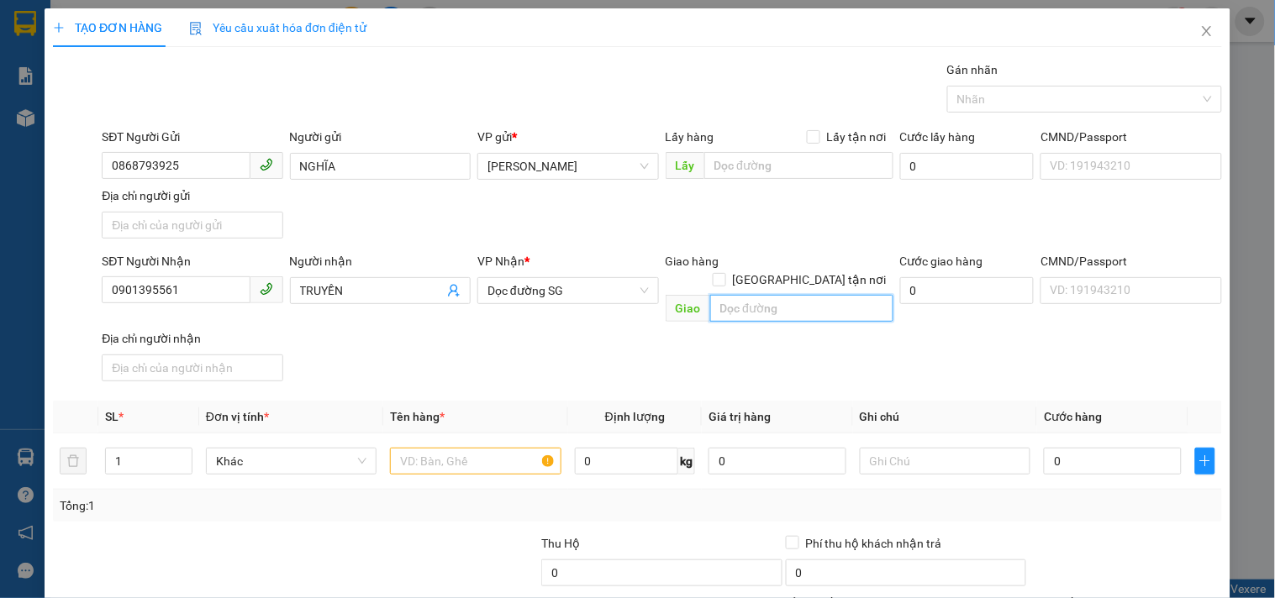
click at [723, 295] on input "text" at bounding box center [801, 308] width 183 height 27
click at [740, 295] on input "AEON BÌNH DƯƠNG" at bounding box center [801, 308] width 183 height 27
click at [492, 448] on input "text" at bounding box center [475, 461] width 171 height 27
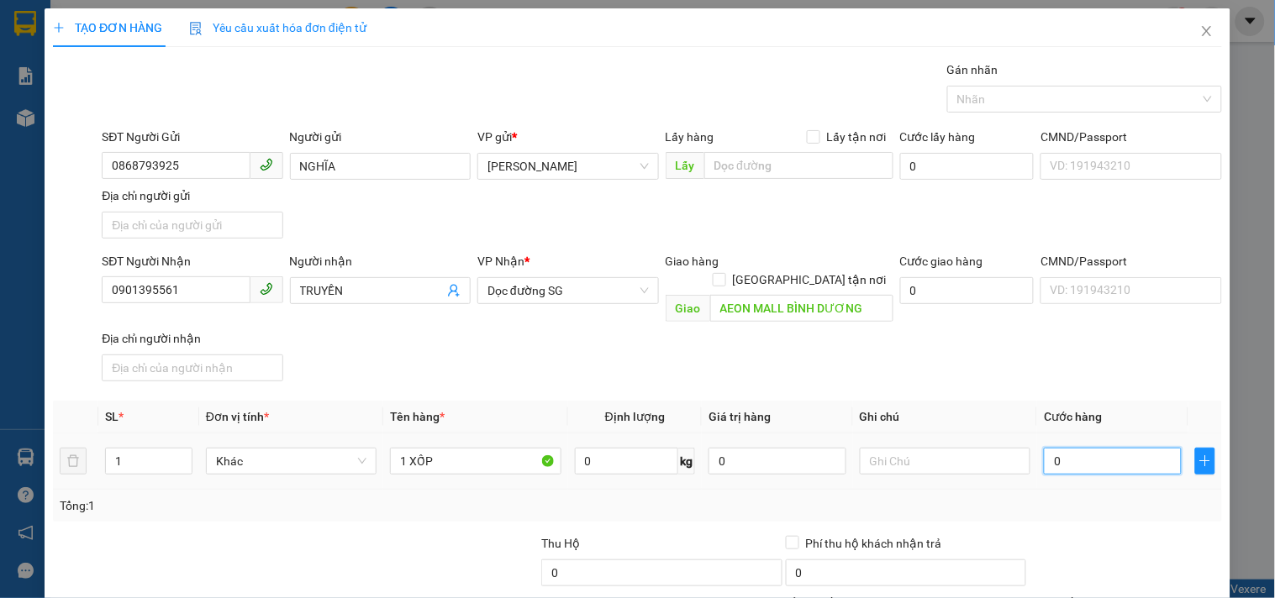
click at [1098, 450] on input "0" at bounding box center [1113, 461] width 138 height 27
click at [1078, 382] on div "Transit Pickup Surcharge Ids Transit Deliver Surcharge Ids Transit Deliver Surc…" at bounding box center [637, 393] width 1169 height 665
drag, startPoint x: 1111, startPoint y: 483, endPoint x: 1107, endPoint y: 399, distance: 84.1
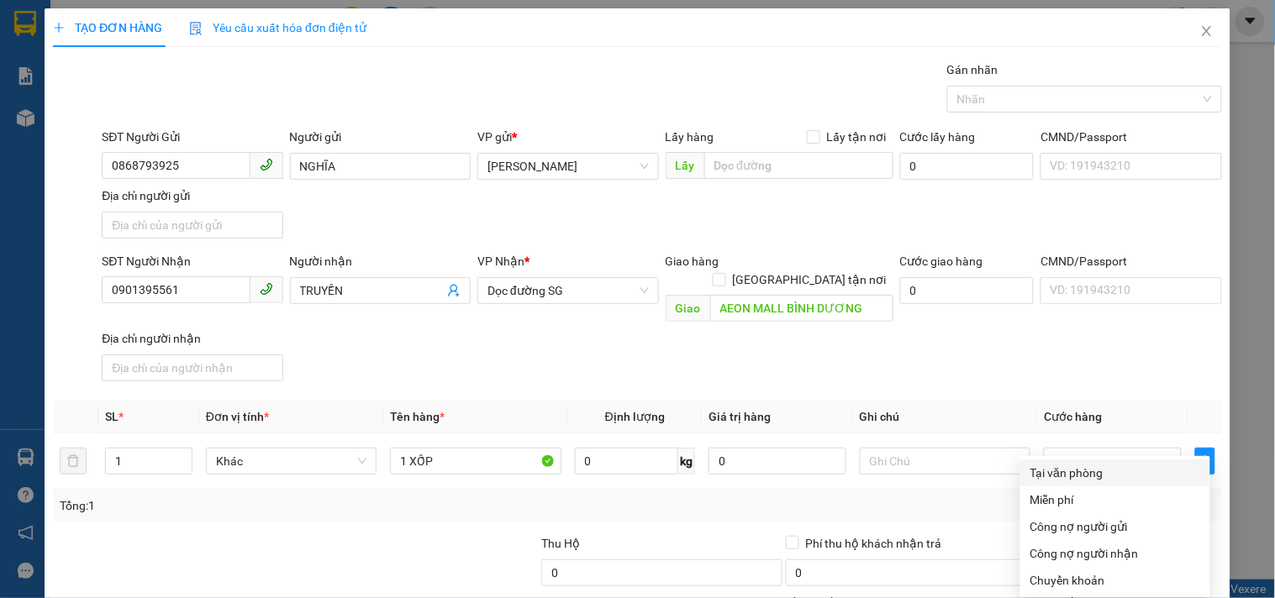
click at [1094, 464] on div "Tại văn phòng" at bounding box center [1115, 473] width 170 height 18
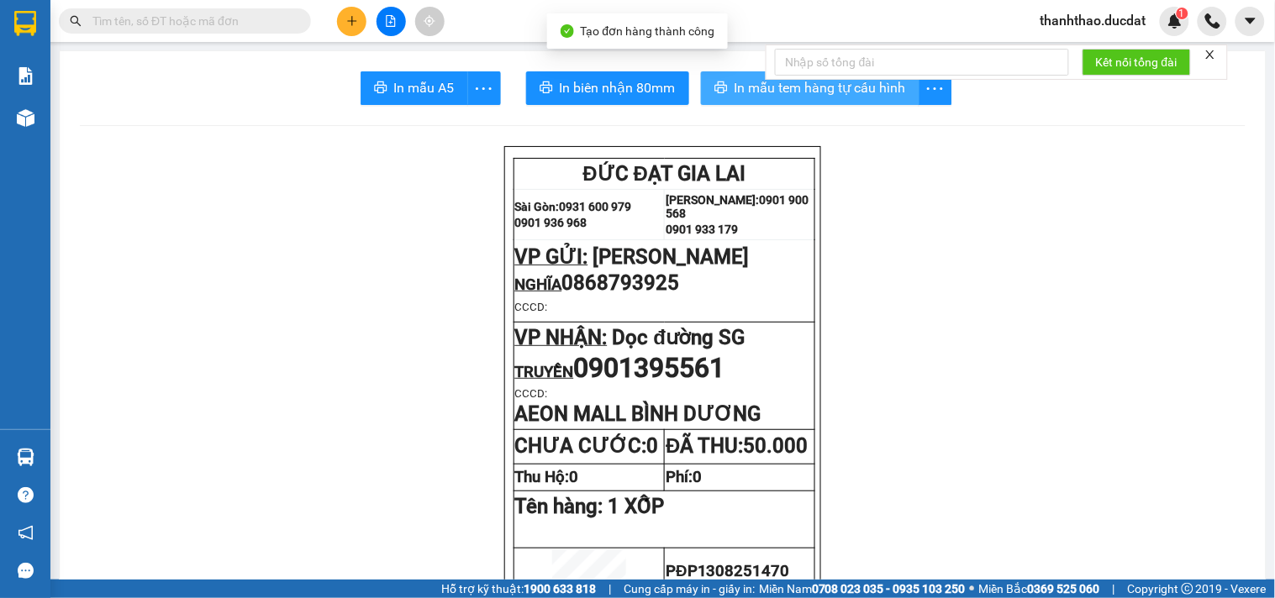
click at [745, 88] on span "In mẫu tem hàng tự cấu hình" at bounding box center [820, 87] width 171 height 21
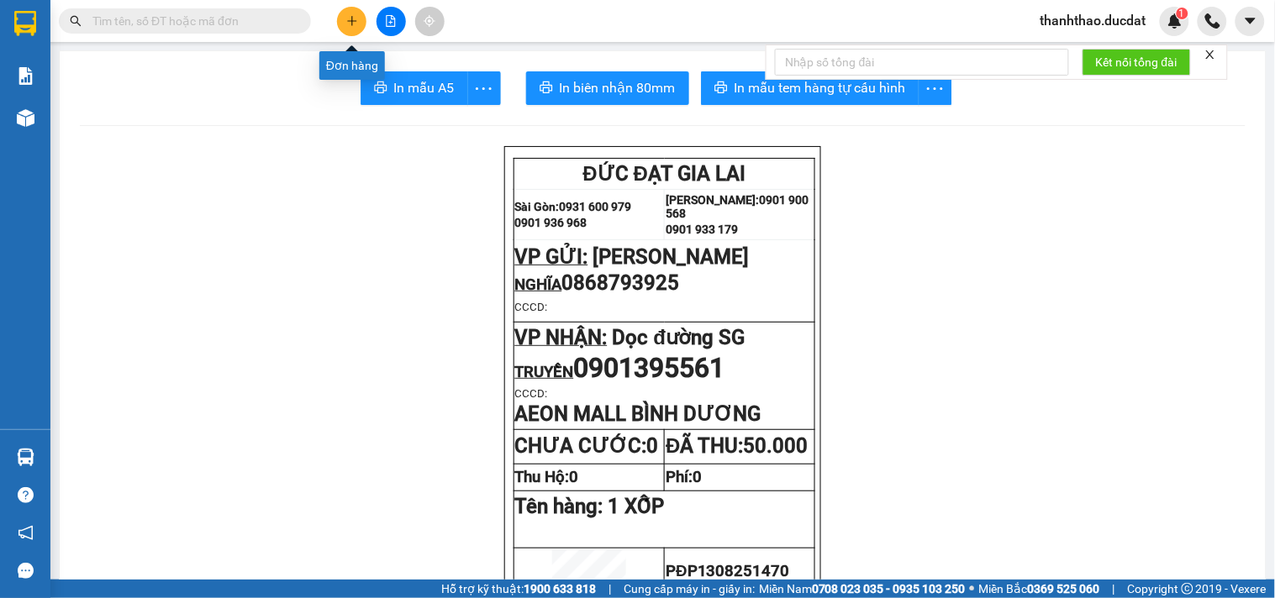
click at [346, 24] on icon "plus" at bounding box center [352, 21] width 12 height 12
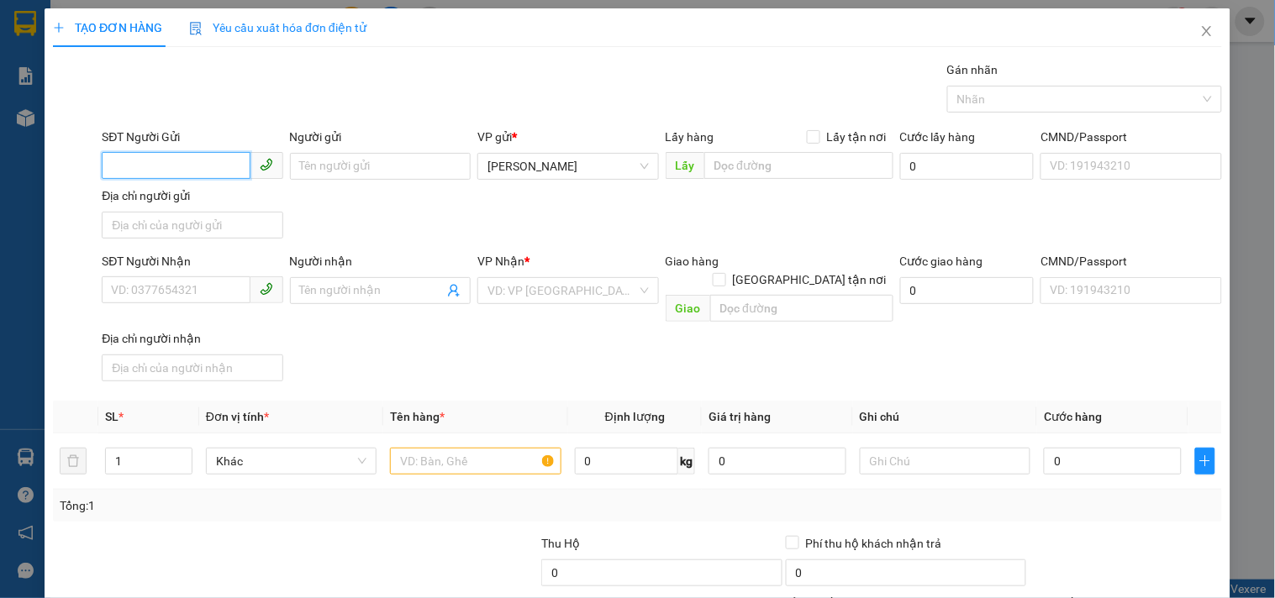
drag, startPoint x: 155, startPoint y: 152, endPoint x: 67, endPoint y: 171, distance: 90.2
click at [148, 152] on input "SĐT Người Gửi" at bounding box center [176, 165] width 148 height 27
click at [183, 200] on div "0974858314" at bounding box center [190, 200] width 159 height 18
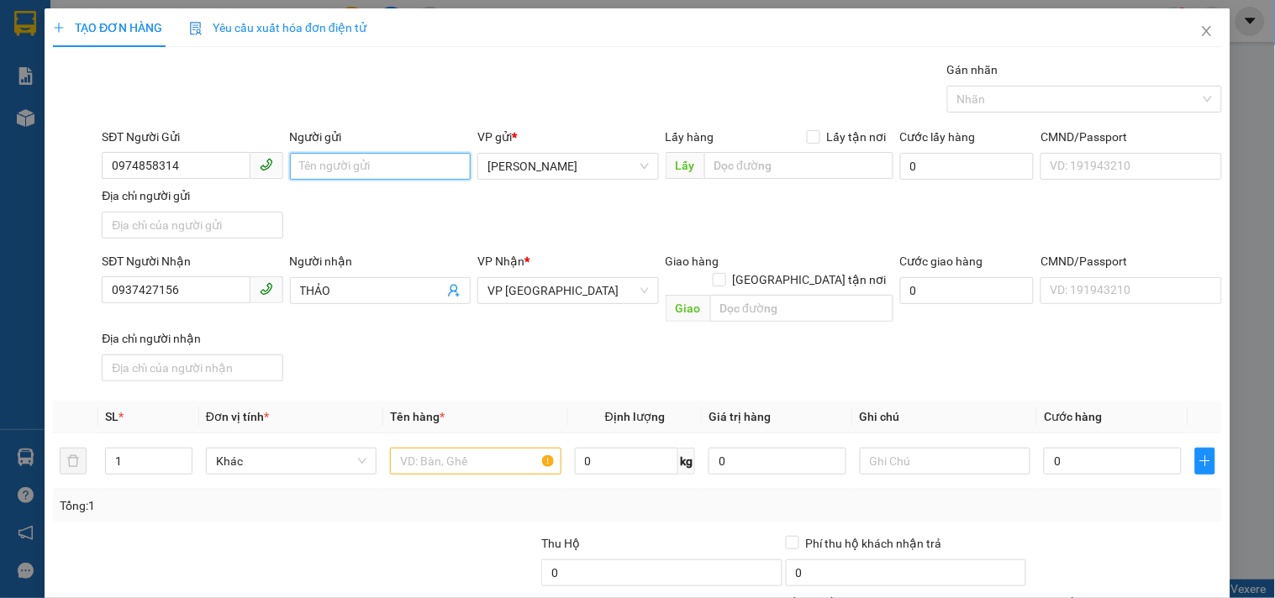
click at [338, 156] on input "Người gửi" at bounding box center [380, 166] width 181 height 27
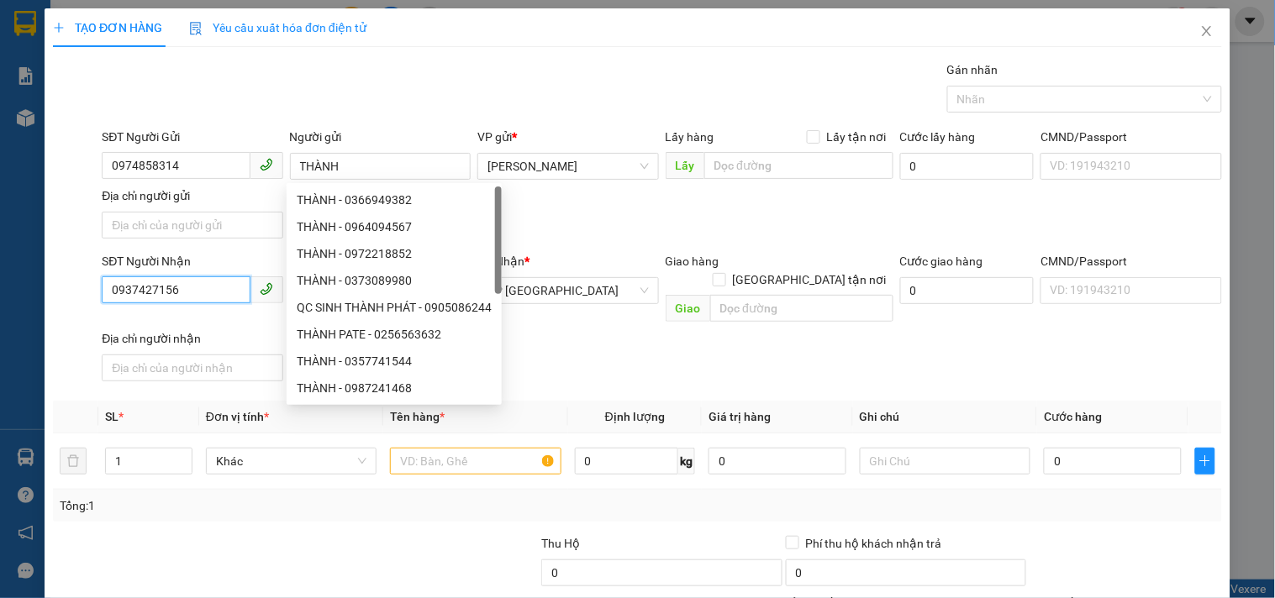
click at [223, 289] on input "0937427156" at bounding box center [176, 290] width 148 height 27
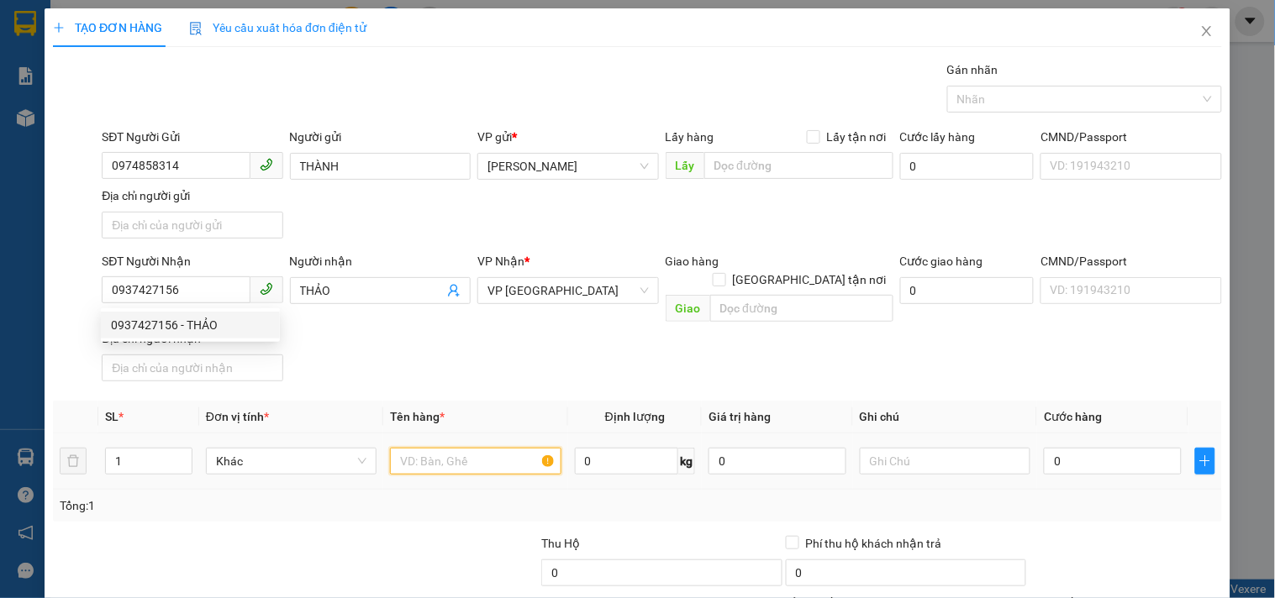
drag, startPoint x: 471, startPoint y: 440, endPoint x: 424, endPoint y: 442, distance: 47.9
click at [450, 448] on input "text" at bounding box center [475, 461] width 171 height 27
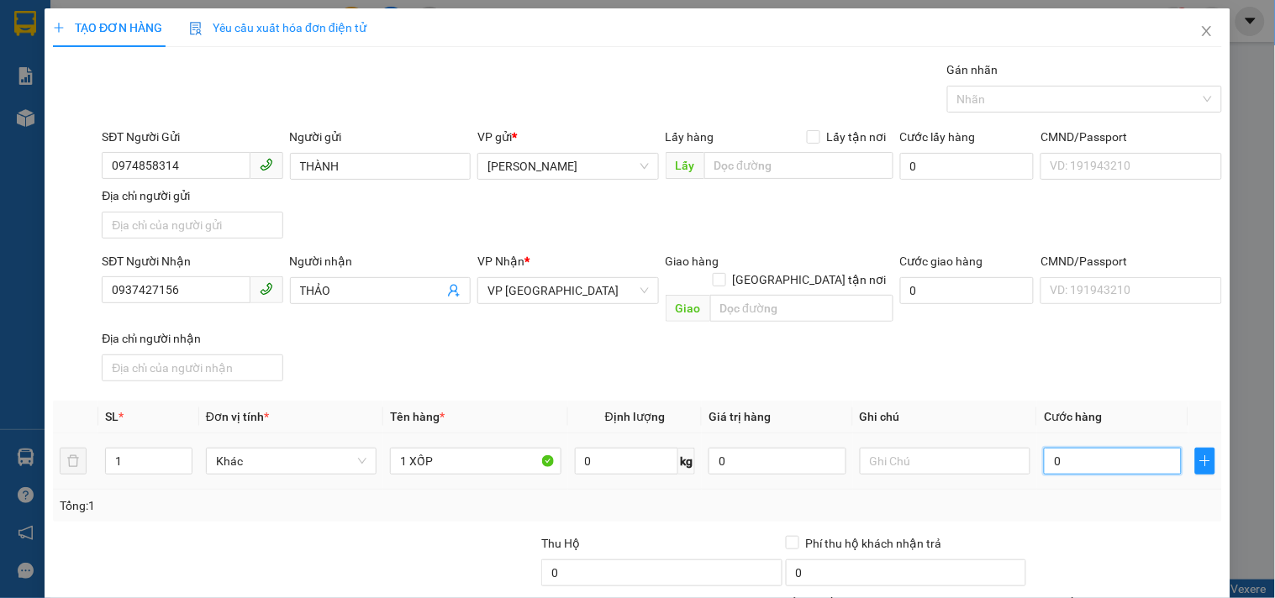
drag, startPoint x: 1061, startPoint y: 437, endPoint x: 1051, endPoint y: 440, distance: 9.8
click at [1061, 448] on input "0" at bounding box center [1113, 461] width 138 height 27
click at [1055, 346] on div "SĐT Người Nhận 0937427156 Người nhận THẢO VP Nhận * VP [GEOGRAPHIC_DATA] Giao h…" at bounding box center [661, 320] width 1127 height 136
drag, startPoint x: 1098, startPoint y: 479, endPoint x: 1093, endPoint y: 456, distance: 23.2
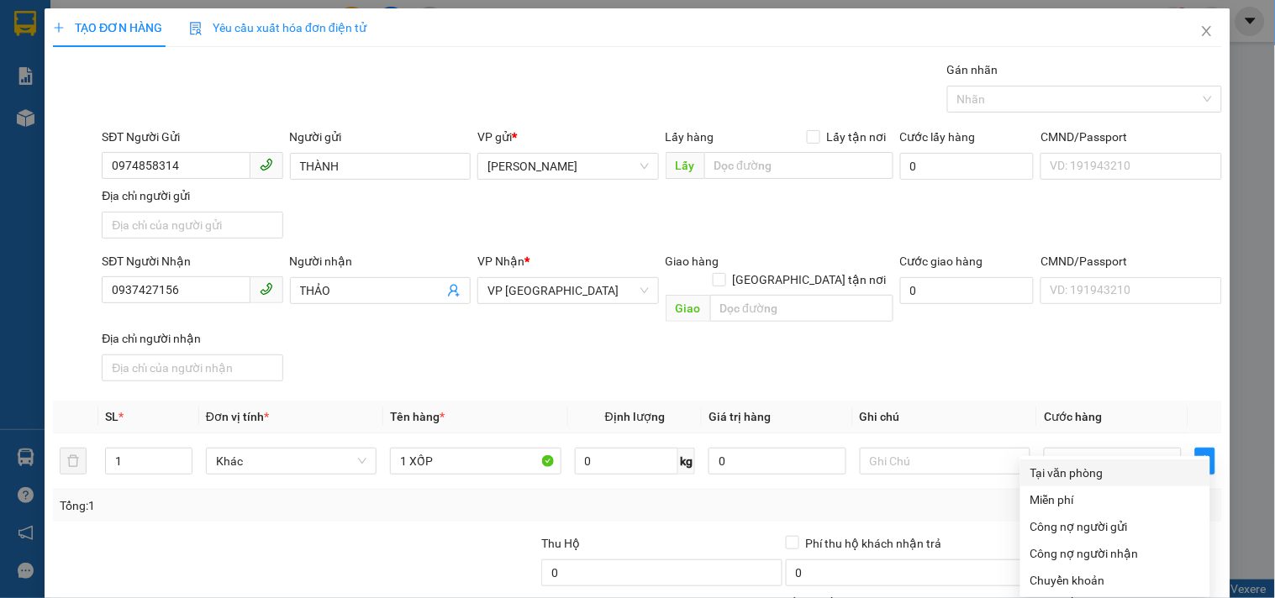
click at [1074, 464] on div "Tại văn phòng" at bounding box center [1115, 473] width 170 height 18
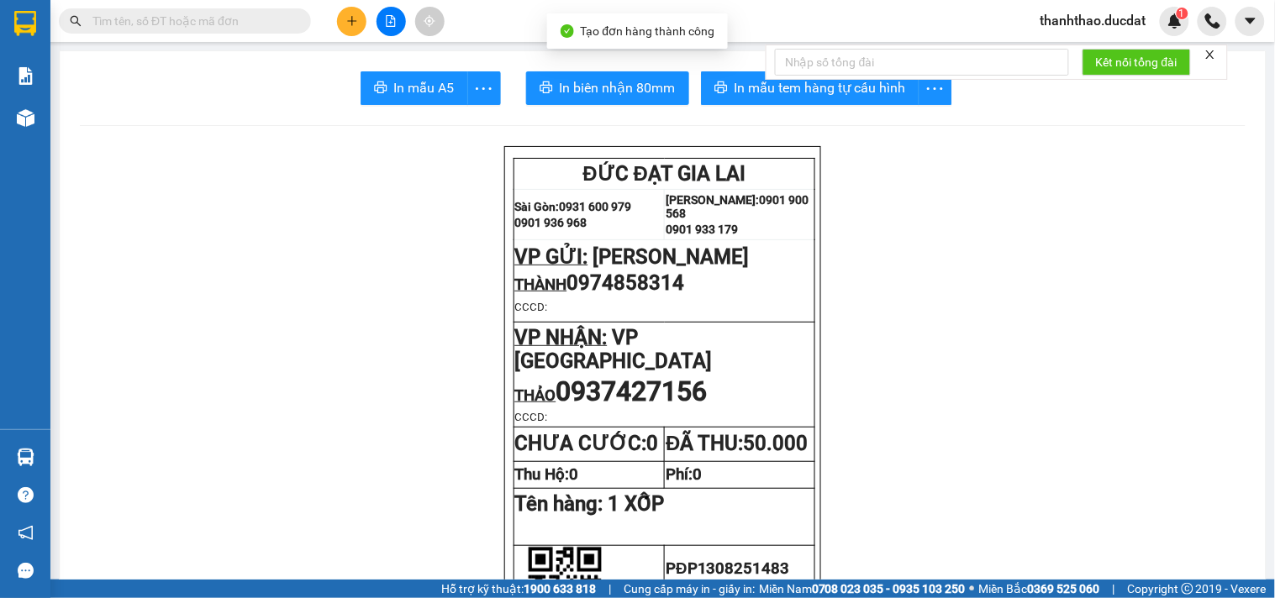
click at [793, 80] on div "Kết nối tổng đài" at bounding box center [997, 62] width 462 height 35
click at [793, 87] on span "In mẫu tem hàng tự cấu hình" at bounding box center [820, 87] width 171 height 21
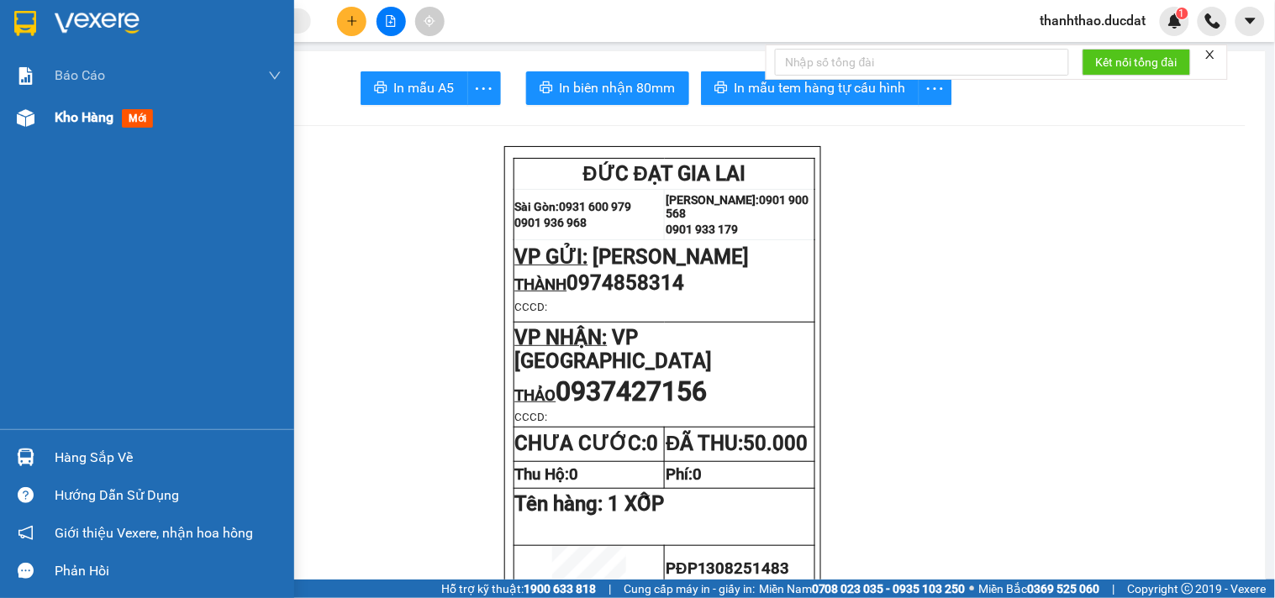
click at [104, 112] on span "Kho hàng" at bounding box center [84, 117] width 59 height 16
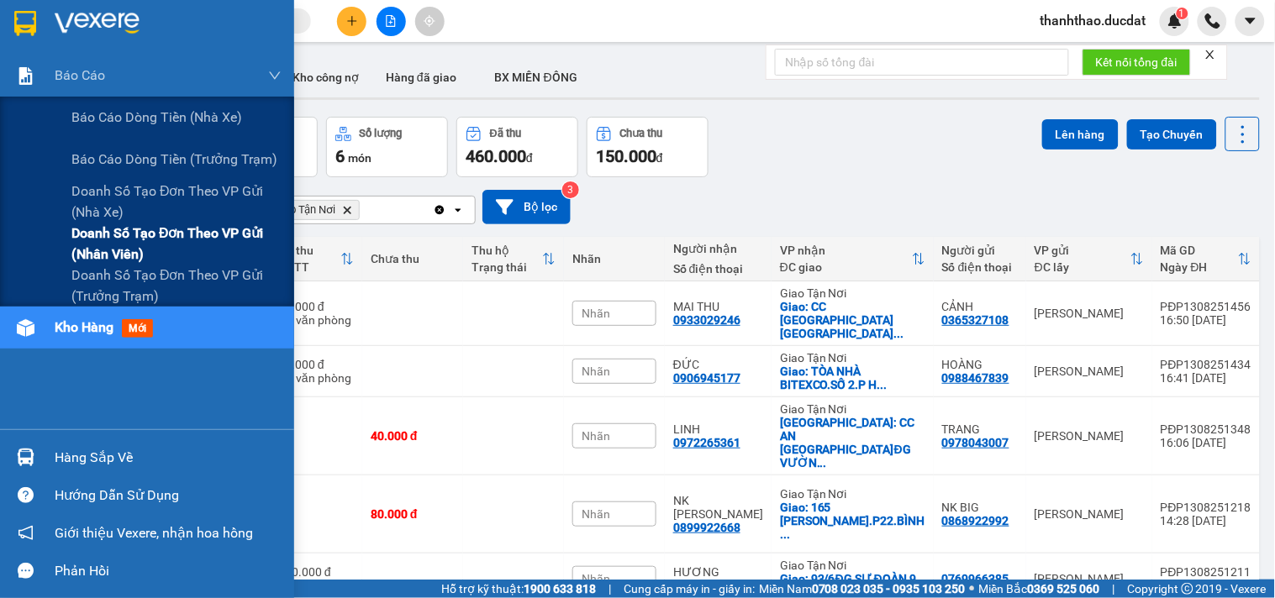
click at [94, 238] on span "Doanh số tạo đơn theo VP gửi (nhân viên)" at bounding box center [176, 244] width 210 height 42
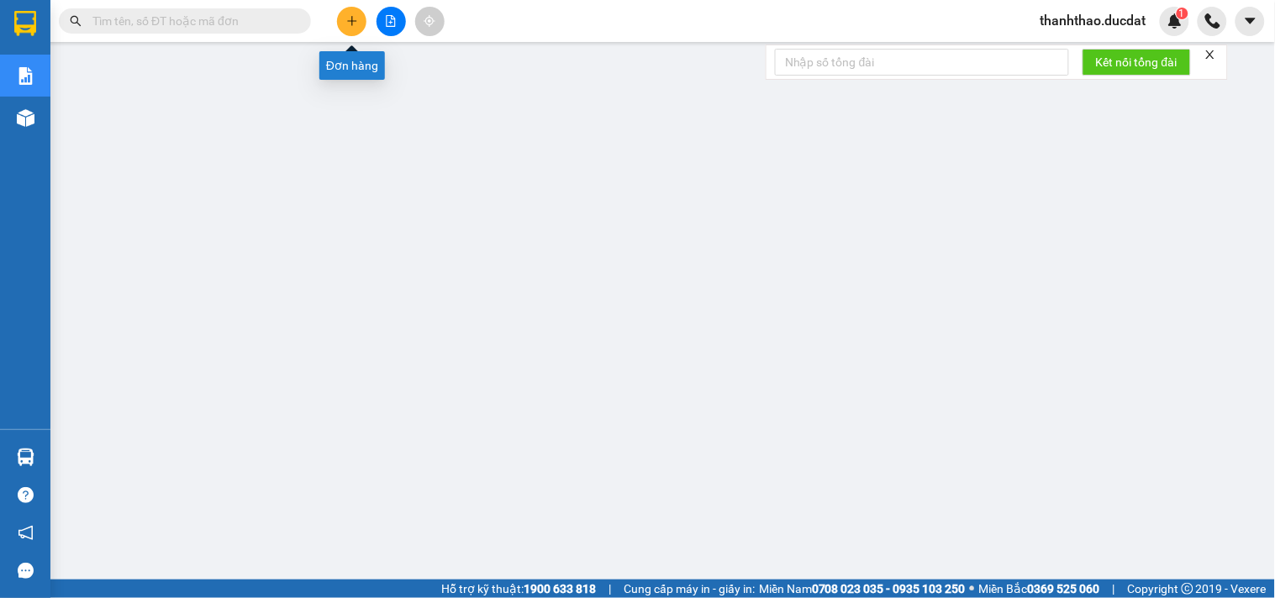
click at [357, 22] on icon "plus" at bounding box center [352, 21] width 12 height 12
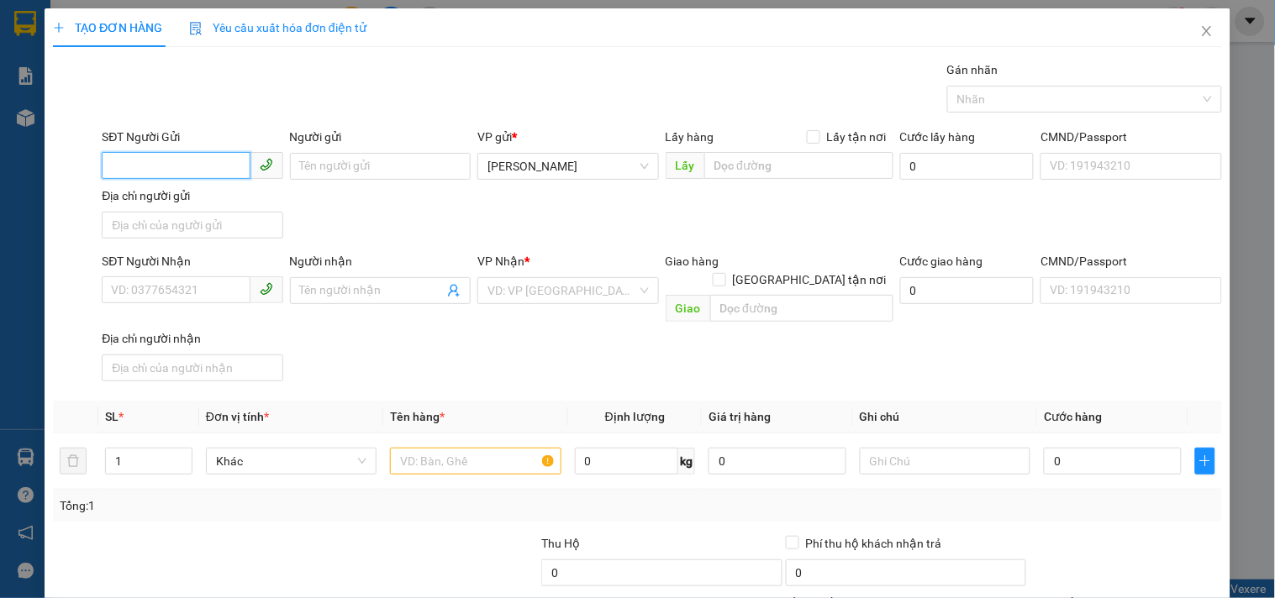
click at [193, 153] on input "SĐT Người Gửi" at bounding box center [176, 165] width 148 height 27
click at [334, 173] on input "Người gửi" at bounding box center [380, 166] width 181 height 27
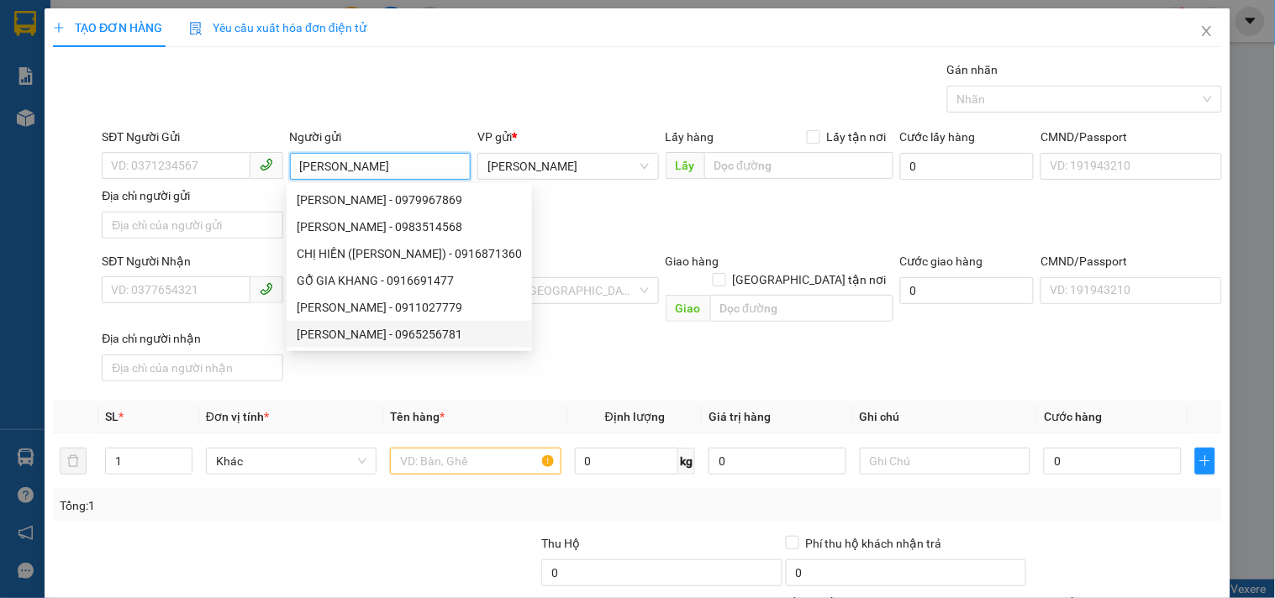
click at [429, 328] on div "[PERSON_NAME] - 0965256781" at bounding box center [409, 334] width 225 height 18
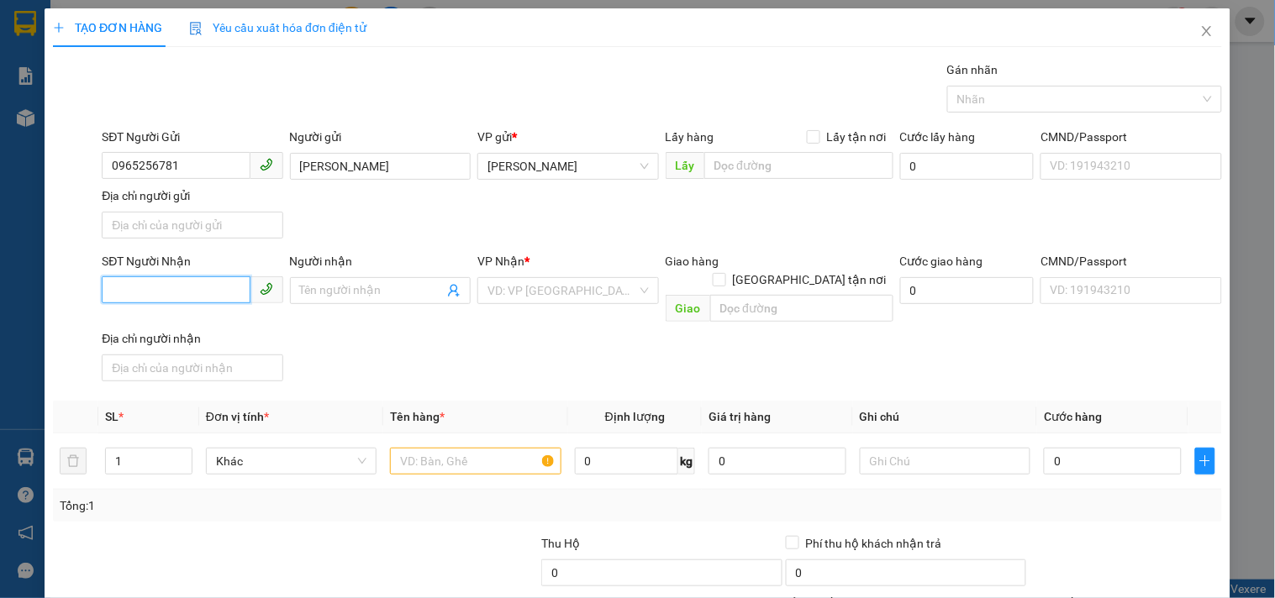
click at [155, 286] on input "SĐT Người Nhận" at bounding box center [176, 290] width 148 height 27
click at [162, 322] on div "0901807233 - HUY" at bounding box center [190, 325] width 159 height 18
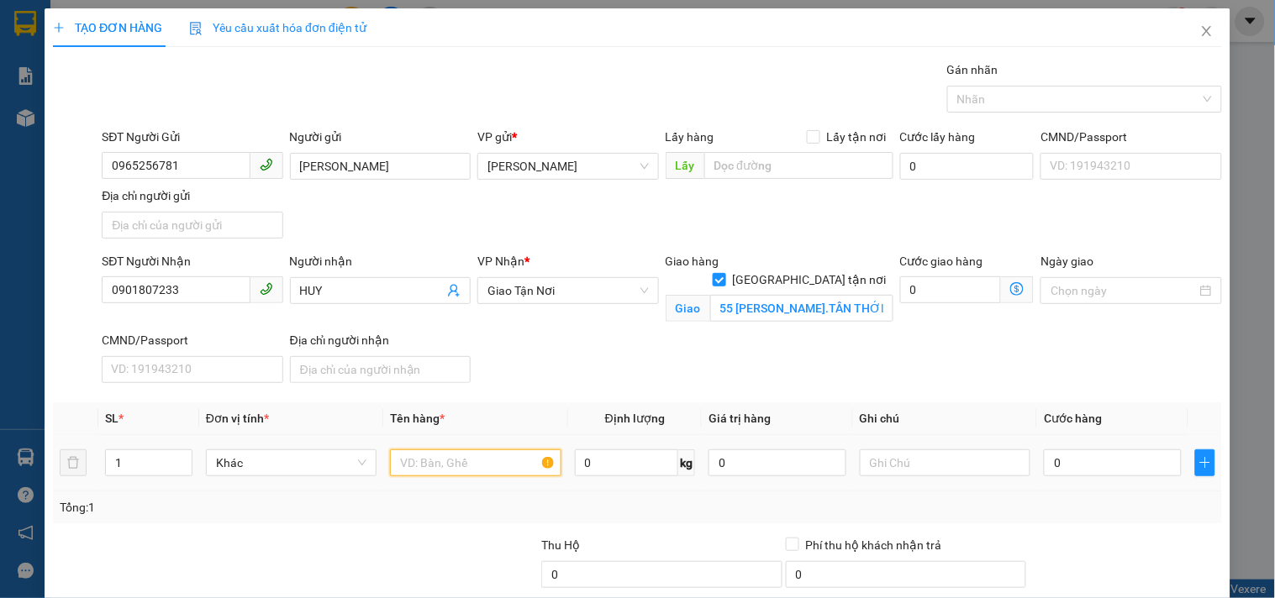
click at [500, 456] on input "text" at bounding box center [475, 463] width 171 height 27
click at [1068, 469] on input "0" at bounding box center [1113, 463] width 138 height 27
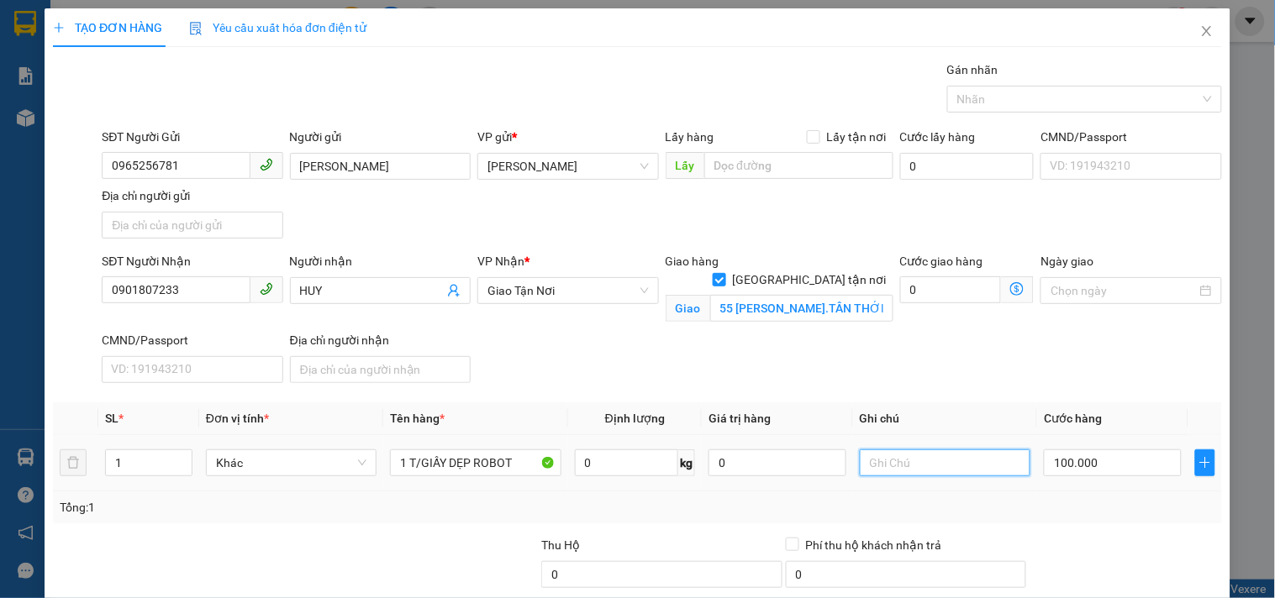
click at [964, 464] on input "text" at bounding box center [945, 463] width 171 height 27
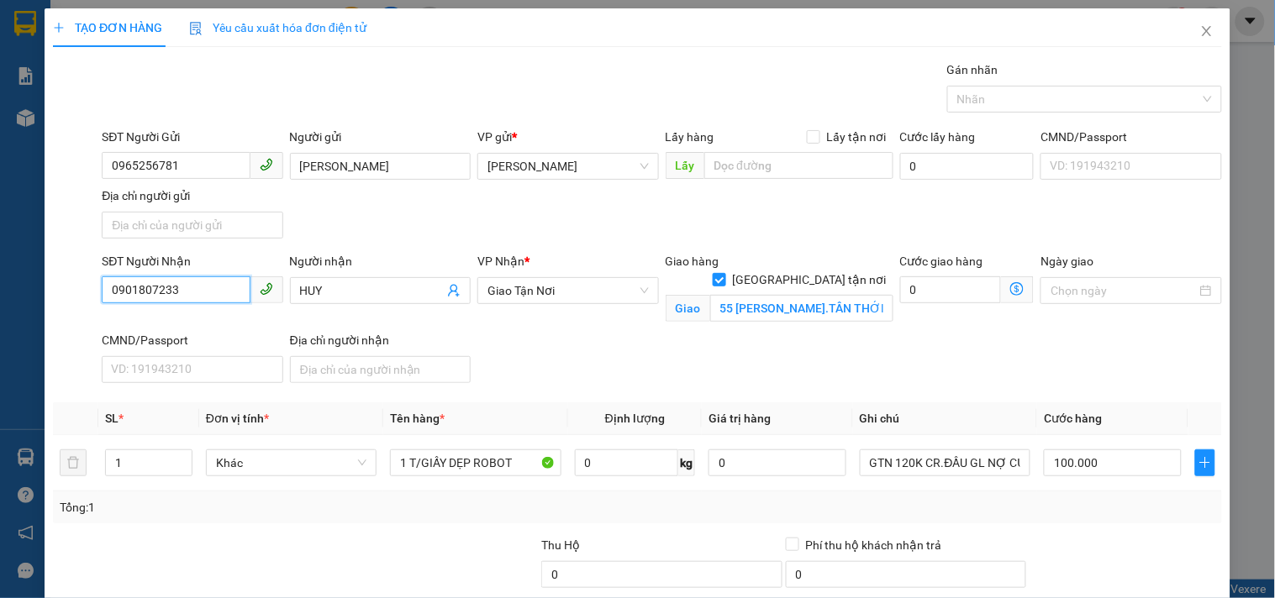
drag, startPoint x: 215, startPoint y: 279, endPoint x: 0, endPoint y: 277, distance: 215.2
click at [0, 287] on div "TẠO ĐƠN HÀNG Yêu cầu xuất hóa đơn điện tử Transit Pickup Surcharge Ids Transit …" at bounding box center [637, 299] width 1275 height 598
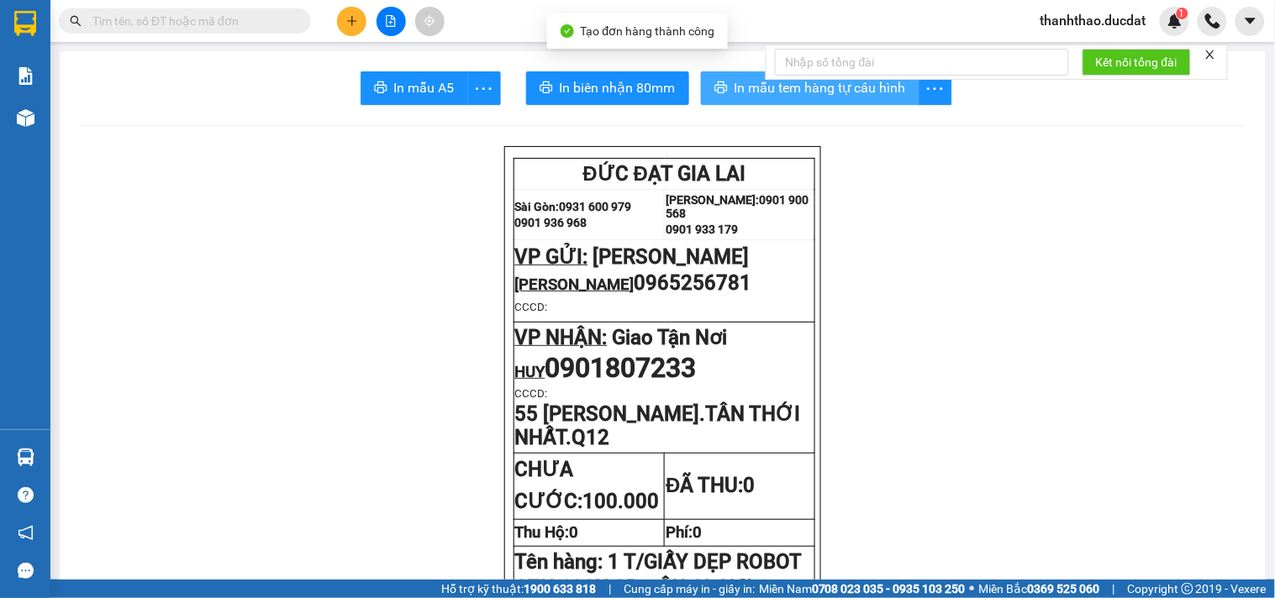
click at [751, 84] on span "In mẫu tem hàng tự cấu hình" at bounding box center [820, 87] width 171 height 21
click at [353, 21] on icon "plus" at bounding box center [351, 20] width 9 height 1
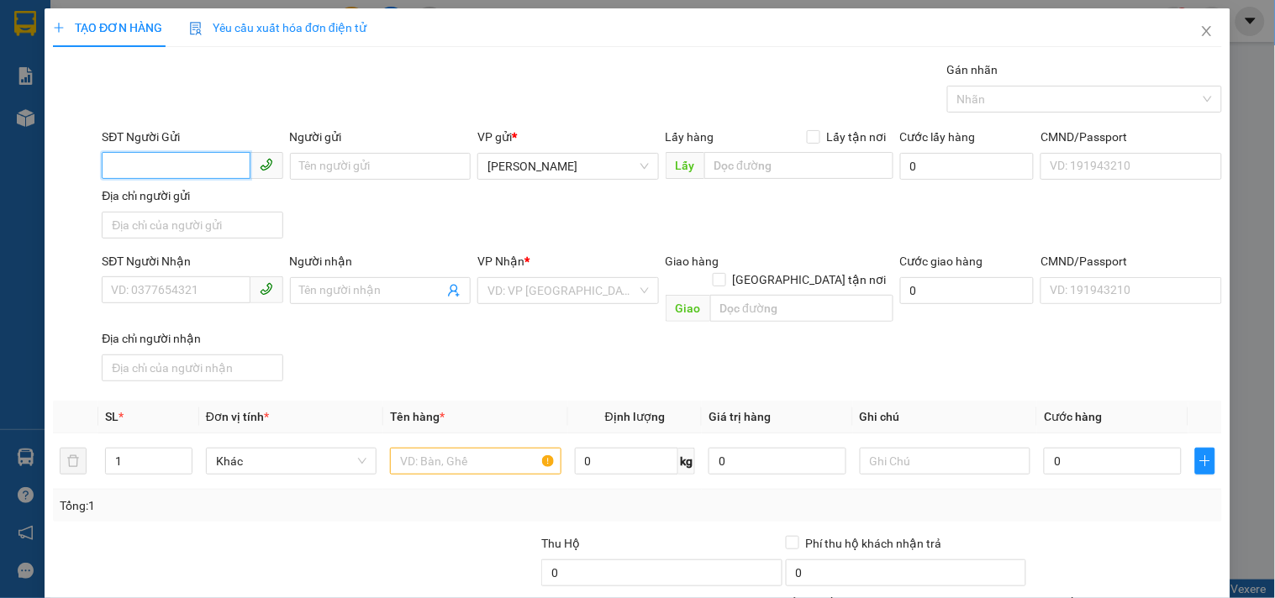
click at [224, 178] on input "SĐT Người Gửi" at bounding box center [176, 165] width 148 height 27
click at [186, 198] on div "0349949459 - SANG" at bounding box center [190, 200] width 159 height 18
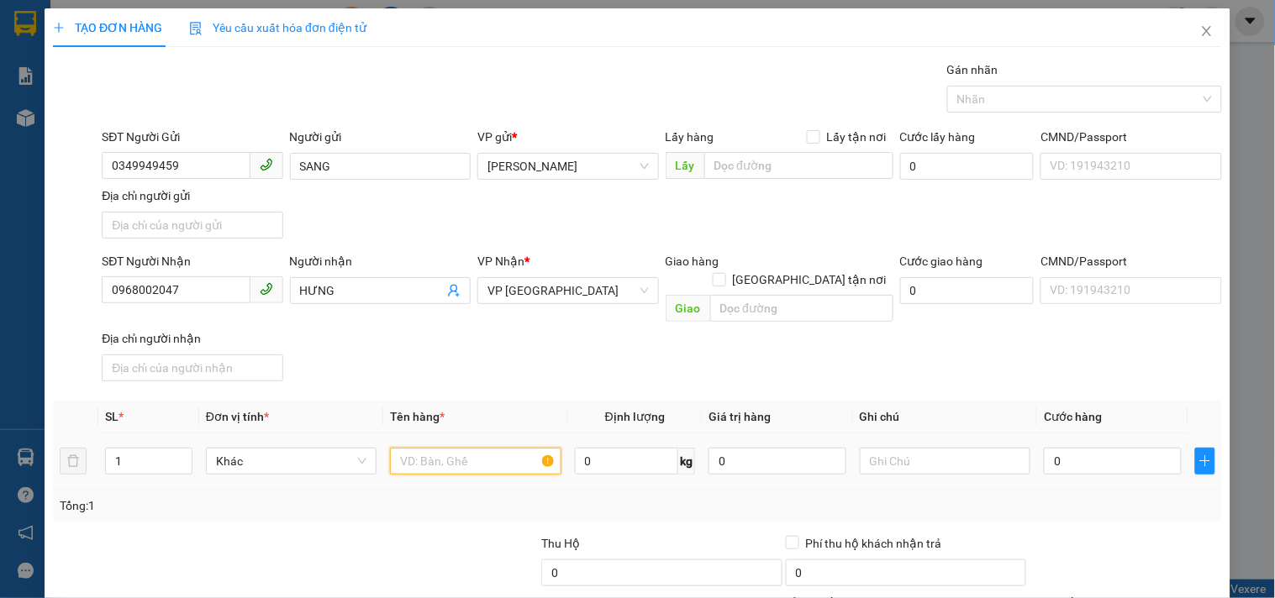
click at [433, 448] on input "text" at bounding box center [475, 461] width 171 height 27
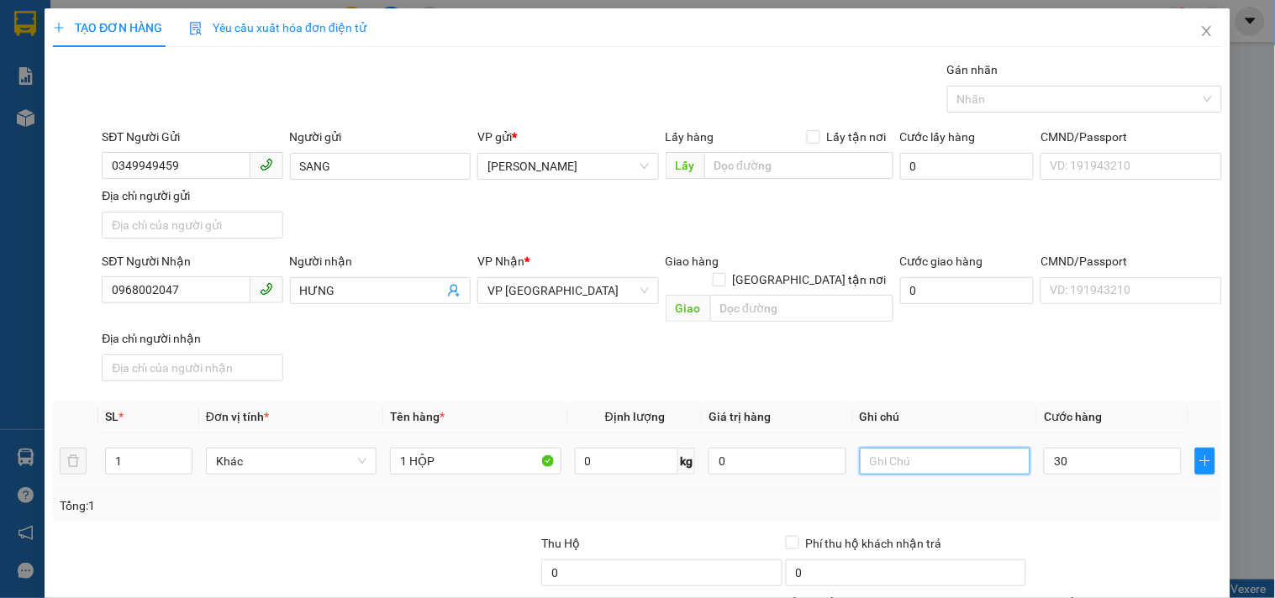
click at [989, 448] on input "text" at bounding box center [945, 461] width 171 height 27
drag, startPoint x: 193, startPoint y: 286, endPoint x: 0, endPoint y: 373, distance: 212.1
click at [0, 373] on div "TẠO ĐƠN HÀNG Yêu cầu xuất hóa đơn điện tử Transit Pickup Surcharge Ids Transit …" at bounding box center [637, 299] width 1275 height 598
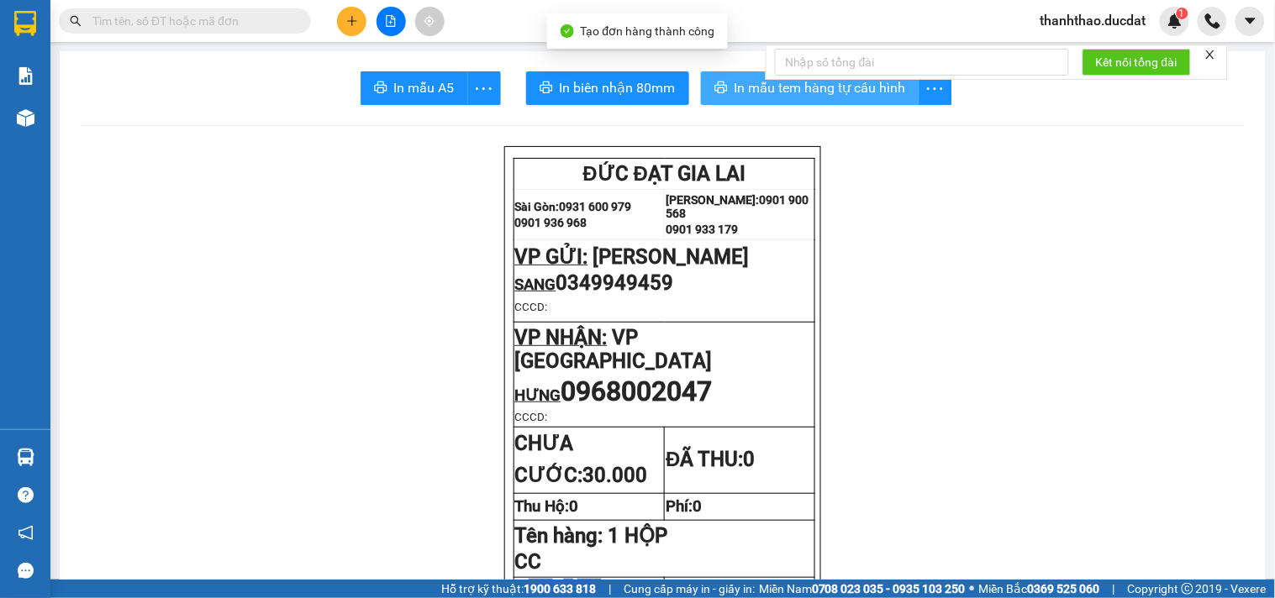
click at [745, 91] on span "In mẫu tem hàng tự cấu hình" at bounding box center [820, 87] width 171 height 21
click at [353, 19] on icon "plus" at bounding box center [352, 21] width 12 height 12
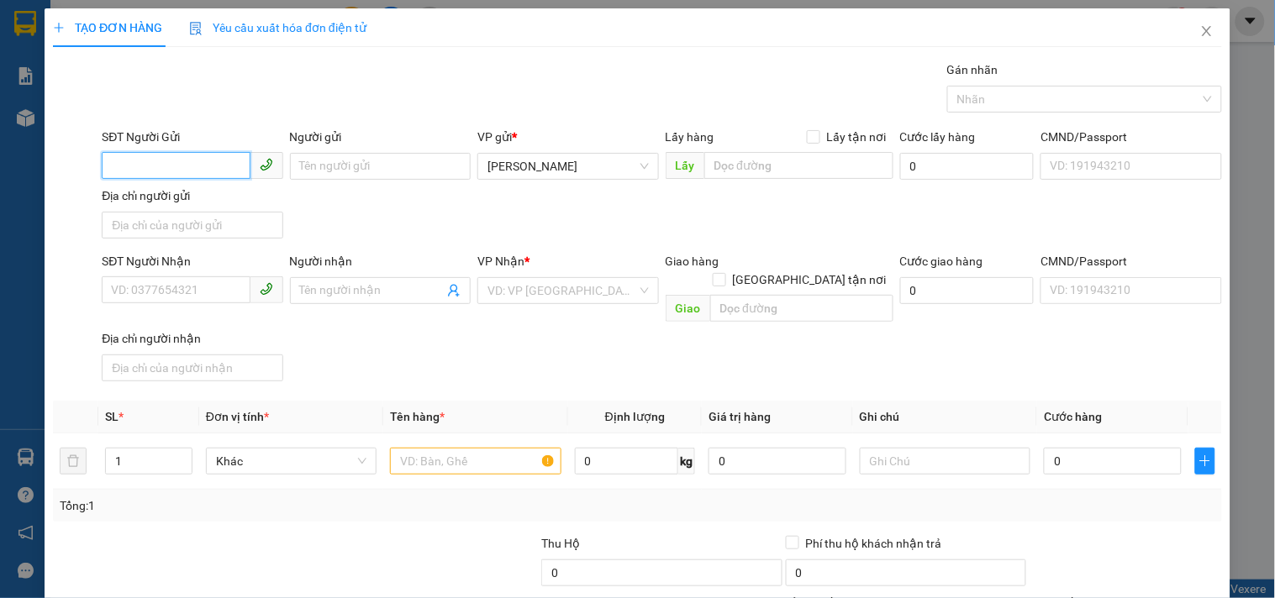
click at [214, 161] on input "SĐT Người Gửi" at bounding box center [176, 165] width 148 height 27
click at [215, 203] on div "0982998080 - BSI HÀ" at bounding box center [190, 200] width 159 height 18
click at [385, 298] on input "Người nhận" at bounding box center [372, 291] width 144 height 18
drag, startPoint x: 425, startPoint y: 449, endPoint x: 399, endPoint y: 444, distance: 26.5
click at [424, 448] on input "text" at bounding box center [475, 461] width 171 height 27
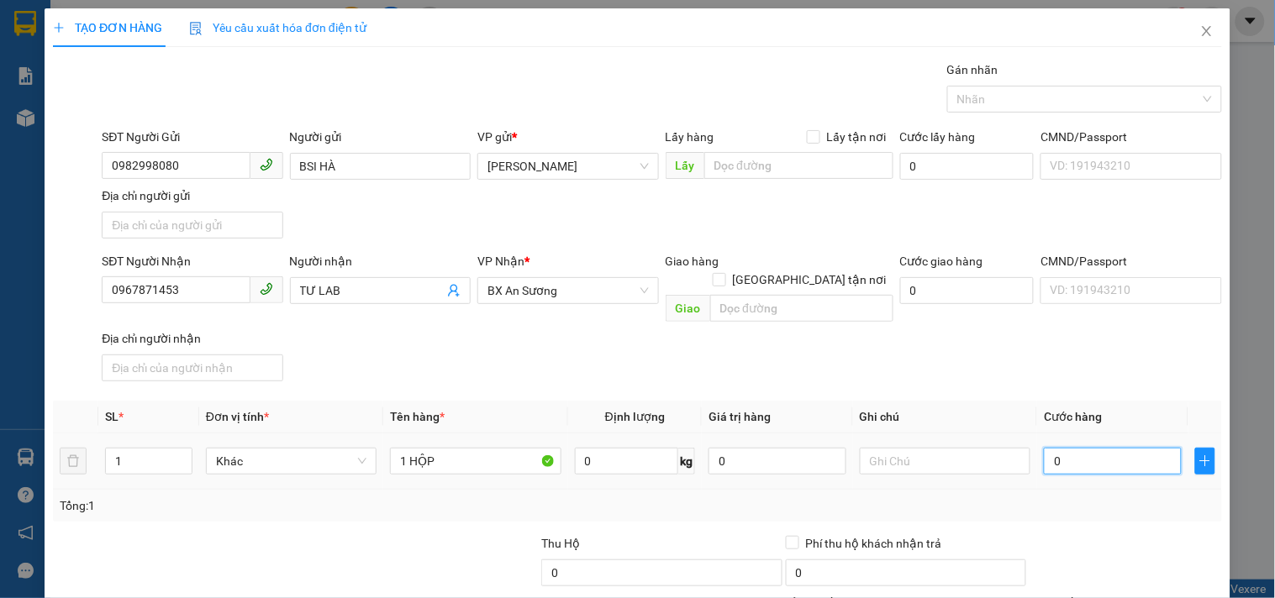
click at [1073, 449] on input "0" at bounding box center [1113, 461] width 138 height 27
drag, startPoint x: 978, startPoint y: 450, endPoint x: 983, endPoint y: 439, distance: 12.8
click at [978, 449] on input "text" at bounding box center [945, 461] width 171 height 27
drag, startPoint x: 86, startPoint y: 320, endPoint x: 0, endPoint y: 379, distance: 104.0
click at [0, 379] on div "TẠO ĐƠN HÀNG Yêu cầu xuất hóa đơn điện tử Transit Pickup Surcharge Ids Transit …" at bounding box center [637, 299] width 1275 height 598
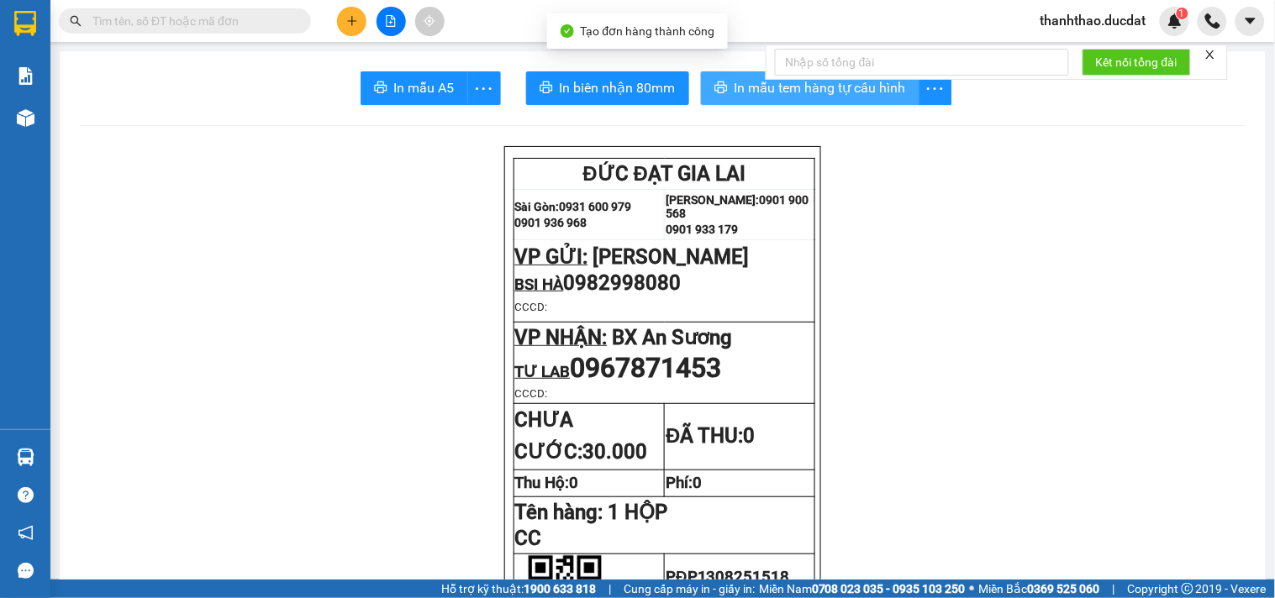
click at [765, 87] on span "In mẫu tem hàng tự cấu hình" at bounding box center [820, 87] width 171 height 21
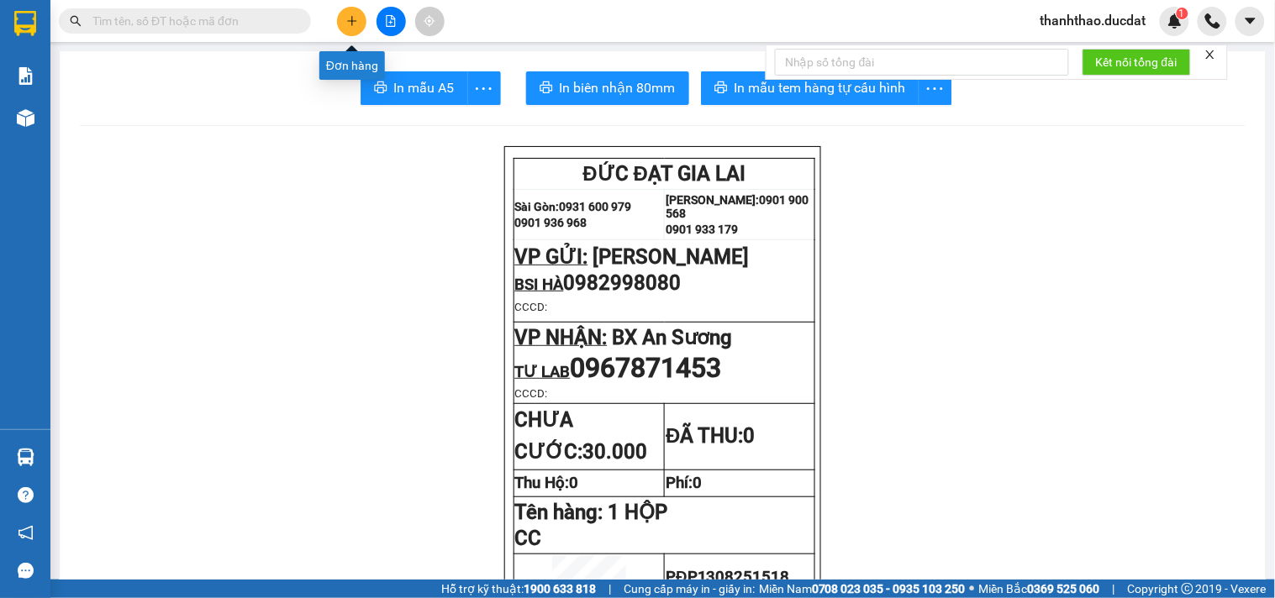
click at [360, 19] on button at bounding box center [351, 21] width 29 height 29
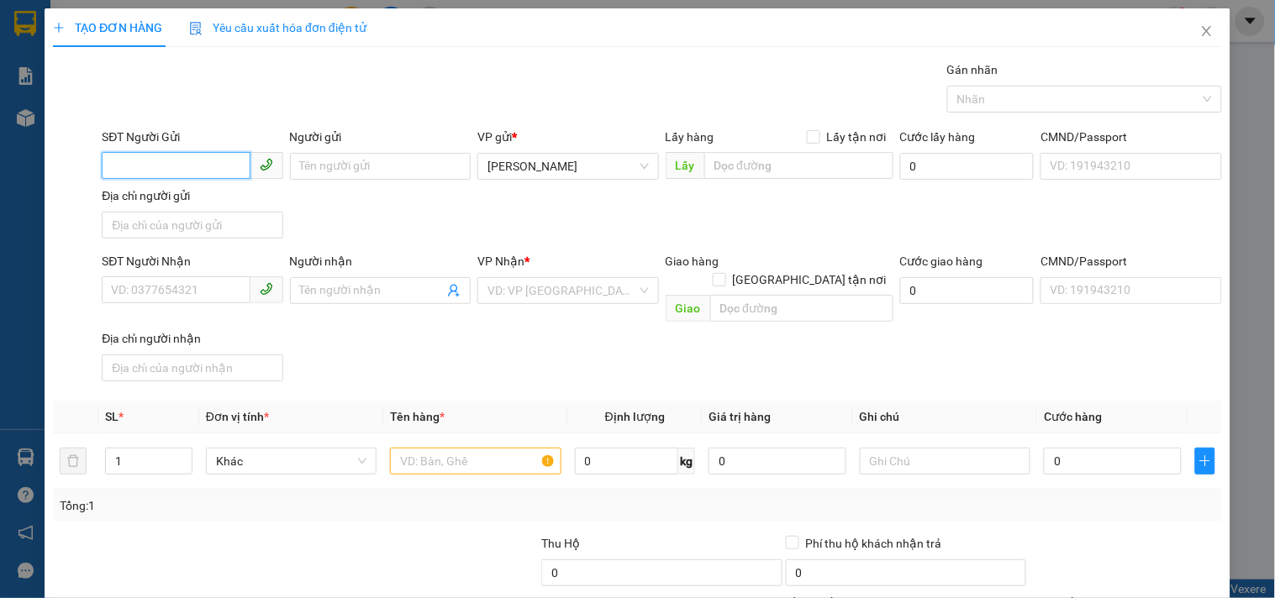
click at [192, 166] on input "SĐT Người Gửi" at bounding box center [176, 165] width 148 height 27
drag, startPoint x: 362, startPoint y: 175, endPoint x: 301, endPoint y: 194, distance: 64.3
click at [329, 194] on div "SĐT Người Gửi 0905293768 Người gửi Tên người gửi VP gửi * [PERSON_NAME] Lấy hàn…" at bounding box center [661, 187] width 1127 height 118
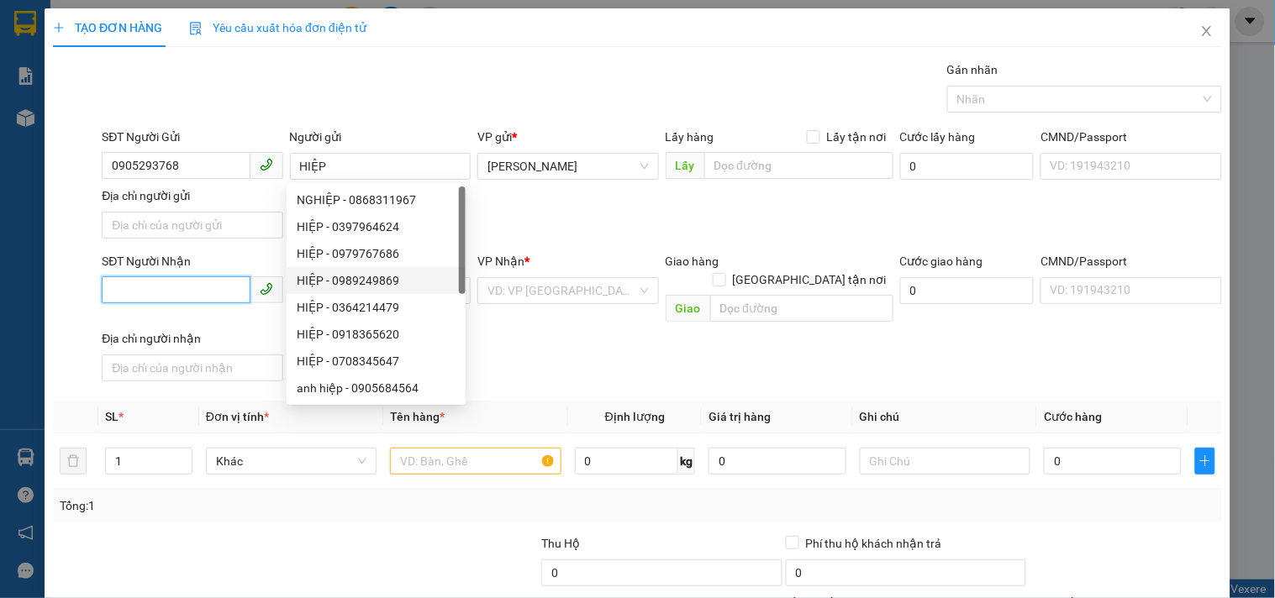
click at [158, 298] on input "SĐT Người Nhận" at bounding box center [176, 290] width 148 height 27
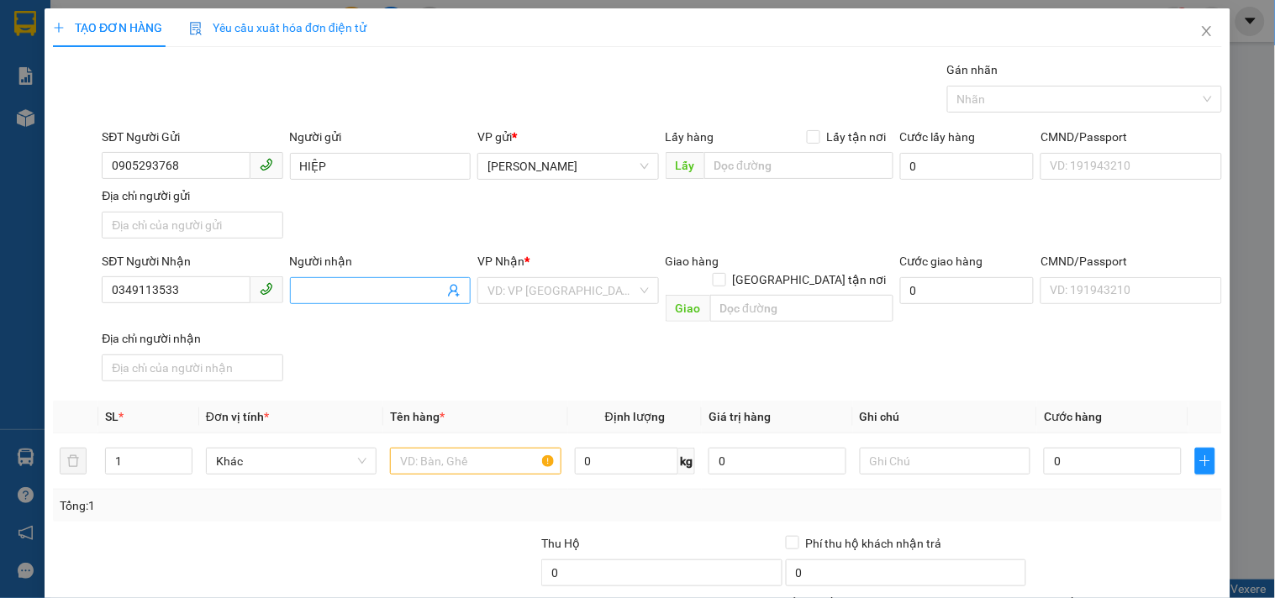
click at [345, 292] on input "Người nhận" at bounding box center [372, 291] width 144 height 18
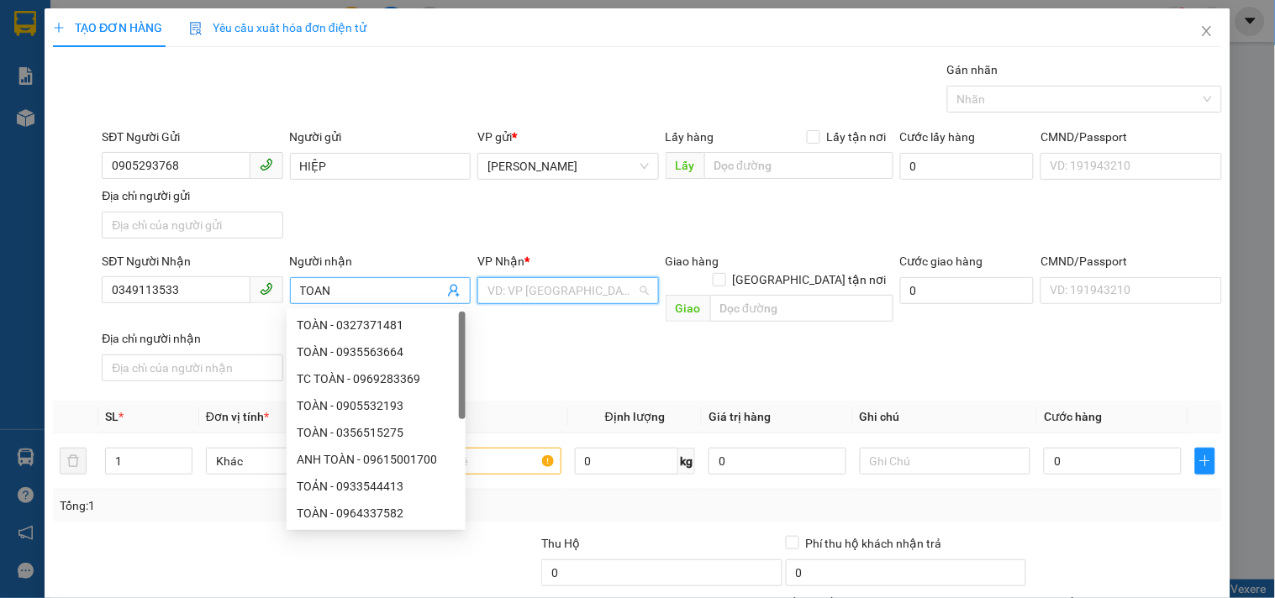
drag, startPoint x: 497, startPoint y: 296, endPoint x: 374, endPoint y: 282, distance: 123.4
click at [487, 296] on input "search" at bounding box center [561, 290] width 149 height 25
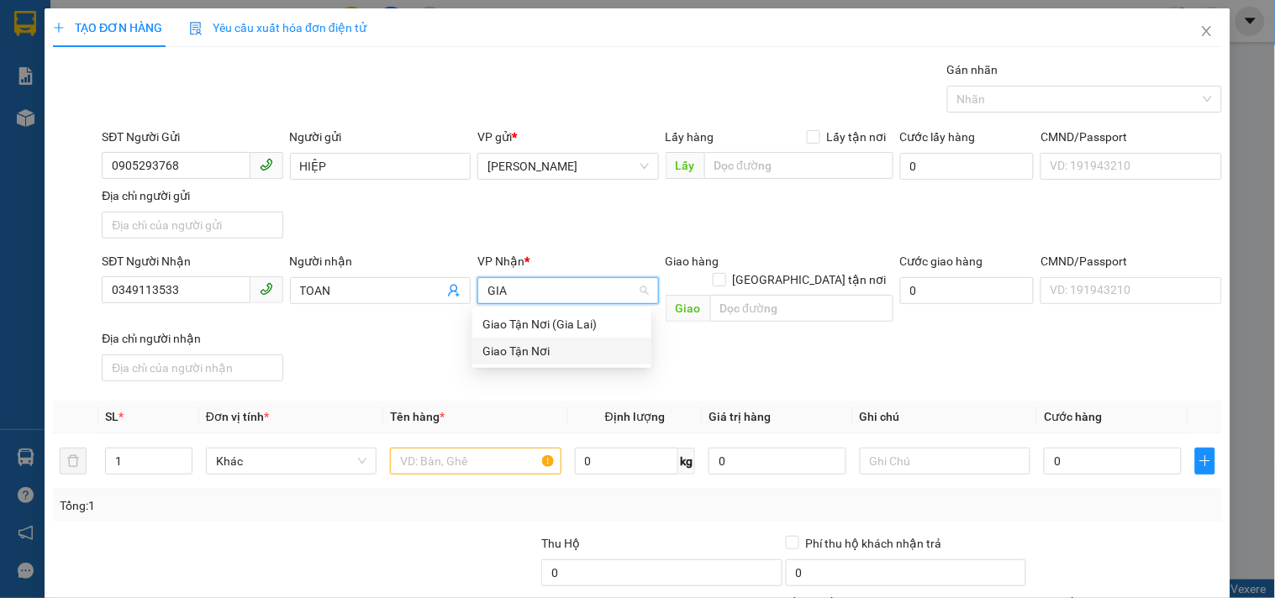
click at [505, 351] on div "Giao Tận Nơi" at bounding box center [561, 351] width 159 height 18
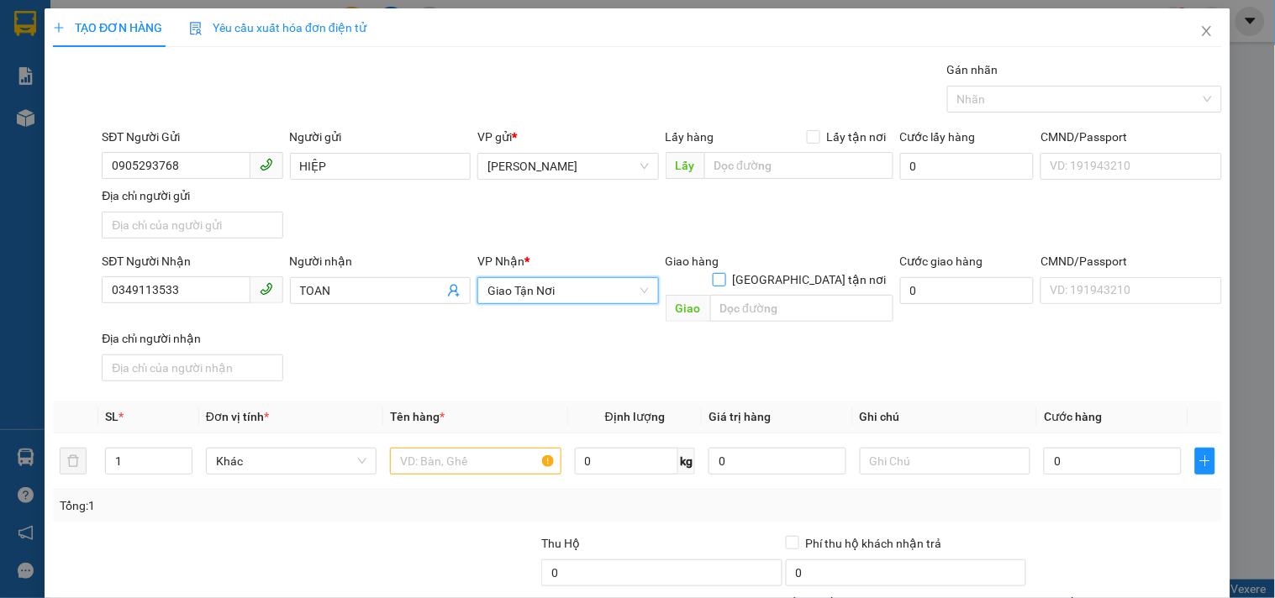
click at [724, 273] on input "[GEOGRAPHIC_DATA] tận nơi" at bounding box center [719, 279] width 12 height 12
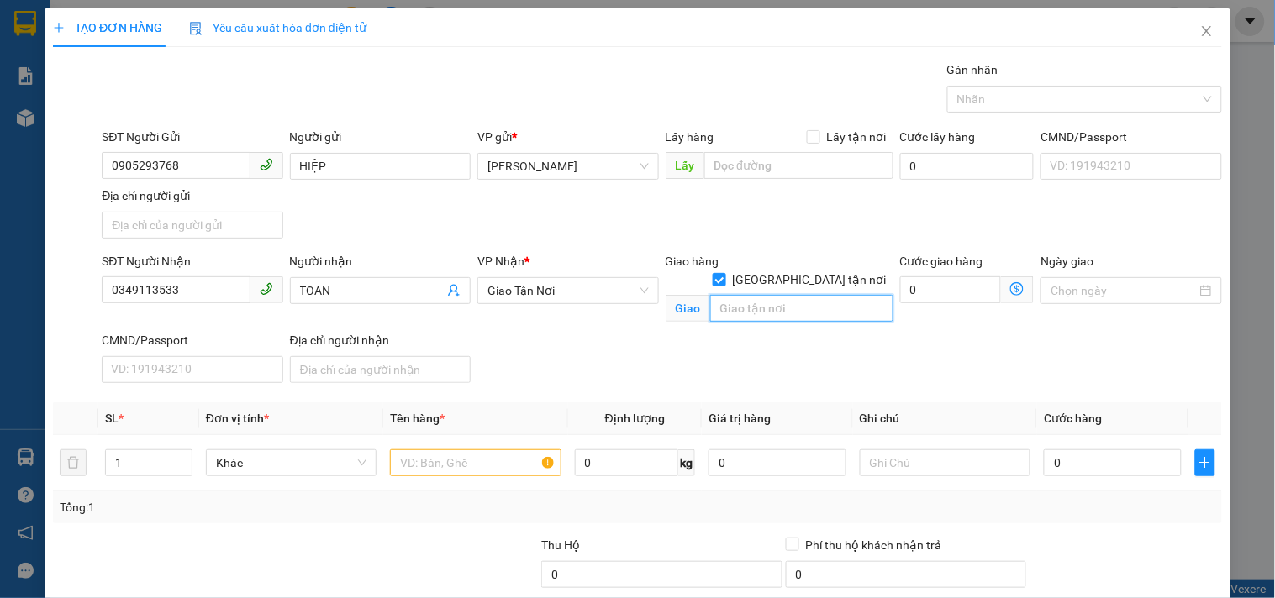
click at [797, 295] on input "text" at bounding box center [801, 308] width 183 height 27
click at [467, 466] on input "text" at bounding box center [475, 463] width 171 height 27
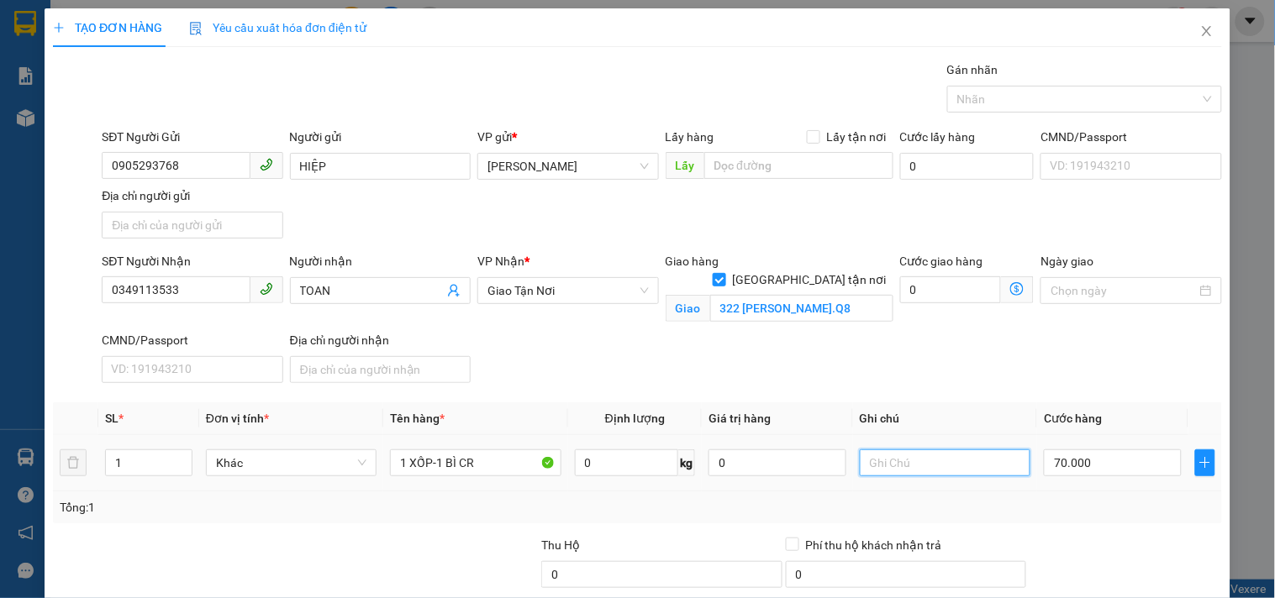
click at [893, 468] on input "text" at bounding box center [945, 463] width 171 height 27
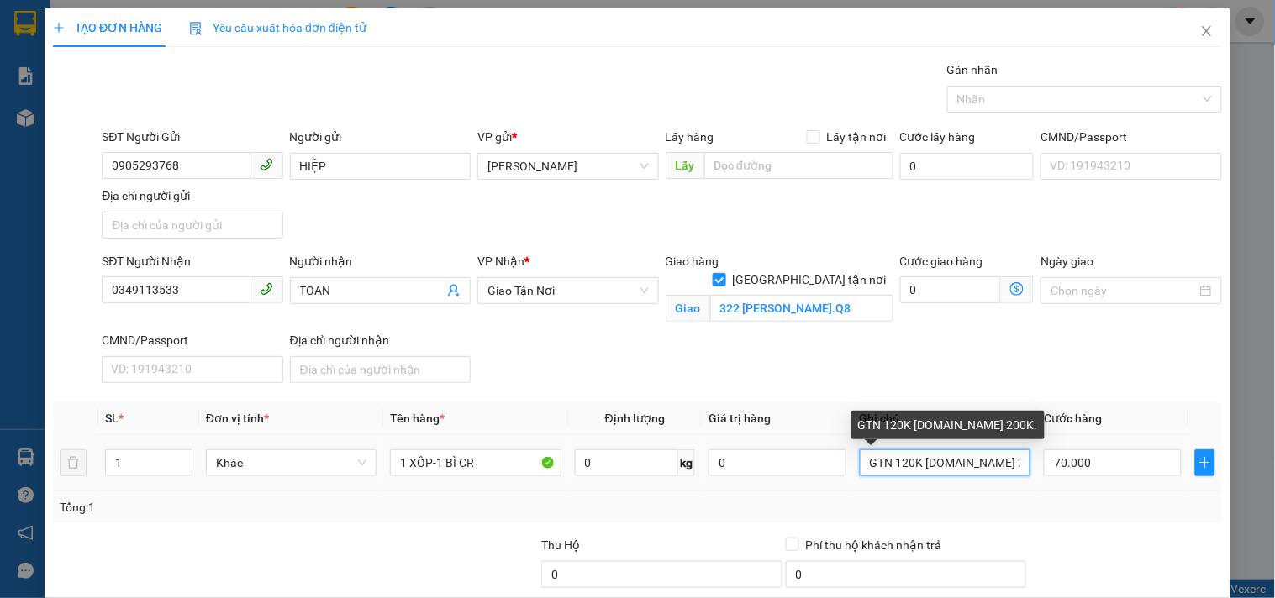
paste input "5078 - 73492"
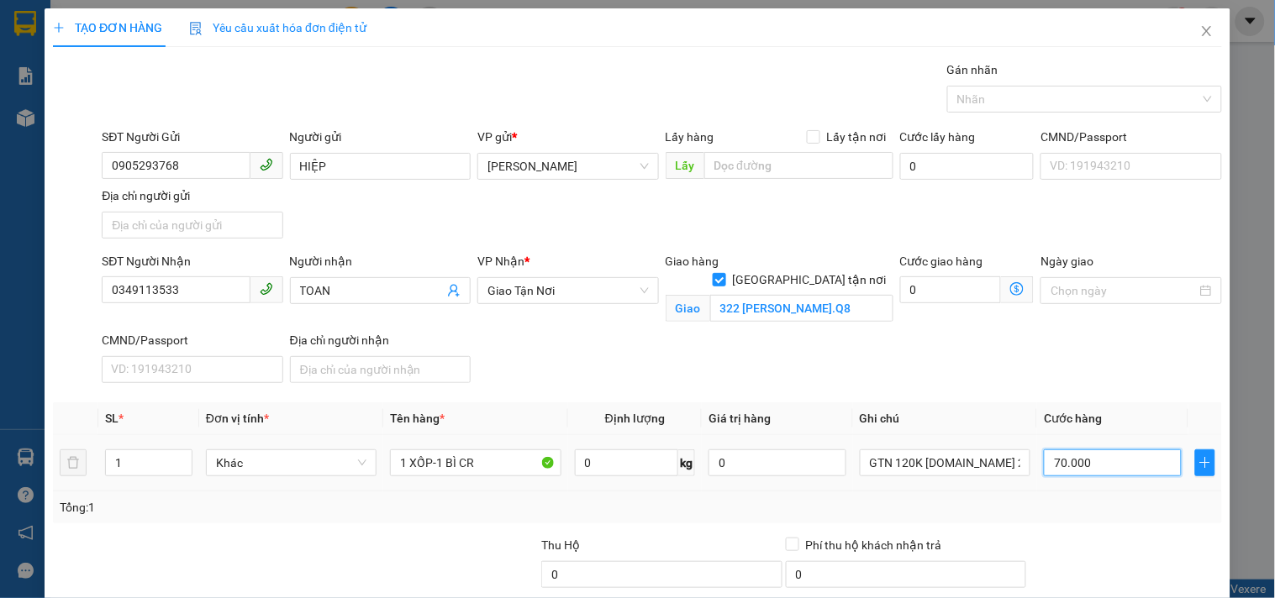
click at [1085, 450] on input "70.000" at bounding box center [1113, 463] width 138 height 27
click at [1035, 252] on div "SĐT Người Nhận 0349113533 Người nhận TOAN VP Nhận * Giao Tận Nơi Giao hàng [GE…" at bounding box center [661, 321] width 1127 height 138
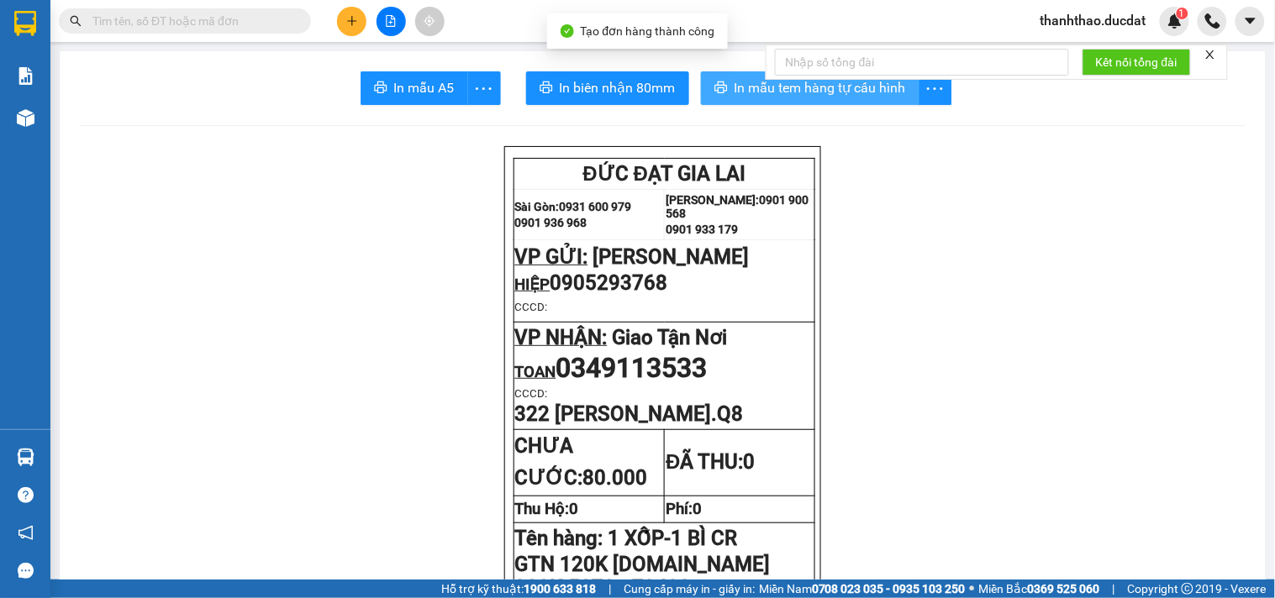
click at [708, 78] on button "In mẫu tem hàng tự cấu hình" at bounding box center [810, 88] width 219 height 34
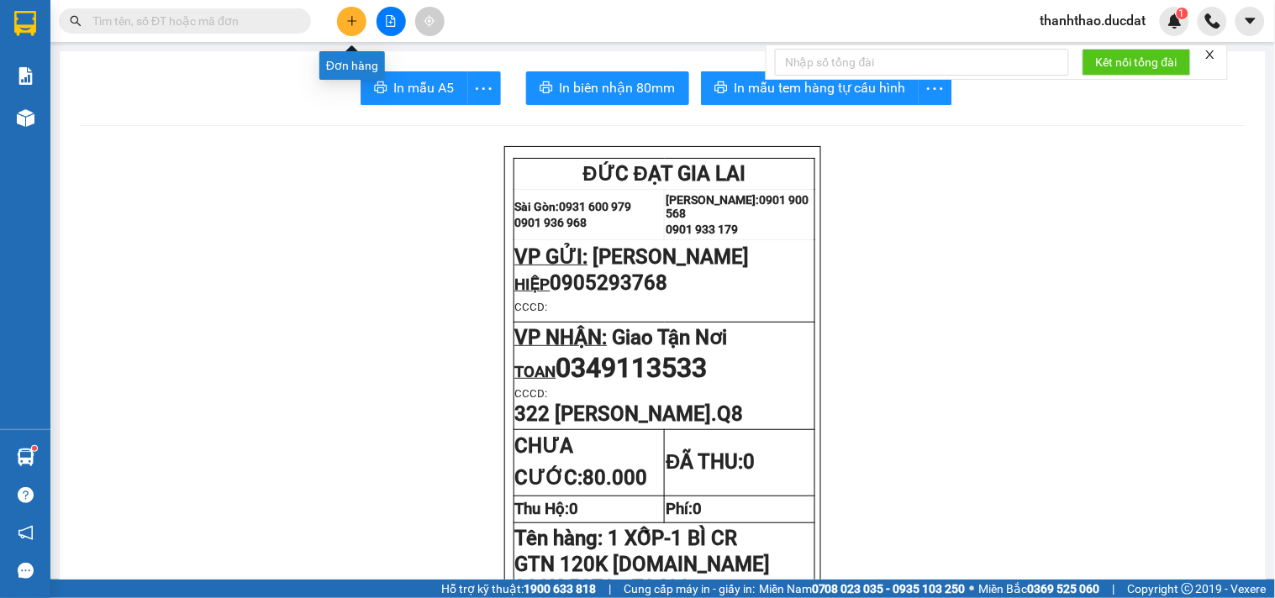
click at [353, 28] on button at bounding box center [351, 21] width 29 height 29
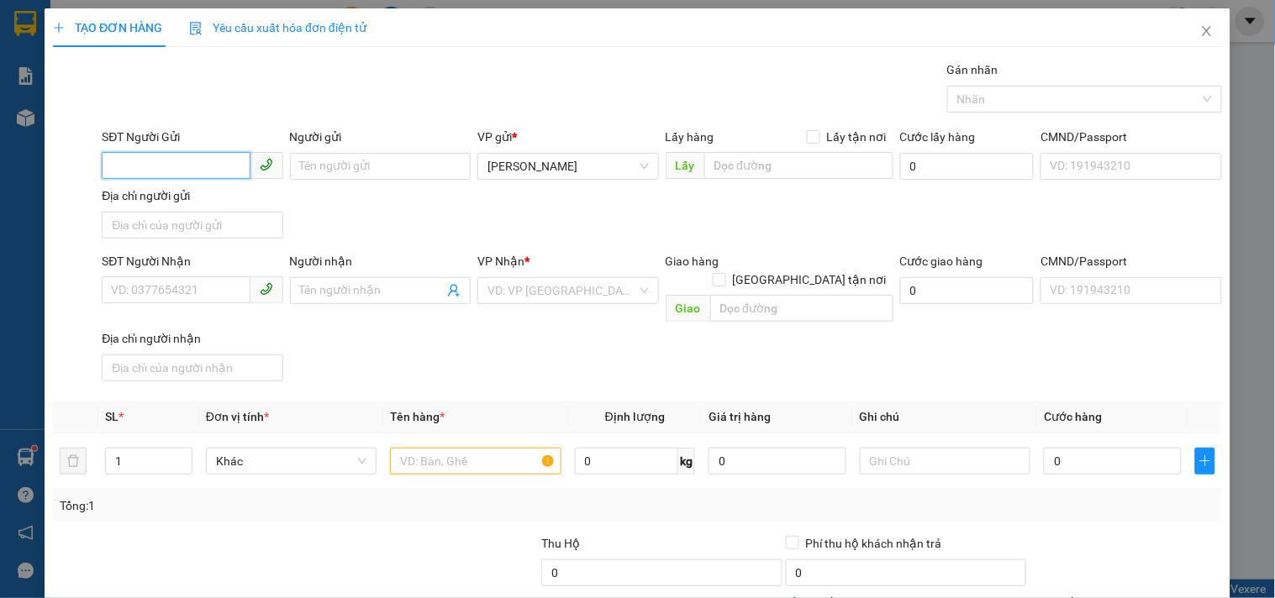
click at [204, 155] on input "SĐT Người Gửi" at bounding box center [176, 165] width 148 height 27
click at [316, 162] on input "Người gửi" at bounding box center [380, 166] width 181 height 27
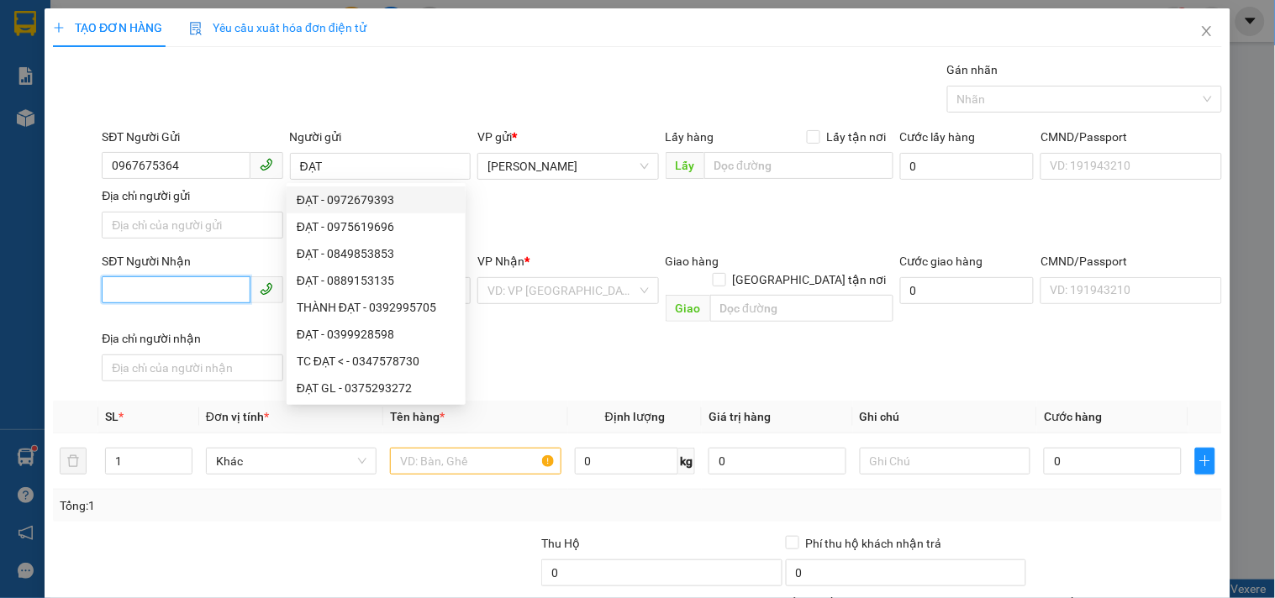
click at [166, 287] on input "SĐT Người Nhận" at bounding box center [176, 290] width 148 height 27
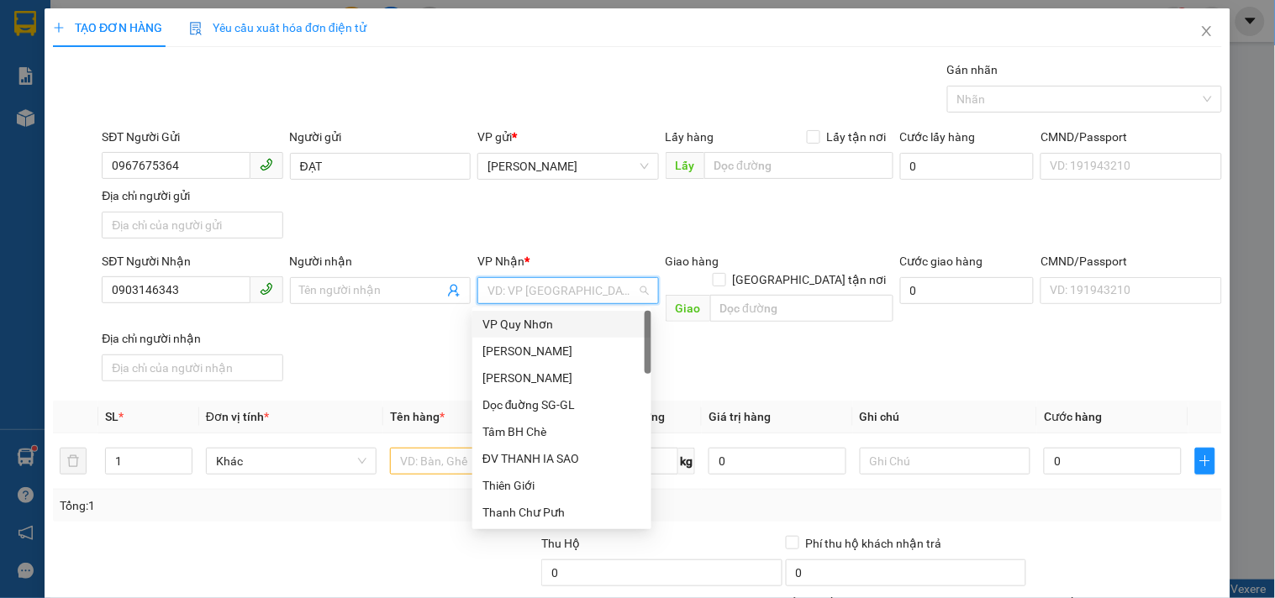
click at [547, 288] on input "search" at bounding box center [561, 290] width 149 height 25
click at [354, 298] on input "Người nhận" at bounding box center [372, 291] width 144 height 18
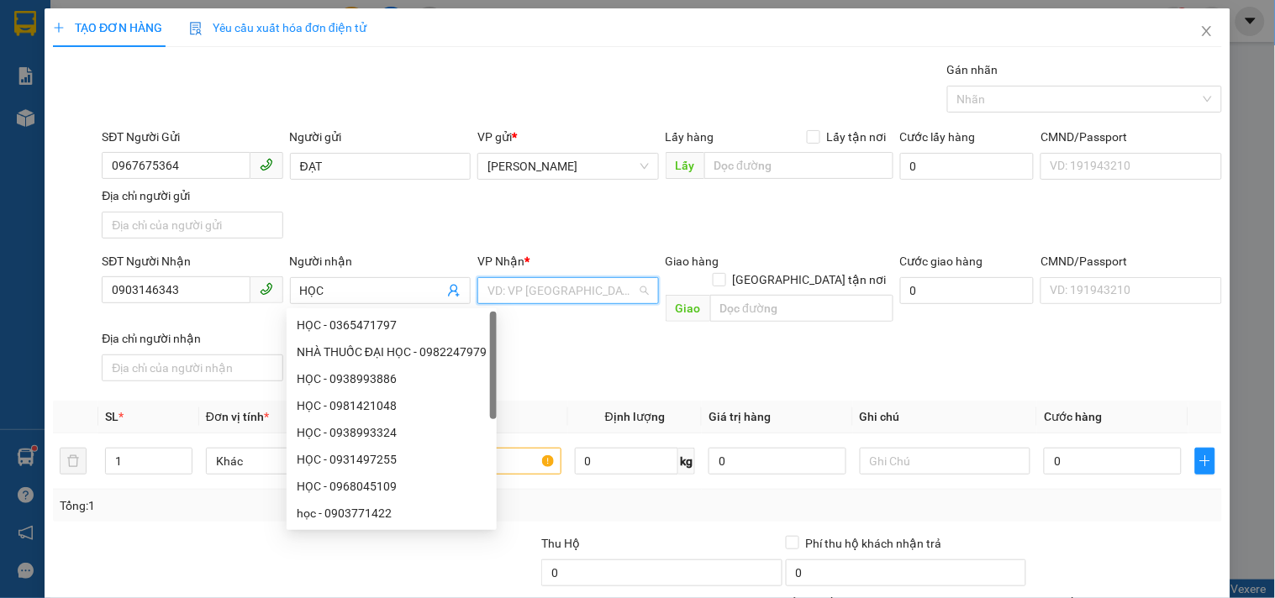
click at [529, 290] on input "search" at bounding box center [561, 290] width 149 height 25
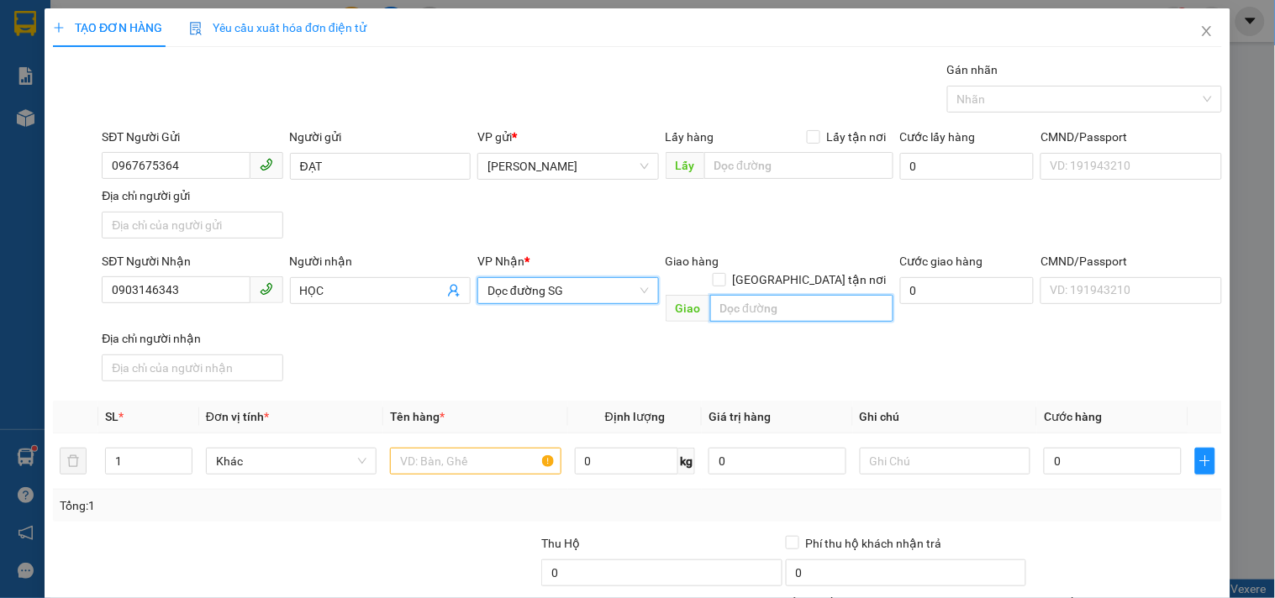
click at [798, 295] on input "text" at bounding box center [801, 308] width 183 height 27
drag, startPoint x: 750, startPoint y: 288, endPoint x: 498, endPoint y: 281, distance: 251.4
click at [501, 291] on div "SĐT Người Nhận 0903146343 Người nhận HỌC VP Nhận * Dọc đường SG Giao hàng [GEOG…" at bounding box center [661, 320] width 1127 height 136
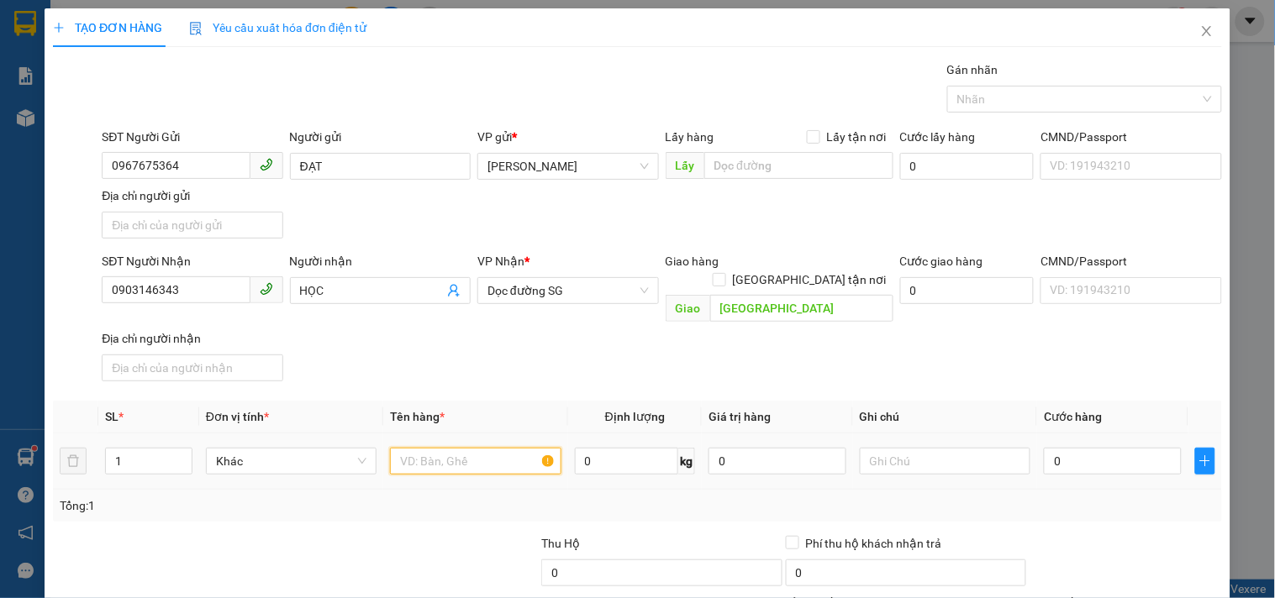
click at [429, 448] on input "text" at bounding box center [475, 461] width 171 height 27
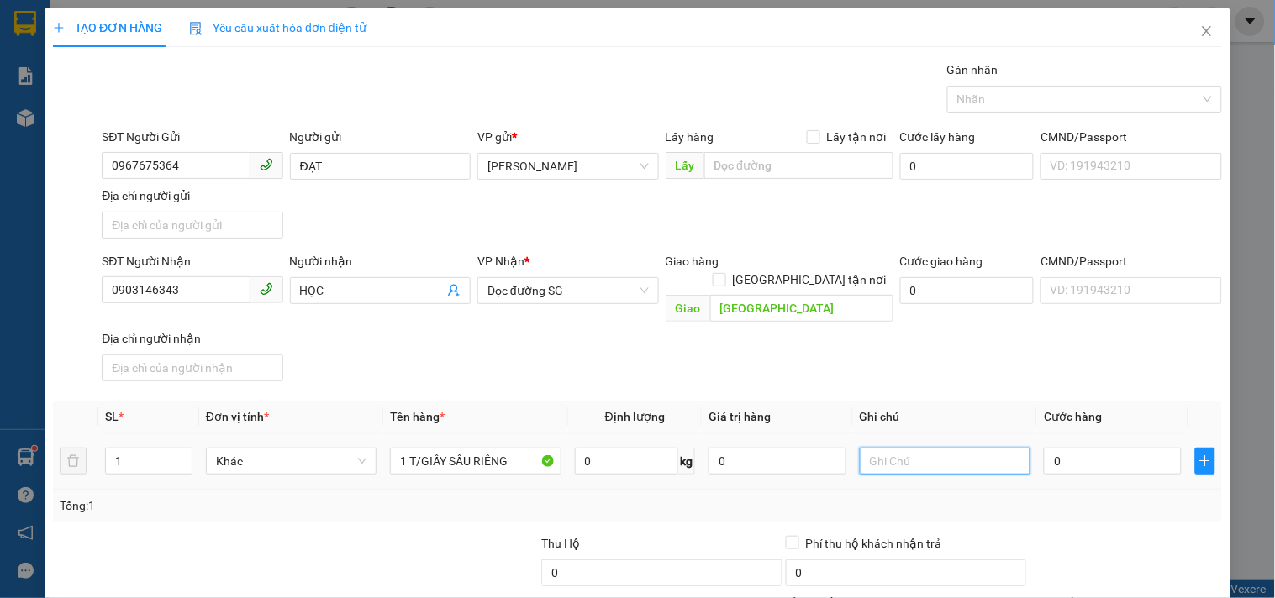
click at [956, 448] on input "text" at bounding box center [945, 461] width 171 height 27
click at [892, 448] on input "CƯỚPC RỒI" at bounding box center [945, 461] width 171 height 27
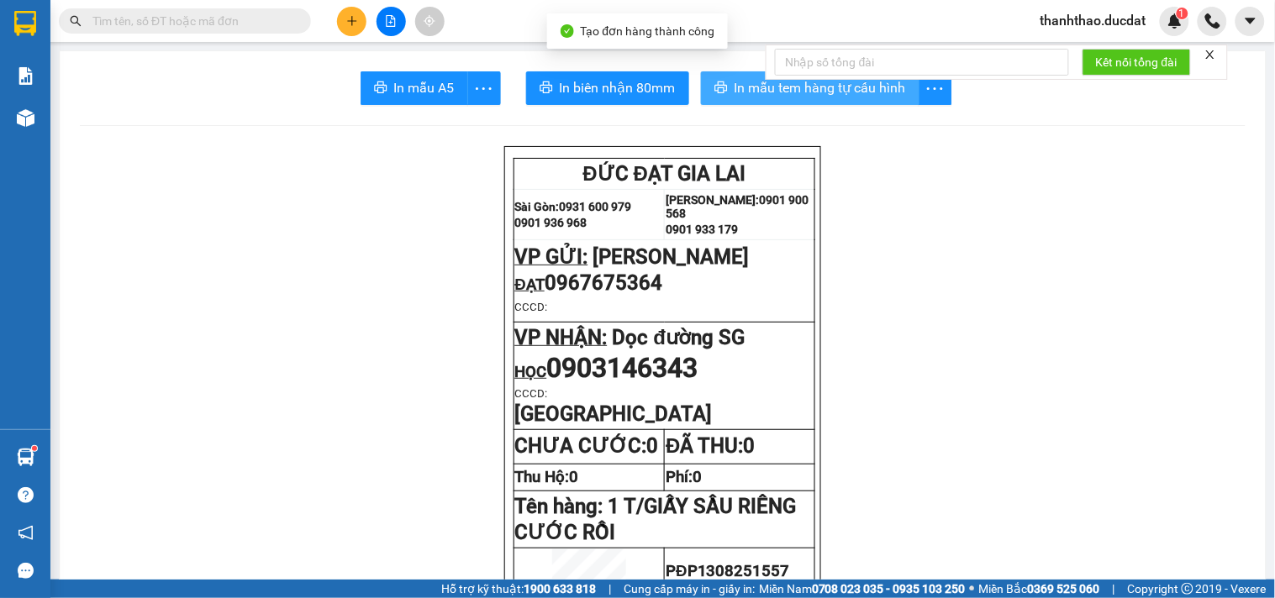
click at [714, 96] on span "printer" at bounding box center [720, 89] width 13 height 16
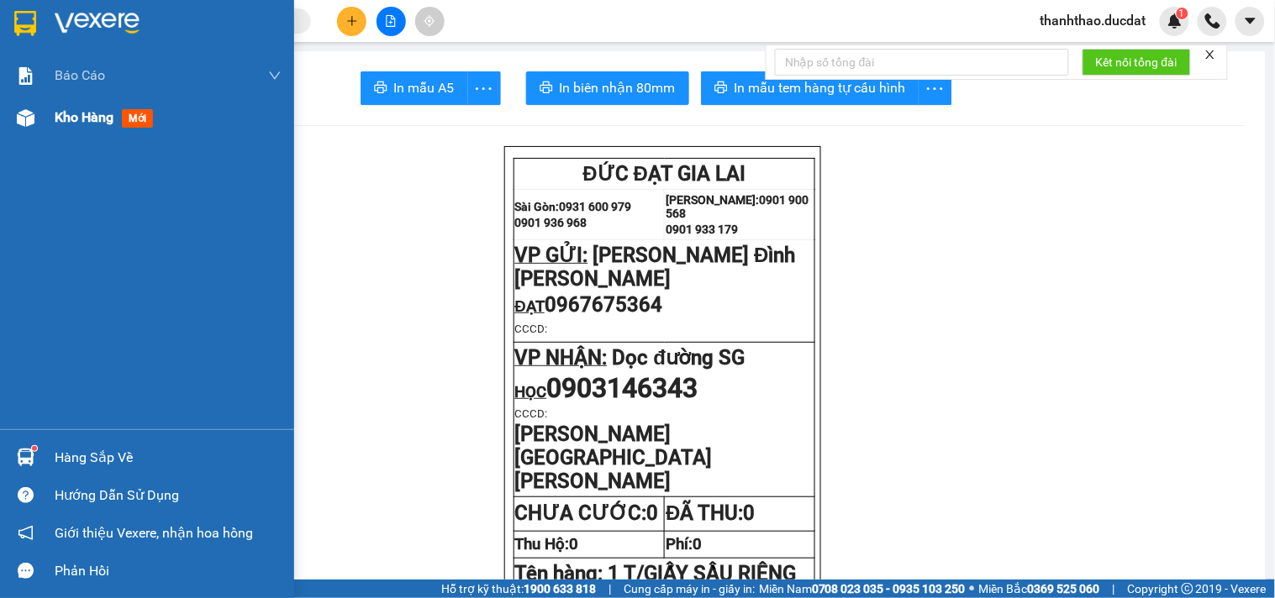
click at [72, 118] on span "Kho hàng" at bounding box center [84, 117] width 59 height 16
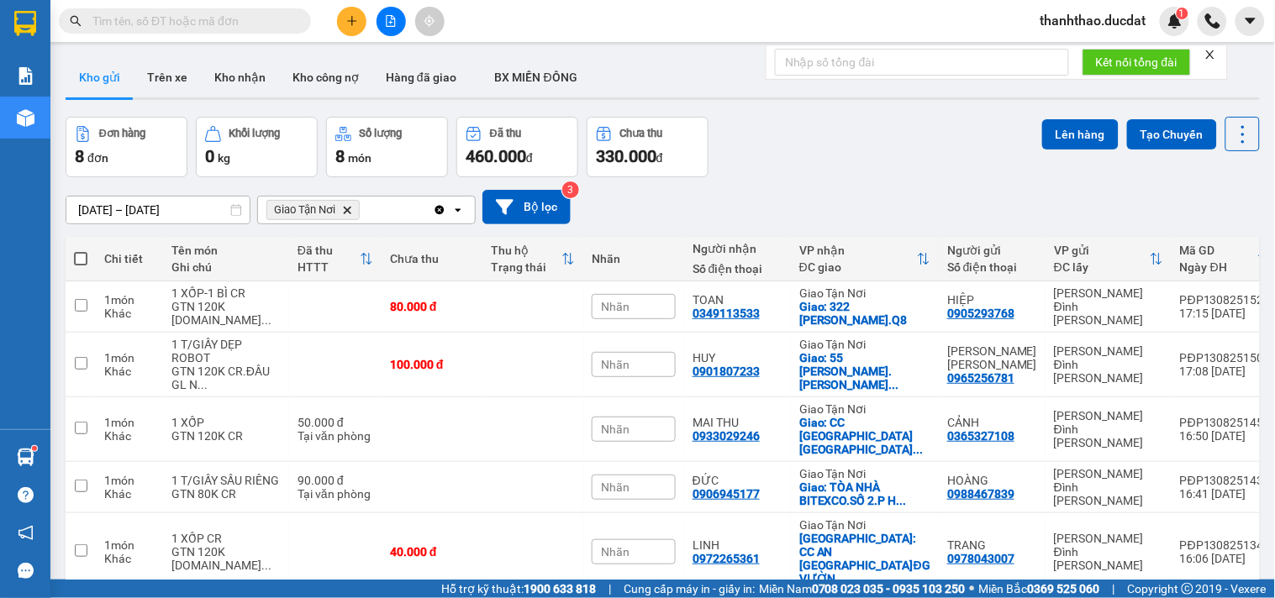
click at [440, 207] on icon "Clear all" at bounding box center [439, 209] width 9 height 9
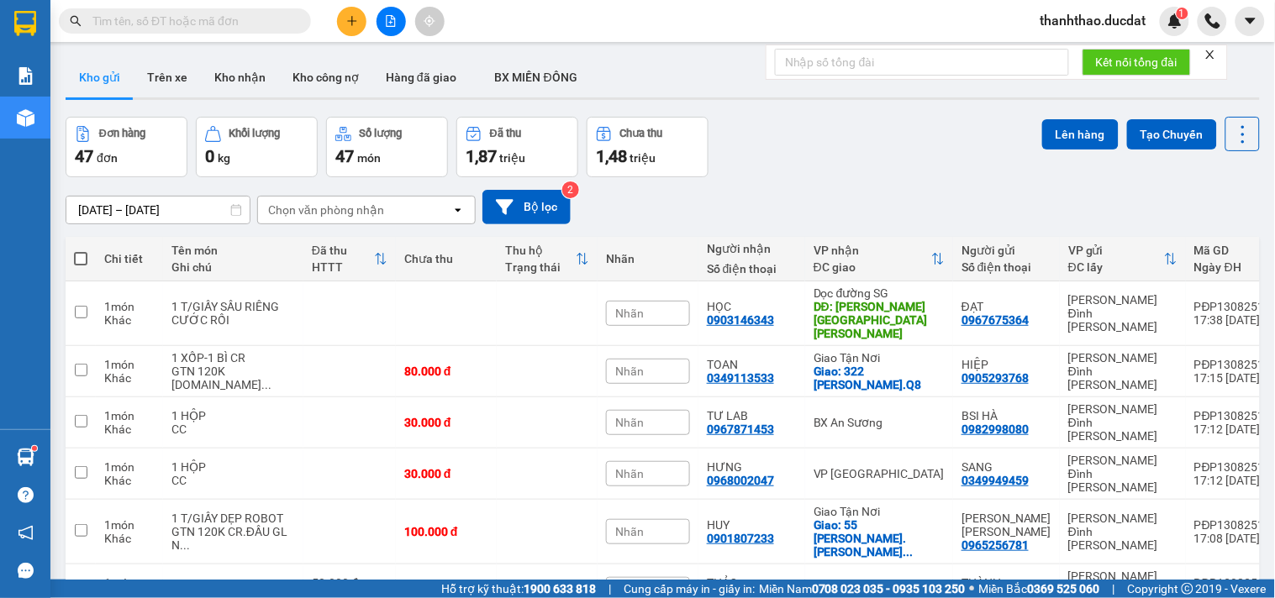
drag, startPoint x: 1119, startPoint y: 304, endPoint x: 914, endPoint y: 145, distance: 260.6
click at [914, 145] on div "Đơn hàng 47 đơn Khối lượng 0 kg Số lượng 47 món Đã thu 1,87 triệu Chưa thu 1,48…" at bounding box center [663, 147] width 1194 height 61
click at [1155, 308] on icon at bounding box center [1161, 314] width 12 height 12
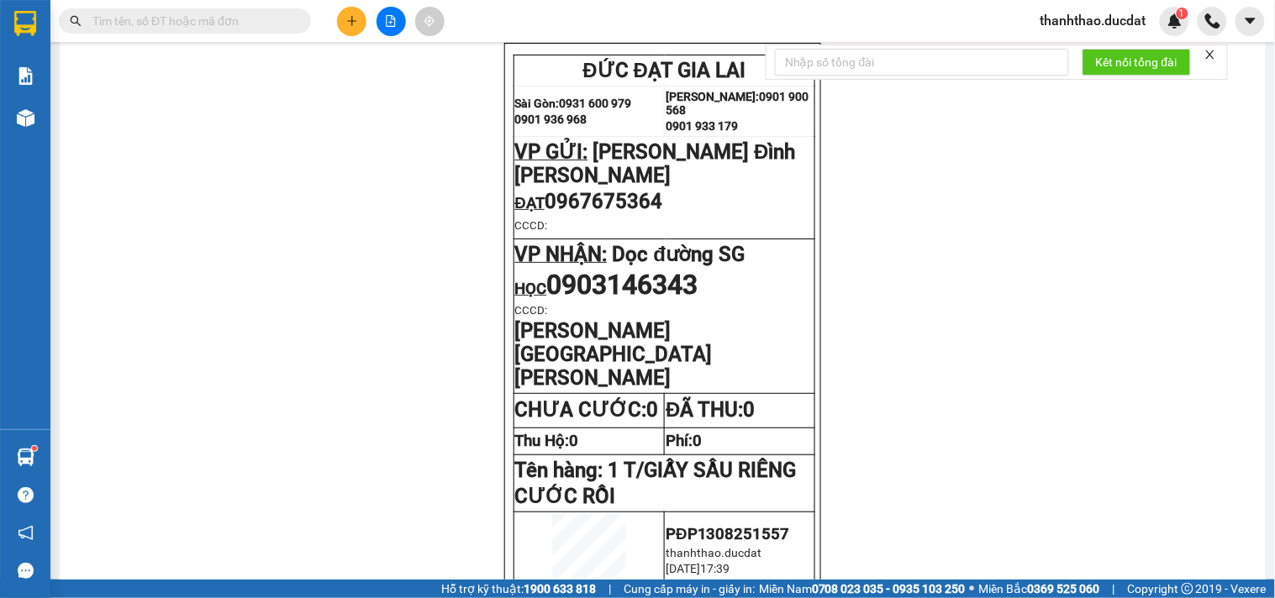
scroll to position [187, 0]
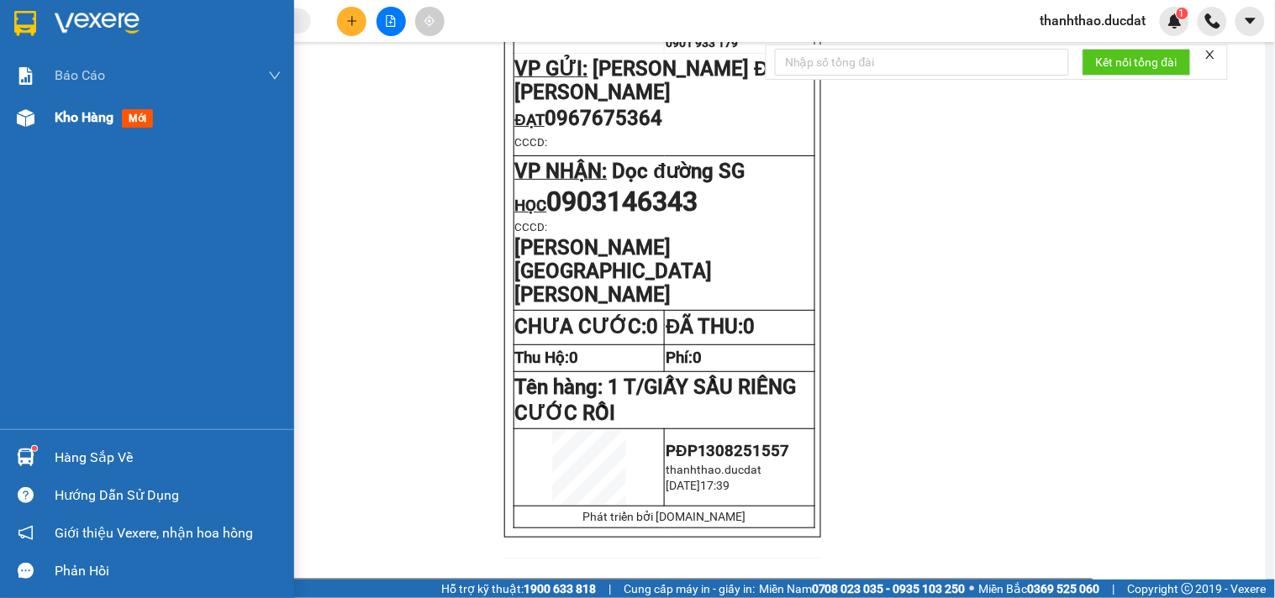
click at [65, 113] on span "Kho hàng" at bounding box center [84, 117] width 59 height 16
click at [70, 115] on span "Kho hàng" at bounding box center [84, 117] width 59 height 16
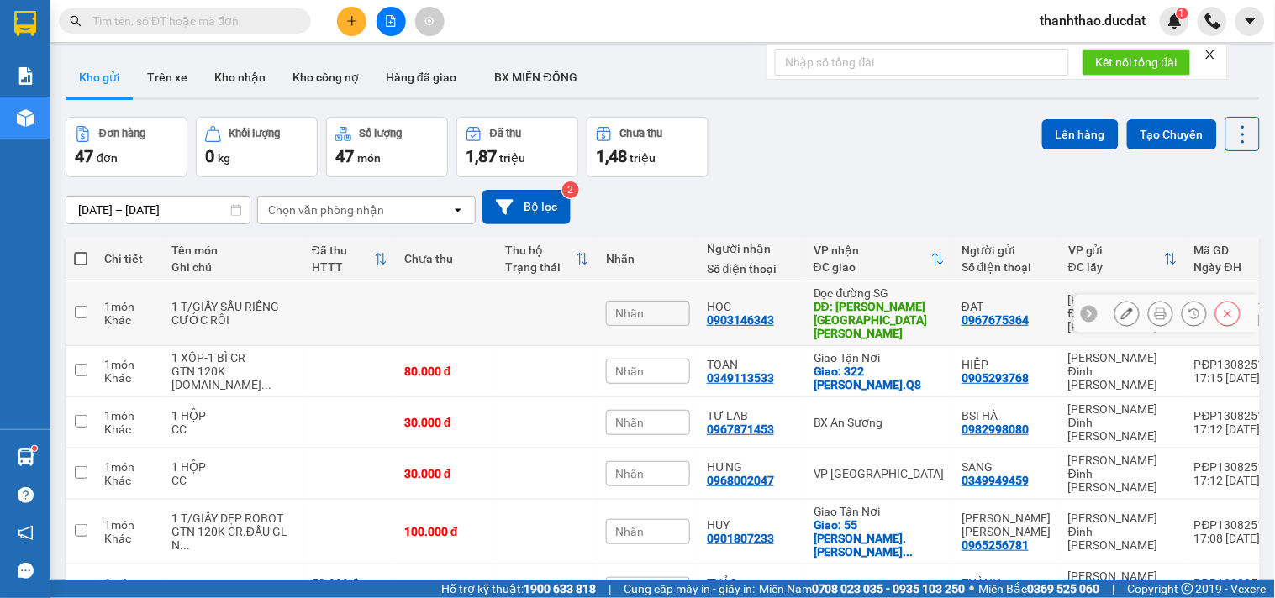
click at [1121, 309] on icon at bounding box center [1127, 314] width 12 height 12
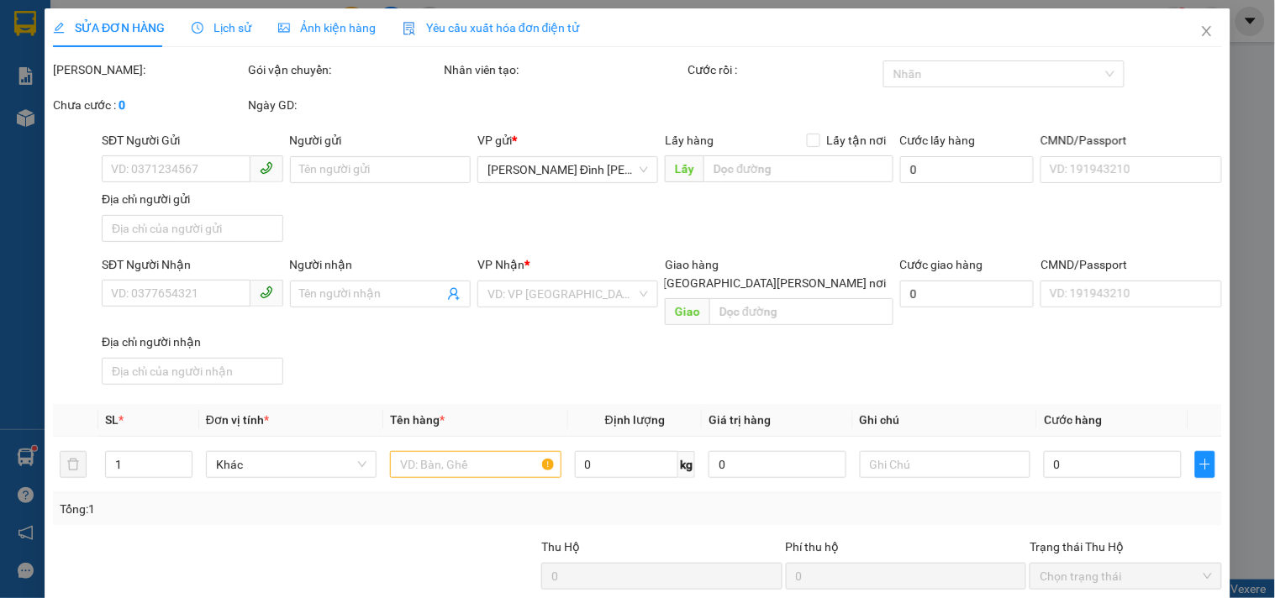
type input "0967675364"
type input "ĐẠT"
type input "0903146343"
type input "HỌC"
type input "[GEOGRAPHIC_DATA]"
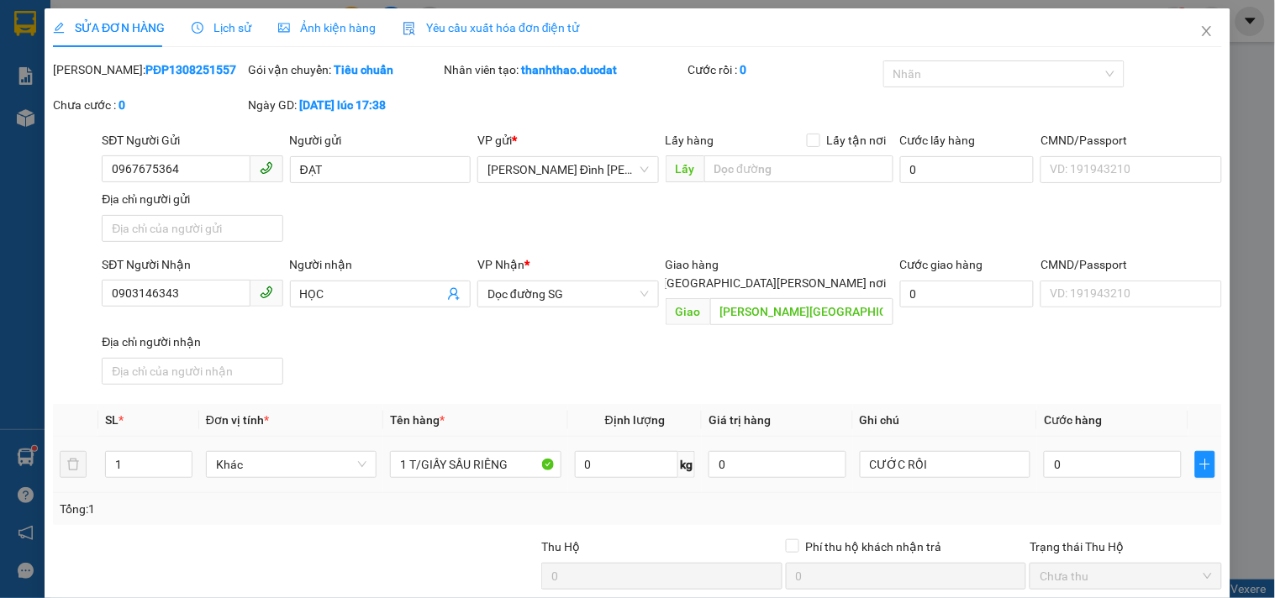
click at [1077, 461] on div "0" at bounding box center [1113, 465] width 138 height 34
click at [978, 451] on input "CƯỚC RỒI" at bounding box center [945, 464] width 171 height 27
click at [1055, 451] on input "0" at bounding box center [1113, 464] width 138 height 27
type input "5"
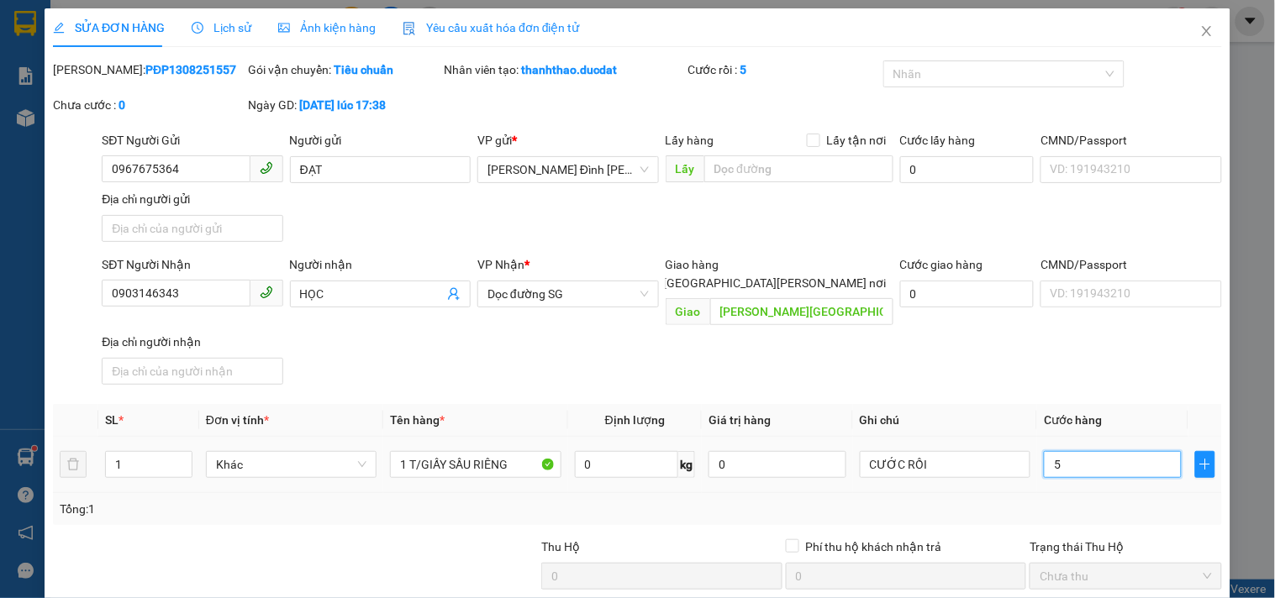
type input "5"
type input "50"
type input "50.000"
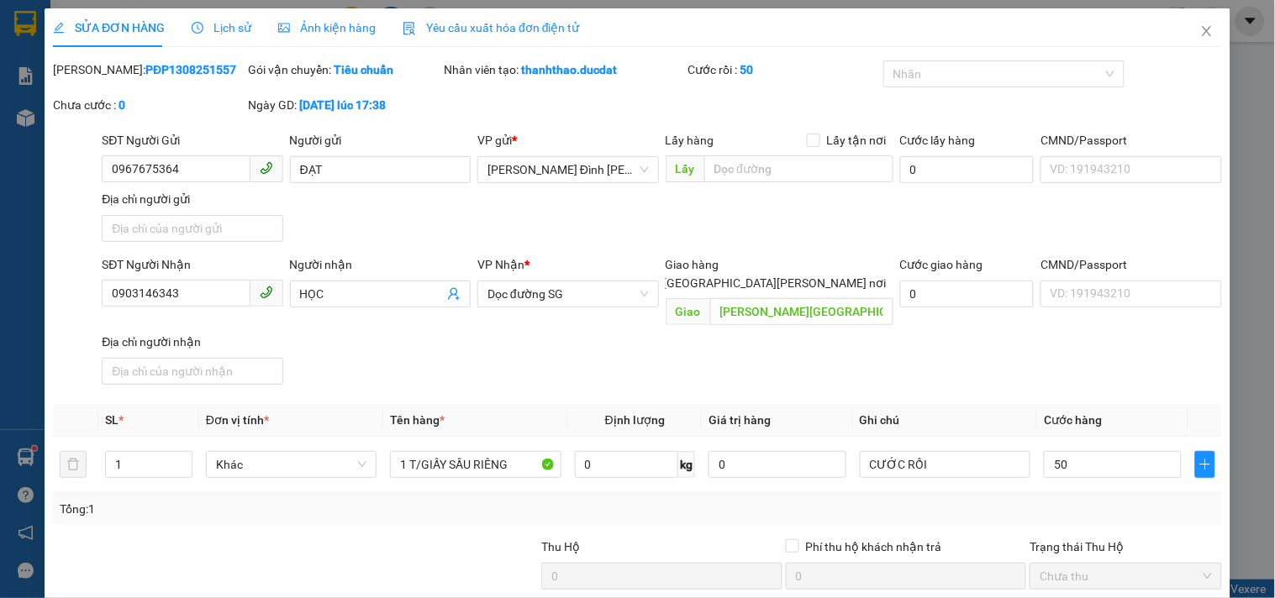
type input "50.000"
click at [985, 341] on div "SĐT Người Nhận 0903146343 Người nhận HỌC VP Nhận * Dọc đường SG Giao hàng Giao …" at bounding box center [661, 323] width 1127 height 136
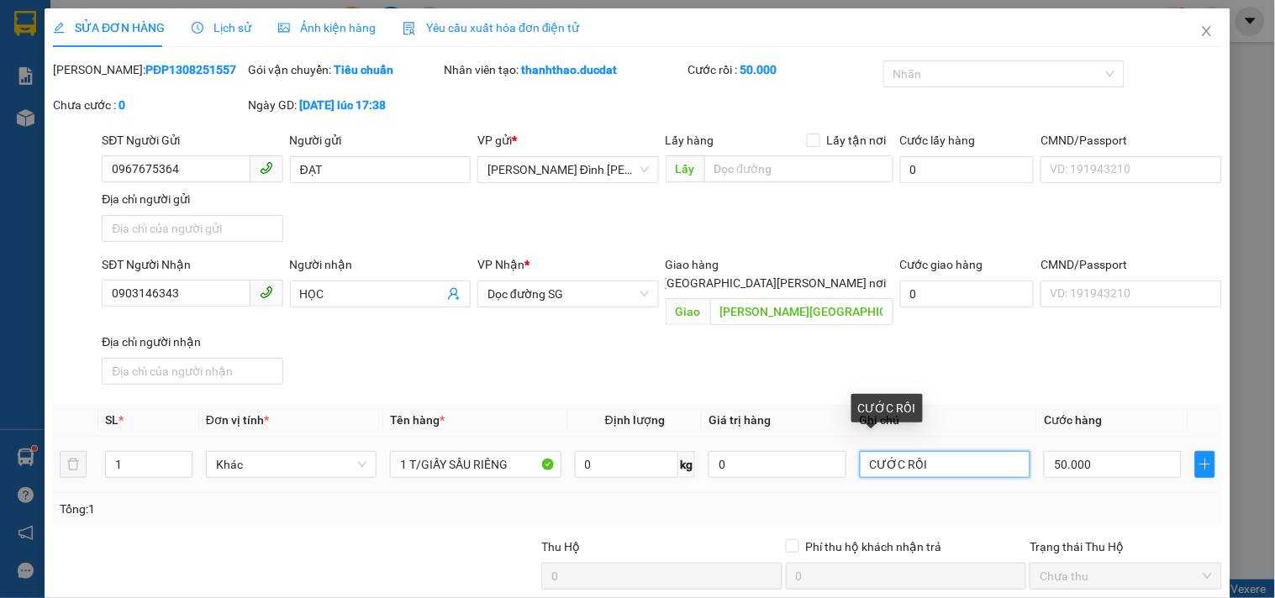
drag, startPoint x: 941, startPoint y: 435, endPoint x: 477, endPoint y: 477, distance: 465.8
click at [487, 482] on div "SL * Đơn vị tính * Tên hàng * Định lượng Giá trị hàng Ghi chú Cước hàng 1 Khác …" at bounding box center [637, 464] width 1169 height 121
type input "GL NỢ"
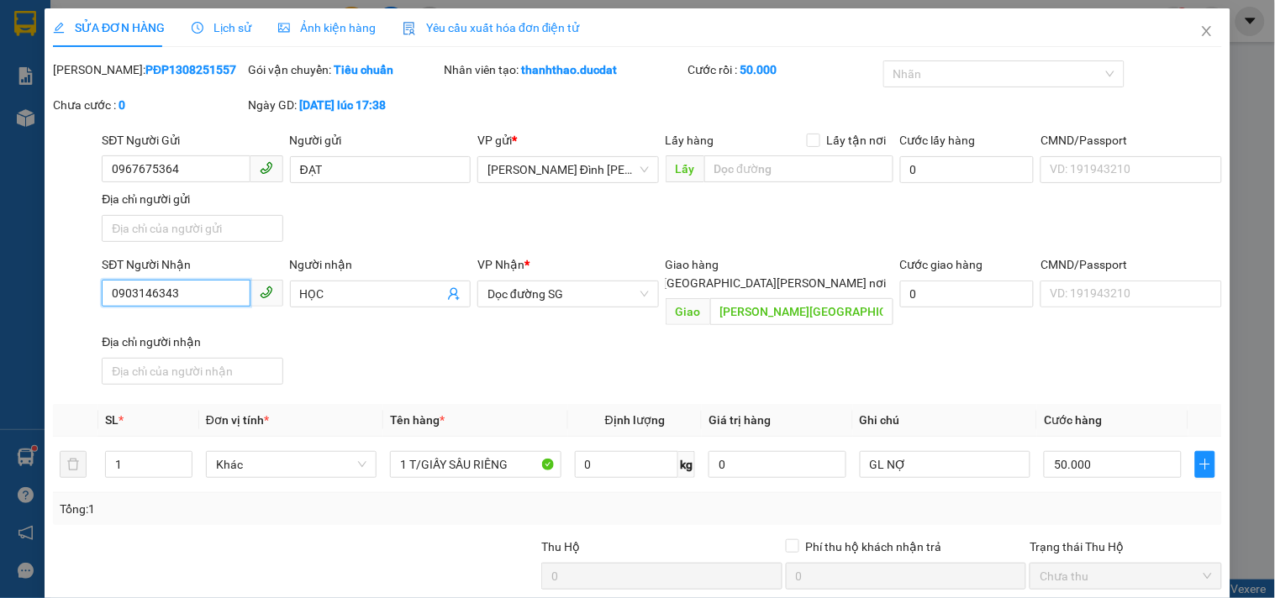
drag, startPoint x: 198, startPoint y: 298, endPoint x: 0, endPoint y: 359, distance: 207.6
click at [0, 359] on div "SỬA ĐƠN HÀNG Lịch sử Ảnh kiện hàng Yêu cầu xuất hóa đơn điện tử Total Paid Fee …" at bounding box center [637, 299] width 1275 height 598
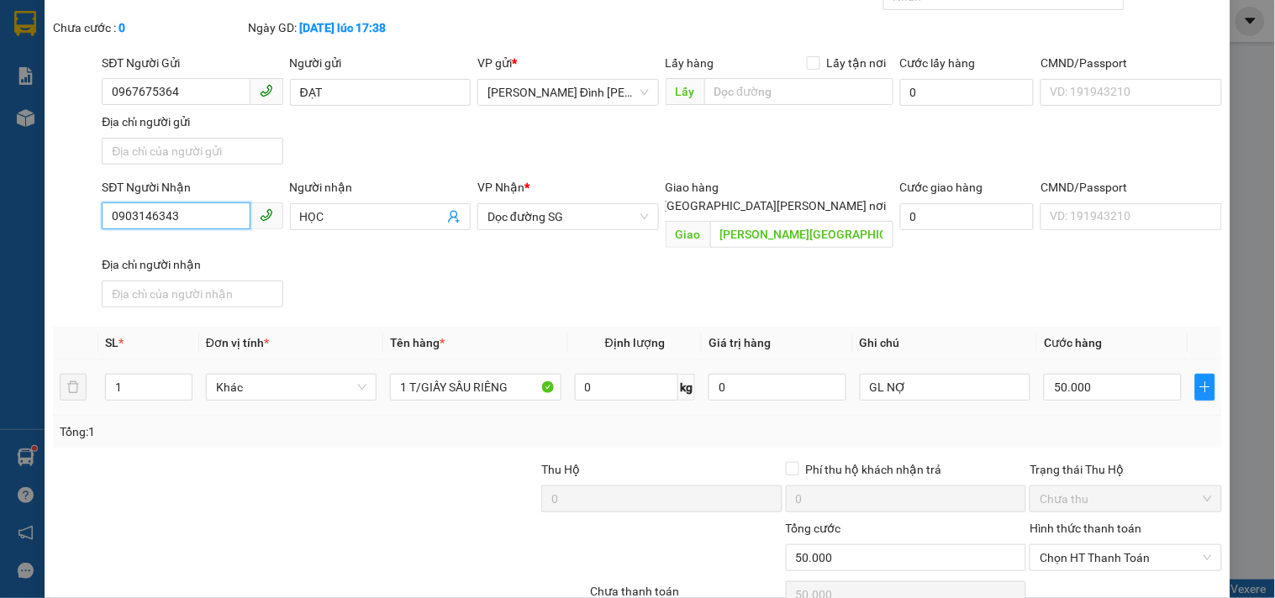
scroll to position [145, 0]
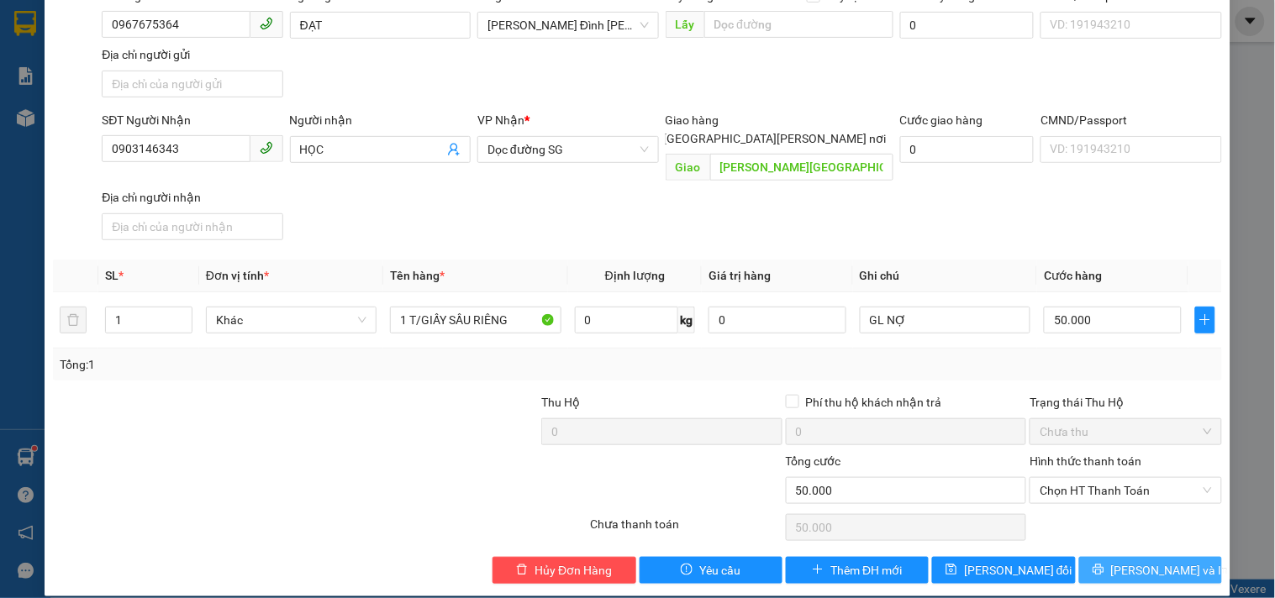
click at [1123, 561] on span "[PERSON_NAME] và In" at bounding box center [1170, 570] width 118 height 18
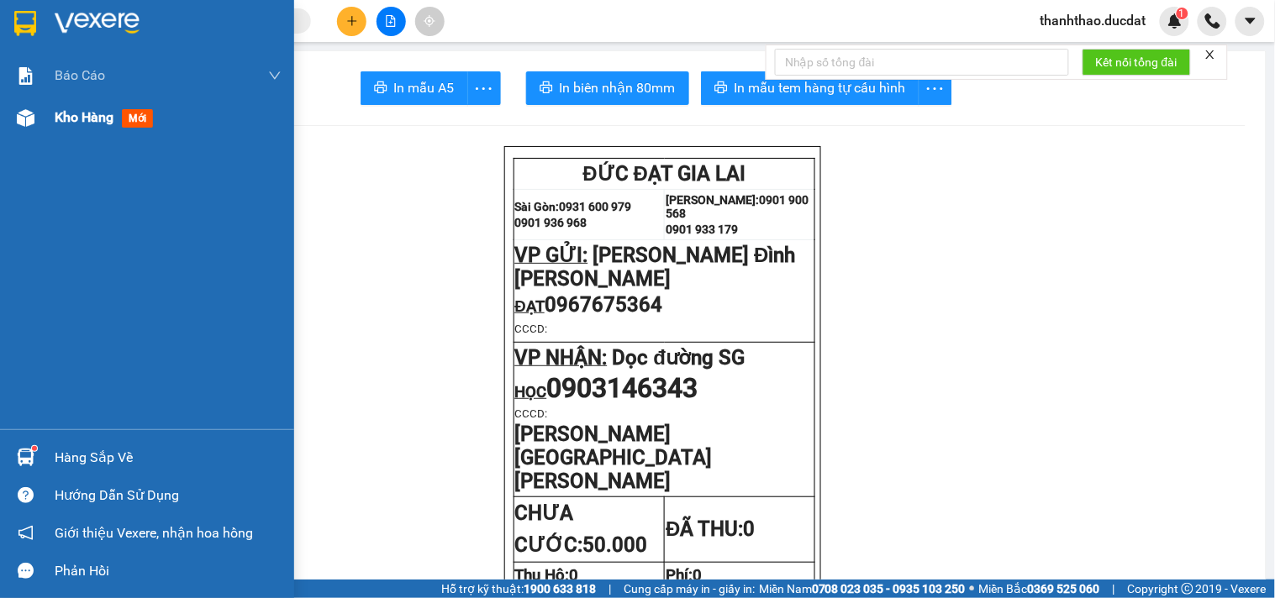
click at [67, 118] on span "Kho hàng" at bounding box center [84, 117] width 59 height 16
click at [71, 121] on span "Kho hàng" at bounding box center [84, 117] width 59 height 16
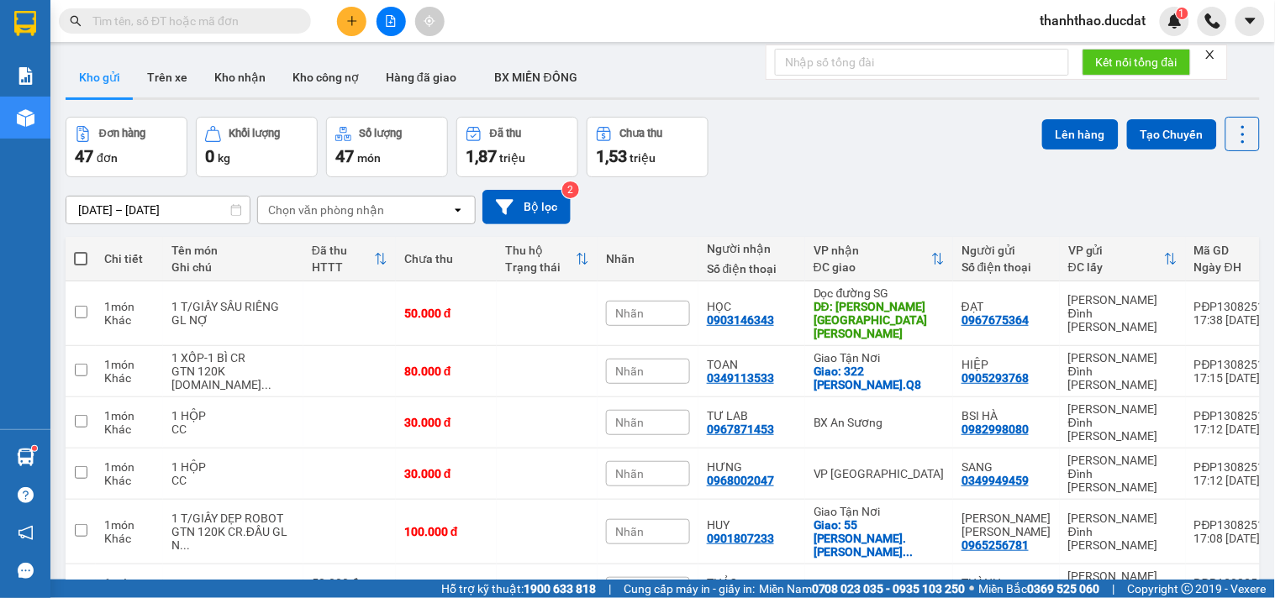
click at [381, 212] on div "Chọn văn phòng nhận" at bounding box center [326, 210] width 116 height 17
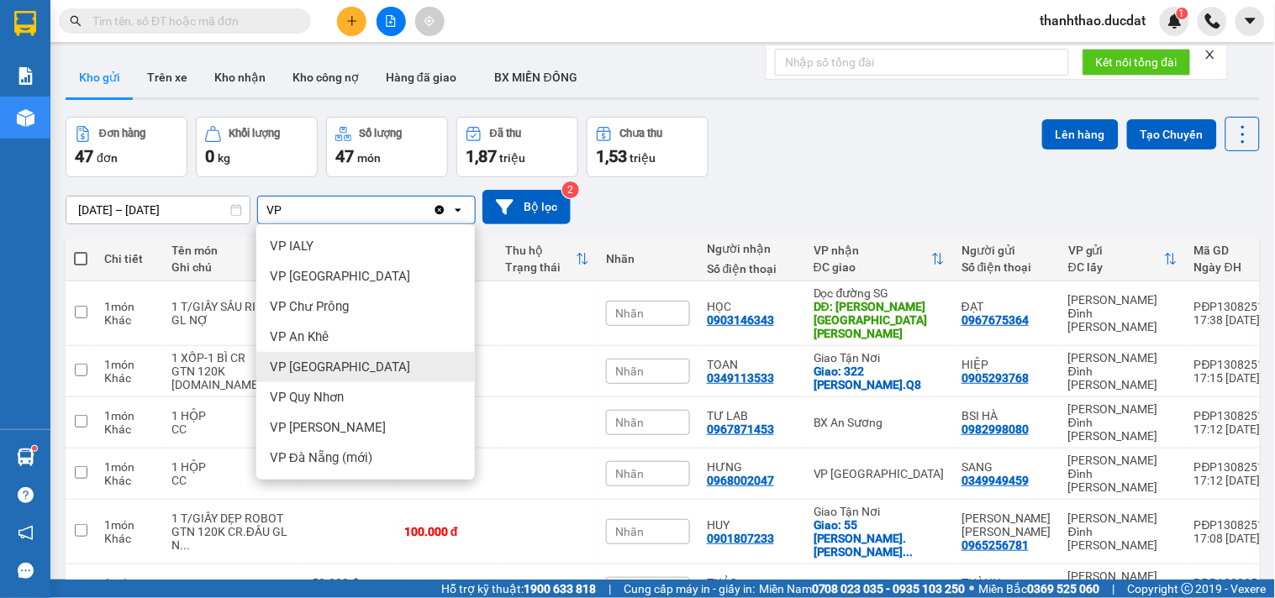
type input "VP"
drag, startPoint x: 299, startPoint y: 371, endPoint x: 315, endPoint y: 294, distance: 79.0
click at [299, 366] on span "VP [GEOGRAPHIC_DATA]" at bounding box center [340, 367] width 140 height 17
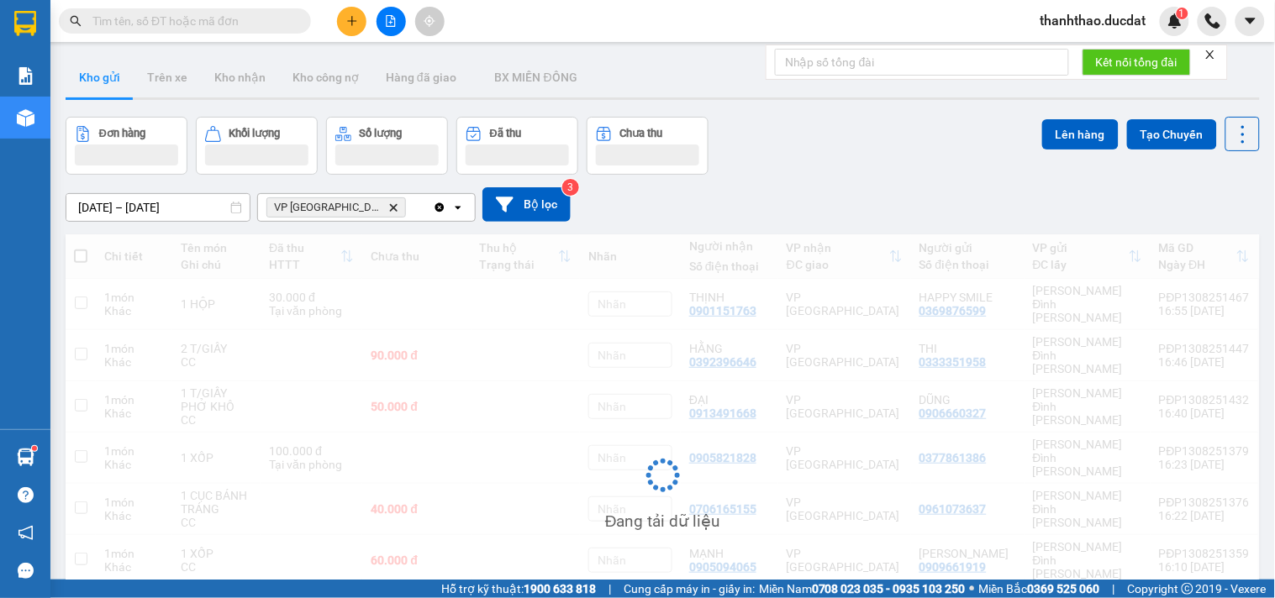
click at [392, 197] on div "VP Đà Nẵng Delete" at bounding box center [345, 207] width 175 height 27
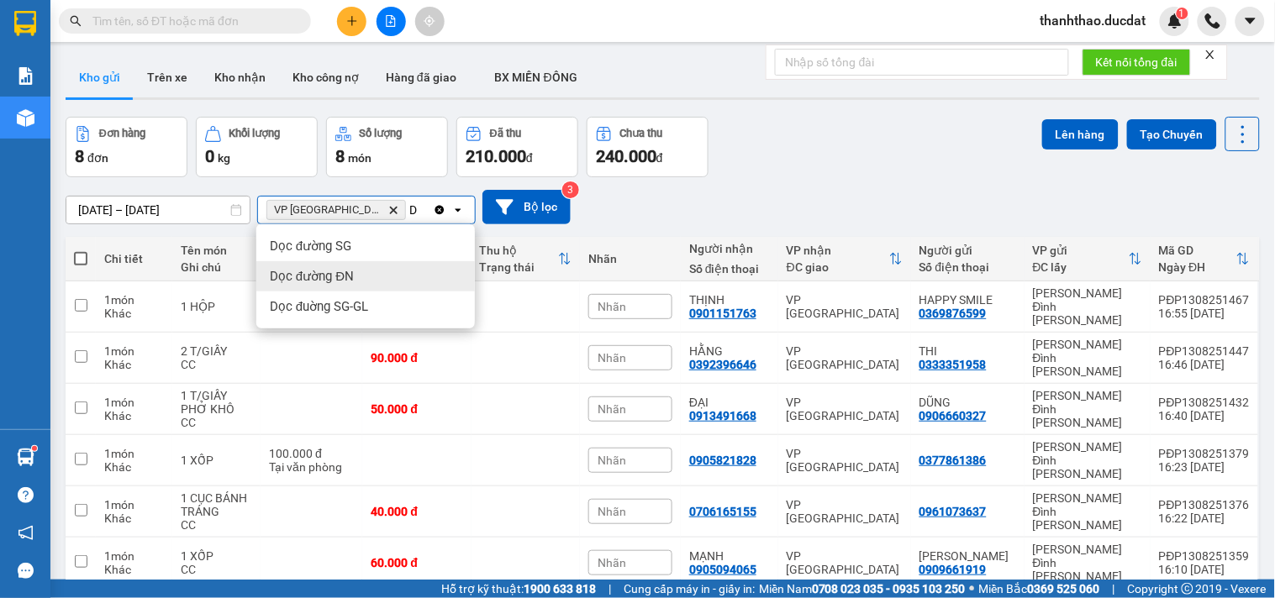
type input "D"
click at [371, 278] on div "Dọc đường ĐN" at bounding box center [365, 276] width 219 height 30
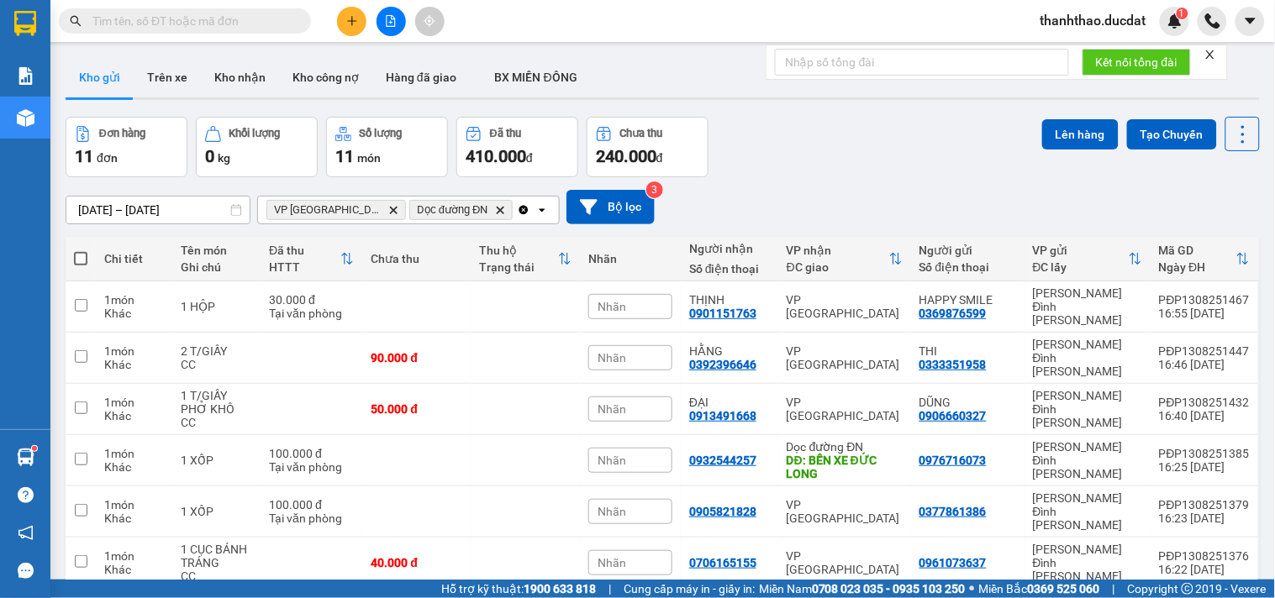
click at [81, 273] on th at bounding box center [81, 259] width 30 height 45
click at [82, 257] on span at bounding box center [80, 258] width 13 height 13
click at [81, 250] on input "checkbox" at bounding box center [81, 250] width 0 height 0
checkbox input "true"
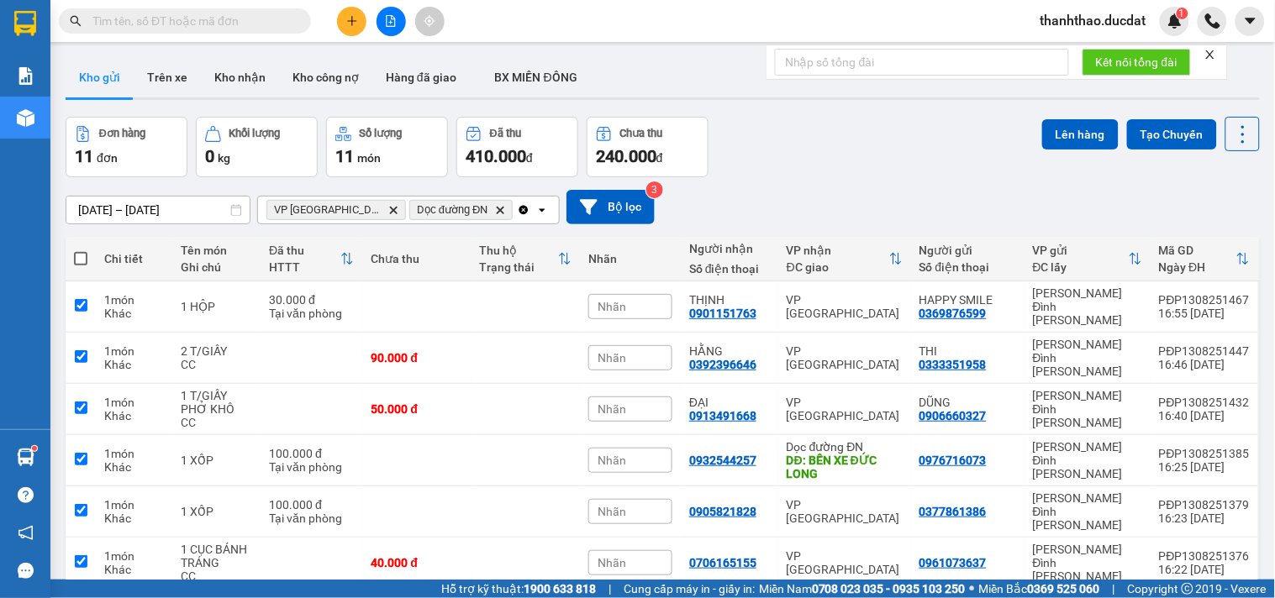
checkbox input "true"
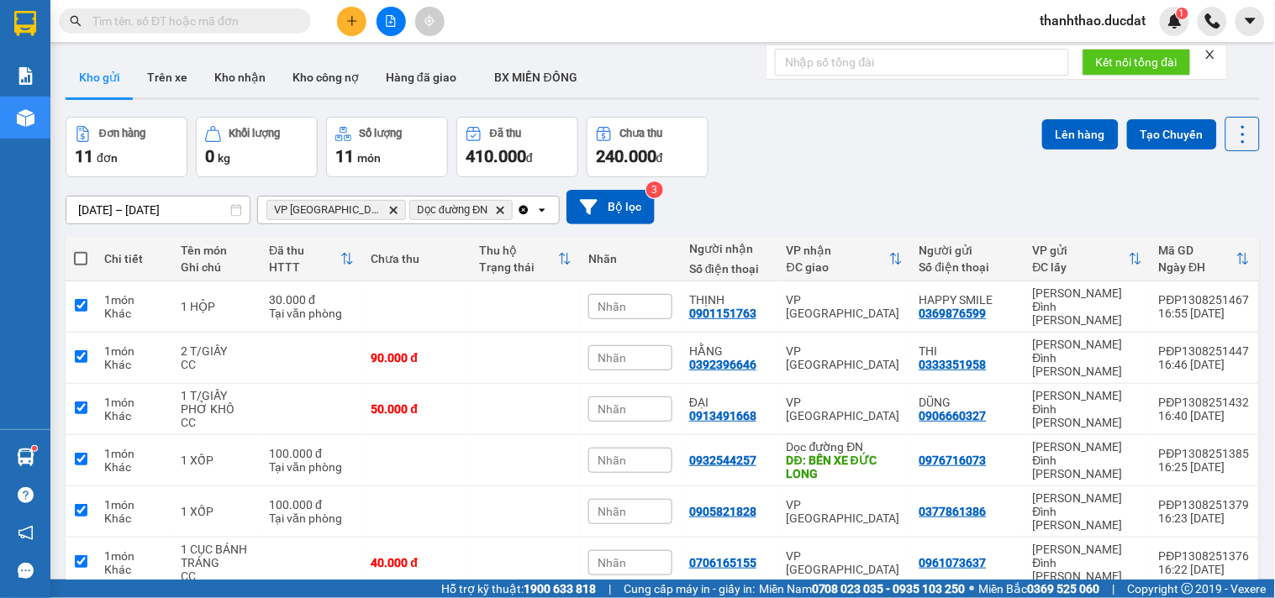
checkbox input "true"
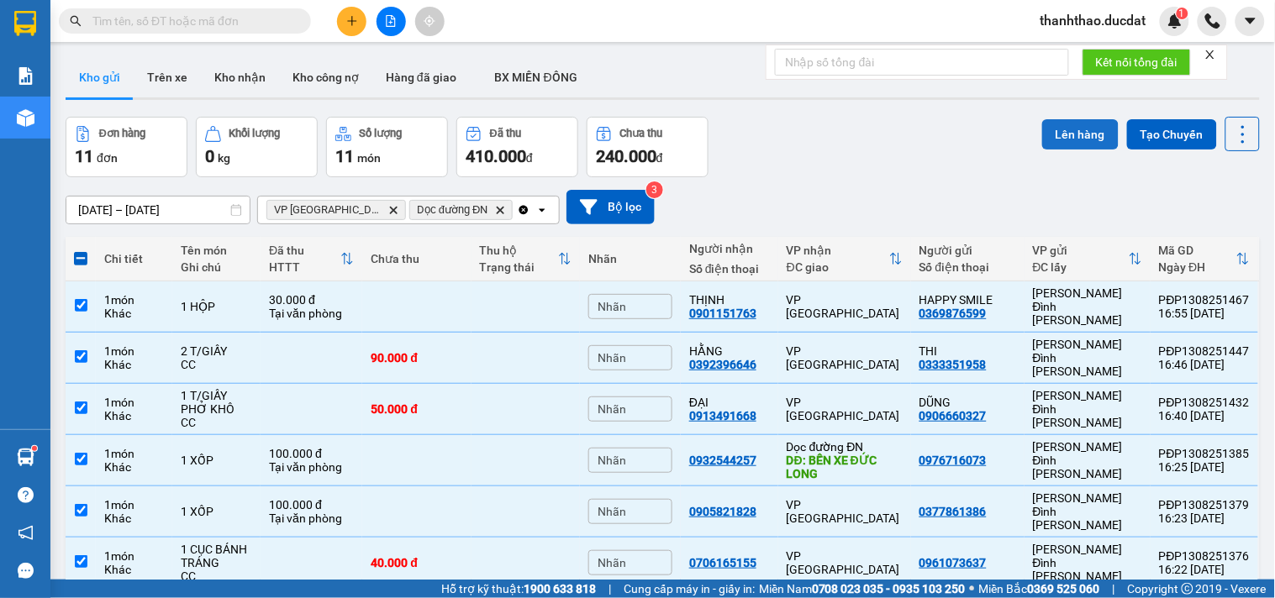
click at [1082, 131] on button "Lên hàng" at bounding box center [1080, 134] width 76 height 30
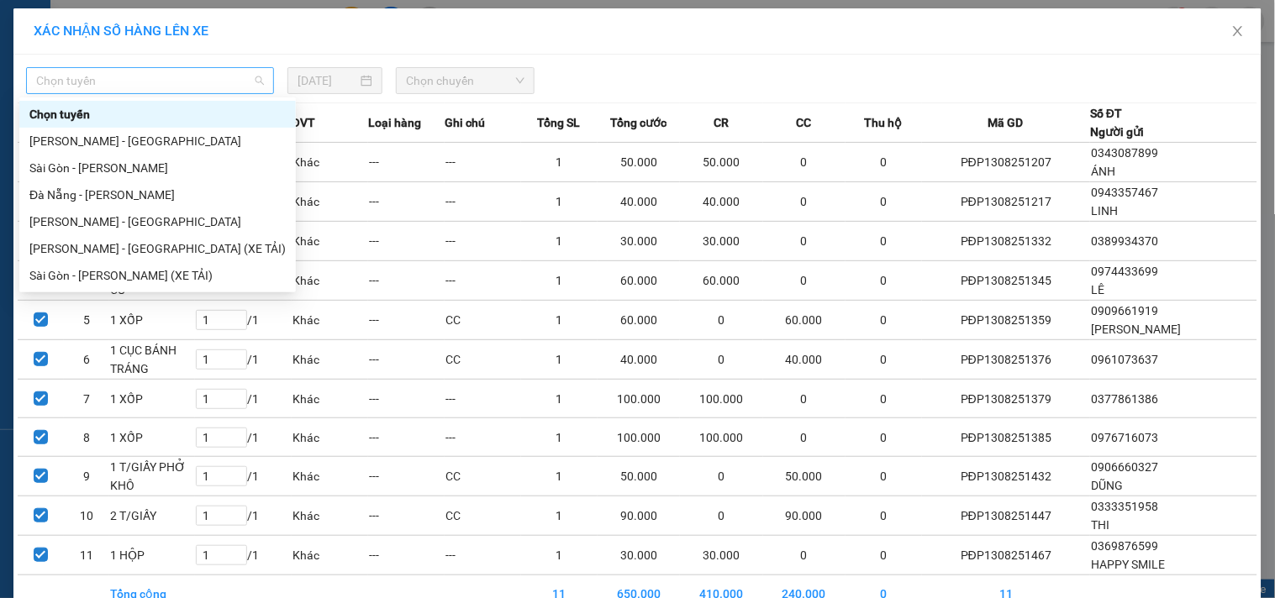
click at [223, 88] on span "Chọn tuyến" at bounding box center [150, 80] width 228 height 25
click at [95, 216] on div "Gia Lai - Đà Nẵng" at bounding box center [157, 222] width 256 height 18
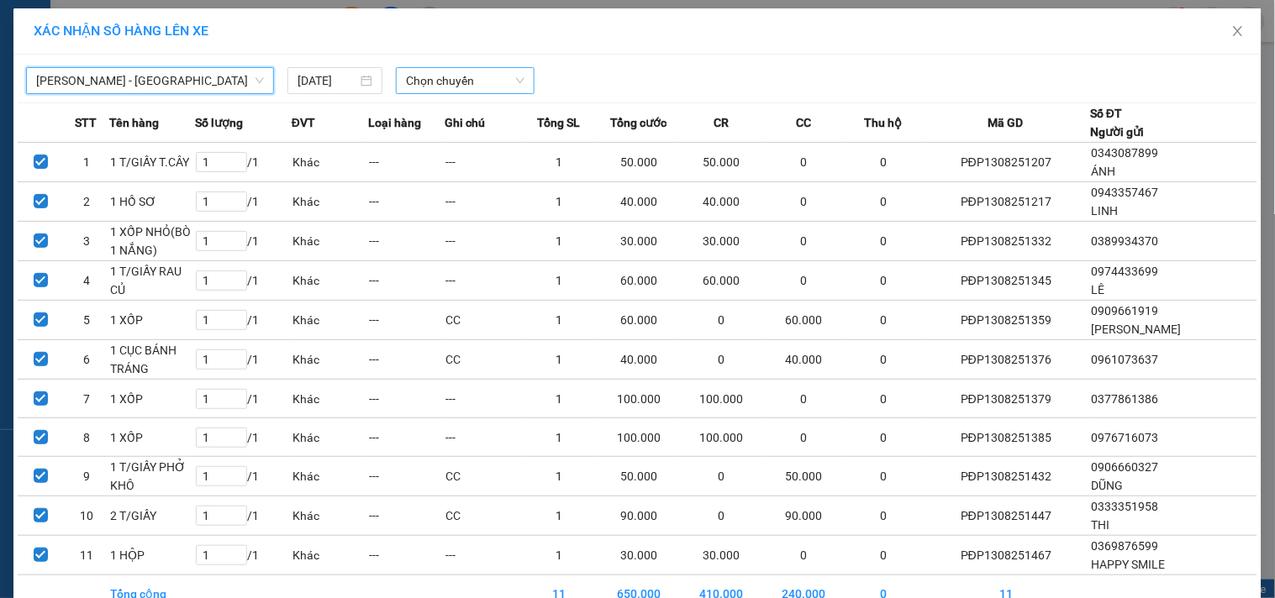
click at [459, 84] on span "Chọn chuyến" at bounding box center [465, 80] width 119 height 25
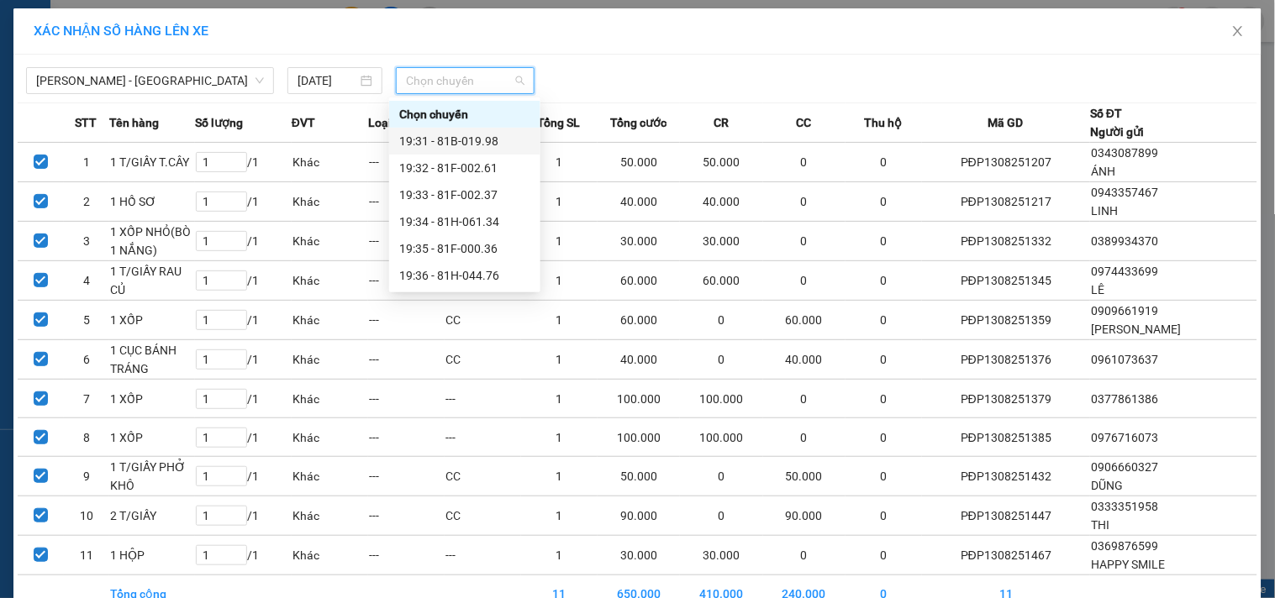
click at [467, 138] on div "19:31 - 81B-019.98" at bounding box center [464, 141] width 131 height 18
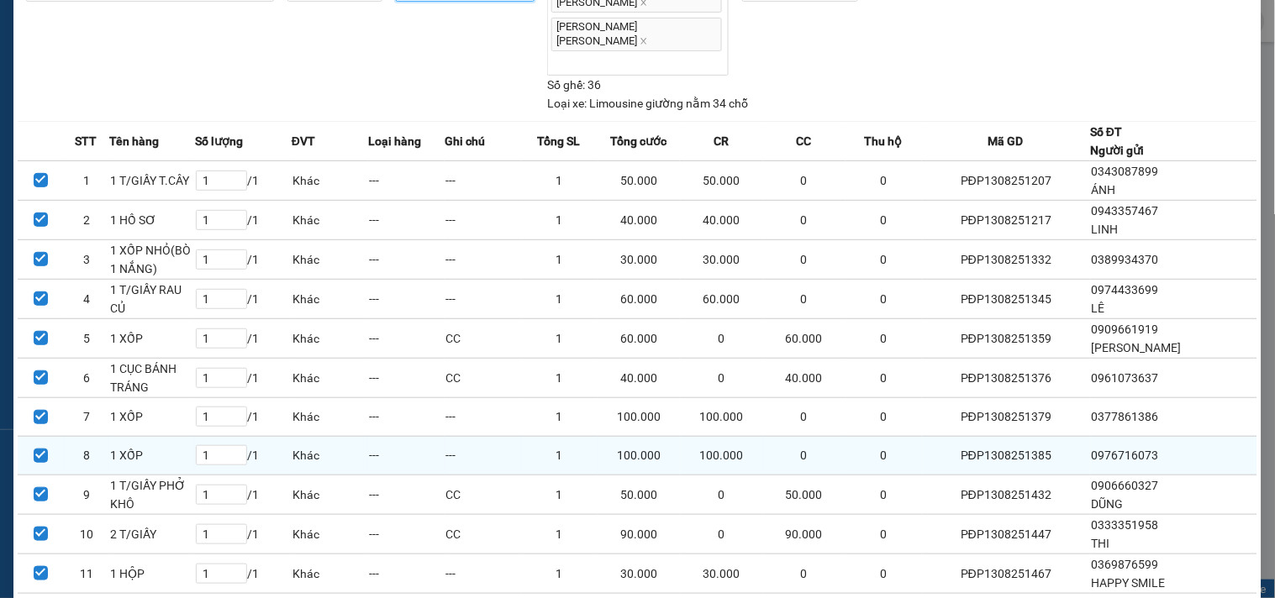
scroll to position [155, 0]
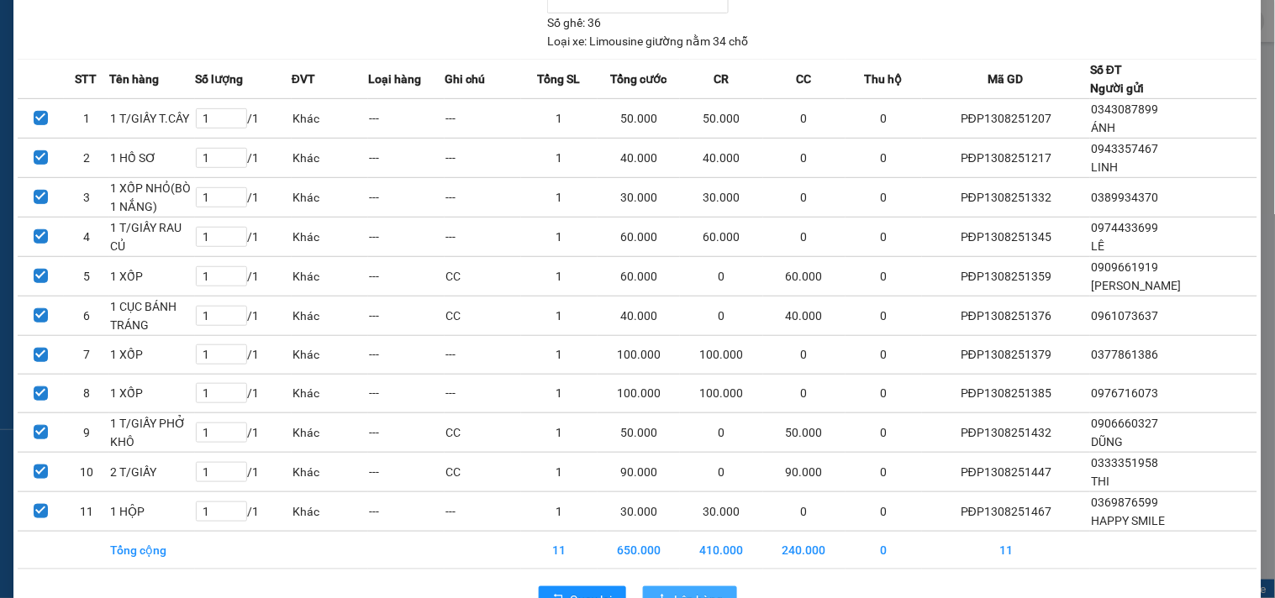
click at [684, 591] on span "Lên hàng" at bounding box center [699, 600] width 49 height 18
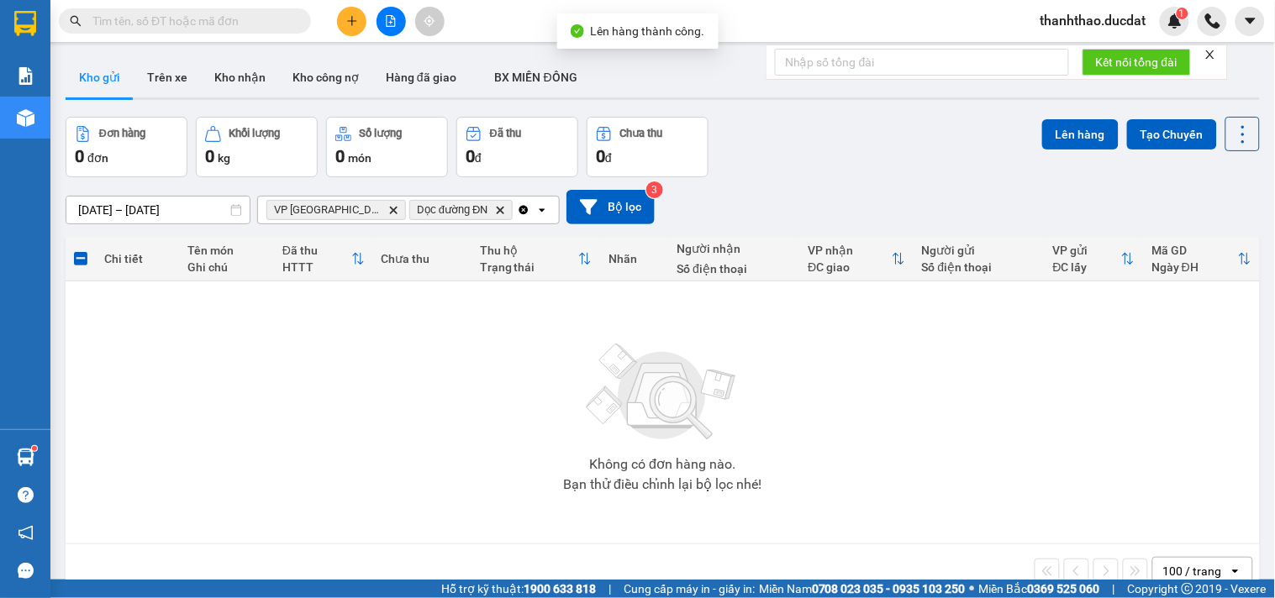
click at [519, 206] on icon "Clear all" at bounding box center [523, 209] width 9 height 9
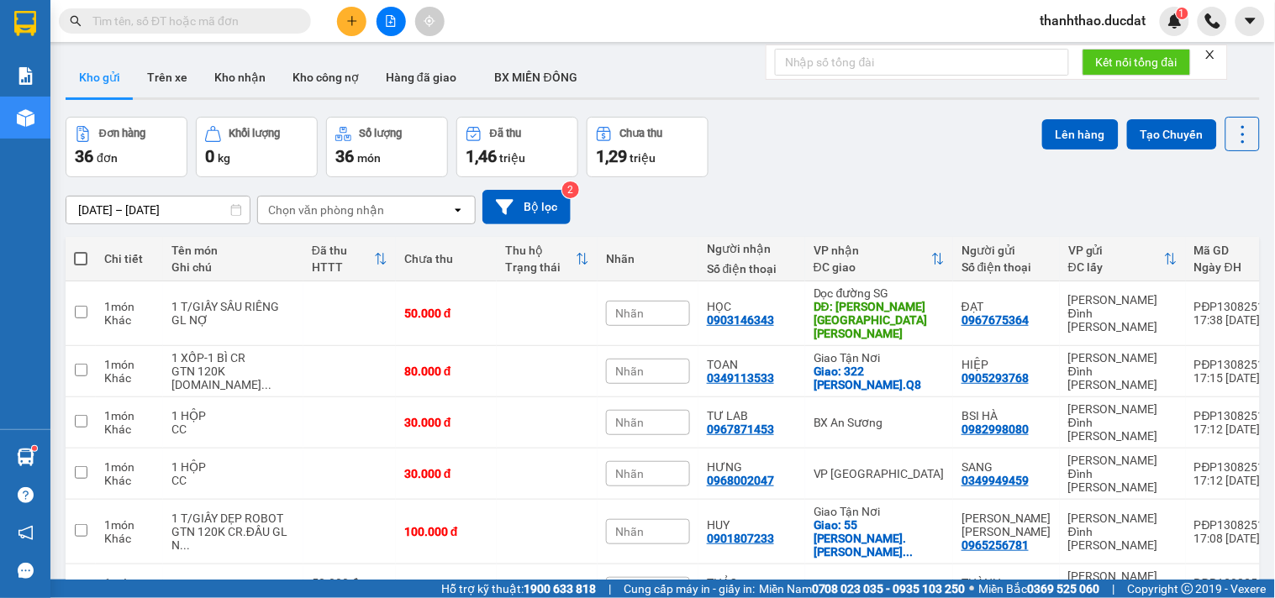
click at [429, 211] on div "Chọn văn phòng nhận" at bounding box center [354, 210] width 193 height 27
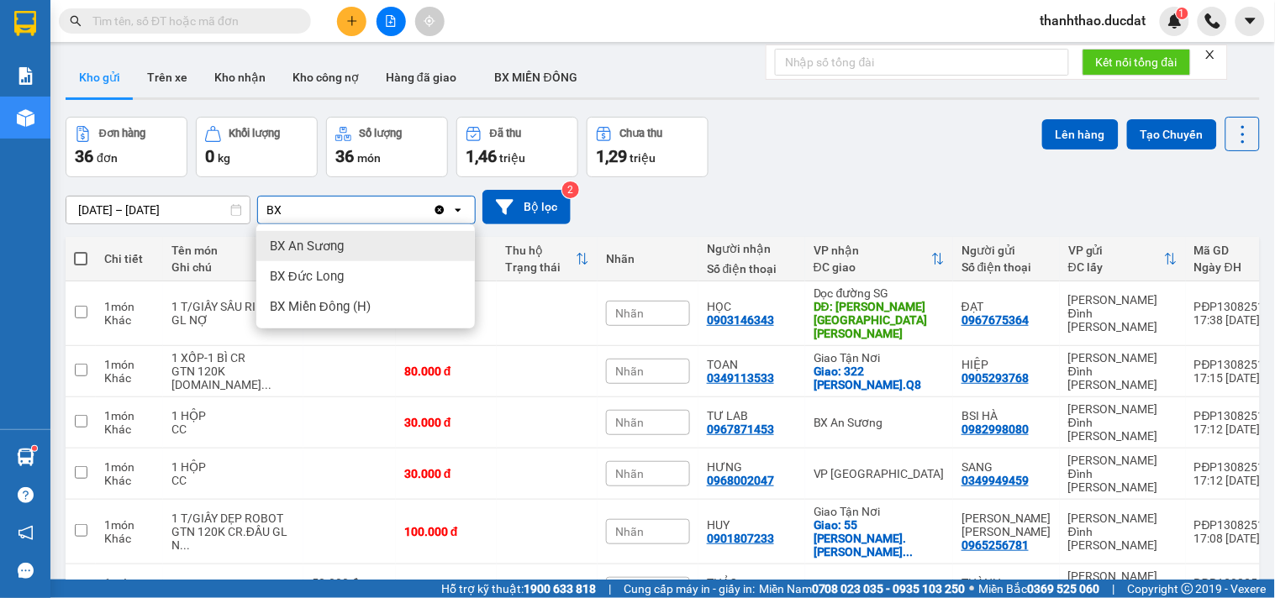
type input "BX"
click at [329, 249] on span "BX An Sương" at bounding box center [307, 246] width 74 height 17
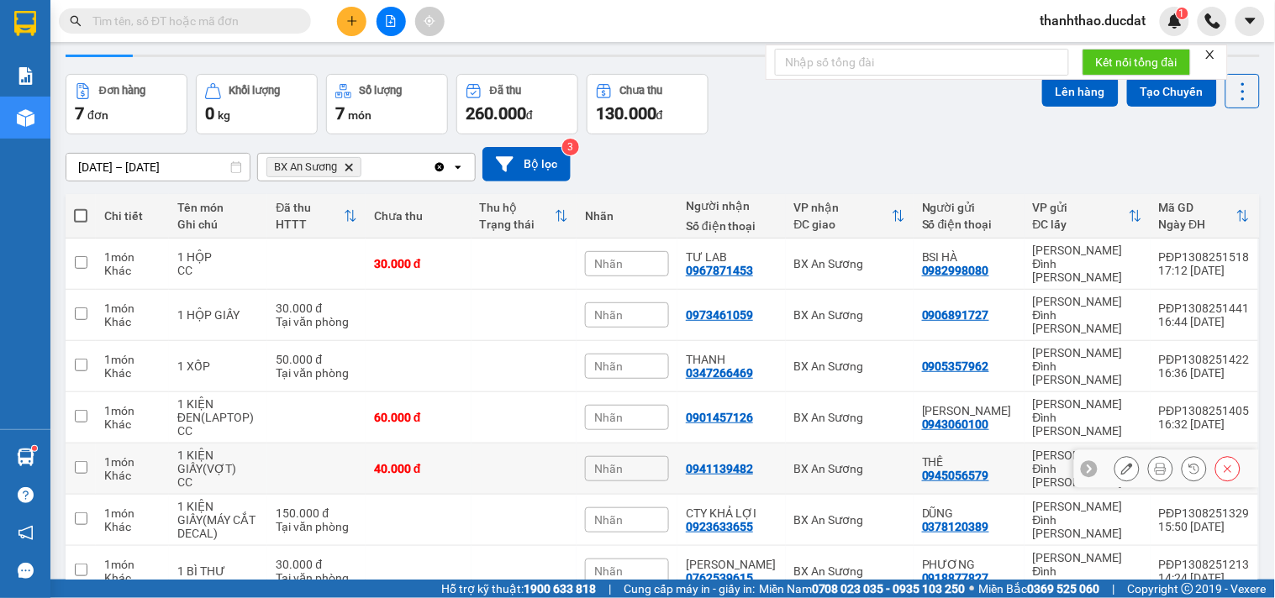
scroll to position [77, 0]
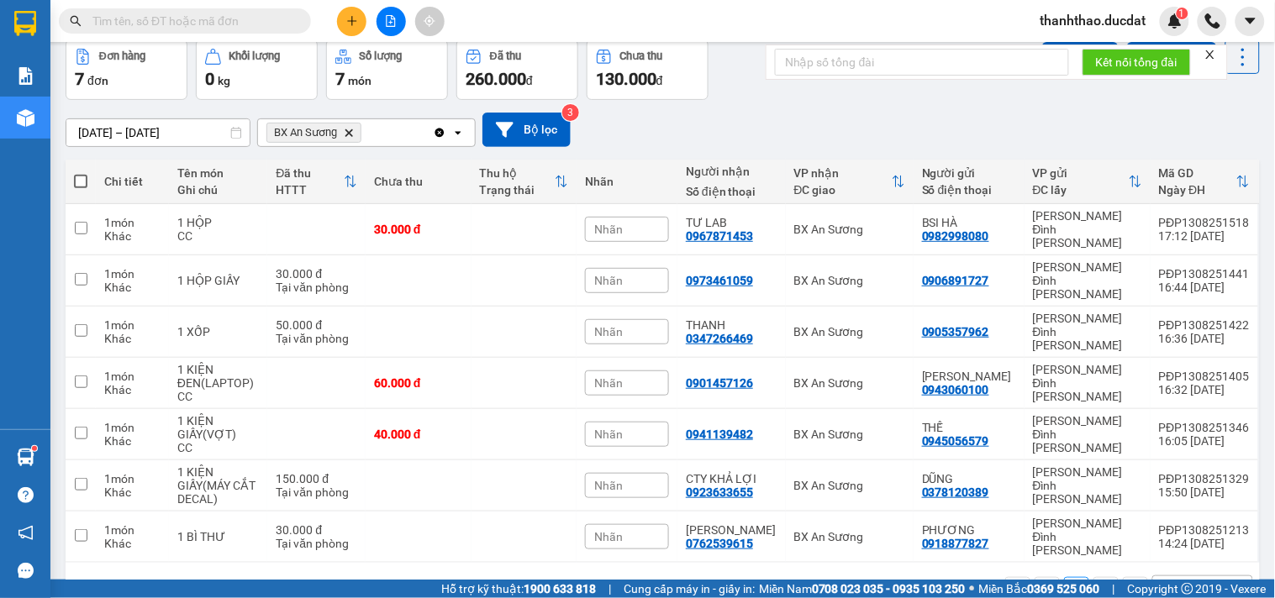
click at [76, 181] on span at bounding box center [80, 181] width 13 height 13
click at [81, 173] on input "checkbox" at bounding box center [81, 173] width 0 height 0
checkbox input "true"
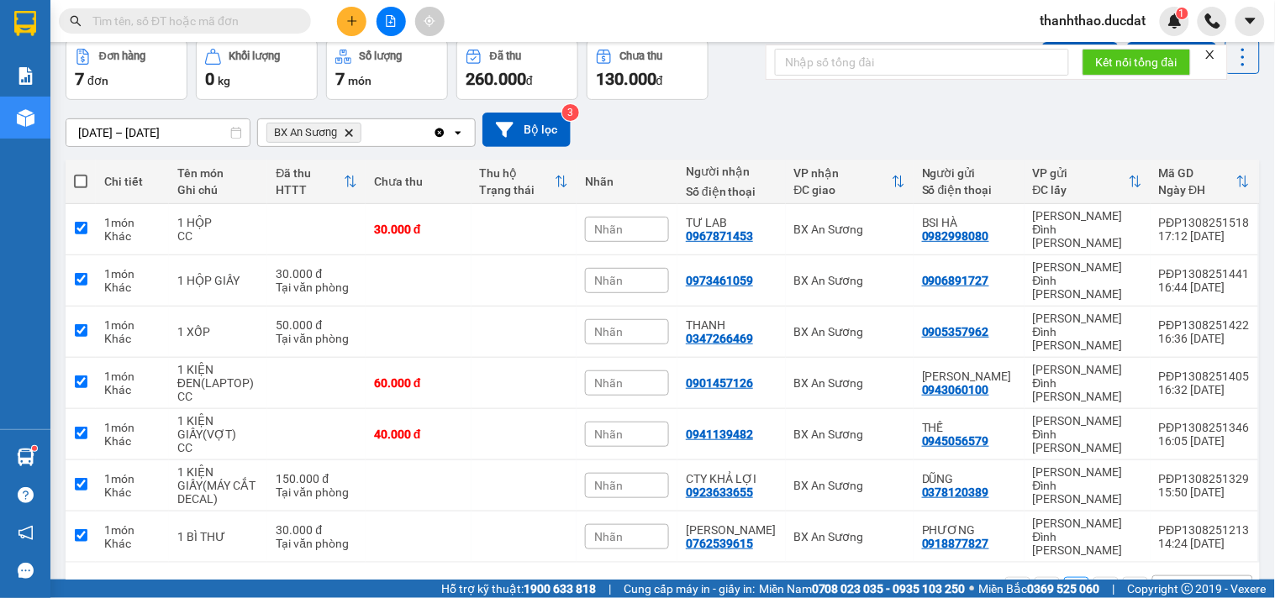
checkbox input "true"
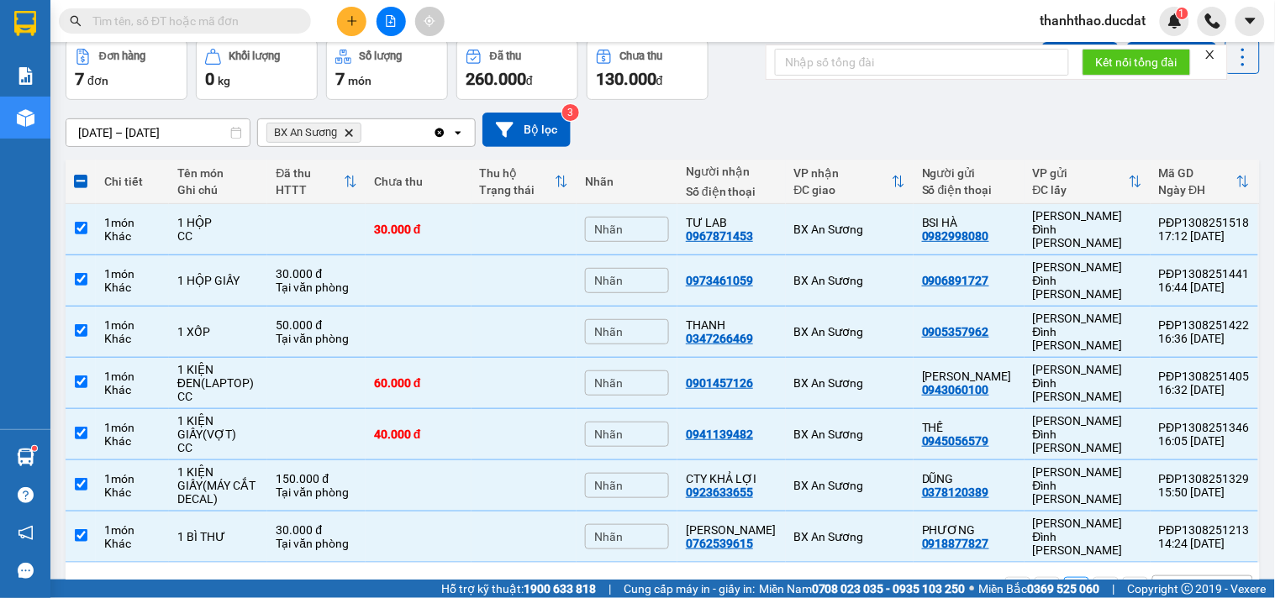
scroll to position [0, 0]
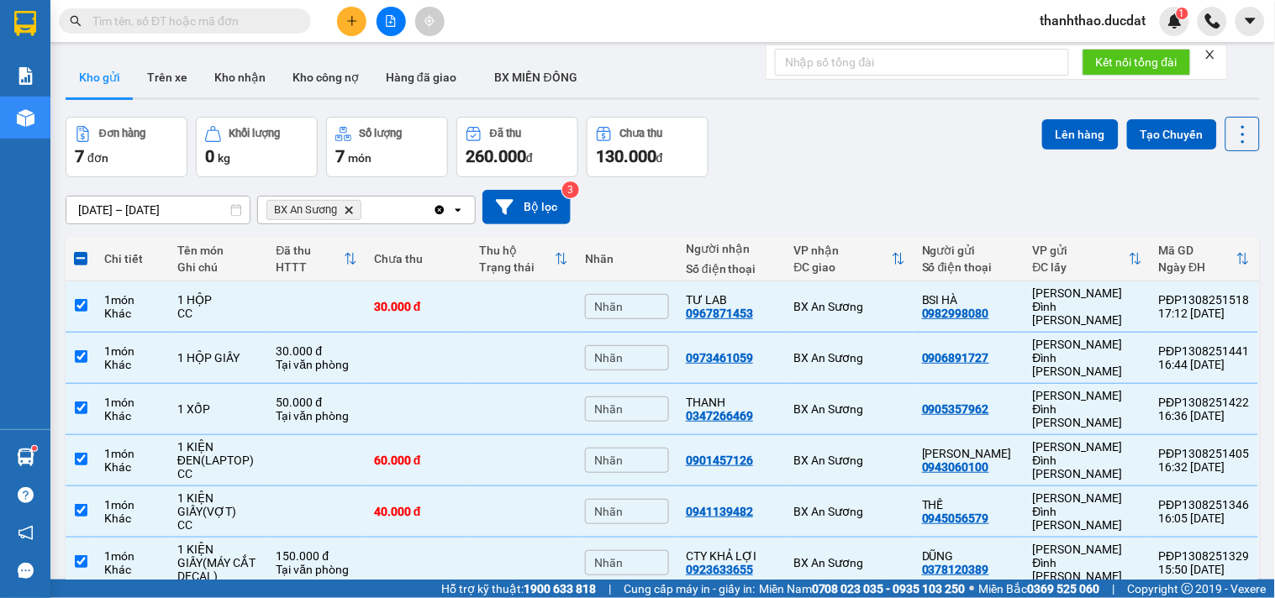
click at [1064, 115] on div "ver 1.8.138 Kho gửi Trên xe Kho nhận Kho công nợ Hàng đã giao BX MIỀN ĐÔNG Đơn …" at bounding box center [663, 375] width 1208 height 651
click at [1062, 129] on button "Lên hàng" at bounding box center [1080, 134] width 76 height 30
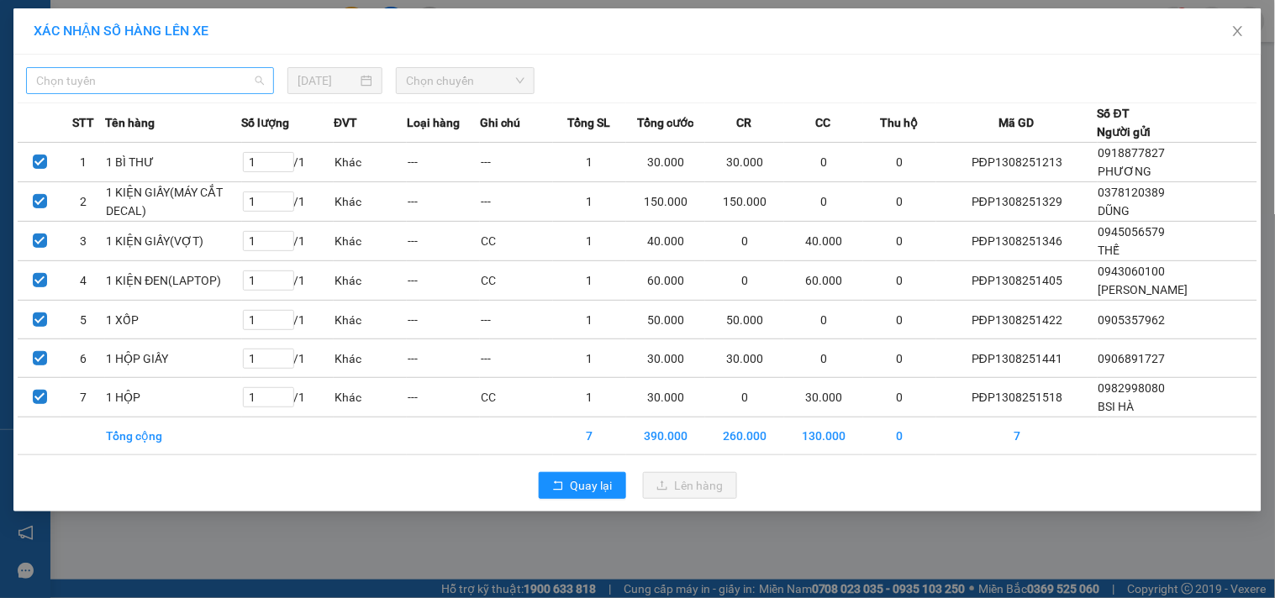
click at [202, 82] on span "Chọn tuyến" at bounding box center [150, 80] width 228 height 25
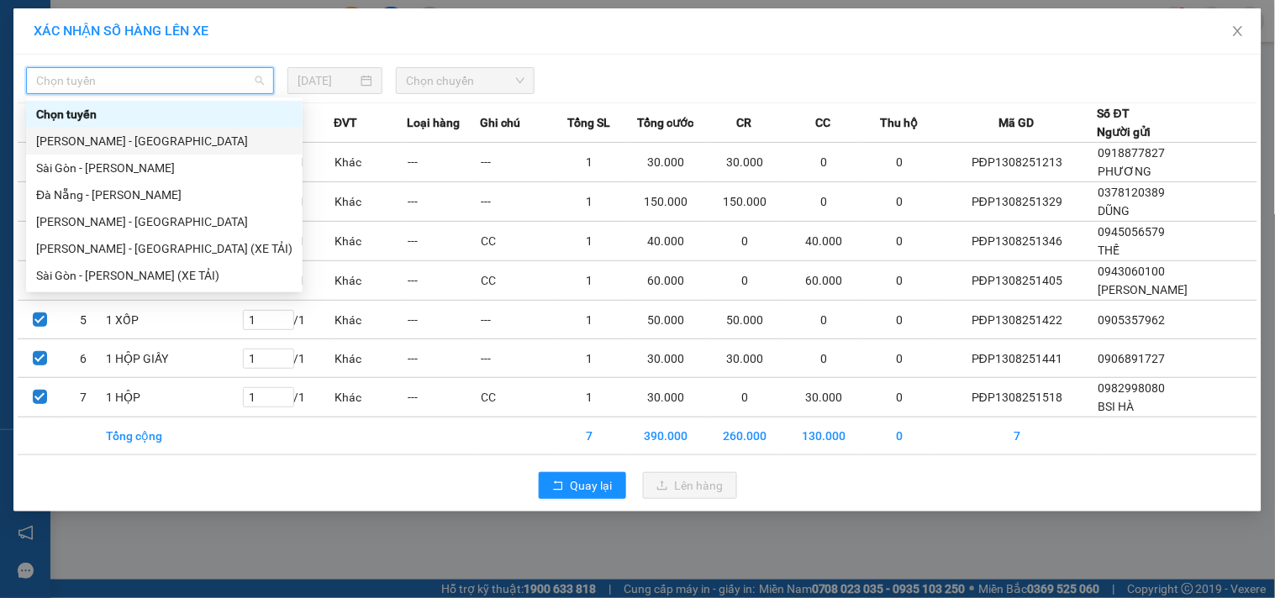
click at [135, 136] on div "Gia Lai - Sài Gòn" at bounding box center [164, 141] width 256 height 18
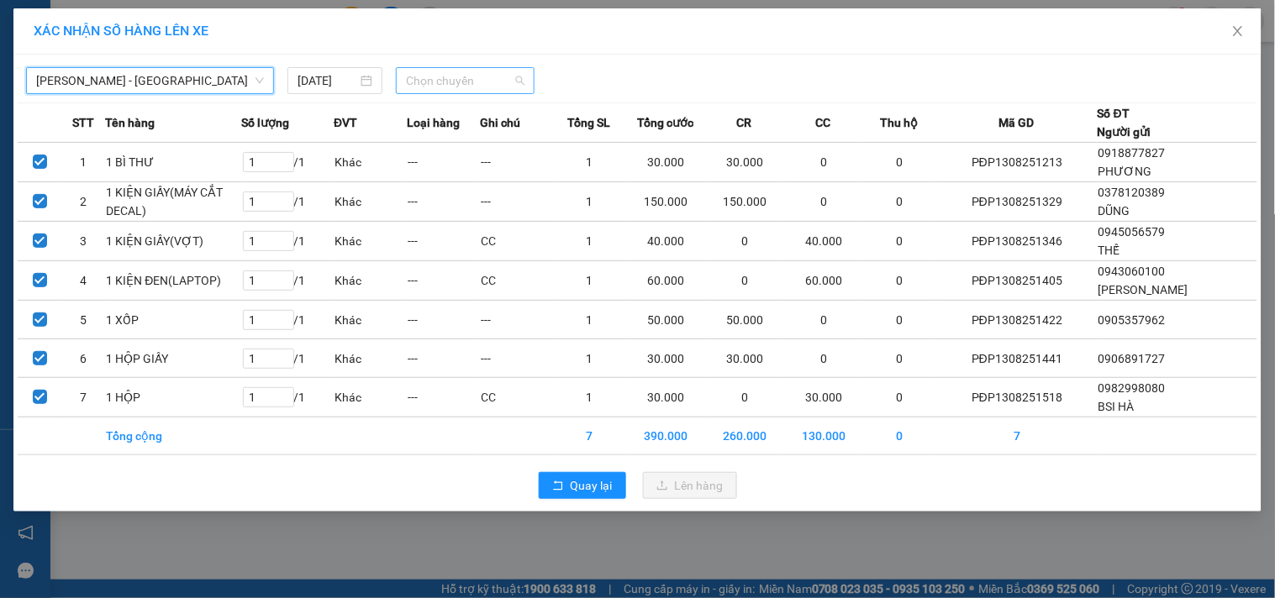
click at [440, 74] on span "Chọn chuyến" at bounding box center [465, 80] width 119 height 25
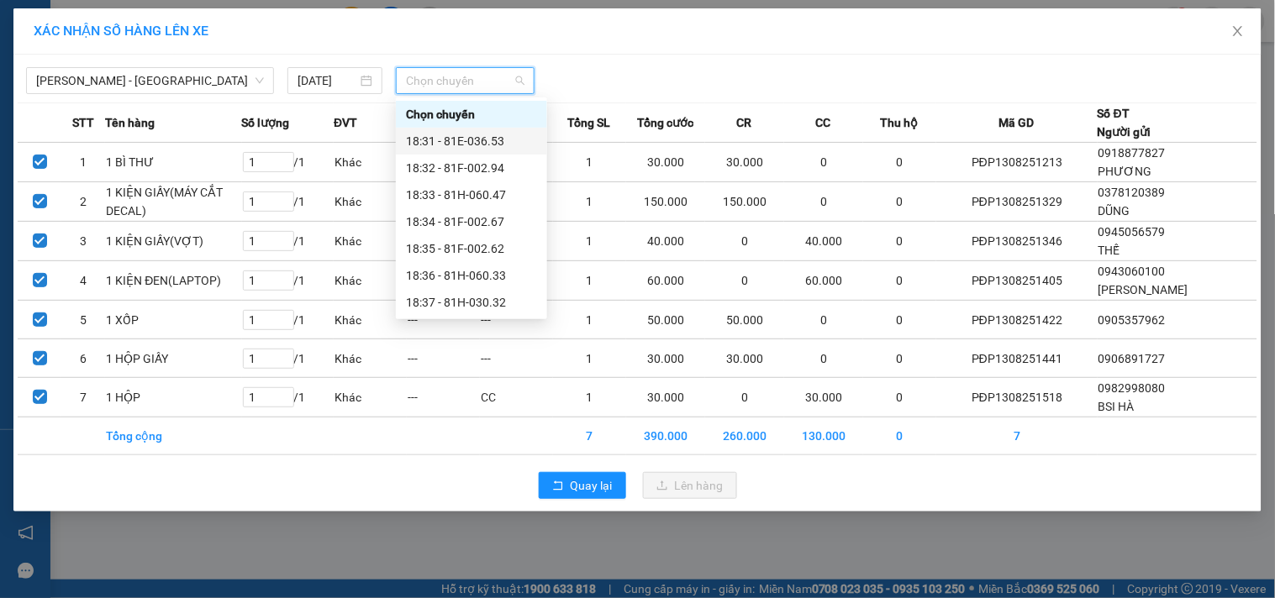
click at [476, 139] on div "18:31 - 81E-036.53" at bounding box center [471, 141] width 131 height 18
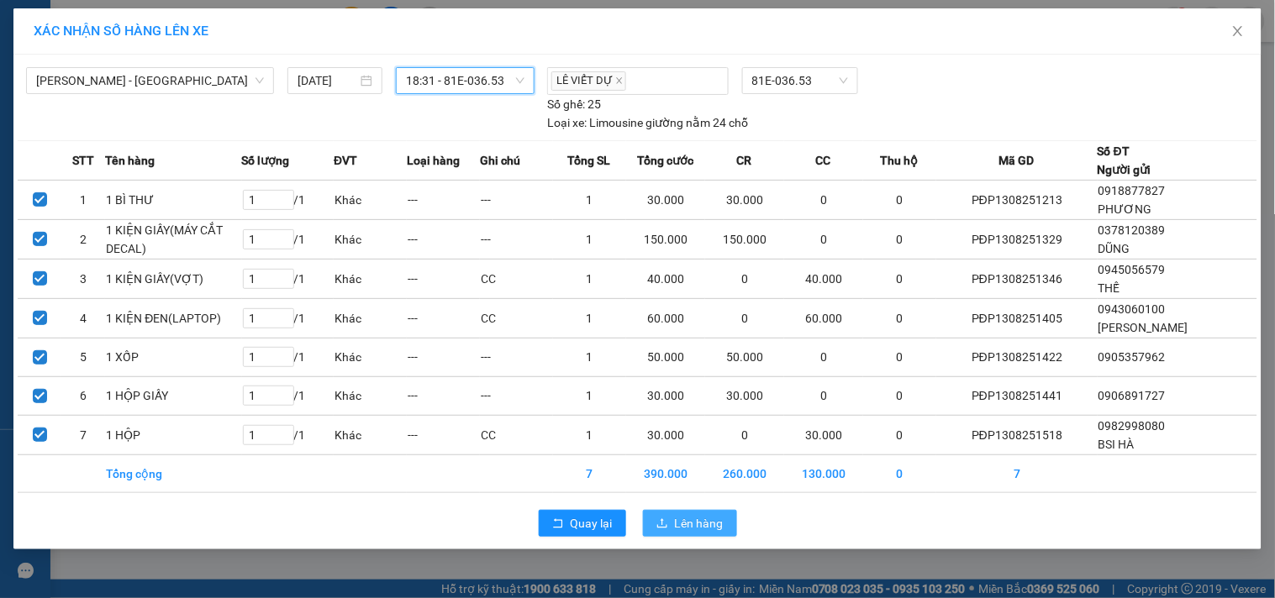
click at [695, 519] on span "Lên hàng" at bounding box center [699, 523] width 49 height 18
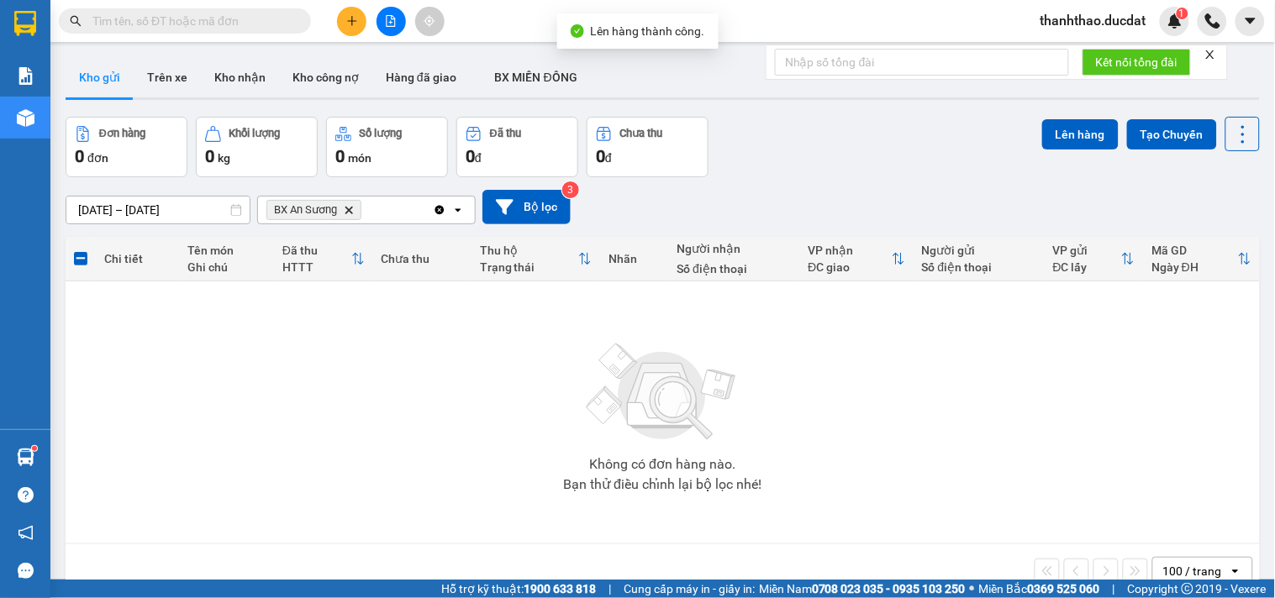
click at [434, 210] on icon "Clear all" at bounding box center [439, 209] width 13 height 13
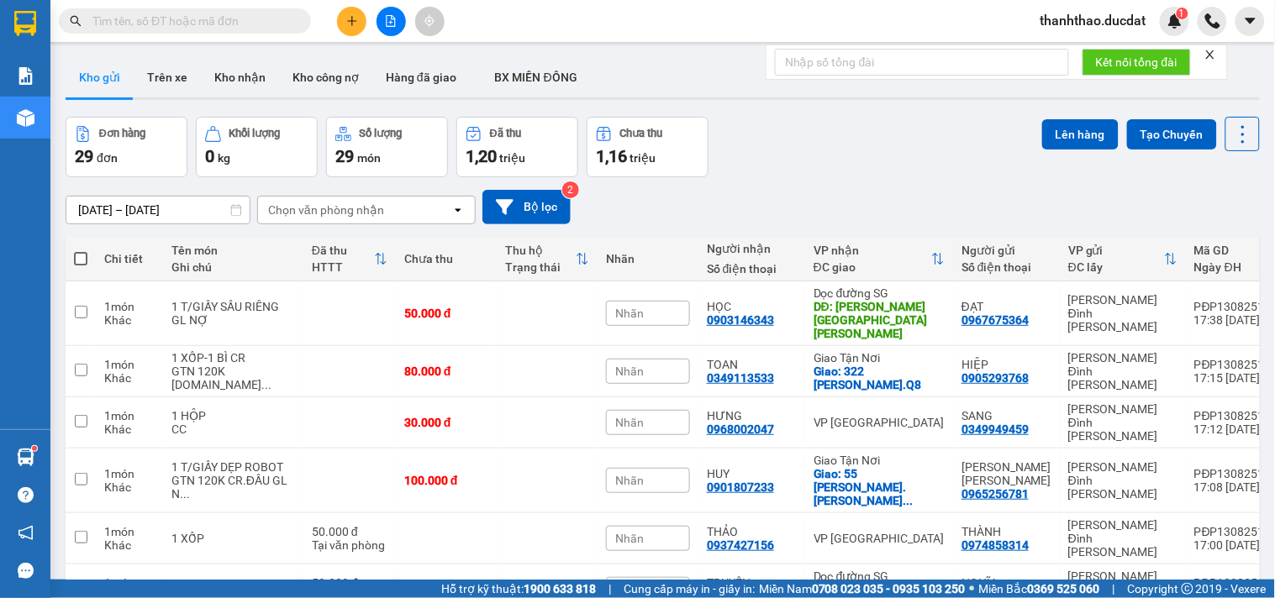
click at [74, 259] on span at bounding box center [80, 258] width 13 height 13
click at [81, 250] on input "checkbox" at bounding box center [81, 250] width 0 height 0
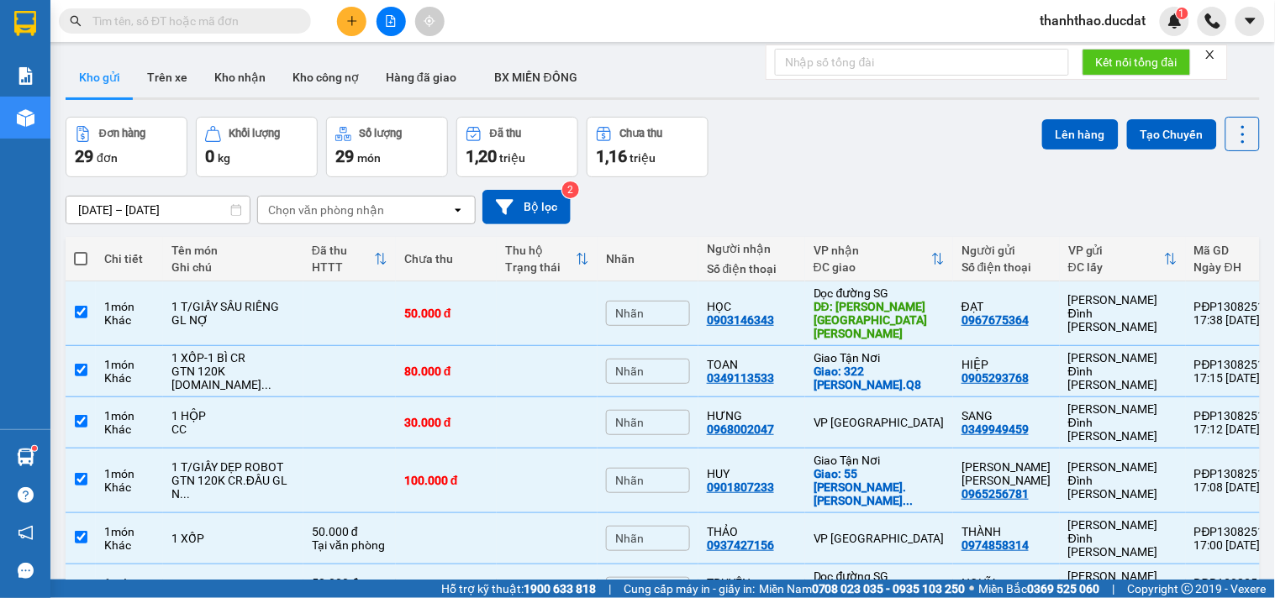
checkbox input "true"
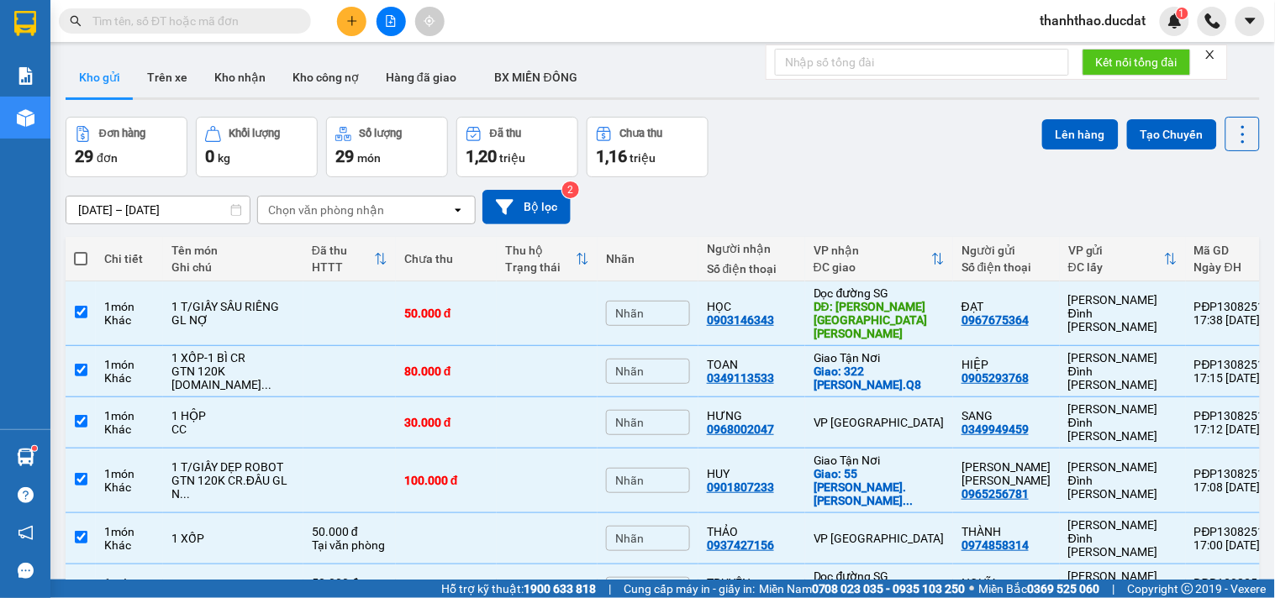
checkbox input "true"
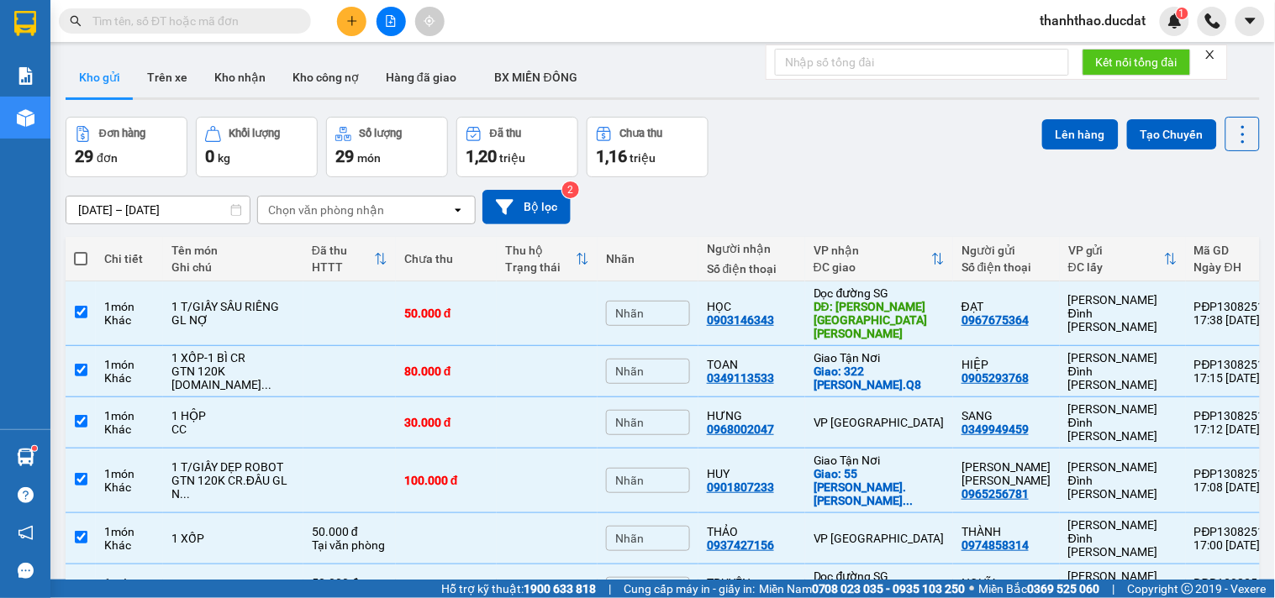
checkbox input "true"
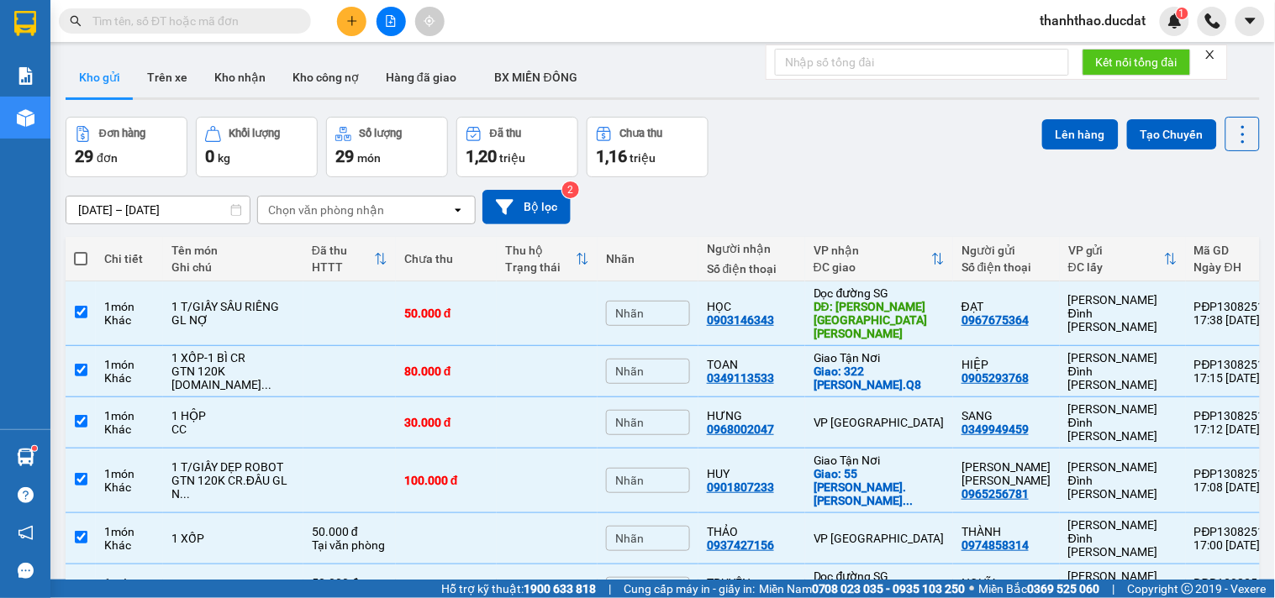
checkbox input "true"
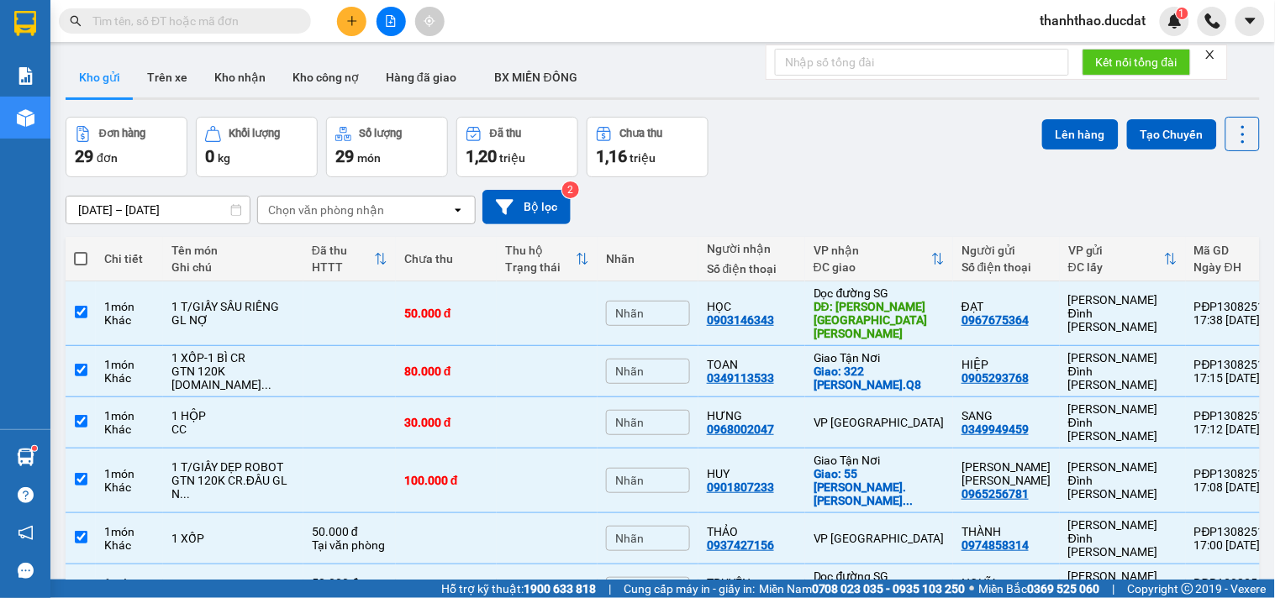
checkbox input "true"
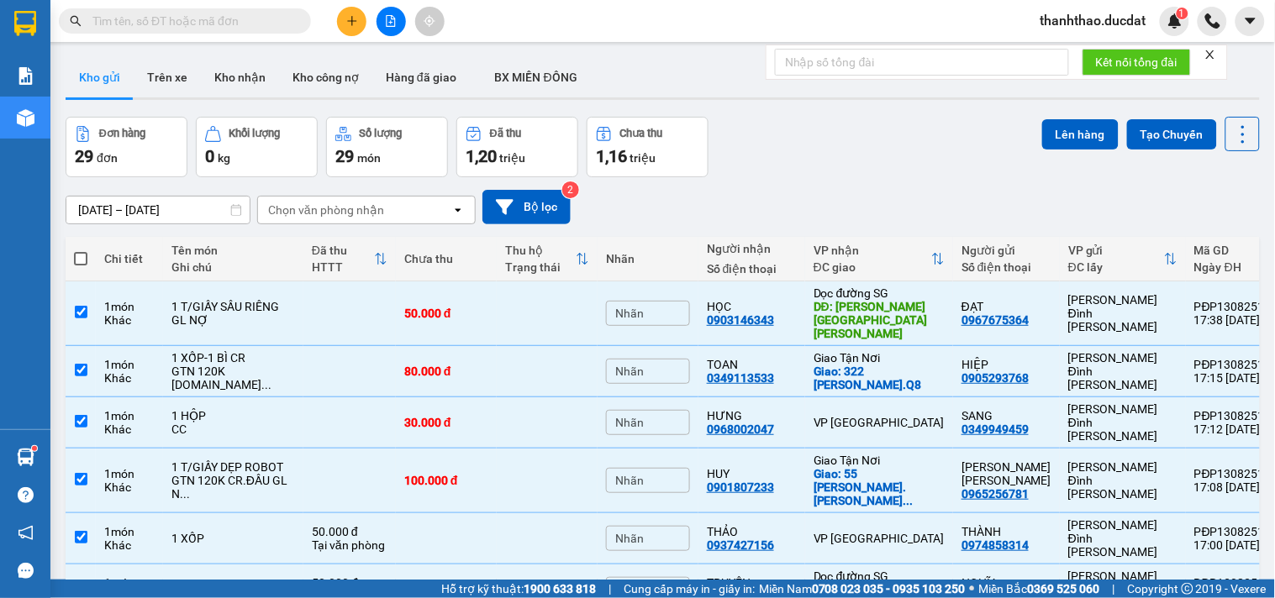
checkbox input "true"
click at [1077, 135] on button "Lên hàng" at bounding box center [1080, 134] width 76 height 30
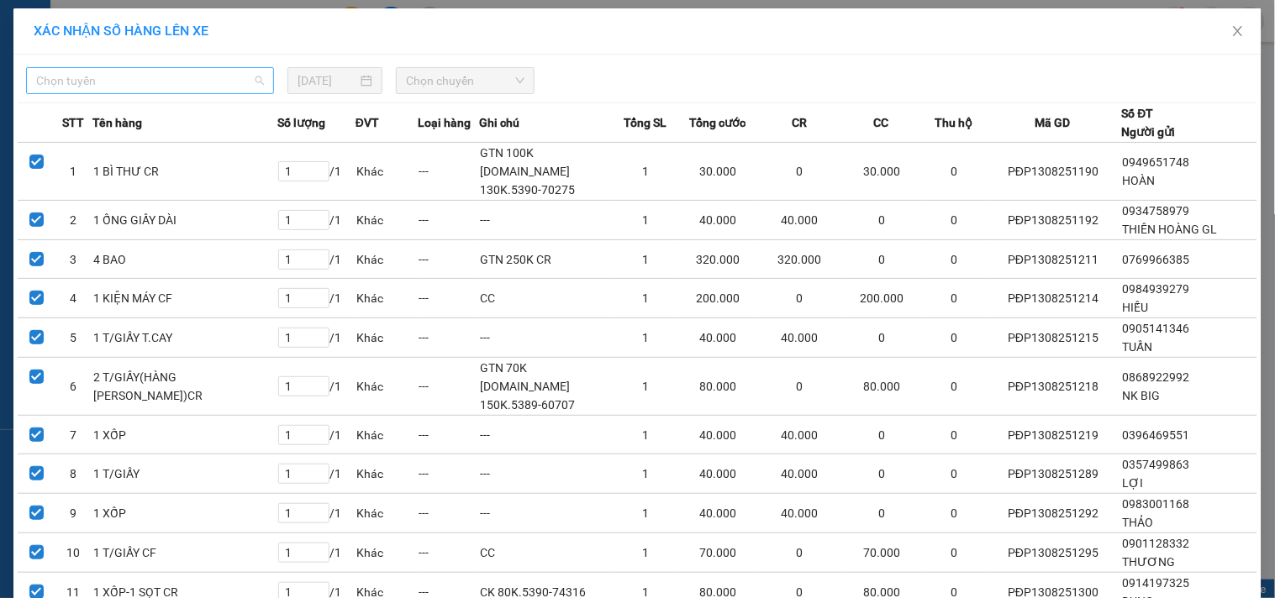
click at [222, 93] on input "search" at bounding box center [144, 80] width 216 height 25
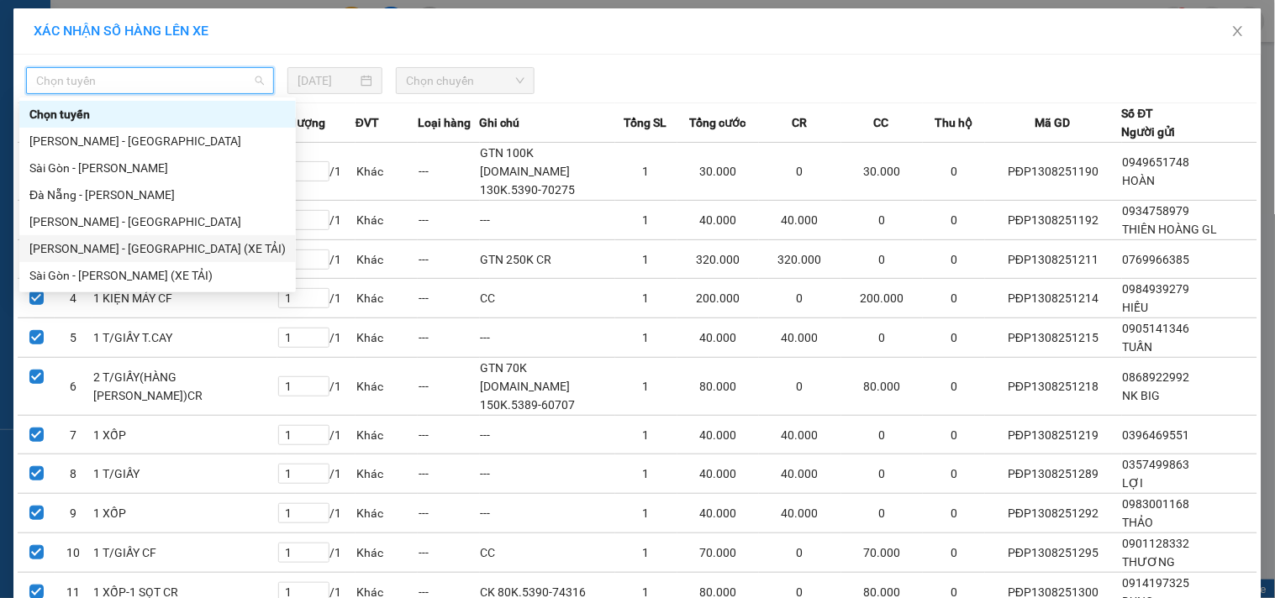
click at [224, 252] on div "Gia Lai - Sài Gòn (XE TẢI)" at bounding box center [157, 249] width 256 height 18
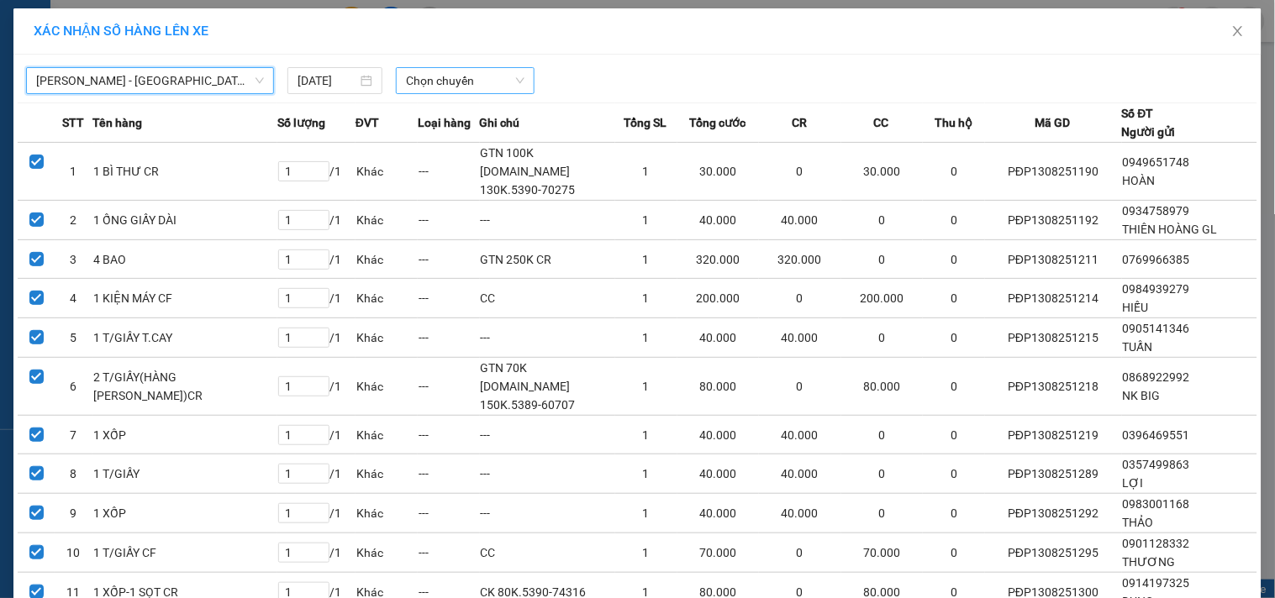
click at [423, 84] on span "Chọn chuyến" at bounding box center [465, 80] width 119 height 25
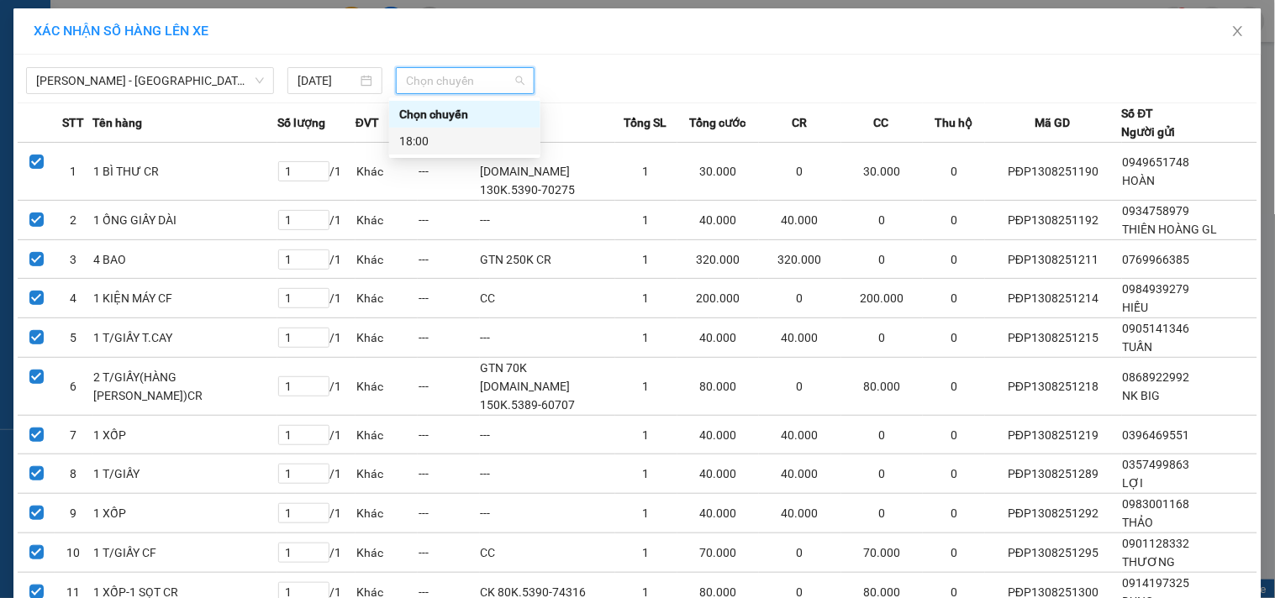
click at [450, 146] on div "18:00" at bounding box center [464, 141] width 131 height 18
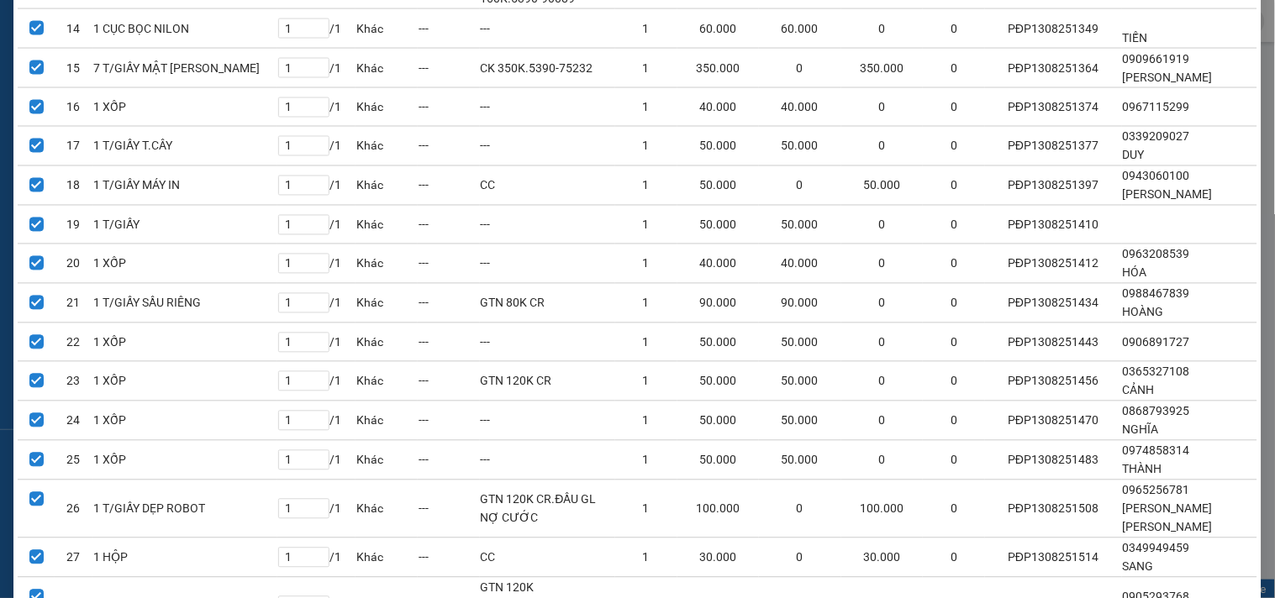
scroll to position [811, 0]
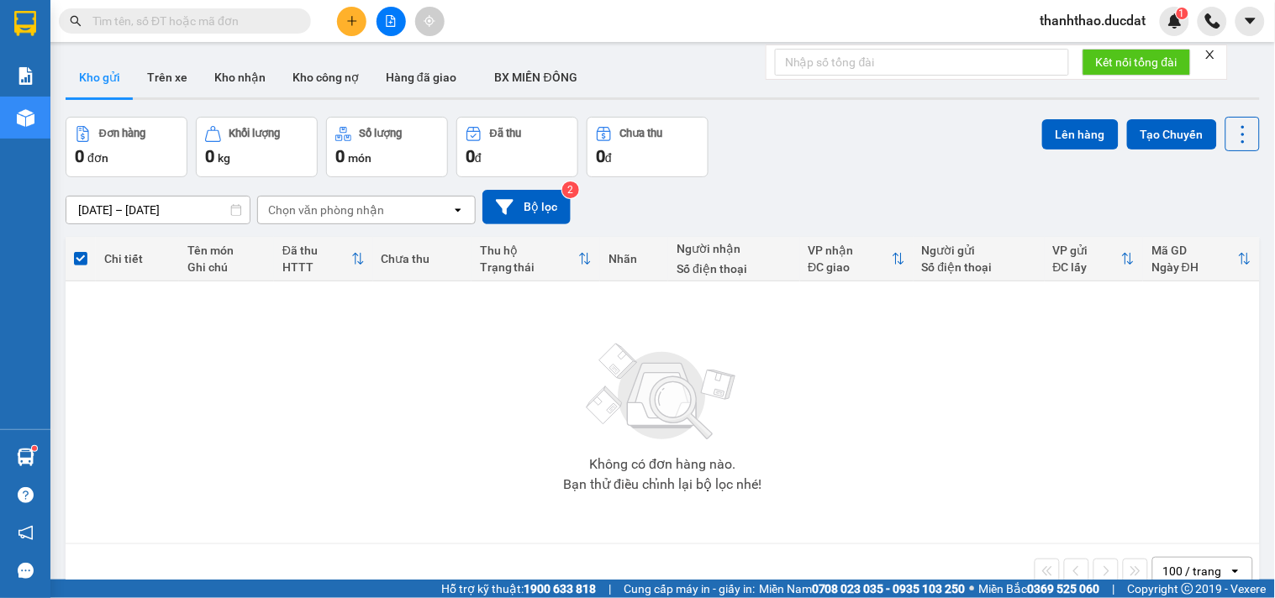
click at [382, 14] on button at bounding box center [391, 21] width 29 height 29
